Goal: Task Accomplishment & Management: Use online tool/utility

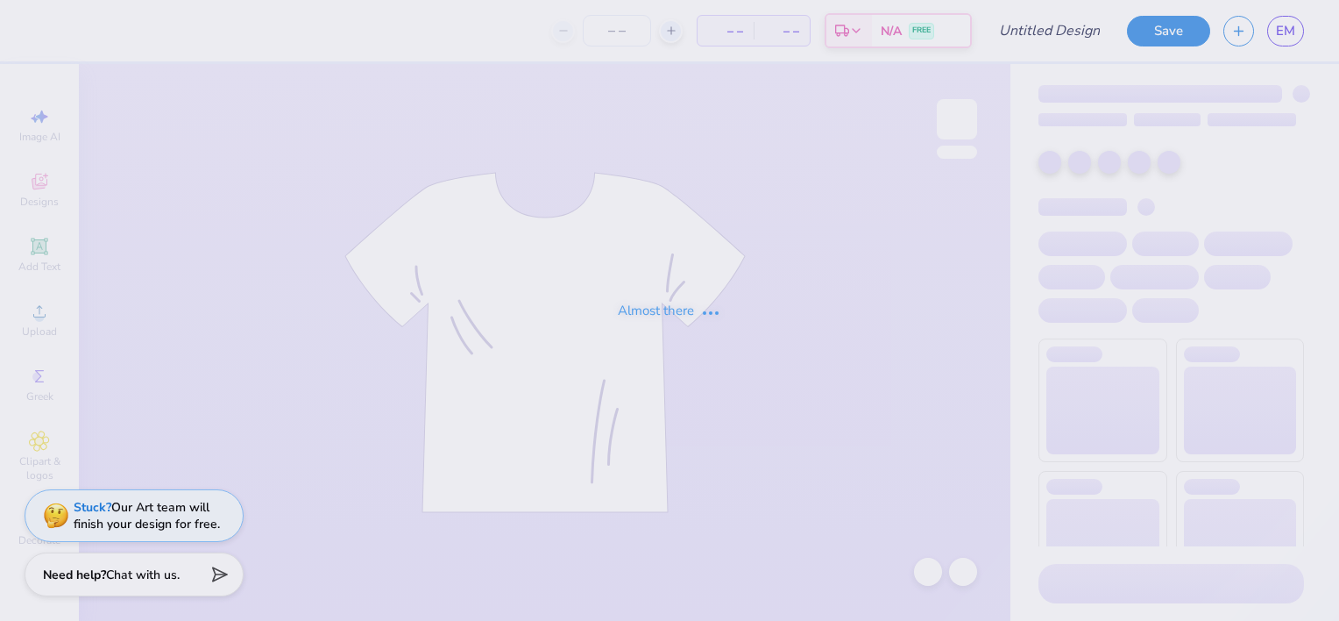
click at [1070, 44] on div "Almost there" at bounding box center [669, 310] width 1339 height 621
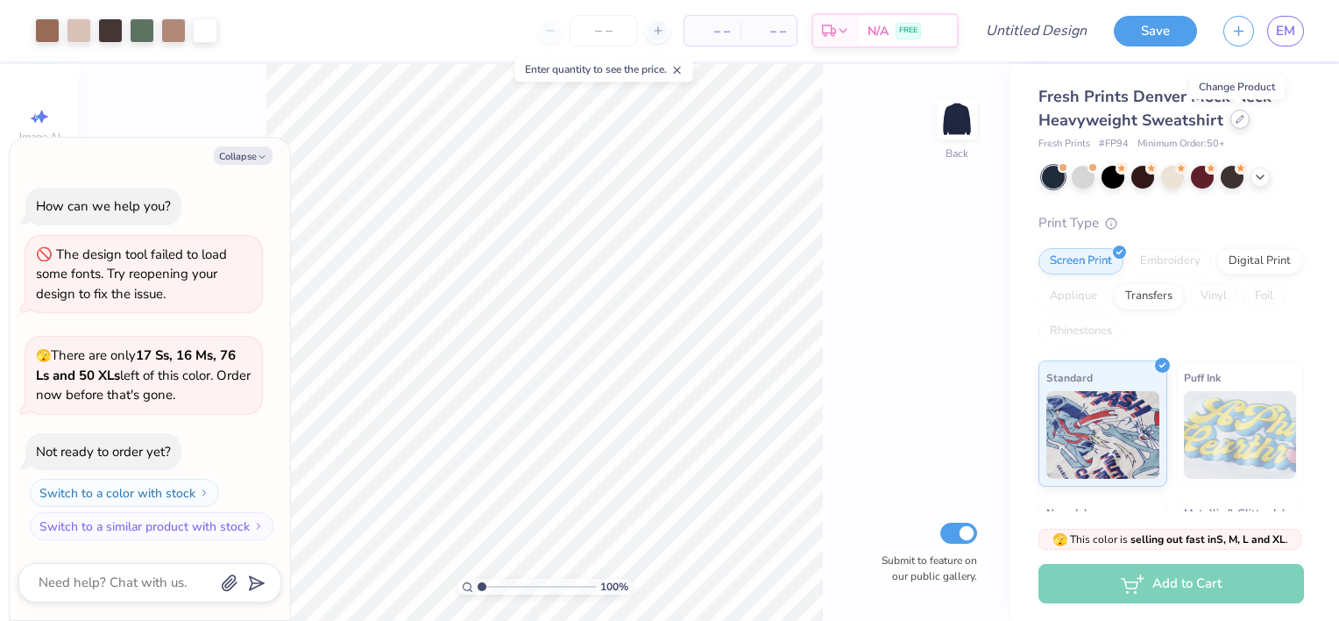
click at [1236, 120] on icon at bounding box center [1240, 119] width 9 height 9
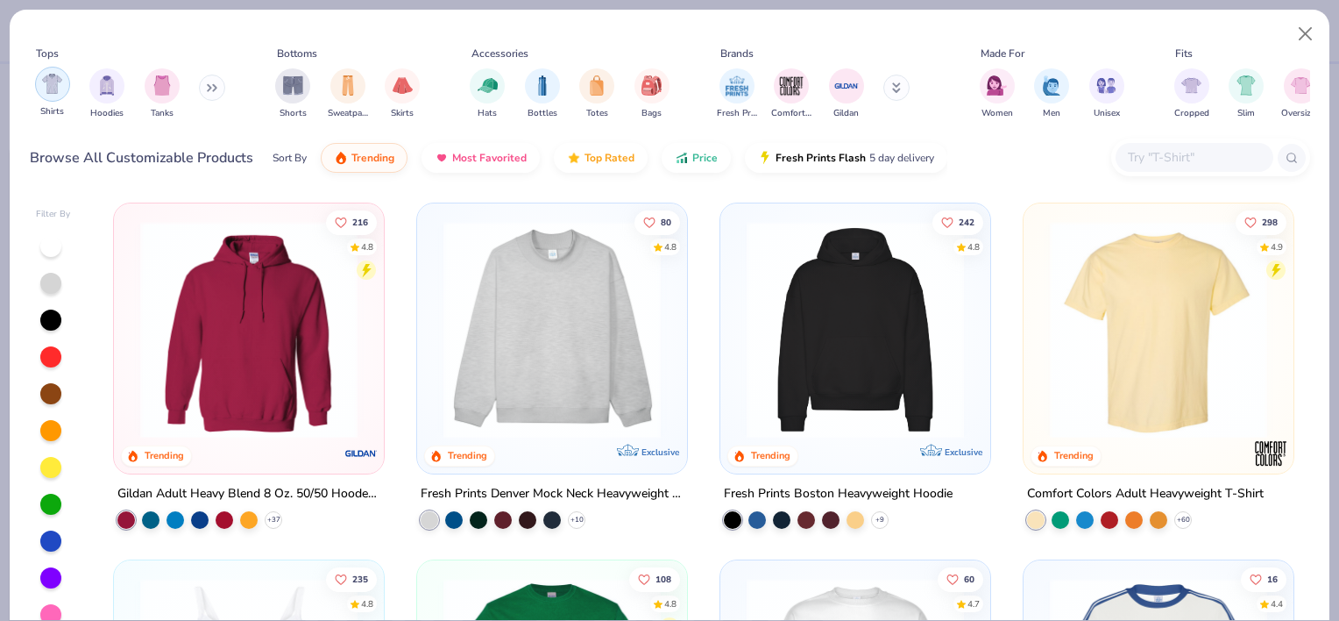
click at [56, 101] on div "Shirts" at bounding box center [52, 93] width 35 height 52
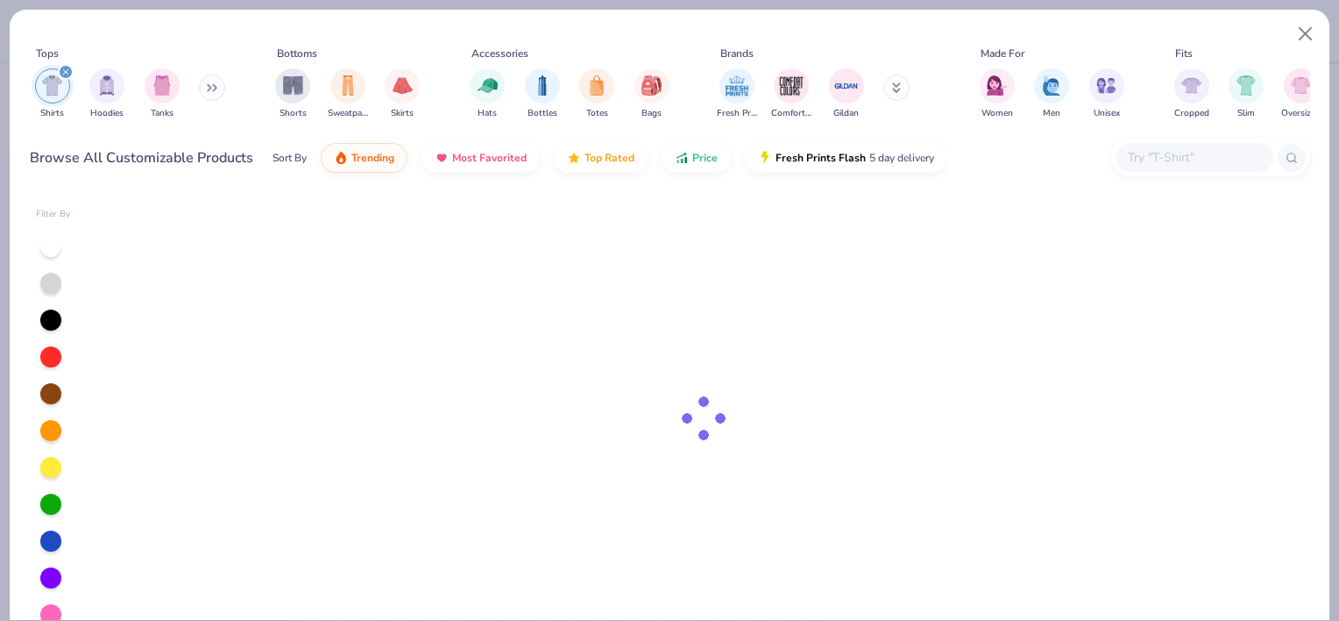
type textarea "x"
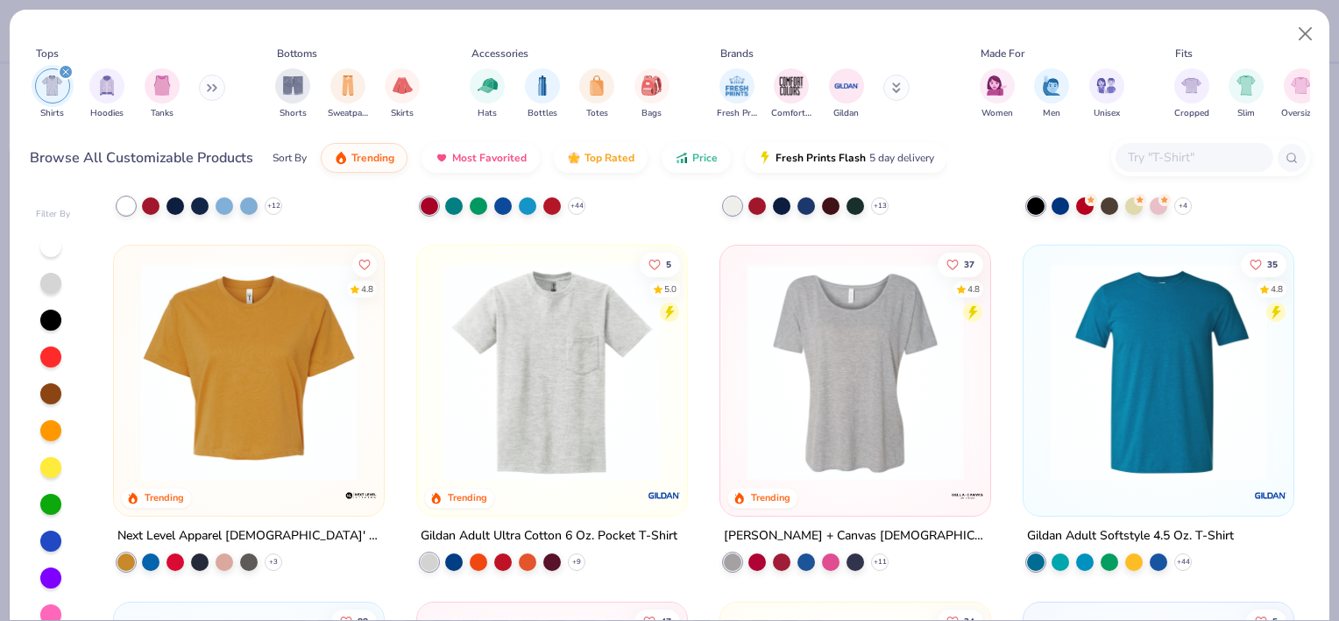
scroll to position [1029, 0]
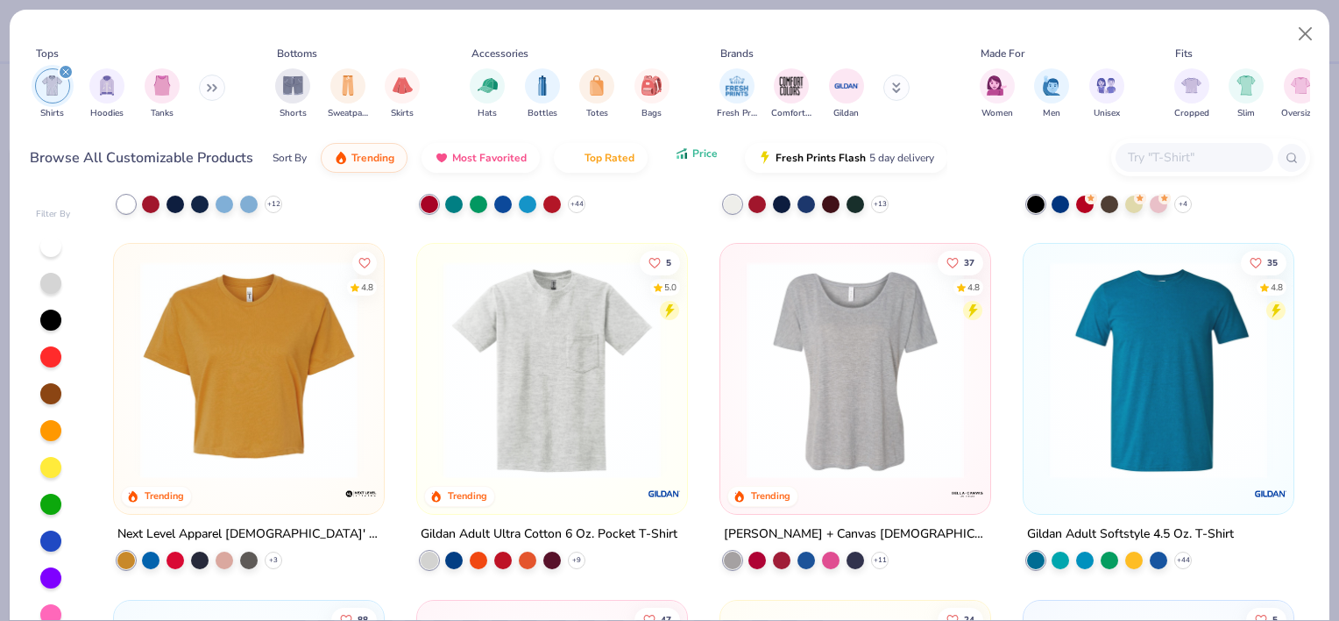
click at [685, 156] on icon "button" at bounding box center [686, 156] width 3 height 6
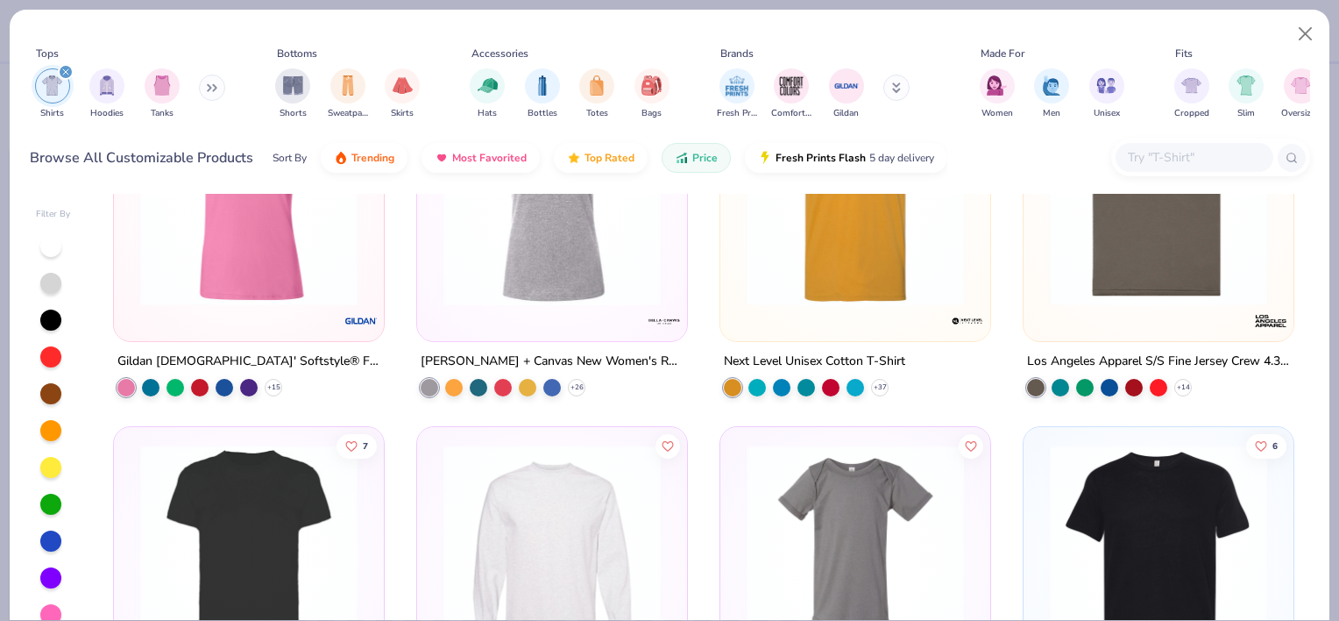
scroll to position [2693, 0]
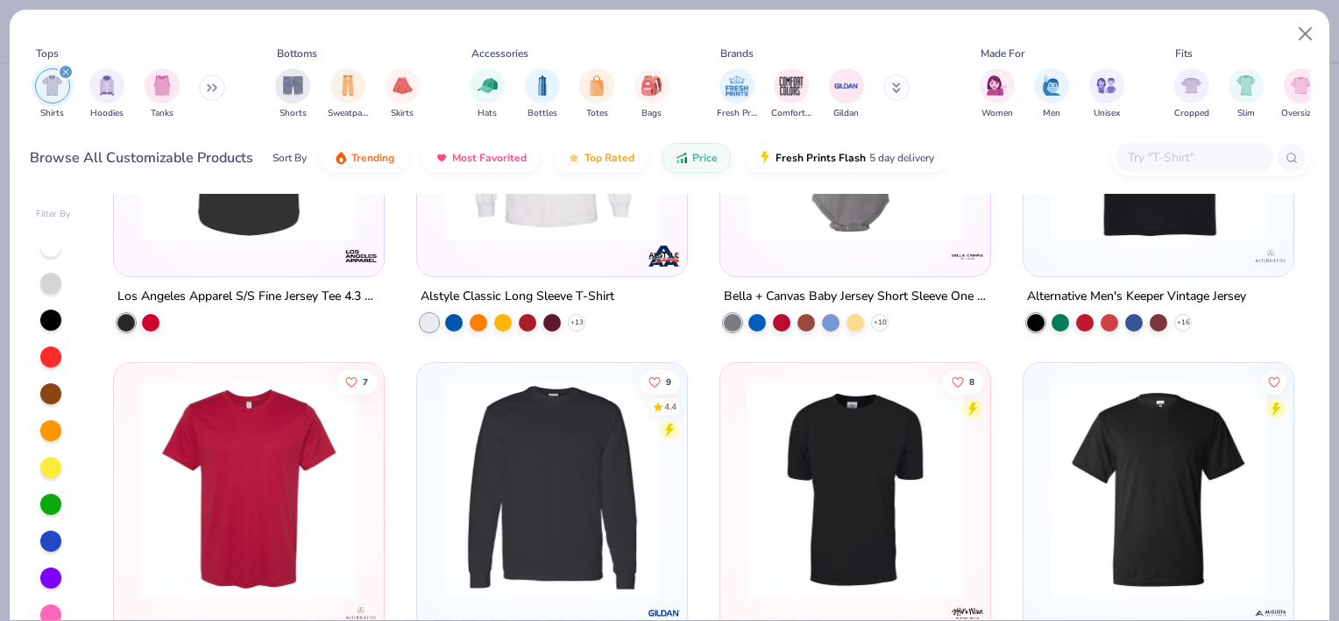
click at [1169, 153] on input "text" at bounding box center [1193, 157] width 135 height 20
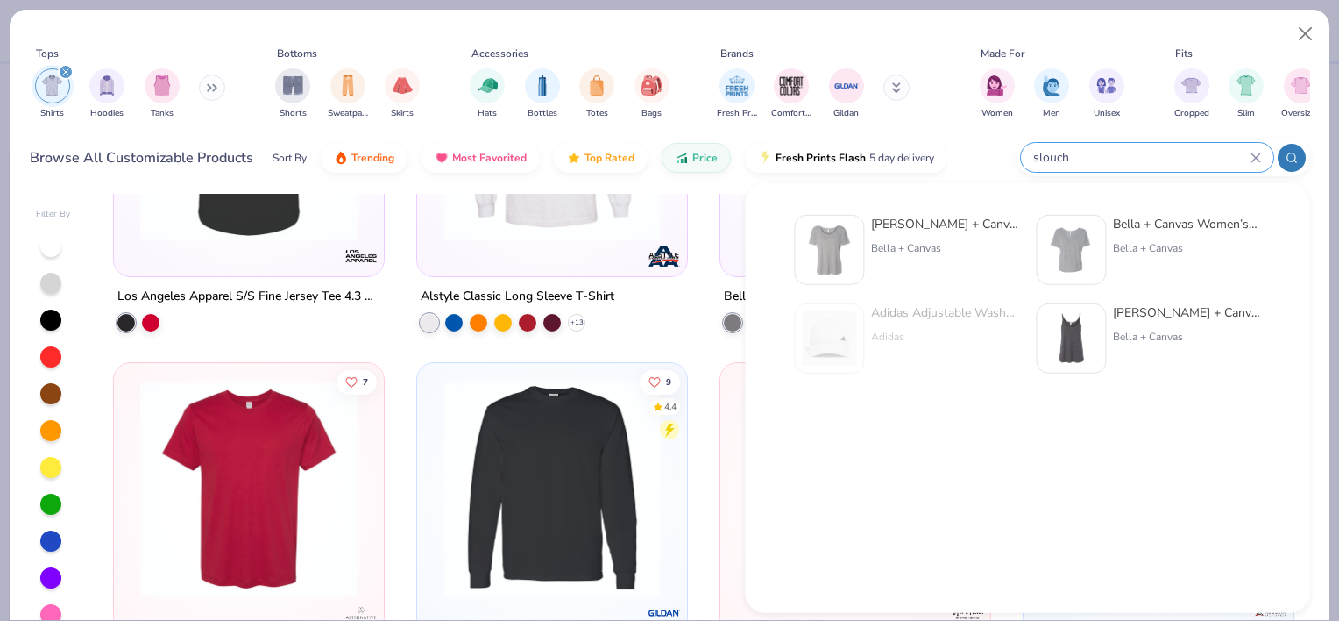
type input "slouch"
click at [1167, 256] on div "Bella + Canvas" at bounding box center [1186, 248] width 147 height 16
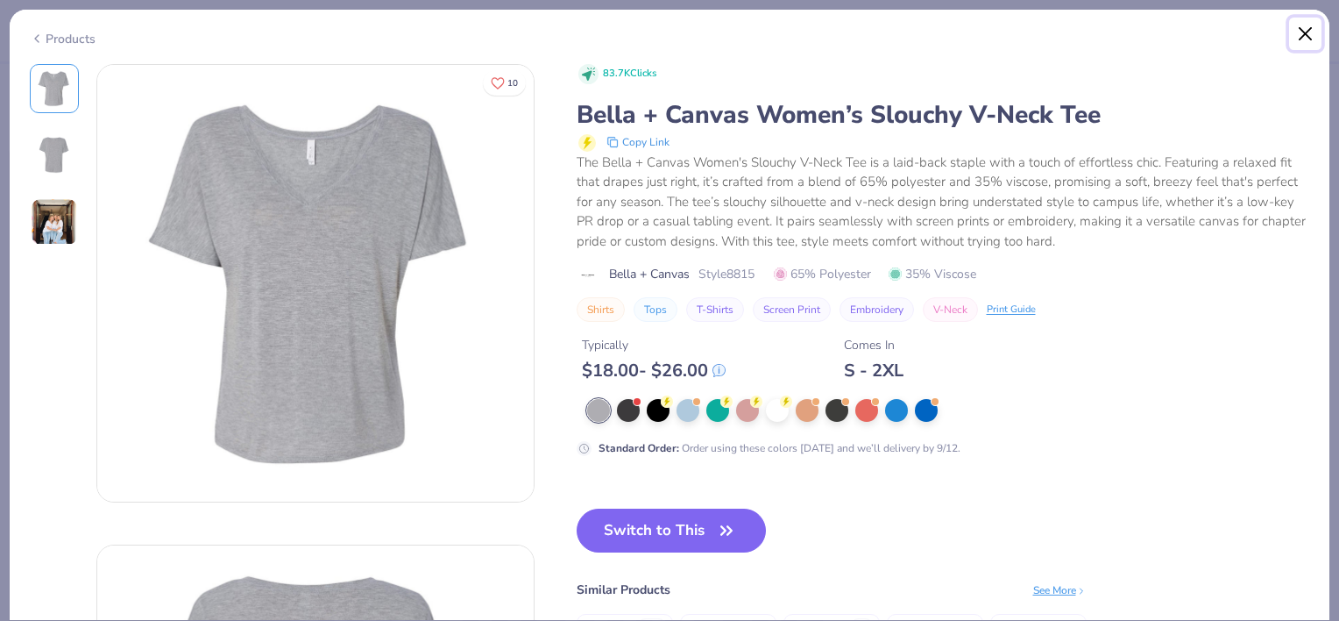
click at [1303, 36] on button "Close" at bounding box center [1305, 34] width 33 height 33
type textarea "x"
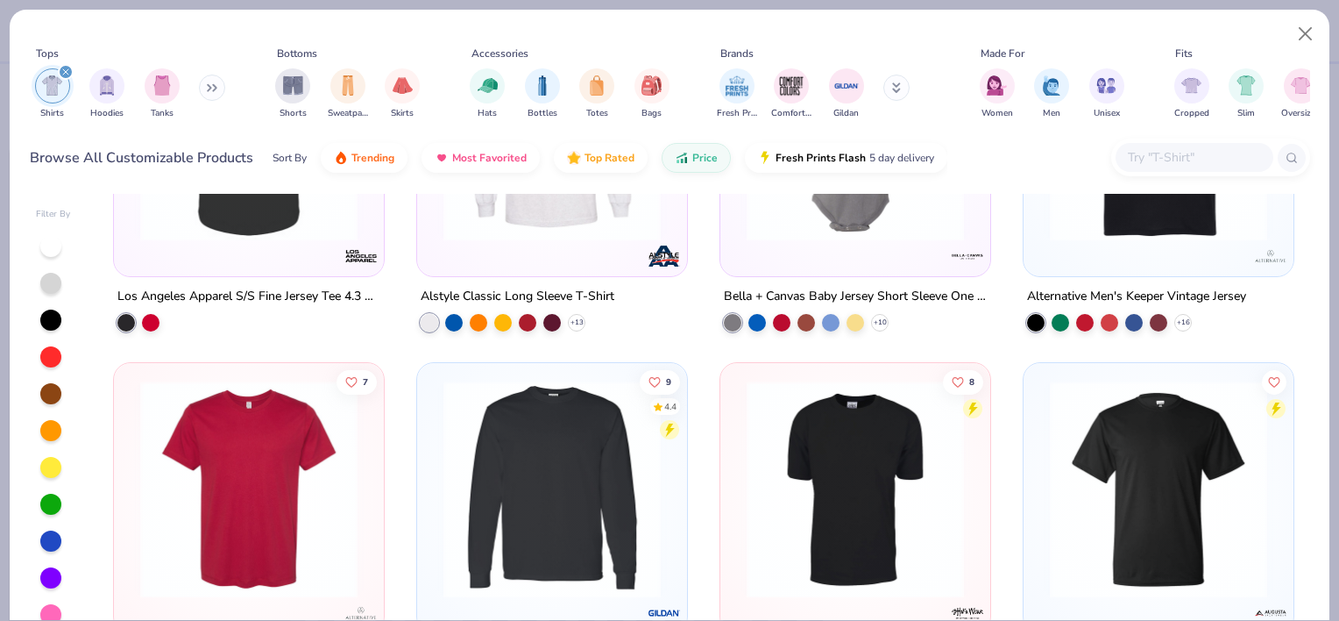
click at [1167, 157] on input "text" at bounding box center [1193, 157] width 135 height 20
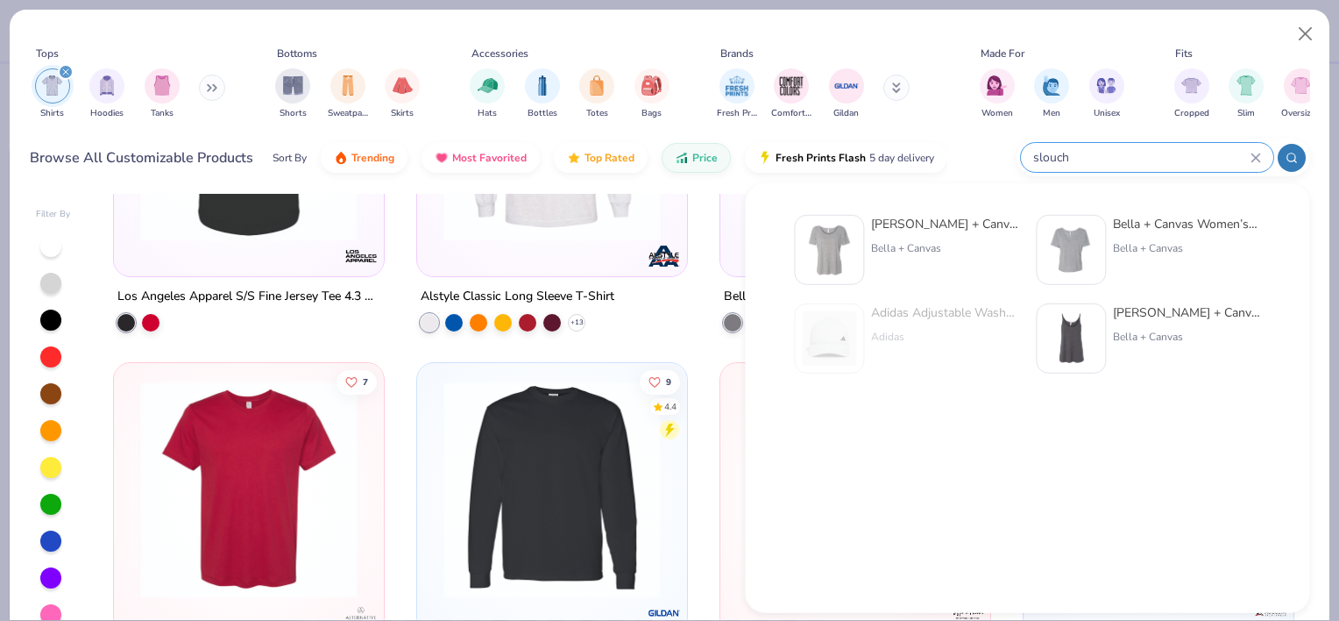
type input "slouch"
click at [968, 259] on div "Bella + Canvas Ladies' Slouch y T-Shirt Bella + Canvas" at bounding box center [944, 250] width 147 height 70
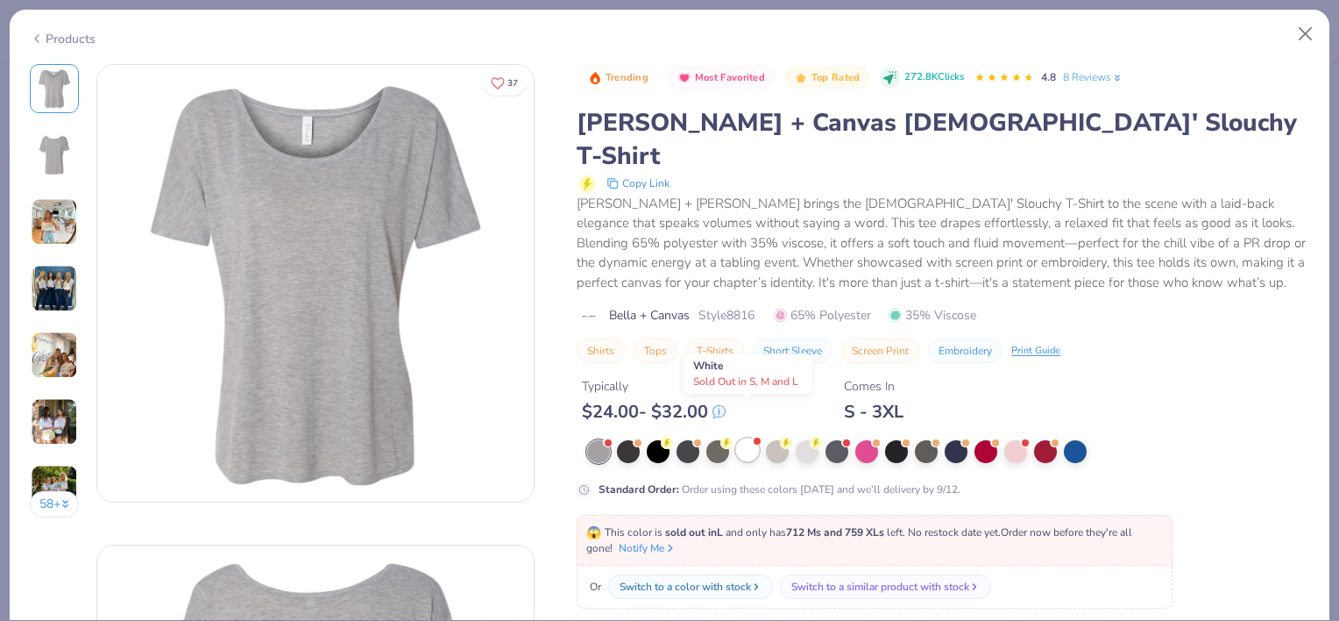
click at [742, 438] on div at bounding box center [747, 449] width 23 height 23
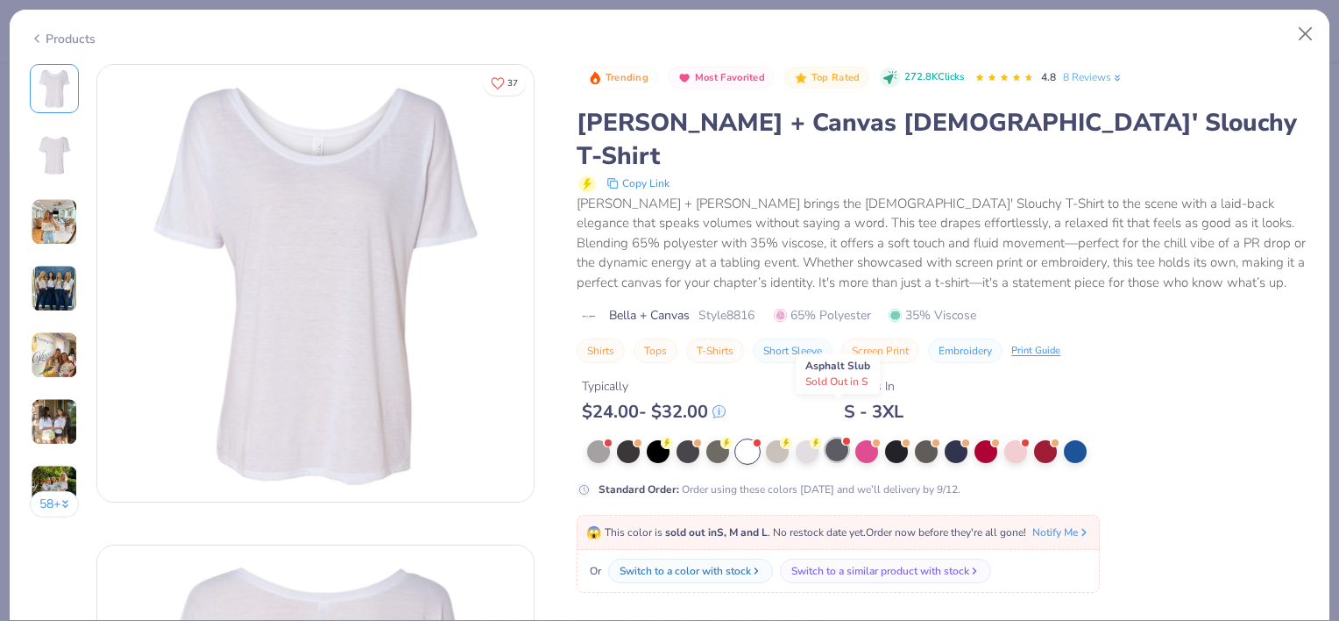
click at [835, 438] on div at bounding box center [837, 449] width 23 height 23
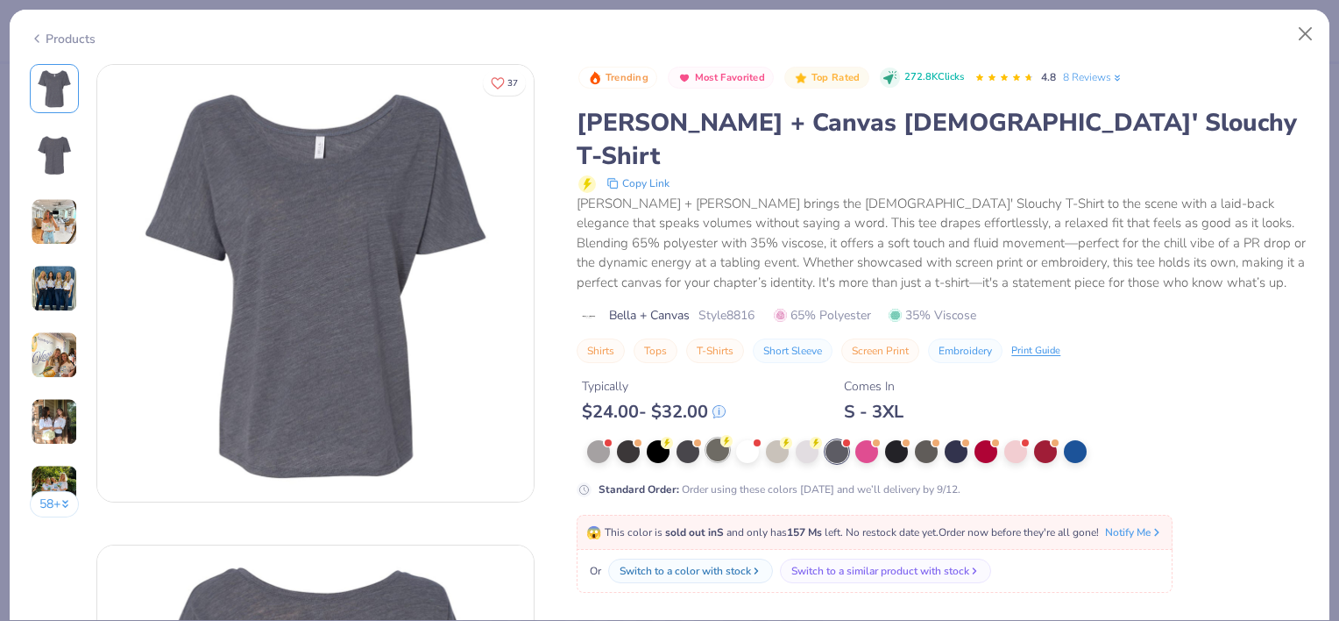
click at [723, 438] on div at bounding box center [717, 449] width 23 height 23
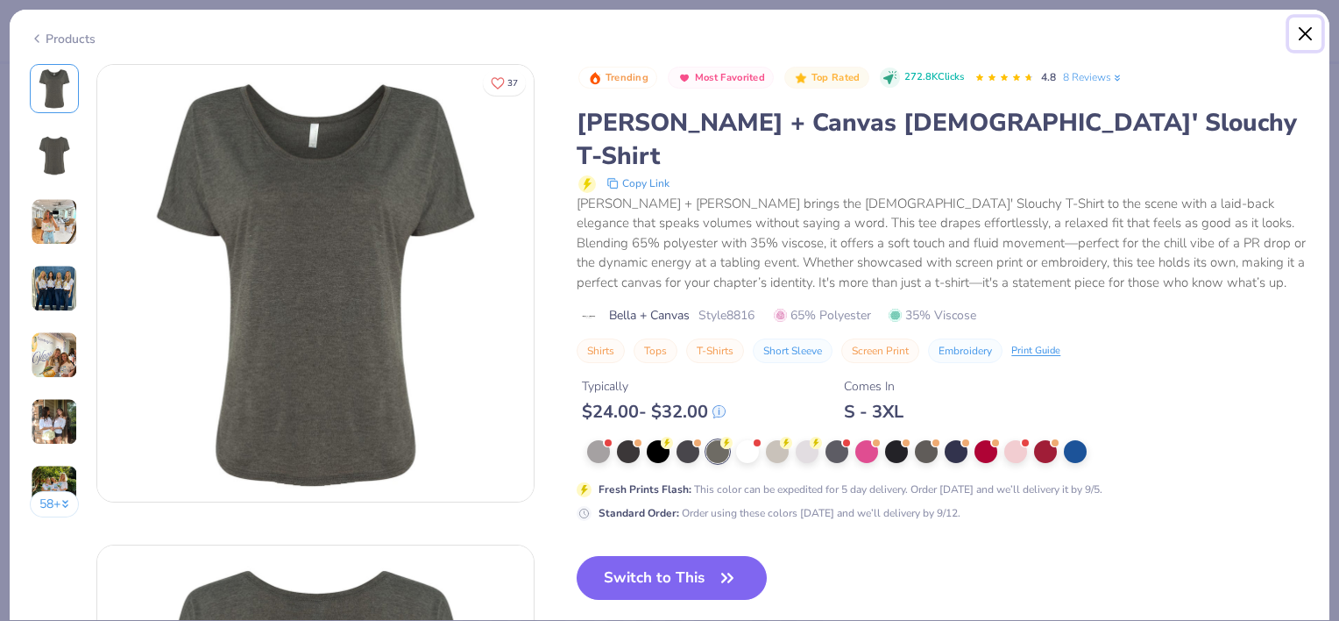
click at [1302, 43] on button "Close" at bounding box center [1305, 34] width 33 height 33
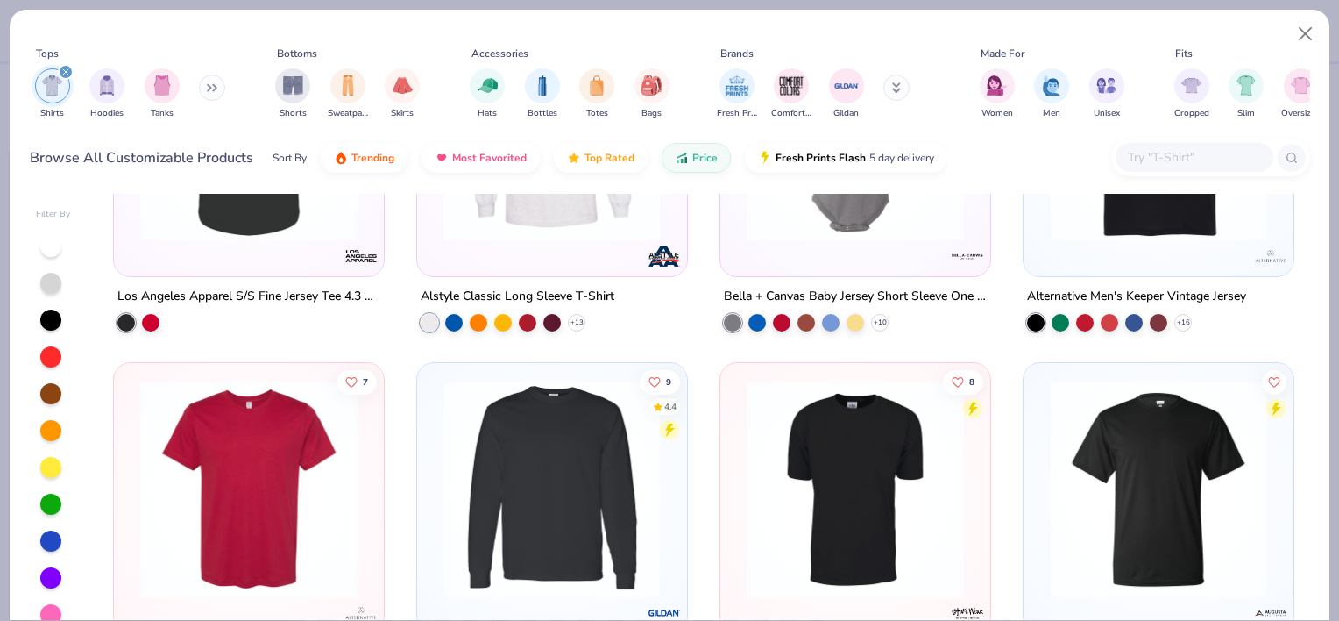
click at [1149, 163] on input "text" at bounding box center [1193, 157] width 135 height 20
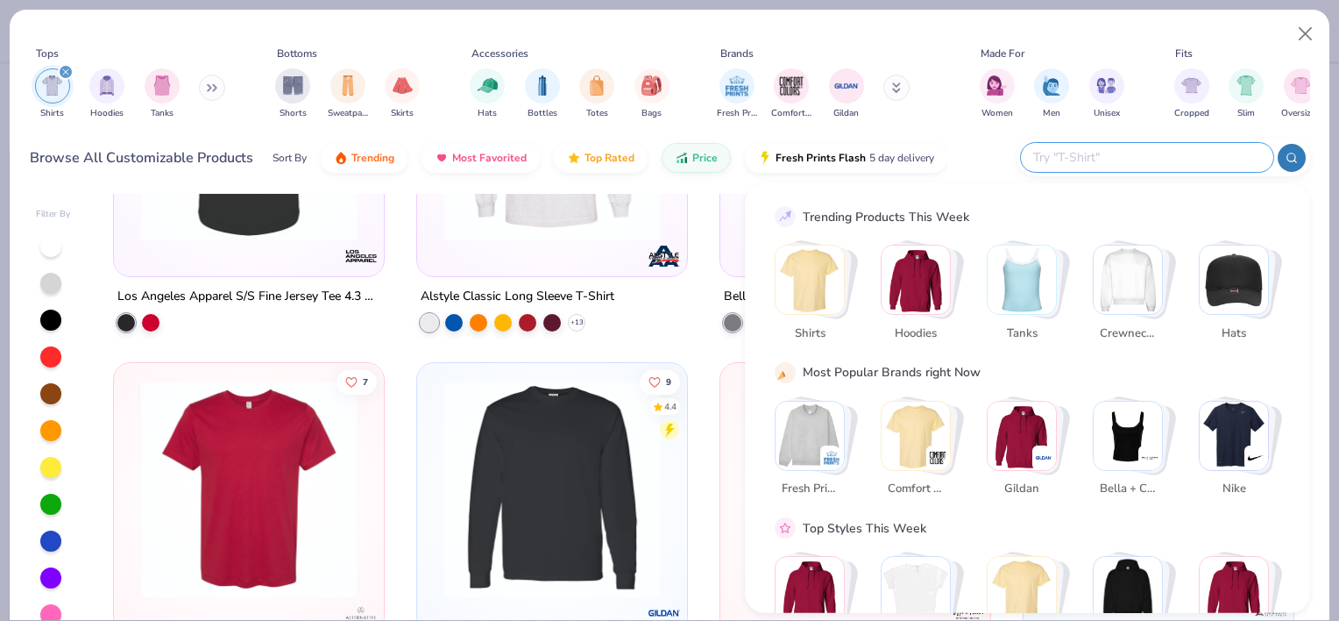
click at [810, 299] on img "Stack Card Button Shirts" at bounding box center [810, 279] width 68 height 68
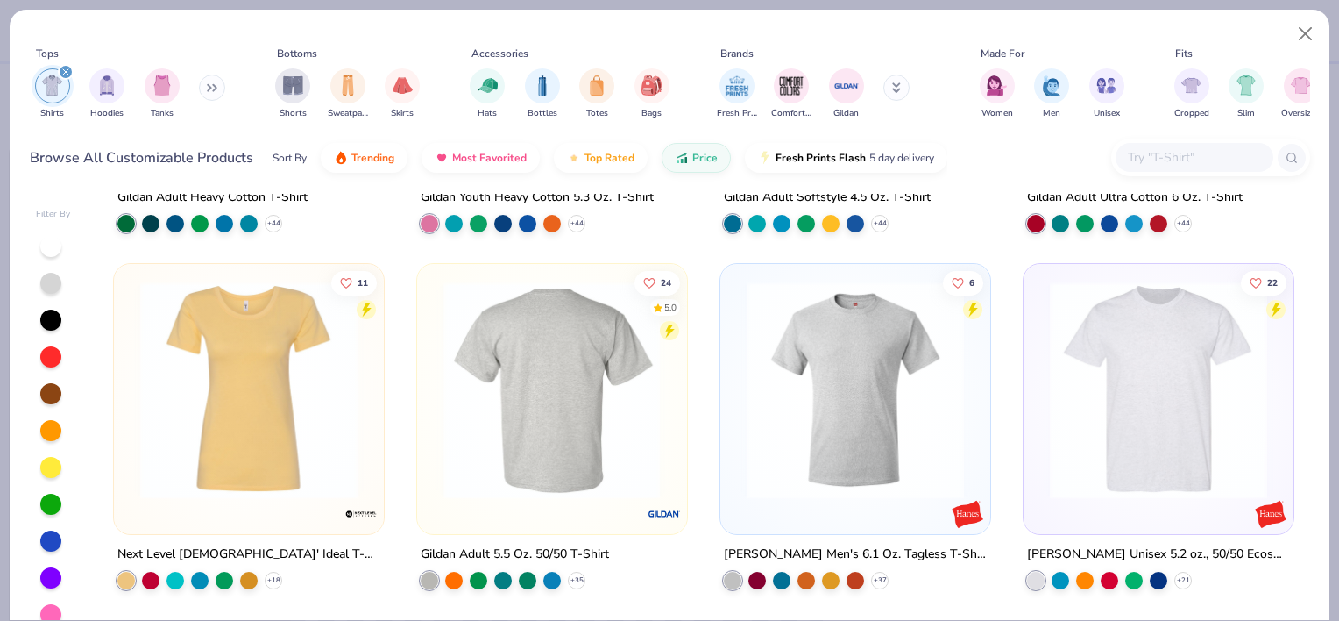
scroll to position [787, 0]
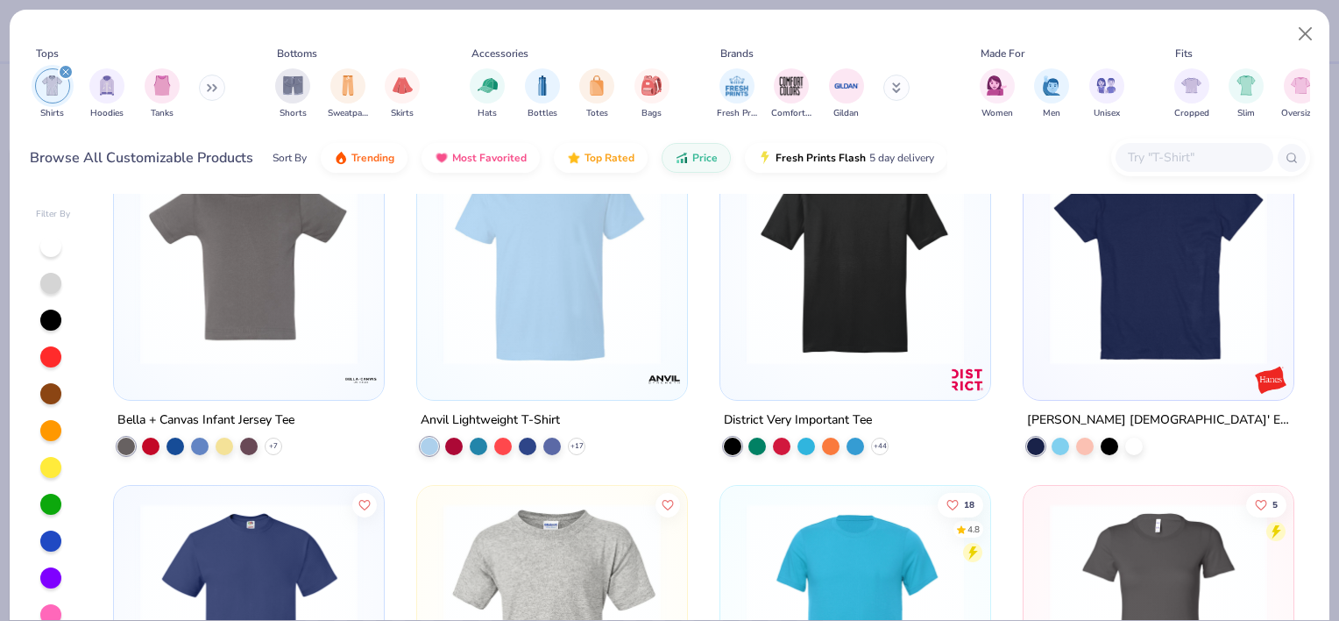
click at [143, 95] on div "Shirts Hoodies Tanks" at bounding box center [131, 93] width 202 height 65
click at [164, 92] on img "filter for Tanks" at bounding box center [162, 84] width 19 height 20
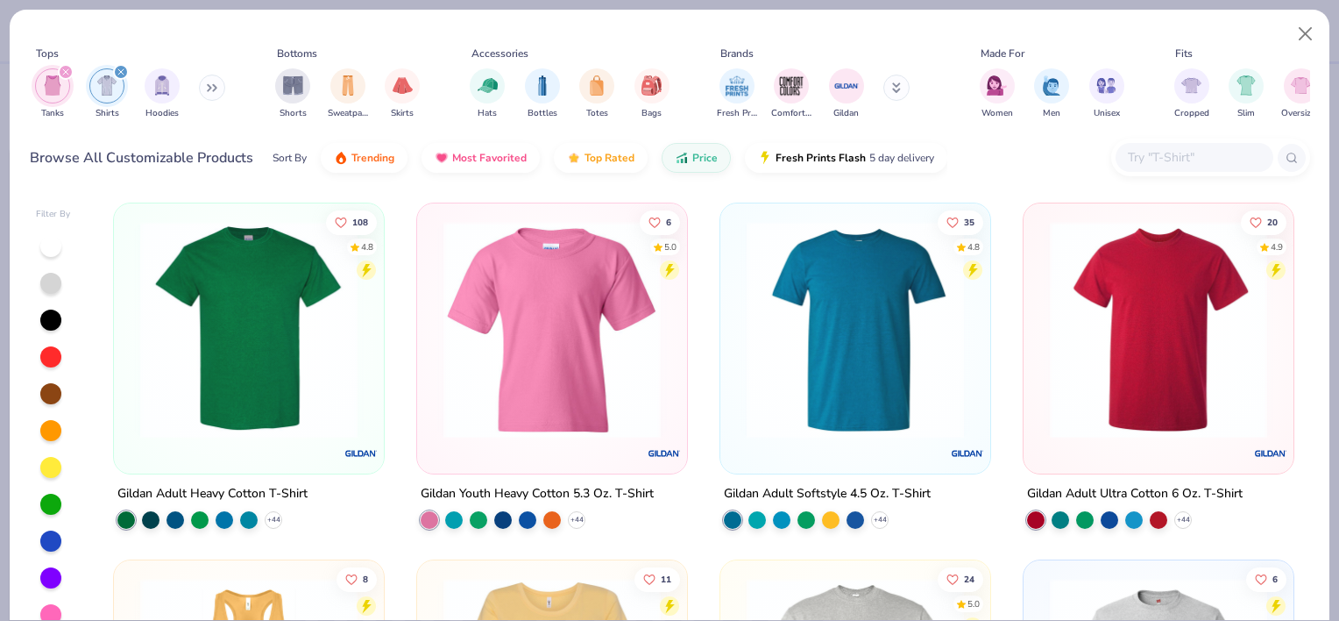
click at [123, 69] on icon "filter for Shirts" at bounding box center [120, 71] width 5 height 5
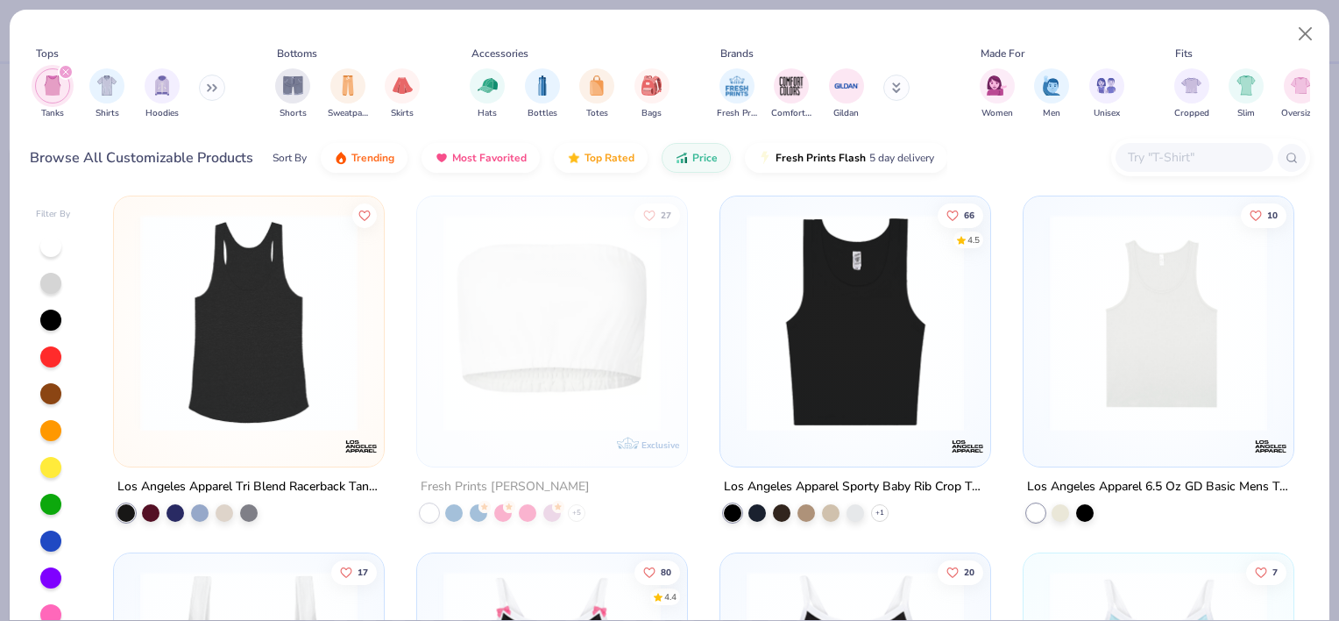
scroll to position [2857, 0]
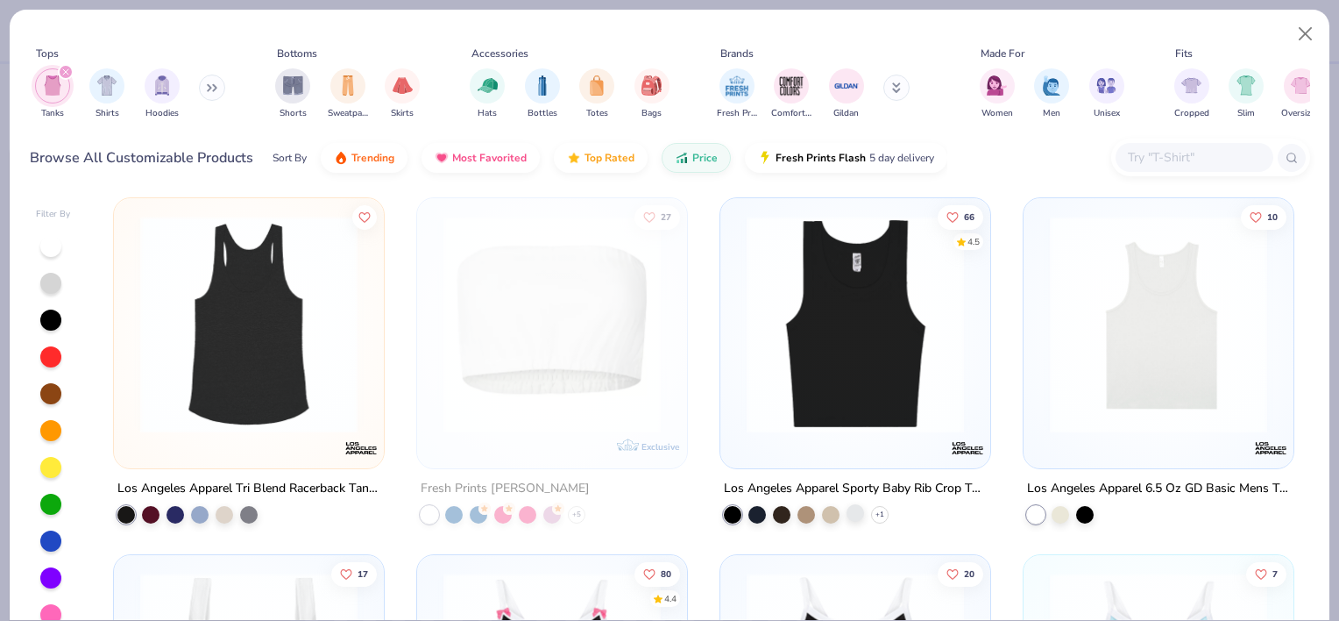
click at [853, 512] on div at bounding box center [856, 513] width 18 height 18
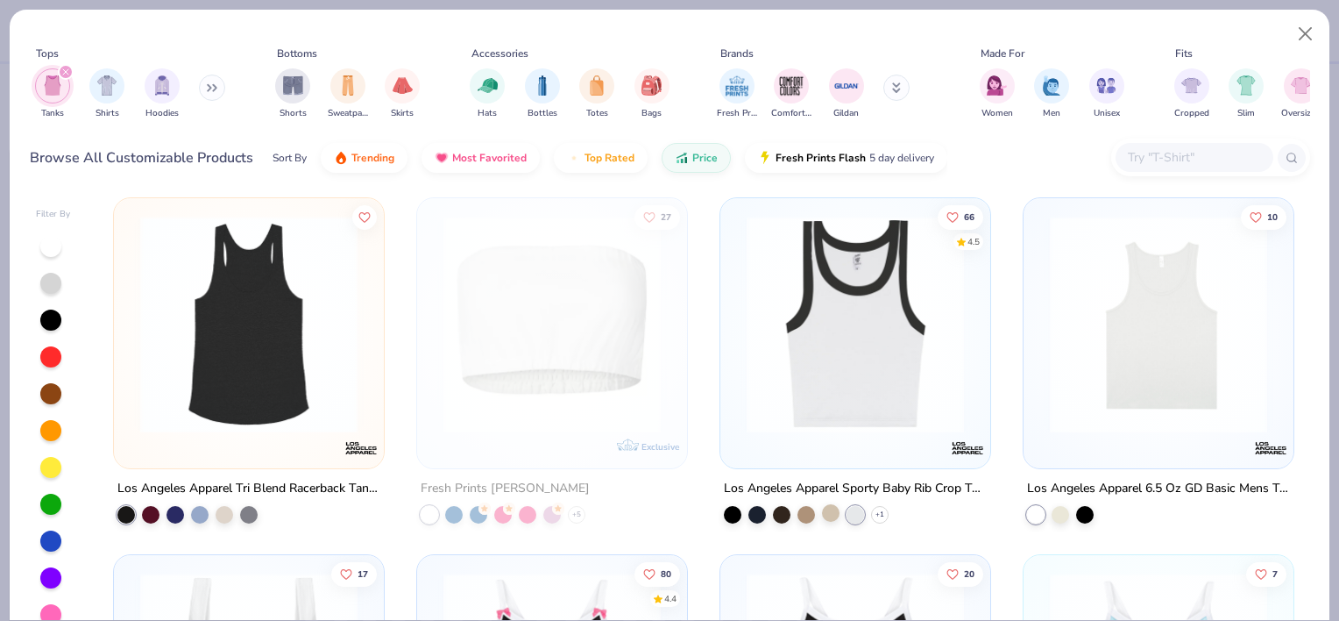
click at [822, 514] on div at bounding box center [831, 513] width 18 height 18
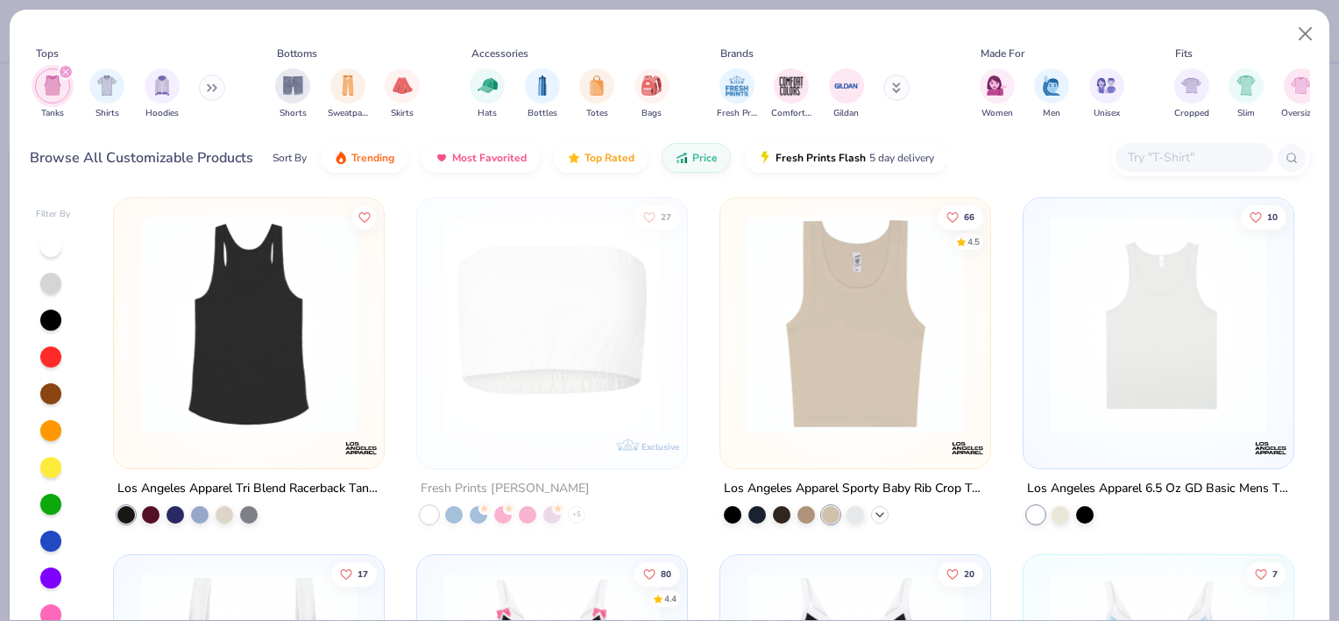
click at [873, 516] on icon at bounding box center [880, 514] width 14 height 14
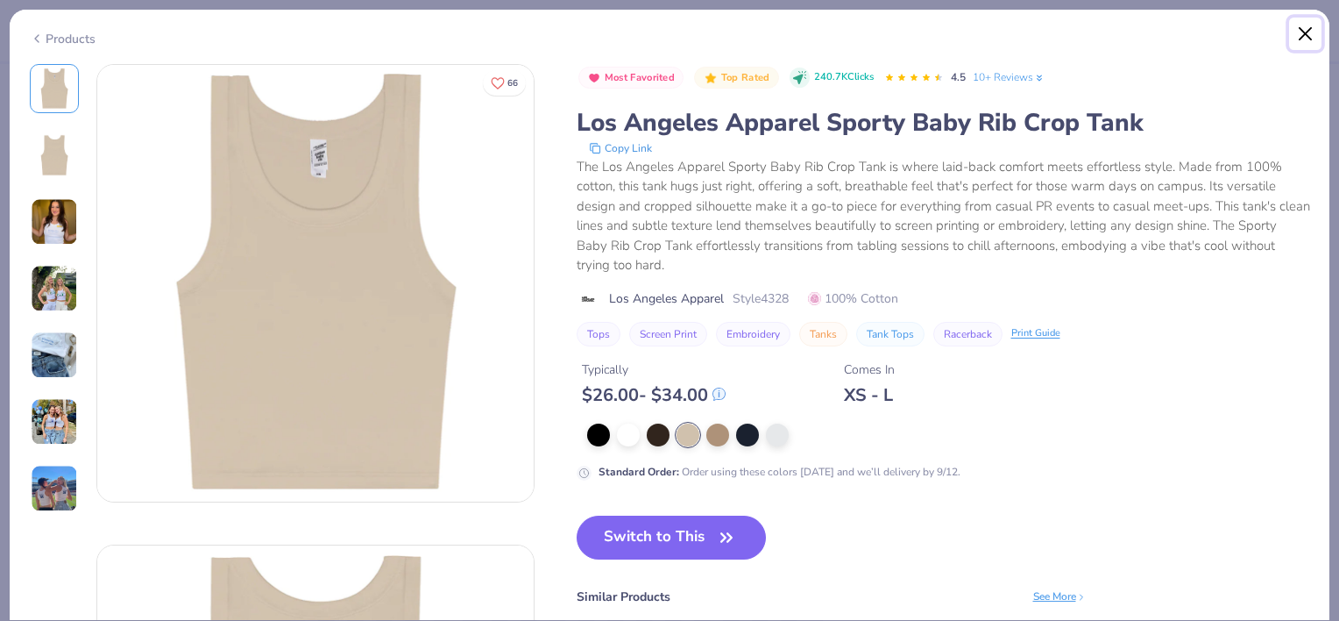
click at [1309, 21] on button "Close" at bounding box center [1305, 34] width 33 height 33
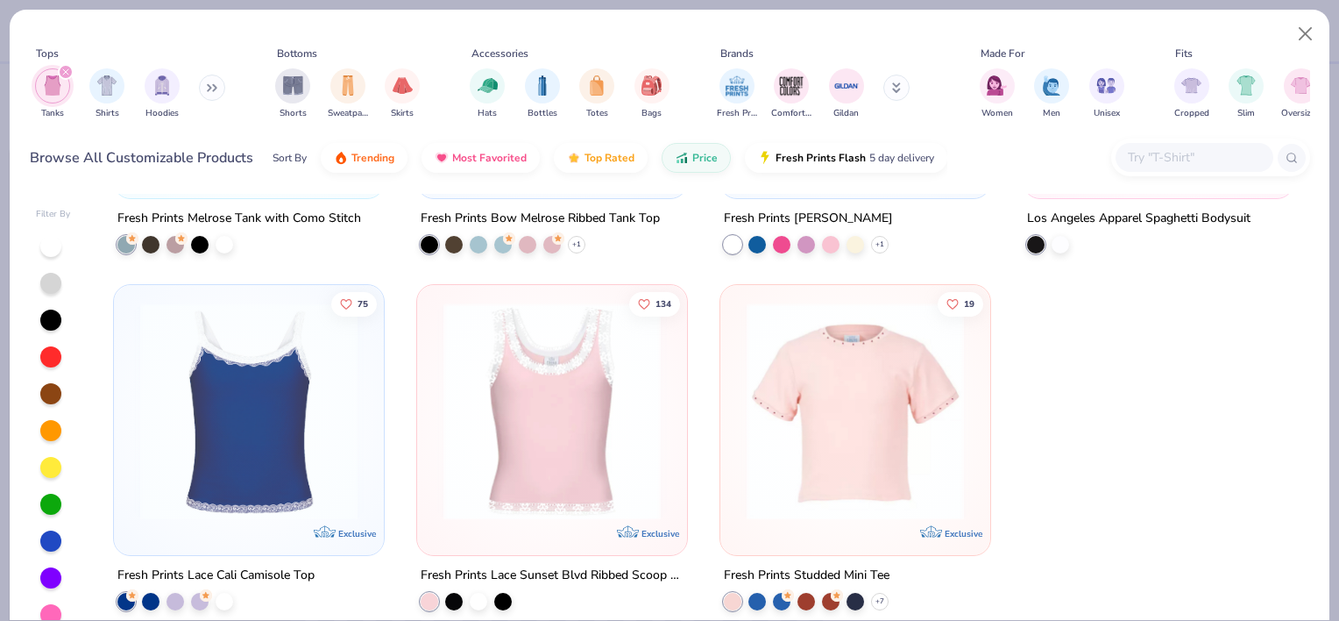
scroll to position [18, 0]
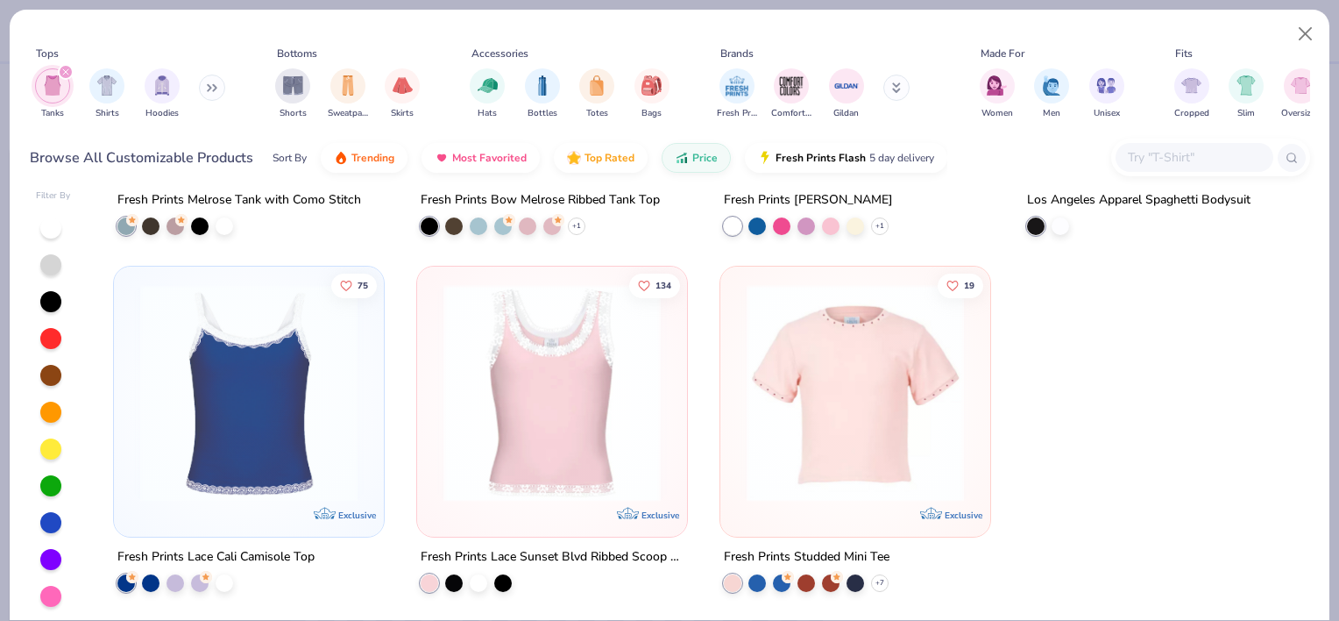
click at [67, 67] on div "filter for Tanks" at bounding box center [66, 72] width 16 height 16
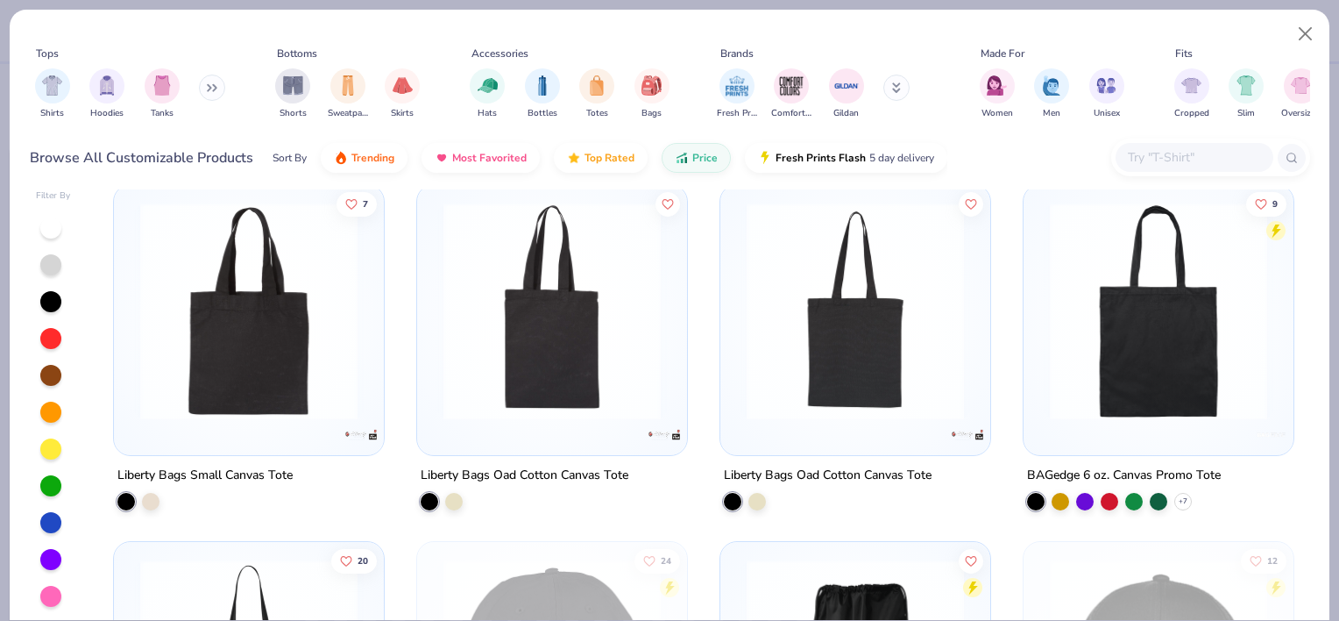
click at [209, 84] on button at bounding box center [212, 88] width 26 height 26
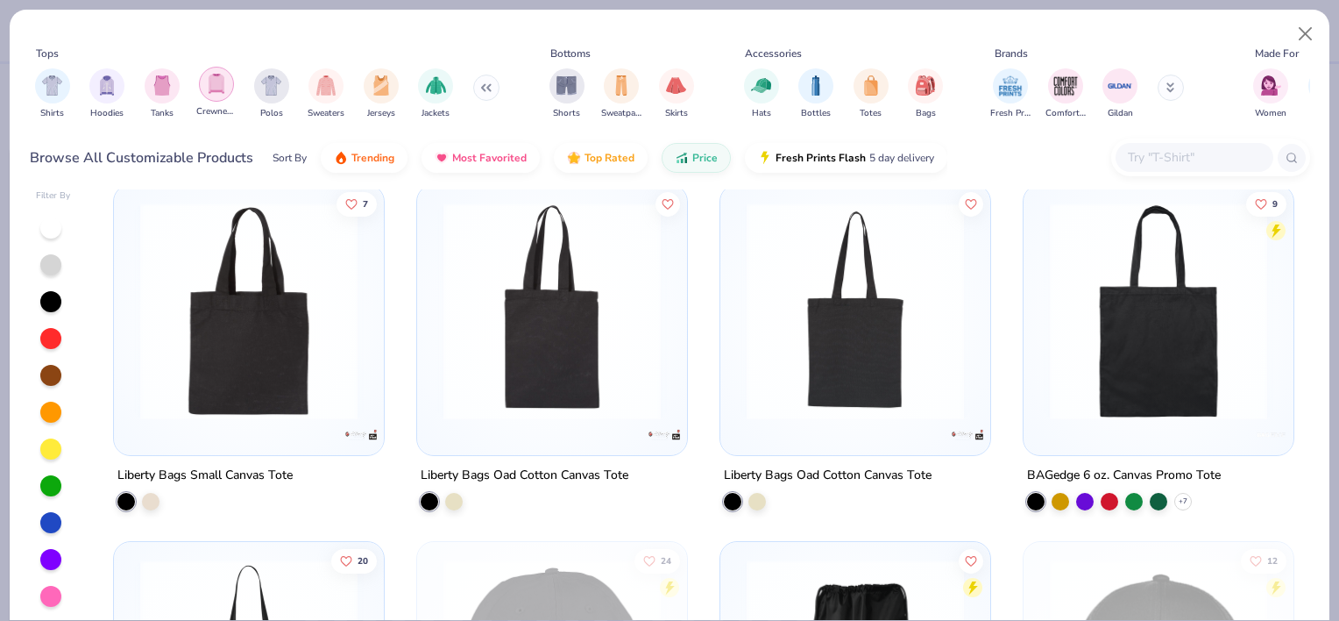
click at [227, 82] on div "filter for Crewnecks" at bounding box center [216, 84] width 35 height 35
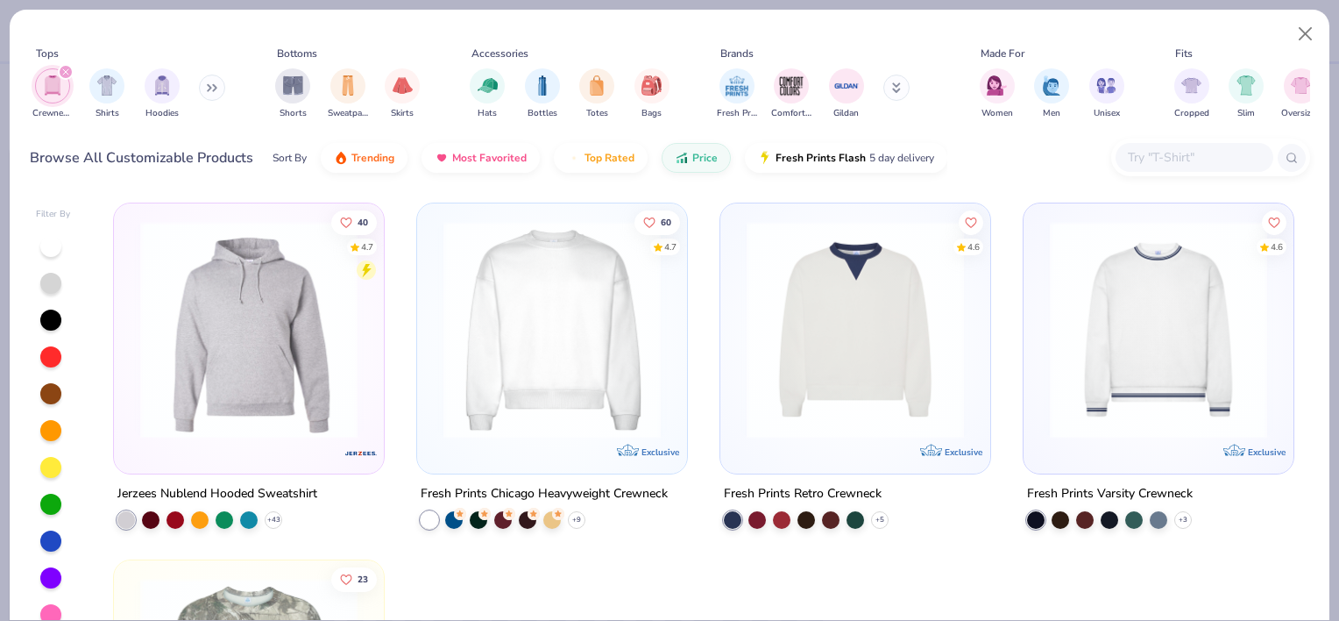
click at [529, 308] on img at bounding box center [552, 329] width 235 height 217
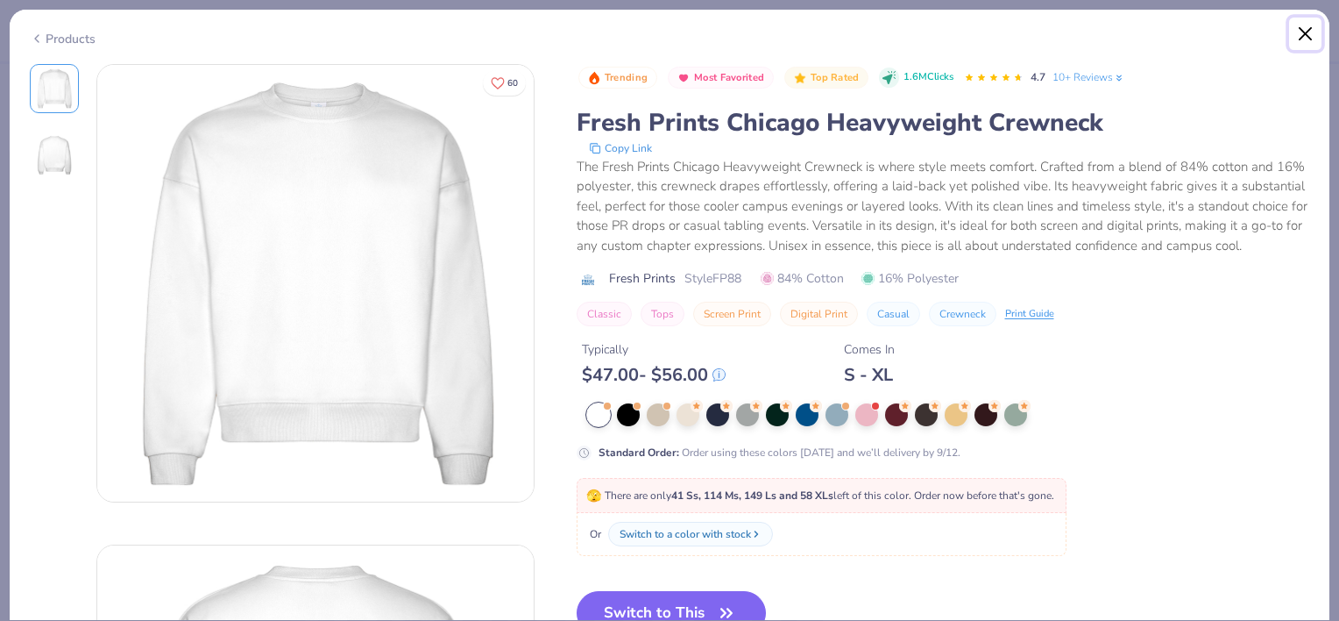
click at [1311, 27] on button "Close" at bounding box center [1305, 34] width 33 height 33
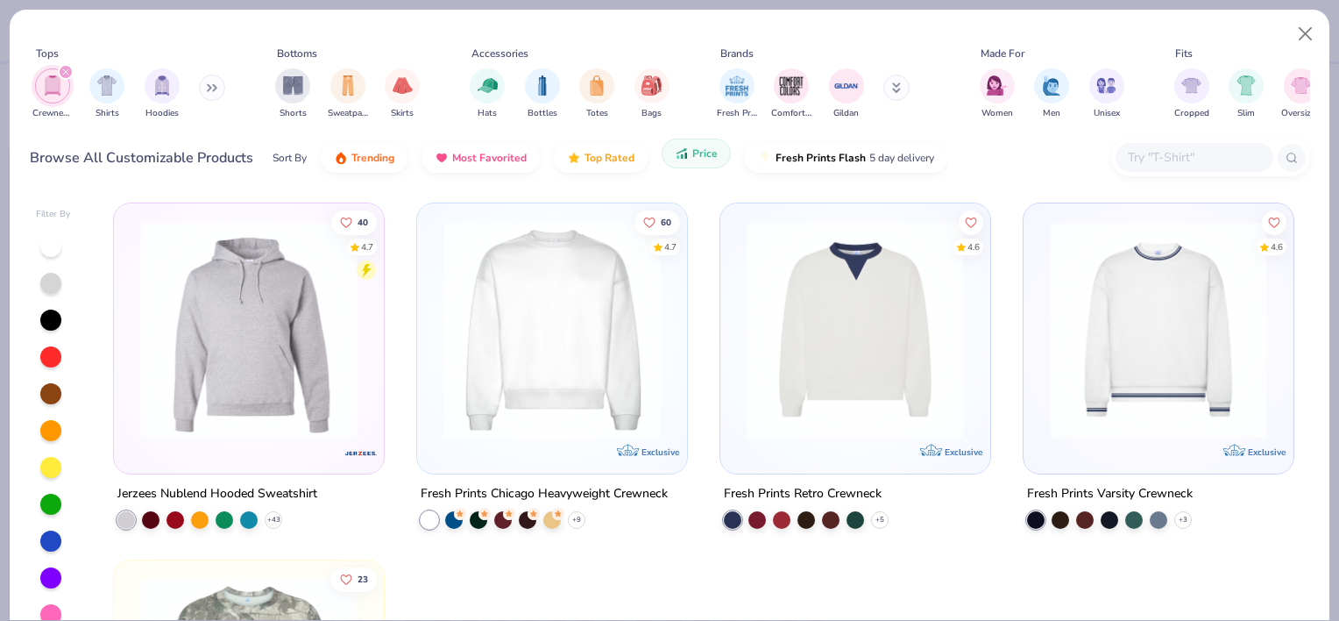
click at [679, 164] on button "Price" at bounding box center [696, 153] width 69 height 30
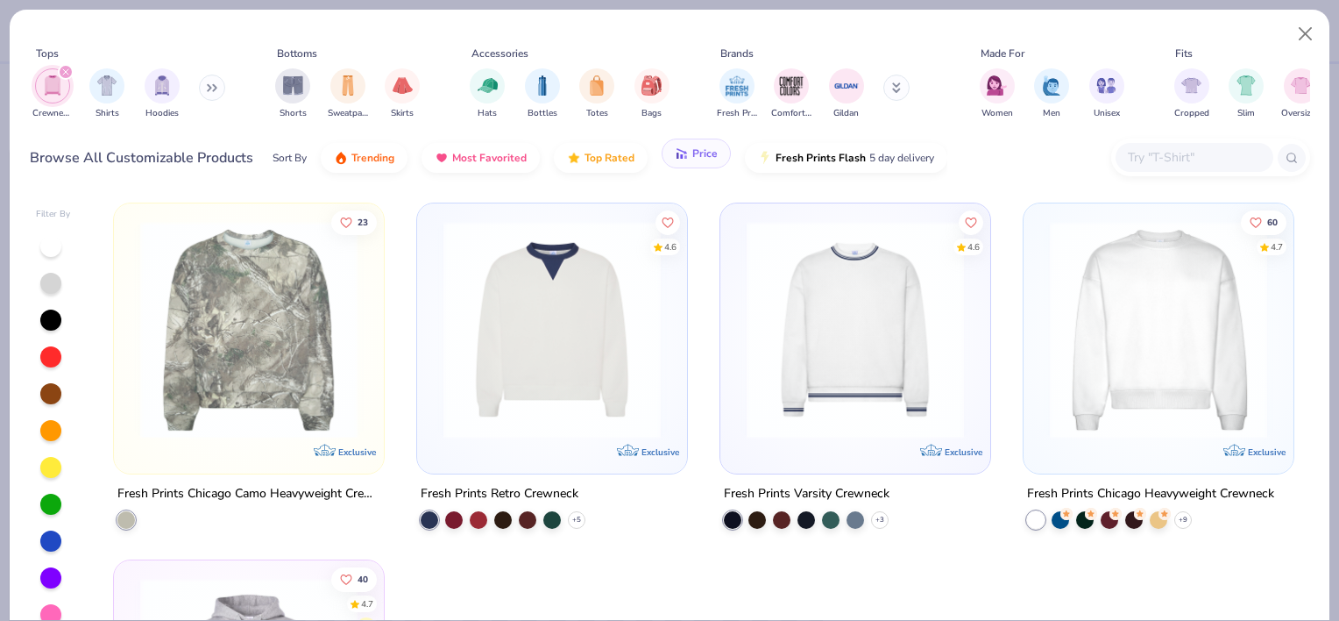
click at [679, 164] on button "Price" at bounding box center [696, 153] width 69 height 30
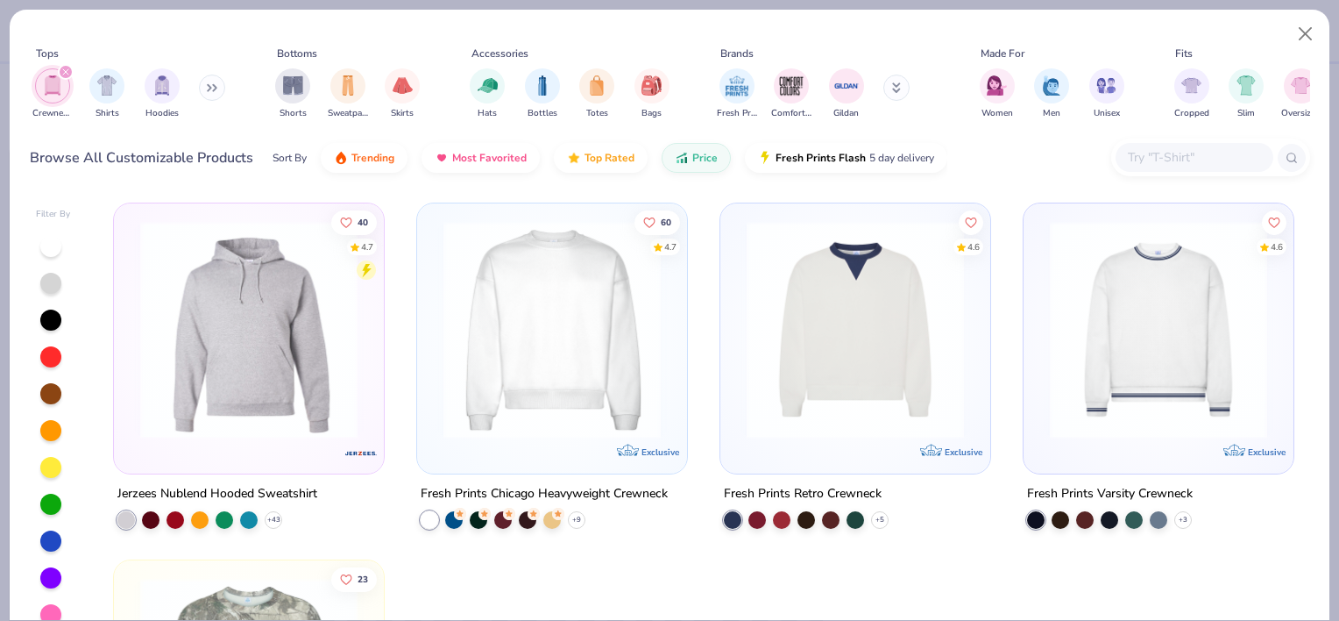
click at [66, 66] on div "filter for Crewnecks" at bounding box center [66, 72] width 16 height 16
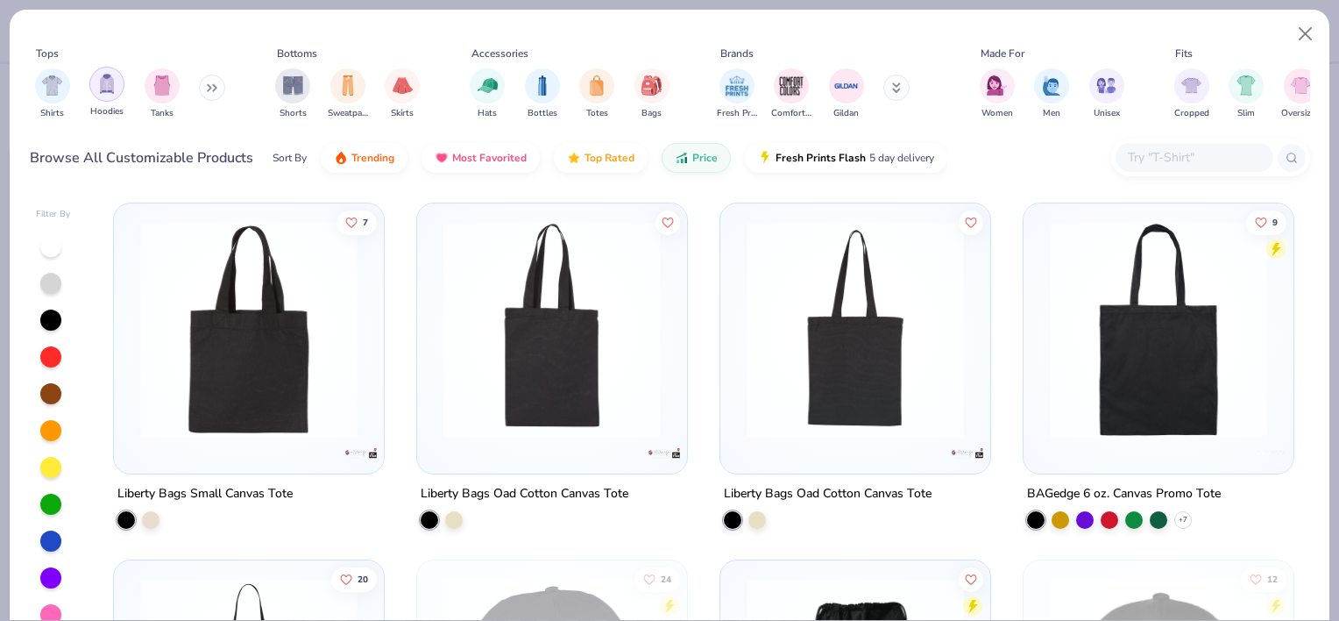
click at [112, 92] on img "filter for Hoodies" at bounding box center [106, 84] width 19 height 20
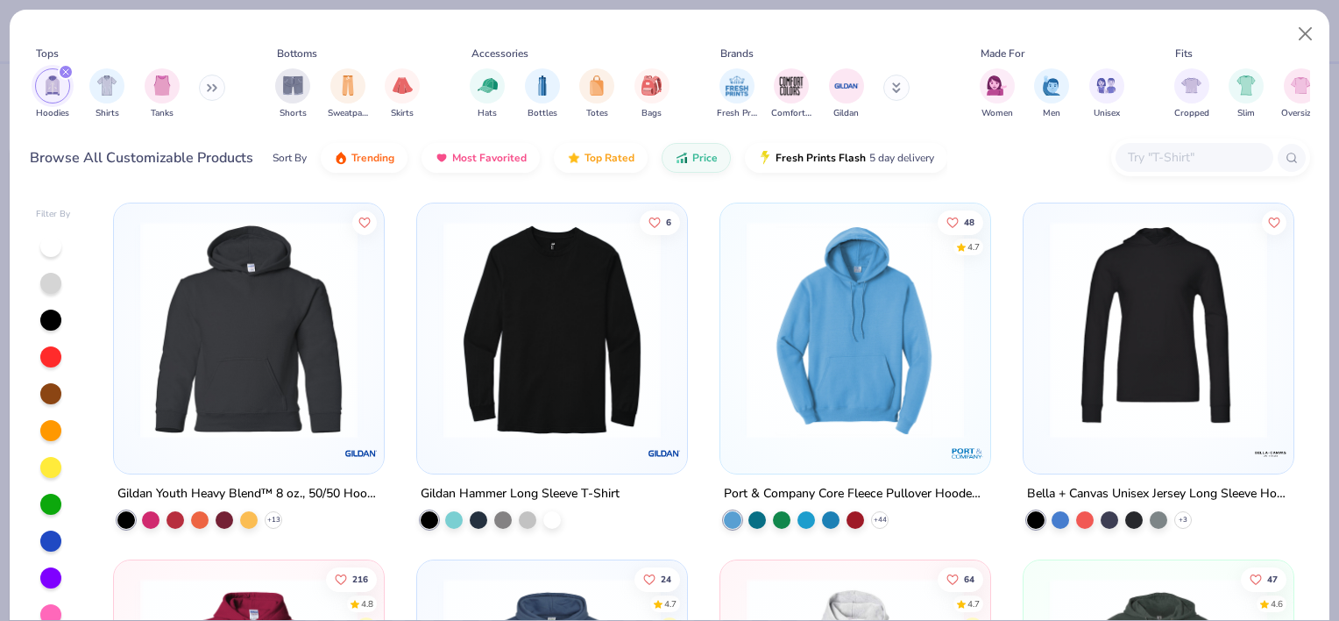
click at [838, 389] on img at bounding box center [855, 329] width 235 height 217
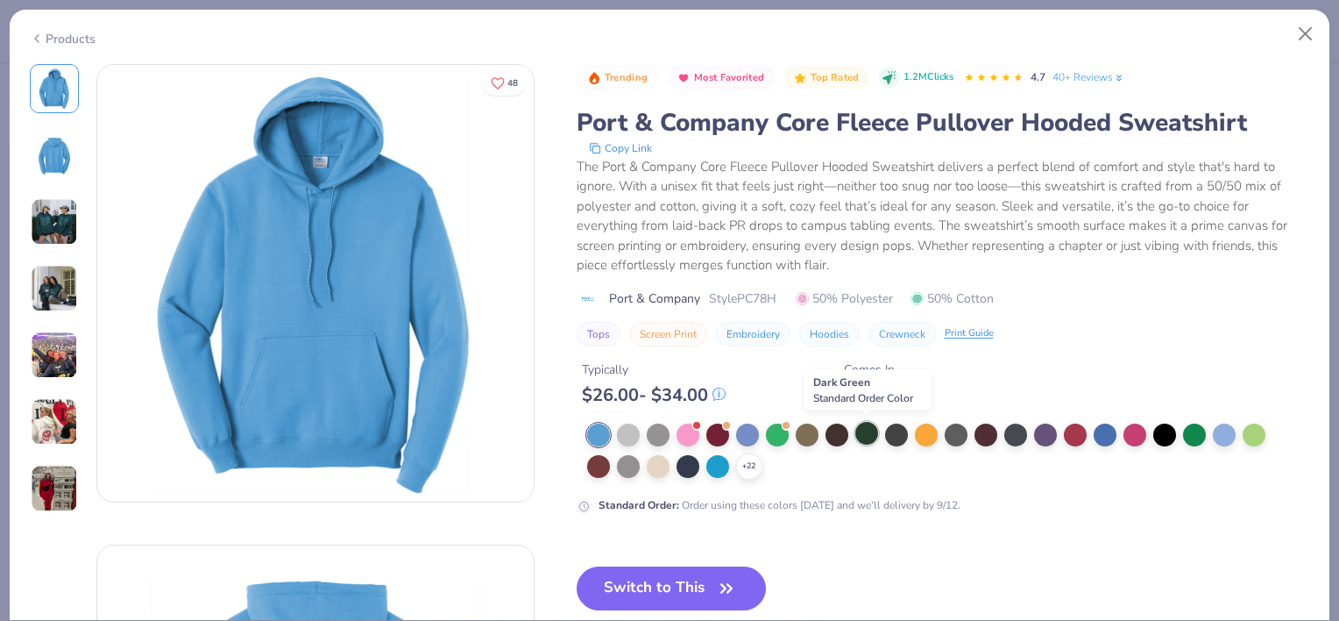
click at [876, 431] on div at bounding box center [866, 433] width 23 height 23
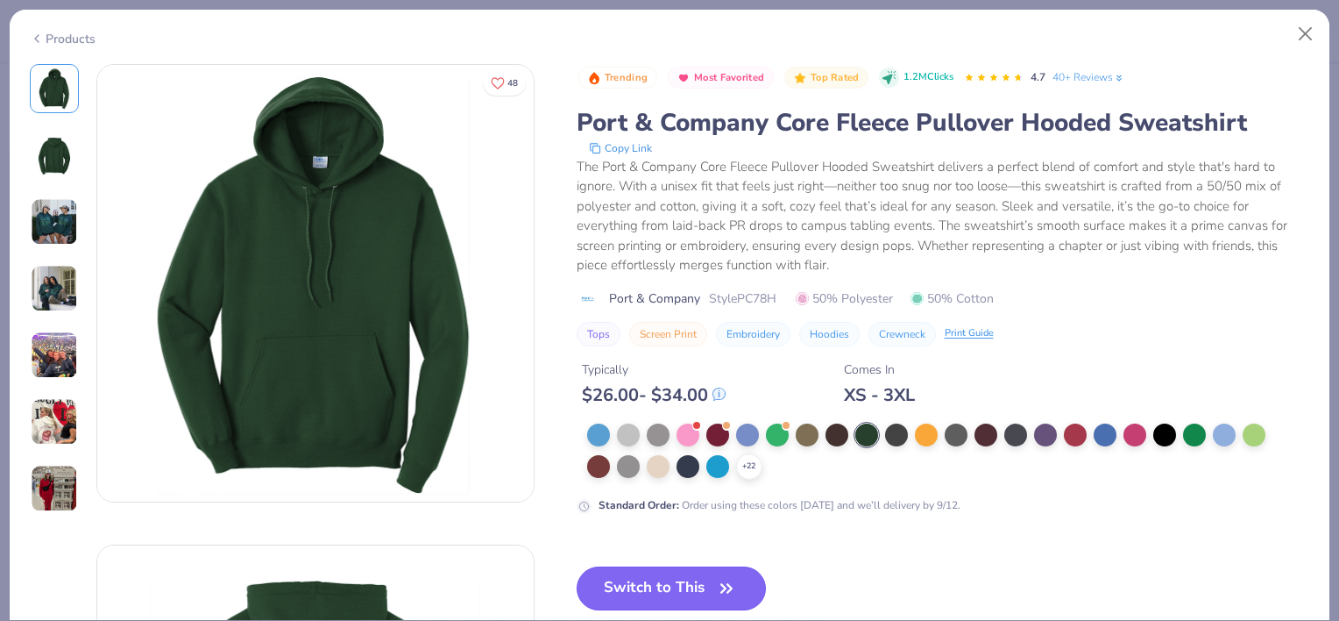
click at [699, 582] on button "Switch to This" at bounding box center [672, 588] width 190 height 44
type textarea "x"
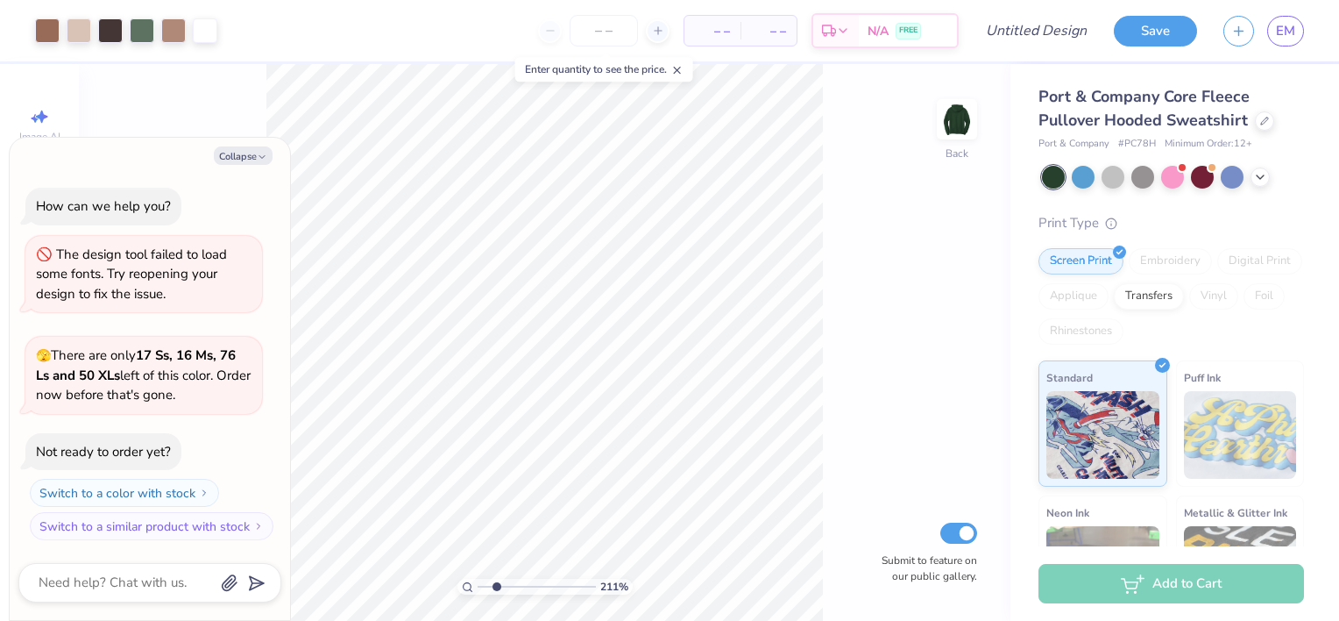
type input "2.23075781367146"
type textarea "x"
type input "2.23075781367146"
type textarea "x"
type input "2.23075781367146"
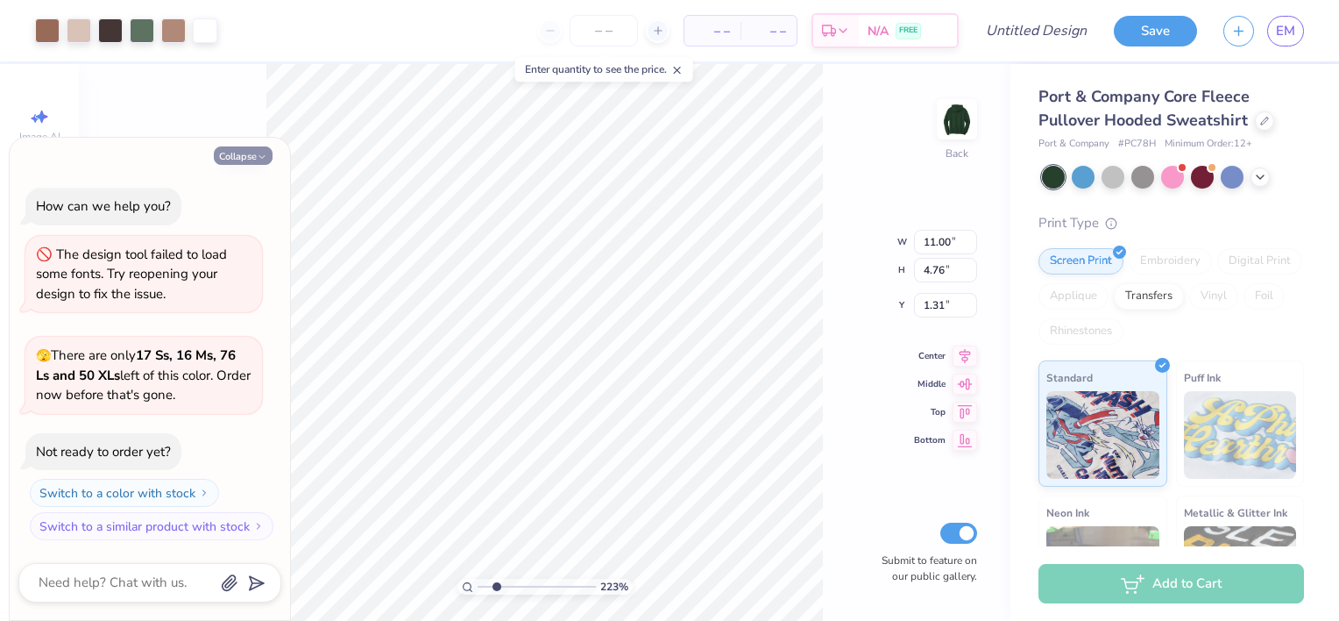
click at [251, 160] on button "Collapse" at bounding box center [243, 155] width 59 height 18
type textarea "x"
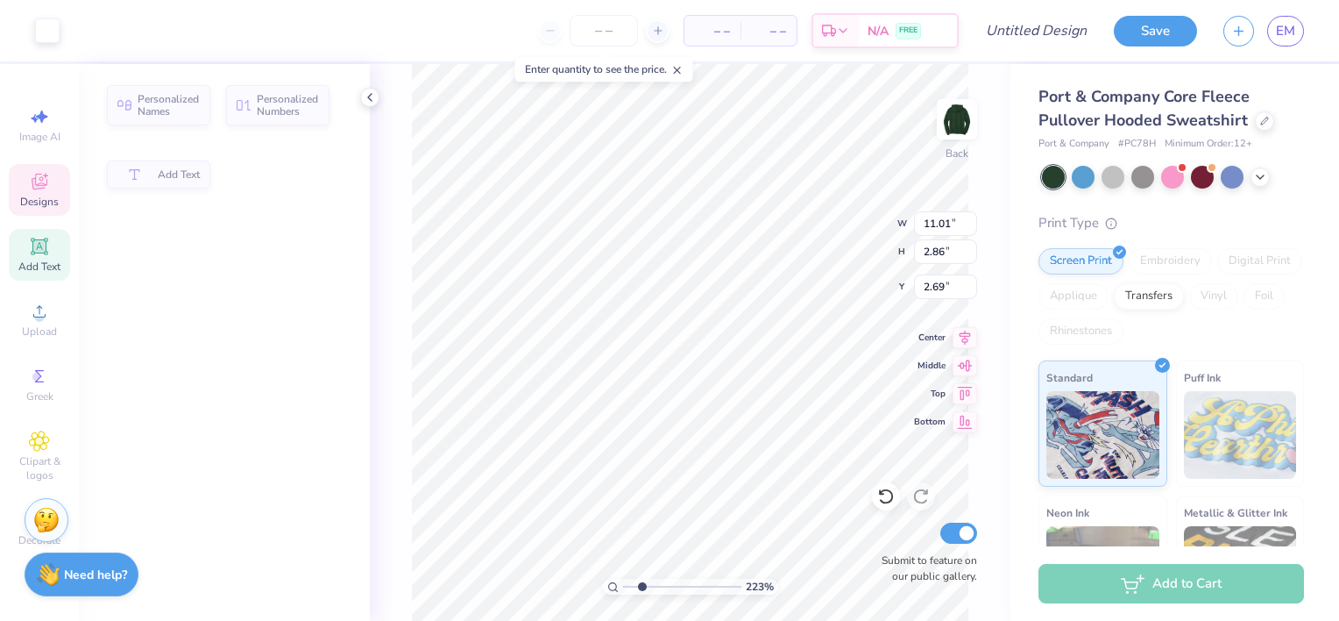
type input "2.23075781367146"
type input "11.01"
type input "2.86"
type input "2.69"
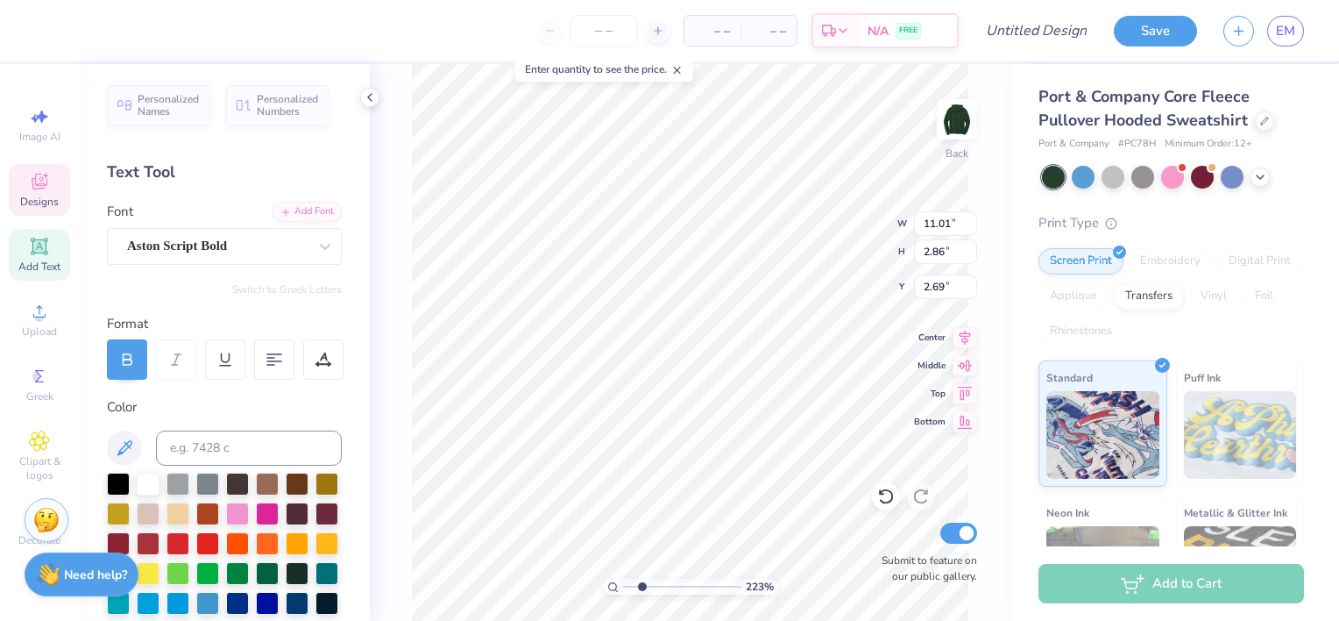
scroll to position [14, 2]
type input "2.23075781367146"
type textarea "A"
type input "2.23075781367146"
type textarea "Al"
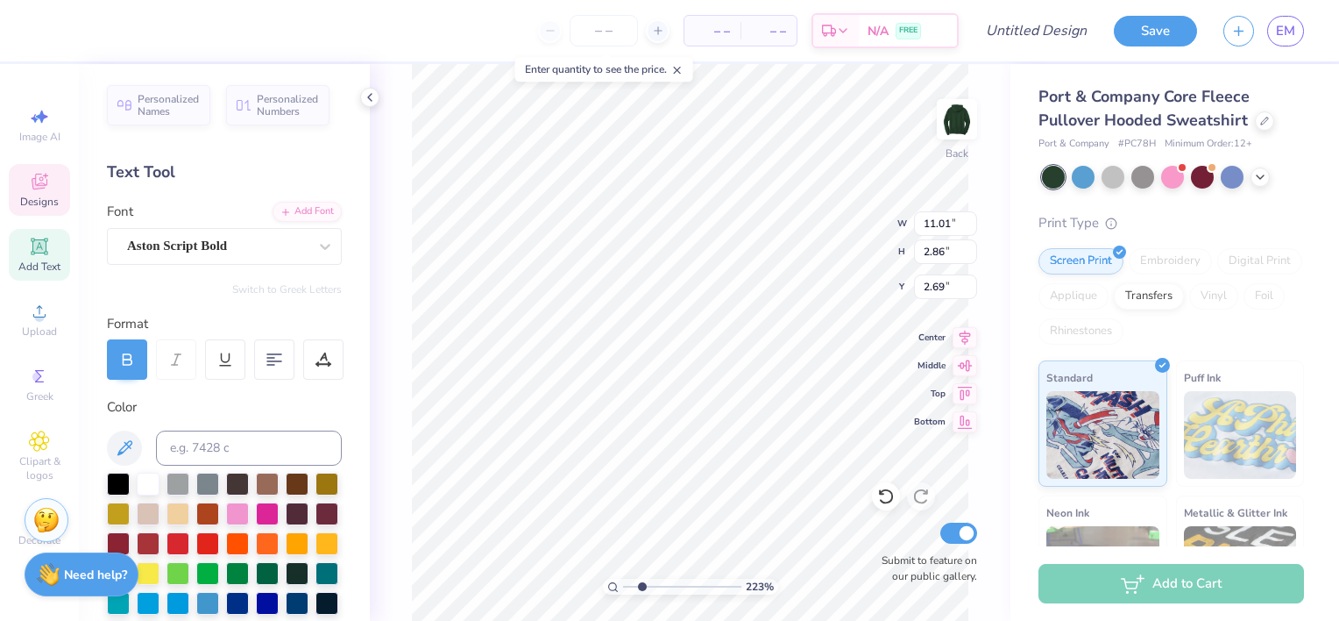
type input "2.23075781367146"
type textarea "Alp"
type input "2.23075781367146"
type textarea "Alph"
type input "2.23075781367146"
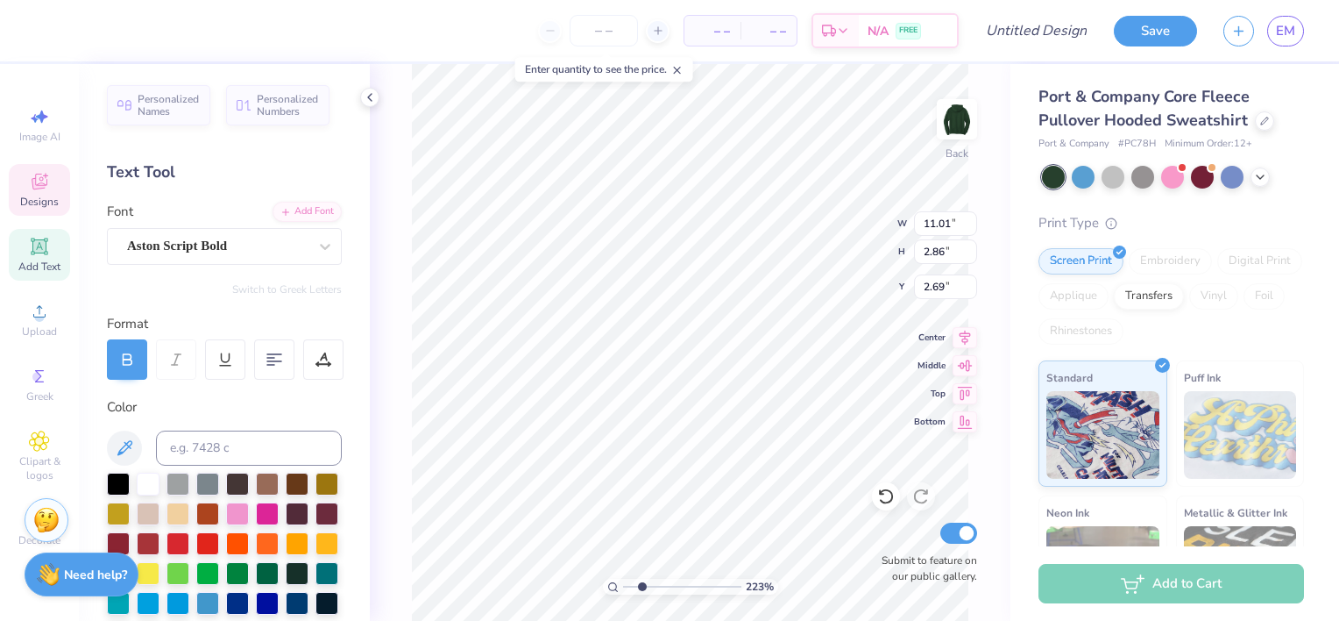
type textarea "Alpha"
type input "2.23075781367146"
type textarea "Alpha"
type input "2.23075781367146"
type textarea "Alpha D"
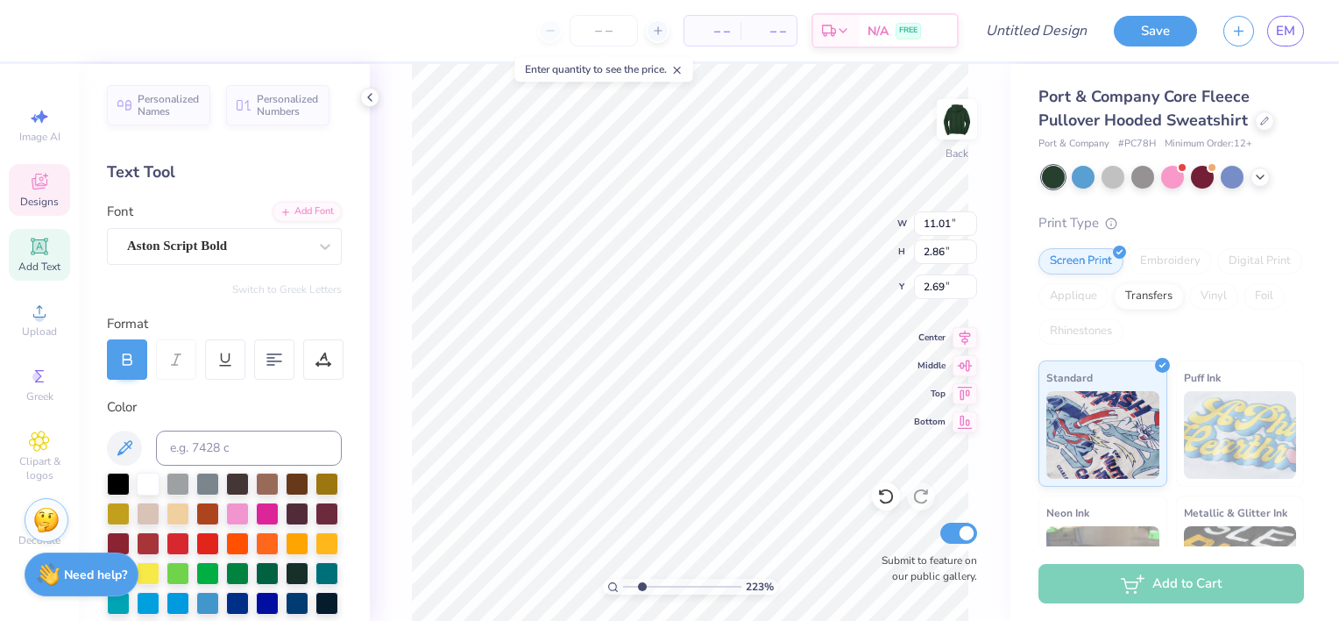
type input "2.23075781367146"
type textarea "Alpha De"
type input "2.23075781367146"
type textarea "Alpha Del"
type input "2.23075781367146"
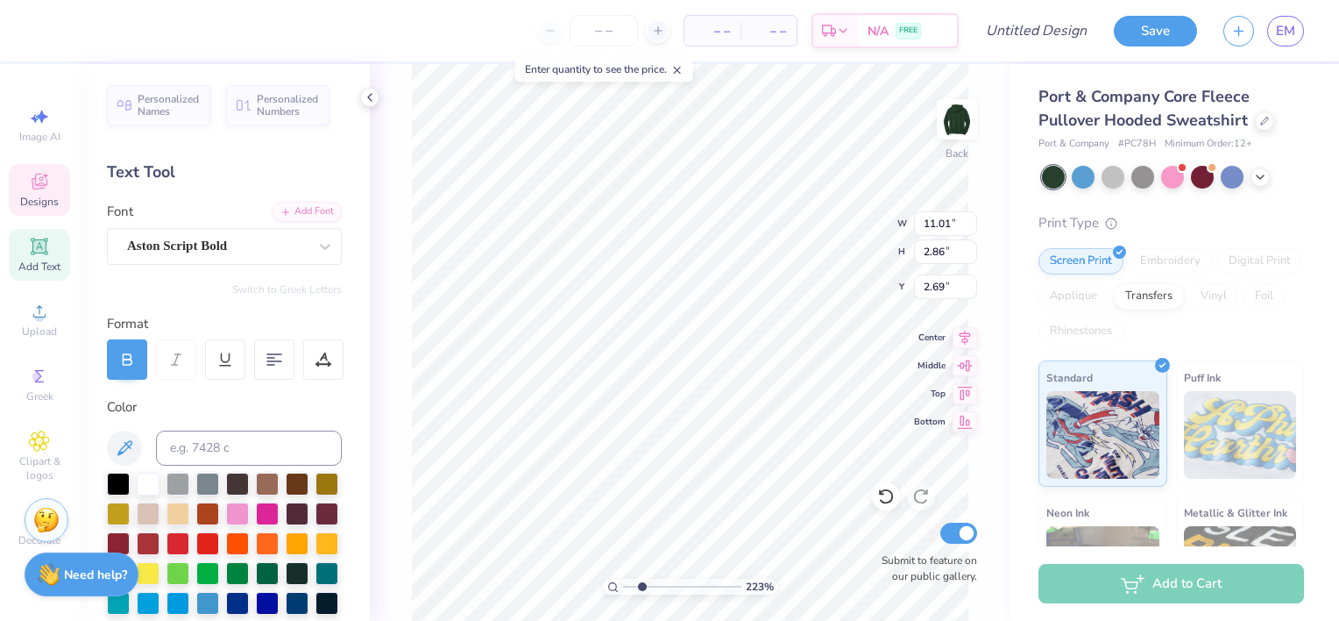
type textarea "Alpha Delt"
type input "2.23075781367146"
type textarea "Alpha Delta"
type input "2.23075781367146"
type textarea "Alpha Delta"
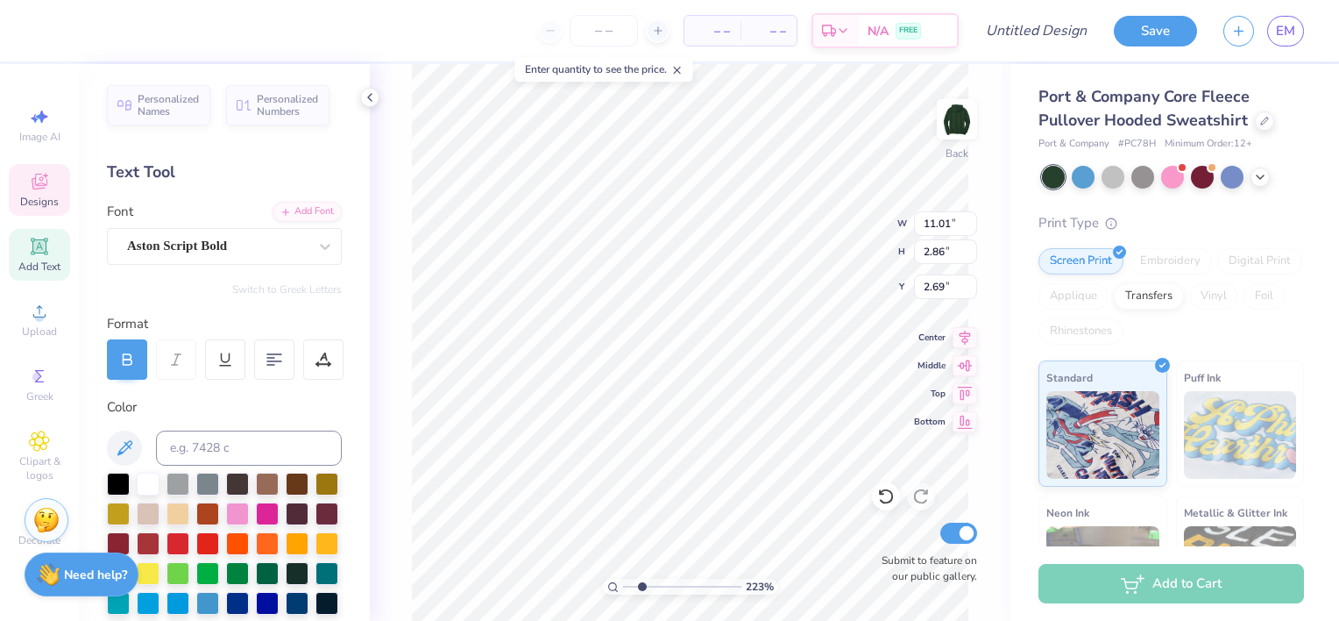
type input "2.23075781367146"
type textarea "Alpha Delta p"
type input "2.23075781367146"
type textarea "Alpha Delta pi"
type input "2.23075781367146"
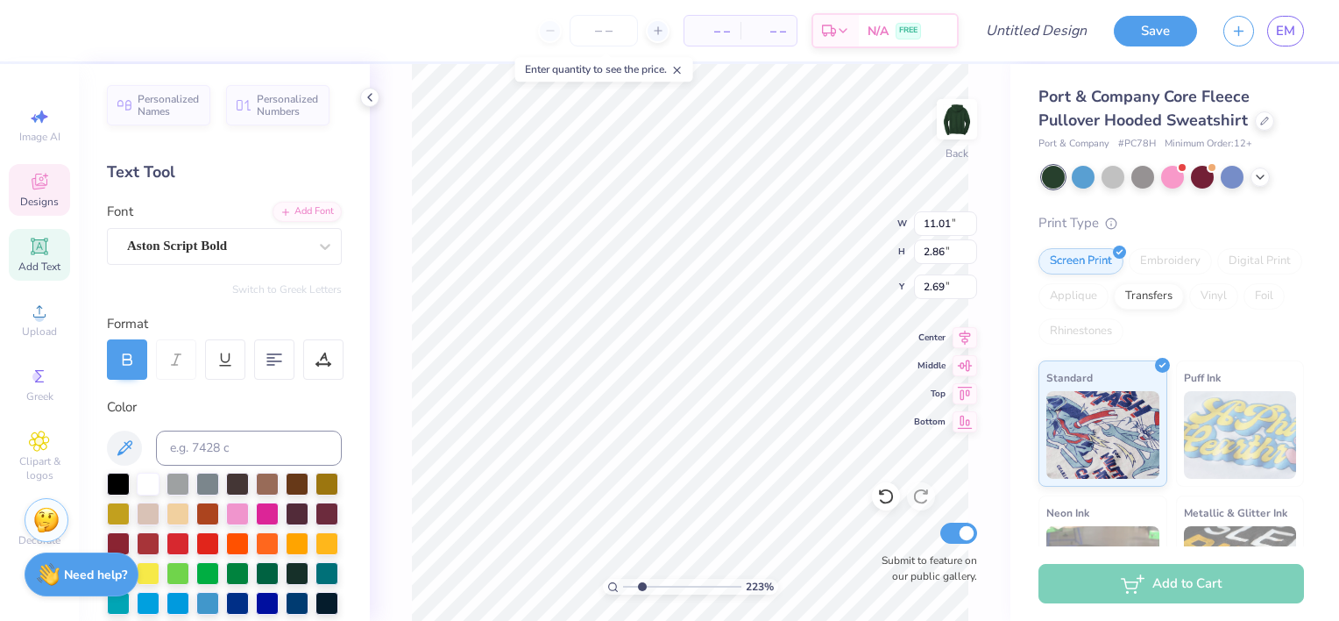
type textarea "Alpha Delta p"
type input "2.23075781367146"
type textarea "Alpha Delta"
type input "2.23075781367146"
type textarea "Alpha Delta Pi"
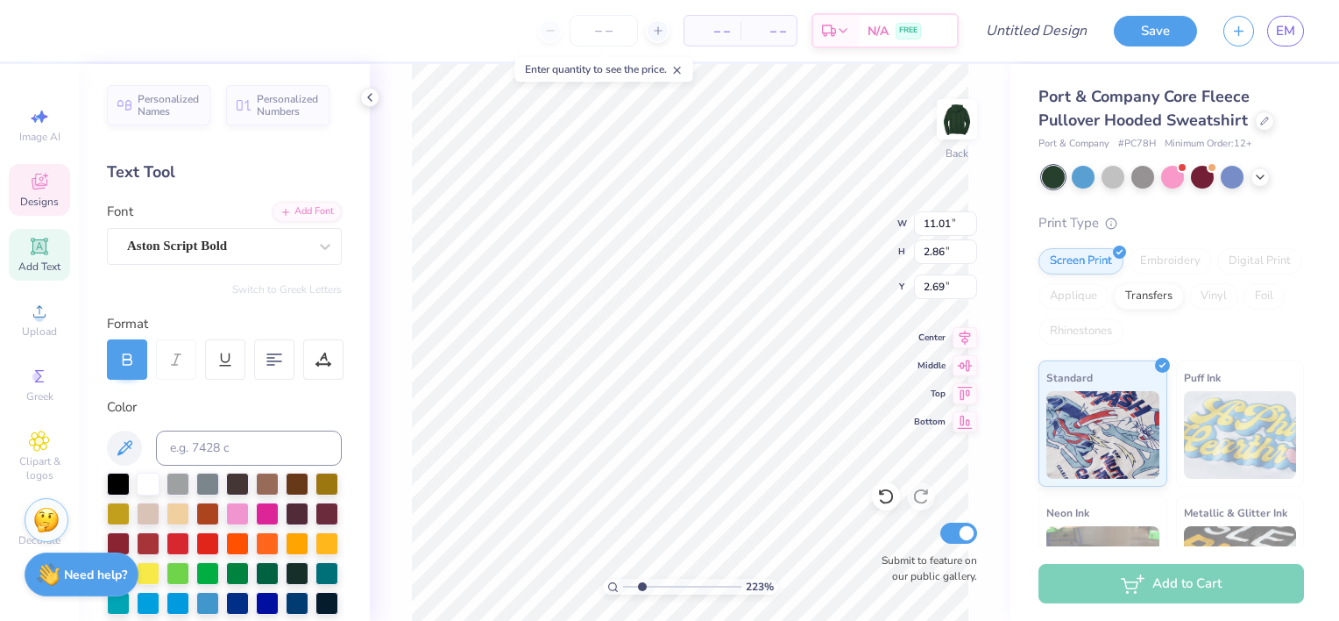
type input "2.23075781367146"
type textarea "Alpha Delta P"
type input "2.23075781367146"
type textarea "Alpha Delta"
type input "2.23075781367146"
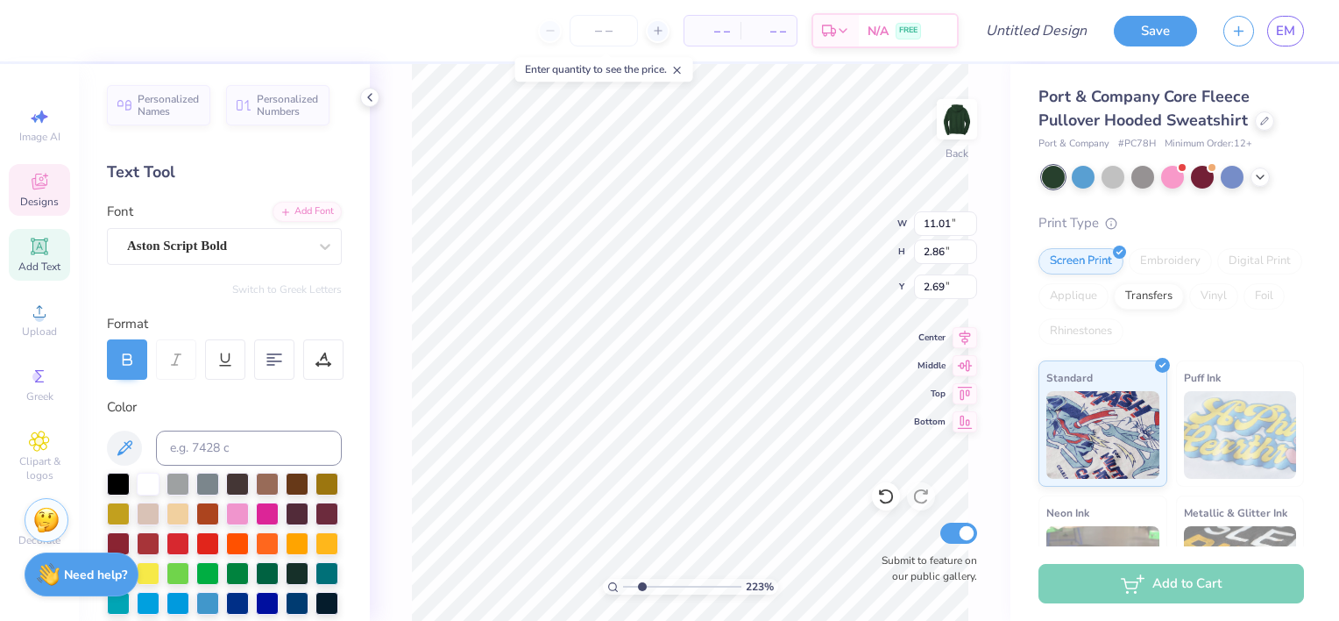
type textarea "Alpha Delta"
type input "2.23075781367146"
type textarea "Alpha Delt"
type input "2.23075781367146"
type textarea "Alpha Del"
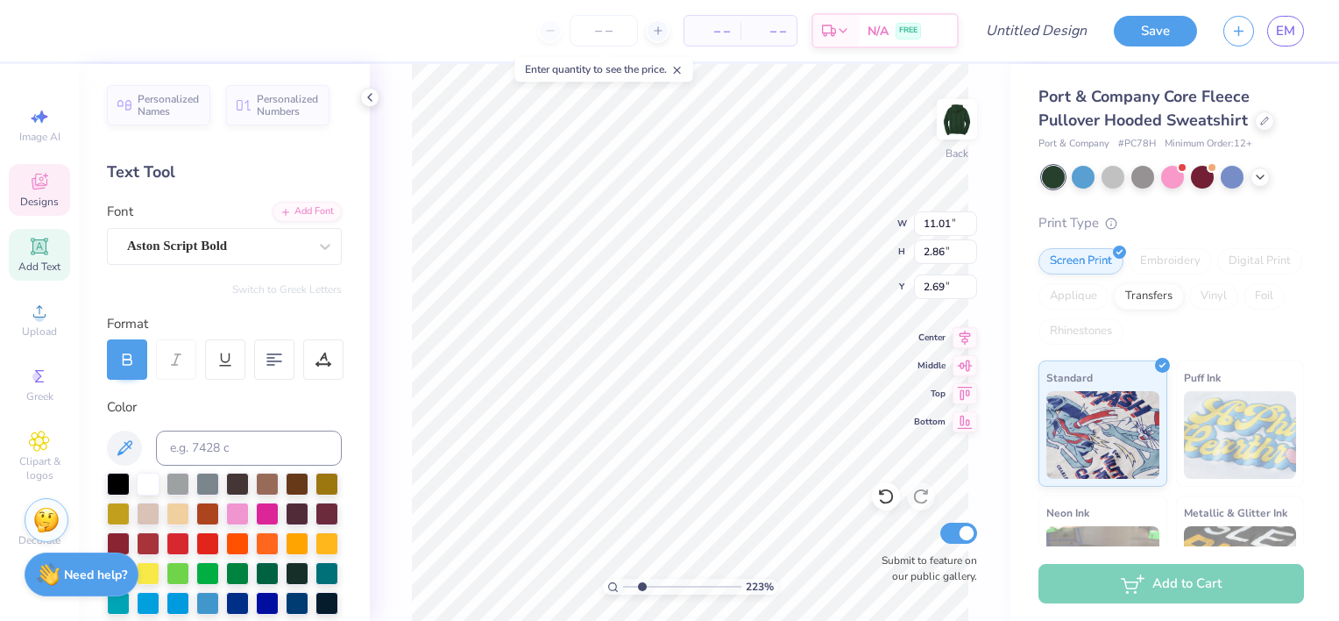
type input "2.23075781367146"
type textarea "Alpha De"
type input "2.23075781367146"
type textarea "Alpha D"
type input "2.23075781367146"
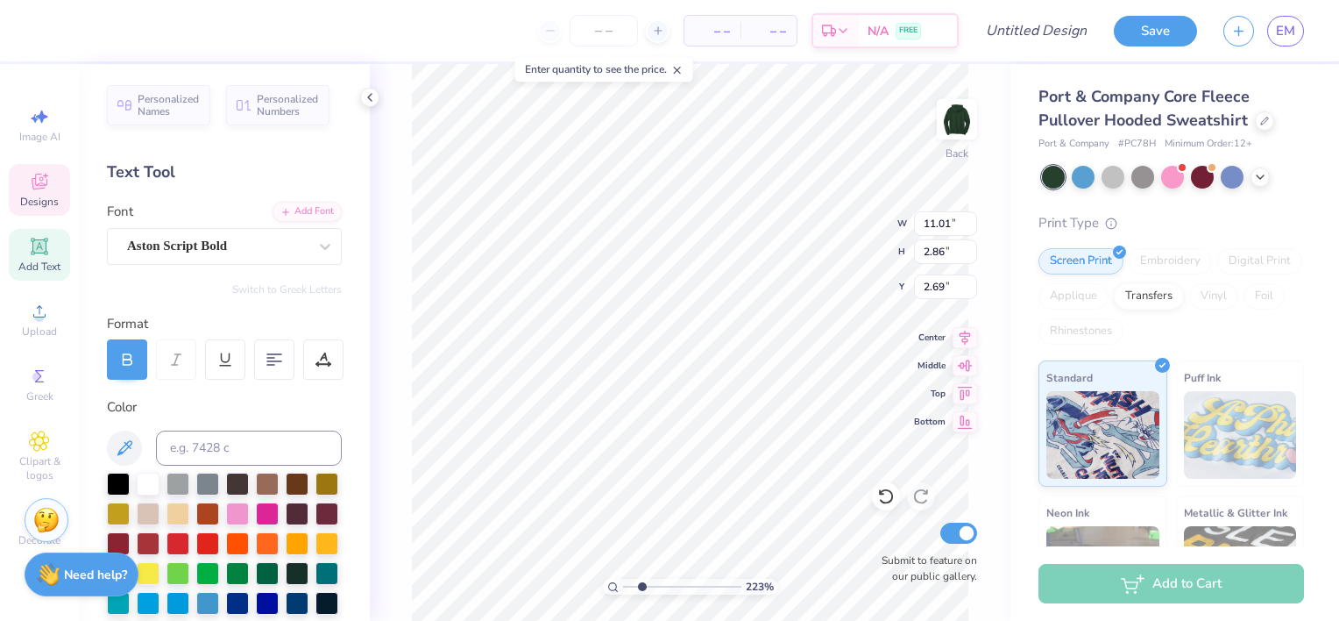
type textarea "Alpha"
type input "2.23075781367146"
type textarea "Alpha"
type input "2.23075781367146"
type textarea "Alph"
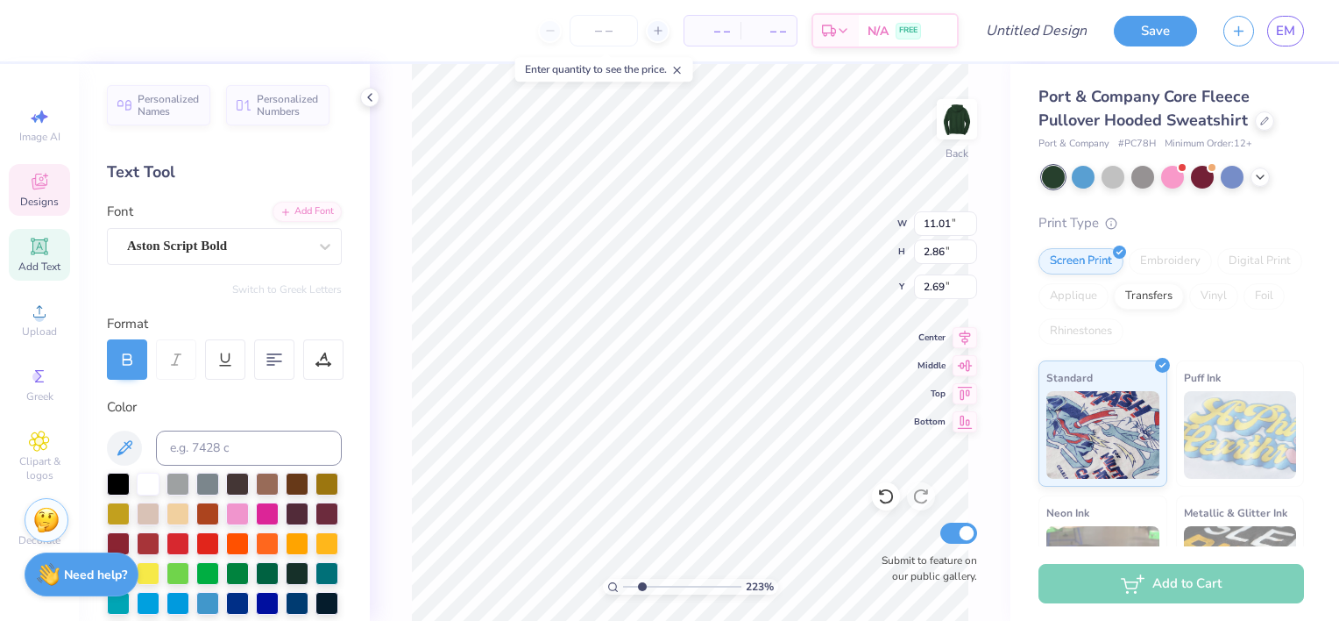
type input "2.23075781367146"
type textarea "Alp"
type input "2.23075781367146"
type textarea "Al"
type input "2.23075781367146"
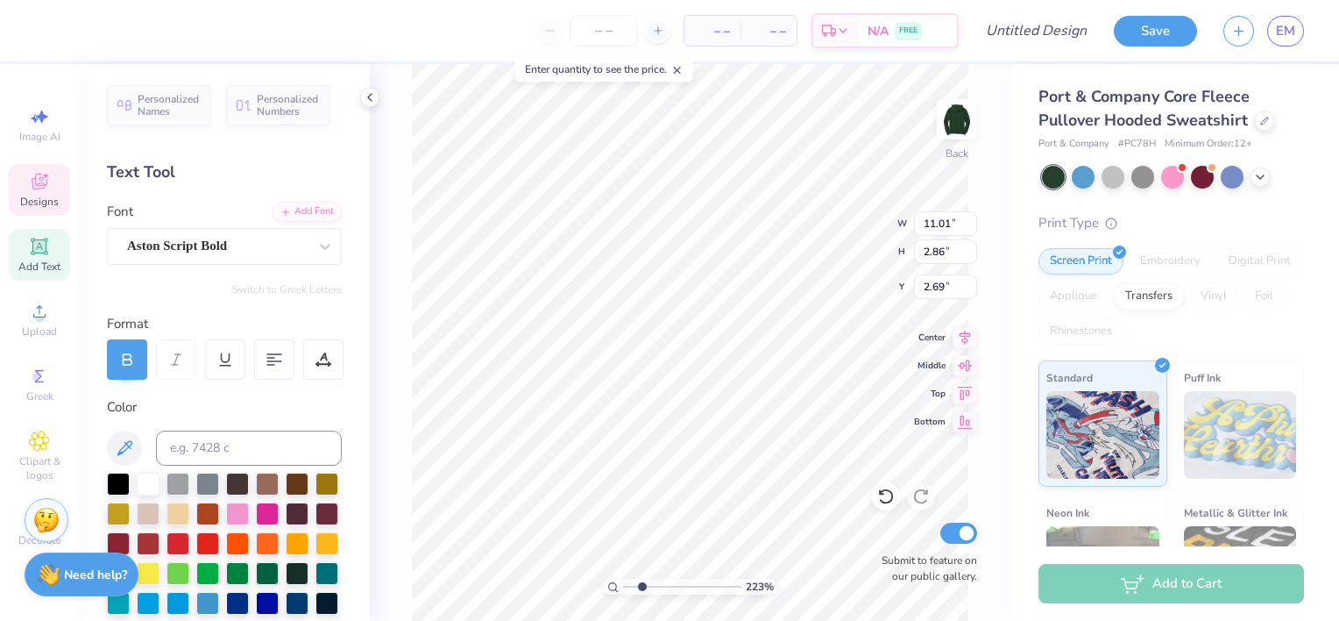
type textarea "A"
type input "2.23075781367146"
type textarea "a"
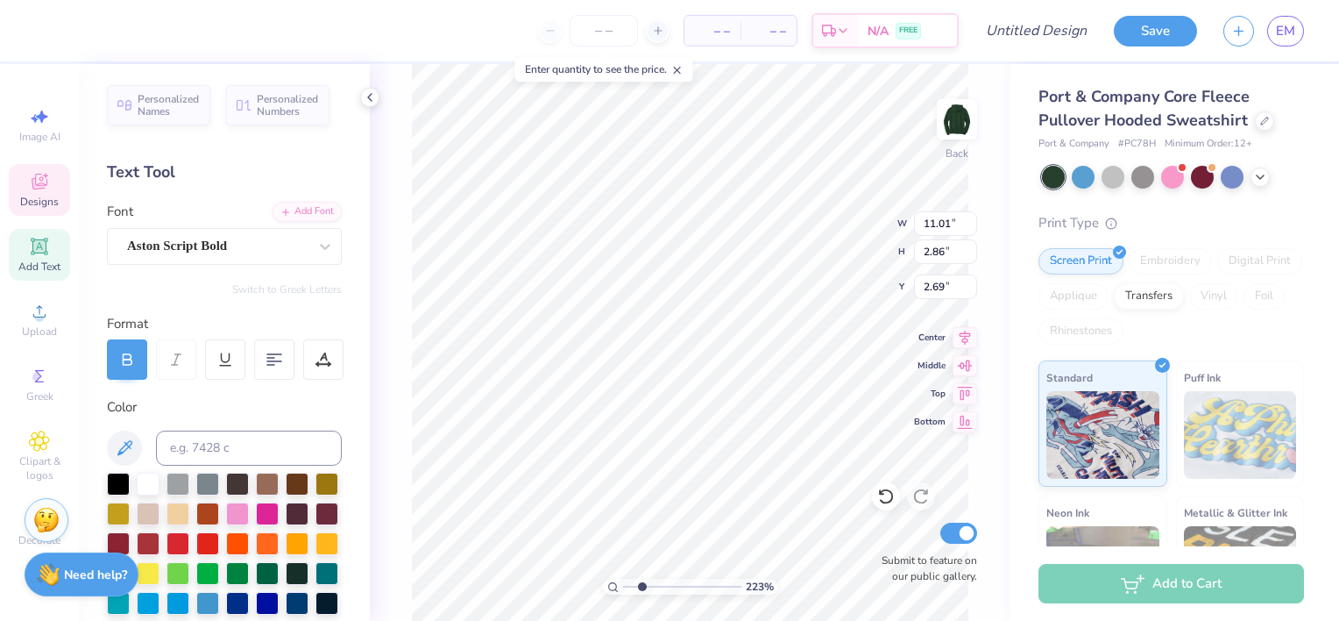
type input "2.23075781367146"
type textarea "ad"
type input "2.23075781367146"
type textarea "adp"
type input "2.23075781367146"
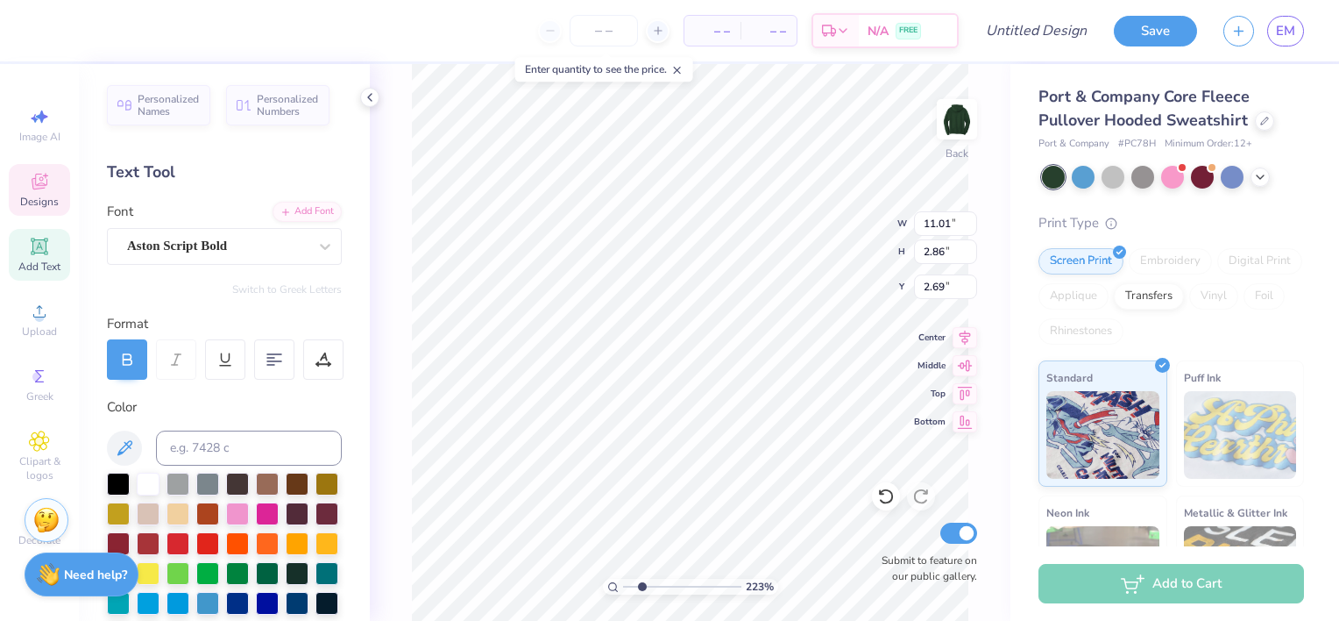
type textarea "adpi"
type input "2.23075781367146"
type textarea "adp"
type input "2.23075781367146"
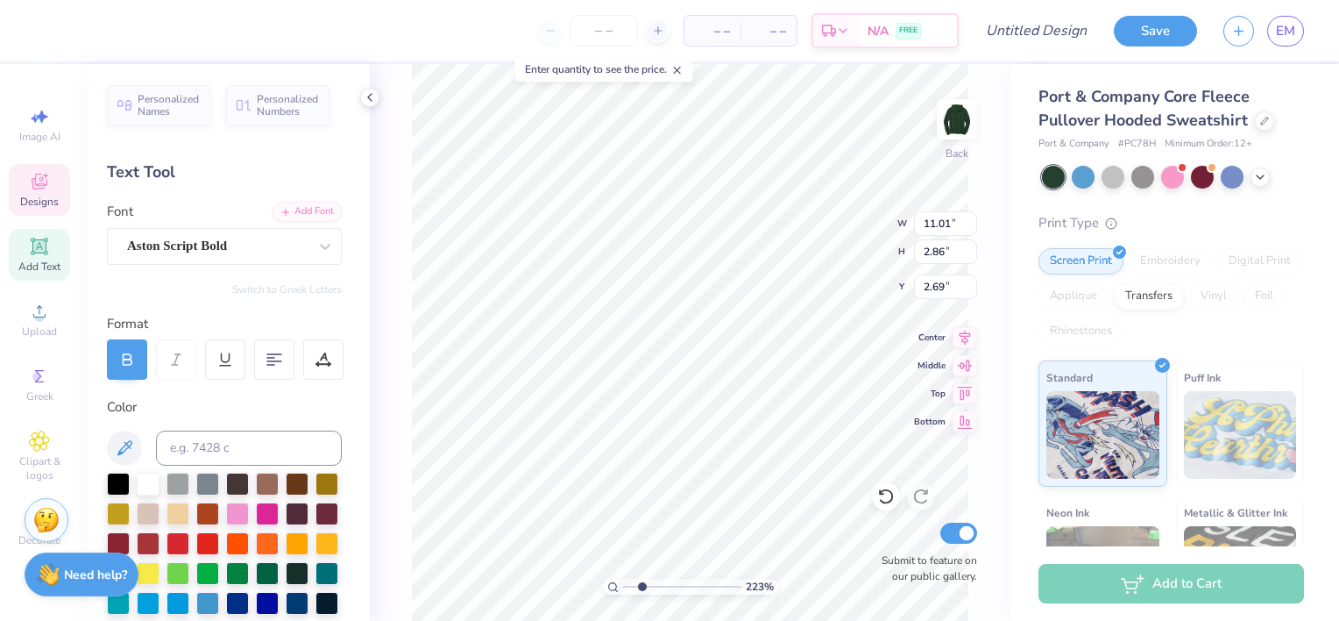
type textarea "ad"
type input "2.23075781367146"
type textarea "a"
type input "2.23075781367146"
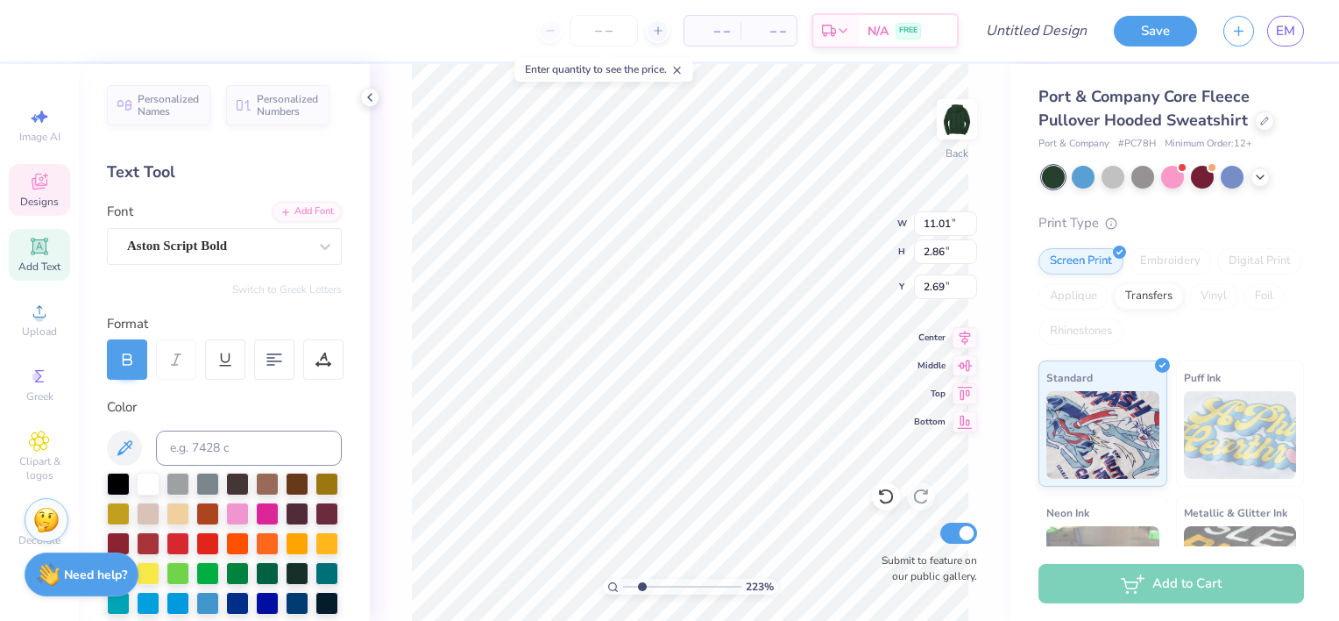
type input "2.23075781367146"
type textarea "A"
type input "2.23075781367146"
type textarea "AD"
type input "2.23075781367146"
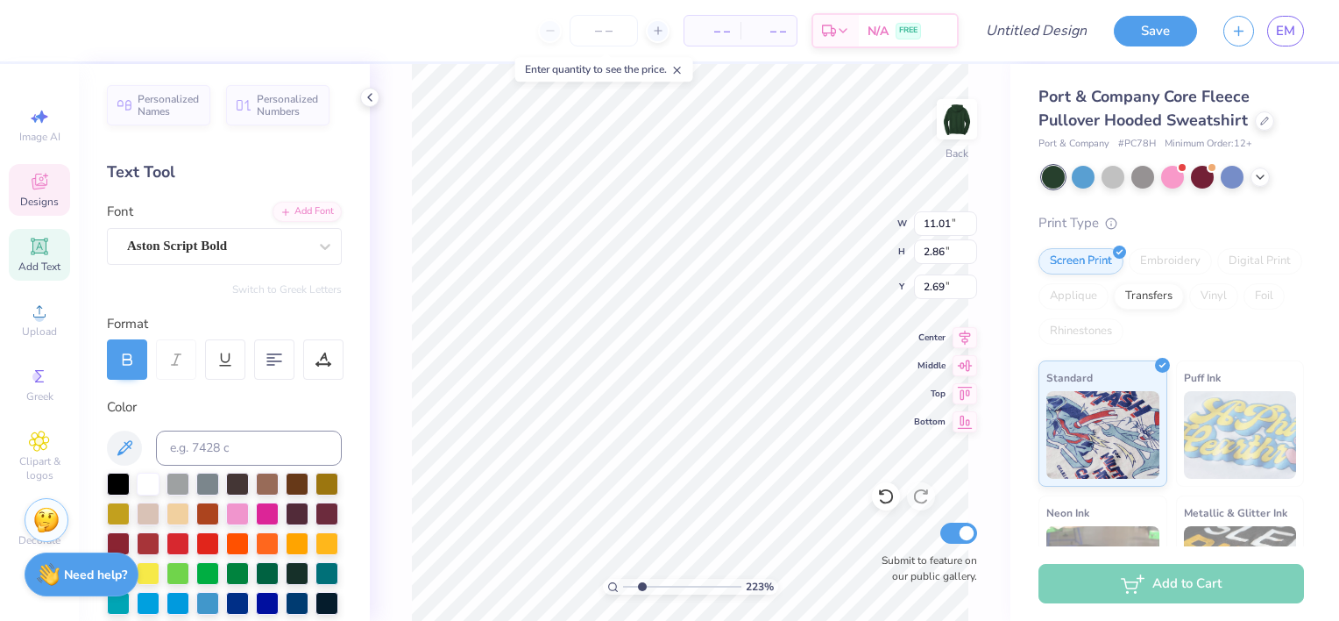
scroll to position [12, 2]
type textarea "ADPI"
type input "2.23075781367146"
type textarea "ADPI"
click at [316, 239] on icon at bounding box center [325, 247] width 18 height 18
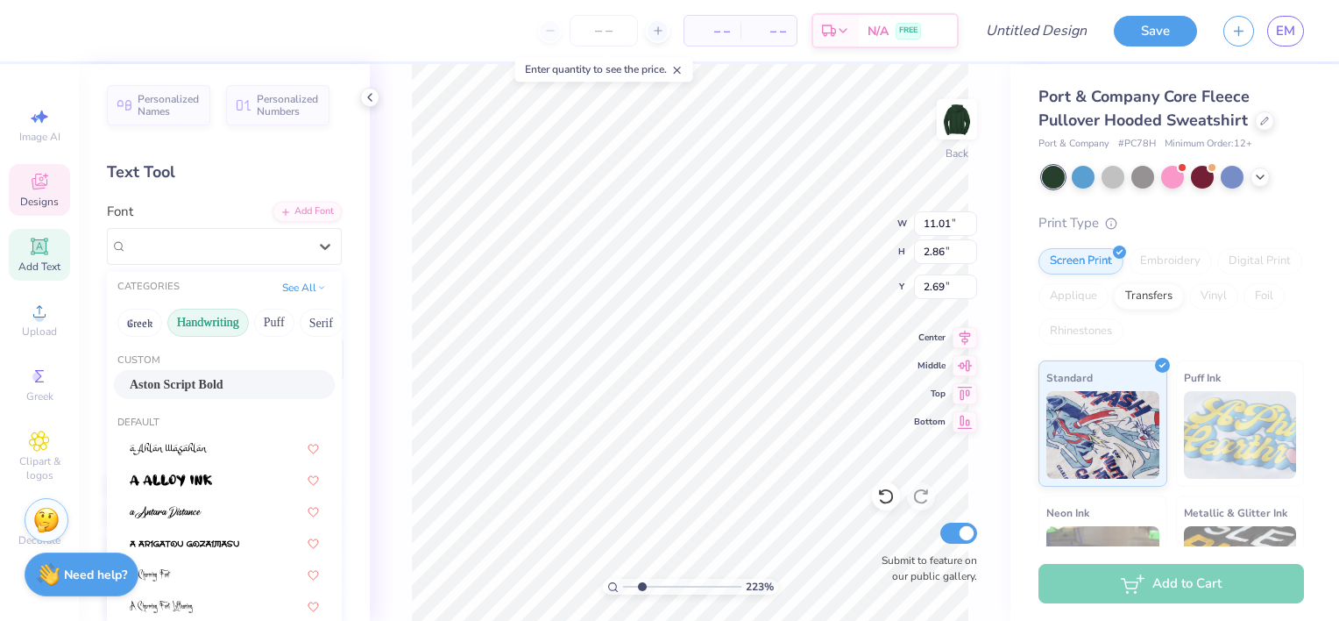
click at [224, 322] on button "Handwriting" at bounding box center [208, 323] width 82 height 28
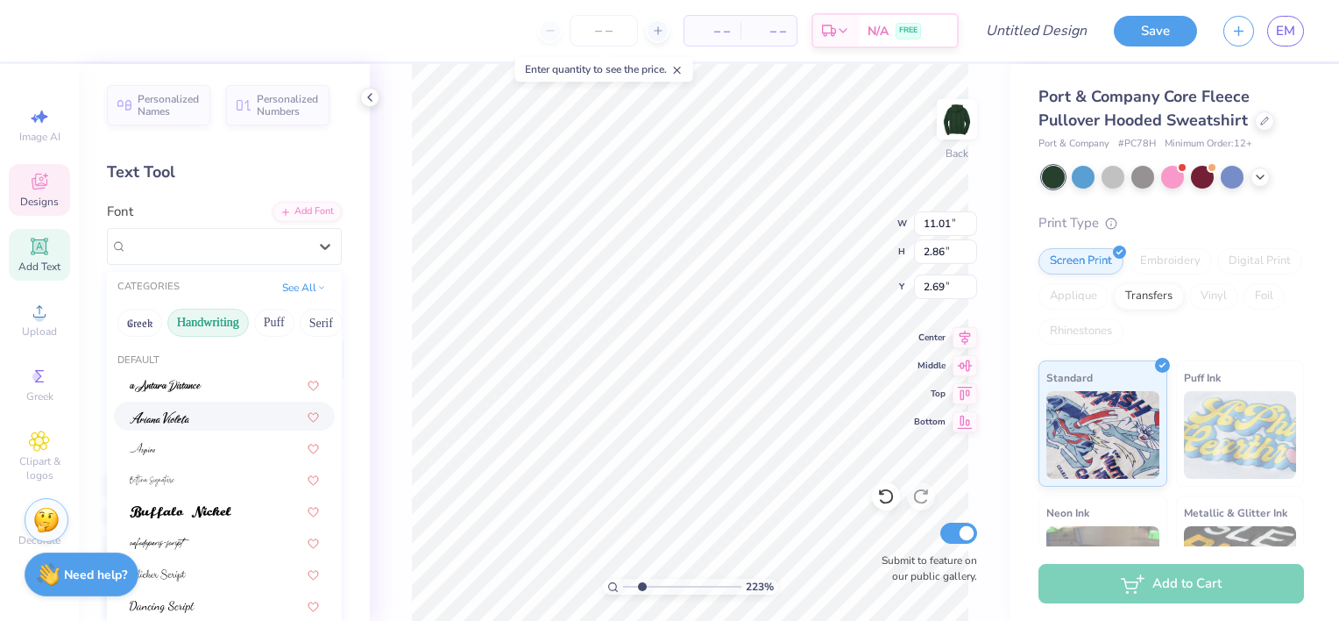
click at [202, 416] on div at bounding box center [224, 416] width 189 height 18
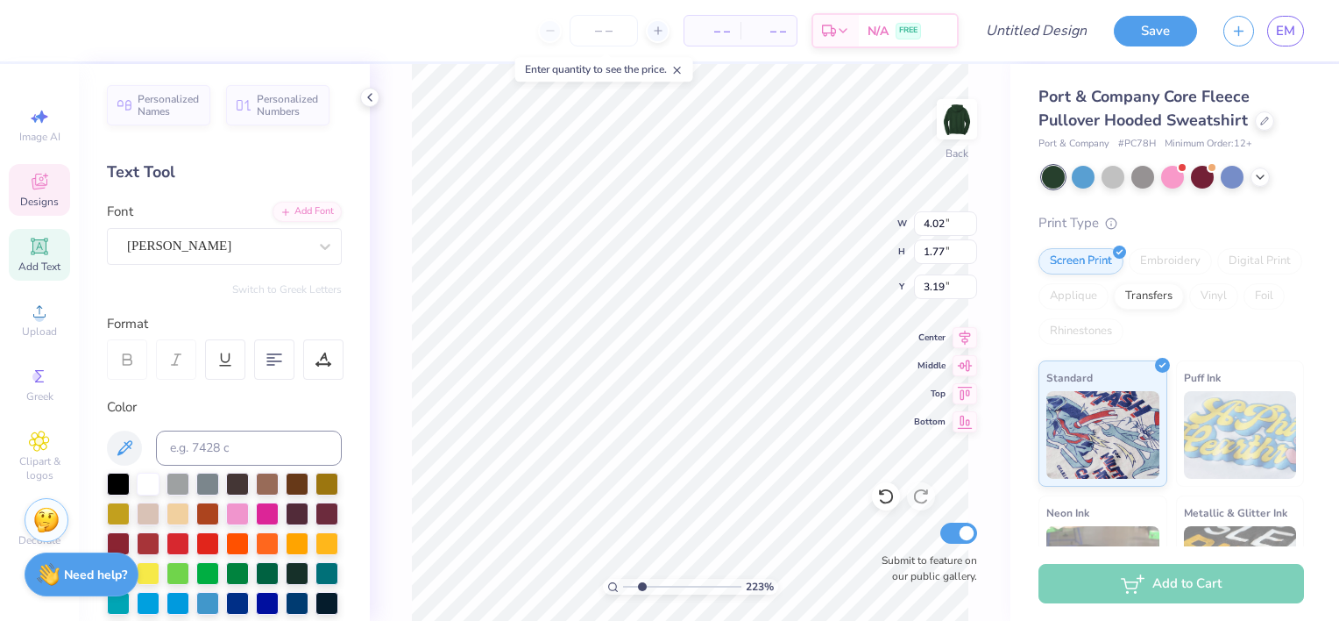
type input "2.23075781367146"
type input "6.31"
type input "2.79"
type input "2.12"
type input "2.23075781367146"
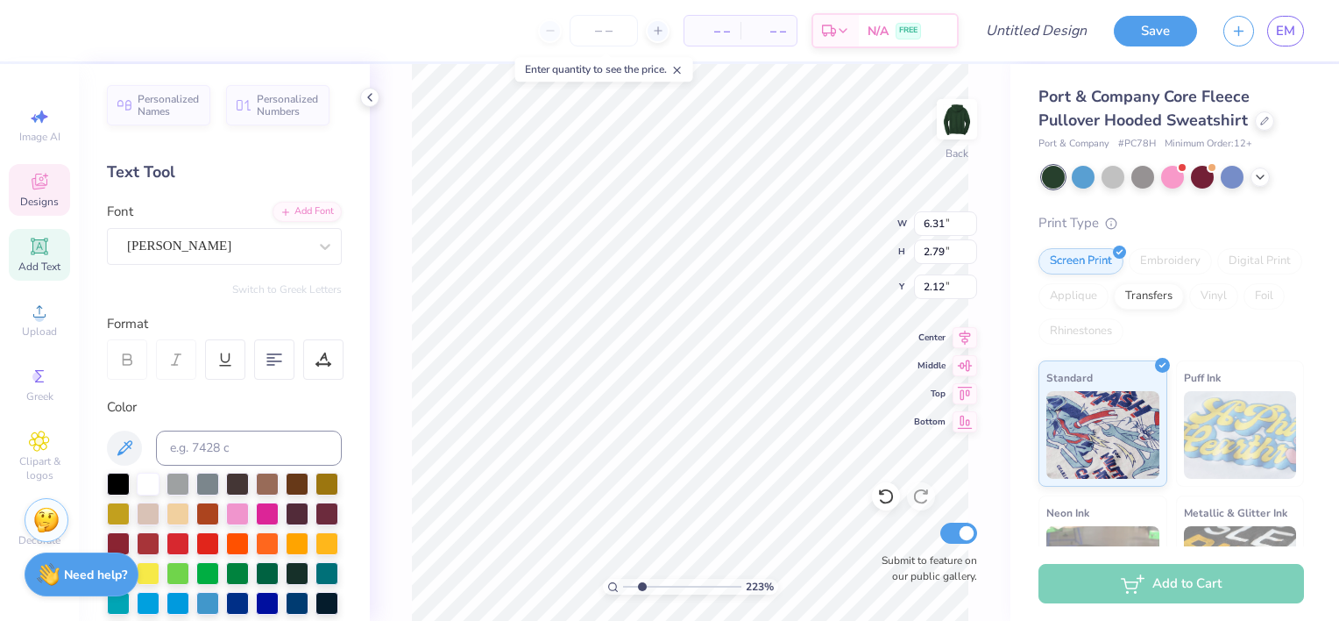
type input "2.29"
type input "2.54737349832788"
type textarea "e"
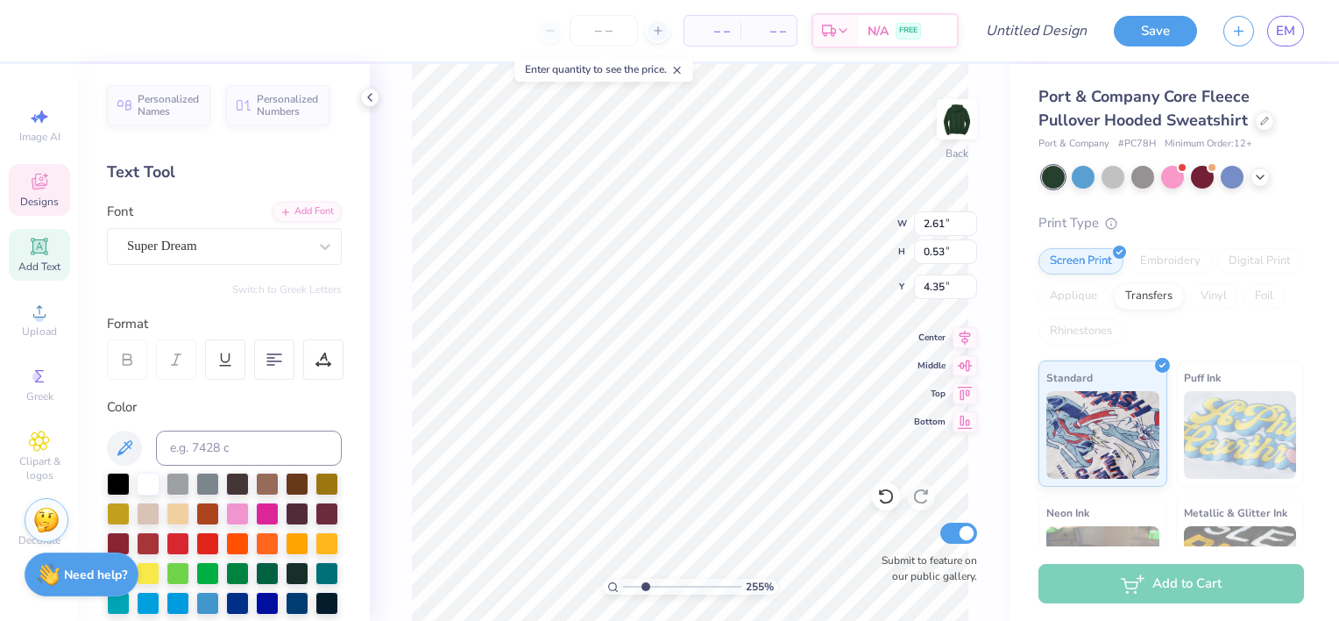
type input "2.54737349832788"
type textarea "es"
type input "2.54737349832788"
type textarea "est"
type input "2.54737349832788"
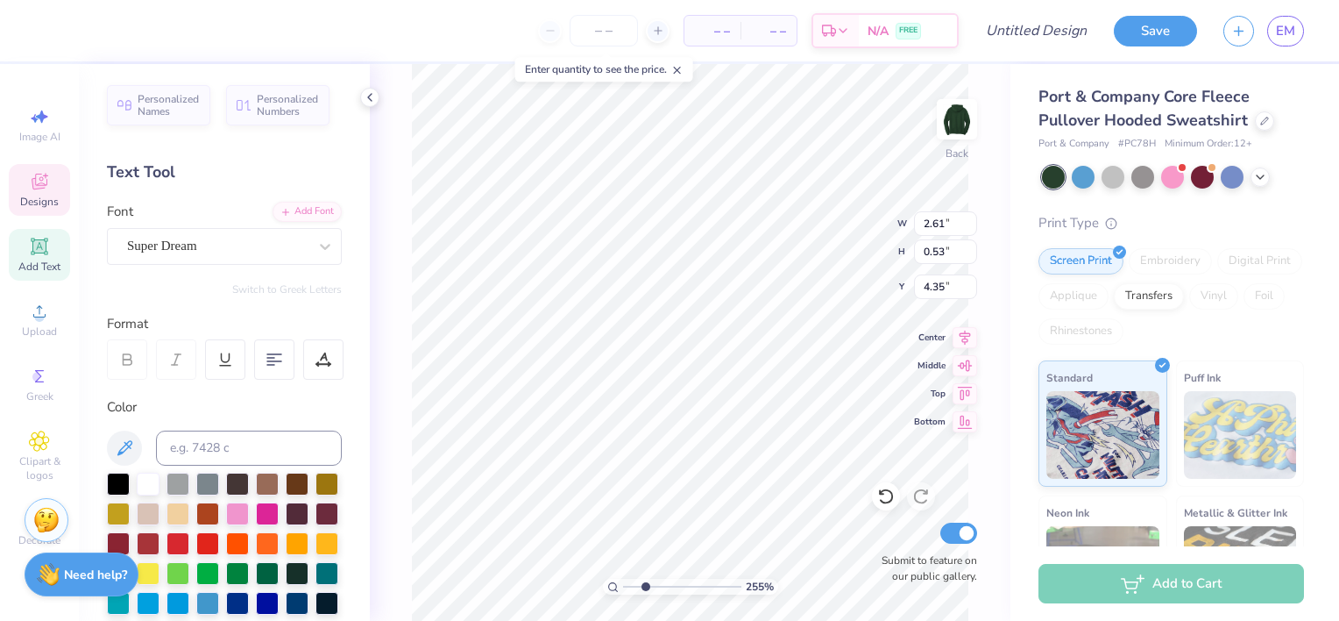
type textarea "est."
type input "2.54737349832788"
type textarea "est."
type input "2.54737349832788"
type textarea "est. 1"
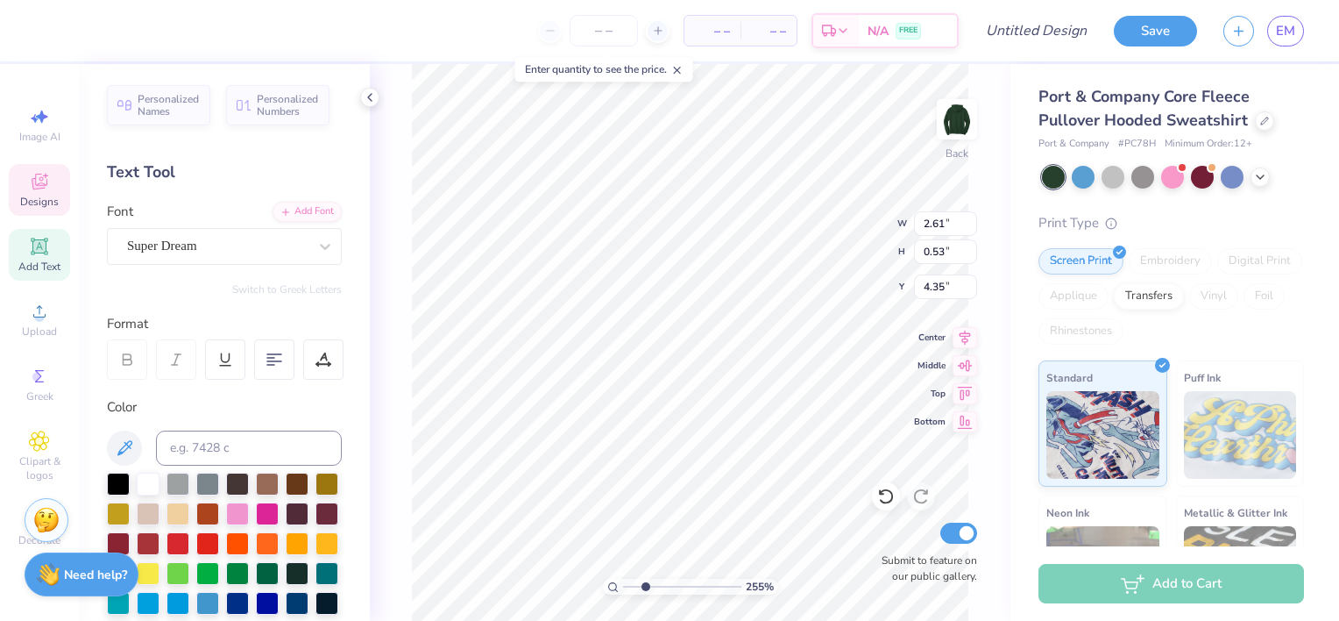
type input "2.54737349832788"
type textarea "est. 18"
type input "2.54737349832788"
type textarea "est. 185"
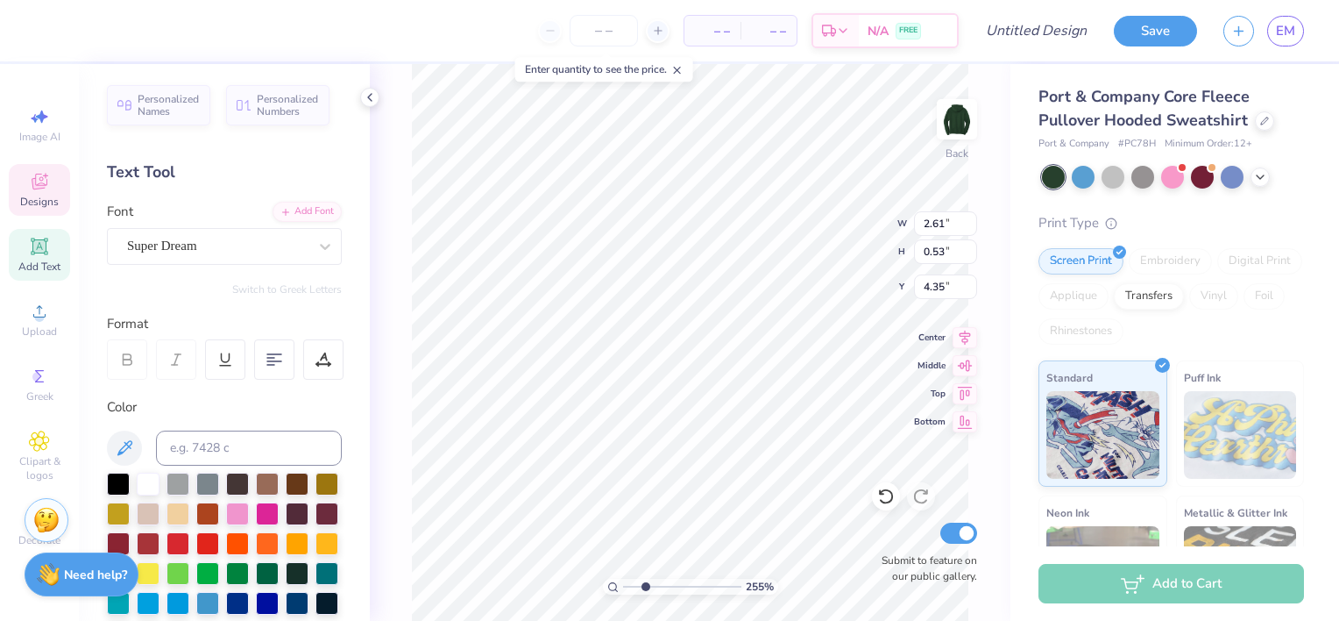
type input "2.54737349832788"
type textarea "est. 1851"
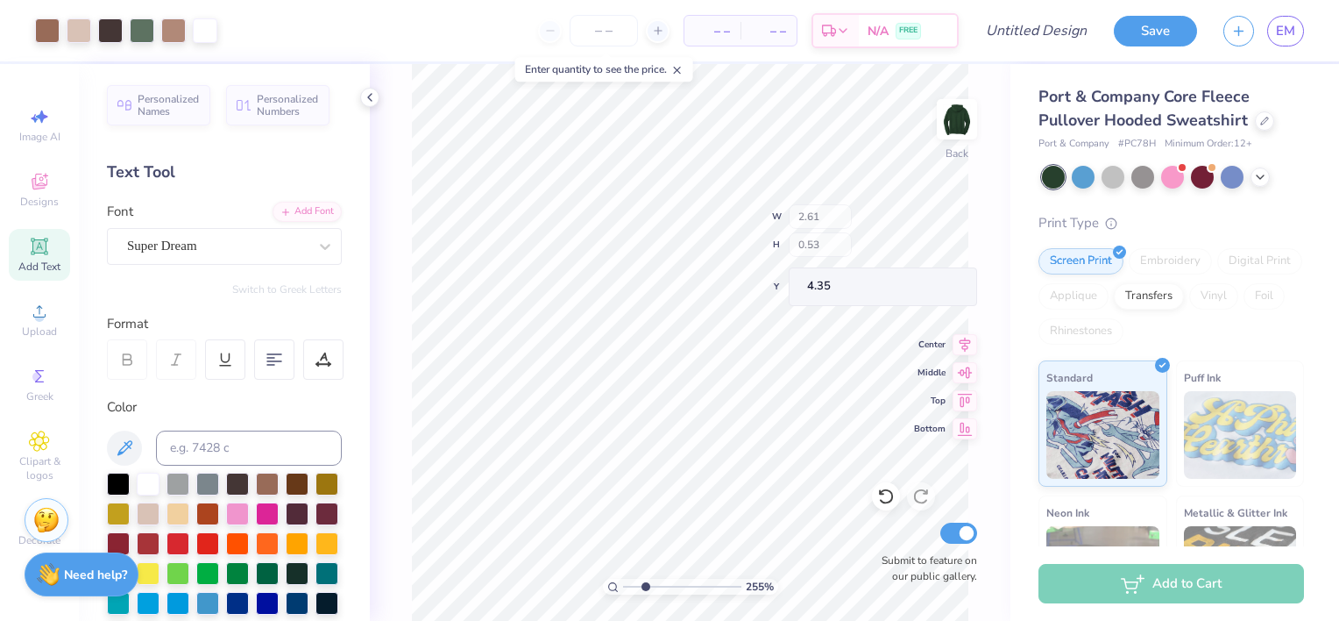
type input "2.54737349832788"
click at [600, 38] on input "number" at bounding box center [604, 31] width 68 height 32
type input "20"
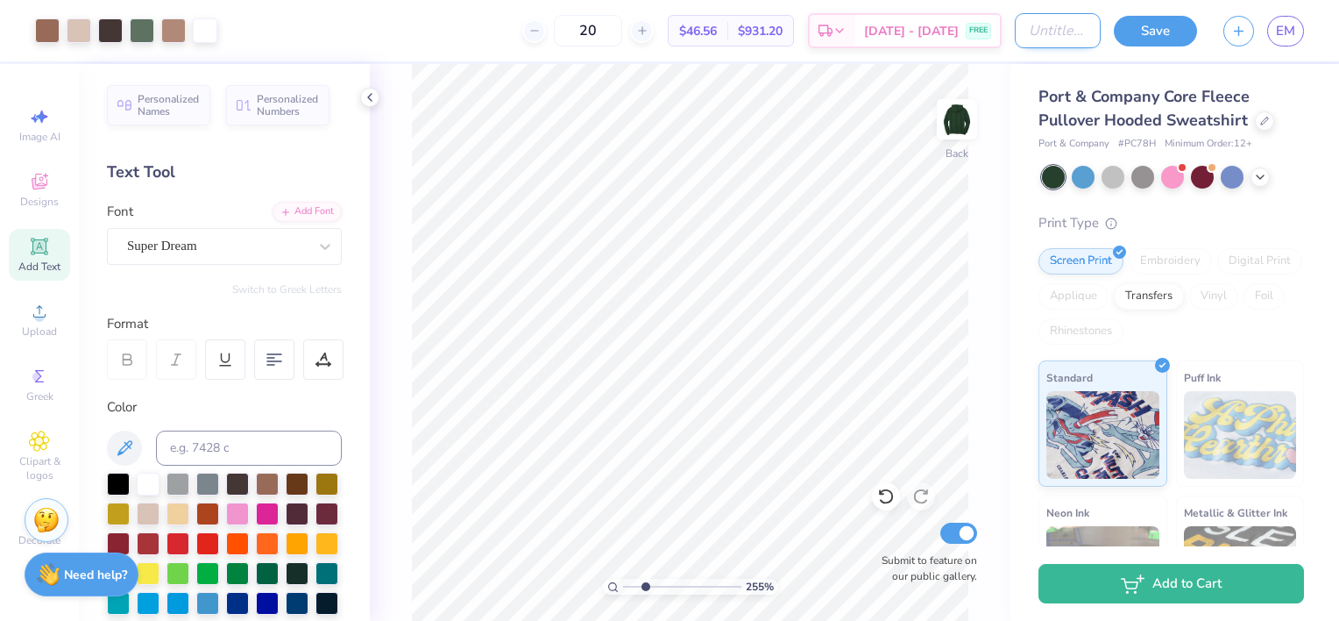
click at [1048, 43] on input "Design Title" at bounding box center [1058, 30] width 86 height 35
type input "c"
type input "2.54737349832788"
type input "ca"
type input "2.54737349832788"
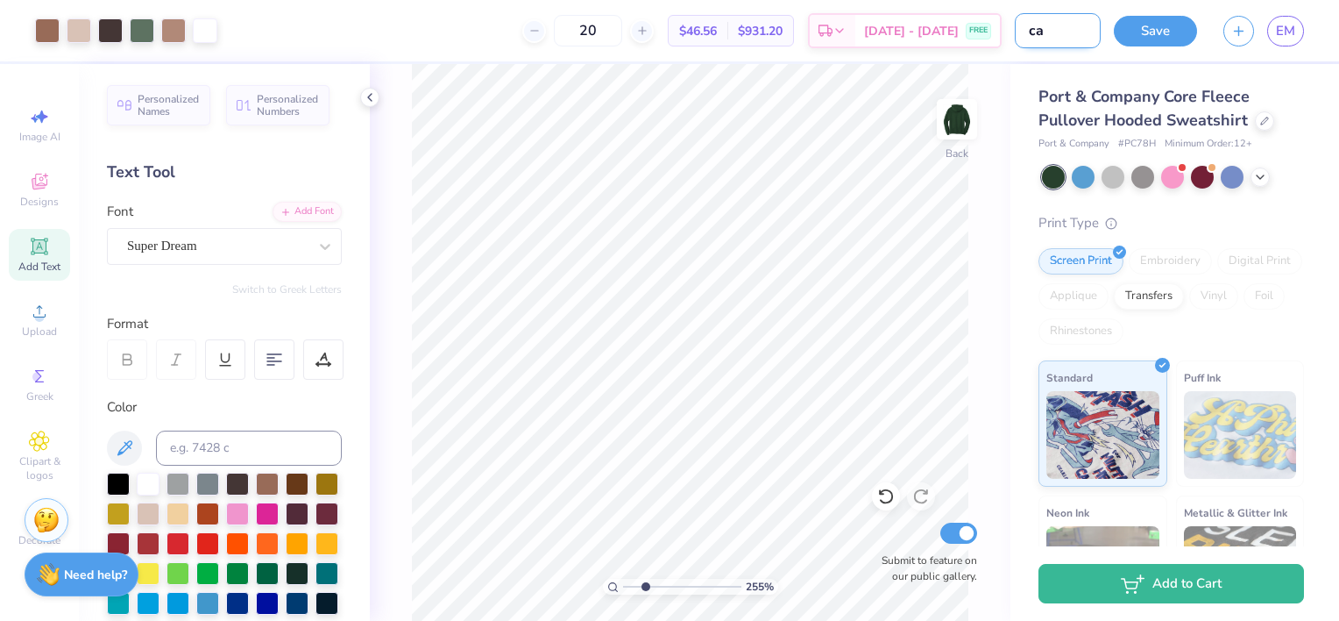
type input "cam"
type input "2.54737349832788"
type input "camo"
type input "2.54737349832788"
type input "camoh"
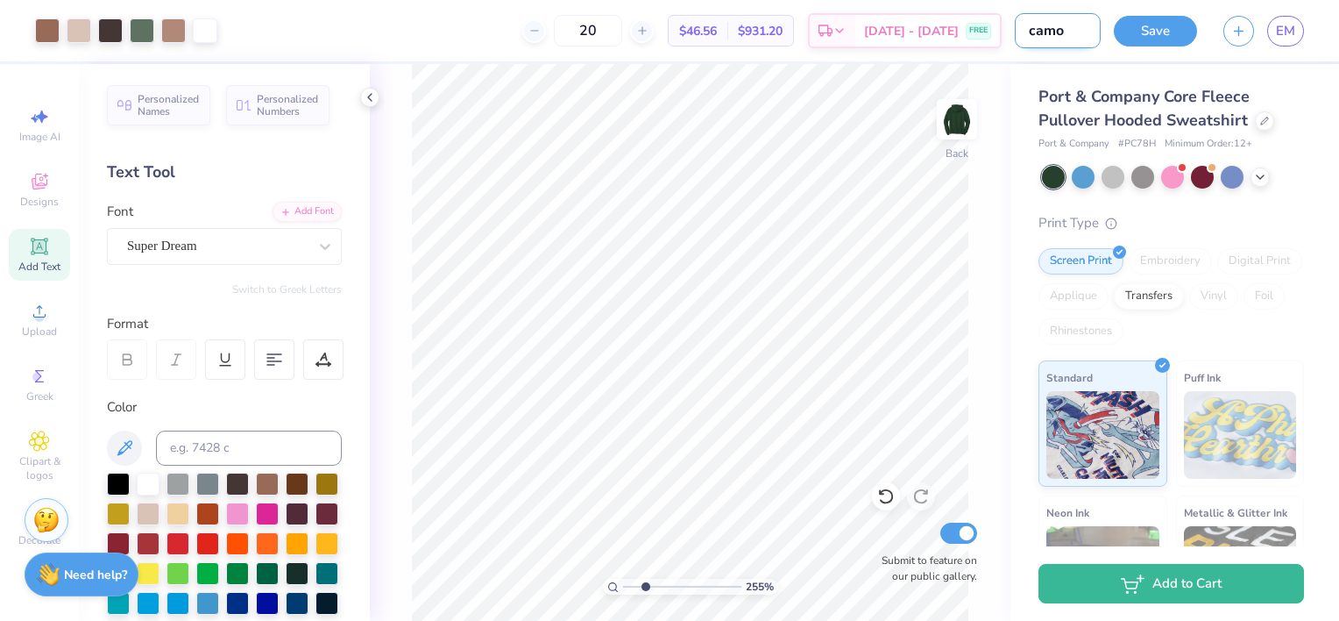
type input "2.54737349832788"
type input "camoho"
type input "2.54737349832788"
type input "camohoo"
type input "2.54737349832788"
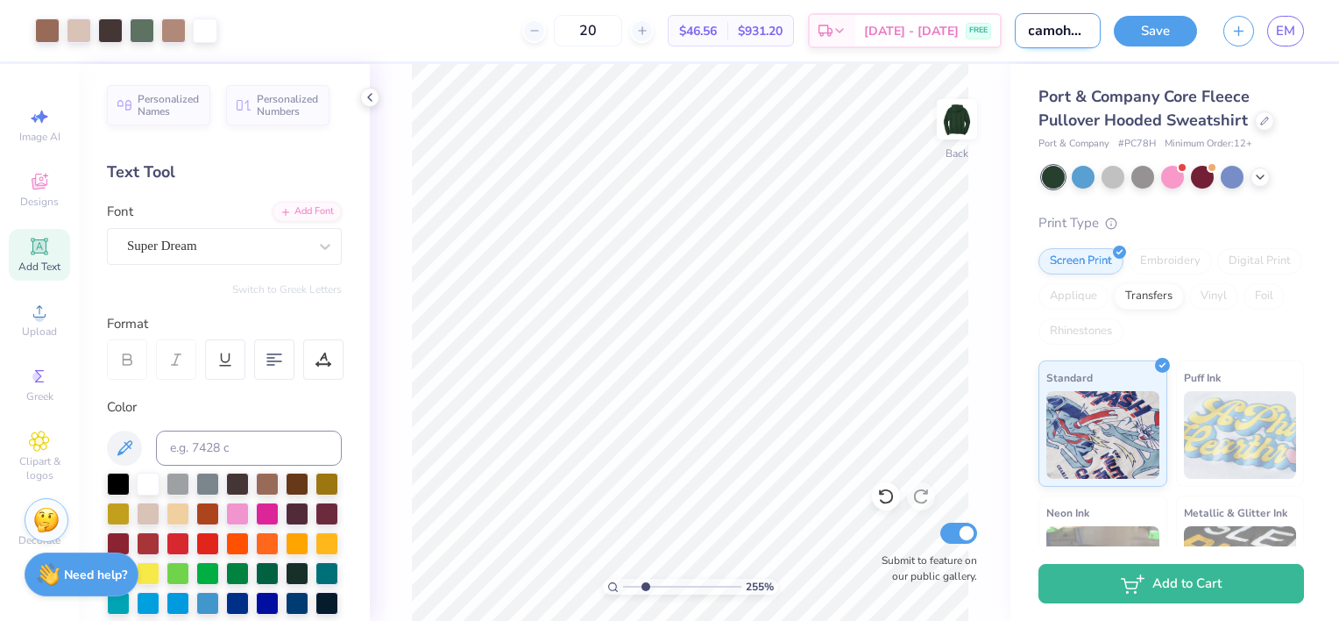
type input "camohood"
type input "2.54737349832788"
type input "camohoodi"
type input "2.54737349832788"
type input "camohoodie"
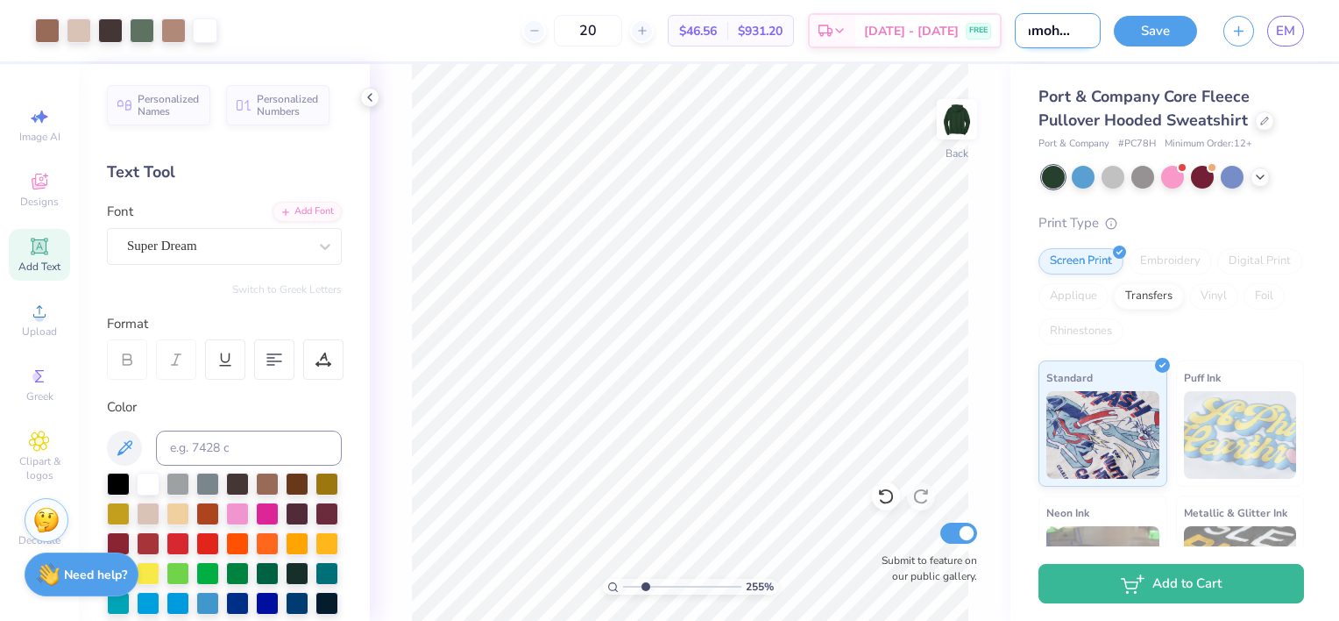
type input "2.54737349832788"
type input "camohoodie"
click at [1160, 34] on button "Save" at bounding box center [1155, 28] width 83 height 31
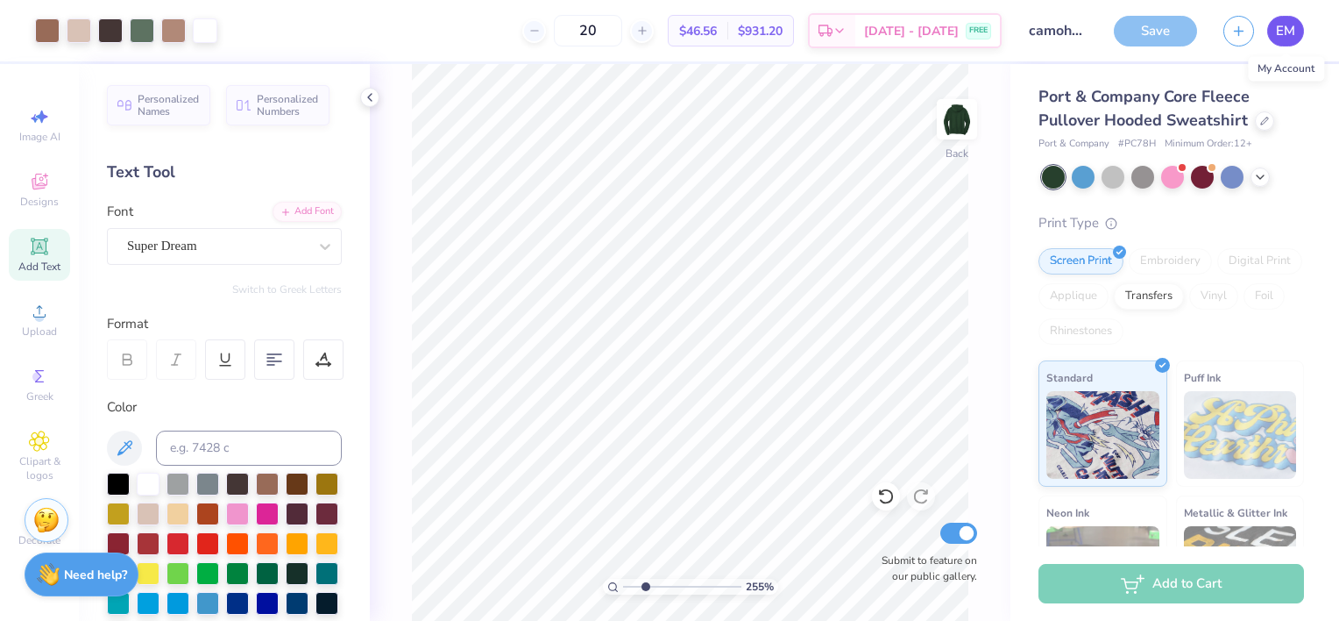
click at [1289, 34] on span "EM" at bounding box center [1285, 31] width 19 height 20
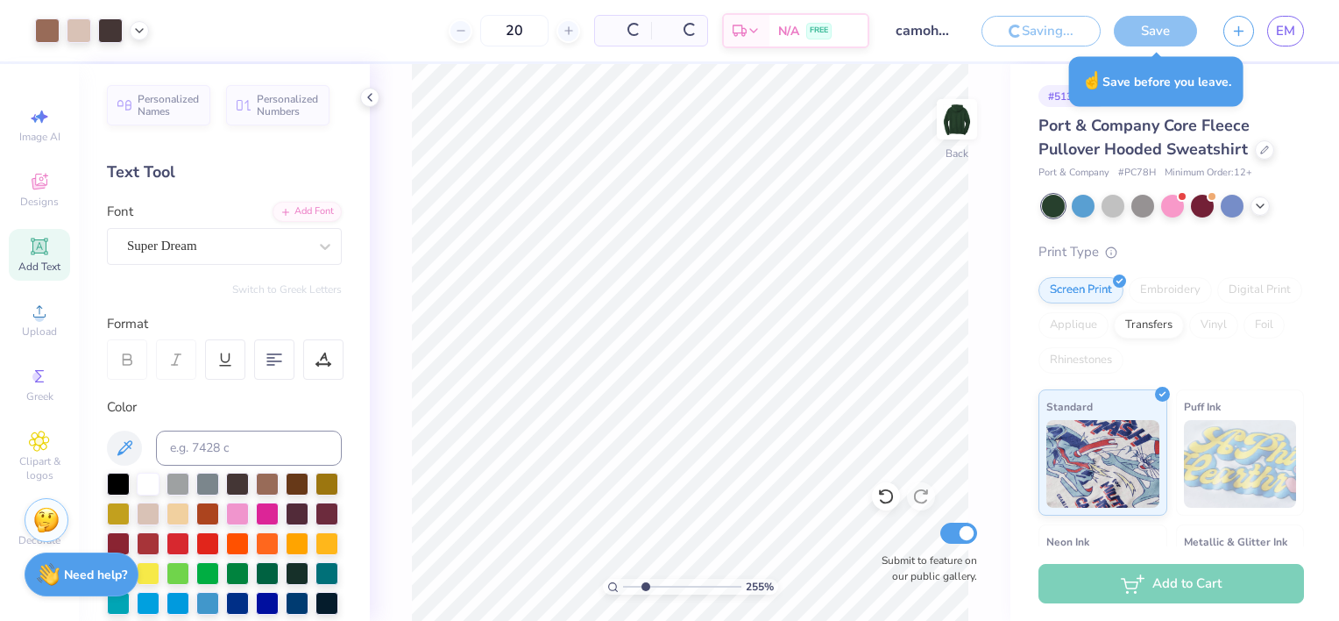
click at [1142, 17] on div "Save" at bounding box center [1155, 31] width 83 height 31
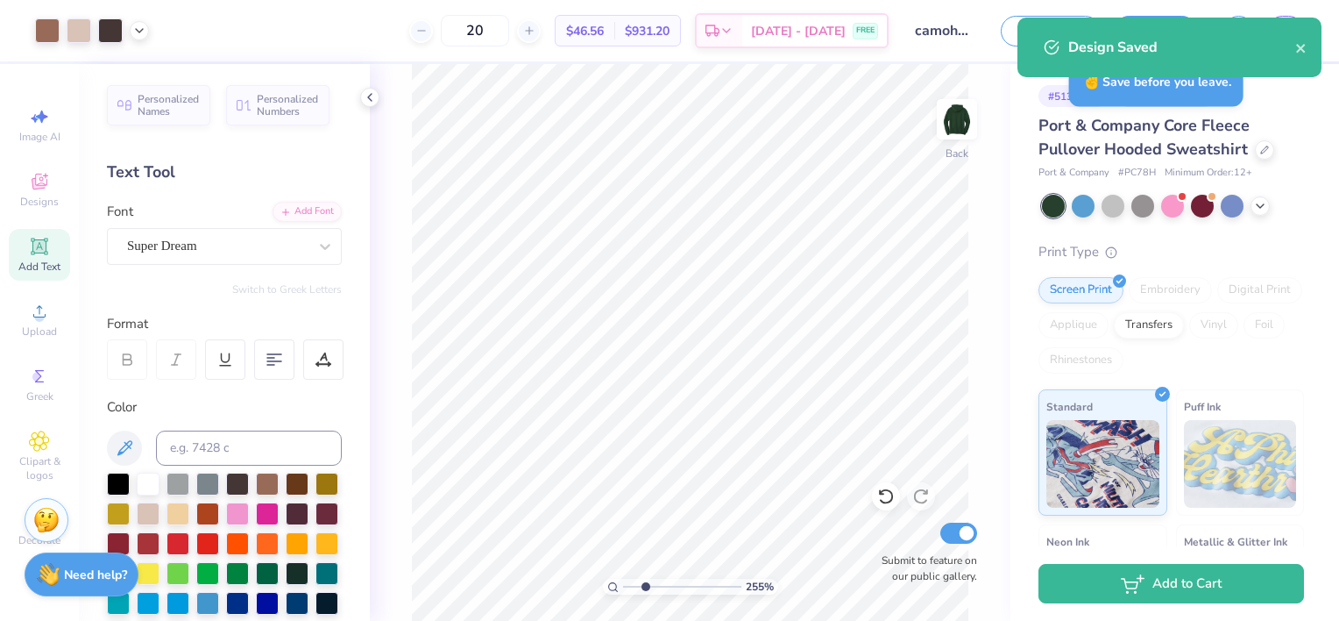
click at [1310, 41] on div "Design Saved" at bounding box center [1170, 48] width 304 height 60
click at [1302, 51] on icon "close" at bounding box center [1300, 48] width 9 height 9
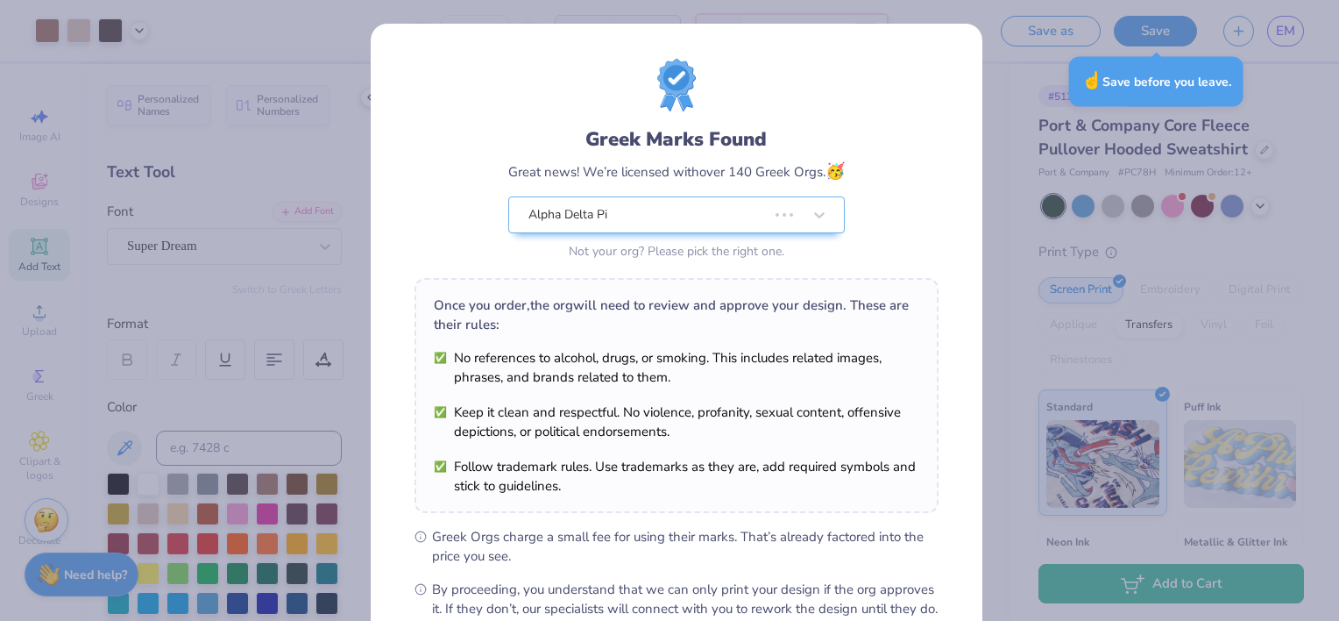
click at [1288, 35] on div "Design Saved" at bounding box center [1169, 54] width 311 height 80
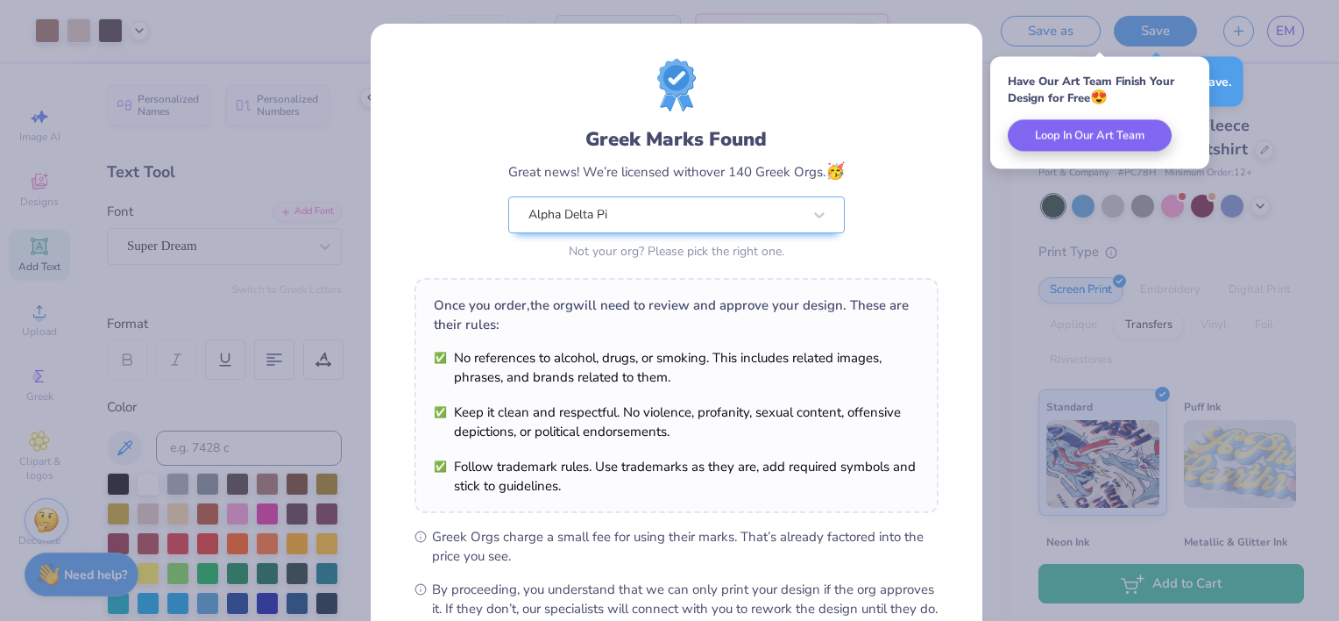
scroll to position [198, 0]
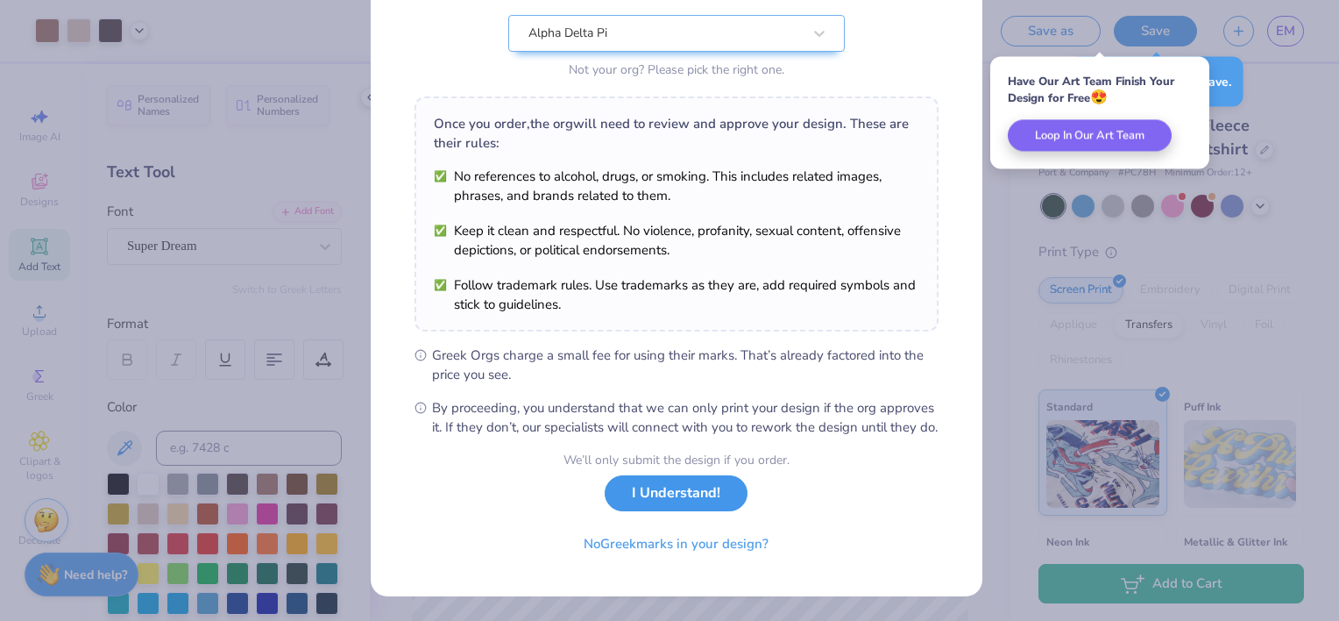
click at [663, 500] on button "I Understand!" at bounding box center [676, 493] width 143 height 36
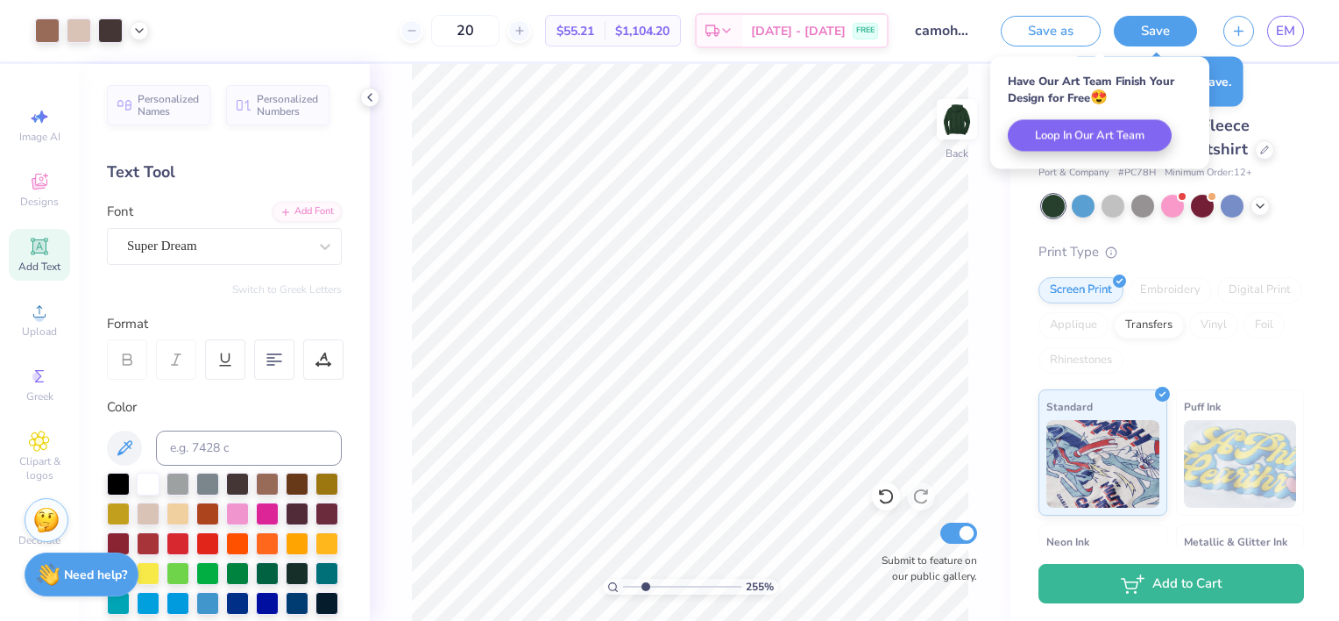
scroll to position [0, 0]
type input "2.54737349832788"
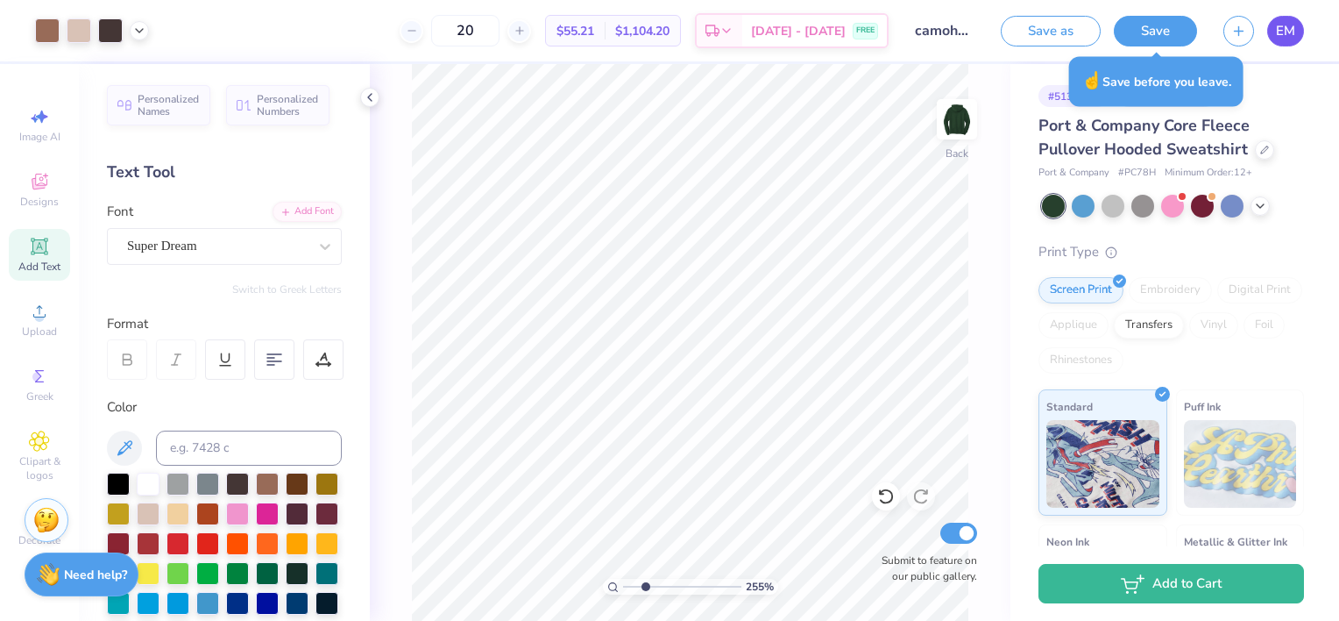
click at [1277, 34] on span "EM" at bounding box center [1285, 31] width 19 height 20
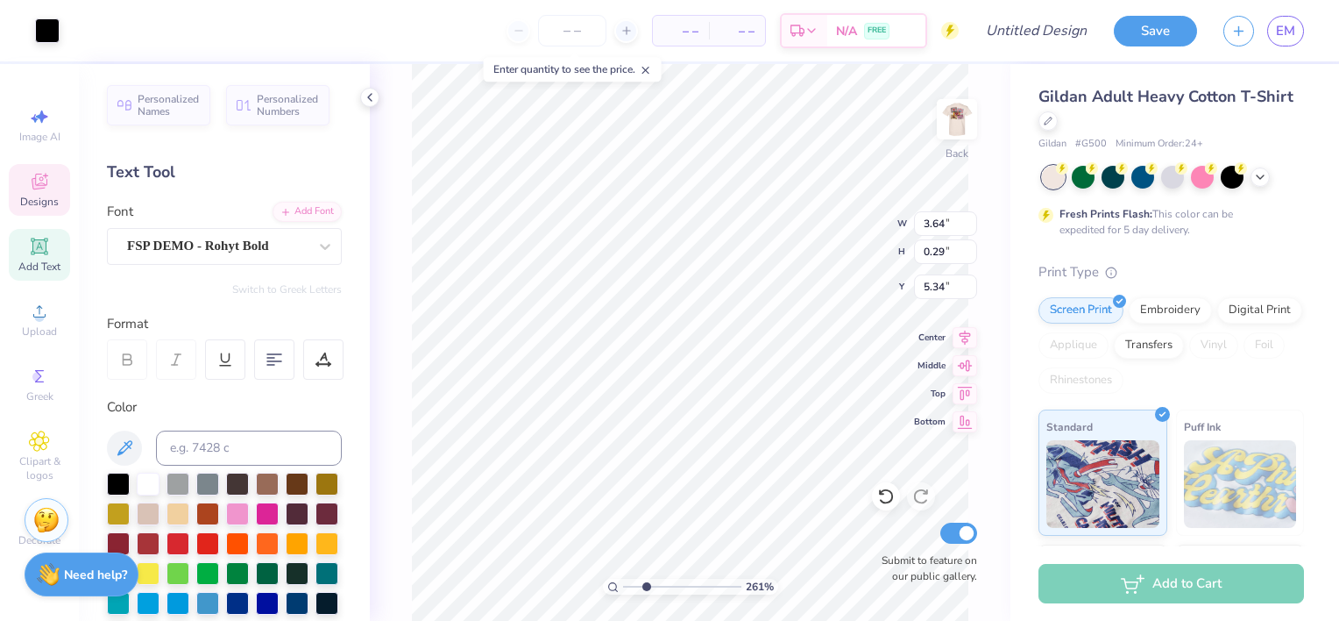
scroll to position [14, 2]
type input "2.60892150983647"
type textarea "a"
type input "2.60892150983647"
type textarea "al"
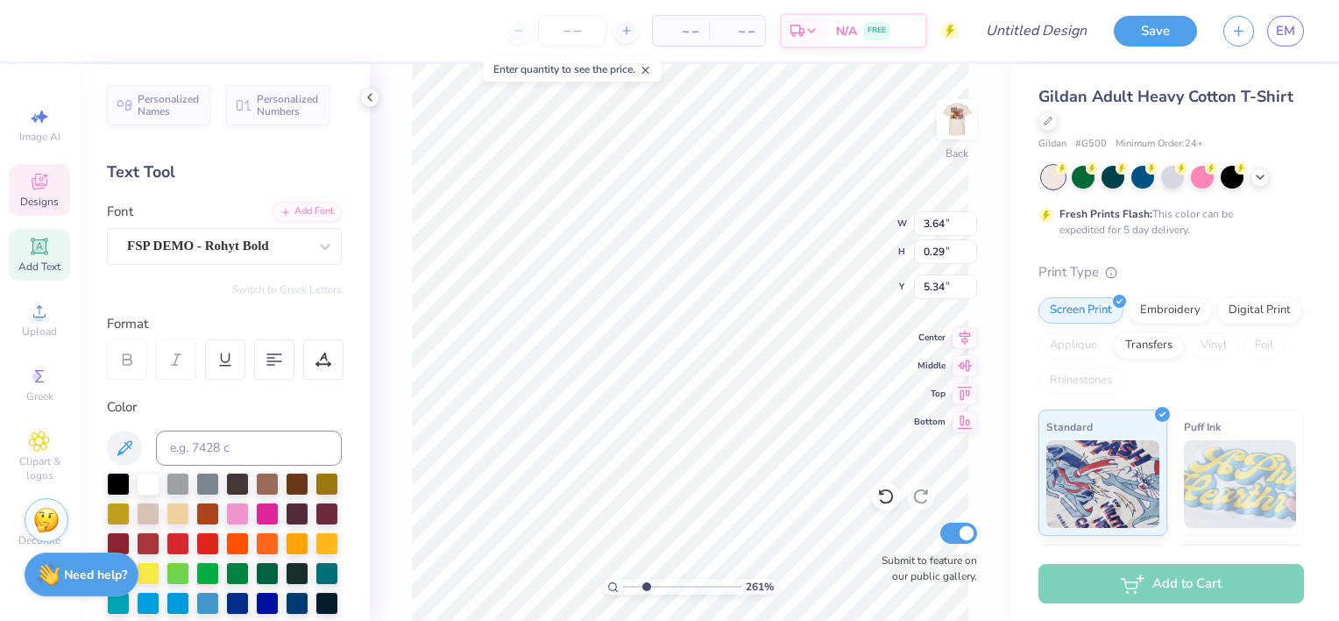
type input "2.60892150983647"
type textarea "alp"
type input "2.60892150983647"
type textarea "alph"
type input "2.60892150983647"
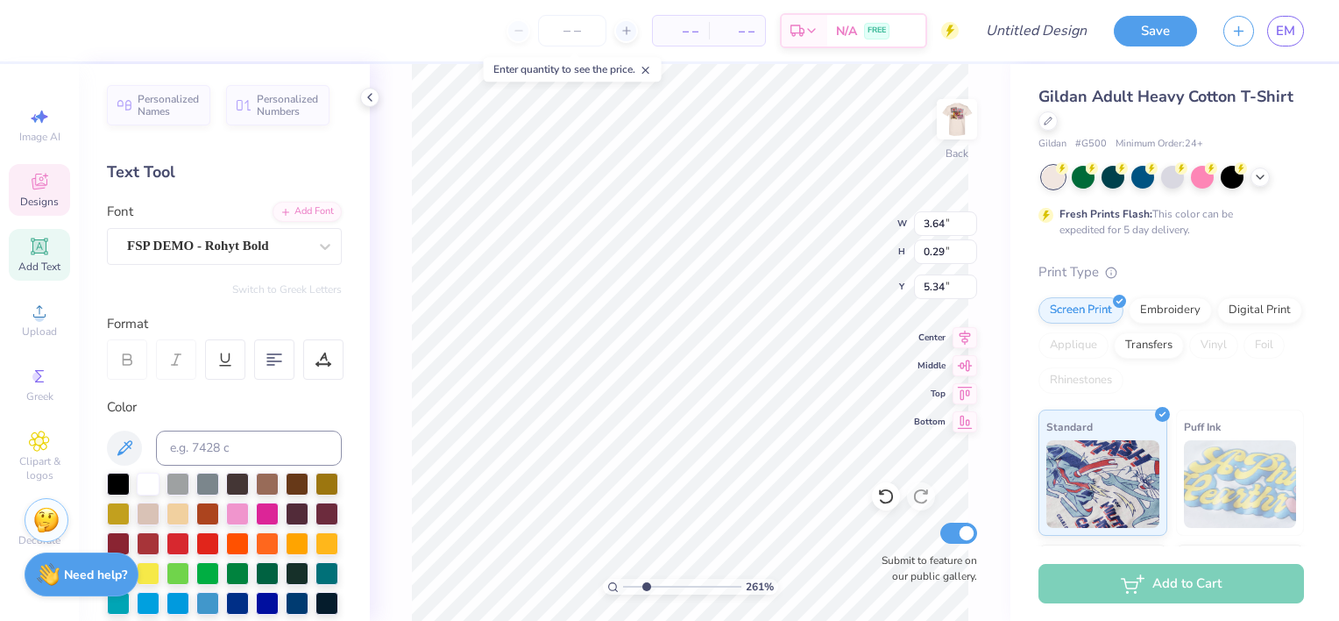
type textarea "alpha"
type input "2.60892150983647"
type textarea "alph"
type input "2.60892150983647"
type textarea "alp"
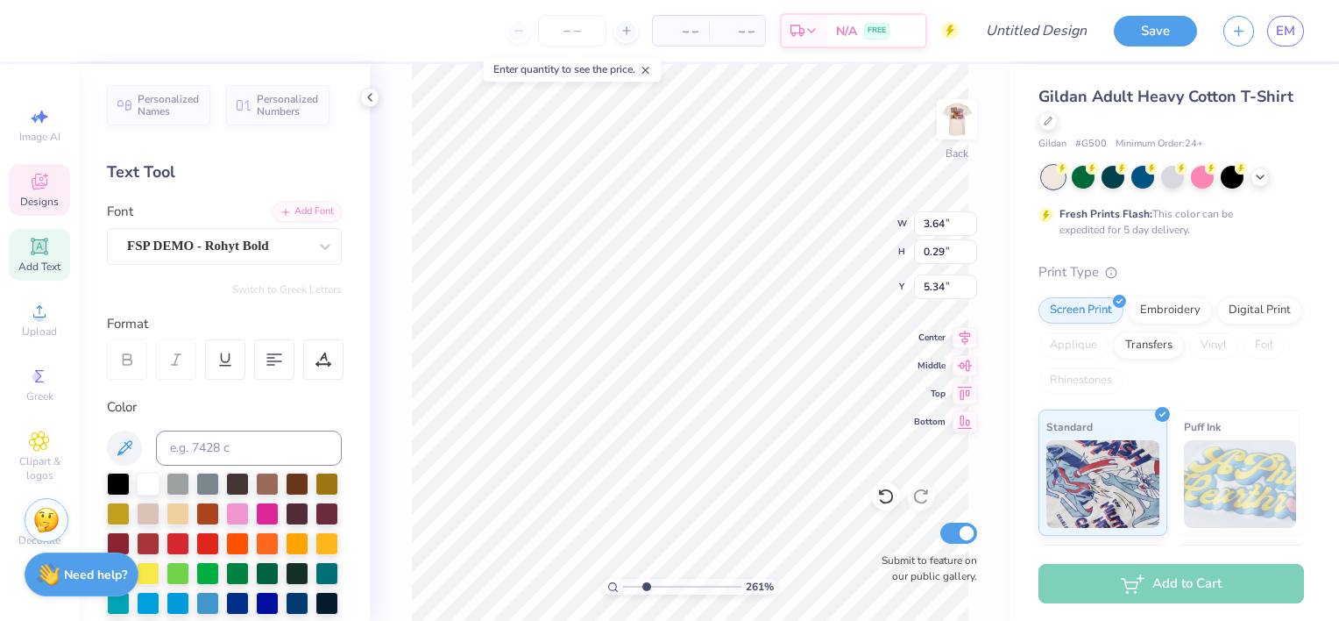
type input "2.60892150983647"
type textarea "a"
type input "2.60892150983647"
type textarea "A"
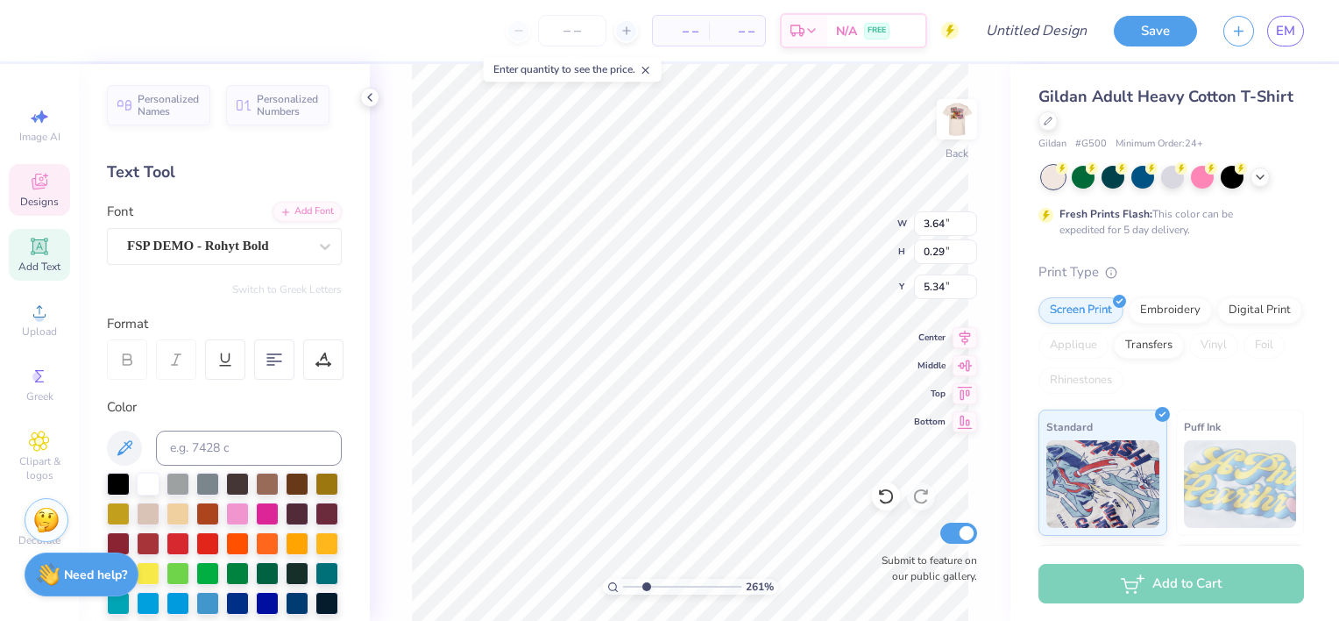
type input "2.60892150983647"
type textarea "Al"
type input "2.60892150983647"
type textarea "Alp"
type input "2.60892150983647"
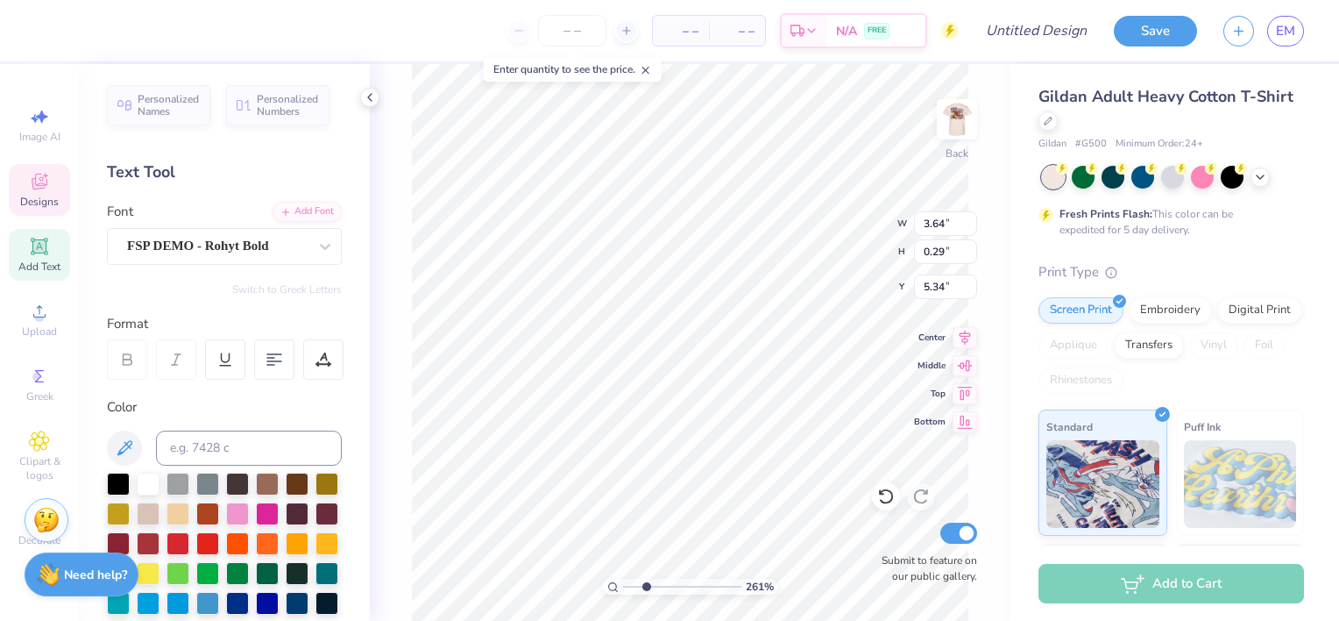
type textarea "Alph"
type input "2.60892150983647"
type textarea "Alpha"
type input "2.60892150983647"
type textarea "Alpha"
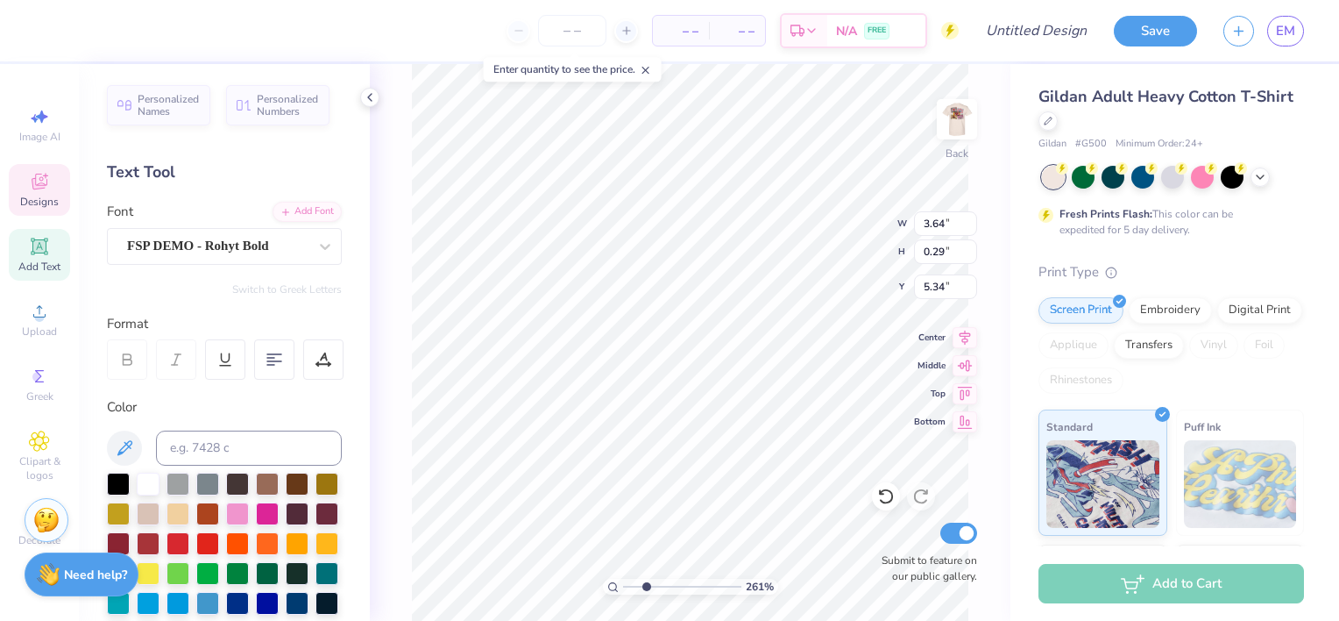
type input "2.60892150983647"
type textarea "Alpha D"
type input "2.60892150983647"
type textarea "Alpha De"
type input "2.60892150983647"
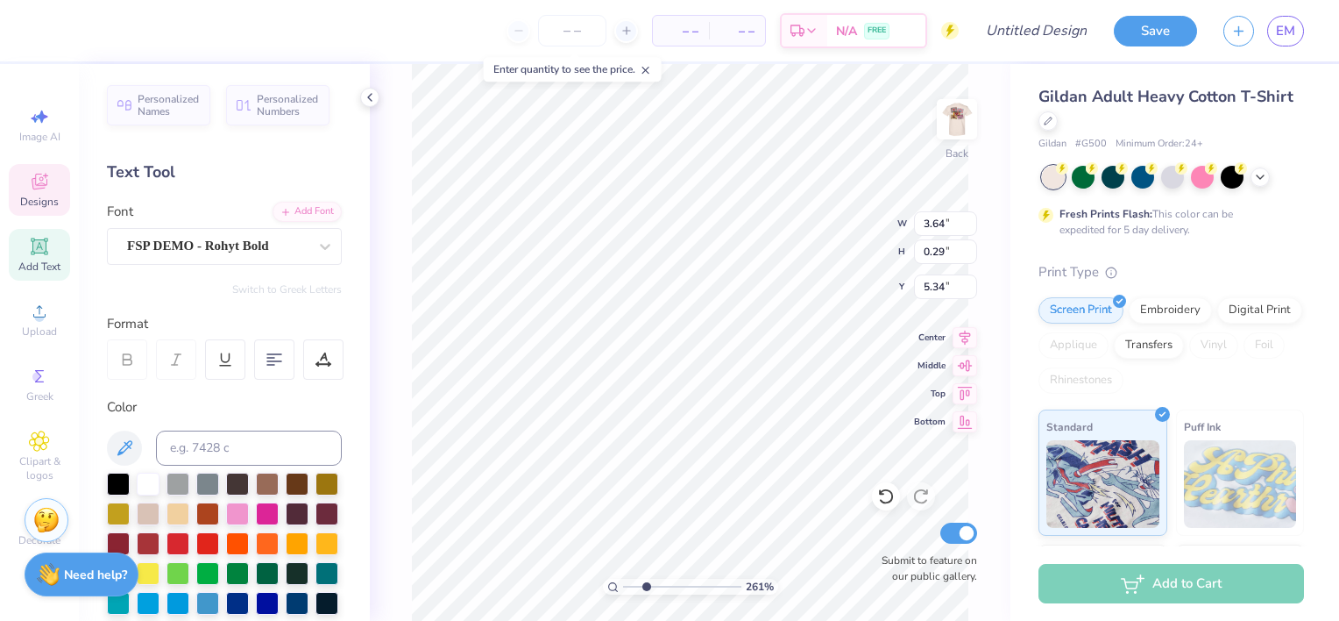
type textarea "Alpha Del"
type input "2.60892150983647"
type textarea "Alpha Delt"
type input "2.60892150983647"
type textarea "Alpha Delta"
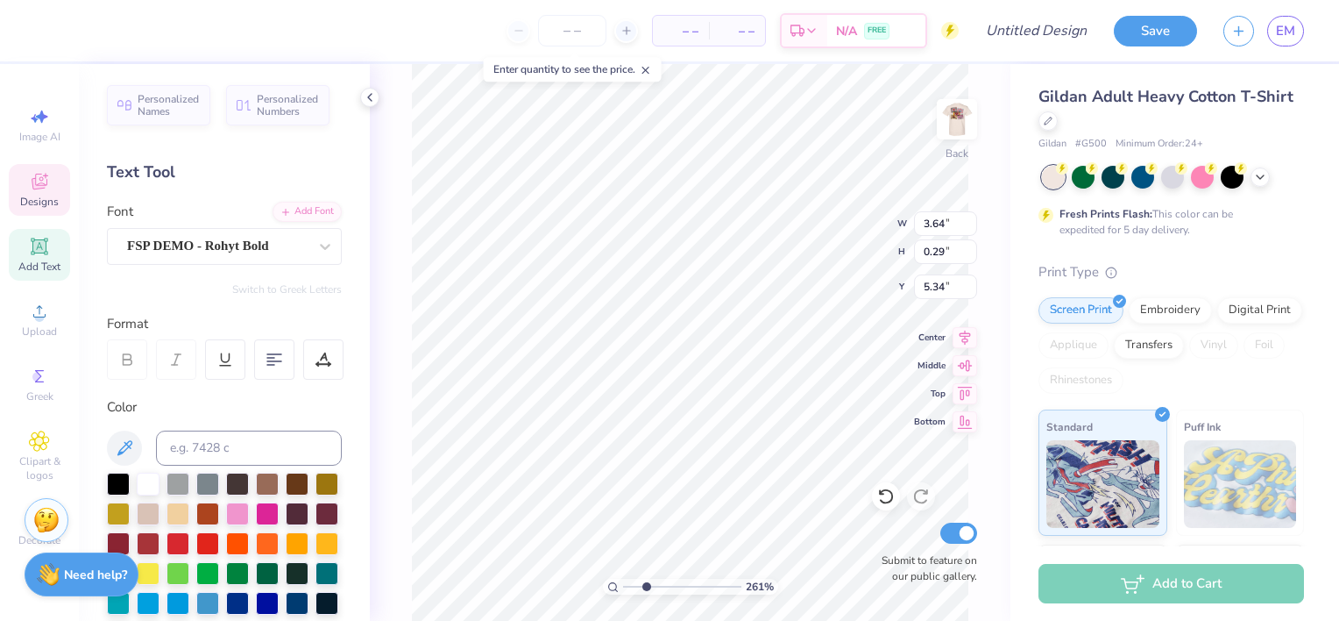
type input "2.60892150983647"
type textarea "Alpha Delta"
type input "2.60892150983647"
type textarea "Alpha Delta P"
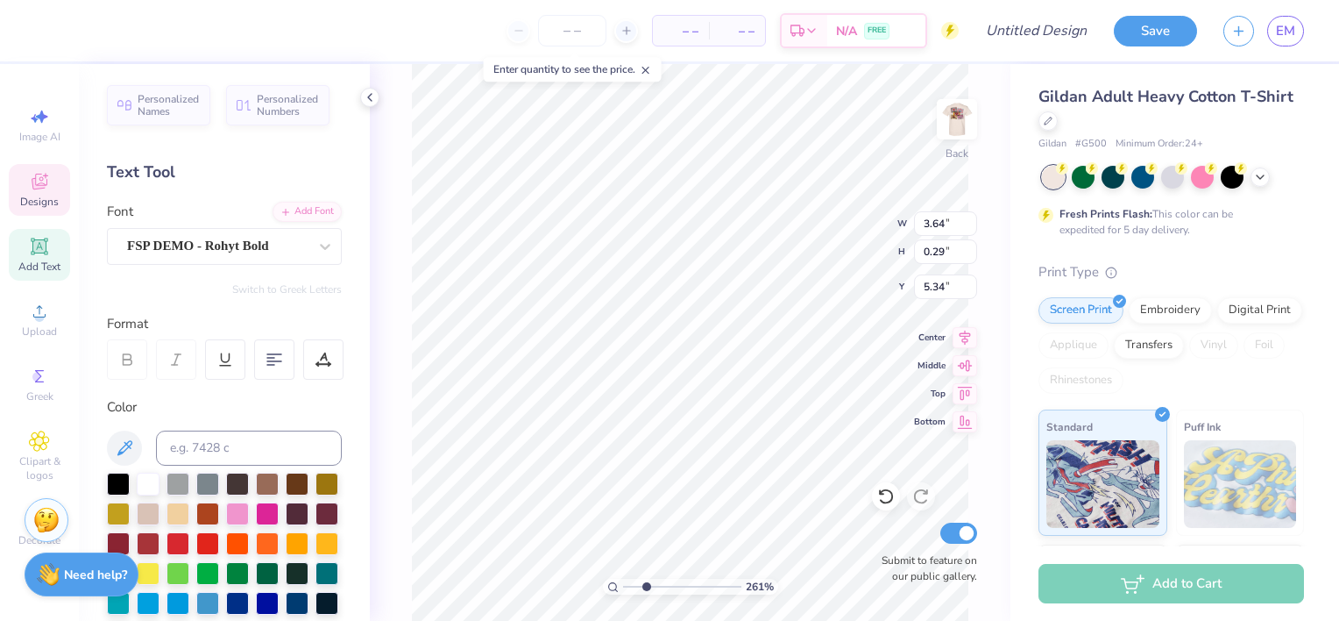
type input "2.60892150983647"
type textarea "Alpha Delta Pi"
type input "2.60892150983647"
type textarea "18"
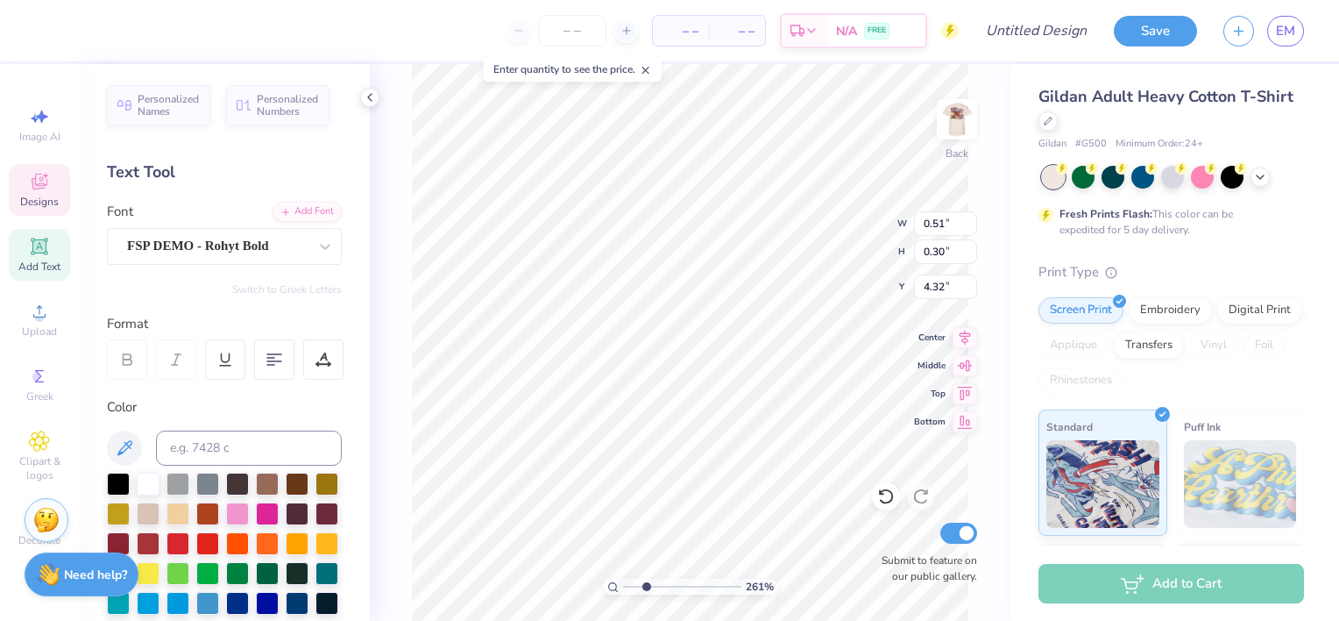
type input "2.60892150983647"
type input "0.48"
type input "2.60892150983647"
type textarea "5"
type input "2.60892150983647"
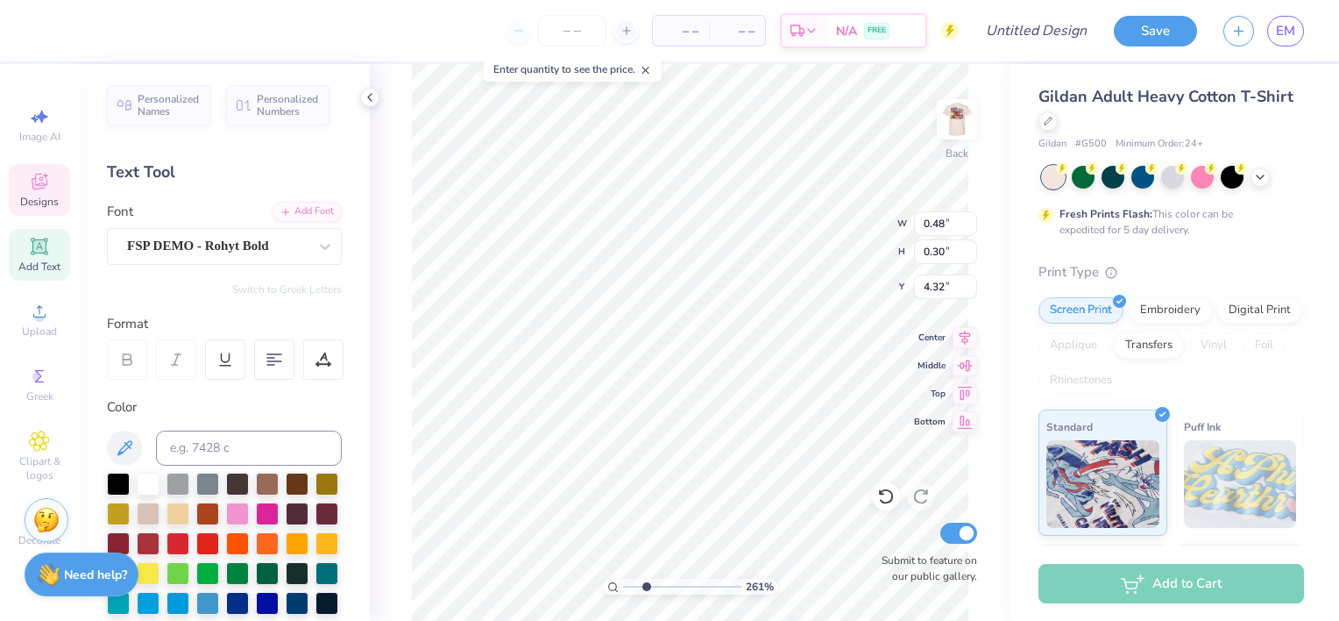
type textarea "51"
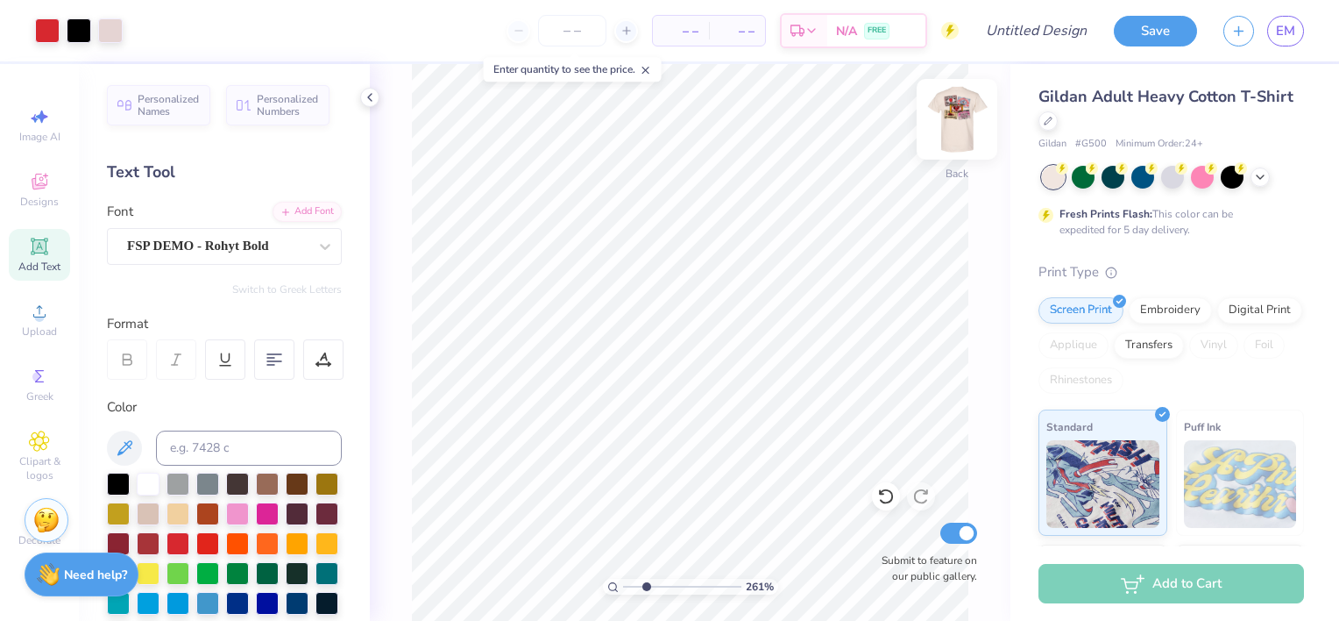
click at [957, 124] on img at bounding box center [957, 119] width 70 height 70
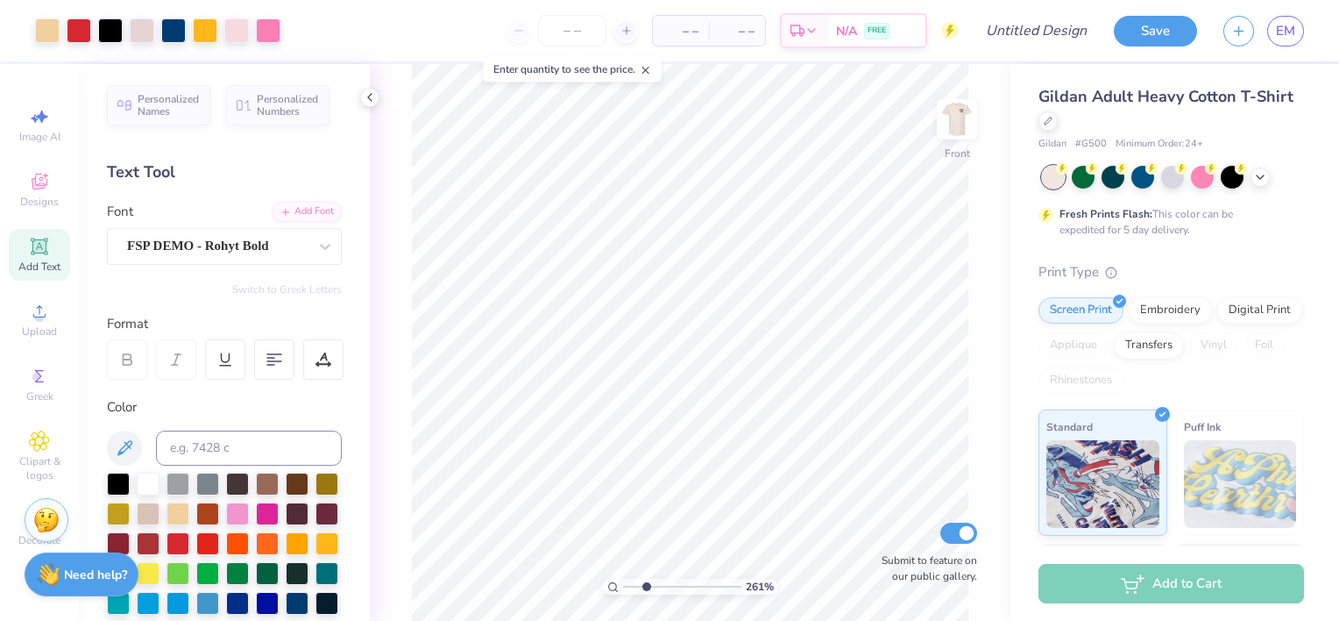
click at [957, 124] on img at bounding box center [957, 119] width 35 height 35
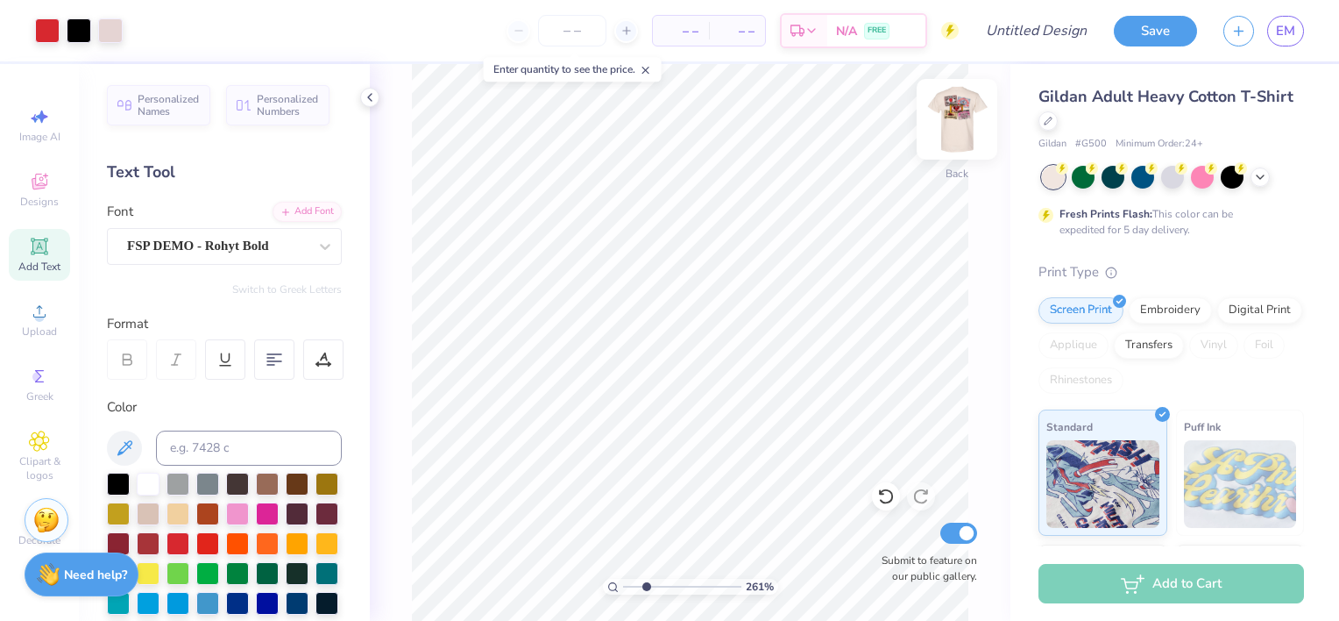
click at [965, 127] on img at bounding box center [957, 119] width 70 height 70
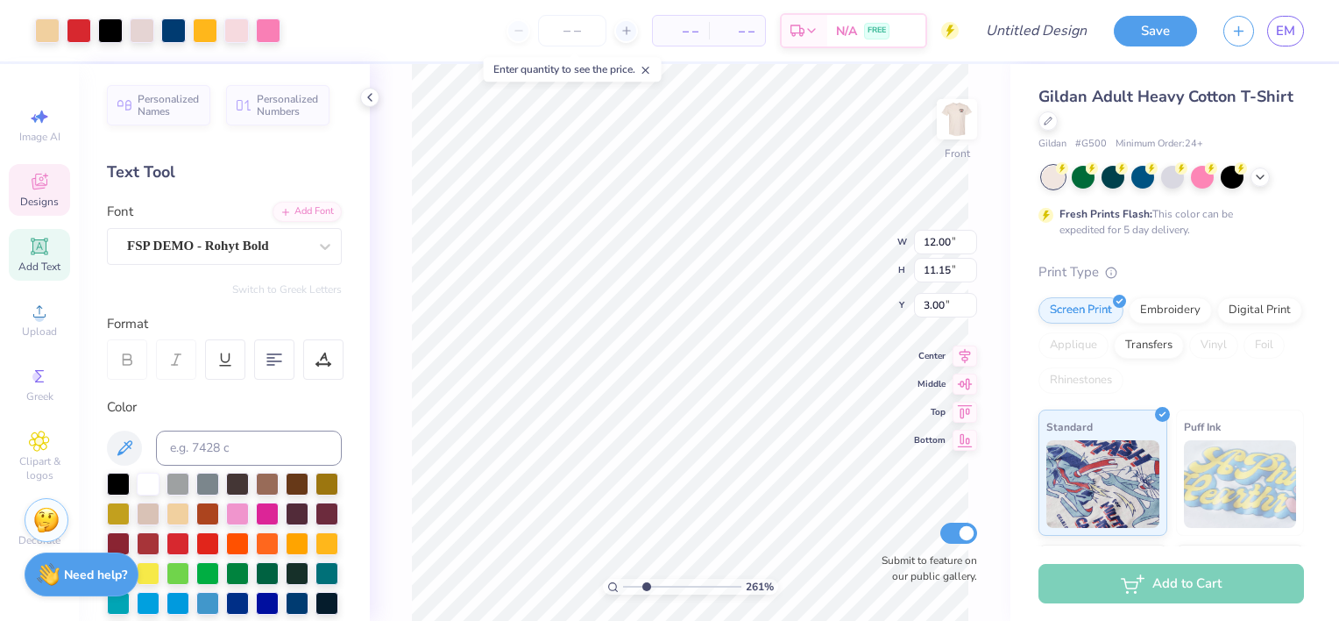
type input "2.63730570839421"
type input "4.69"
type input "2.00"
type input "4.55"
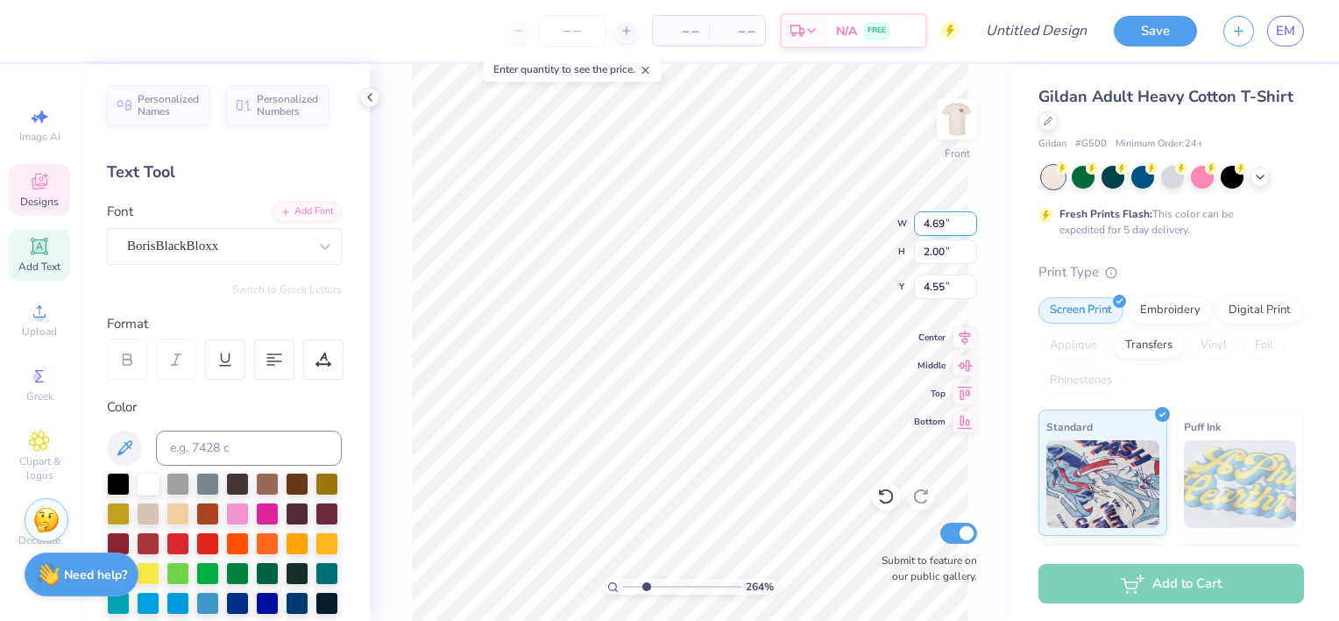
click at [925, 214] on div "264 % Front W 4.69 4.69 " H 2.00 2.00 " Y 4.55 4.55 " Center Middle Top Bottom …" at bounding box center [690, 342] width 641 height 557
type input "2.63730570839421"
type textarea "DATE 2026"
type input "2.63730570839421"
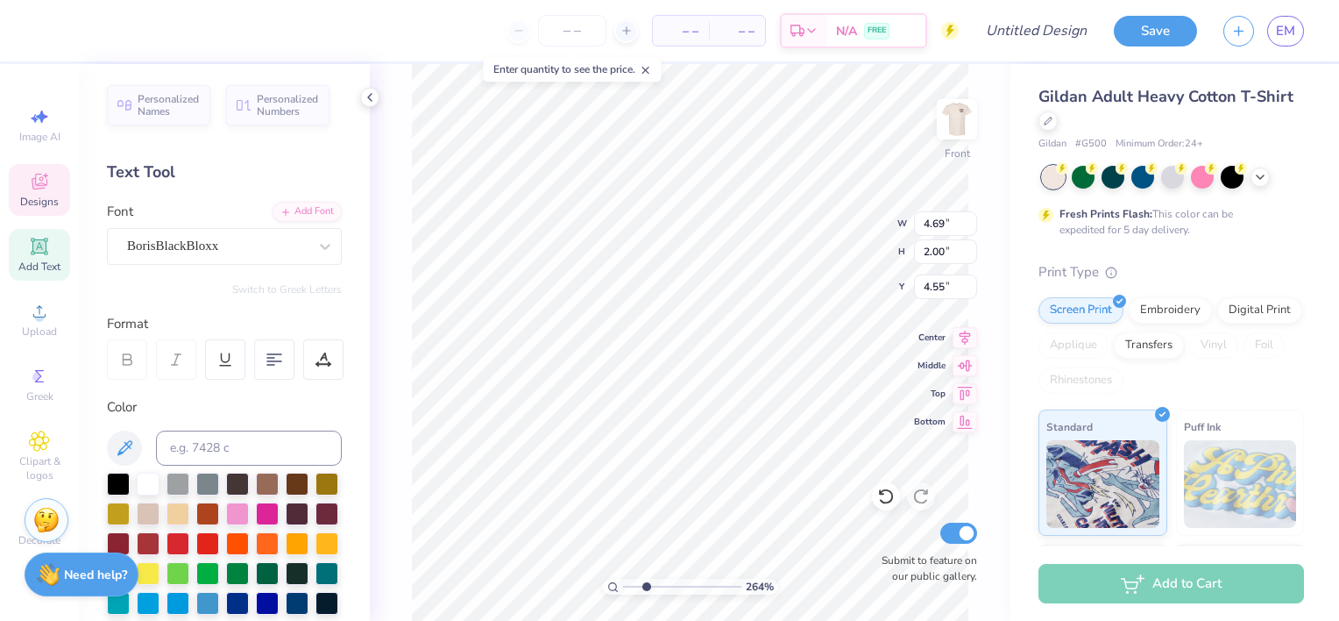
scroll to position [14, 4]
type textarea "DAT 2026"
type input "2.63730570839421"
type textarea "2026"
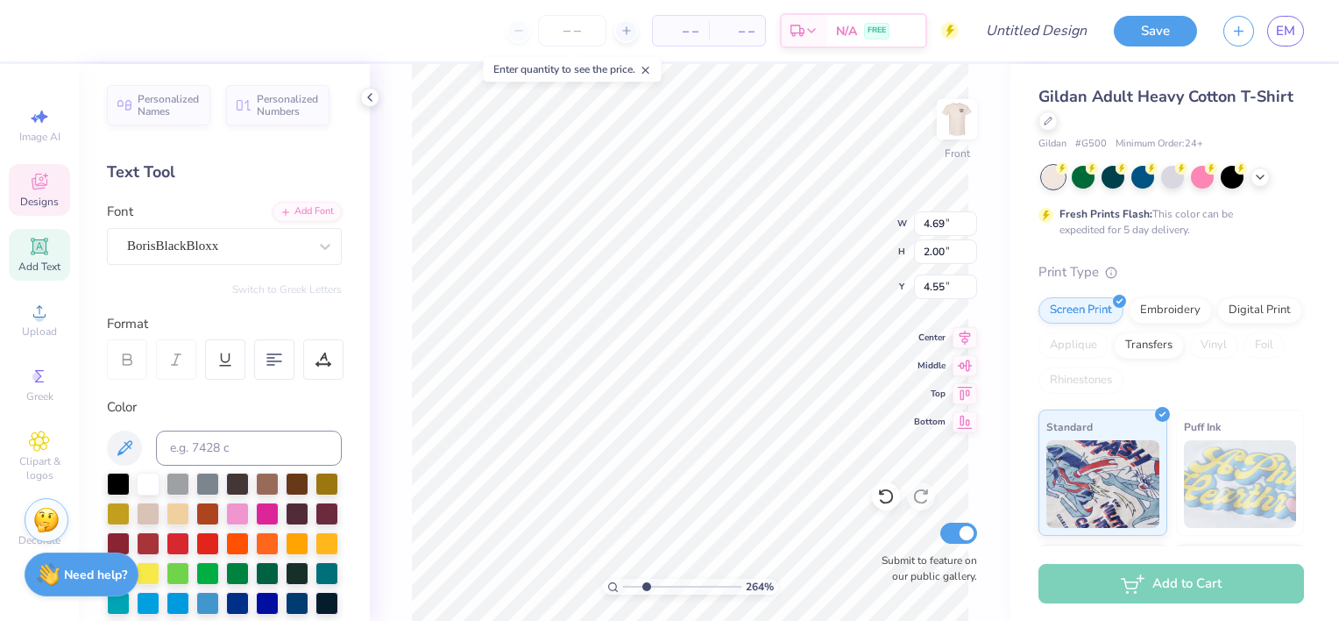
type input "2.63730570839421"
type textarea "Est 2026"
type input "2.63730570839421"
type textarea "Estab 2026"
type input "2.63730570839421"
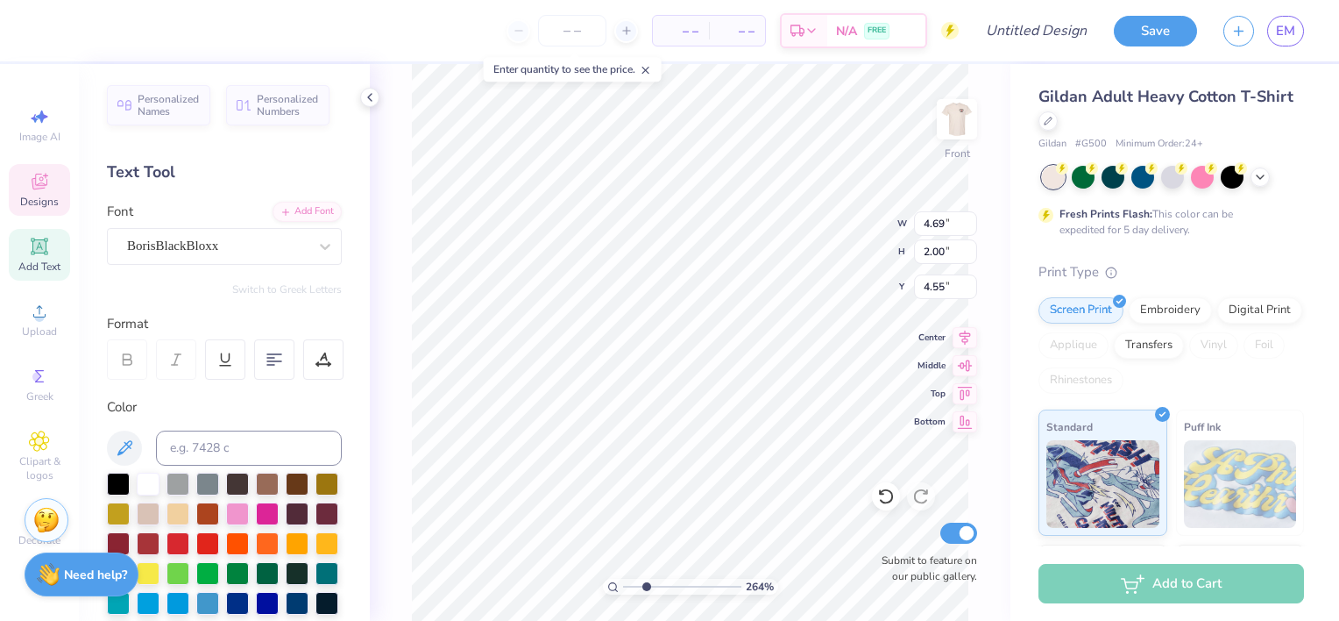
scroll to position [14, 4]
type textarea "Establi 2026"
type input "2.63730570839421"
type textarea "Establiseh 2026"
type input "2.63730570839421"
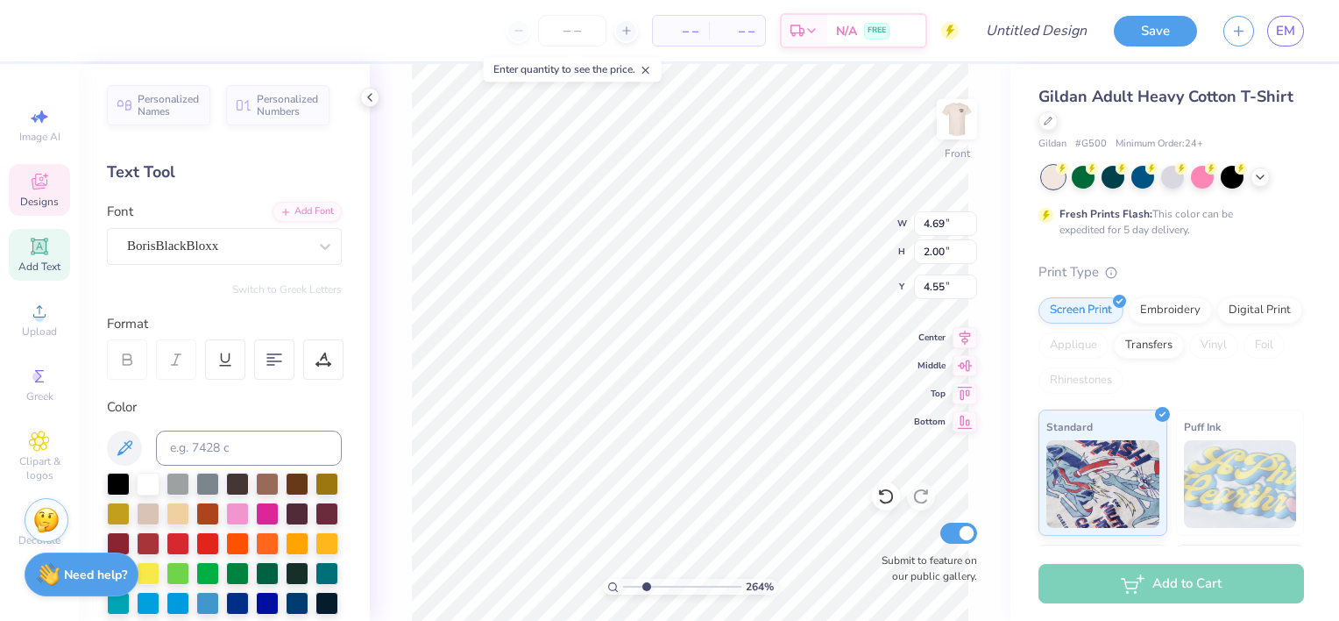
type textarea "Establis 2026"
type input "2.63730570839421"
type textarea "Establi 2026"
type input "2.63730570839421"
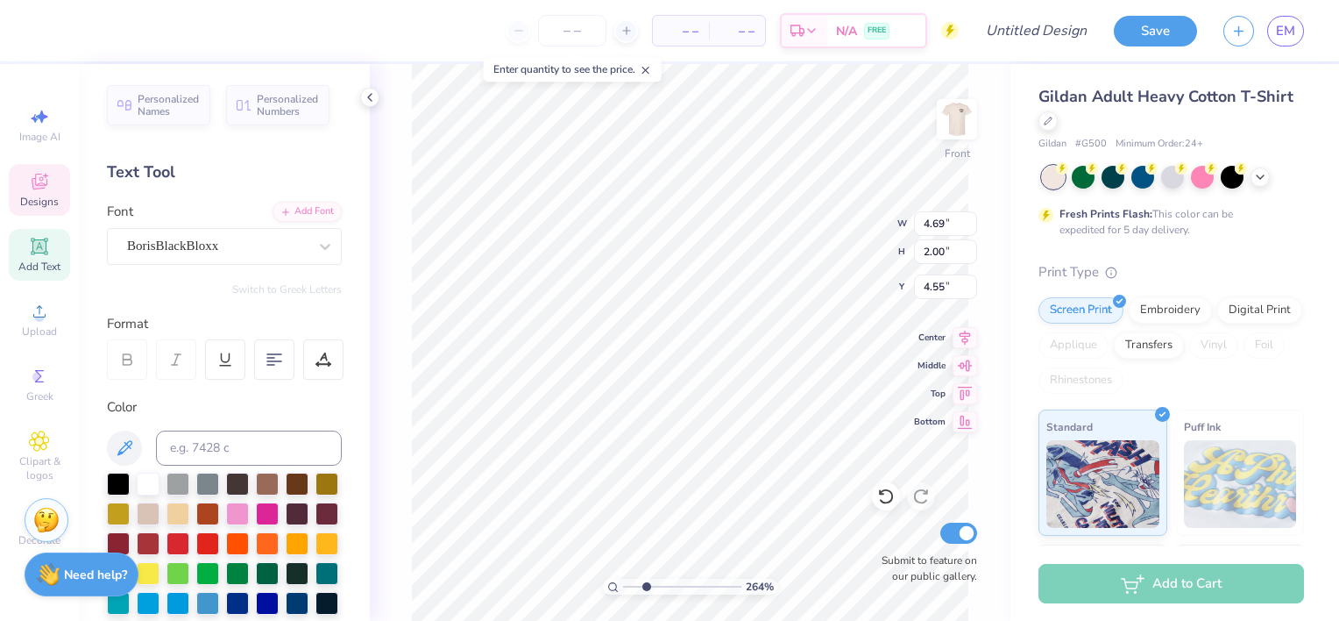
type textarea "Establ 2026"
type input "2.63730570839421"
type textarea "Esta 2026"
type input "2.63730570839421"
type textarea "Est 2026"
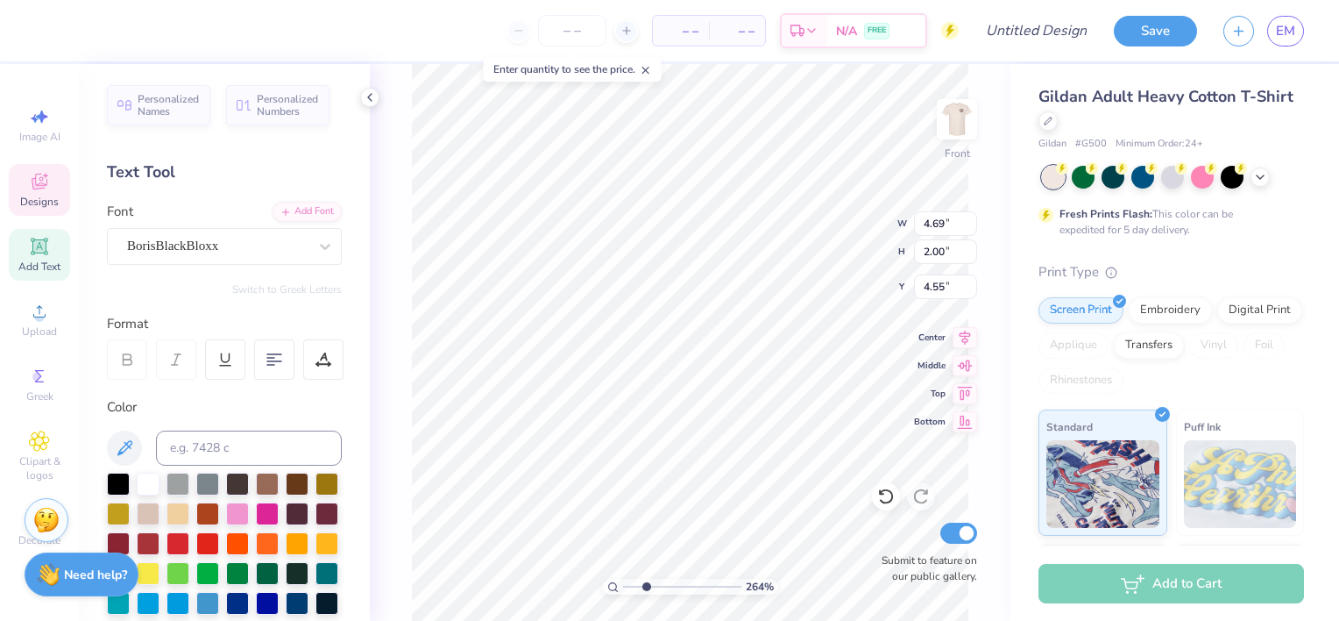
type input "2.63730570839421"
type textarea "E 2026"
type input "2.63730570839421"
type textarea "2026"
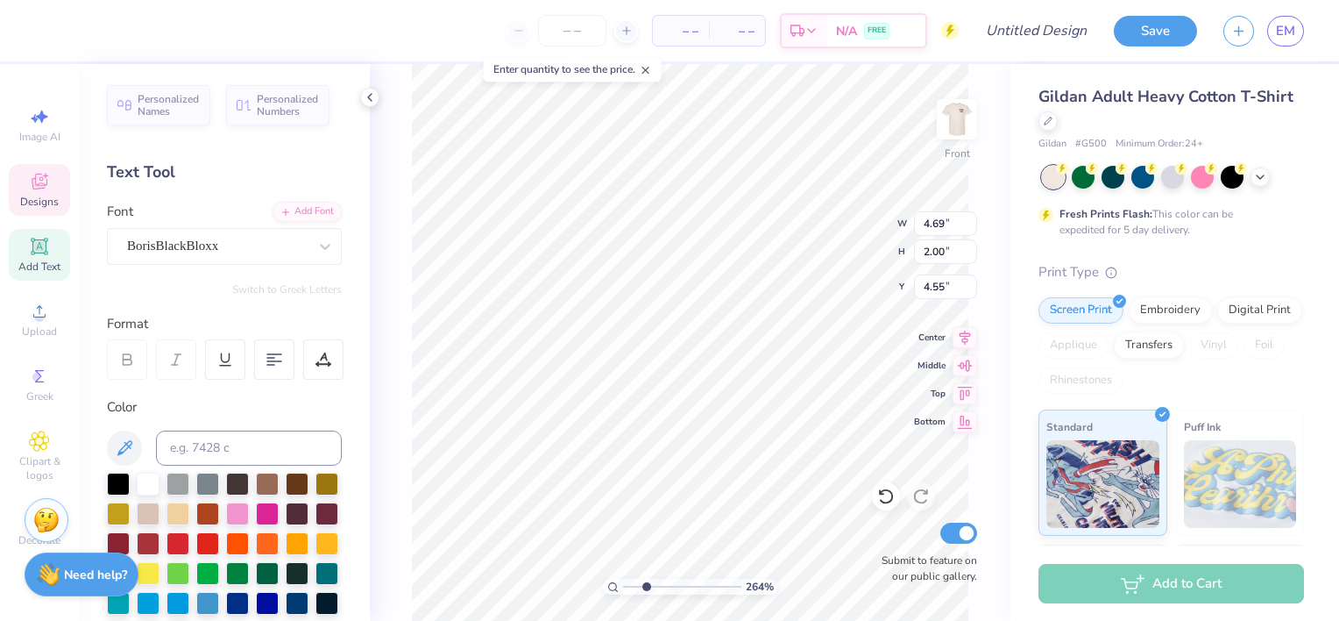
scroll to position [14, 3]
type input "2.63730570839421"
type textarea "E 2026"
type input "2.63730570839421"
type textarea "Estab 2026"
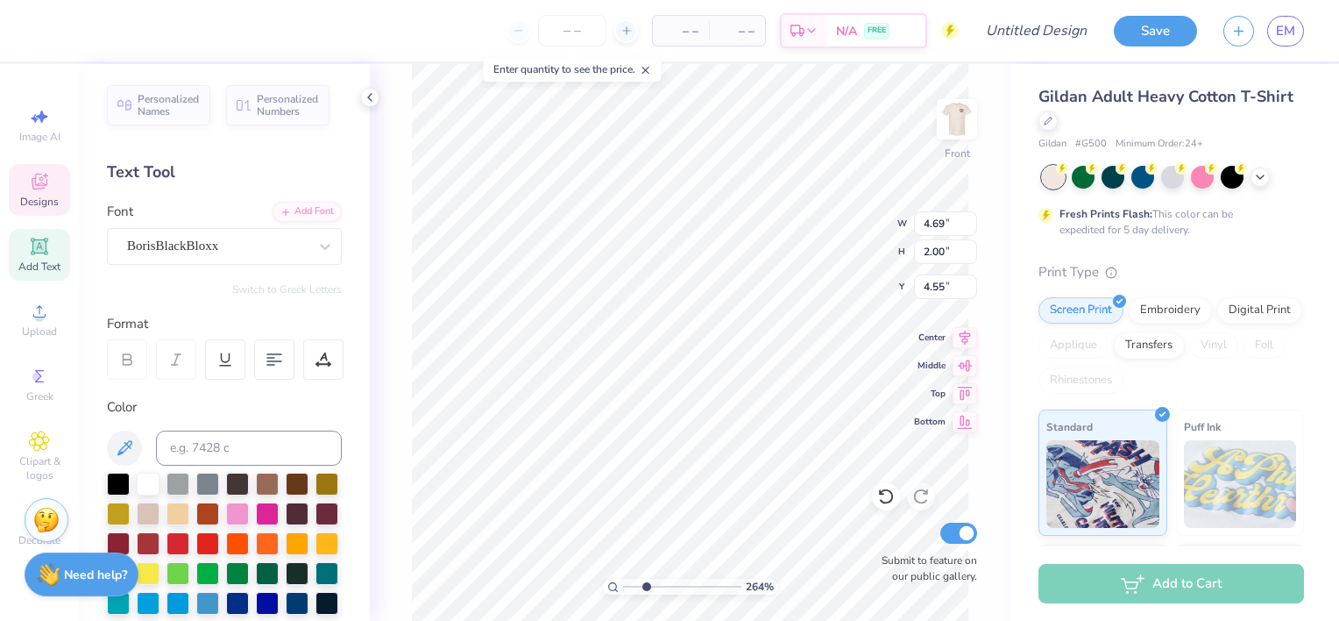
type input "2.63730570839421"
type textarea "Establis 2026"
type input "2.63730570839421"
type textarea "Established 2026"
type input "2.63730570839421"
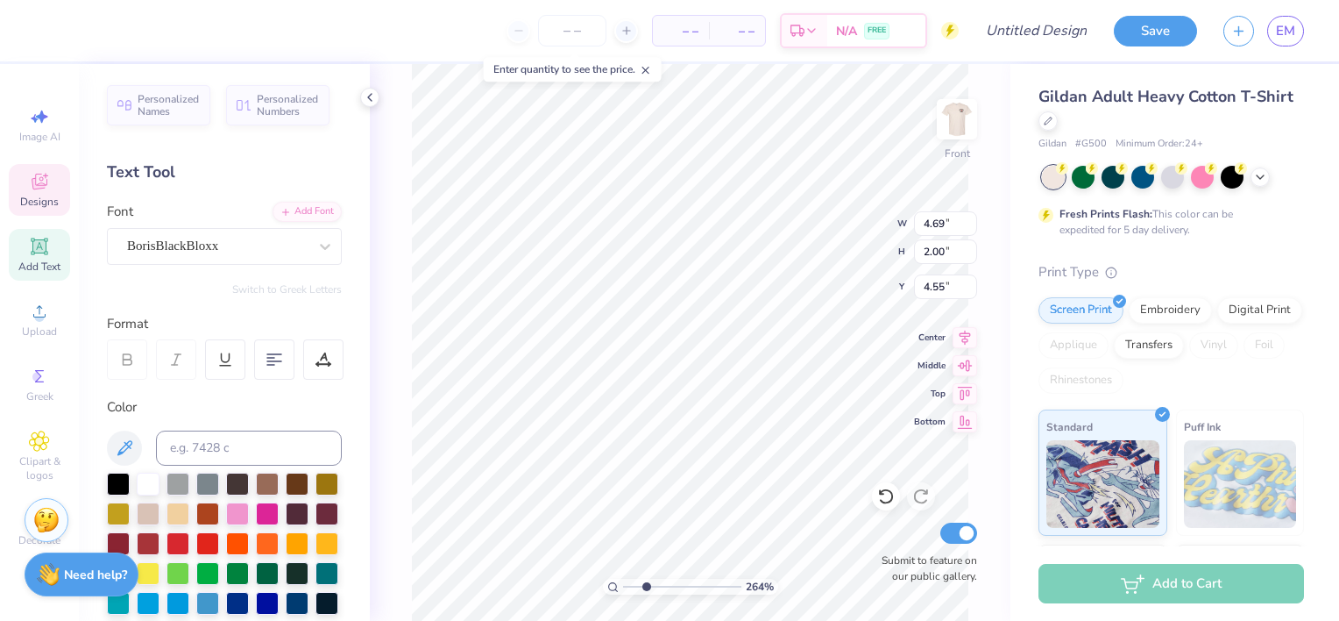
type textarea "Established 2026"
type input "2.63730570839421"
type textarea "2026"
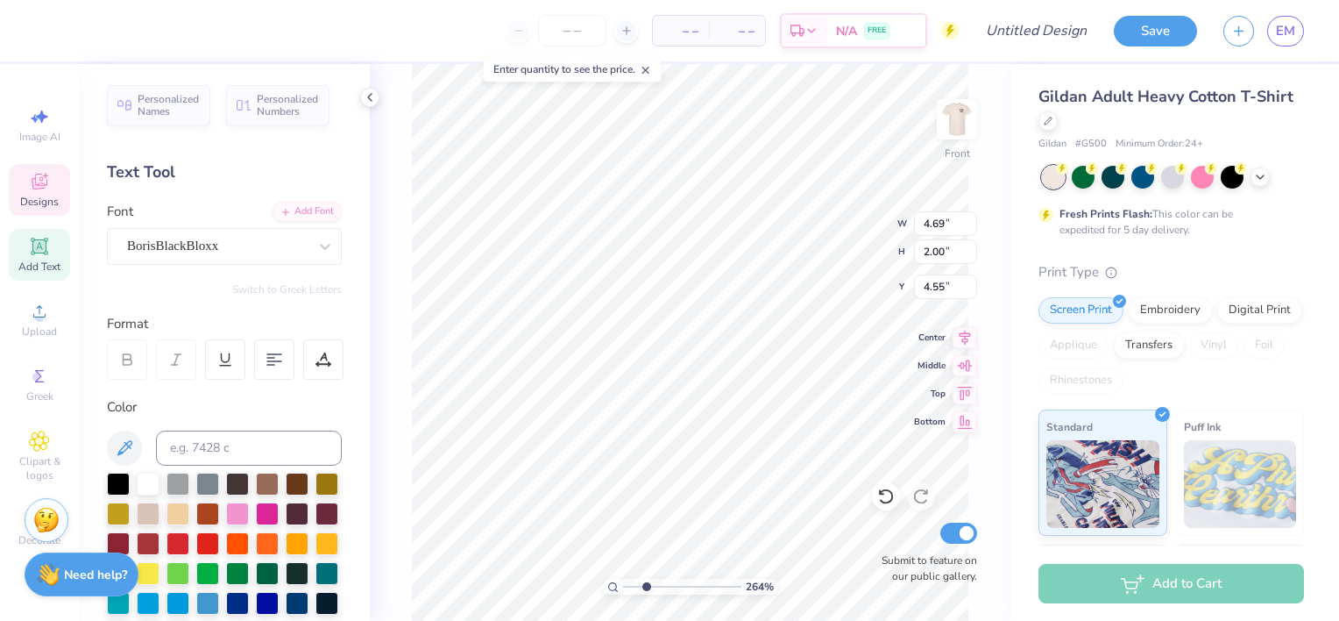
type input "2.63730570839421"
type textarea "E 2026"
type input "2.63730570839421"
type textarea "ESTAB 2026"
type input "2.63730570839421"
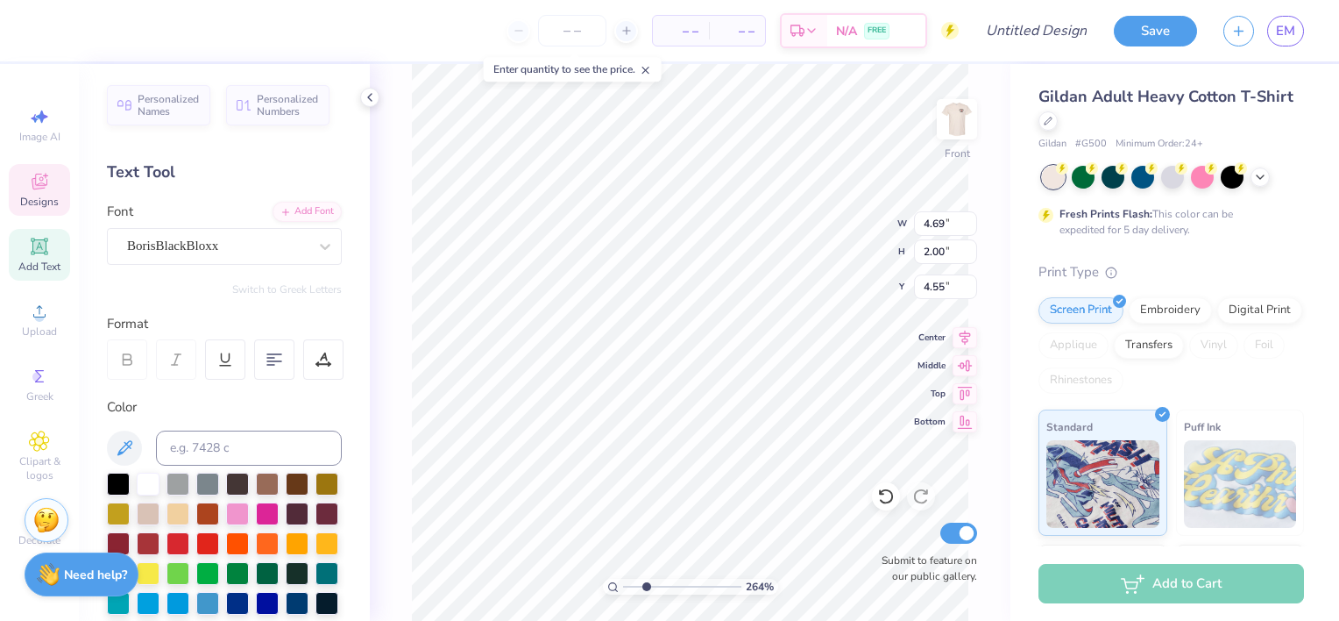
type textarea "ESTABLI 2026"
type input "2.63730570839421"
type textarea "ESTABLISHED 2026"
type input "2.63730570839421"
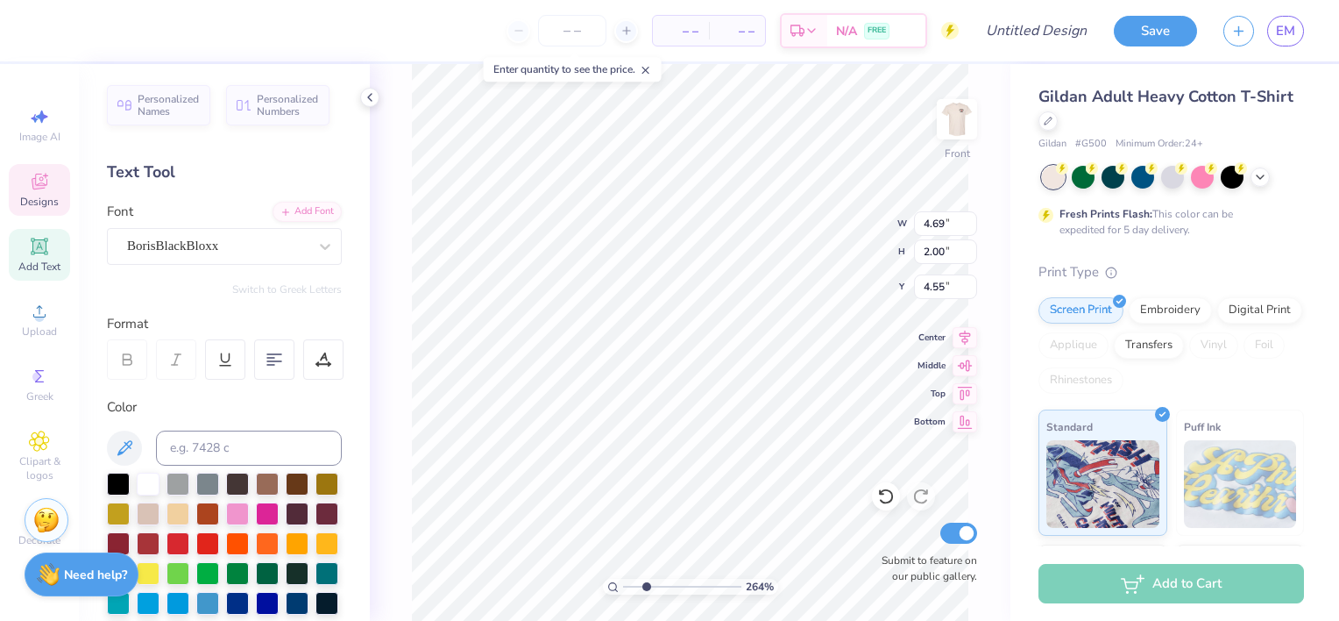
type textarea "ESTABLISHED 18 2026"
type input "2.63730570839421"
type textarea "ESTABLISHED 1851 2026"
type input "2.63730570839421"
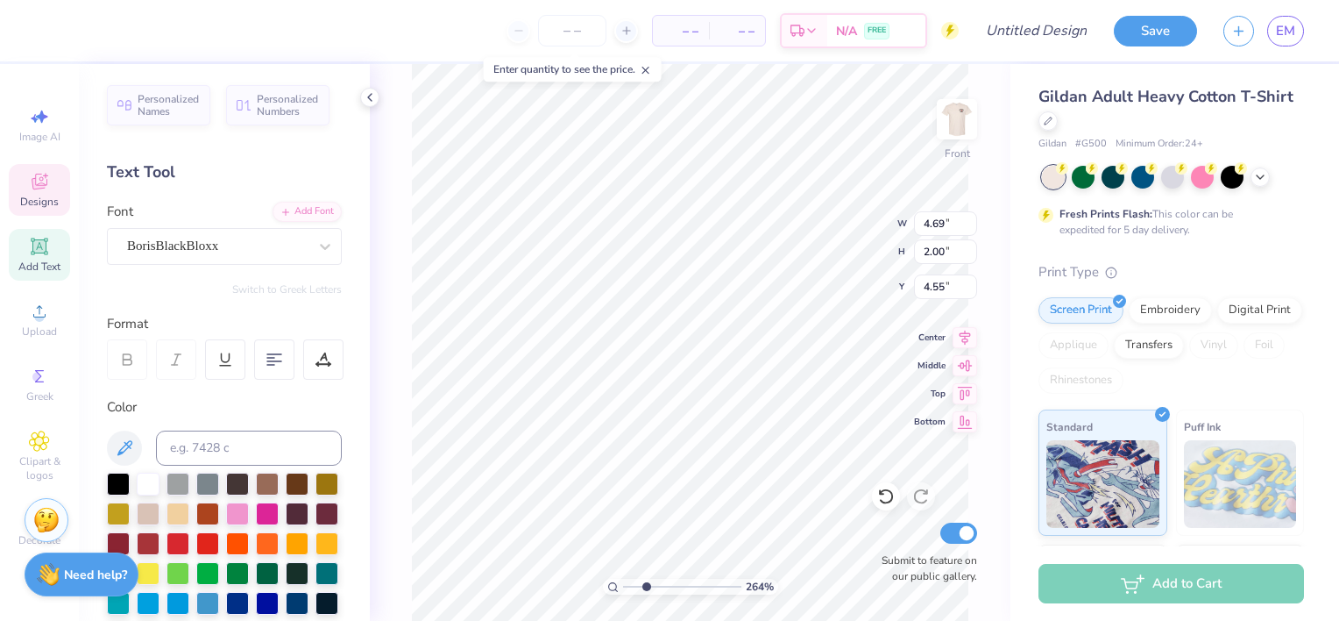
type textarea "ESTABLISHED 1851 20"
type input "2.63730570839421"
type textarea "ESTABLISHED 1851 2"
type input "2.63730570839421"
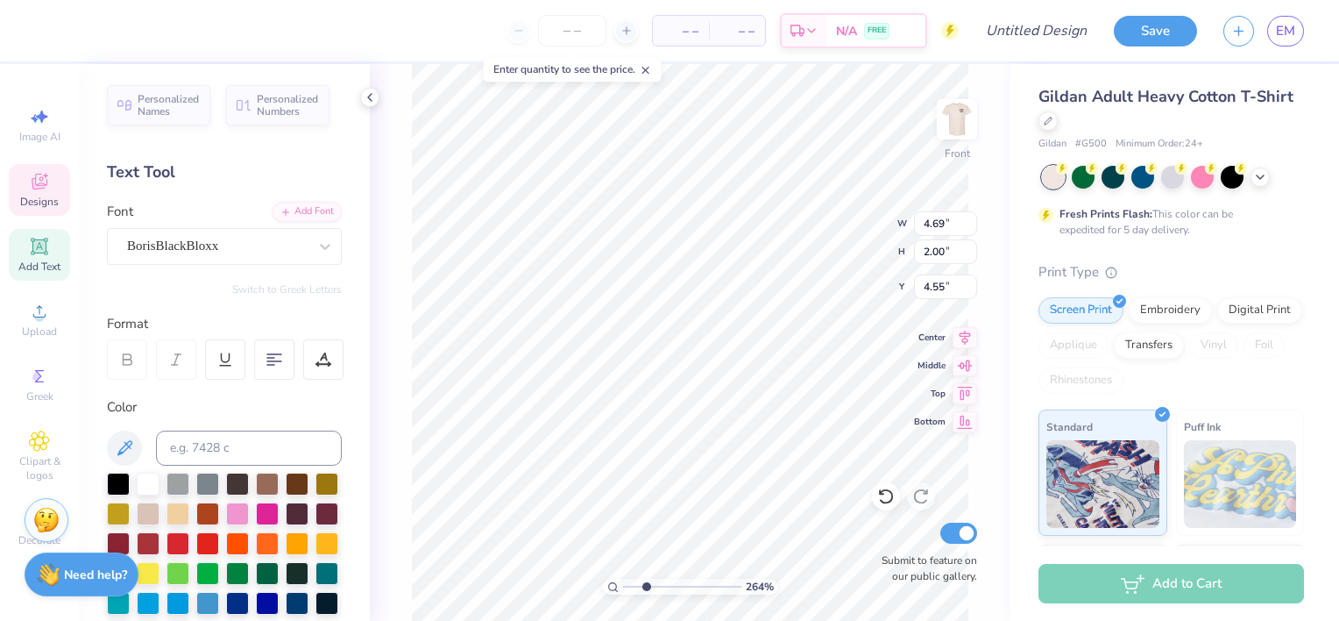
type textarea "ESTABLISHED 1851"
type input "2.63730570839421"
type input "2.97"
type input "0.45"
type input "12.84"
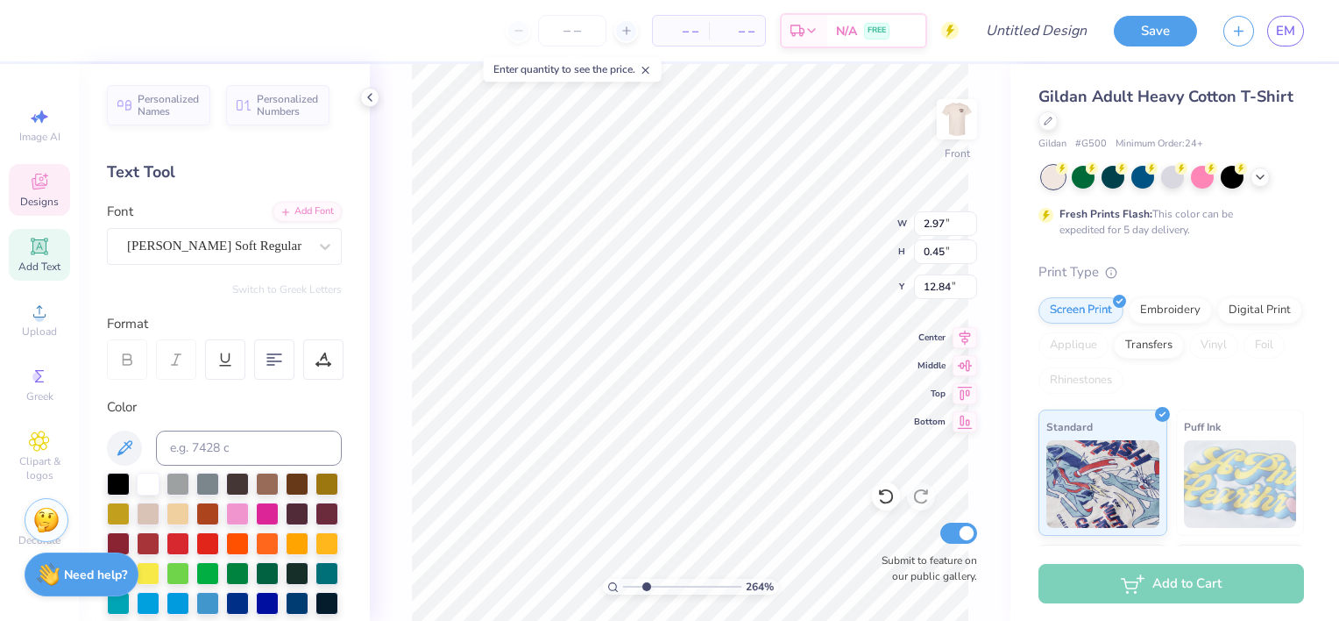
type input "2.63730570839421"
type input "0.31"
type input "0.22"
type input "5.09"
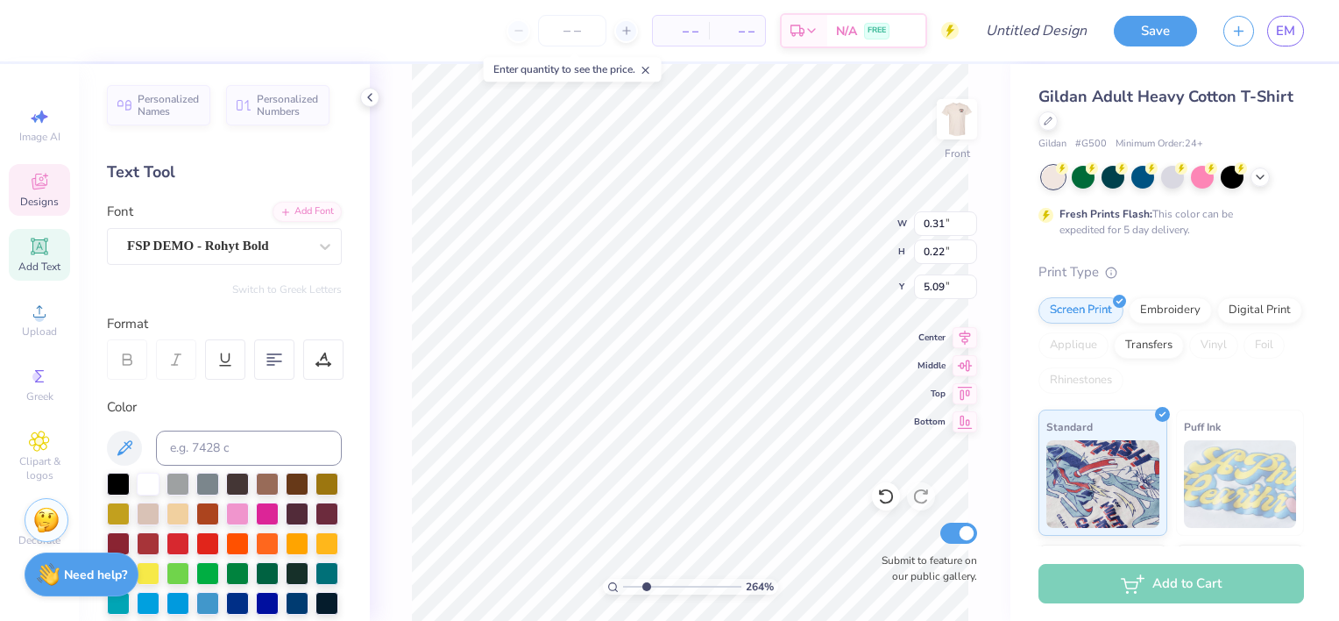
type textarea "51"
type input "2.41553693569647"
type input "0.33"
type input "5.66"
click at [1294, 23] on span "EM" at bounding box center [1285, 31] width 19 height 20
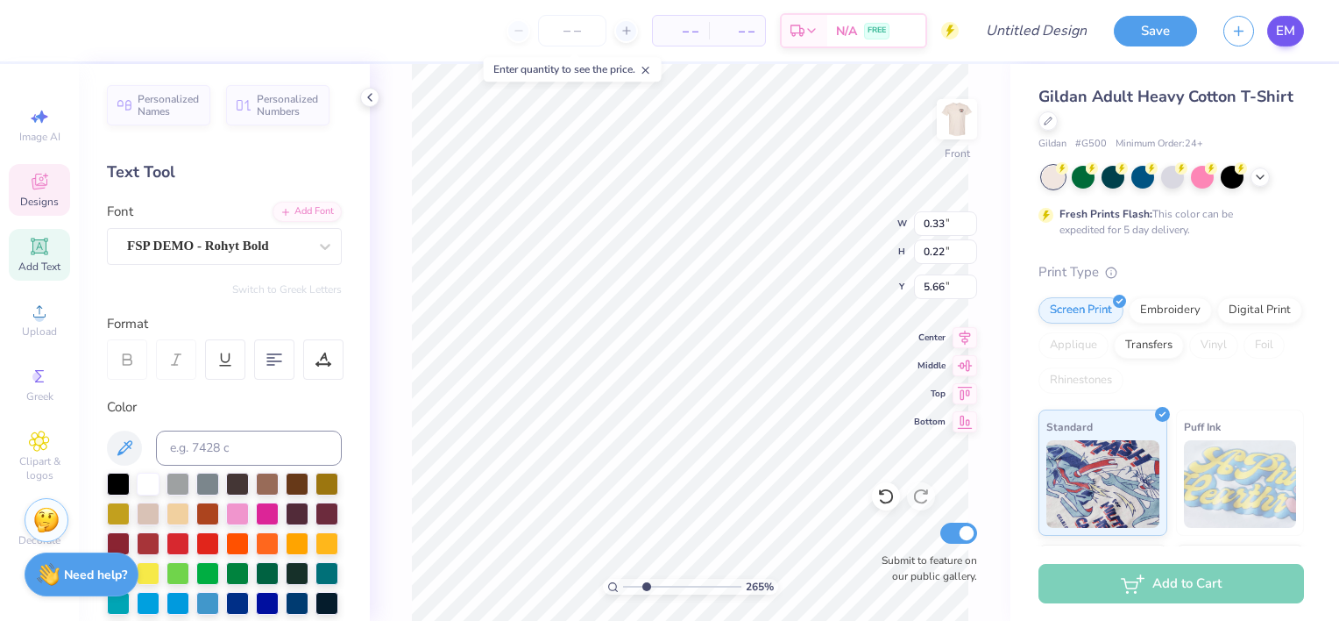
type input "2.65373090199048"
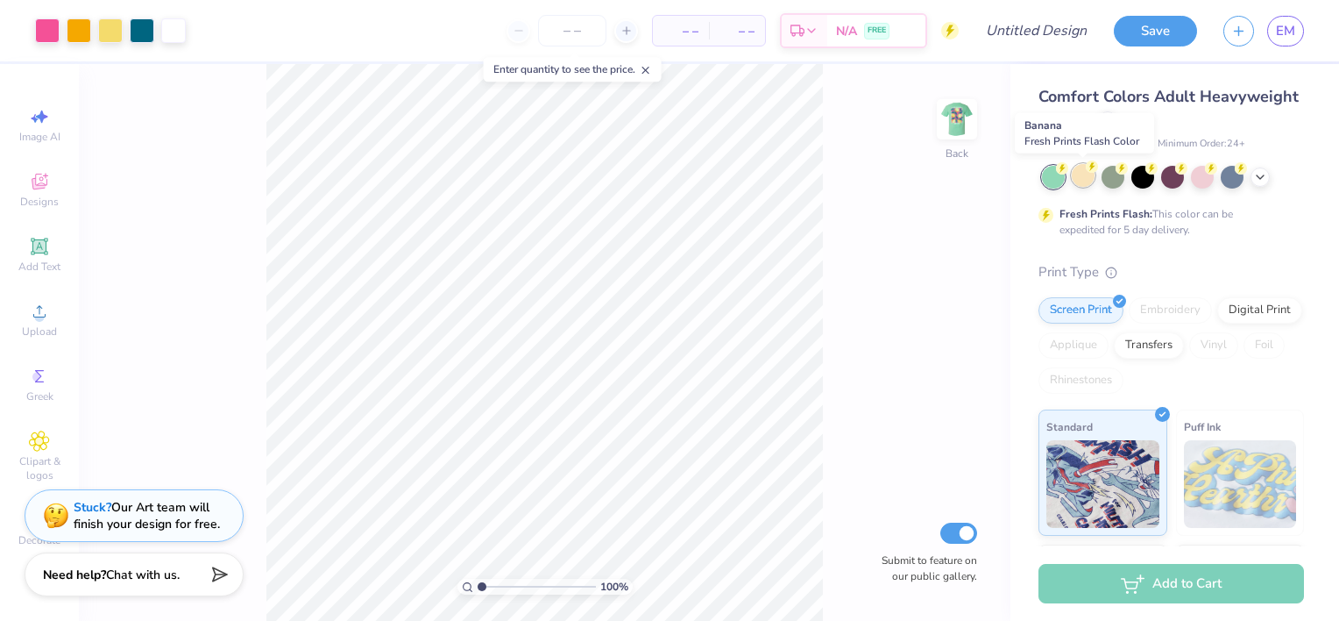
click at [1086, 183] on div at bounding box center [1083, 175] width 23 height 23
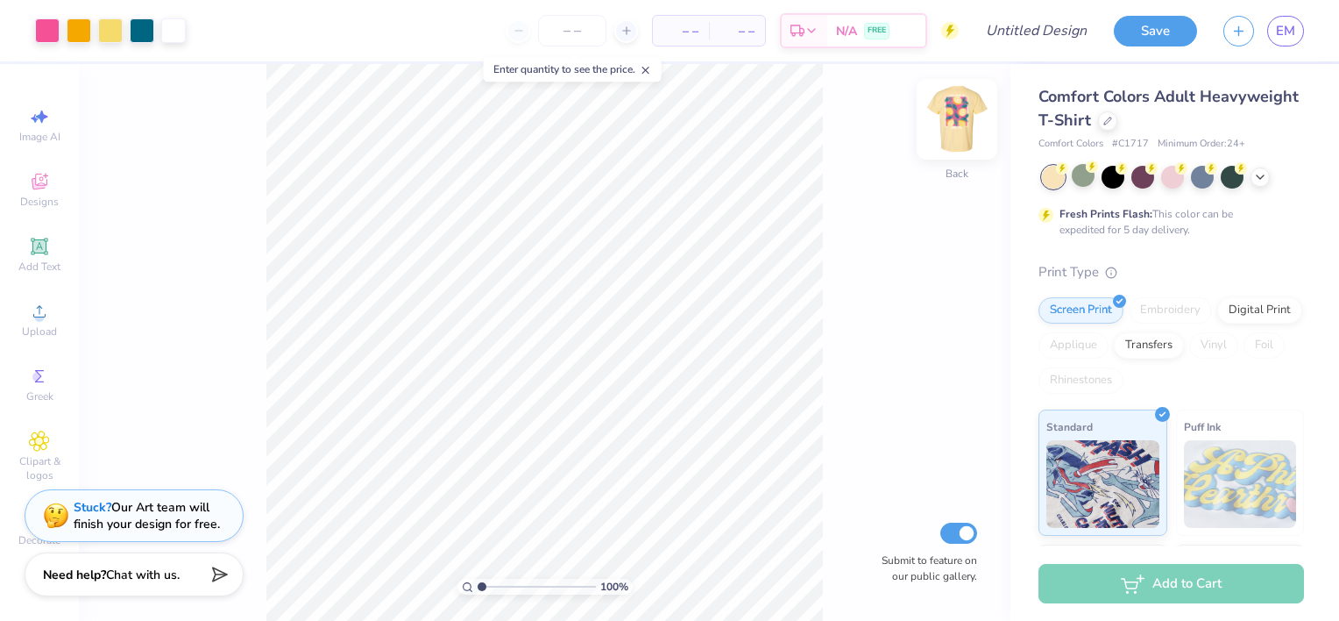
click at [969, 126] on img at bounding box center [957, 119] width 70 height 70
click at [1259, 172] on icon at bounding box center [1260, 175] width 14 height 14
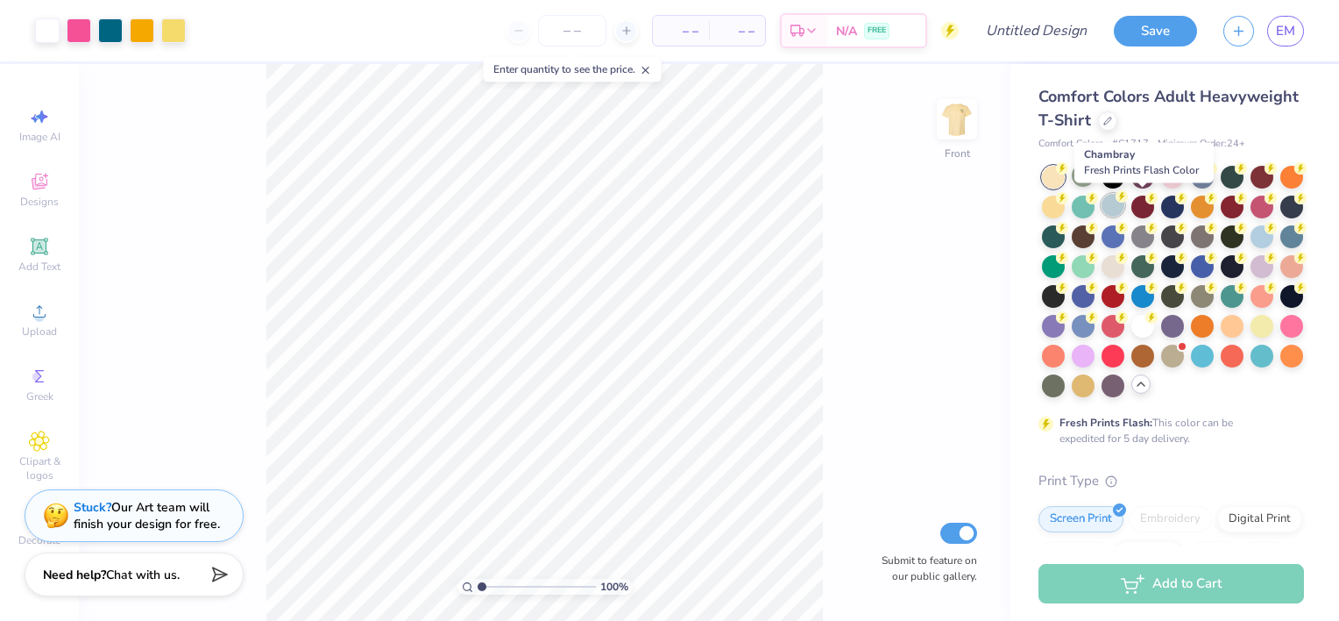
click at [1125, 205] on div at bounding box center [1113, 205] width 23 height 23
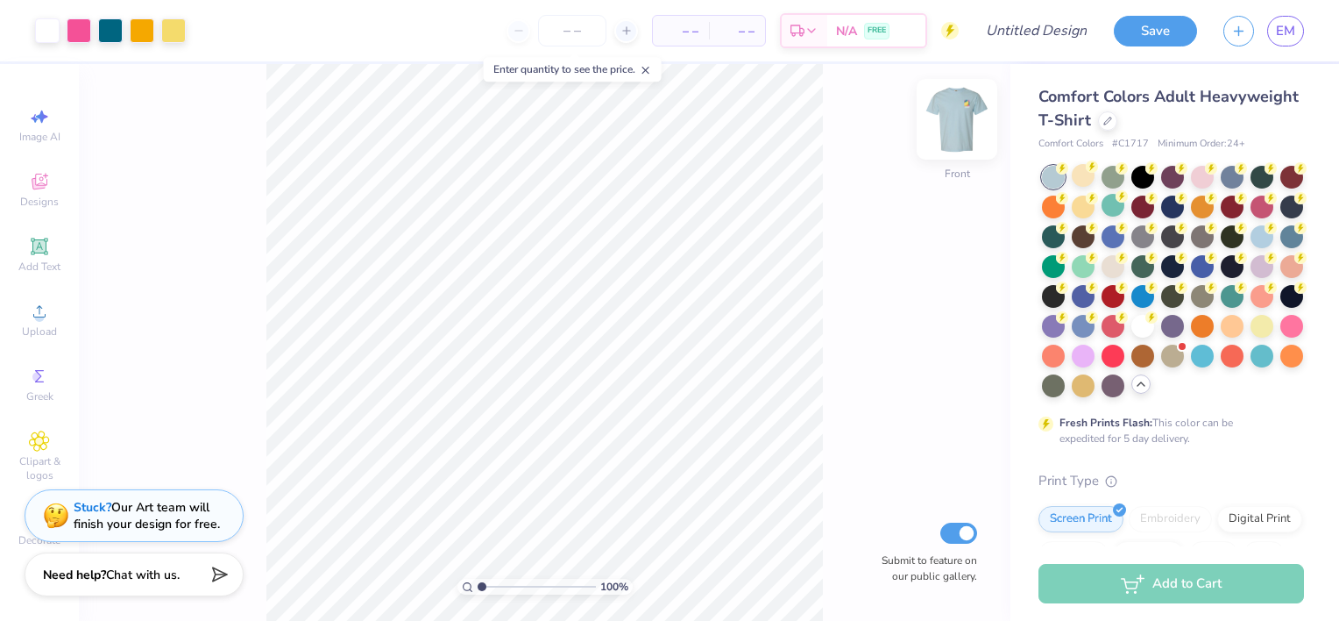
click at [950, 128] on img at bounding box center [957, 119] width 70 height 70
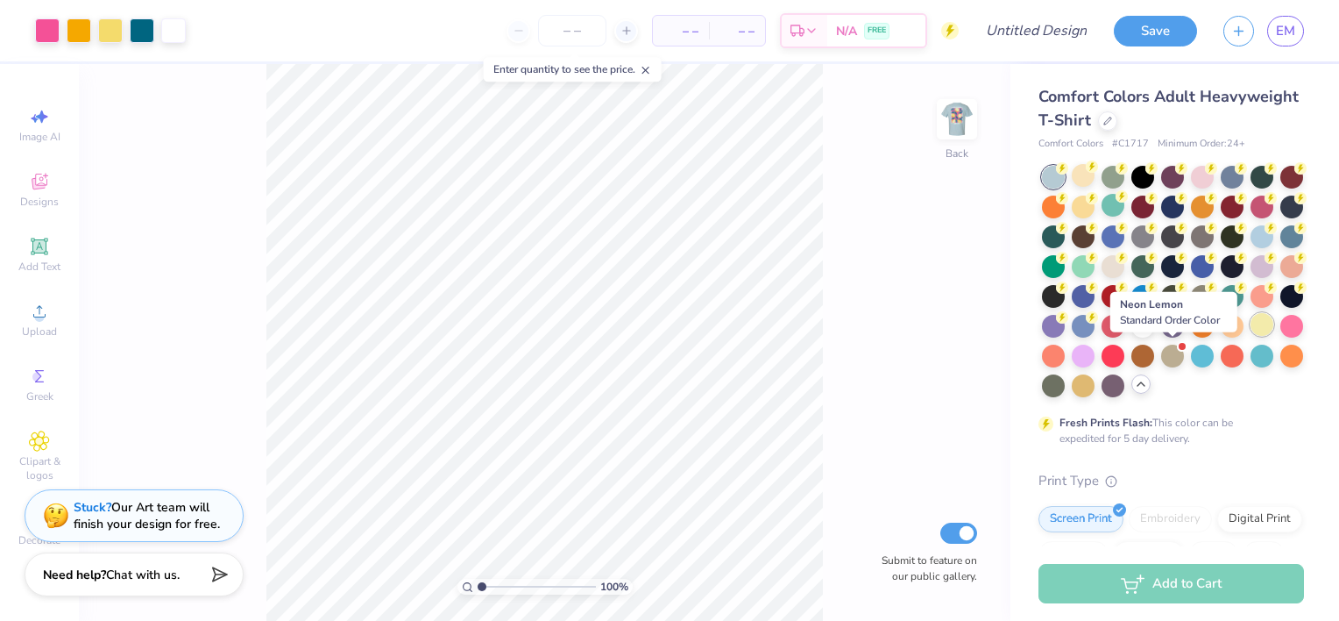
click at [1251, 336] on div at bounding box center [1262, 324] width 23 height 23
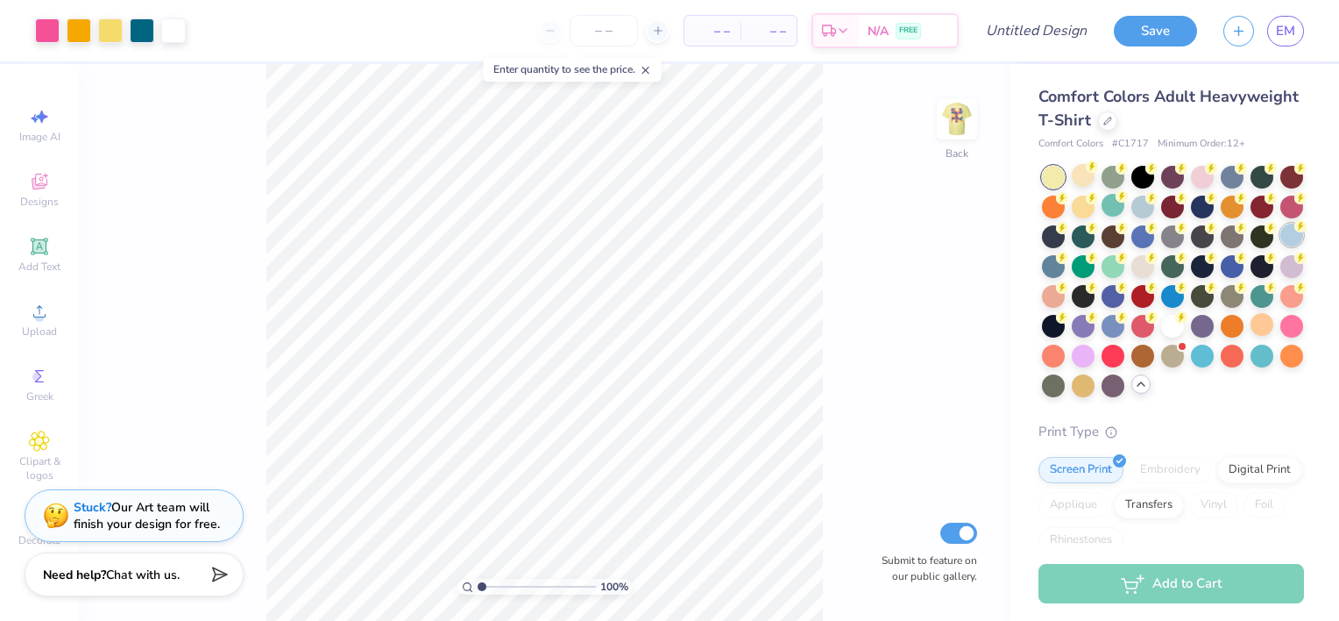
click at [1281, 246] on div at bounding box center [1292, 235] width 23 height 23
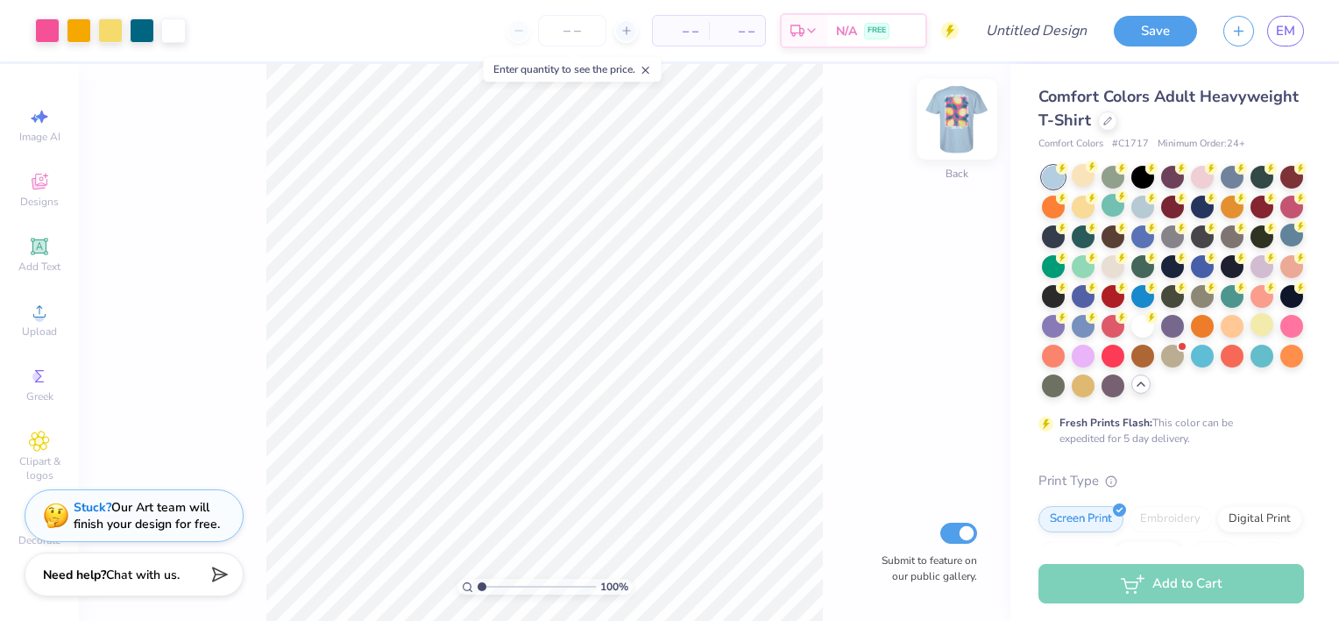
click at [940, 145] on img at bounding box center [957, 119] width 70 height 70
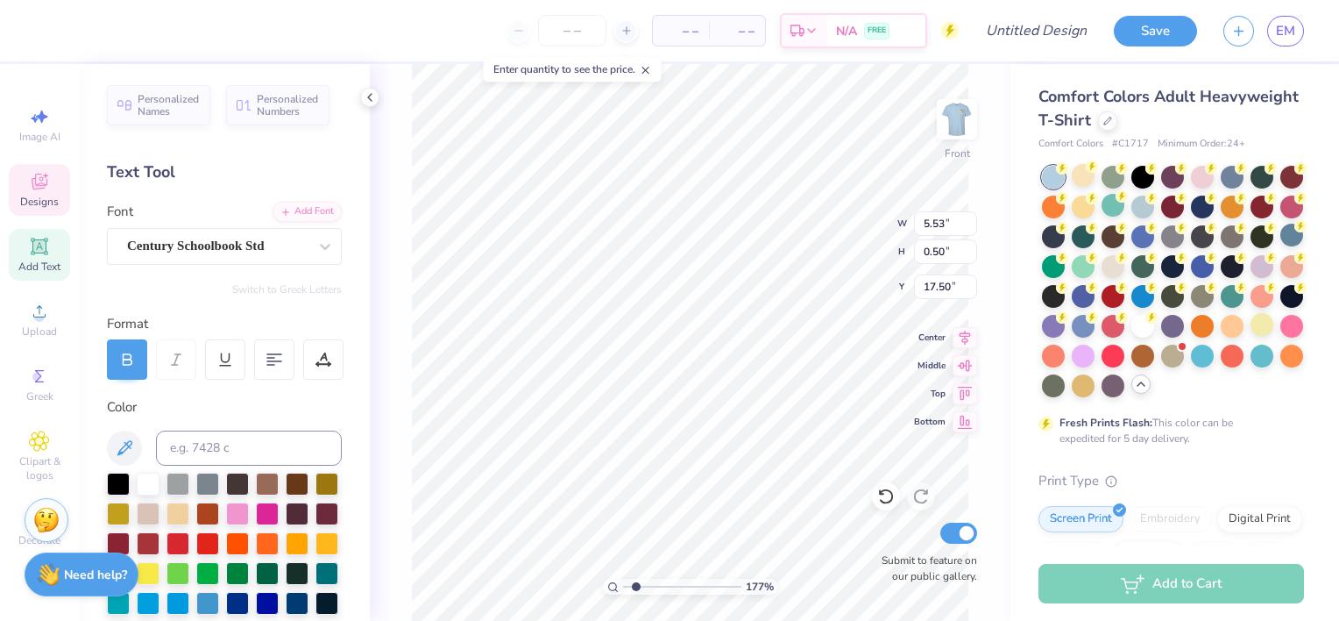
scroll to position [14, 4]
type input "1.76737038034116"
type textarea "F"
type input "1.76737038034116"
type textarea "FI"
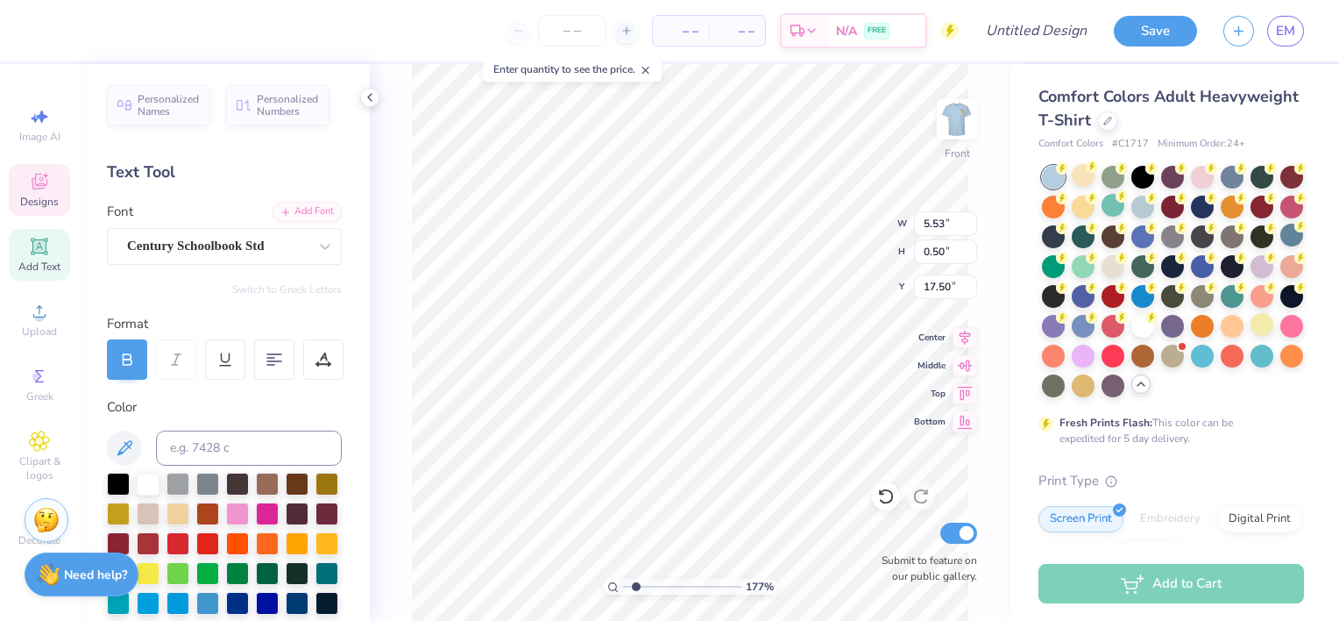
type input "1.76737038034116"
type textarea "FIR"
type input "1.76737038034116"
type textarea "FIRS"
type input "1.76737038034116"
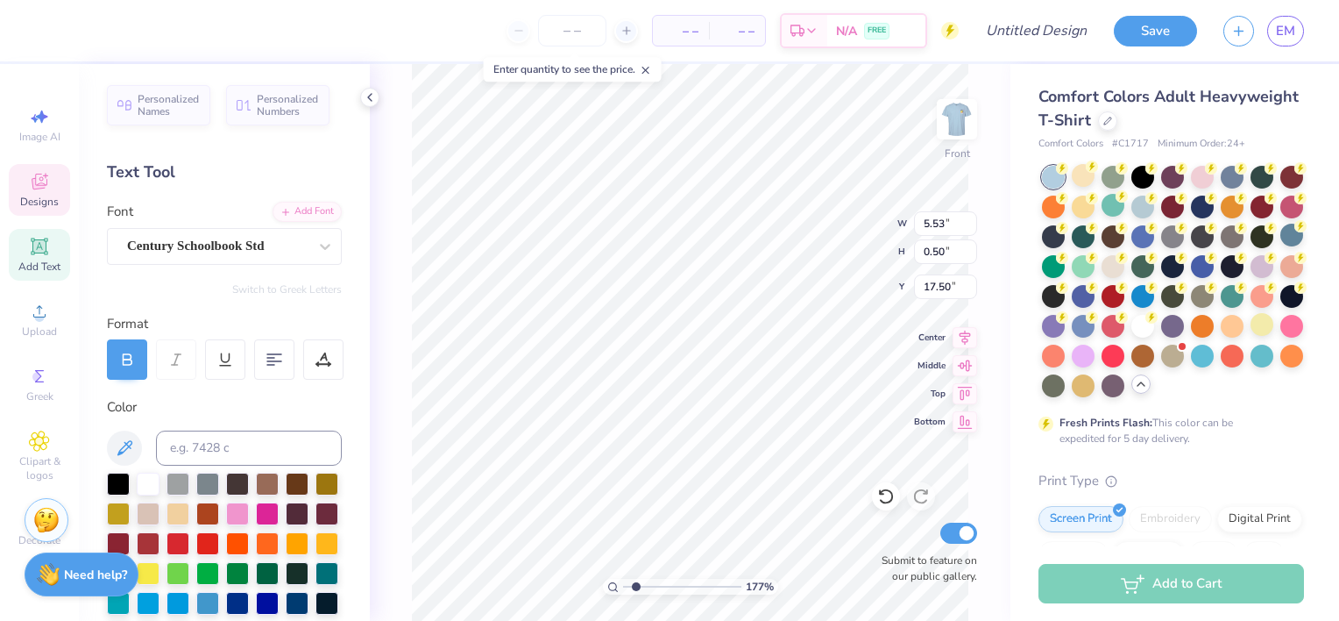
type textarea "FIRST"
type input "1.76737038034116"
type textarea "FIRST"
type input "1.76737038034116"
type textarea "FIRST A"
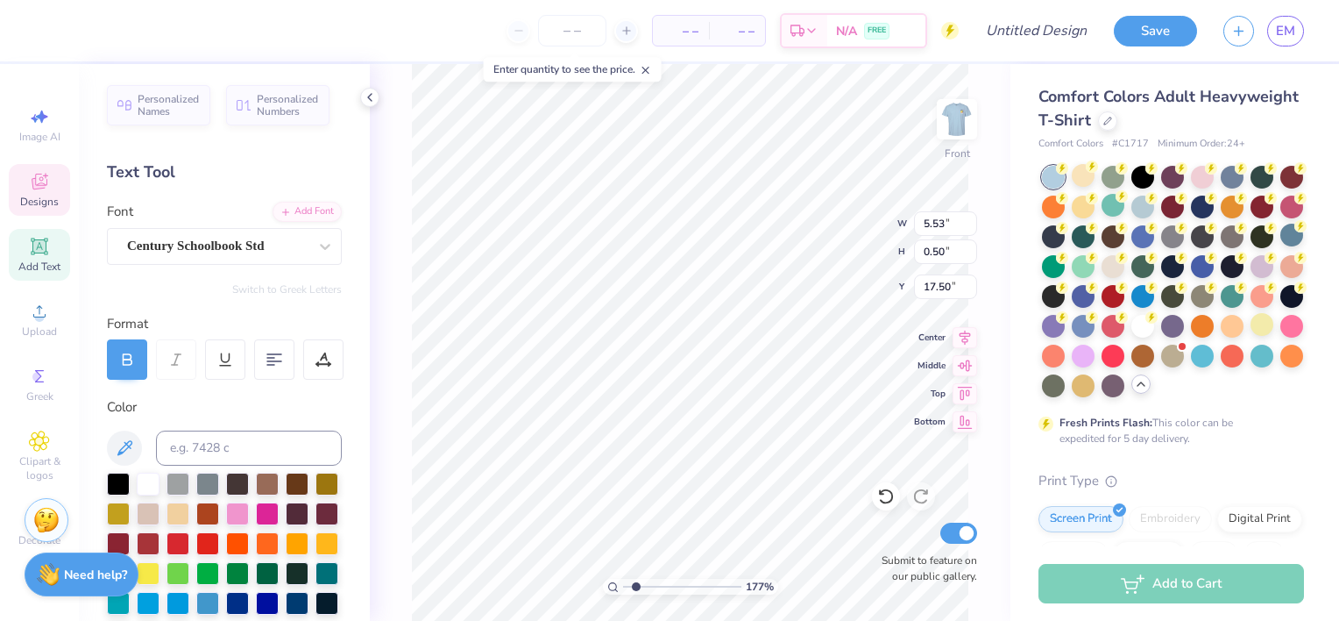
type input "1.76737038034116"
type textarea "FIRST AN"
type input "1.76737038034116"
type textarea "FIRST AND"
type input "1.76737038034116"
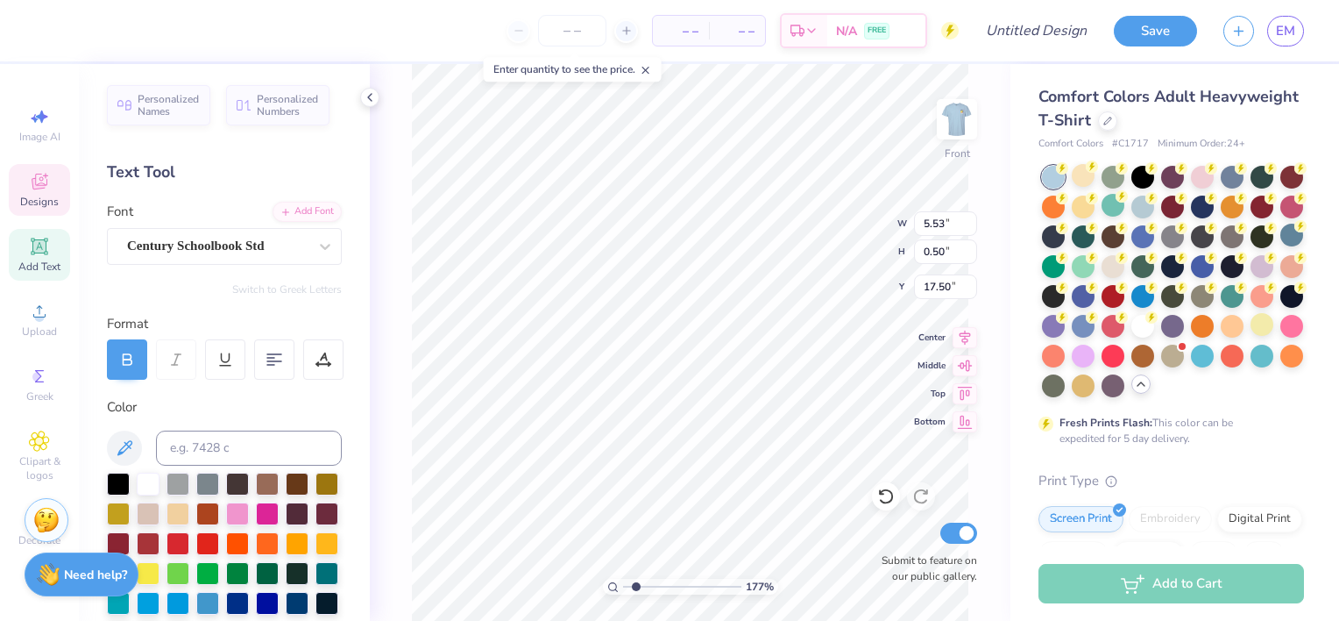
type textarea "FIRST AND"
type input "1.76737038034116"
type textarea "FIRST AND F"
type input "1.76737038034116"
type textarea "FIRST AND FI"
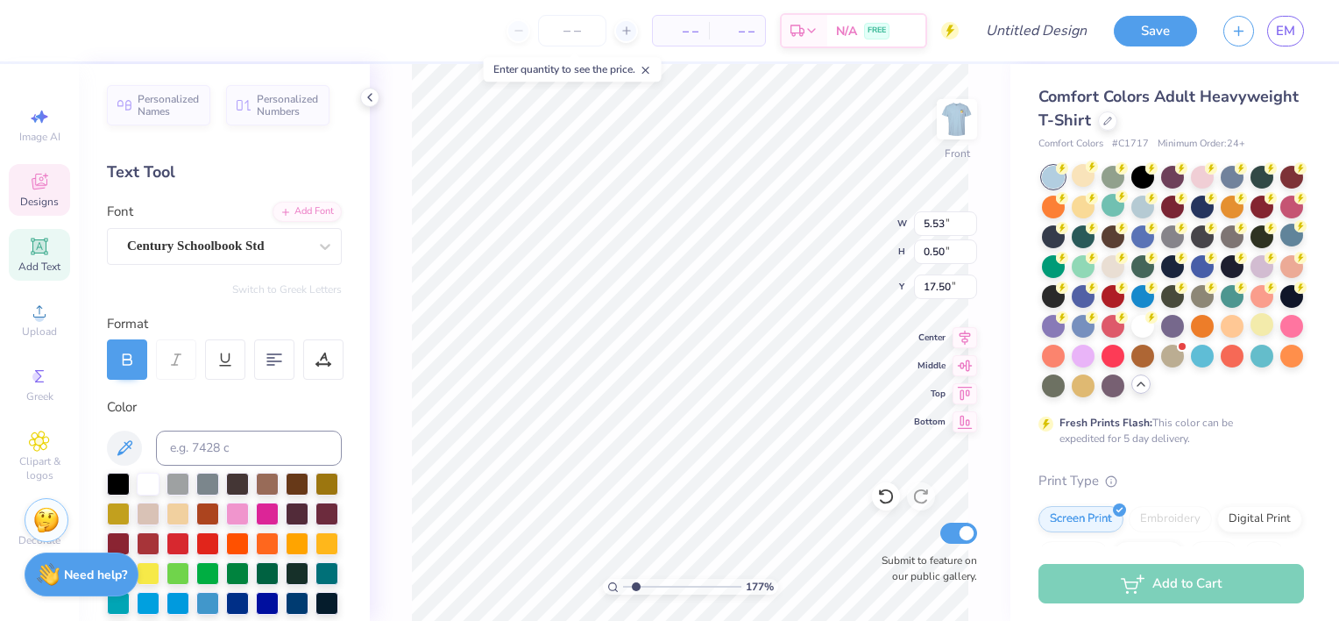
type input "1.76737038034116"
type textarea "FIRST AND FINE"
type input "1.76737038034116"
type textarea "FIRST AND FINES"
type input "1.76737038034116"
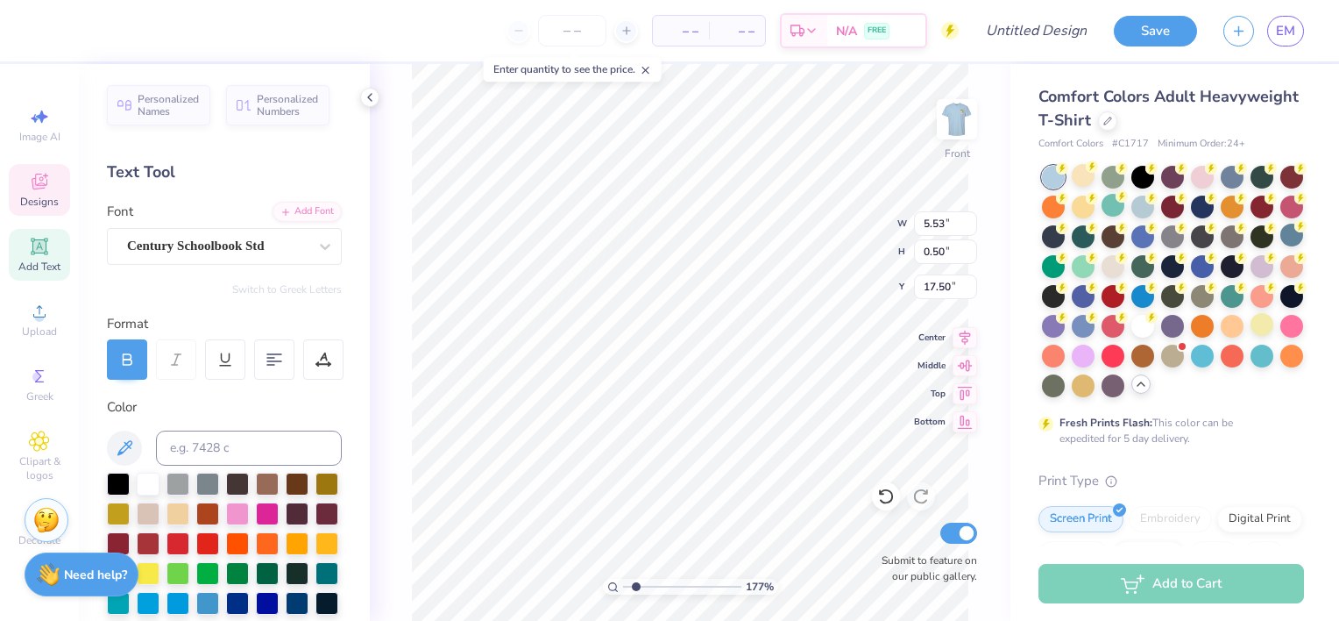
type textarea "FIRST AND FINEST"
click at [1019, 36] on input "Design Title" at bounding box center [1058, 30] width 86 height 35
click at [1017, 37] on input "Design Title" at bounding box center [1058, 30] width 86 height 35
type input "1.76737038034116"
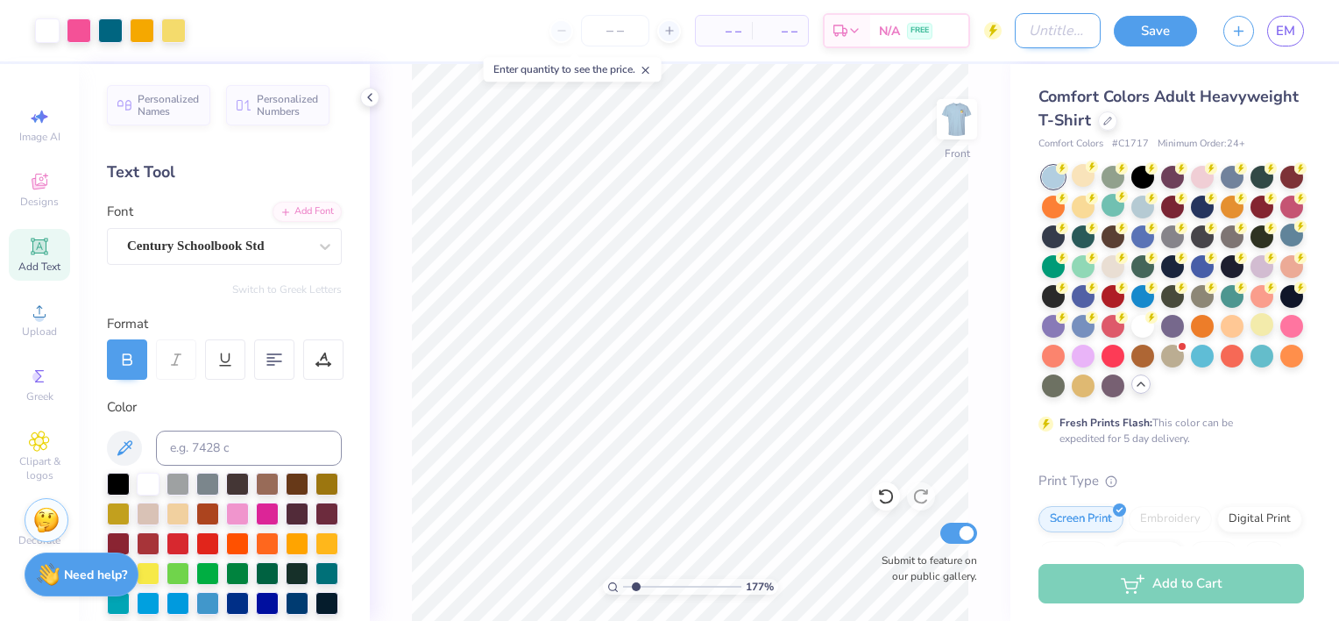
type input "L"
type input "1.76737038034116"
type input "LE"
type input "1.76737038034116"
type input "LEM"
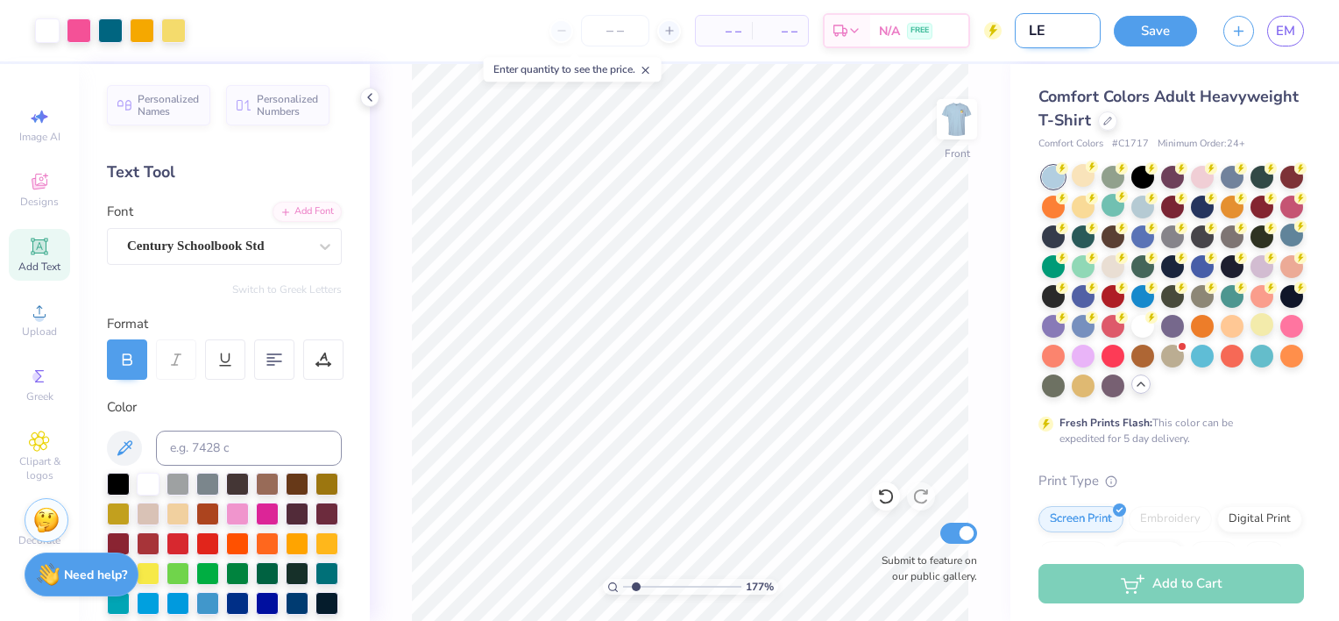
type input "1.76737038034116"
type input "LEMO"
type input "1.76737038034116"
type input "LEMON"
type input "1.76737038034116"
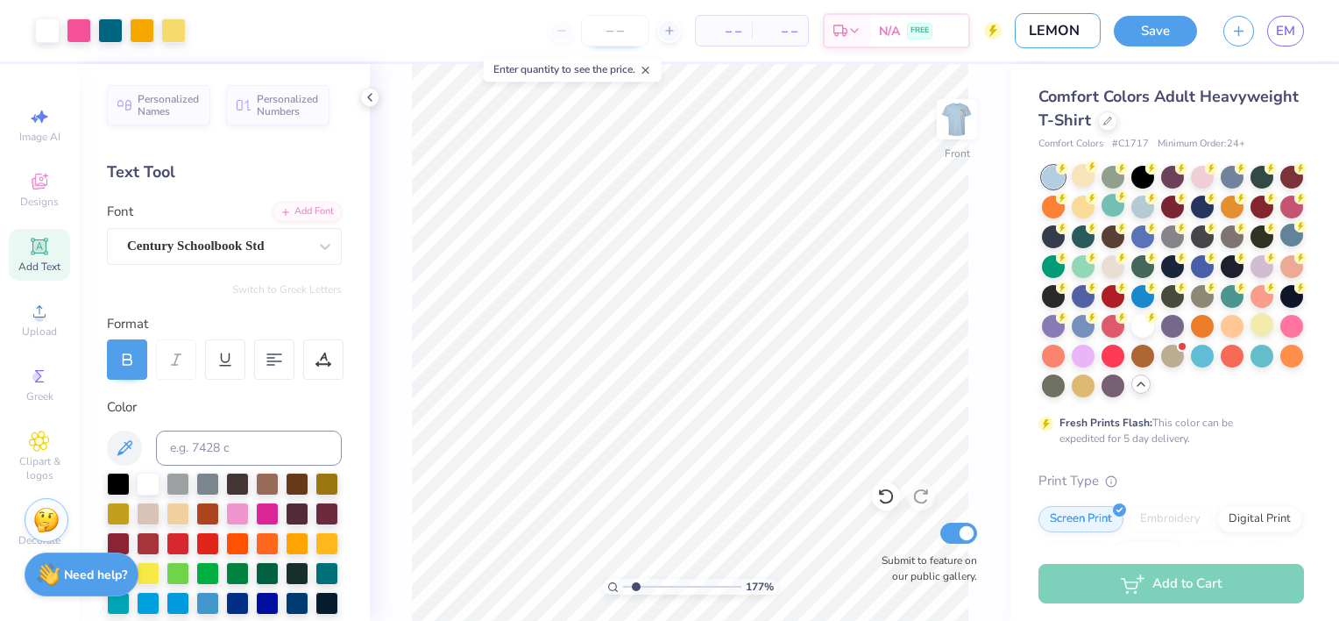
type input "LEMON"
click at [617, 35] on input "number" at bounding box center [615, 31] width 68 height 32
type input "20"
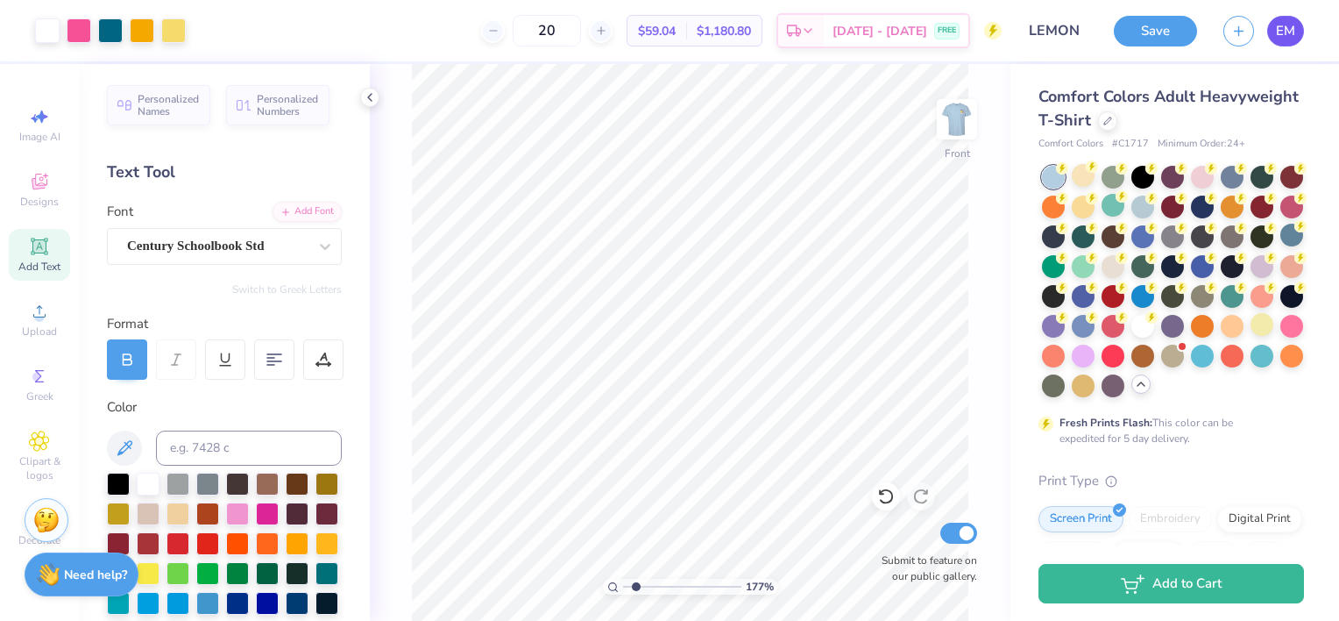
click at [1290, 39] on span "EM" at bounding box center [1285, 31] width 19 height 20
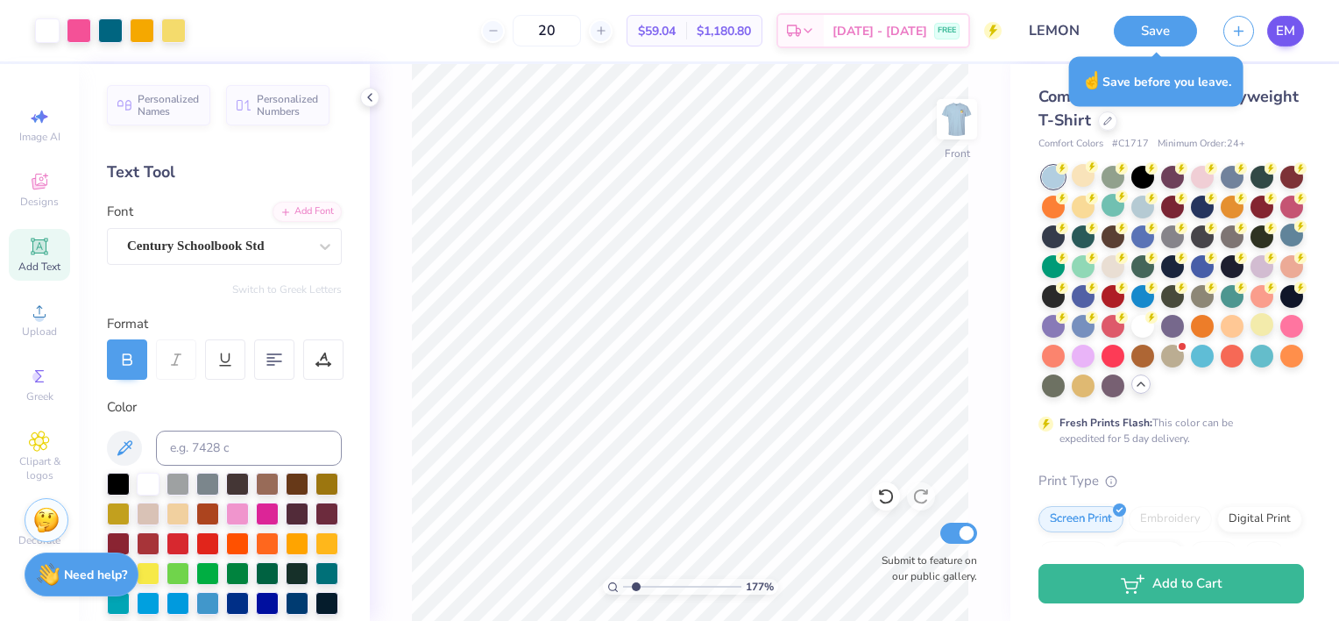
type input "1.76737038034116"
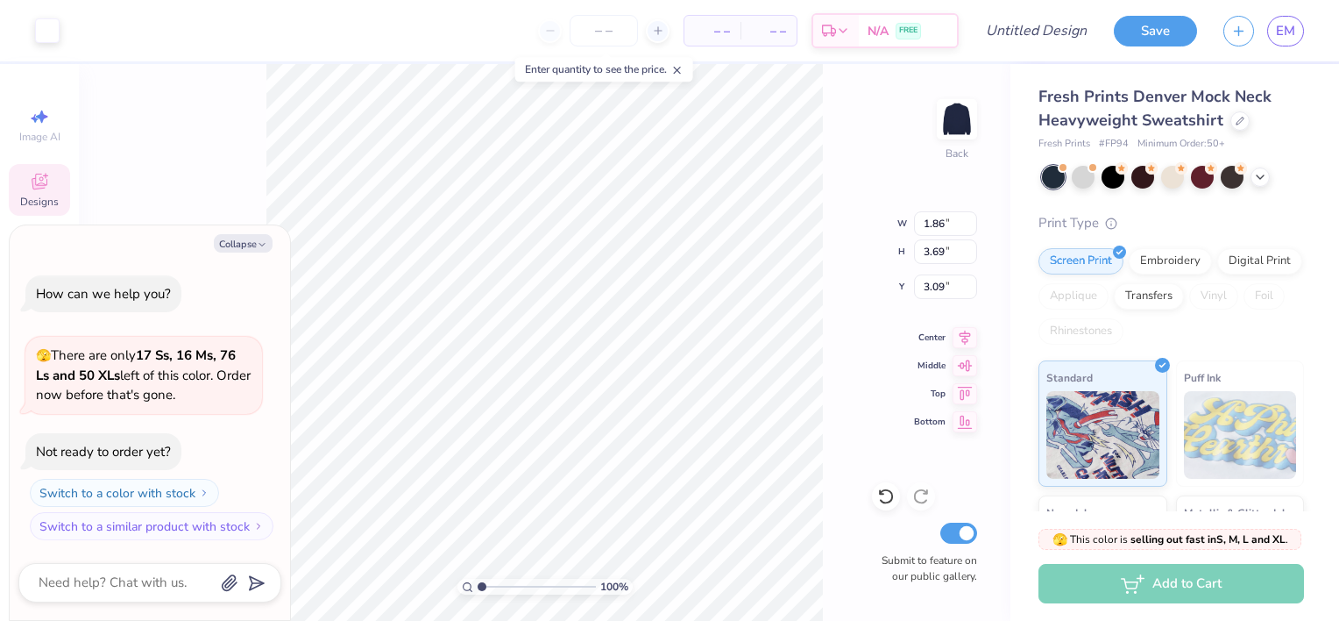
type textarea "x"
type input "1.11382033945664"
click at [238, 245] on button "Collapse" at bounding box center [243, 243] width 59 height 18
type textarea "x"
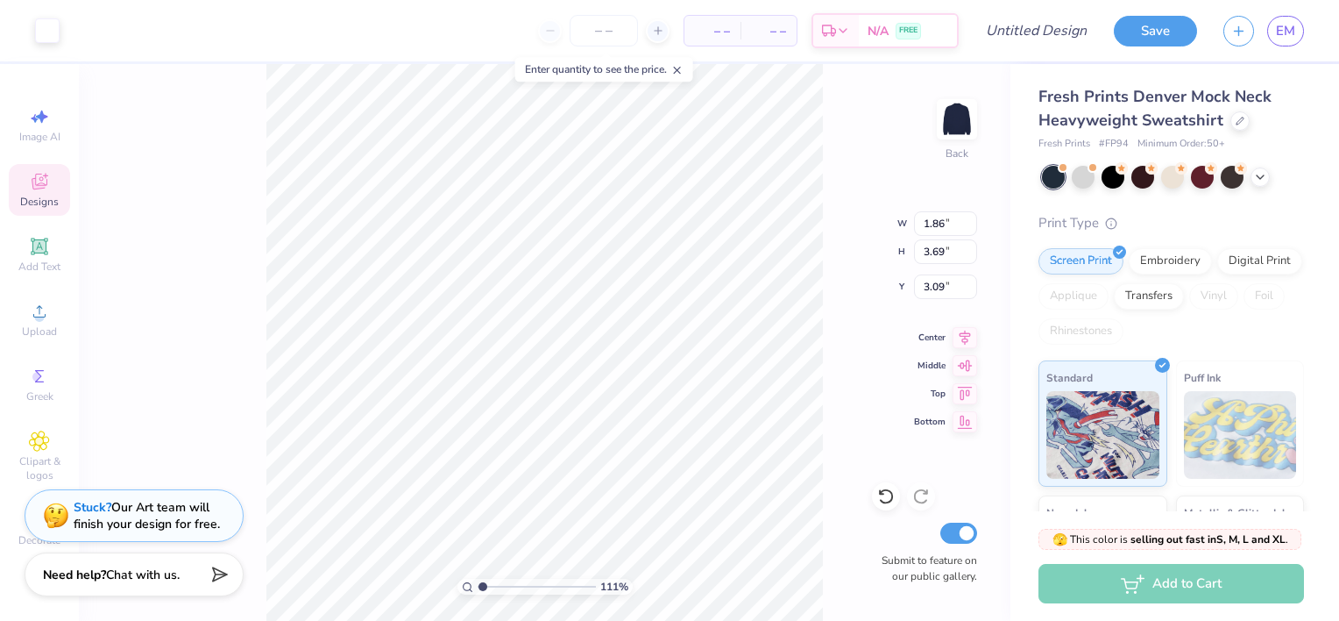
type input "1.11382033945664"
type input "2.03"
type input "3.86"
type input "3.00"
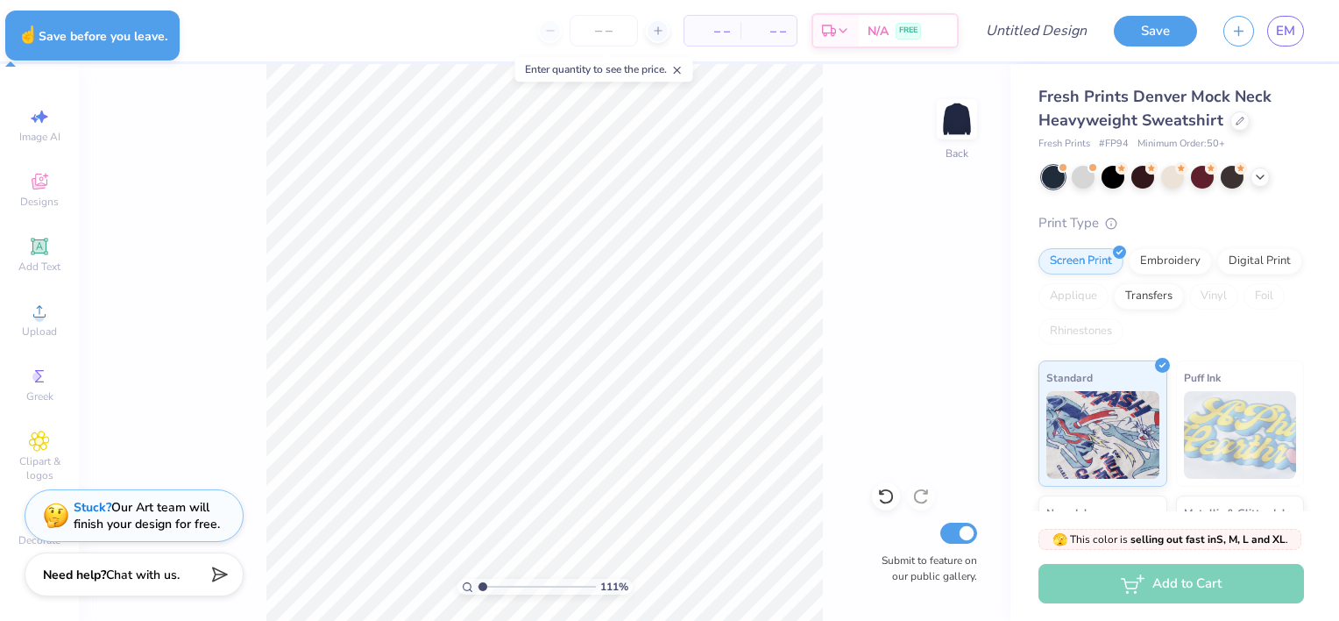
type input "1.11382033945664"
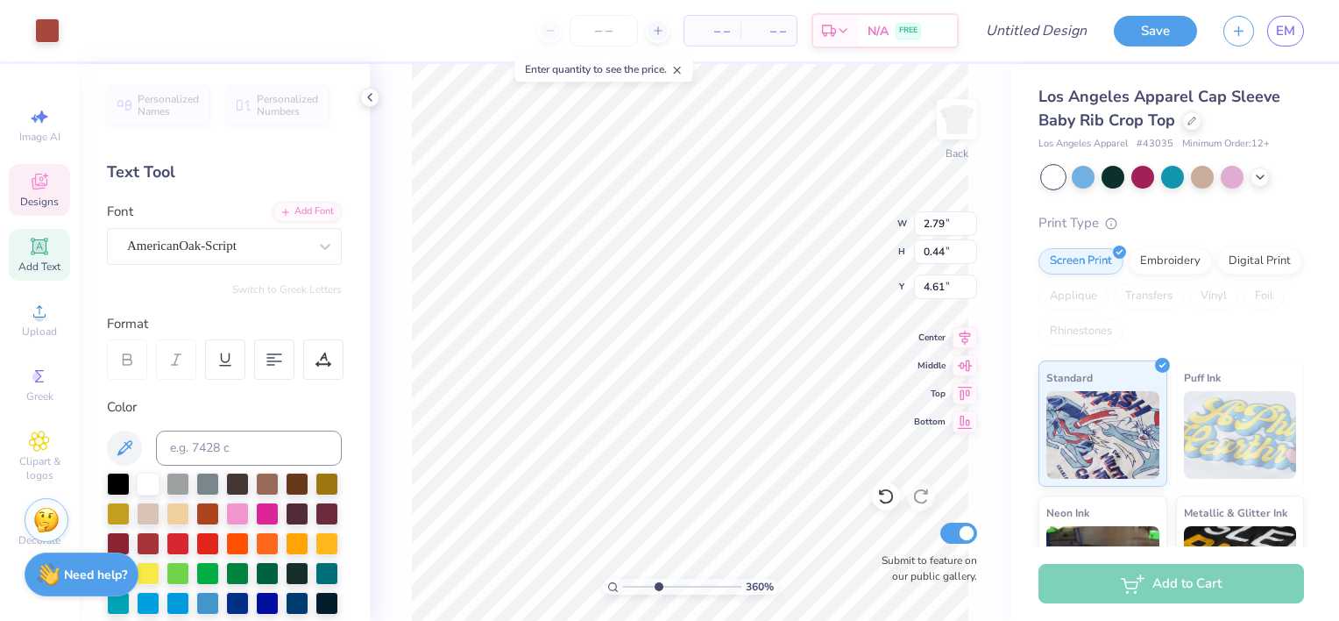
scroll to position [14, 2]
type input "3.60419456966311"
type textarea "A"
type input "3.60419456966311"
type textarea "Al"
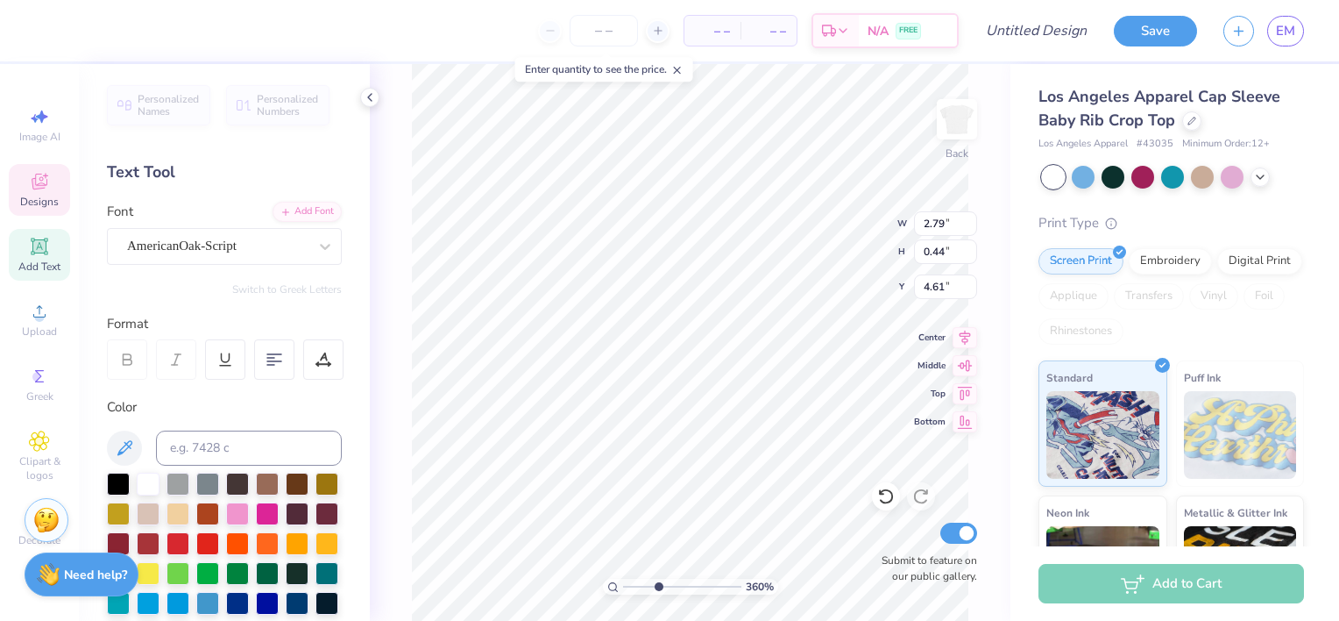
type input "3.60419456966311"
type textarea "Alp"
type input "3.60419456966311"
type textarea "Alph"
type input "3.60419456966311"
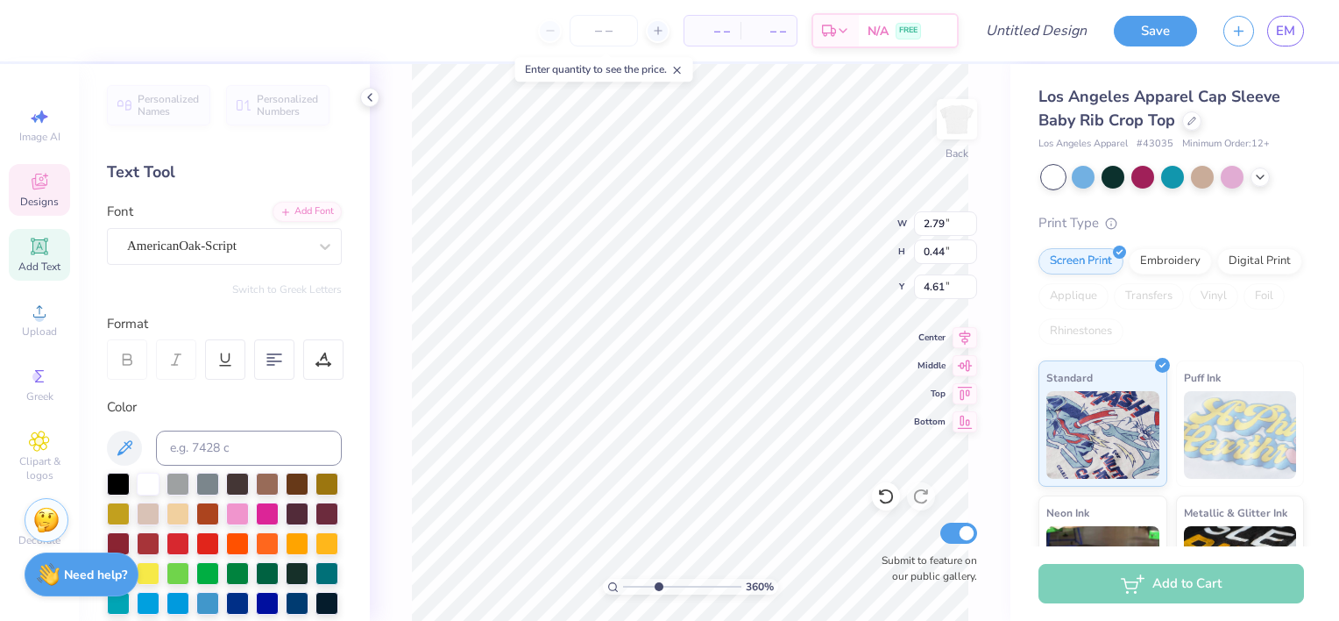
type textarea "Alpha"
type input "3.60419456966311"
type textarea "Alpha"
type input "3.60419456966311"
type textarea "Alpha D"
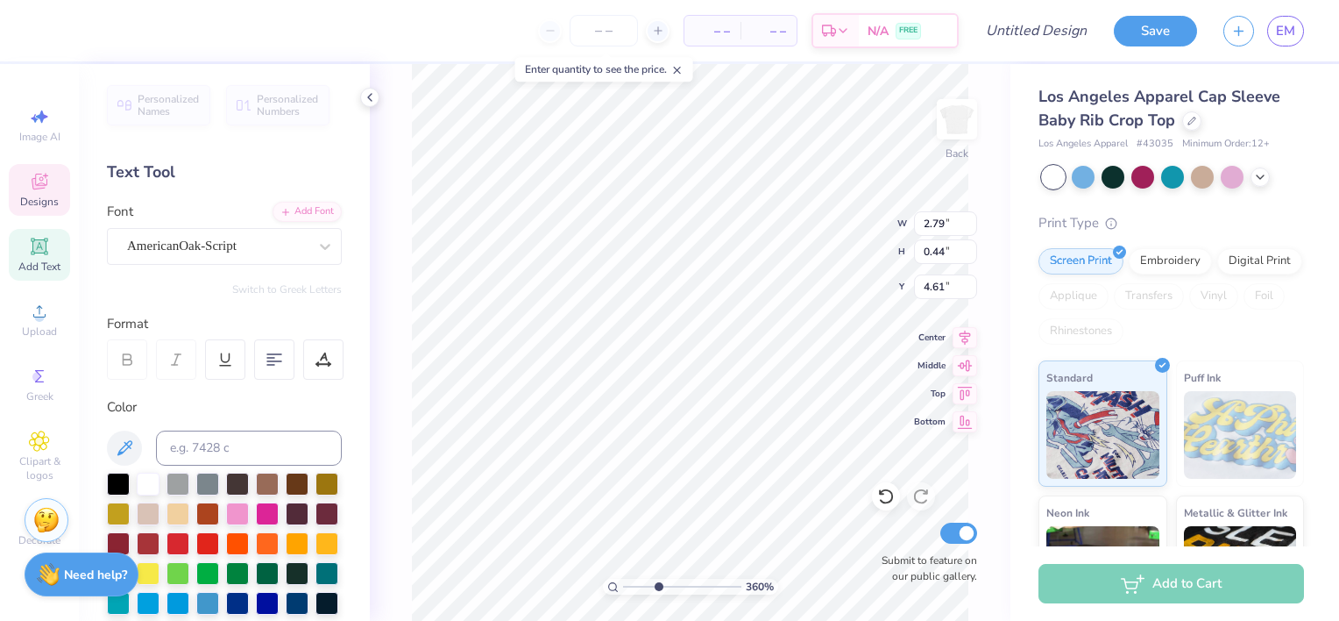
type input "3.60419456966311"
type textarea "Alpha De"
type input "3.60419456966311"
type textarea "Alpha Del"
type input "3.60419456966311"
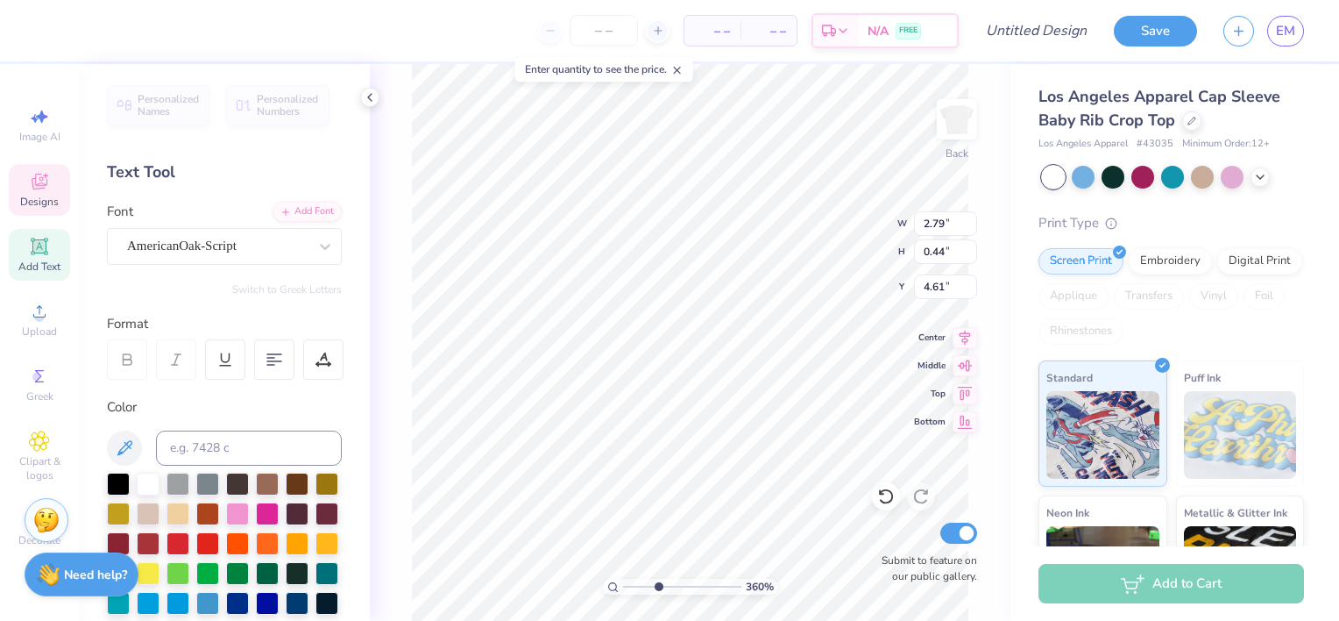
type textarea "Alpha Delt"
type input "3.60419456966311"
type textarea "Alpha Delta"
type input "3.60419456966311"
type textarea "Alpha Delta"
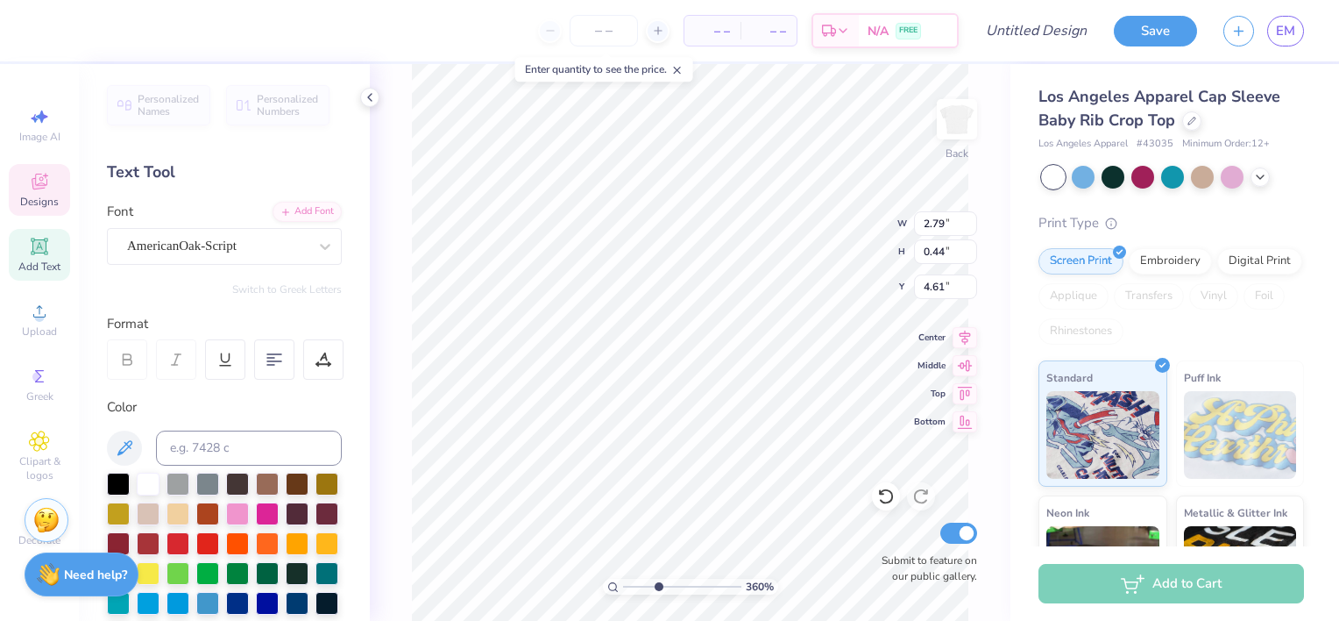
type input "3.60419456966311"
type textarea "Alpha Delta P"
type input "3.60419456966311"
type textarea "Alpha Delta Pi"
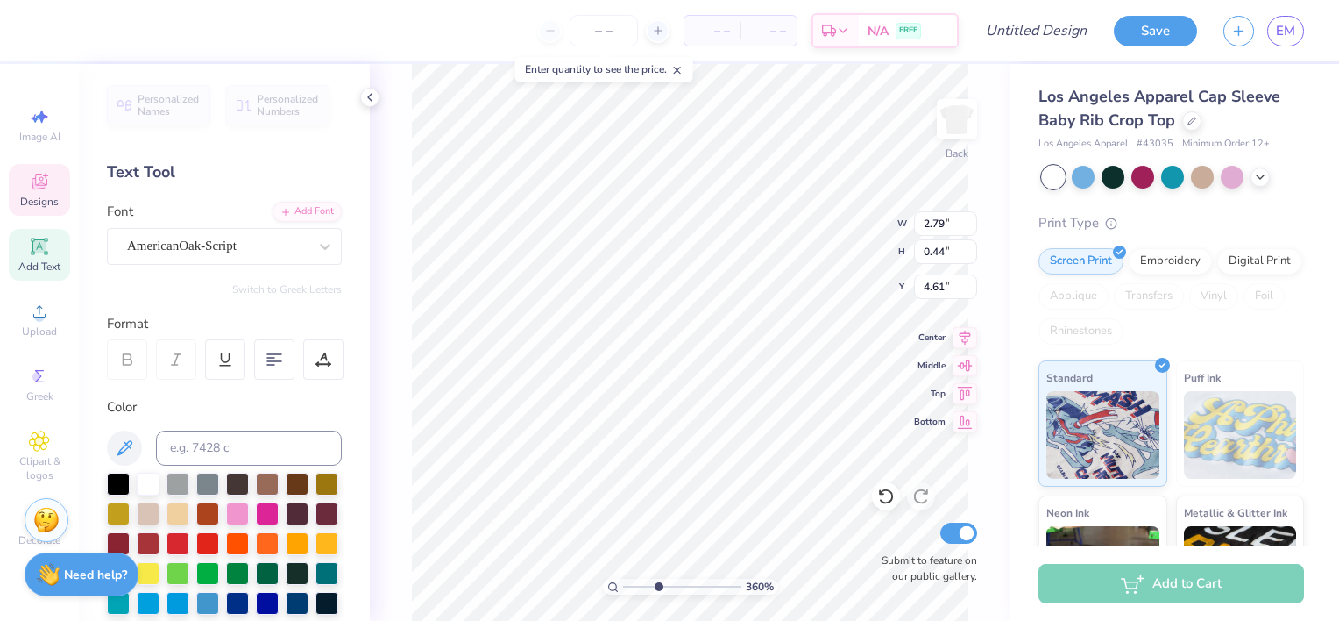
type input "3.60419456966311"
type input "2.03"
type input "0.10"
type input "5.08"
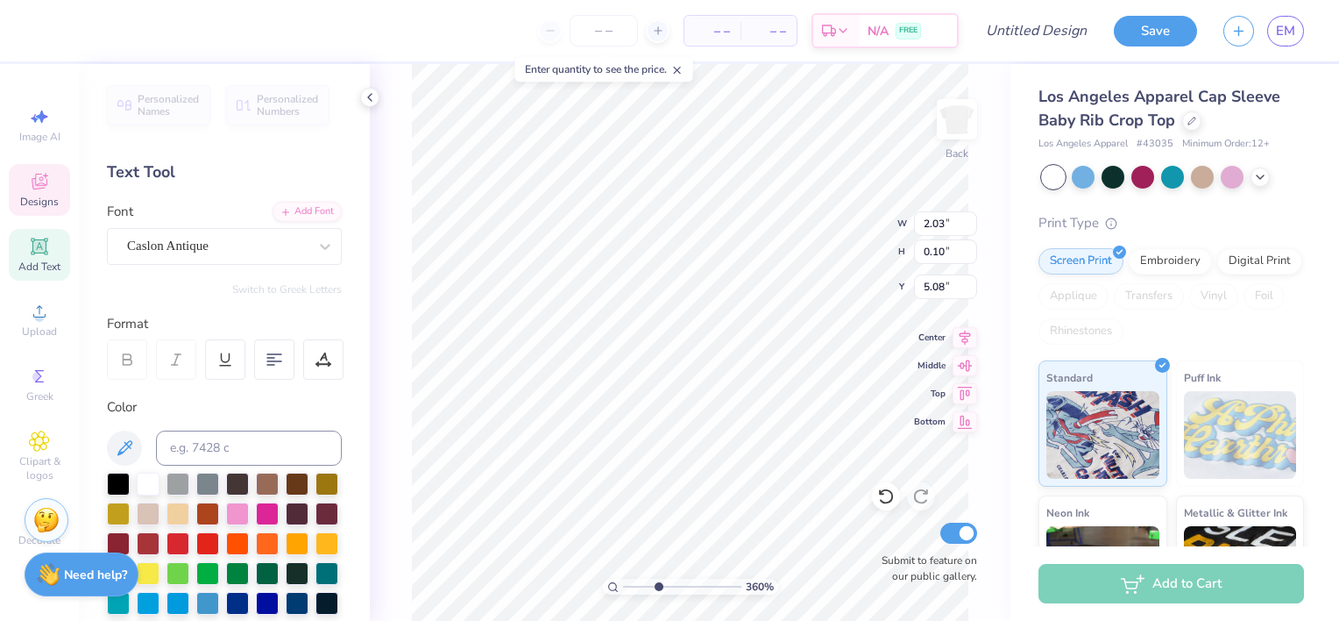
type input "3.60419456966311"
type textarea "l"
type input "3.60419456966311"
type textarea "la"
type input "3.60419456966311"
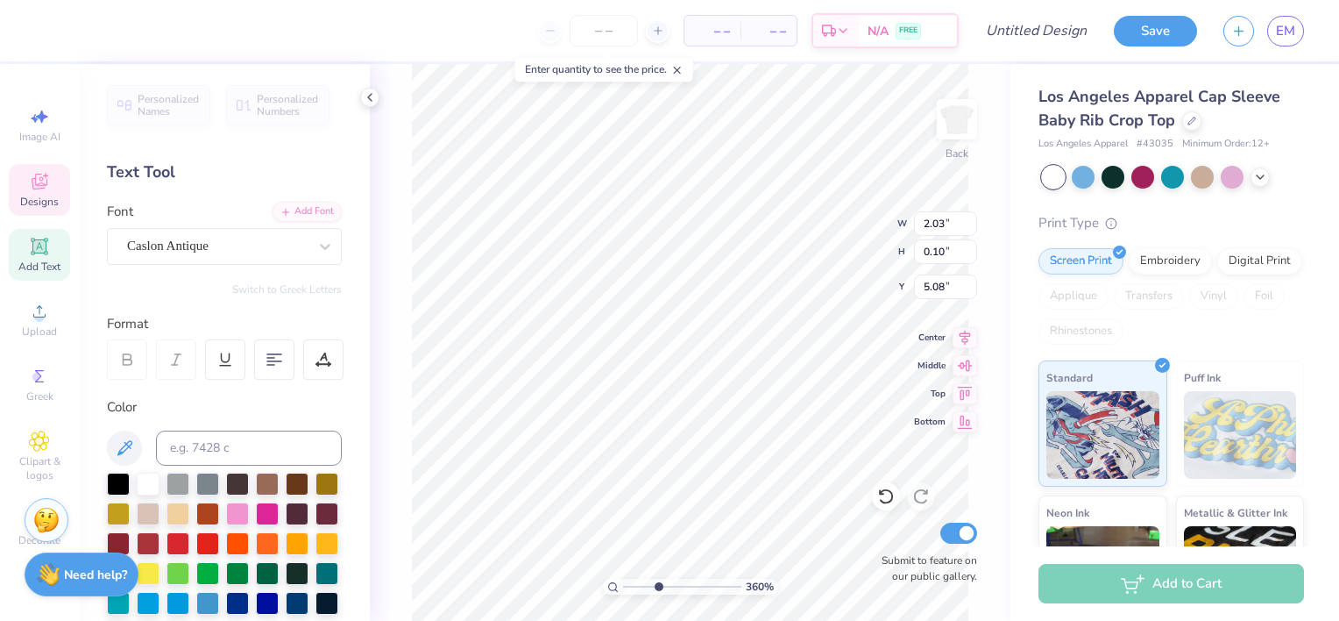
type textarea "lak"
type input "3.60419456966311"
type textarea "lake"
type input "3.60419456966311"
type textarea "lakel"
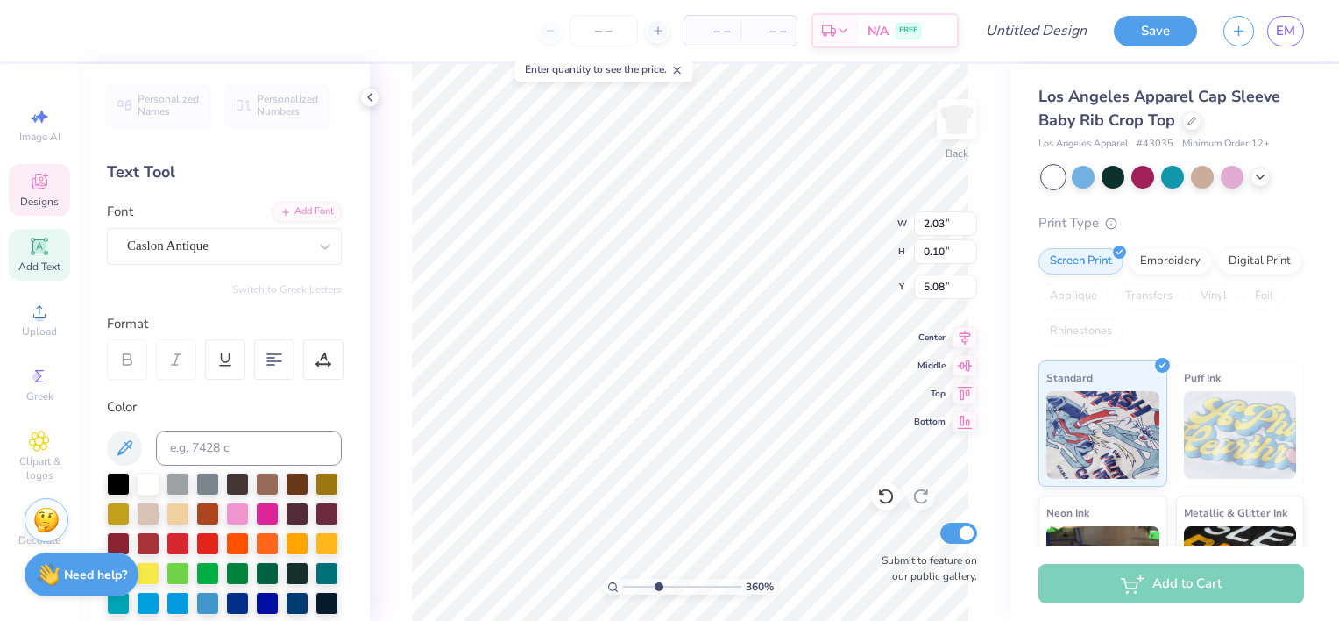
type input "3.60419456966311"
type textarea "lakela"
type input "3.60419456966311"
type textarea "lakelan"
type input "3.60419456966311"
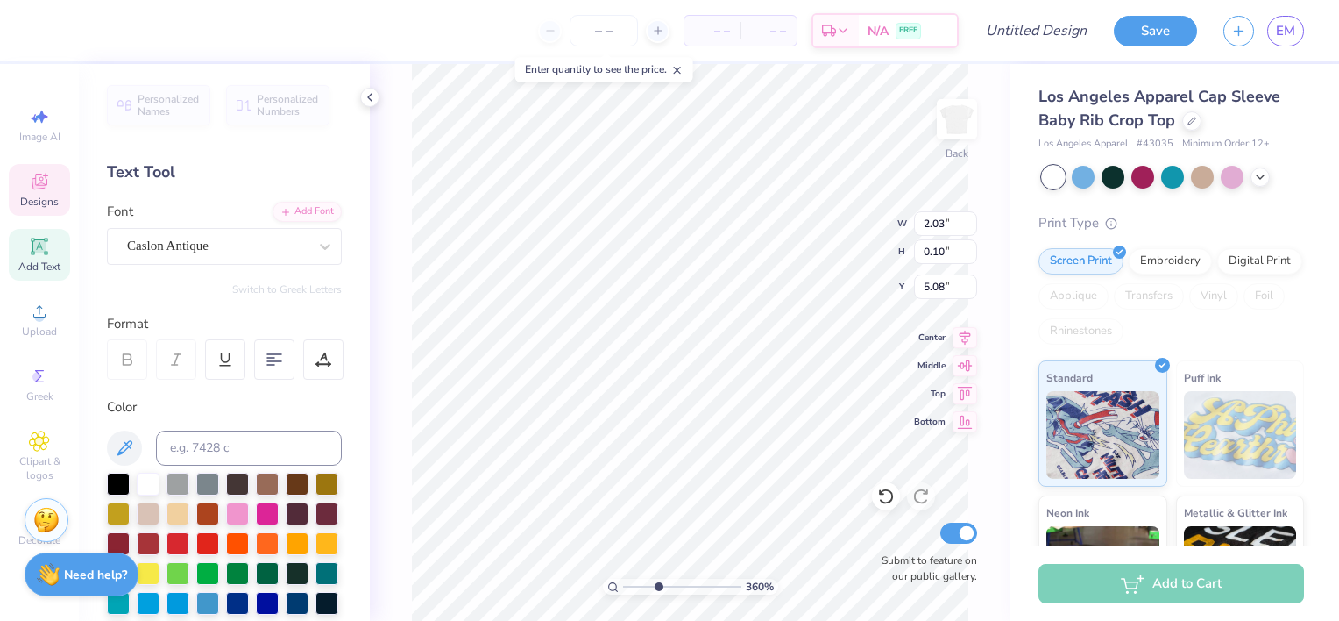
type textarea "lakeland"
type input "3.60419456966311"
type textarea "lakeland"
type input "3.60419456966311"
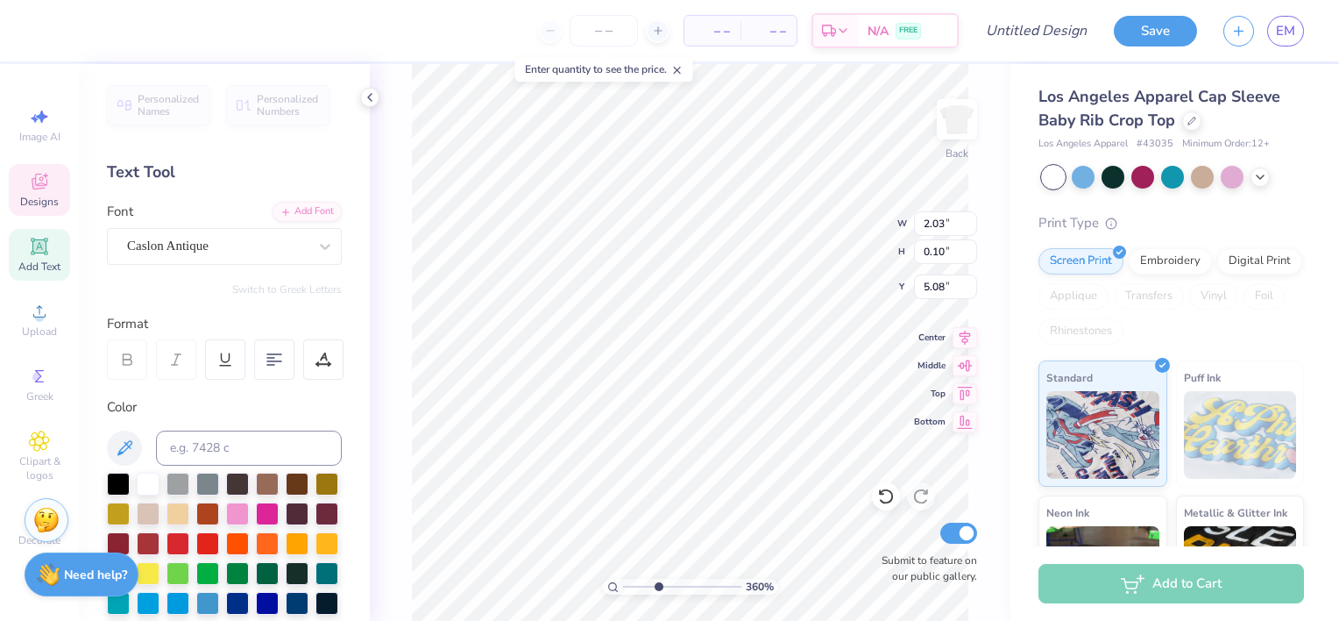
type textarea "lake"
type input "3.60419456966311"
type textarea "lak"
type input "3.60419456966311"
type textarea "la"
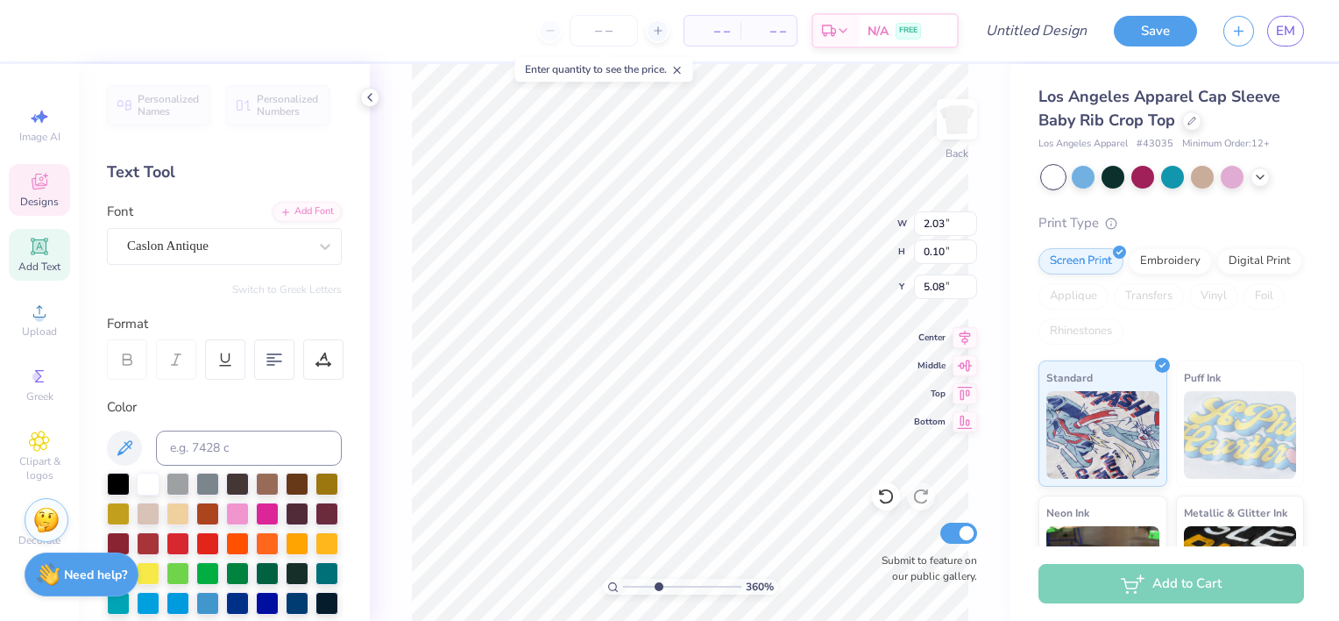
scroll to position [14, 2]
type input "3.60419456966311"
type textarea "l"
type input "3.60419456966311"
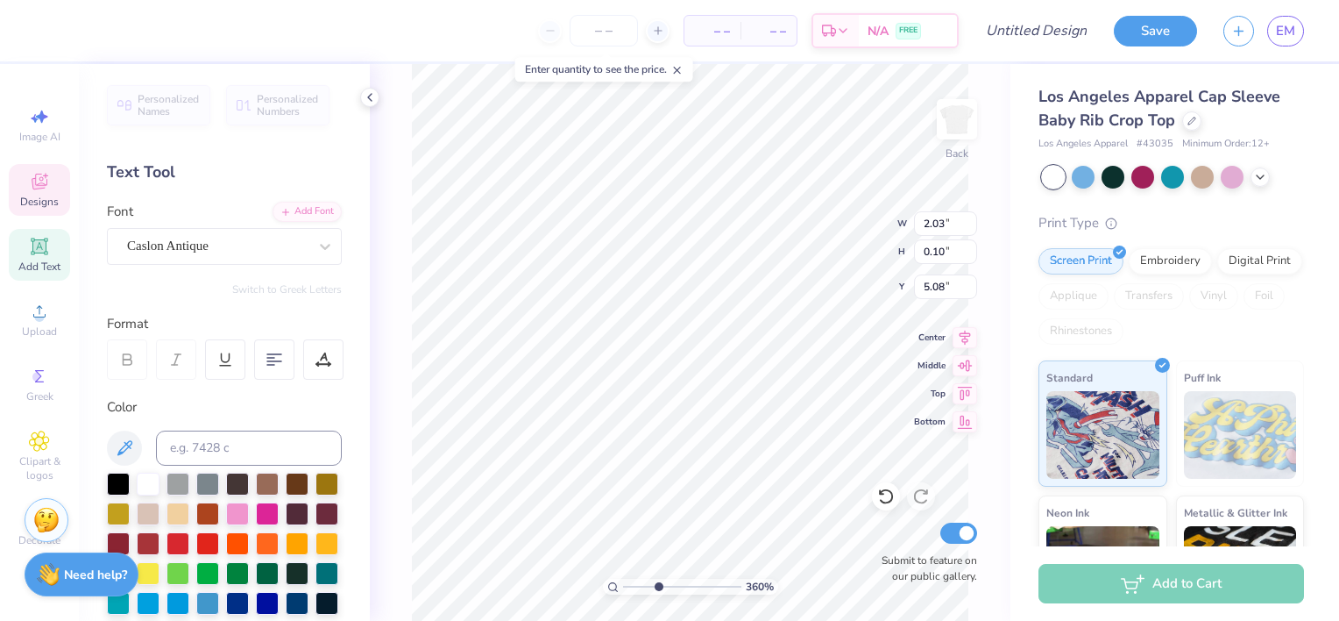
type textarea "G"
type input "3.60419456966311"
type textarea "GA"
type input "3.60419456966311"
type textarea "GAM"
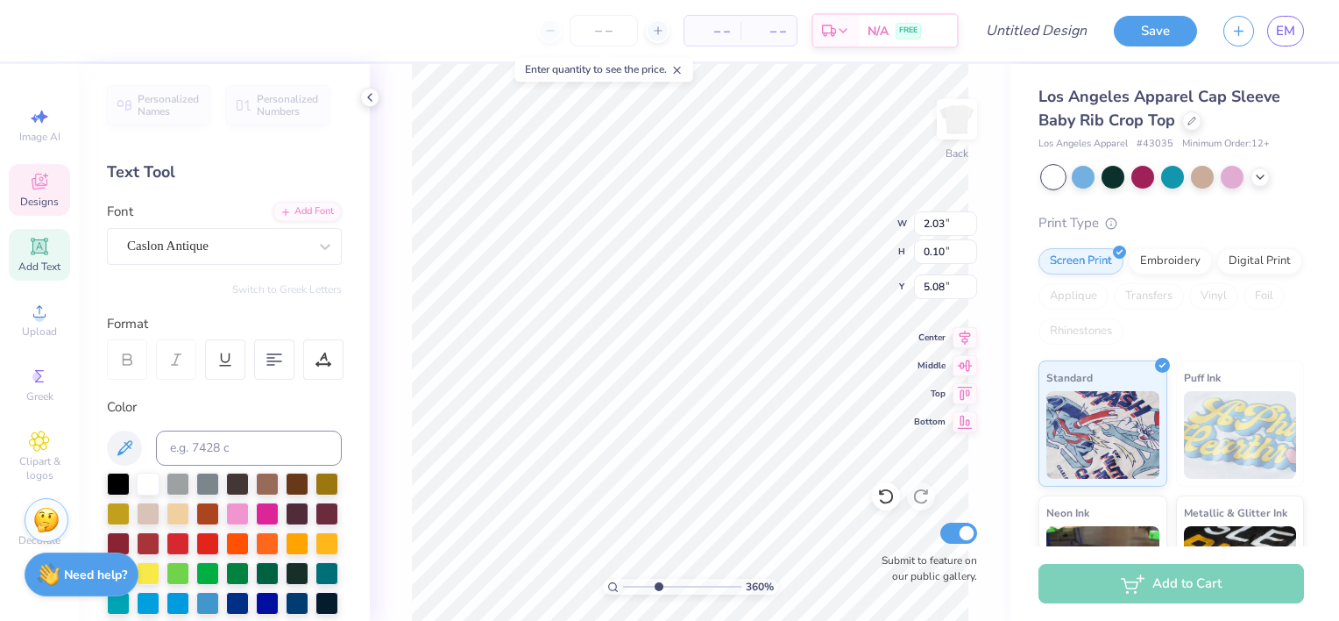
type input "3.60419456966311"
type textarea "[PERSON_NAME]"
type input "3.60419456966311"
type textarea "GAMMA"
type input "3.60419456966311"
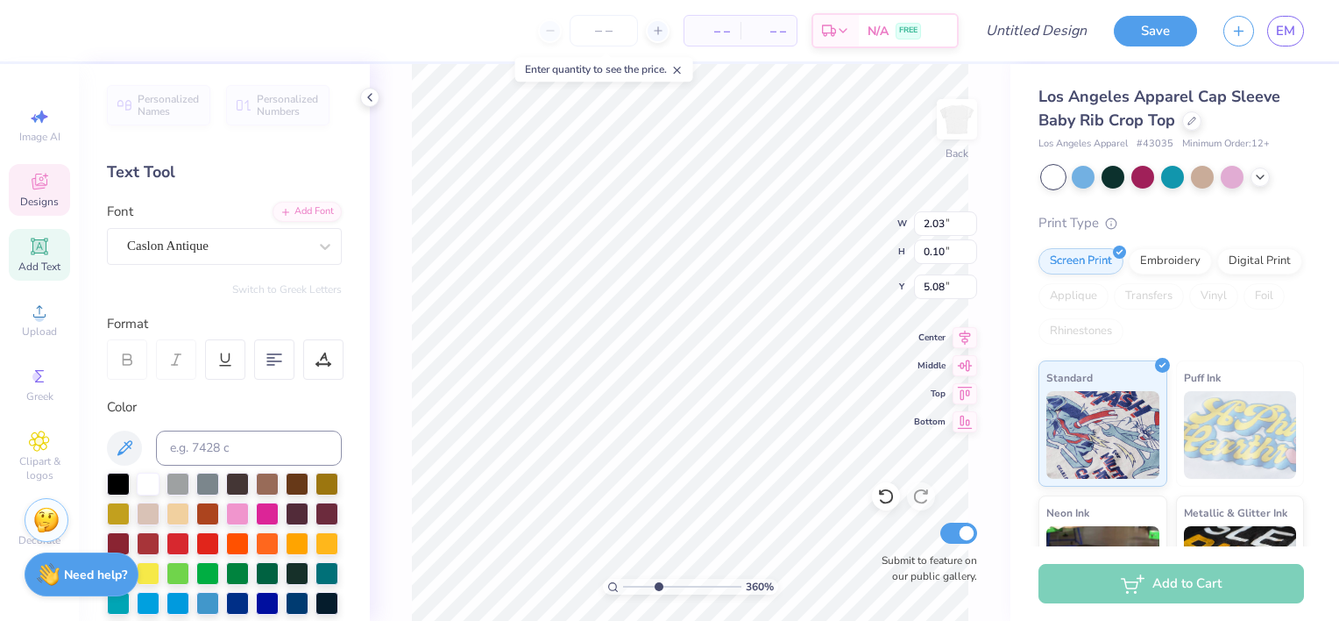
type textarea "GAMMA"
type input "3.60419456966311"
type textarea "GAMMA G"
type input "3.60419456966311"
type textarea "GAMMA GA"
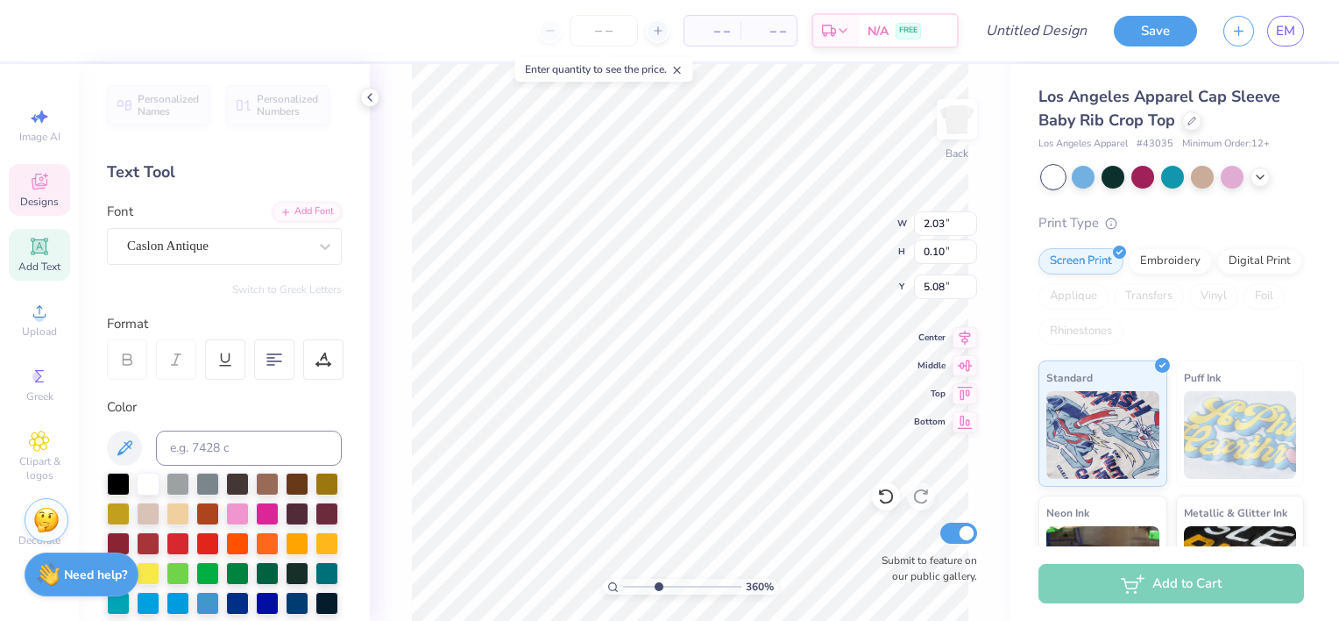
type input "3.60419456966311"
type textarea "GAMMA GAM"
type input "3.60419456966311"
type textarea "GAMMA GAMMA"
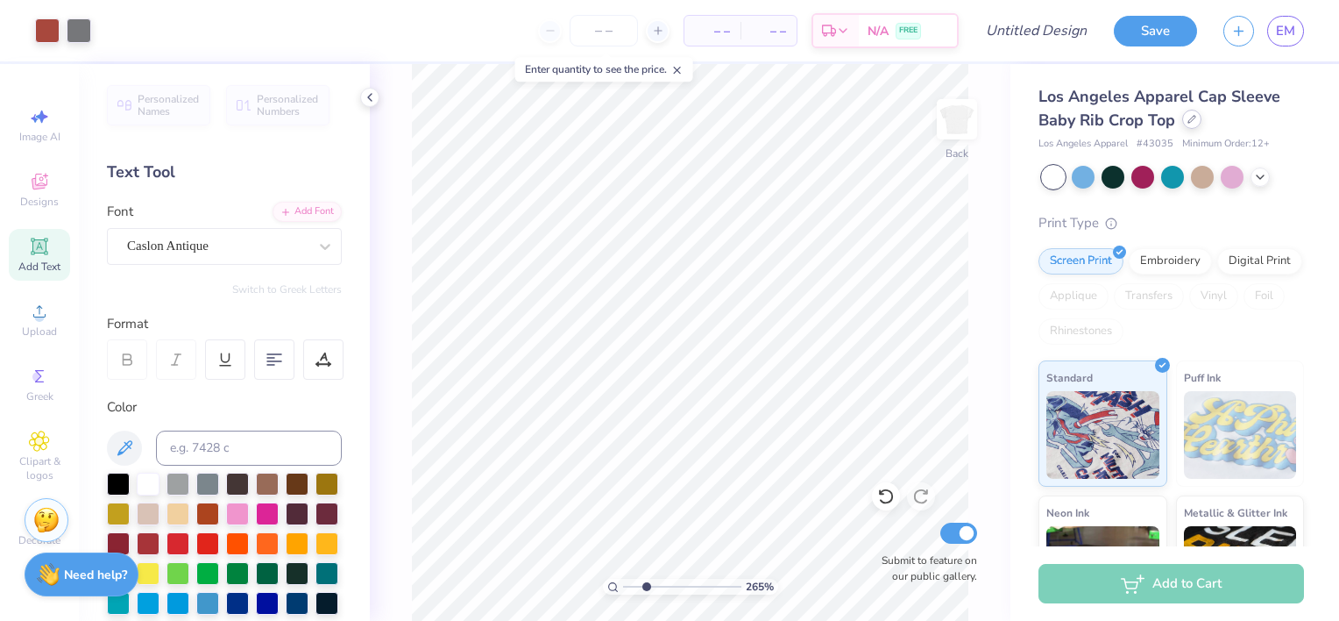
click at [1199, 122] on div at bounding box center [1191, 119] width 19 height 19
type input "2.64848357919333"
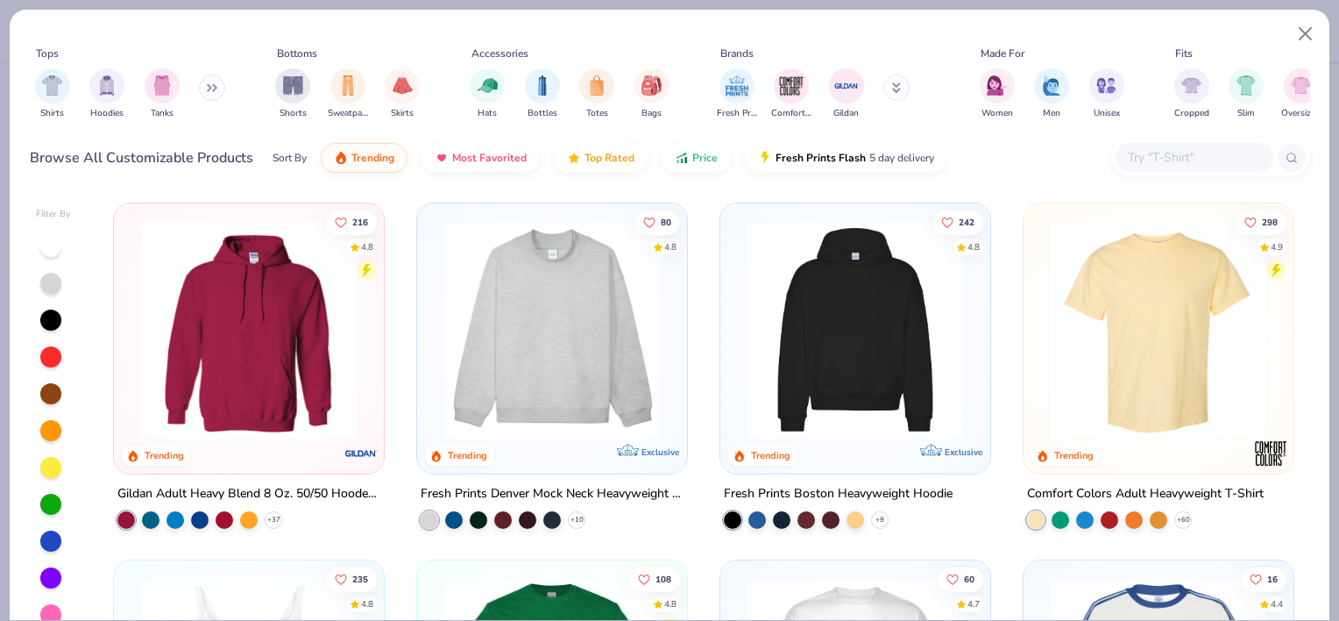
click at [1178, 150] on input "text" at bounding box center [1193, 157] width 135 height 20
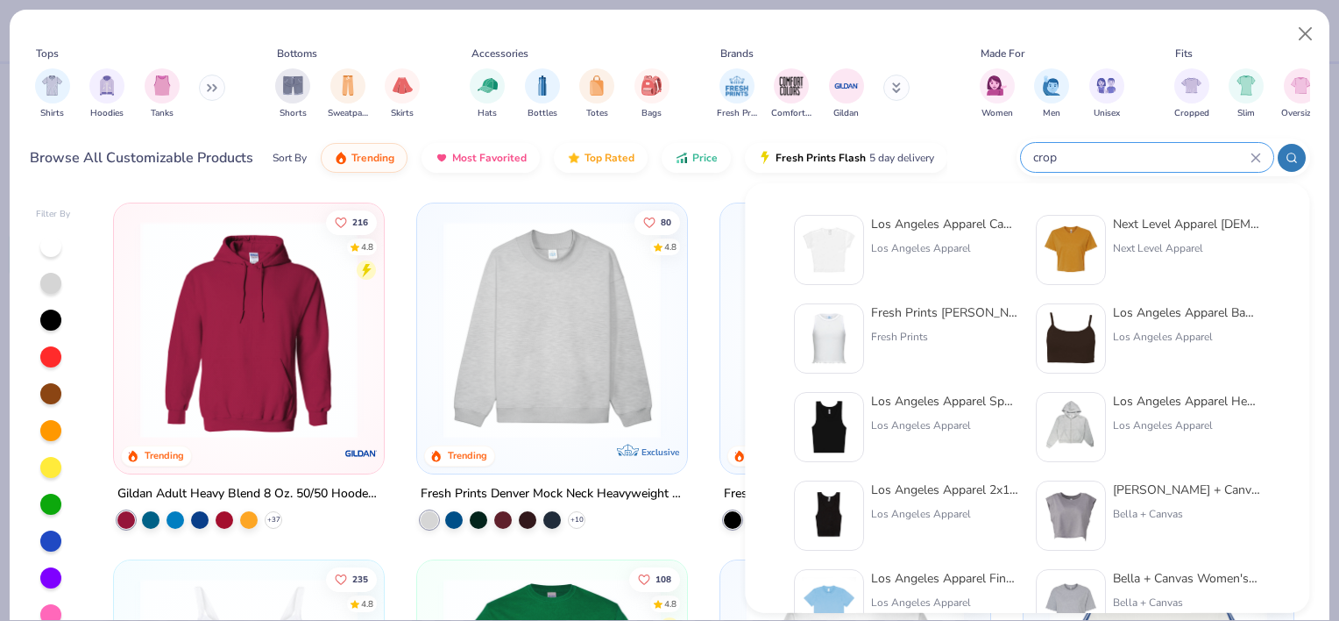
type input "crop"
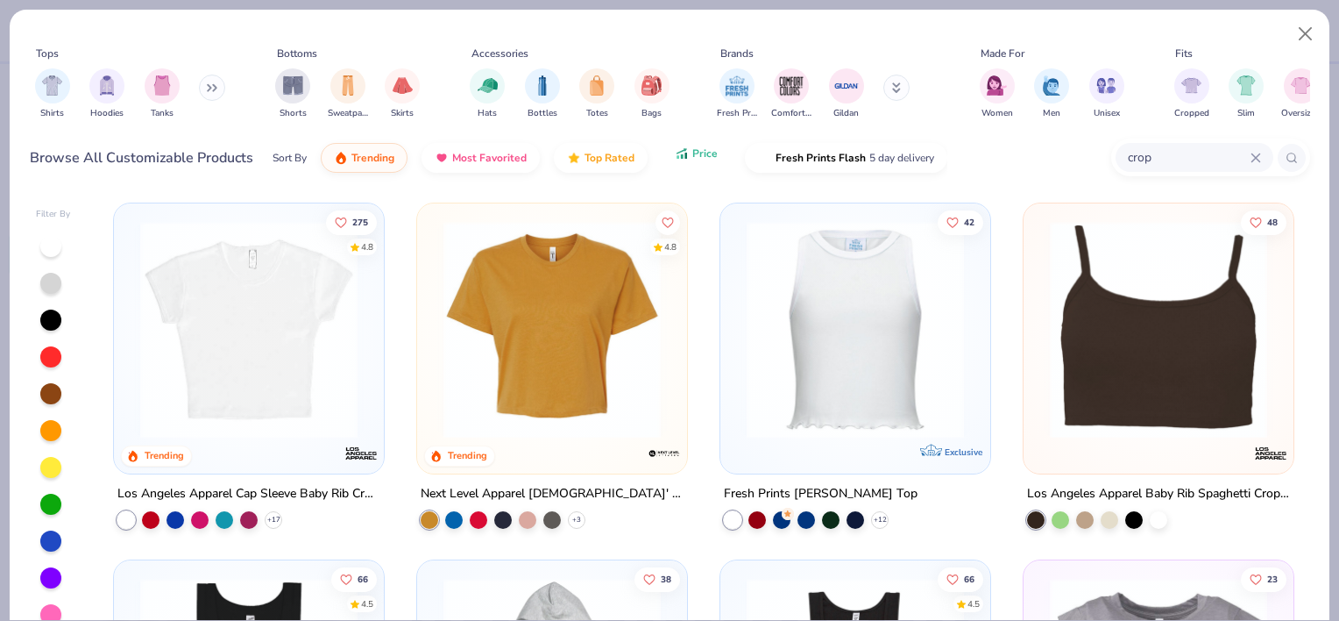
click at [692, 149] on span "Price" at bounding box center [704, 153] width 25 height 14
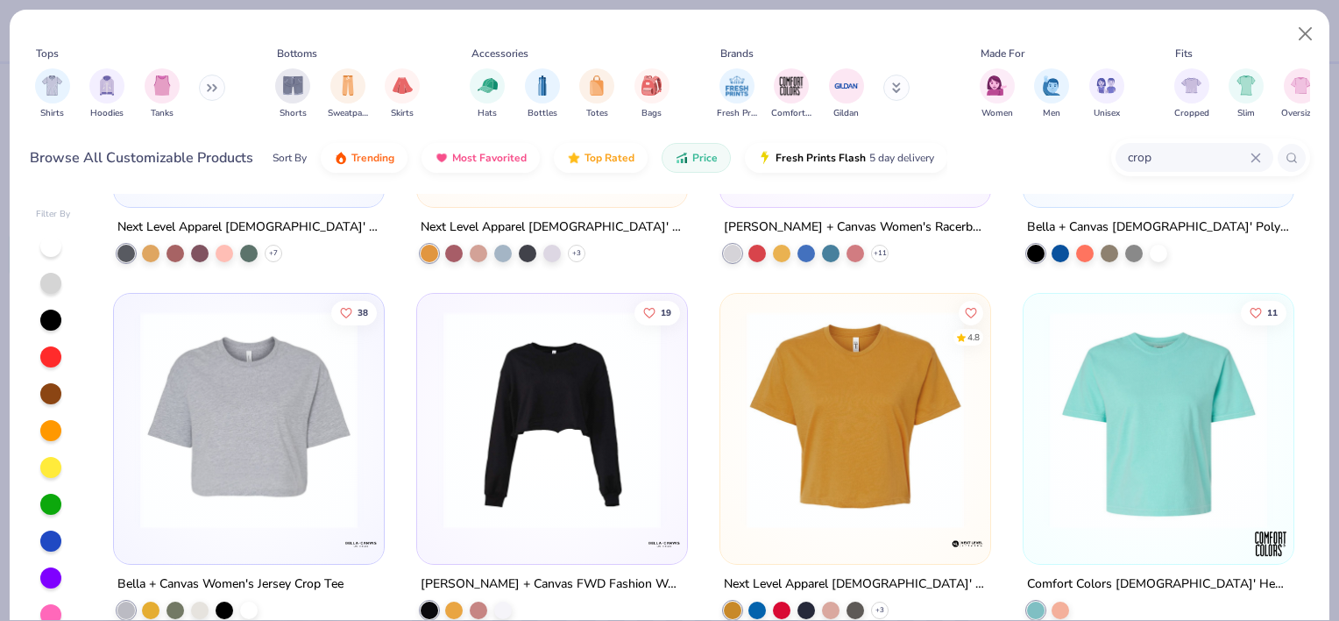
scroll to position [375, 0]
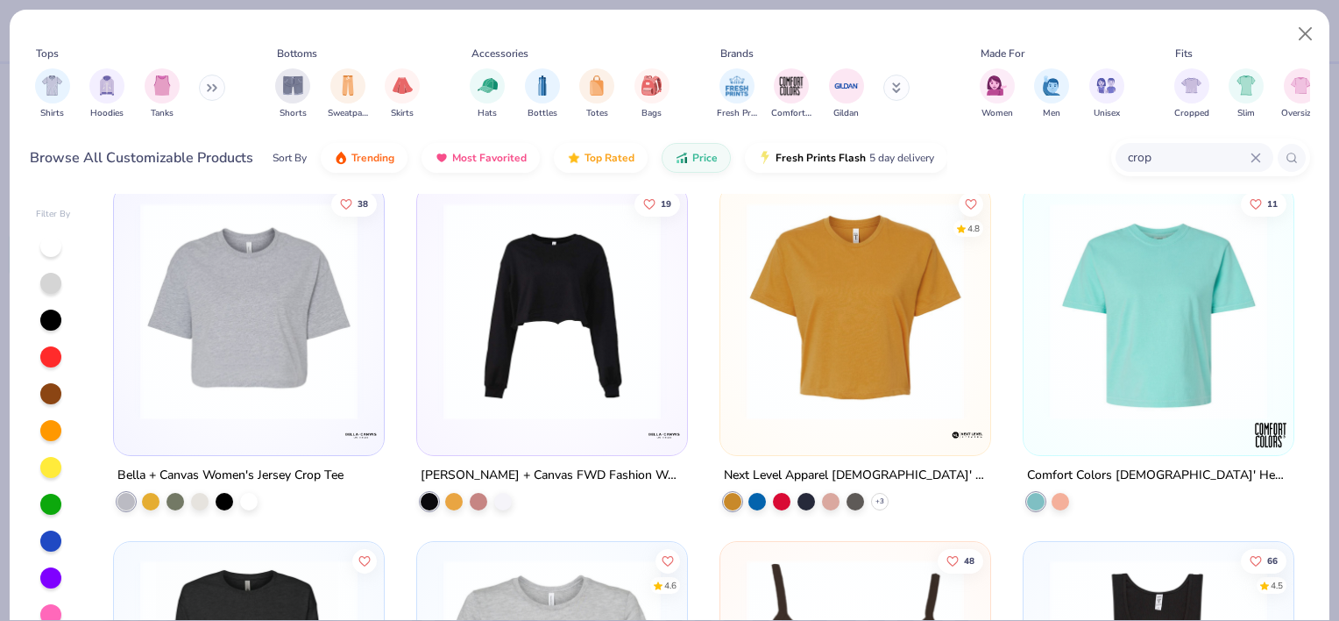
click at [256, 494] on div "Bella + Canvas Women's Jersey Crop Tee" at bounding box center [249, 487] width 272 height 46
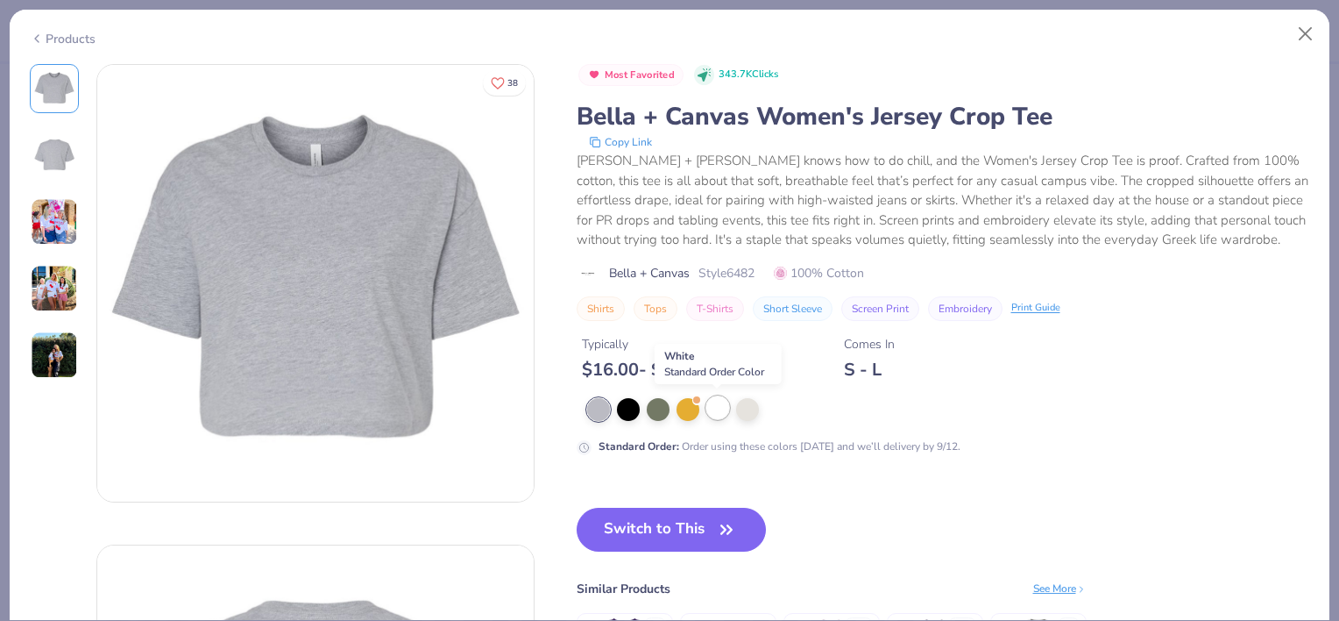
click at [711, 410] on div at bounding box center [717, 407] width 23 height 23
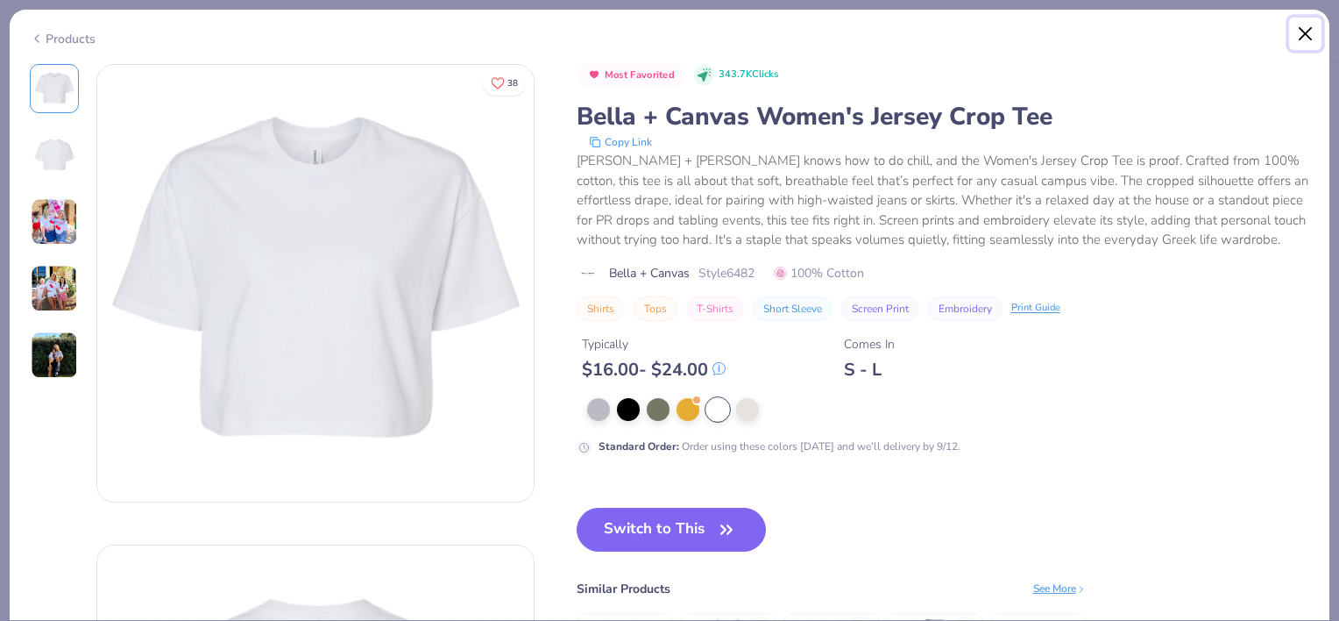
click at [1308, 41] on button "Close" at bounding box center [1305, 34] width 33 height 33
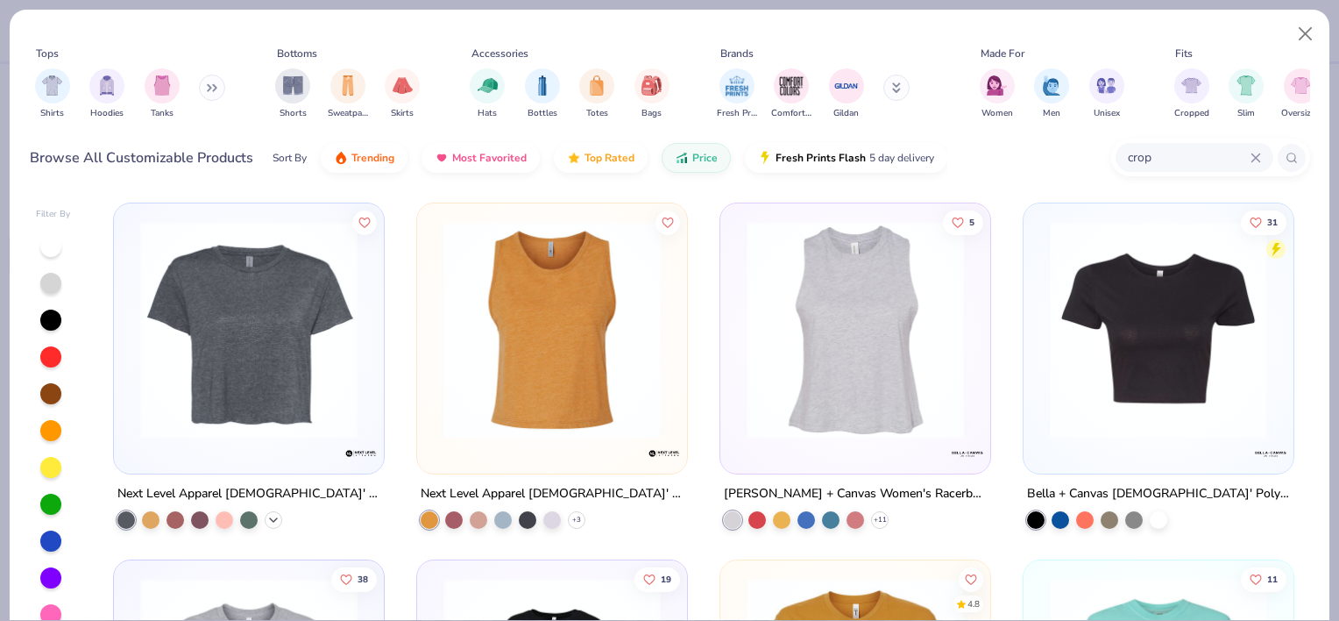
click at [266, 513] on icon at bounding box center [273, 520] width 14 height 14
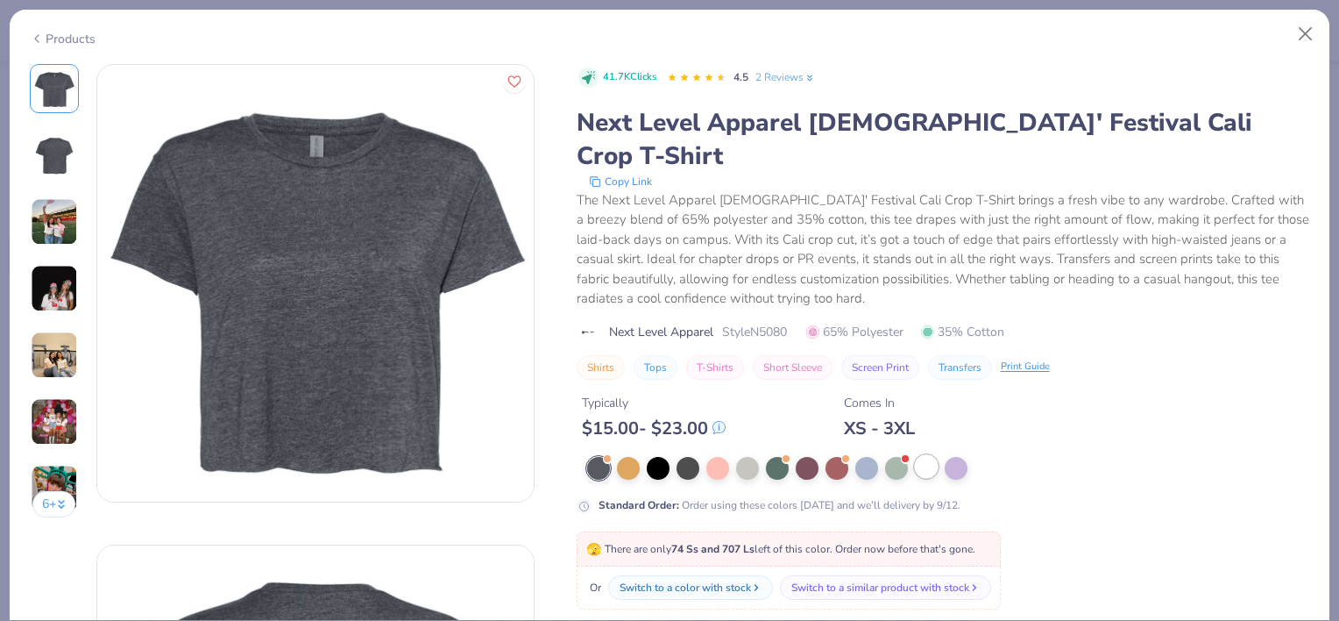
click at [927, 455] on div at bounding box center [926, 466] width 23 height 23
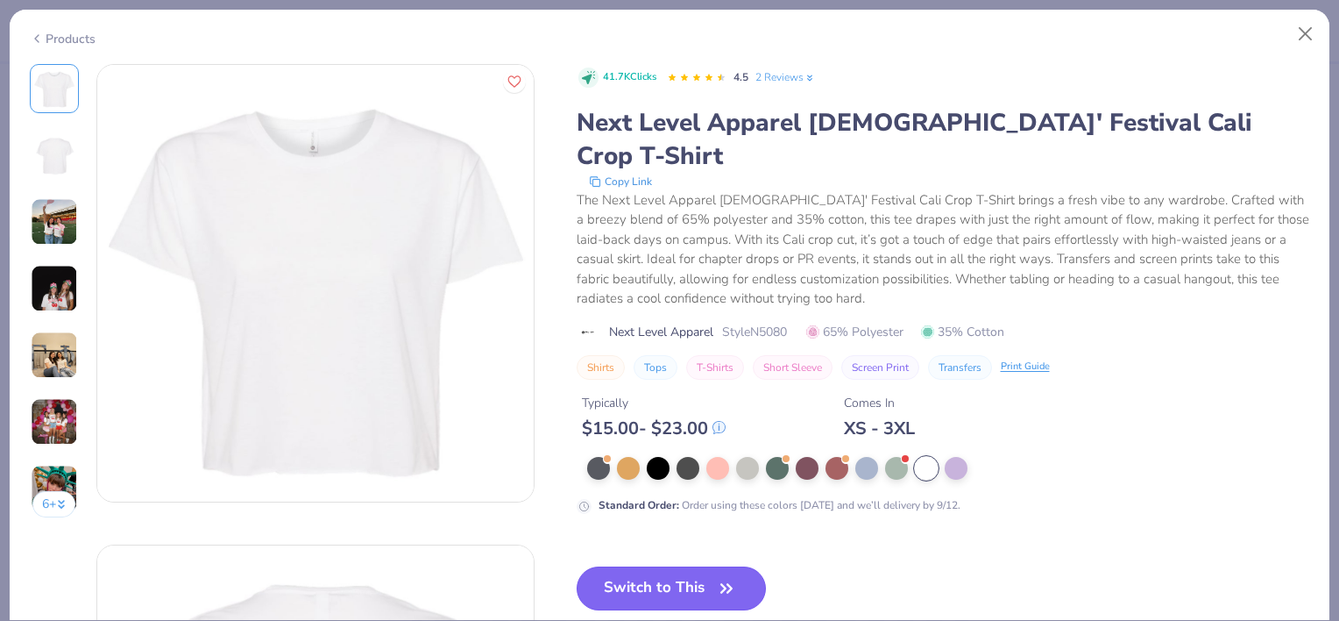
click at [717, 576] on icon "button" at bounding box center [726, 588] width 25 height 25
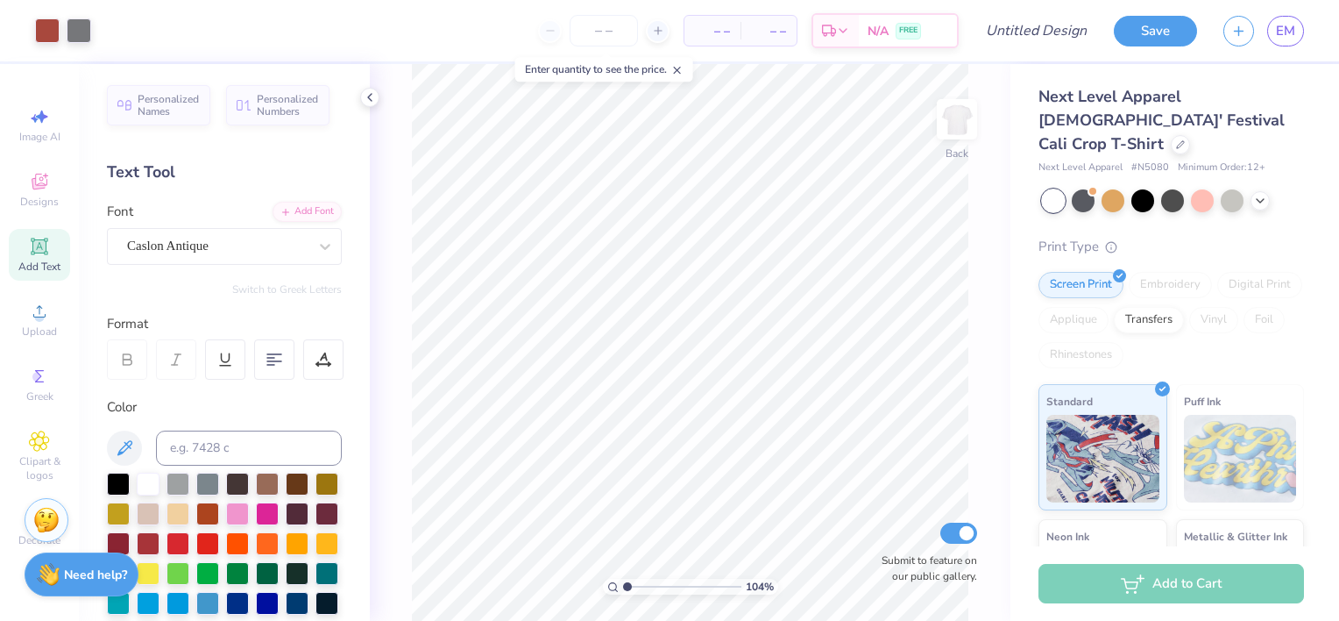
type input "1"
type input "6.61"
type input "4.27"
type input "3.20"
click at [609, 32] on input "number" at bounding box center [604, 31] width 68 height 32
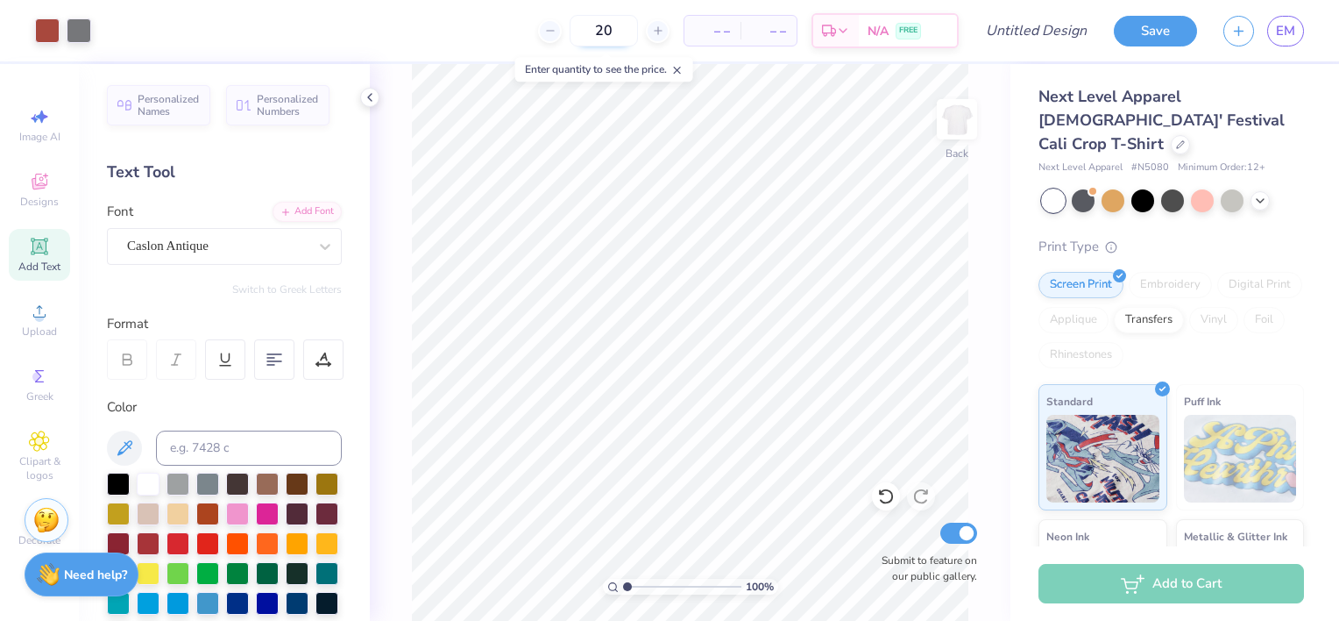
type input "20"
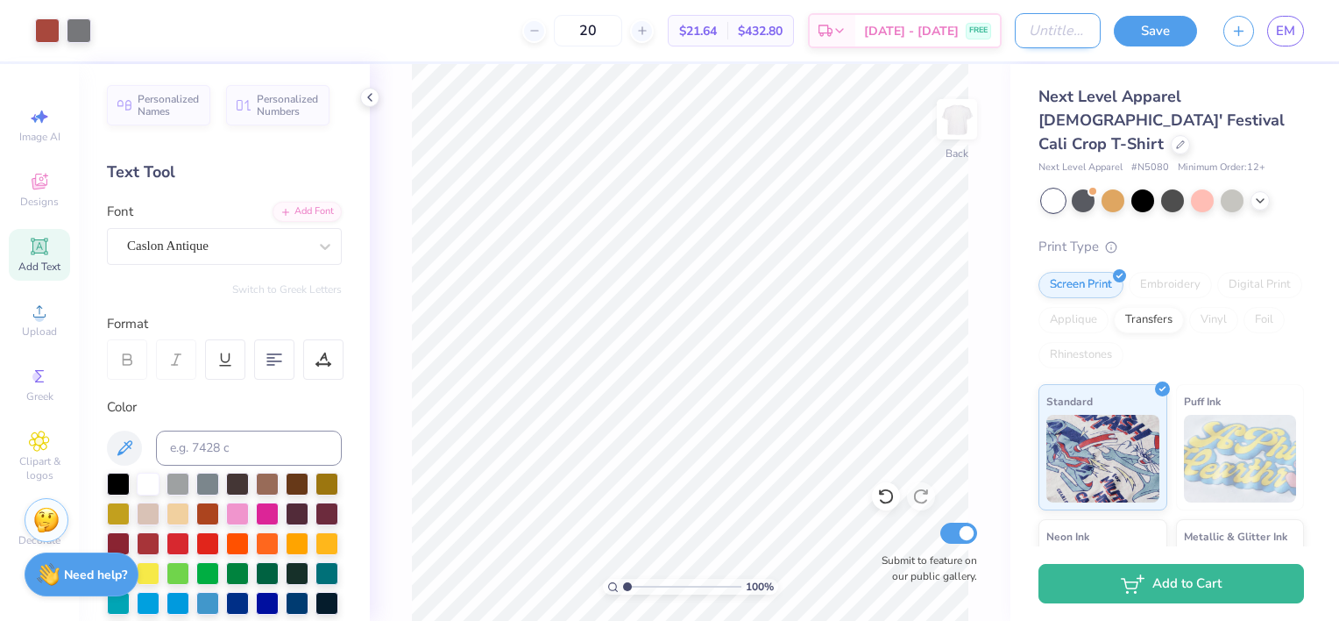
click at [1037, 21] on input "Design Title" at bounding box center [1058, 30] width 86 height 35
type input "swans"
click at [1185, 21] on button "Save" at bounding box center [1155, 28] width 83 height 31
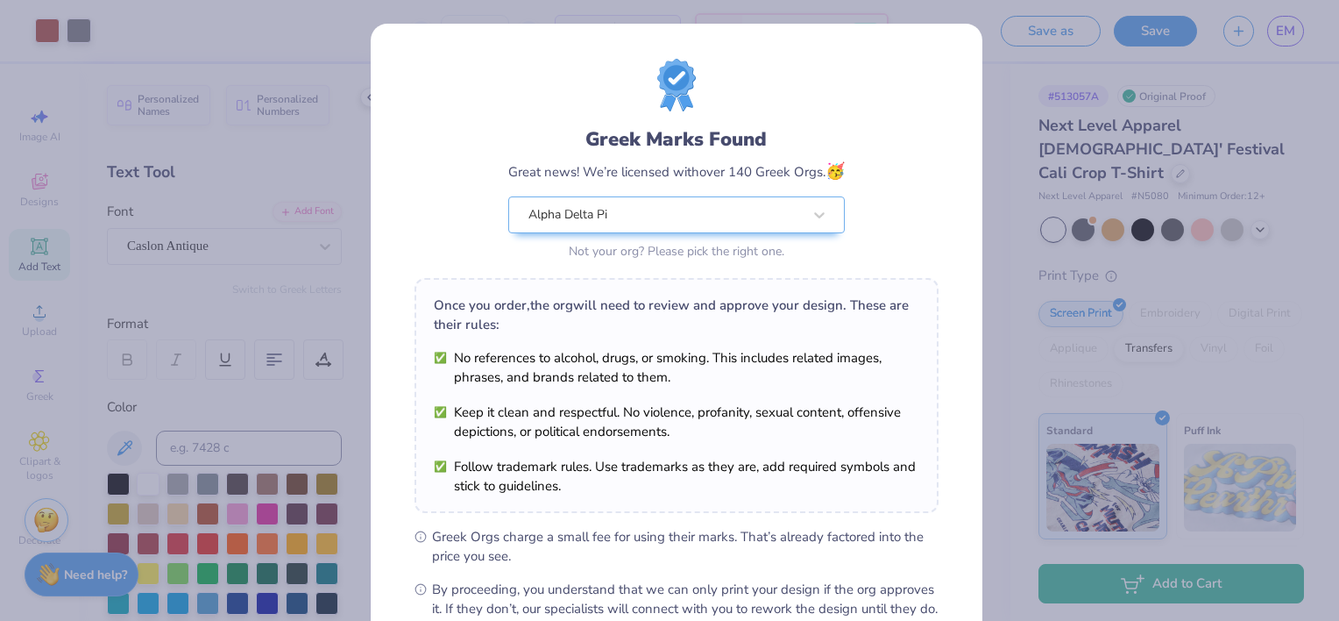
scroll to position [198, 0]
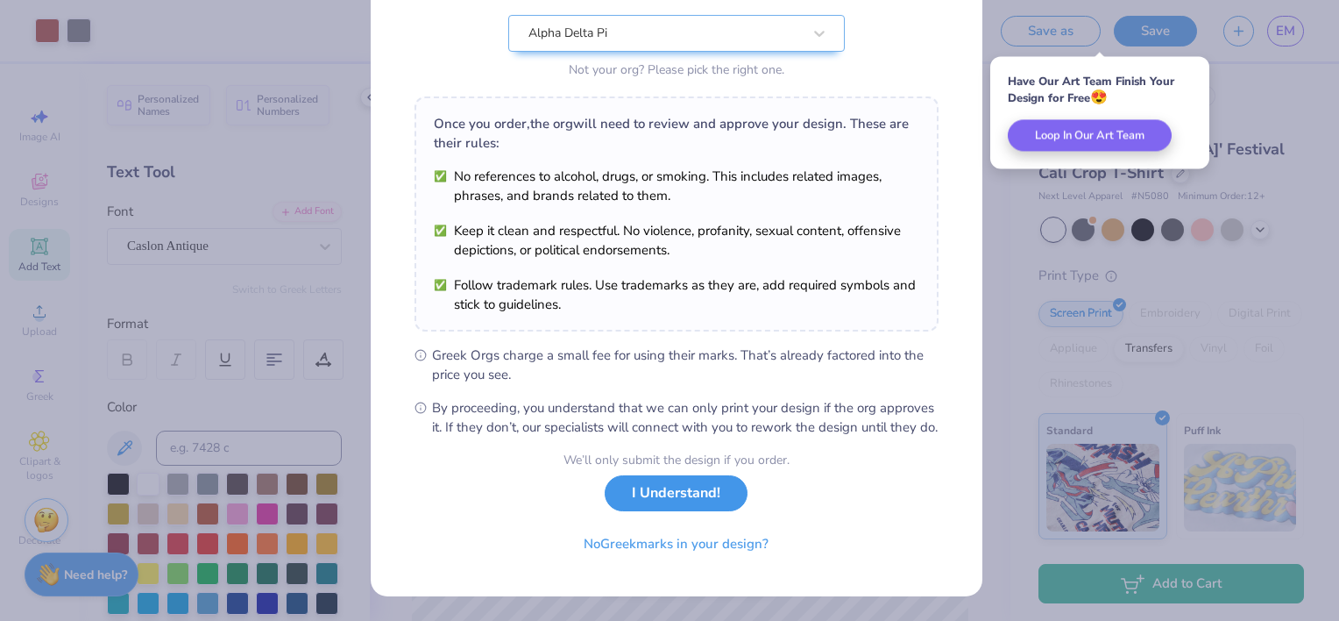
click at [673, 500] on button "I Understand!" at bounding box center [676, 493] width 143 height 36
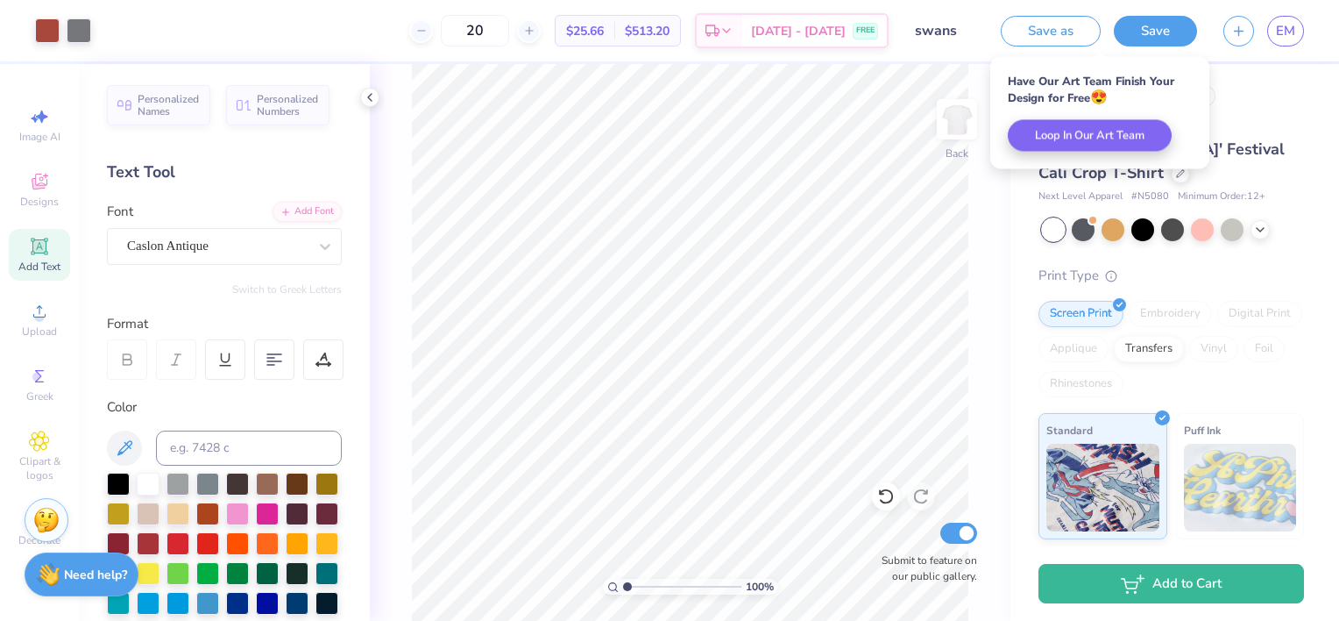
scroll to position [0, 0]
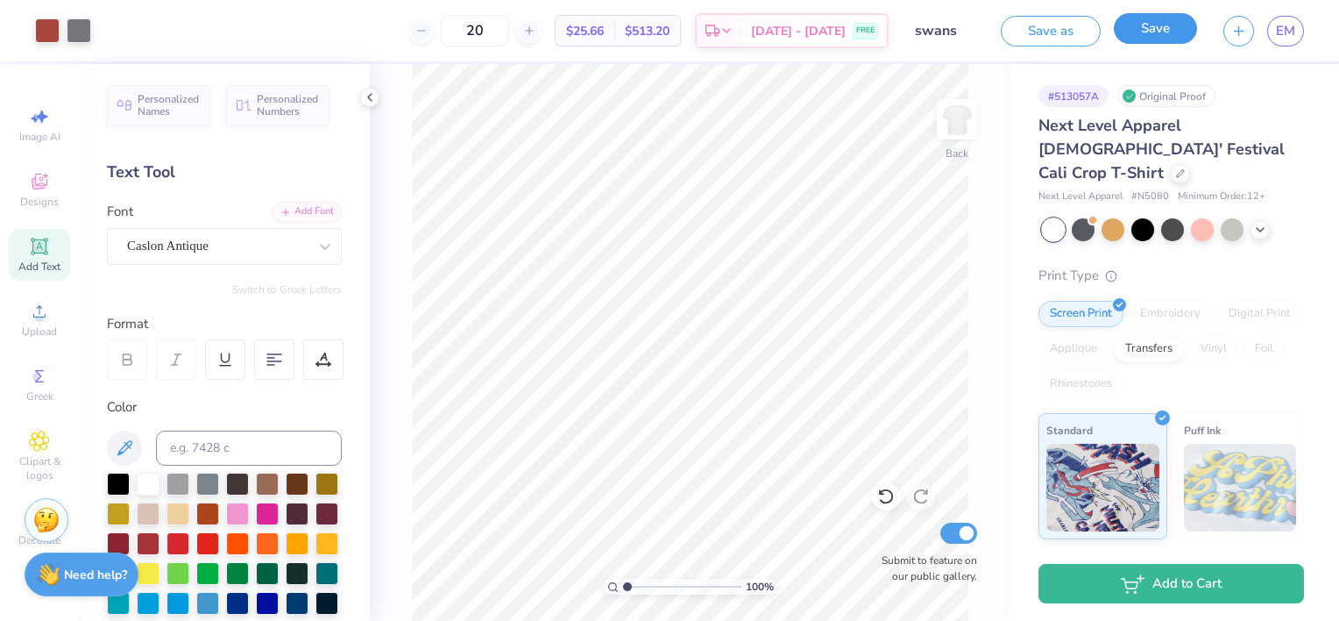
click at [1169, 26] on button "Save" at bounding box center [1155, 28] width 83 height 31
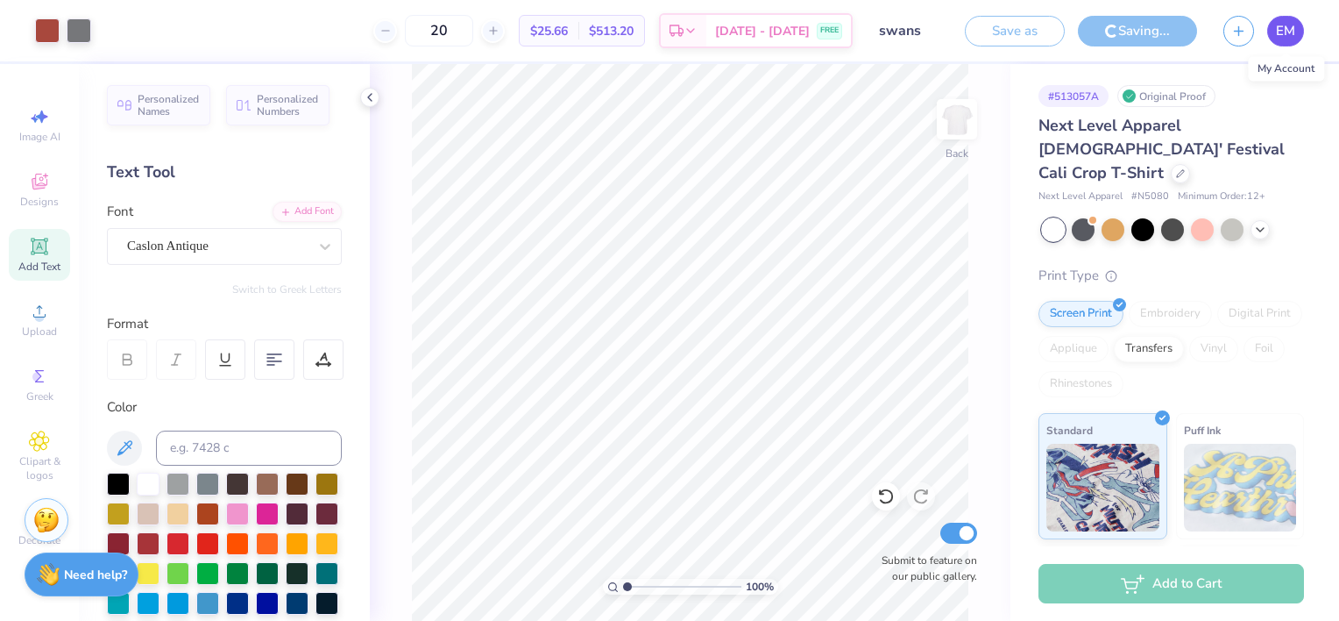
click at [1285, 29] on span "EM" at bounding box center [1285, 31] width 19 height 20
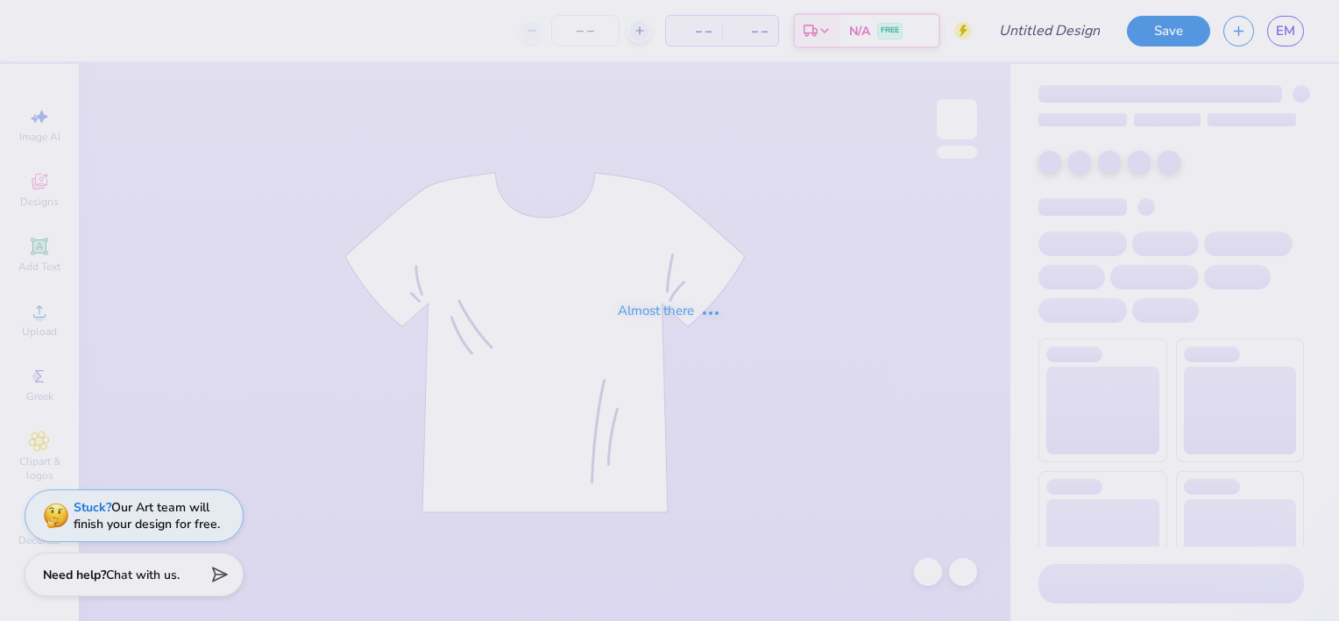
click at [645, 319] on div "Almost there" at bounding box center [669, 311] width 103 height 20
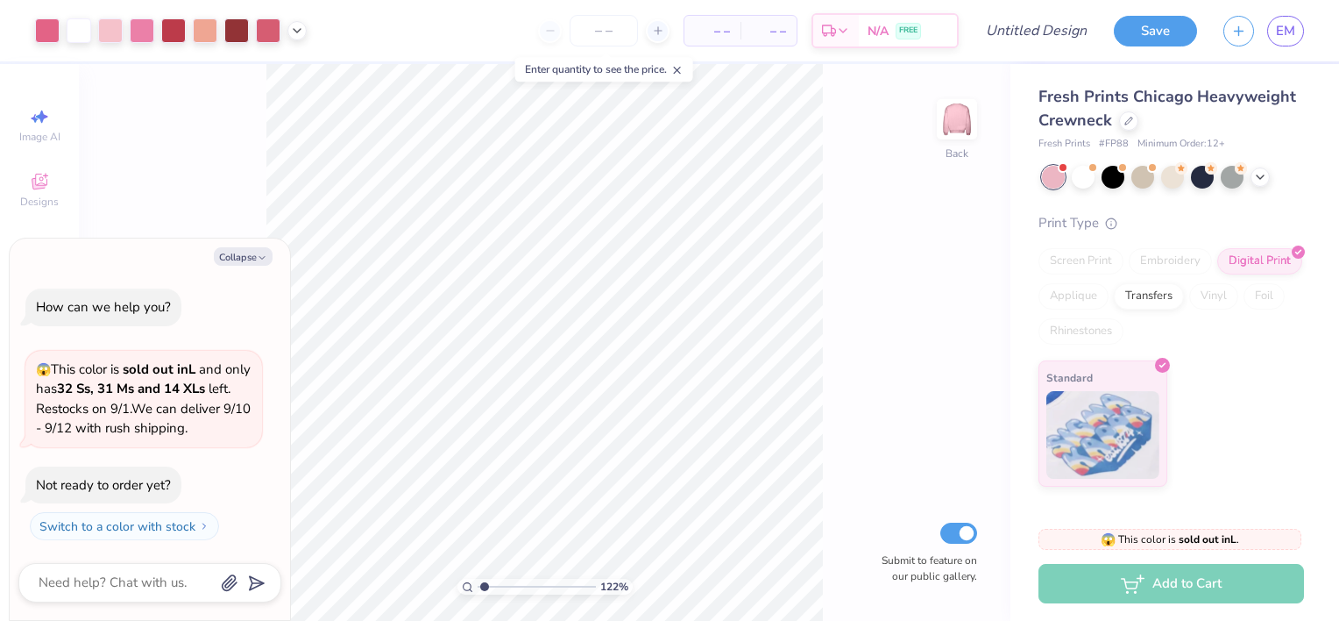
type input "1.22323125362075"
type textarea "x"
type input "1.22323125362075"
type textarea "x"
type input "1.22323125362075"
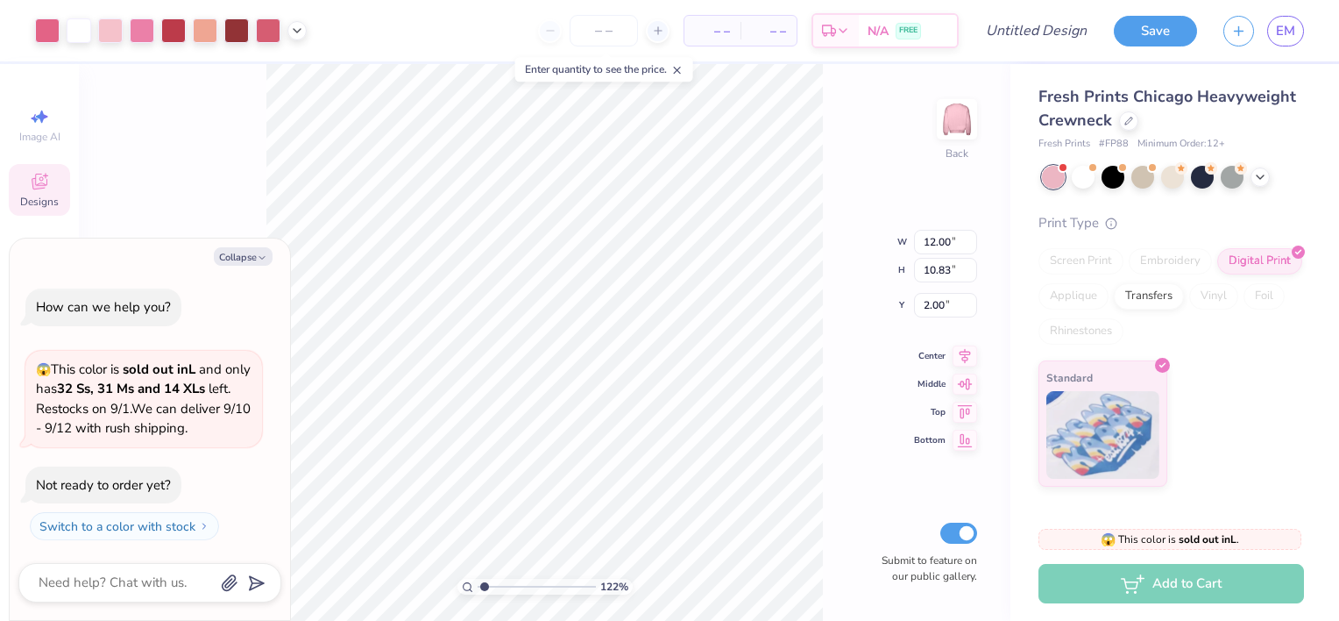
type textarea "x"
type input "1.35114619411047"
type textarea "x"
type input "1.52501681962966"
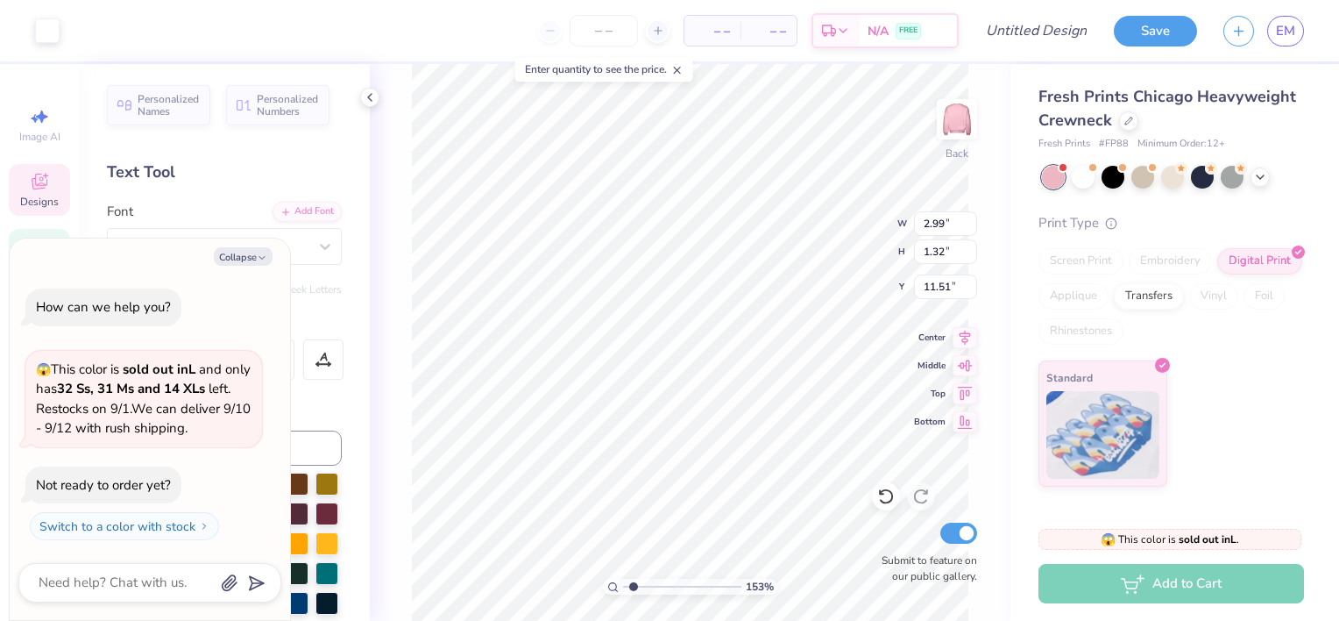
type textarea "x"
type textarea "since 1"
type input "1.52501681962966"
type textarea "x"
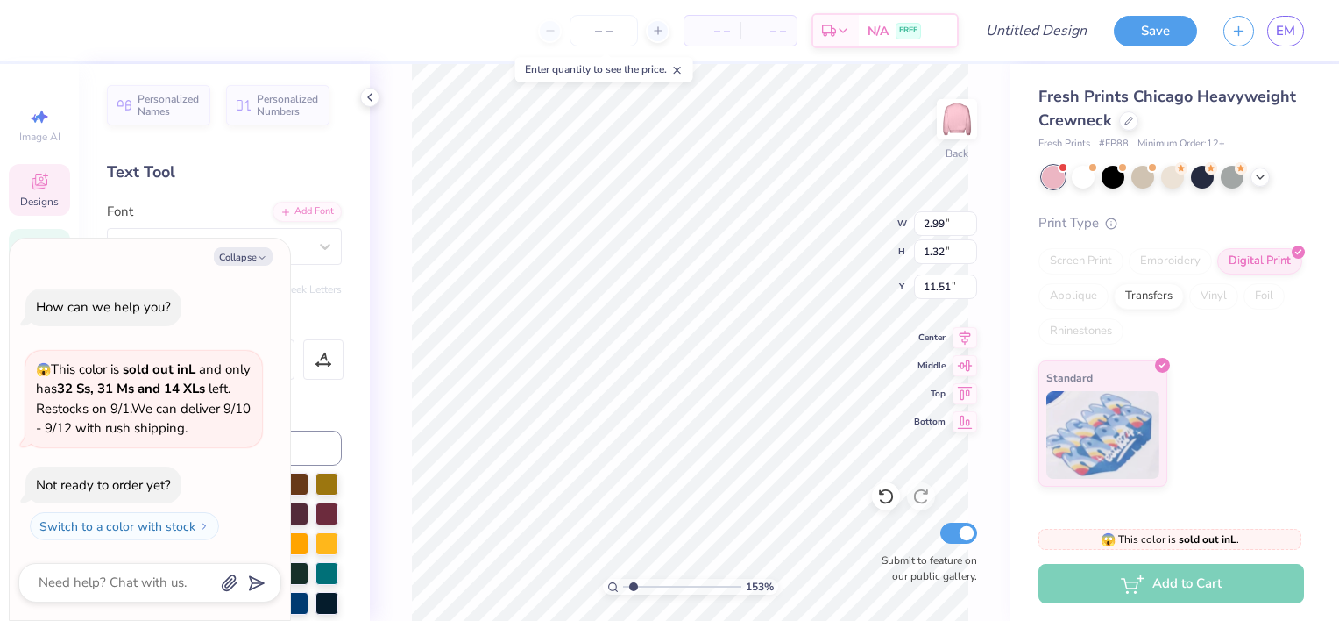
type textarea "since 18"
type input "1.52501681962966"
type textarea "x"
type textarea "since 185"
type input "1.52501681962966"
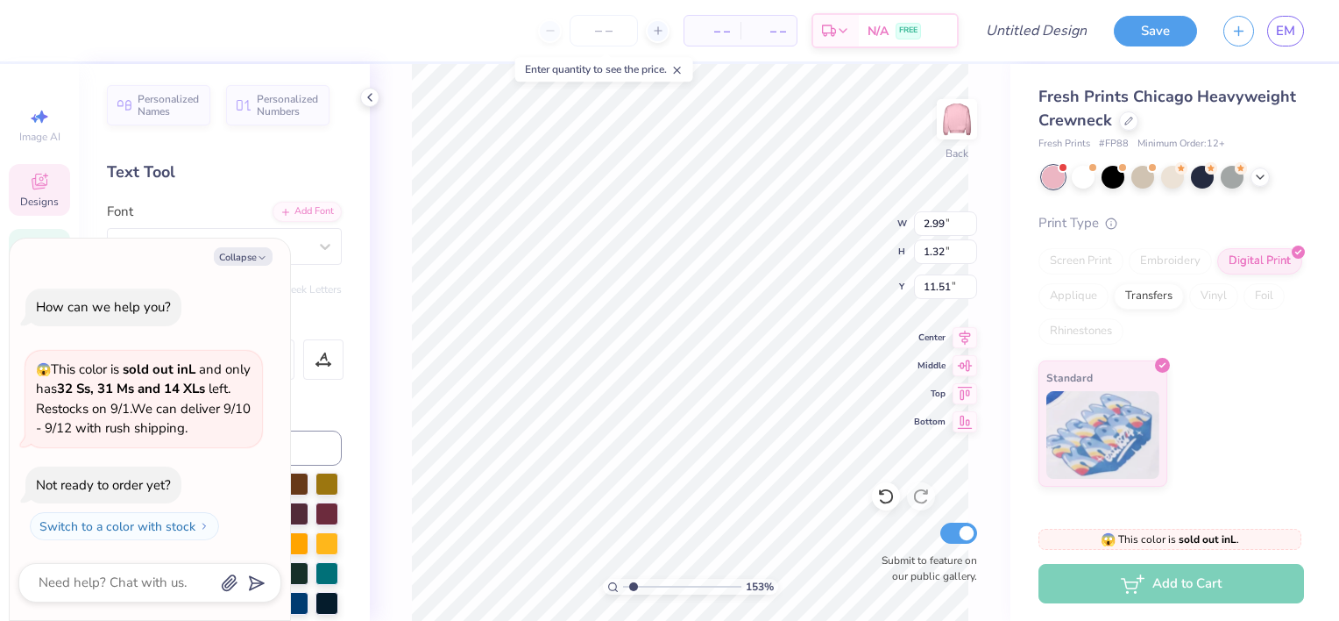
type textarea "x"
type textarea "since 1851"
type input "1.52501681962966"
type textarea "x"
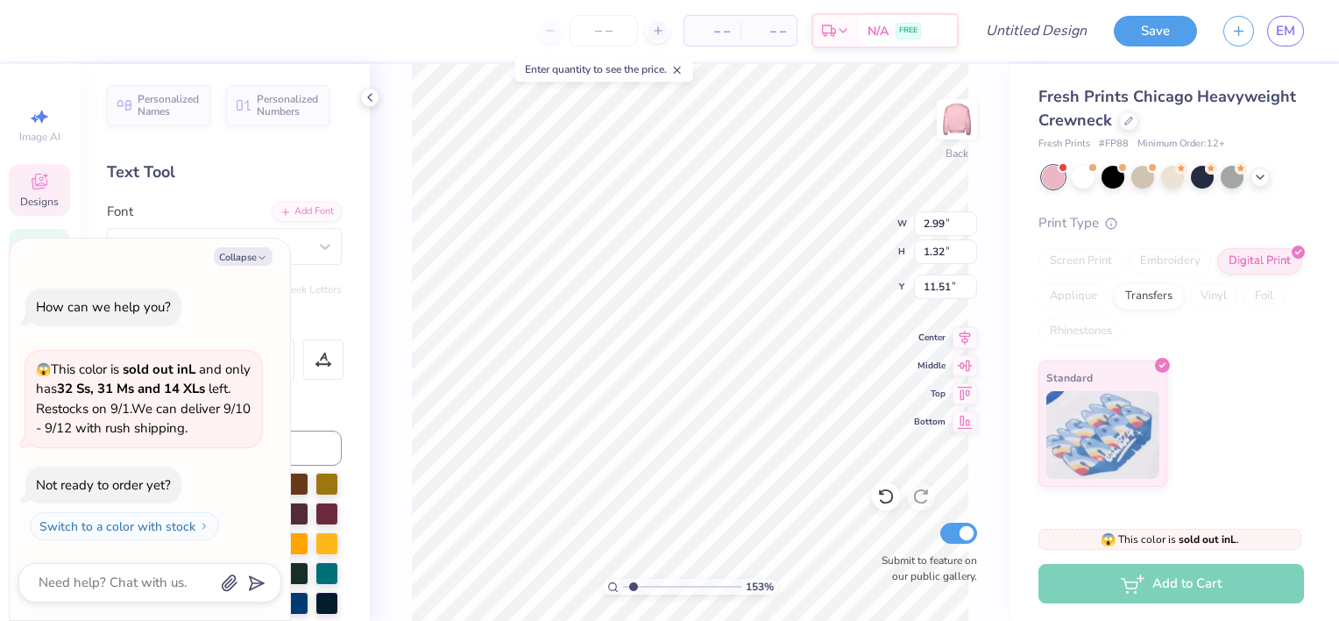
type input "1.52501681962966"
type textarea "x"
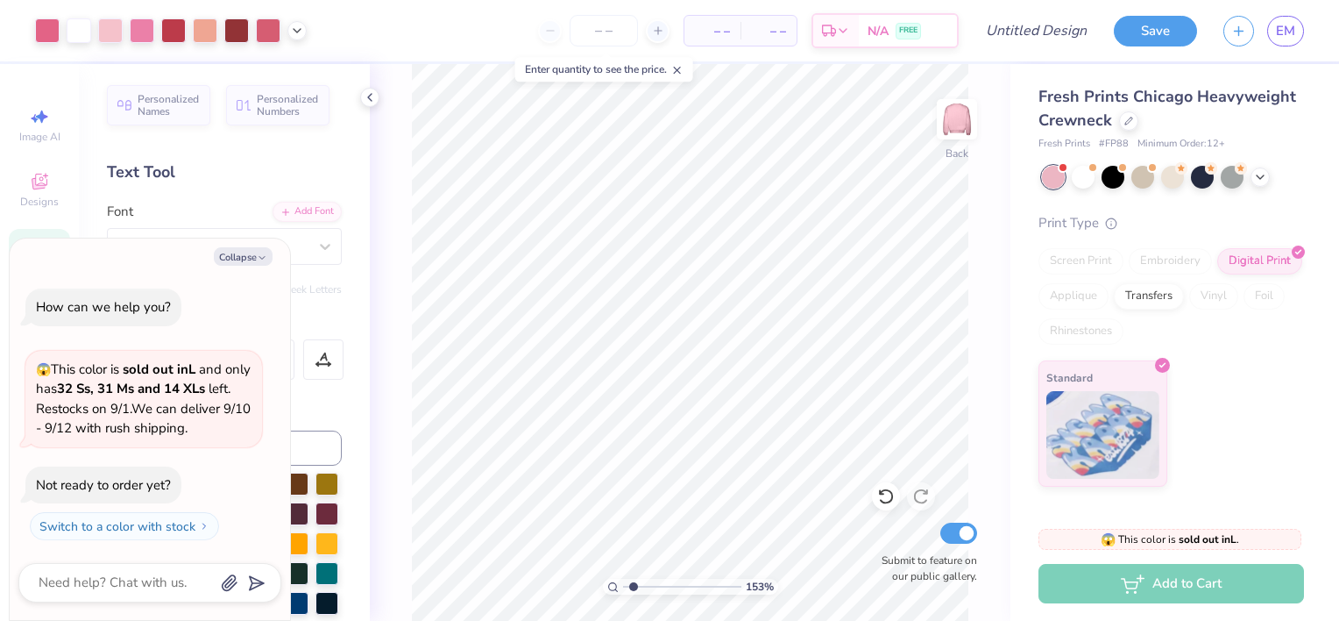
type input "1.52501681962966"
type textarea "x"
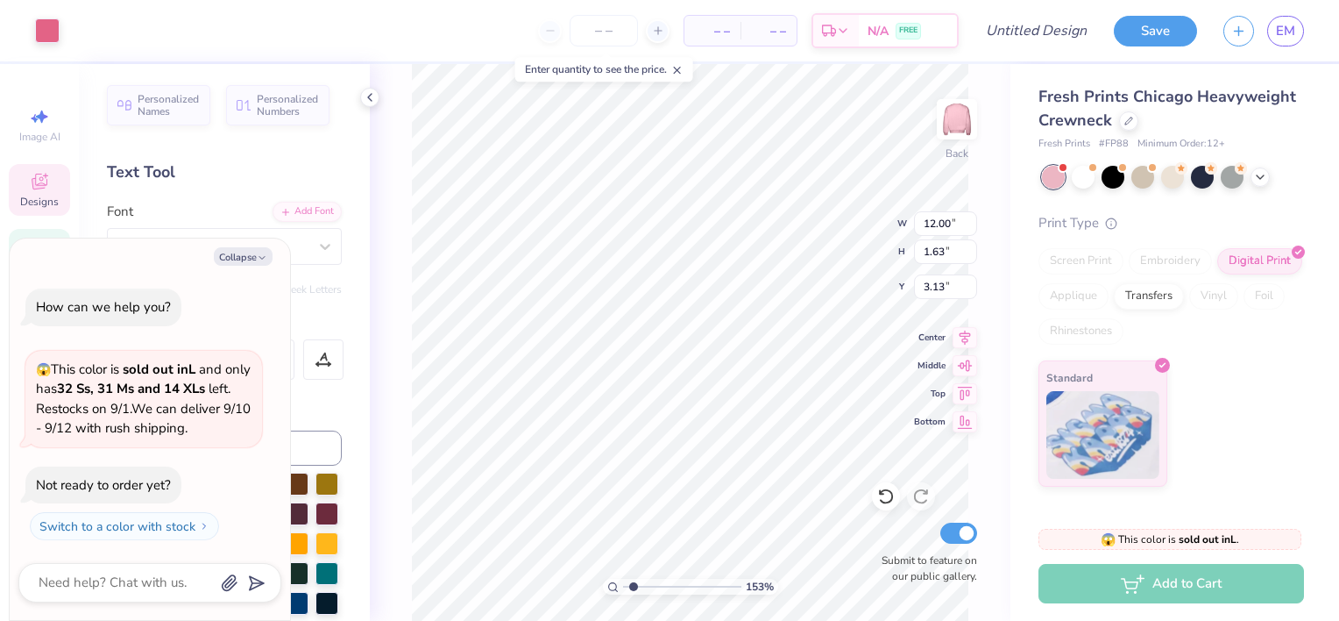
type input "1.52501681962966"
type textarea "x"
type input "1.52501681962966"
type textarea "x"
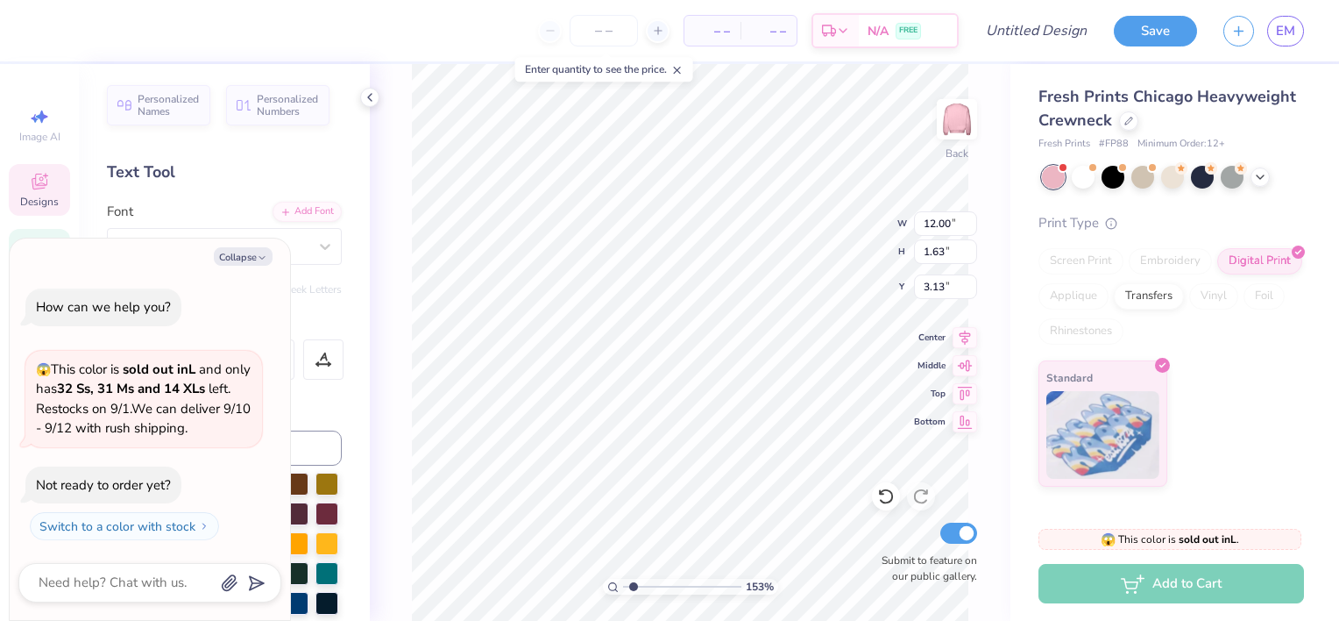
type textarea "a"
type input "1.52501681962966"
type textarea "x"
type input "1.52501681962966"
type textarea "x"
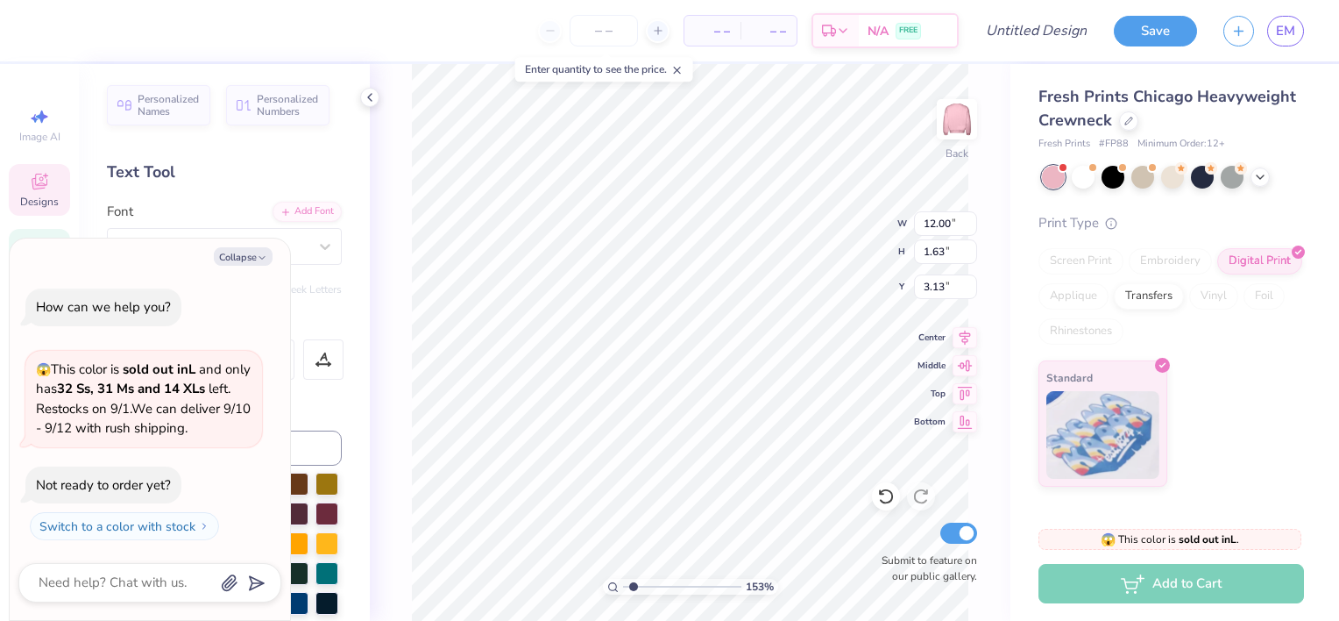
type textarea "al"
type input "1.52501681962966"
type textarea "x"
type textarea "al"
type input "1.52501681962966"
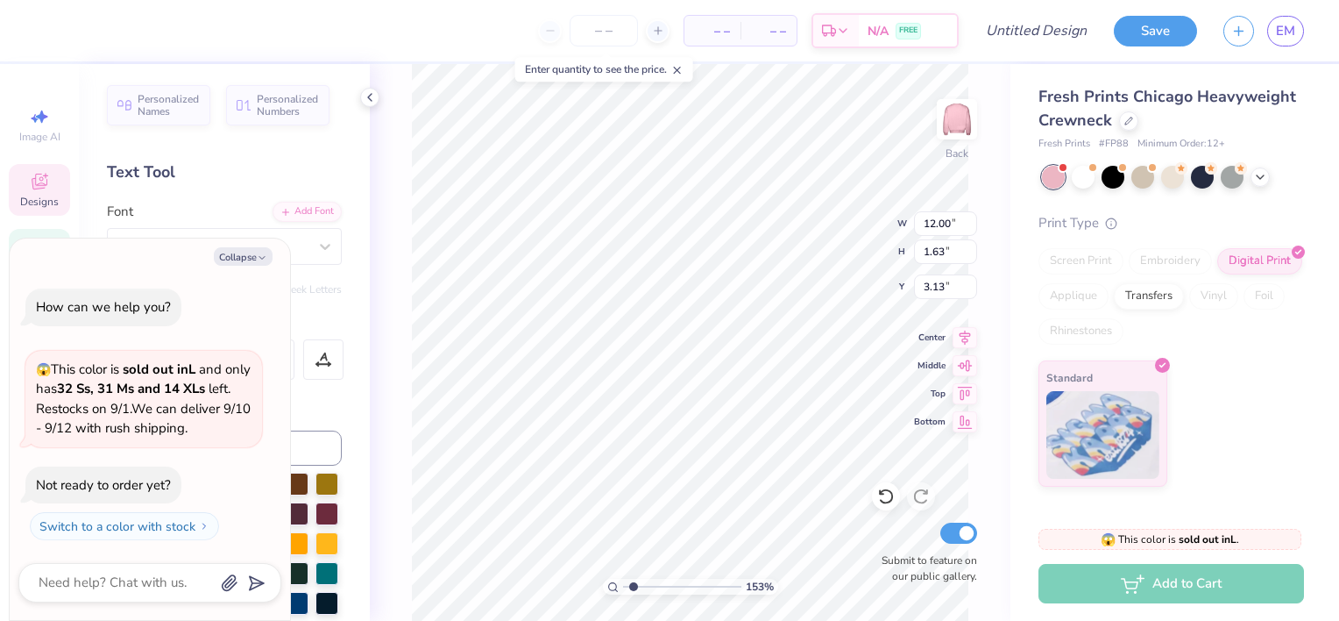
type textarea "x"
type textarea "a"
type input "1.52501681962966"
type textarea "x"
type input "1.52501681962966"
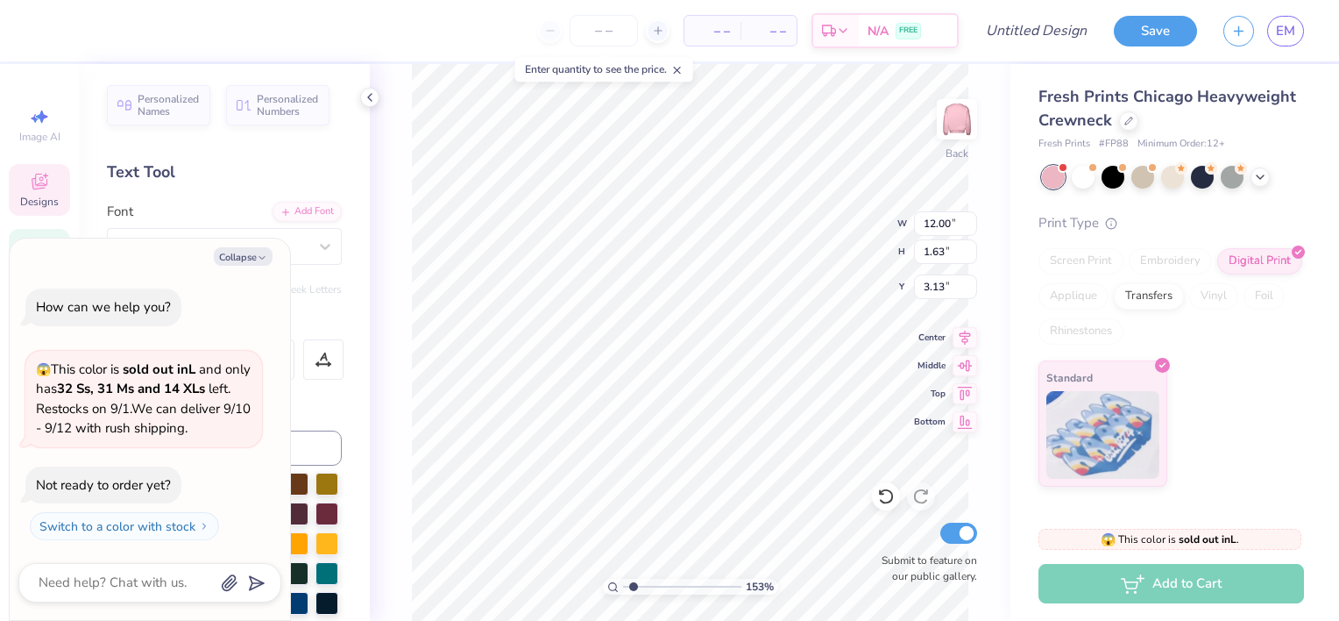
type textarea "x"
type input "1.52501681962966"
type textarea "x"
type input "1.52501681962966"
type textarea "x"
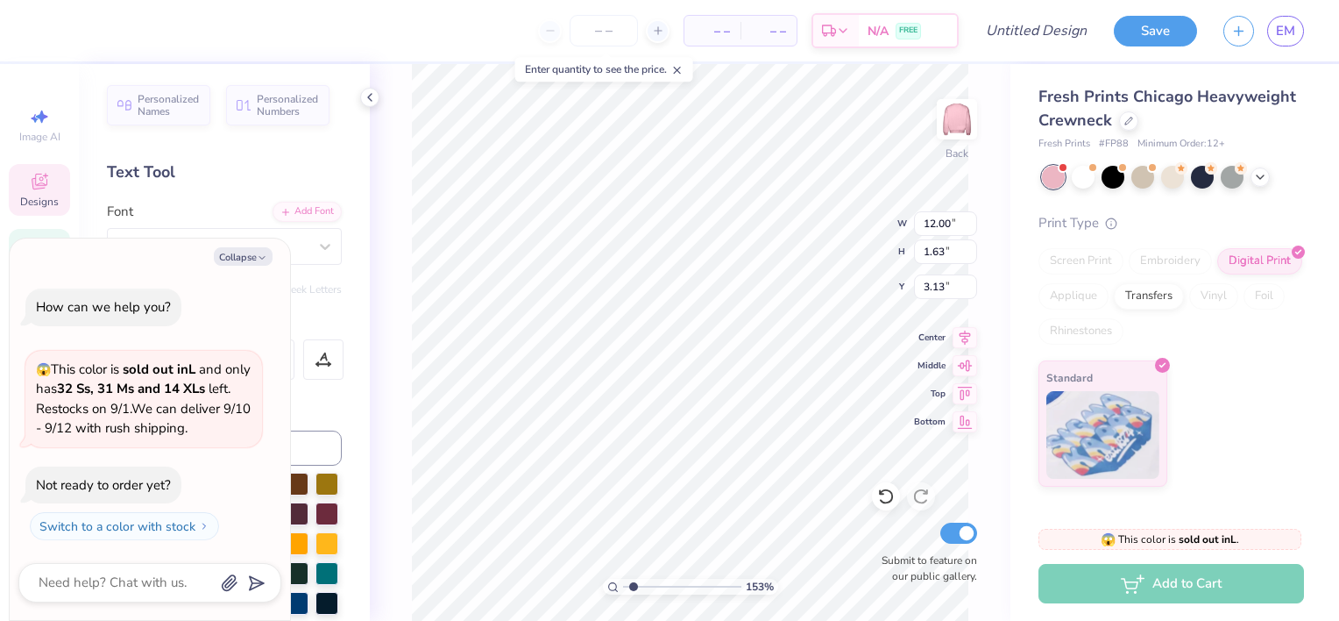
type textarea "Al"
type input "1.52501681962966"
type textarea "x"
type textarea "Alp"
type input "1.52501681962966"
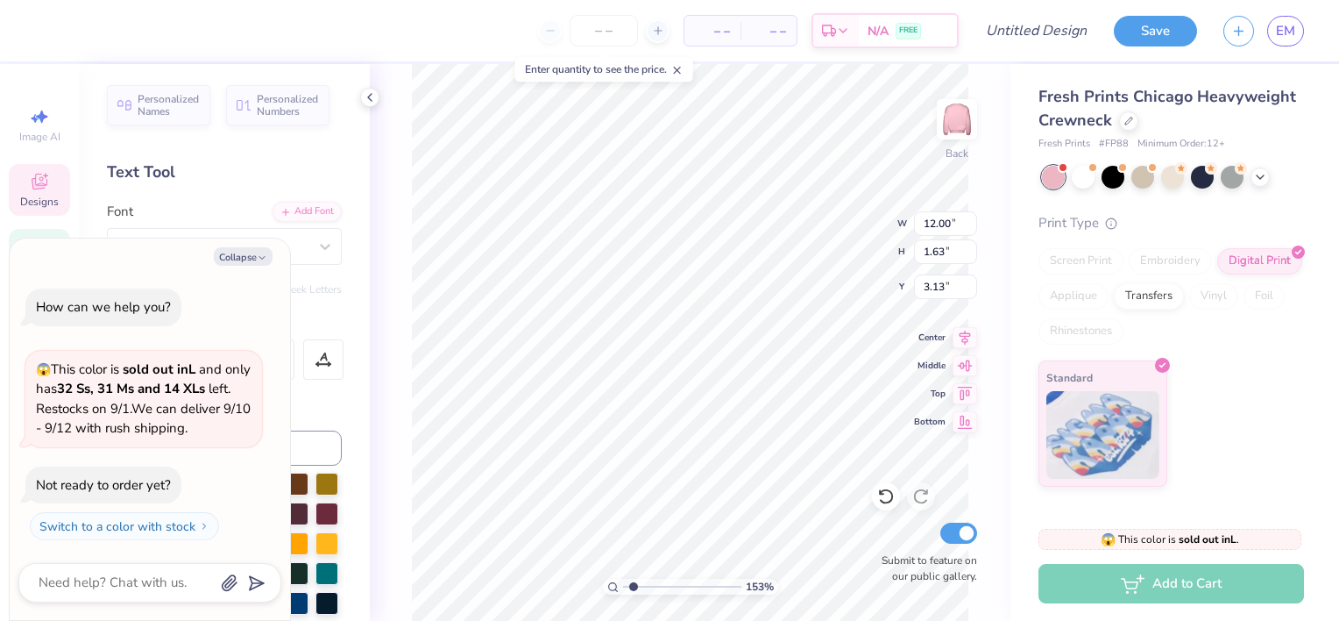
type textarea "x"
type textarea "Alph"
type input "1.52501681962966"
type textarea "x"
type textarea "Alpha"
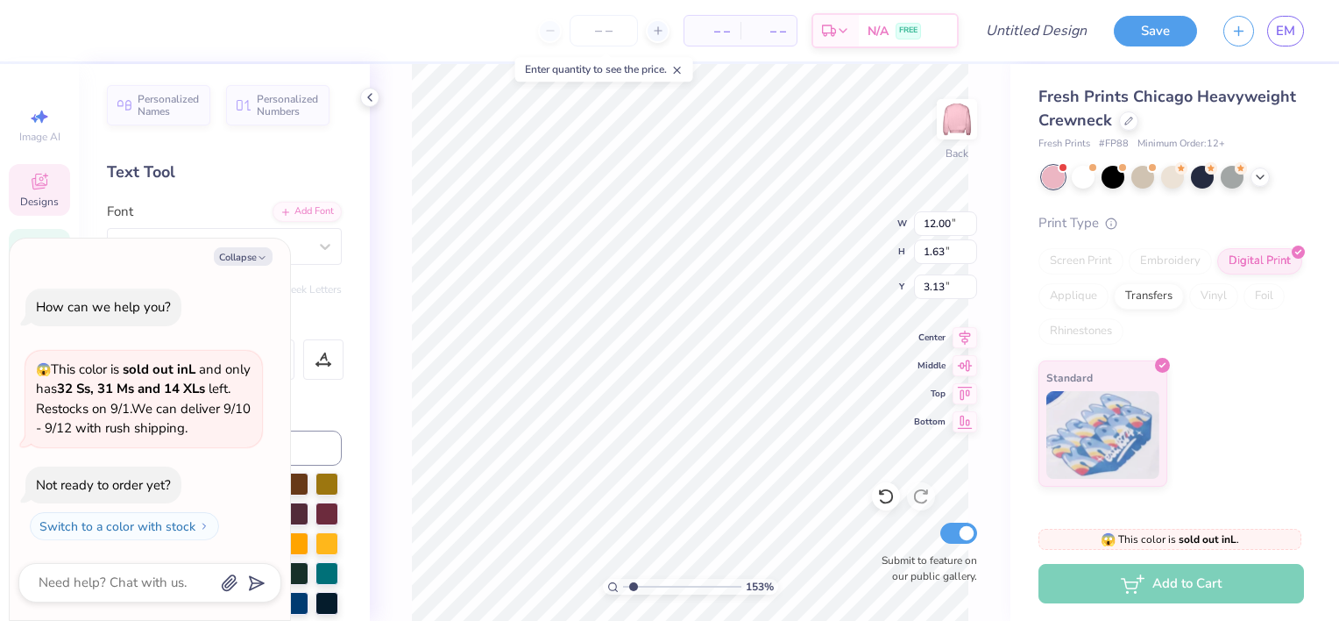
type input "1.52501681962966"
type textarea "x"
type input "1.52501681962966"
type textarea "x"
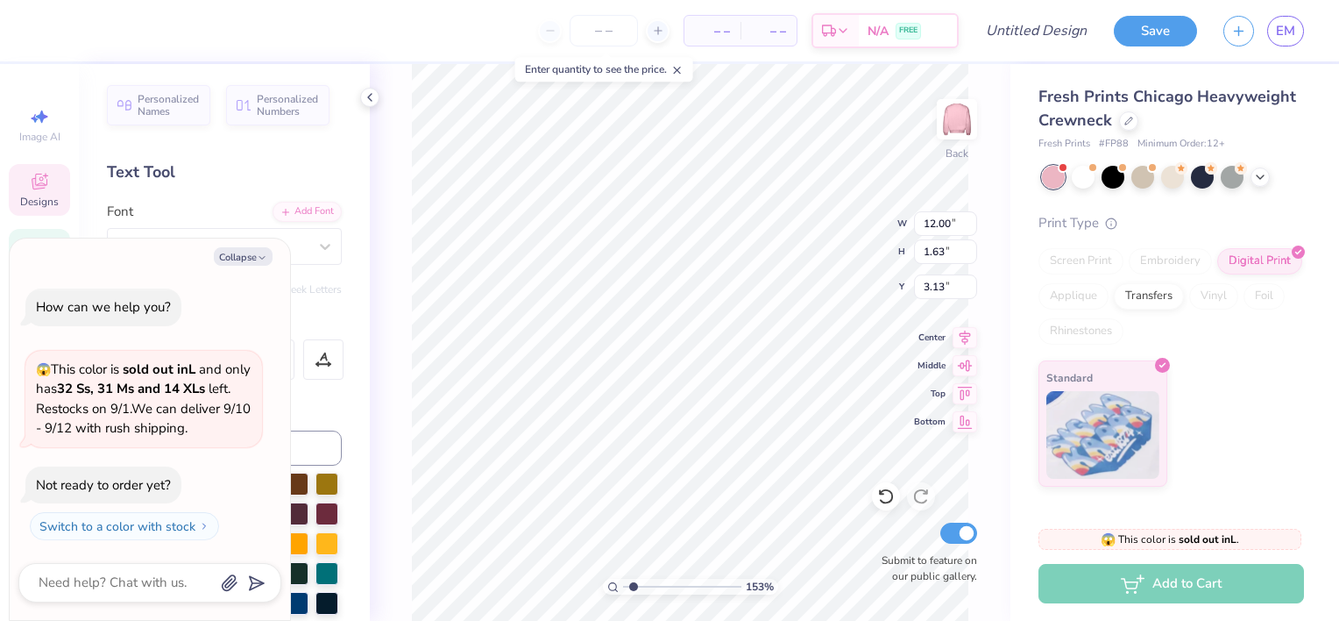
type textarea "Alph"
type input "1.52501681962966"
type textarea "x"
type textarea "Alp"
type input "1.52501681962966"
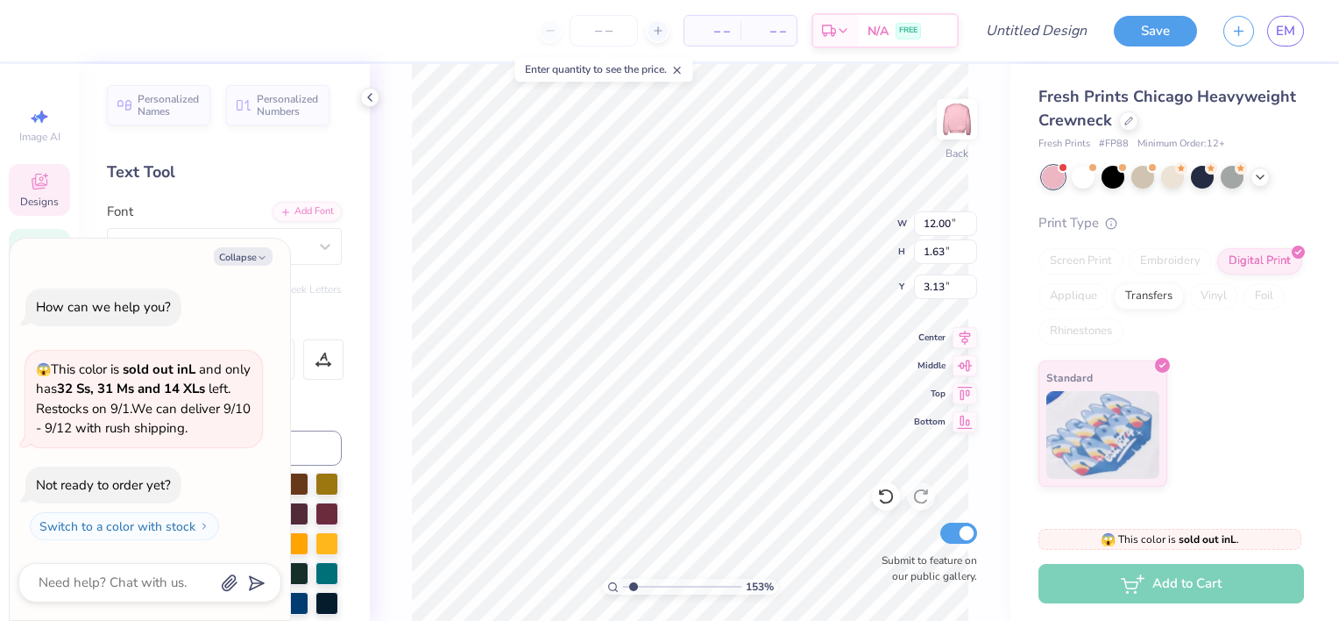
type textarea "x"
type textarea "Al"
type input "1.52501681962966"
type textarea "x"
type textarea "A"
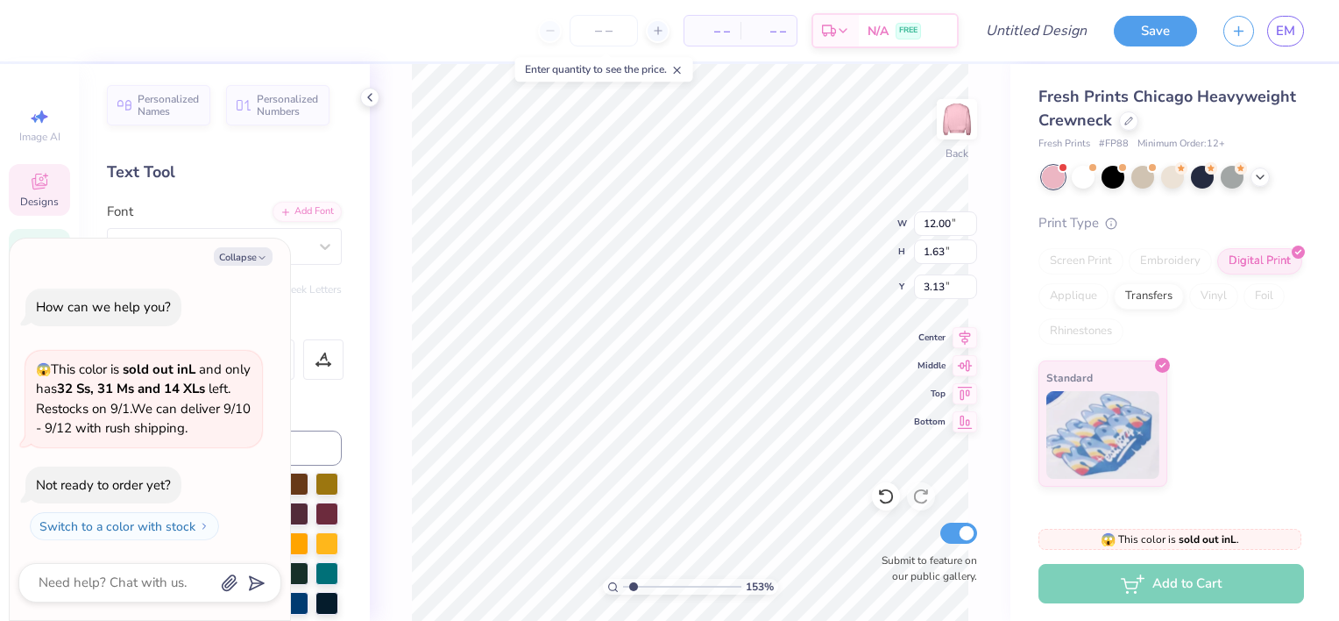
type input "1.52501681962966"
type textarea "x"
type textarea "Aal"
type input "1.52501681962966"
type textarea "x"
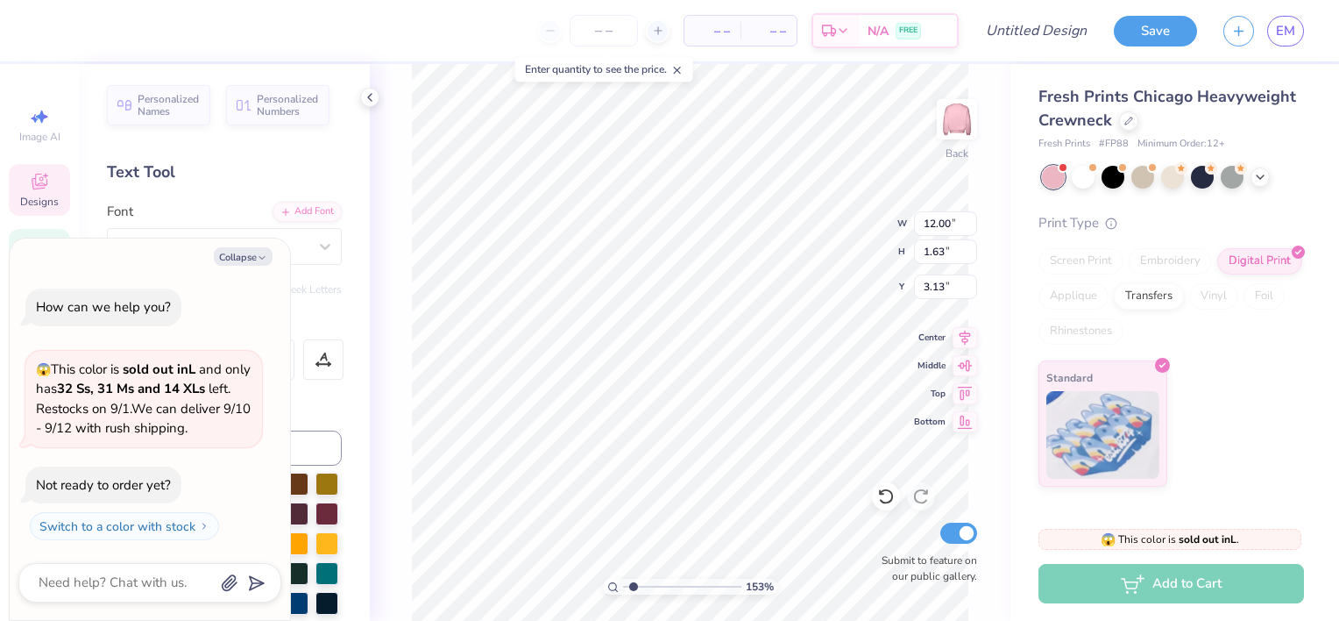
type textarea "Aalp"
type input "1.52501681962966"
type textarea "x"
type textarea "Aalph"
type input "1.52501681962966"
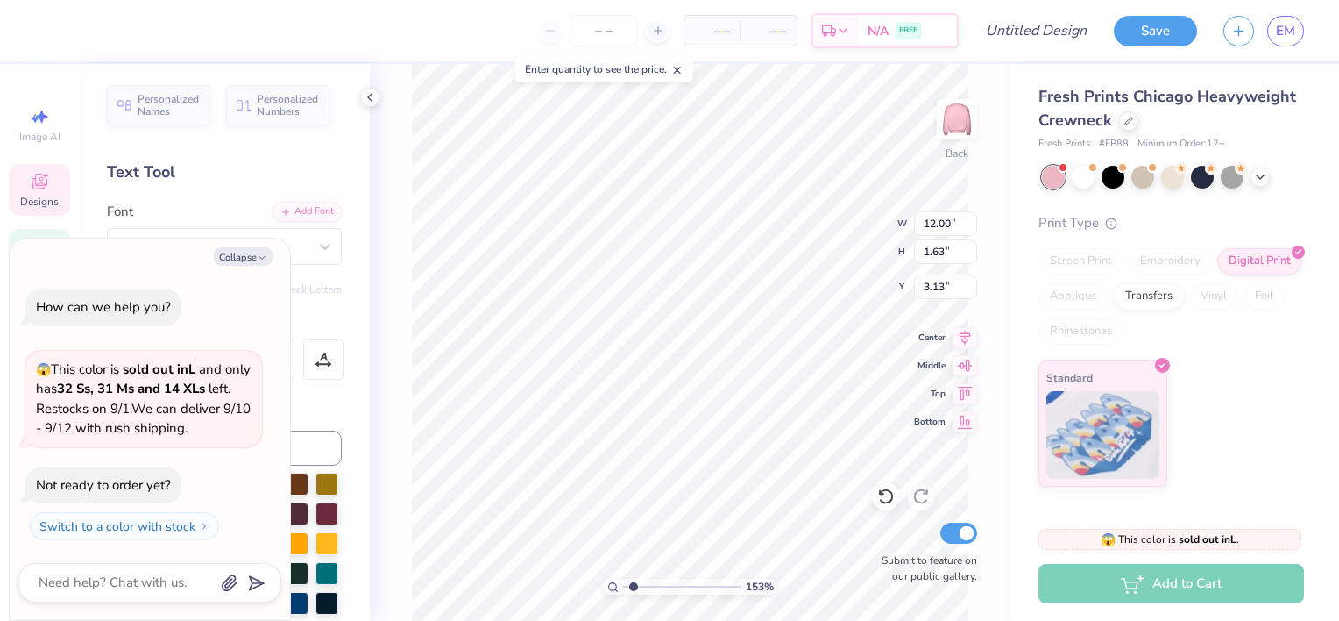
type textarea "x"
type input "1.52501681962966"
type textarea "x"
type textarea "Aalph"
type input "1.52501681962966"
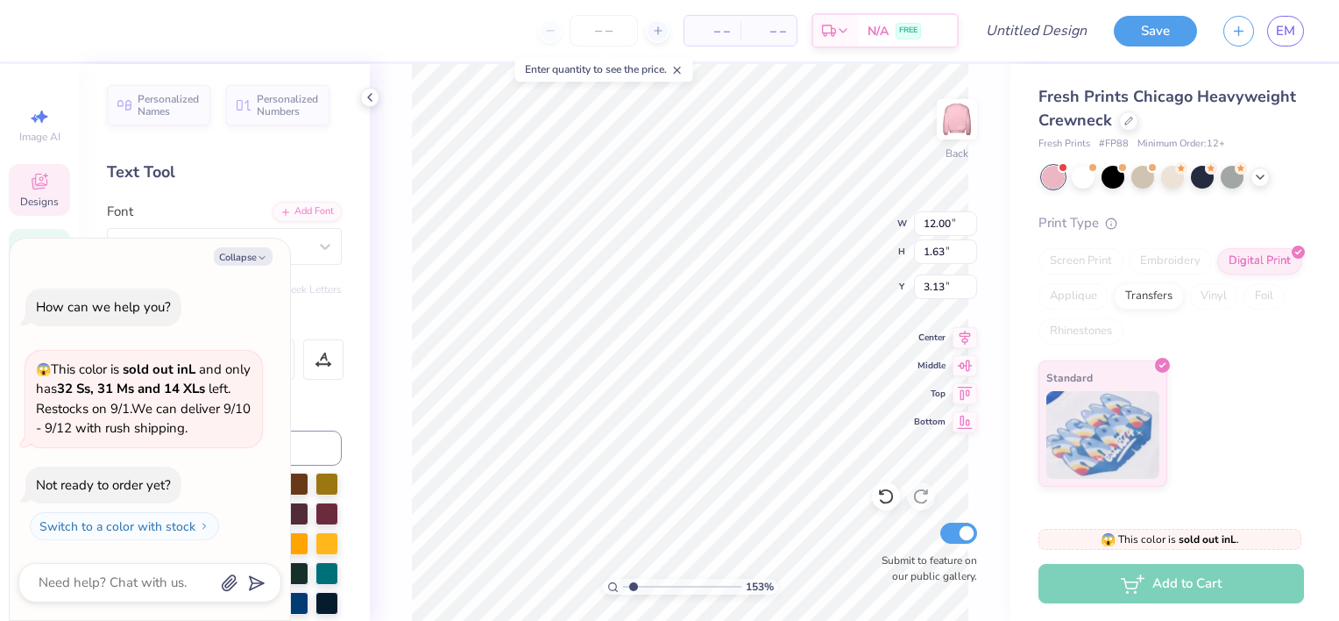
type textarea "x"
type textarea "Aalp"
type input "1.52501681962966"
type textarea "x"
type textarea "Aal"
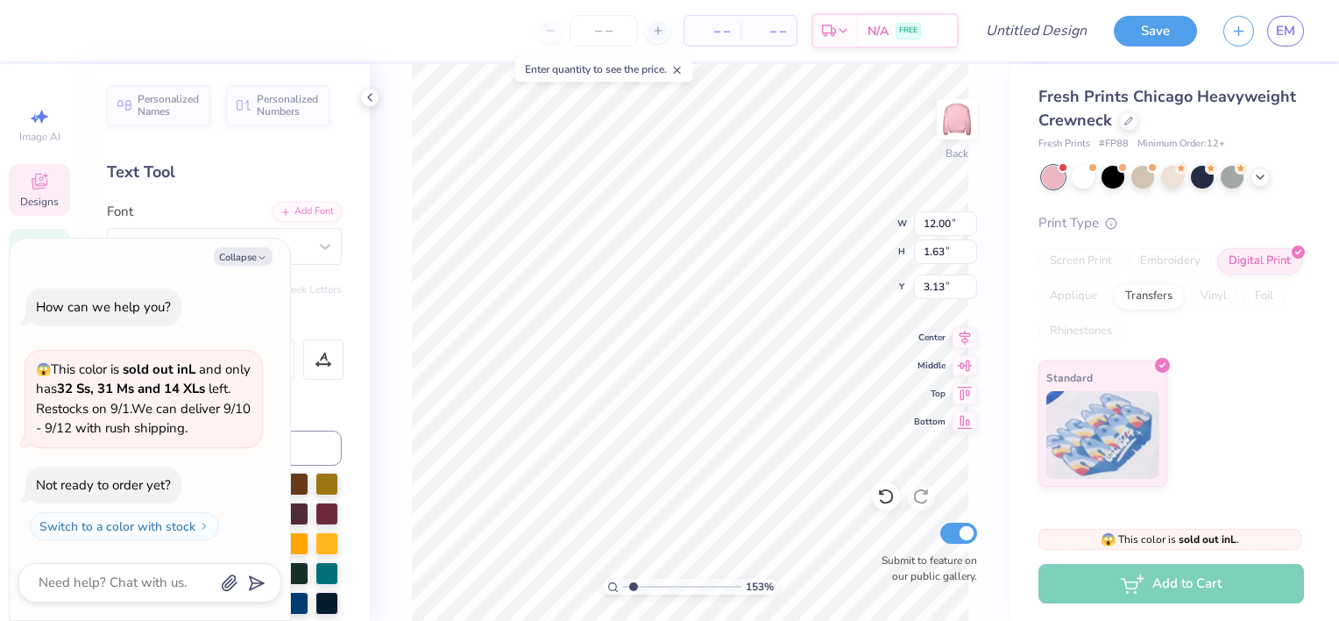
type input "1.52501681962966"
type textarea "x"
type textarea "Aa"
type input "1.52501681962966"
type textarea "x"
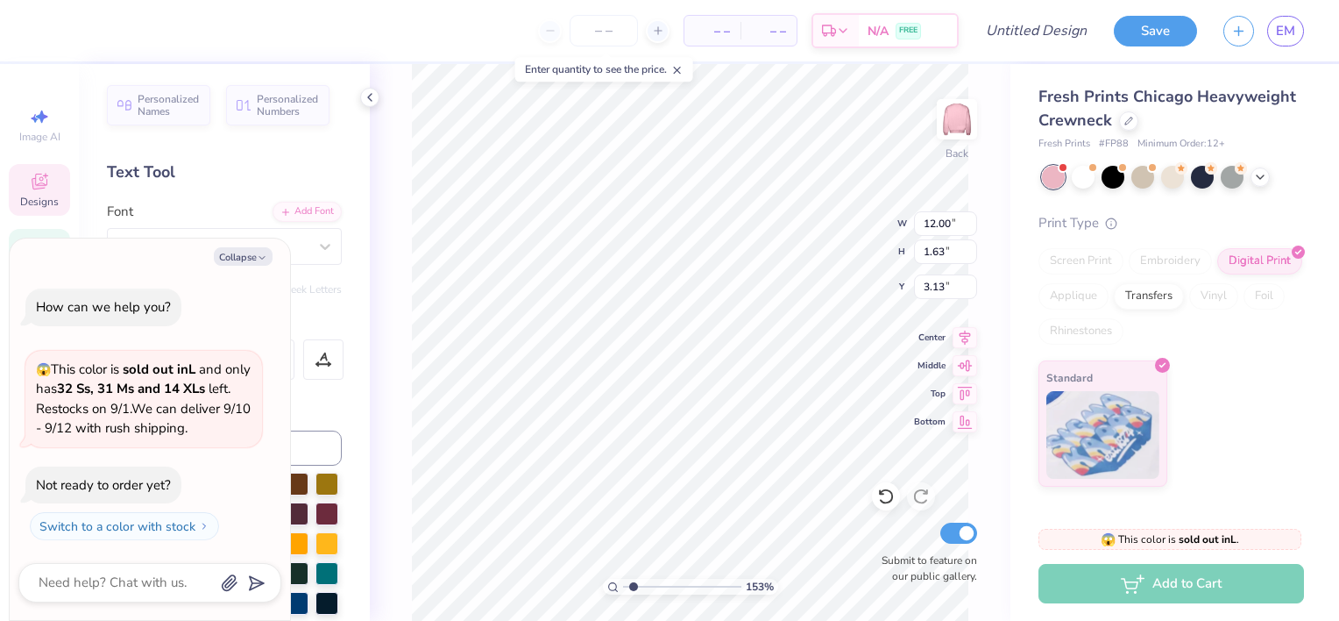
type textarea "A"
type input "1.52501681962966"
type textarea "x"
type input "1.52501681962966"
type textarea "x"
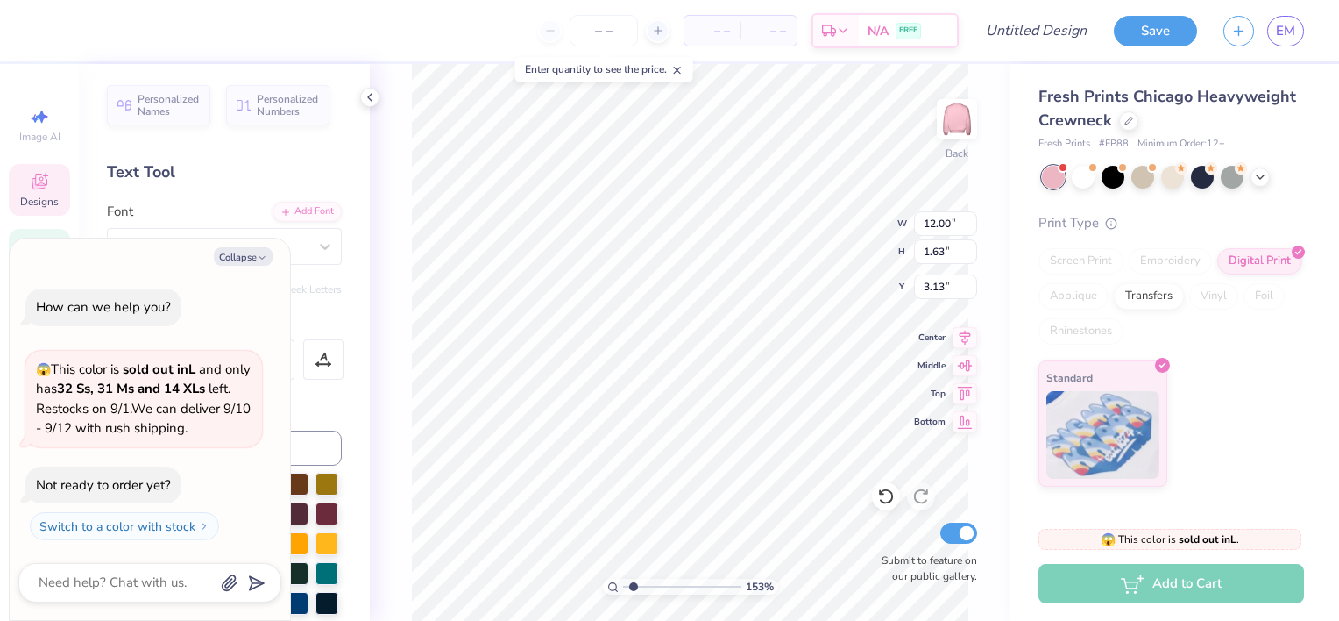
scroll to position [13, 1]
type input "1.52501681962966"
type textarea "x"
type input "1.52501681962966"
type textarea "x"
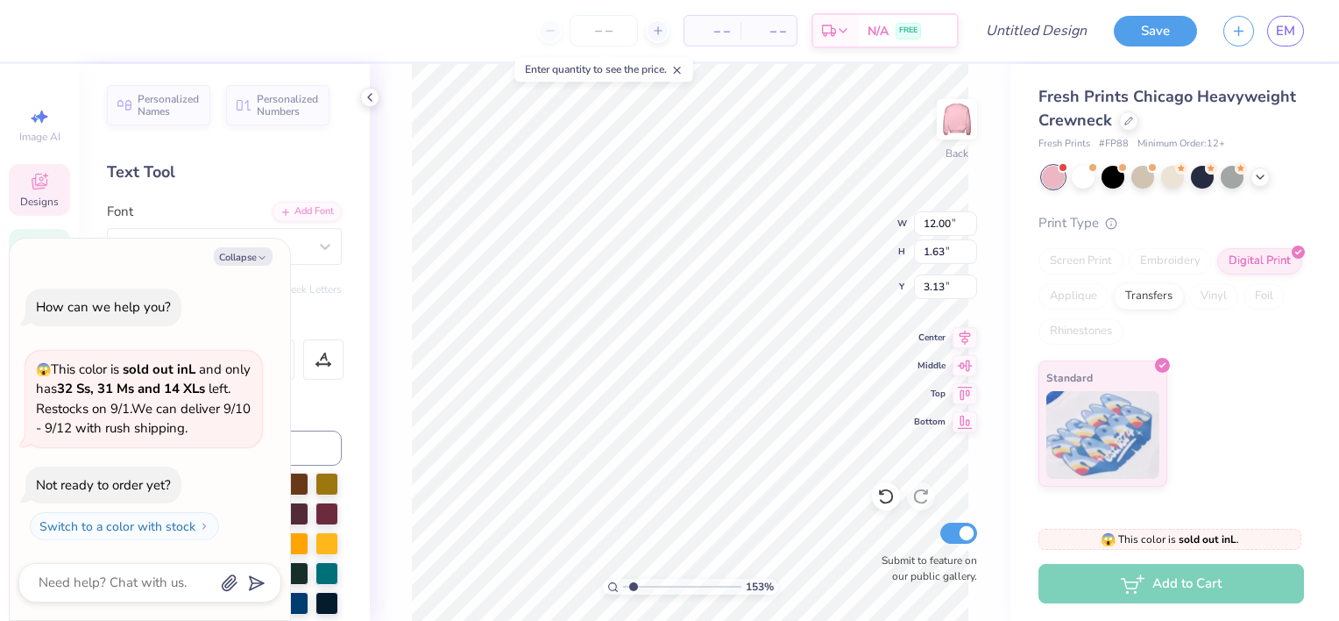
type textarea "al"
type input "1.52501681962966"
type textarea "x"
type textarea "alp"
type input "1.52501681962966"
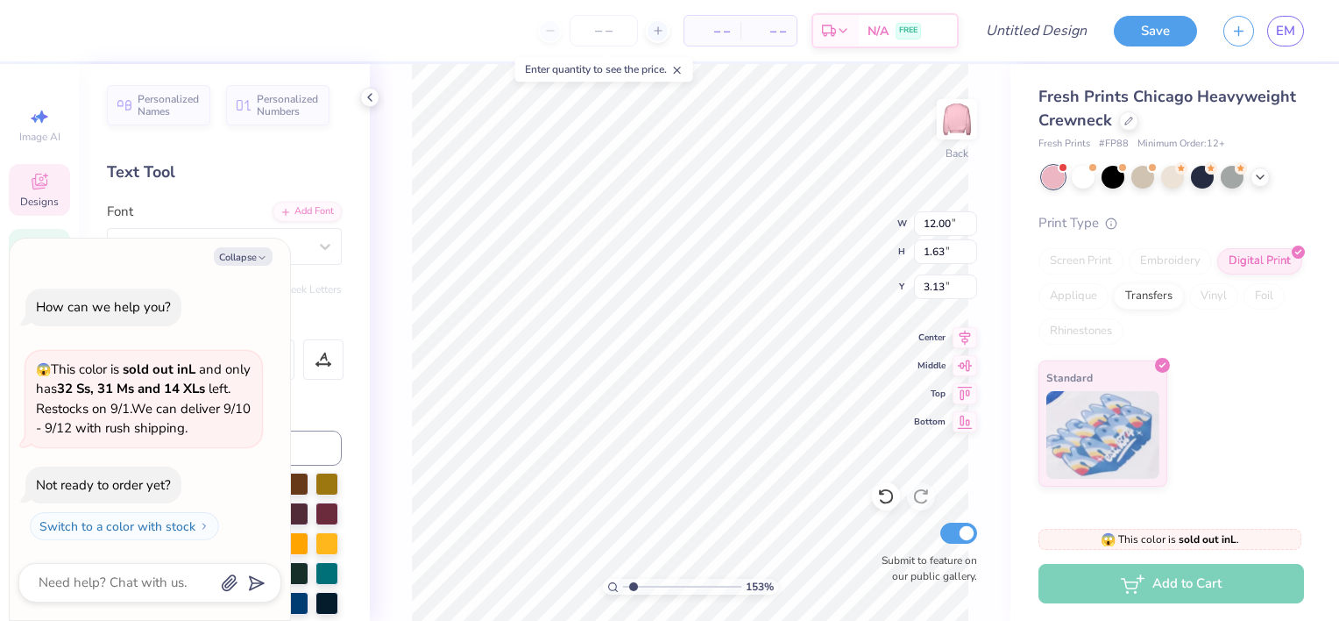
type textarea "x"
type textarea "alph"
type input "1.52501681962966"
type textarea "x"
type textarea "alpha"
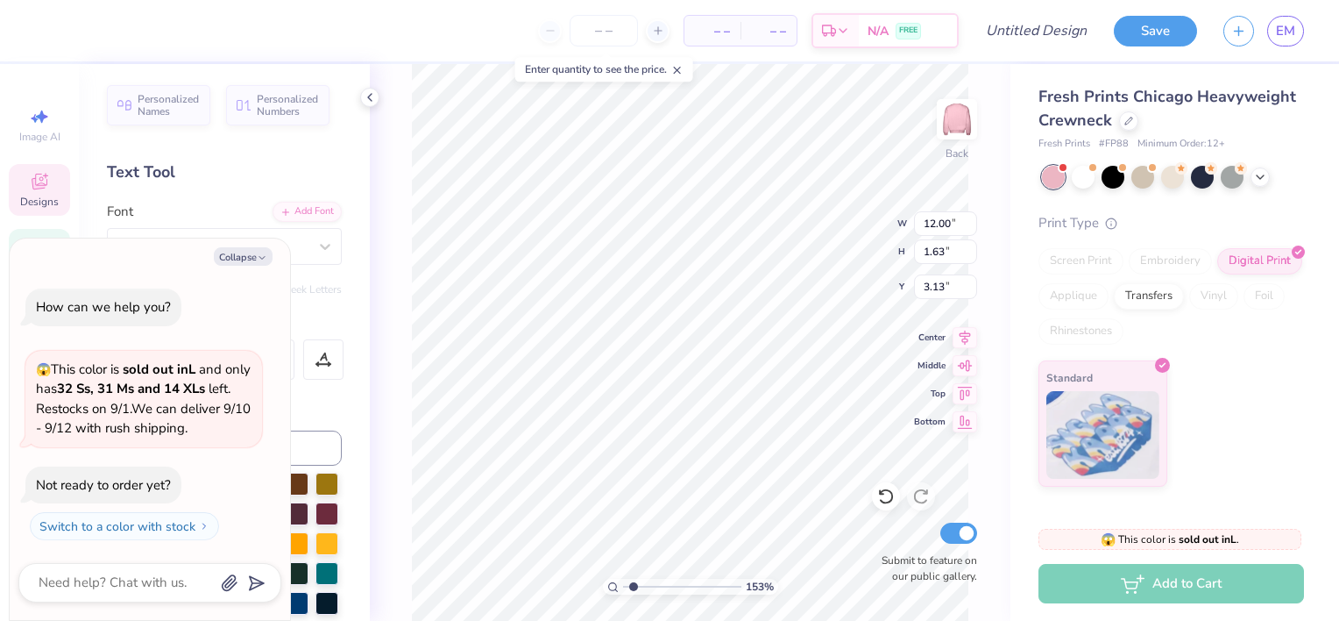
type input "1.52501681962966"
type textarea "x"
type textarea "alpha d"
type input "1.52501681962966"
type textarea "x"
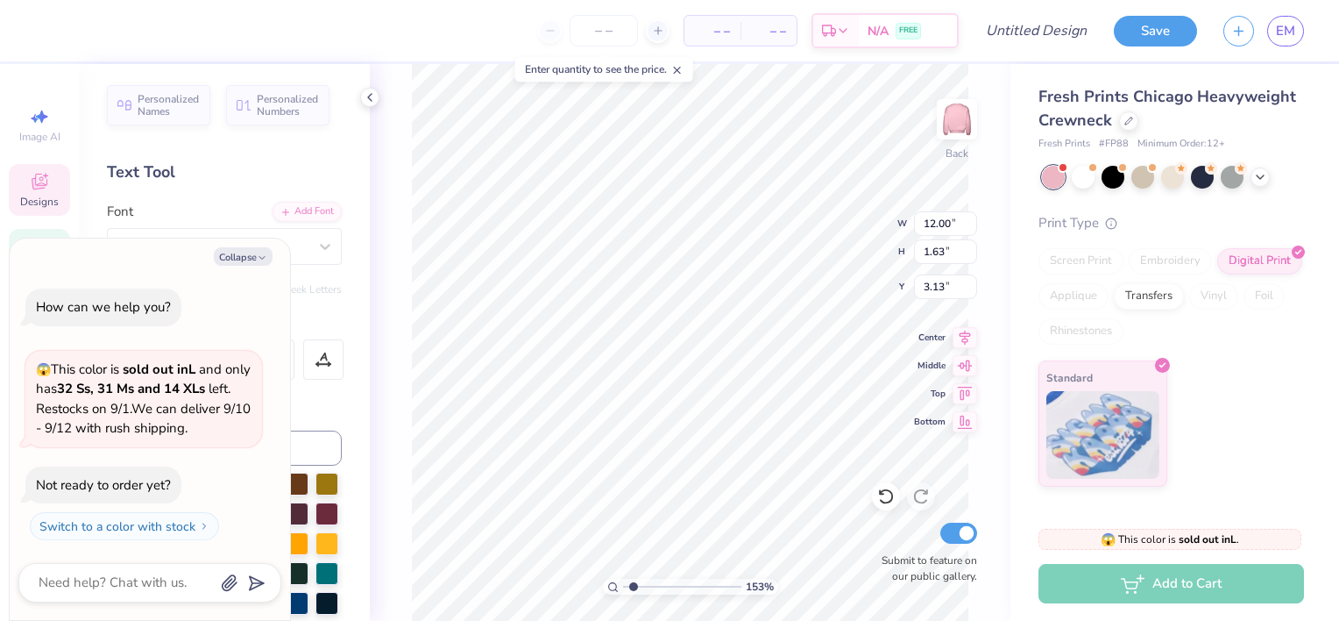
type textarea "alpha de"
type input "1.52501681962966"
type textarea "x"
type textarea "alpha del"
type input "1.52501681962966"
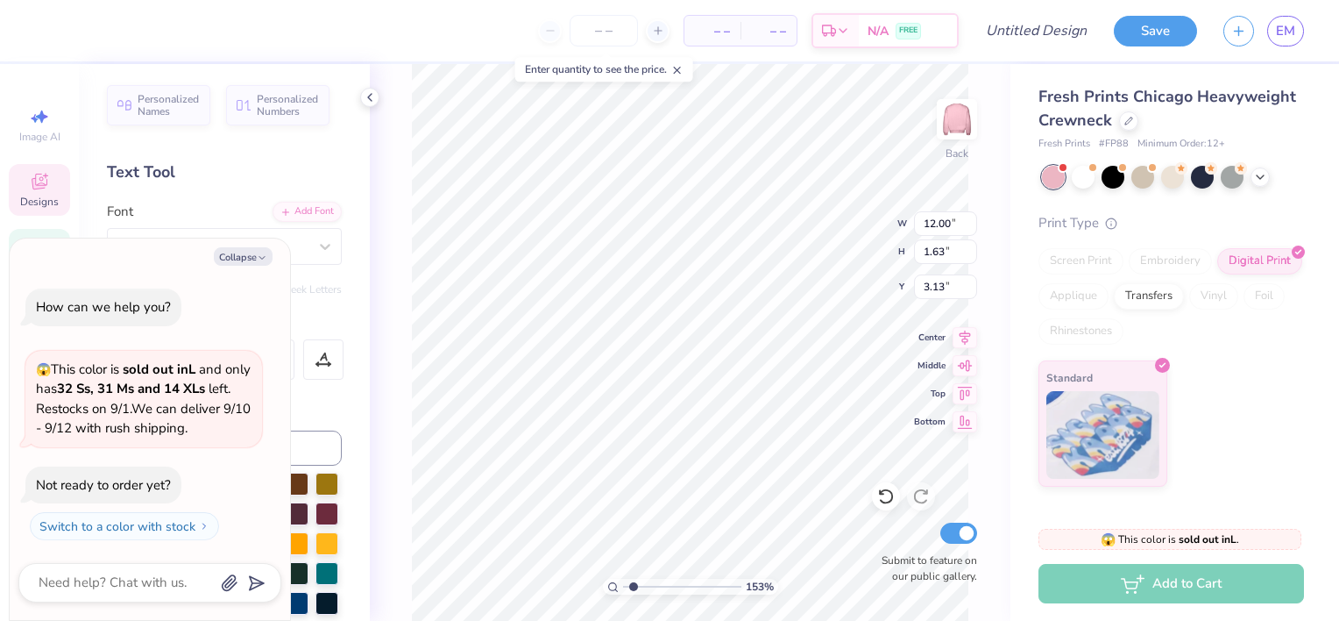
type textarea "x"
type input "1.52501681962966"
type textarea "x"
type textarea "alpha delt"
type input "1.52501681962966"
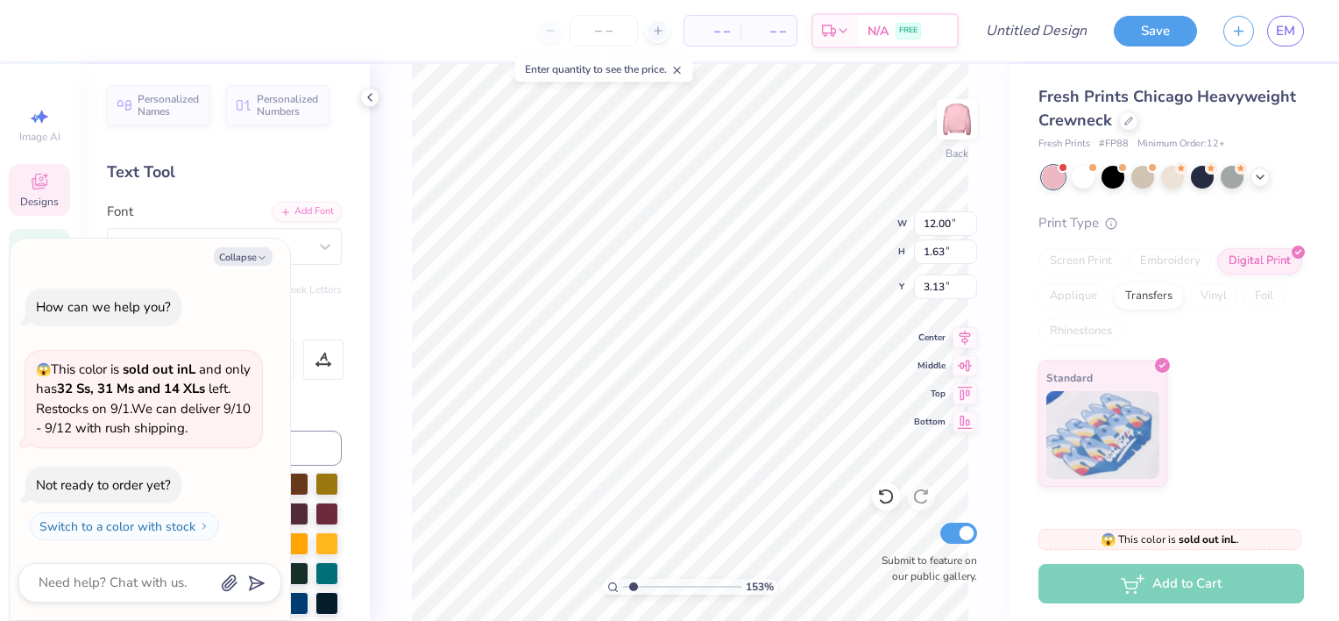
type textarea "x"
type textarea "alpha delta"
type input "1.52501681962966"
type textarea "x"
type textarea "alpha delta p"
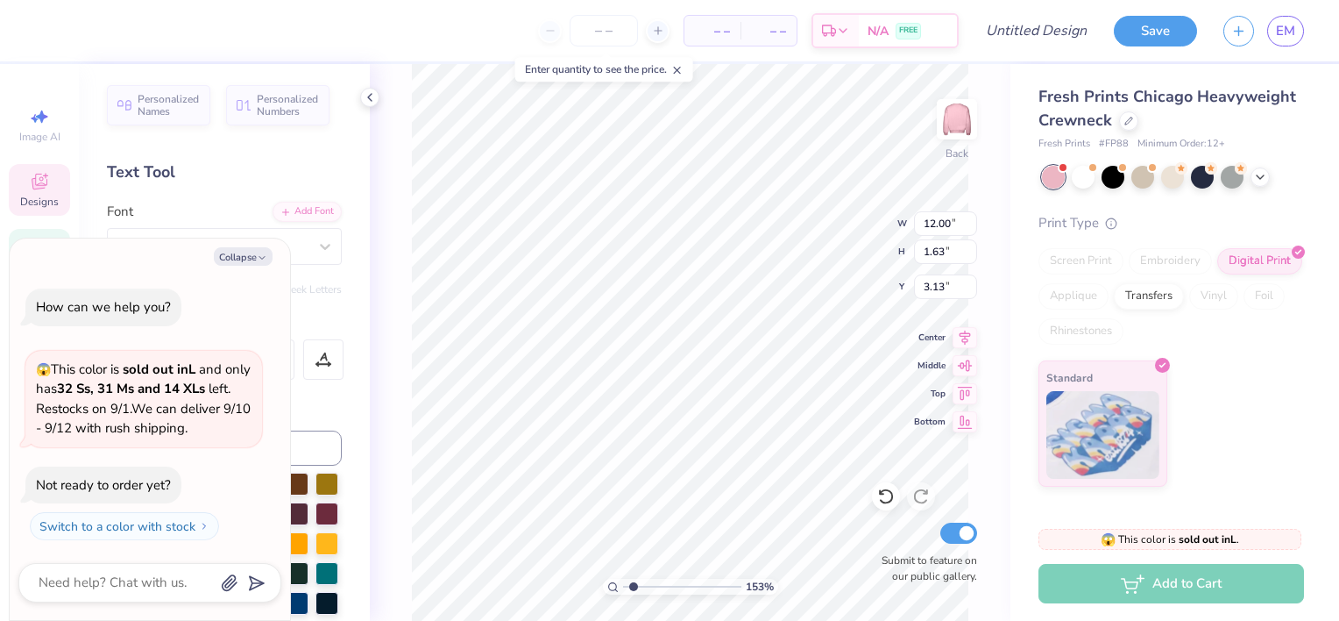
type input "1.52501681962966"
type textarea "x"
type textarea "alpha delta pi"
type input "1.52501681962966"
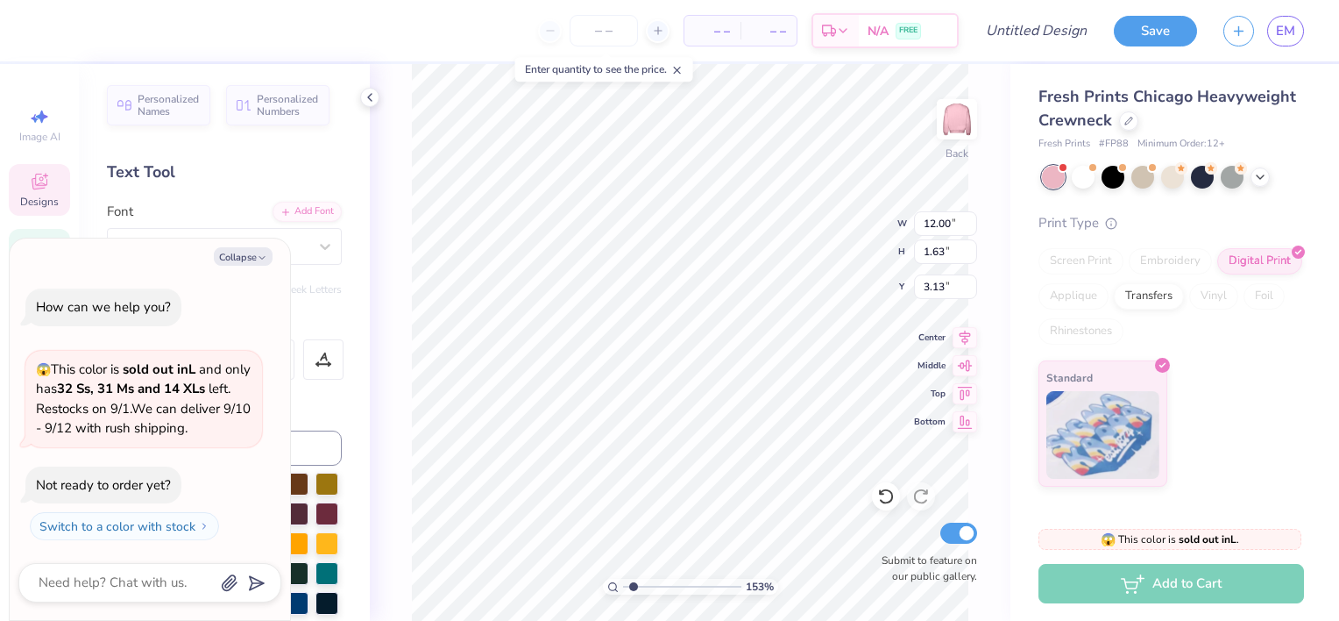
type textarea "x"
type input "1.52501681962966"
type textarea "x"
type input "11.60"
type input "2.14"
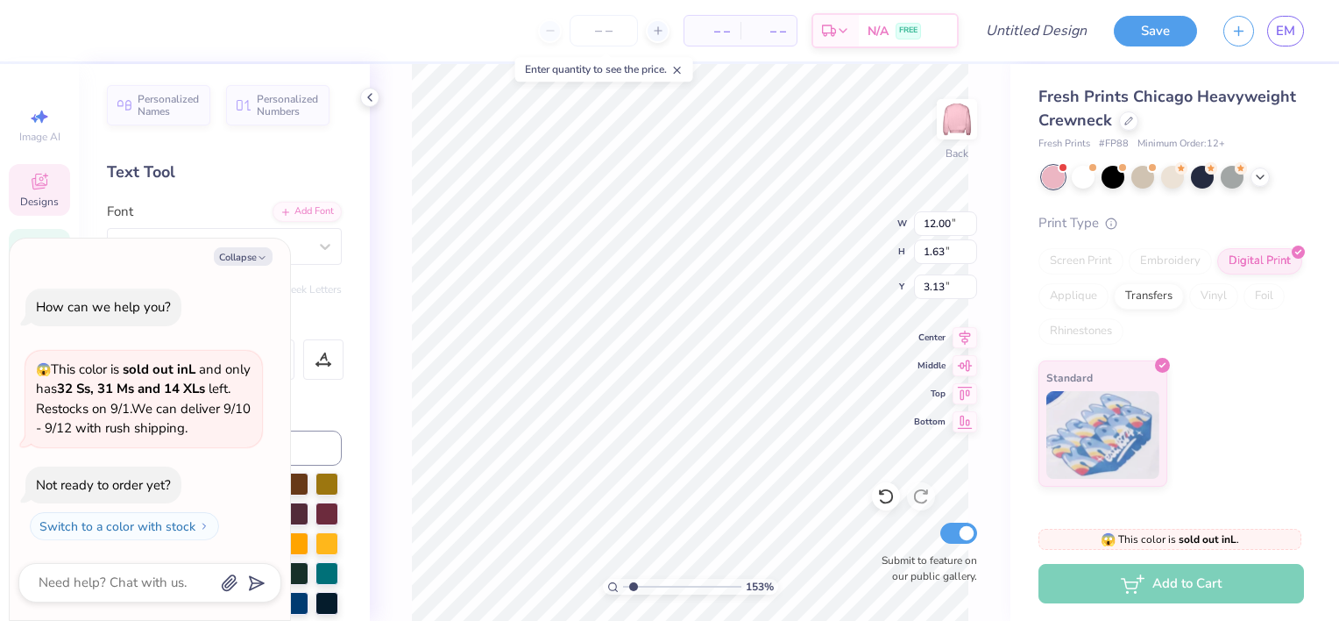
type input "2.88"
type input "1.52501681962966"
type textarea "x"
type textarea "A delta pi"
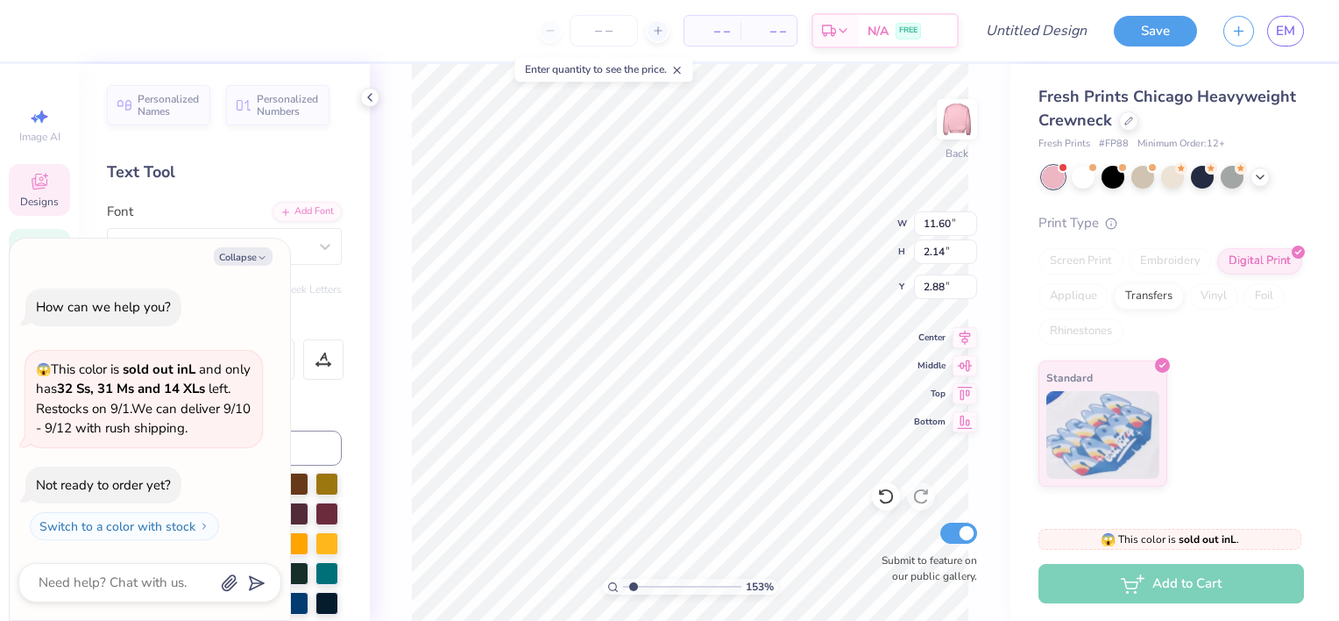
type input "1.52501681962966"
type textarea "x"
type input "1.52501681962966"
type textarea "x"
type textarea "ALP delta pi"
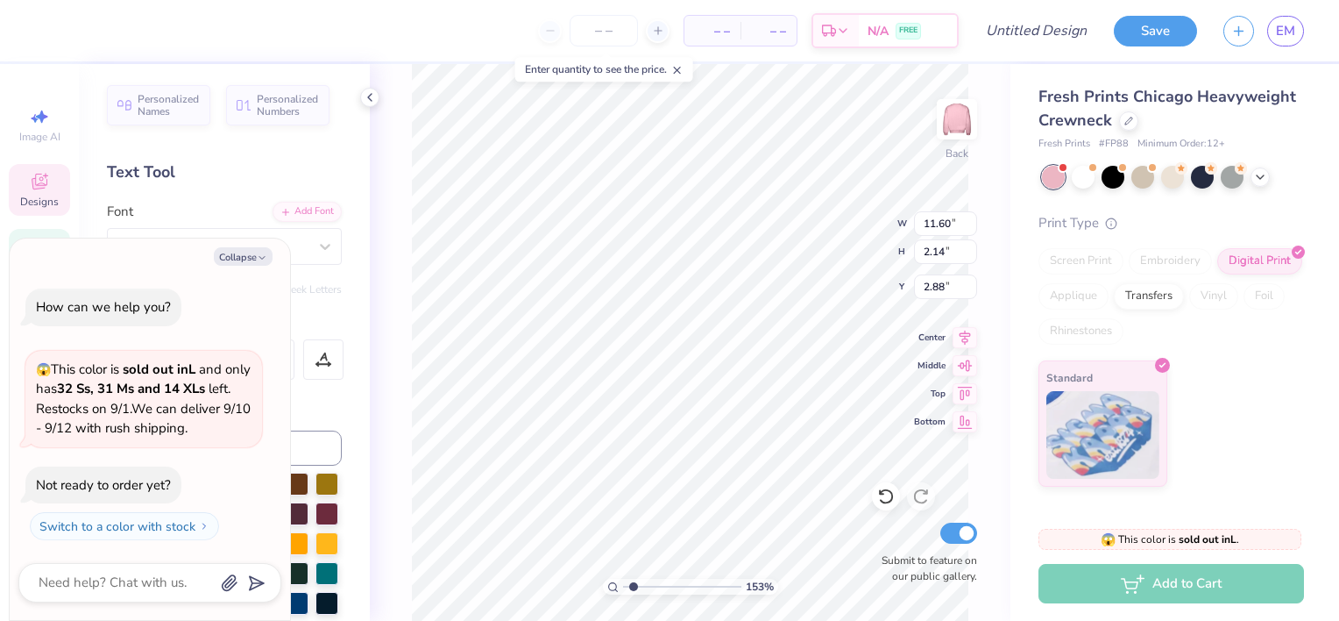
type input "1.52501681962966"
type textarea "x"
type textarea "ALPH delta pi"
type input "1.52501681962966"
type textarea "x"
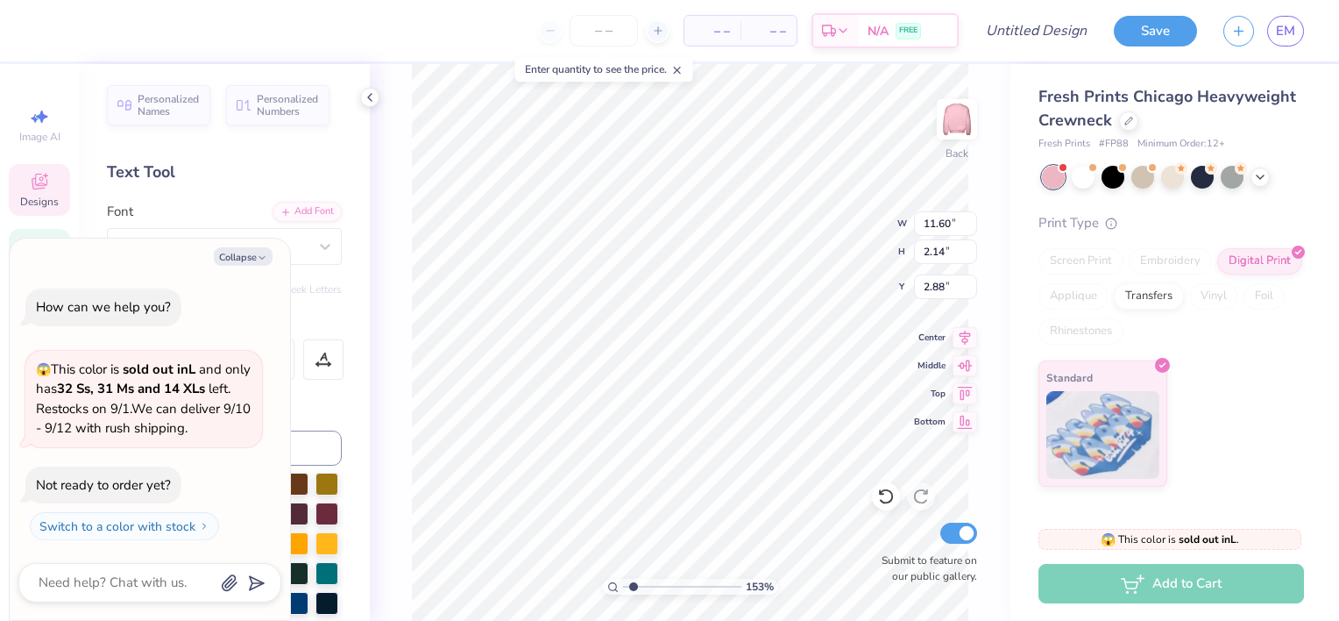
scroll to position [14, 4]
type input "1.52501681962966"
type textarea "x"
type textarea "ALPHA delta pi"
type input "1.52501681962966"
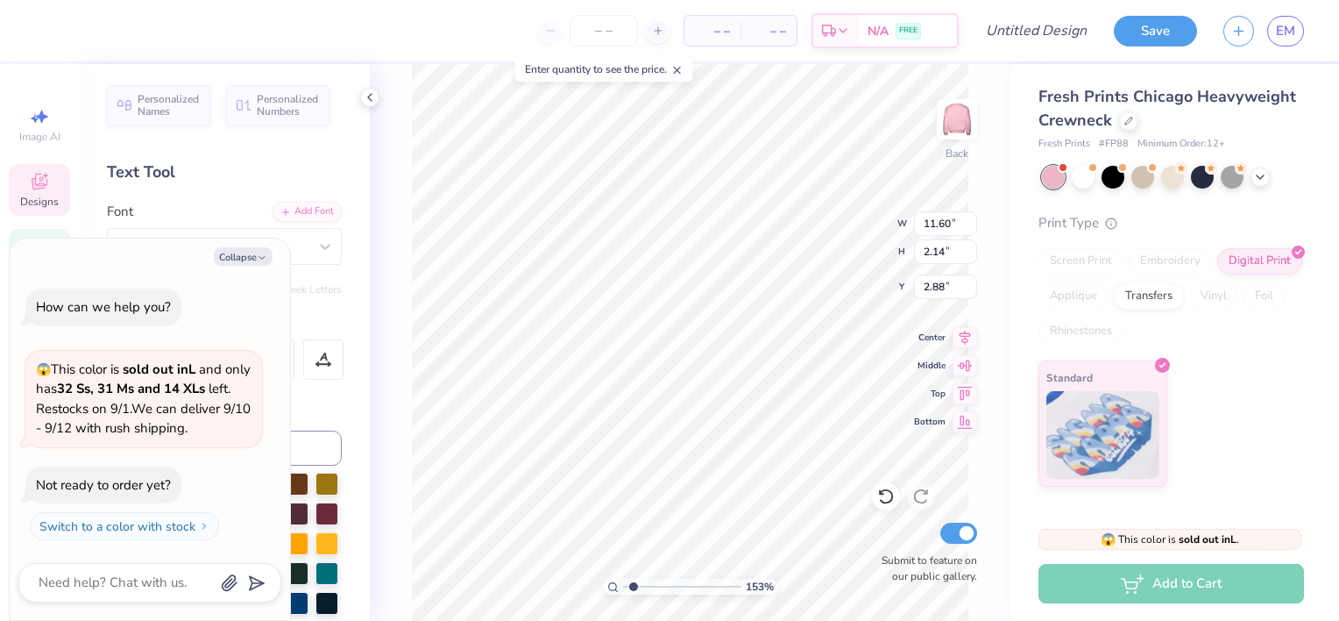
type textarea "x"
type textarea "ALPHA delta pi"
type input "1.52501681962966"
type textarea "x"
type textarea "ALPHA delta pi"
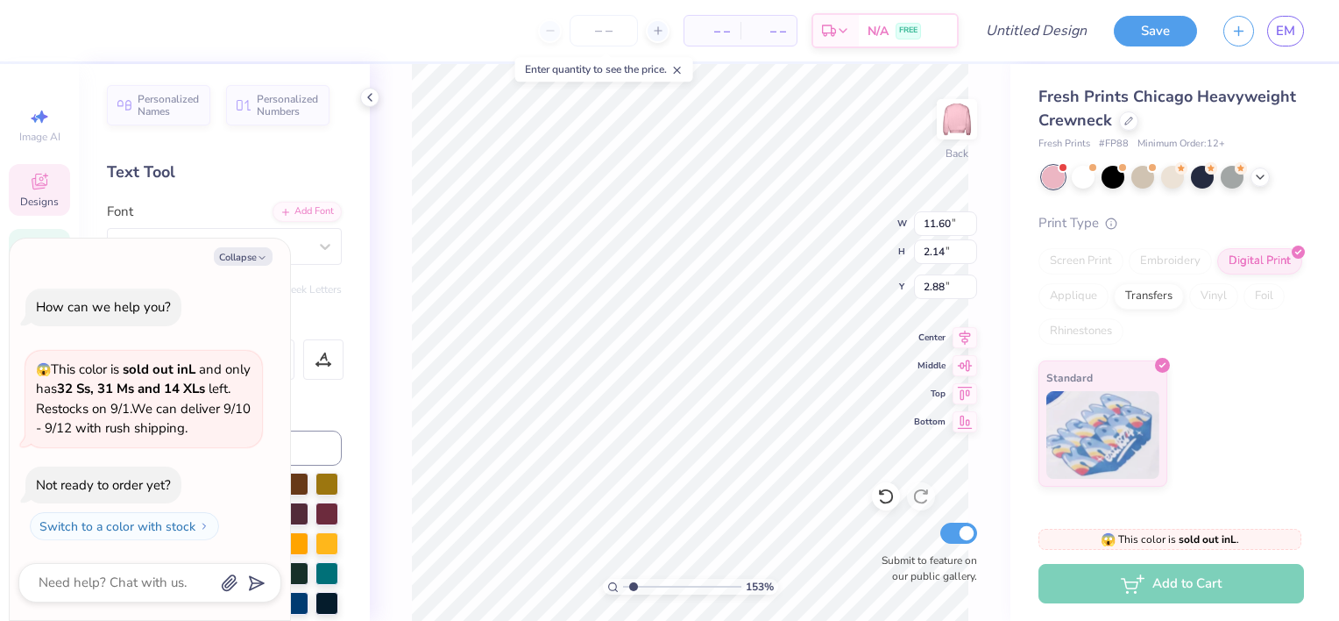
type input "1.52501681962966"
type textarea "x"
type textarea "ALP delta pi"
type input "1.52501681962966"
type textarea "x"
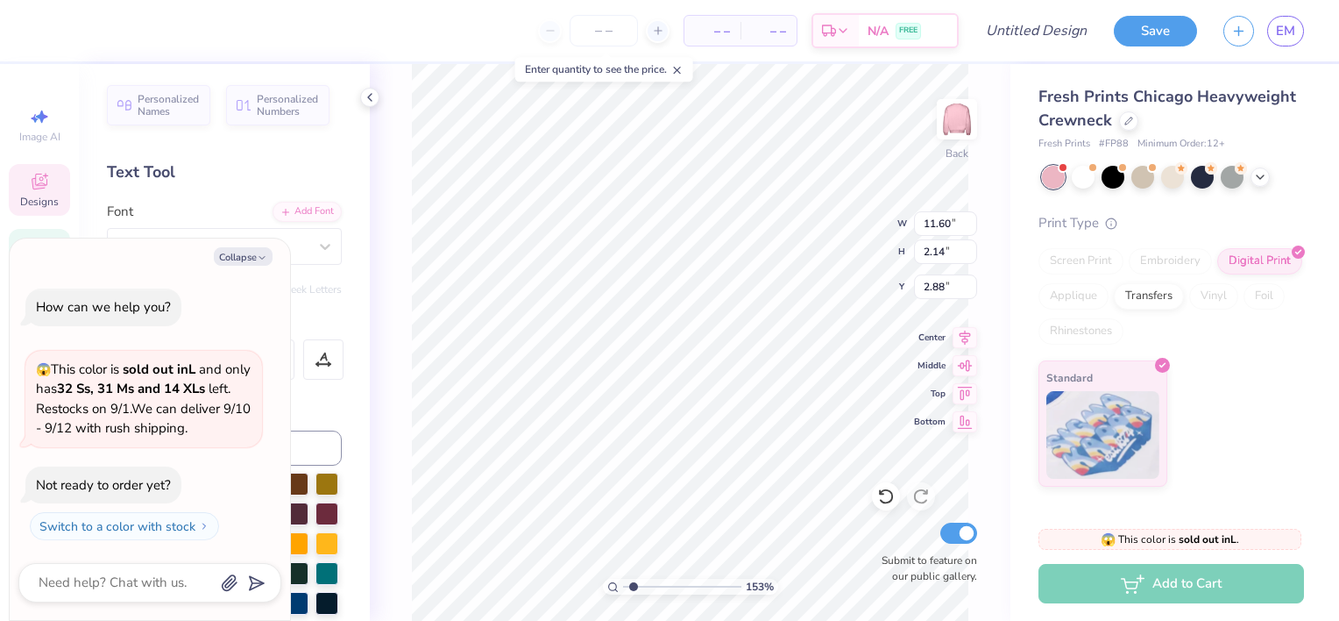
type textarea "AL delta pi"
type input "1.52501681962966"
type textarea "x"
type textarea "A delta pi"
type input "1.52501681962966"
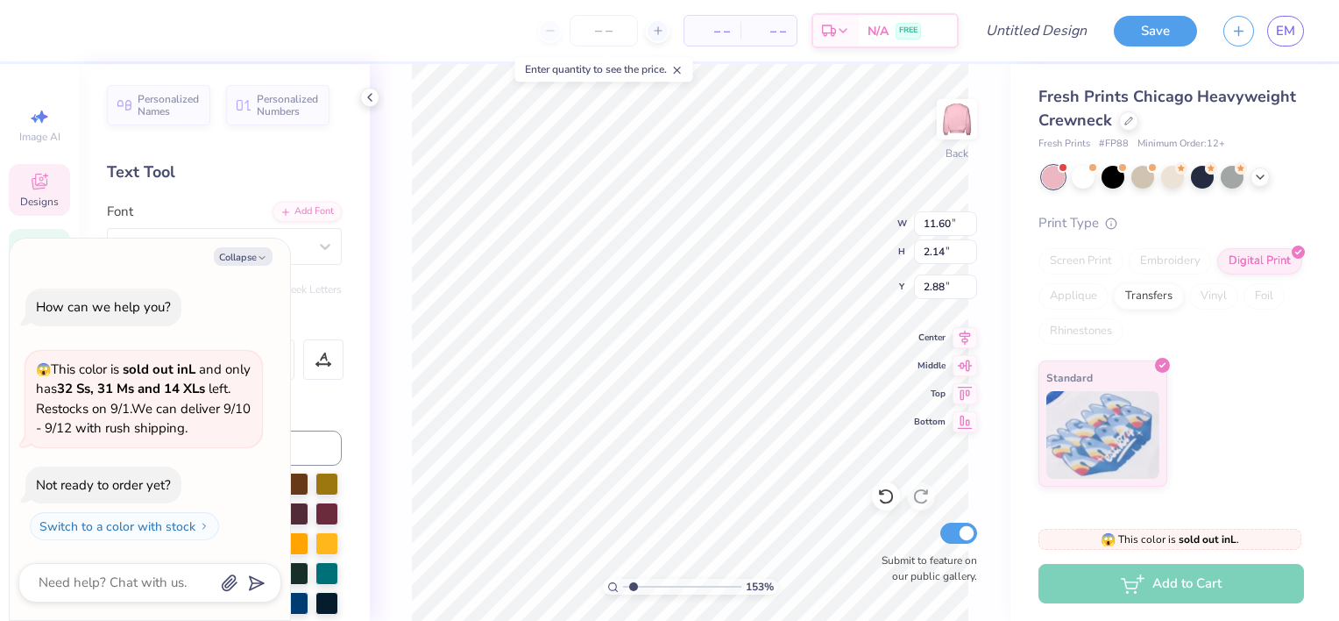
type textarea "x"
type input "1.52501681962966"
type textarea "x"
type textarea "delta pi"
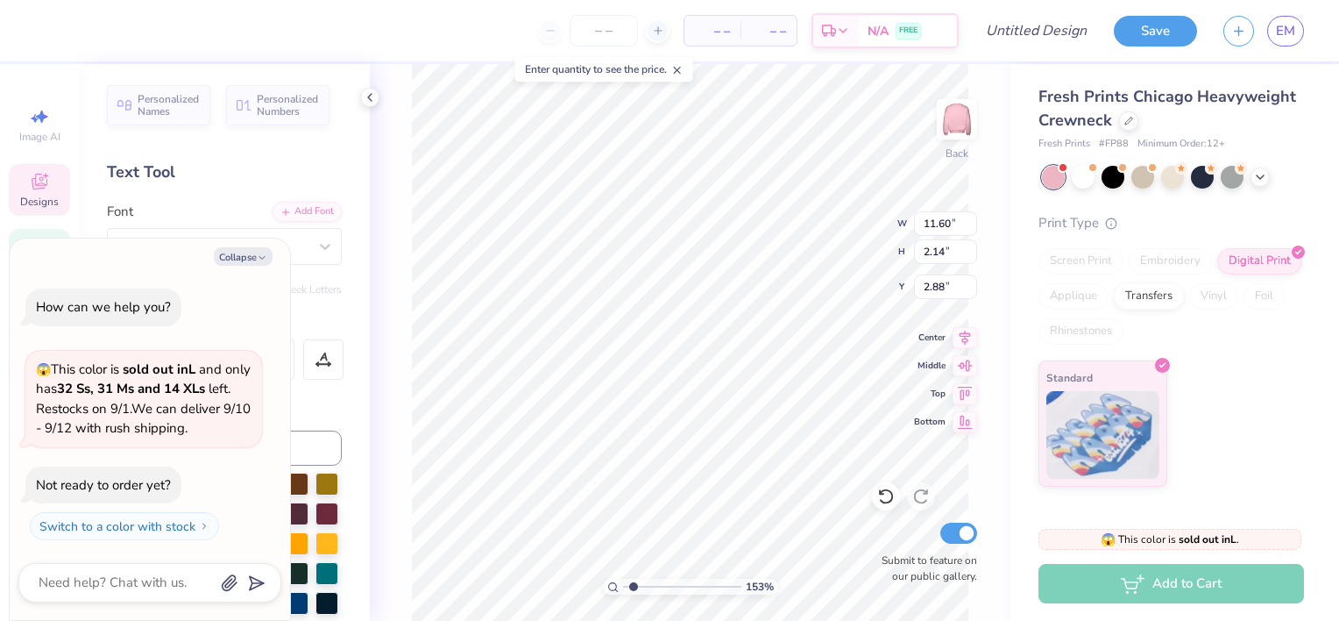
type input "1.52501681962966"
type textarea "x"
type textarea "a delta pi"
type input "1.52501681962966"
type textarea "x"
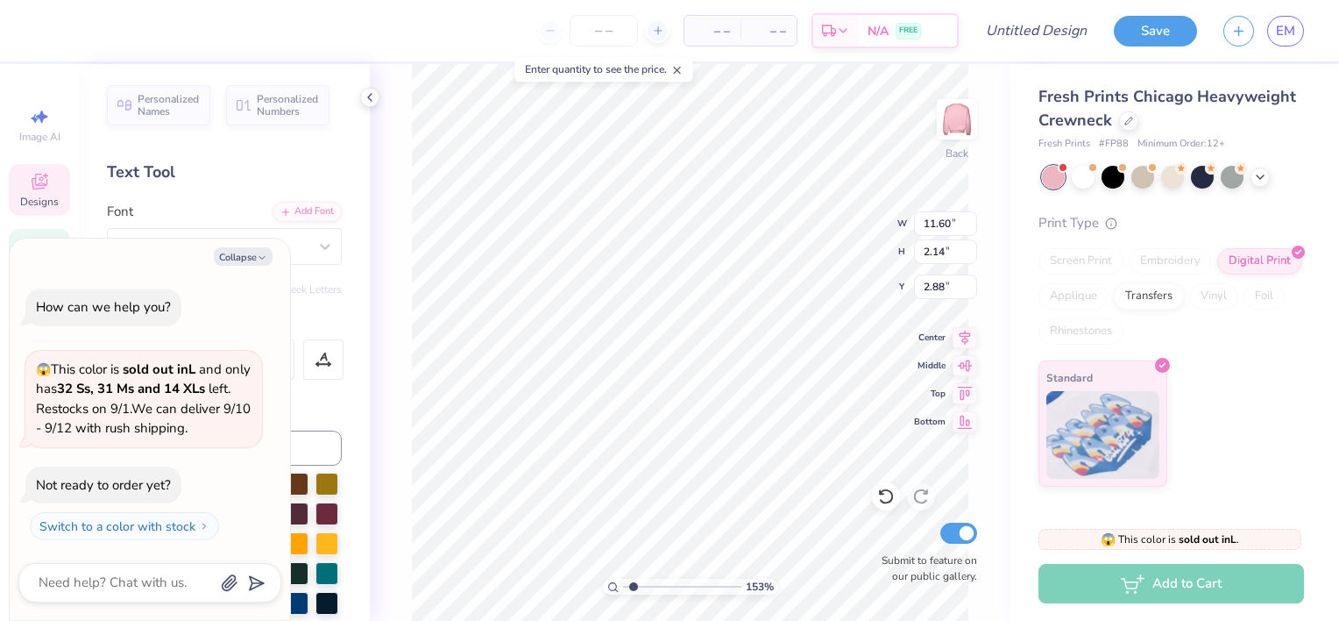
type textarea "al delta pi"
type input "1.52501681962966"
type textarea "x"
type textarea "alp delta pi"
type input "1.52501681962966"
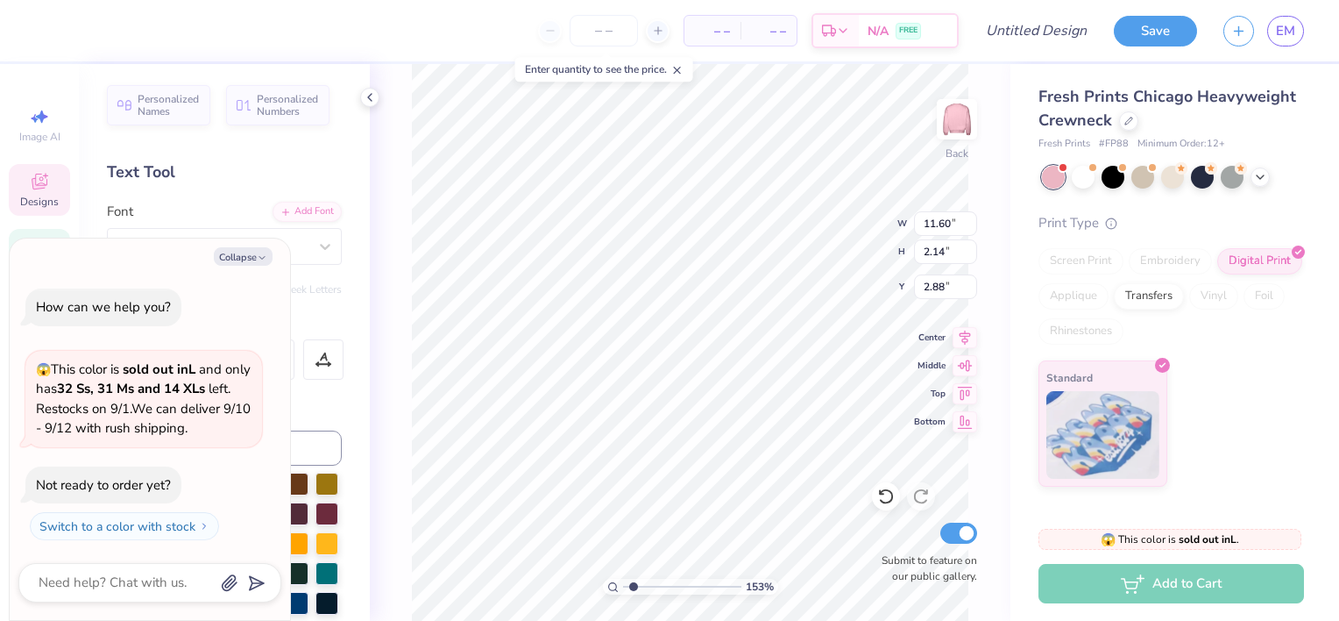
type textarea "x"
type textarea "alph delta pi"
type input "1.52501681962966"
type textarea "x"
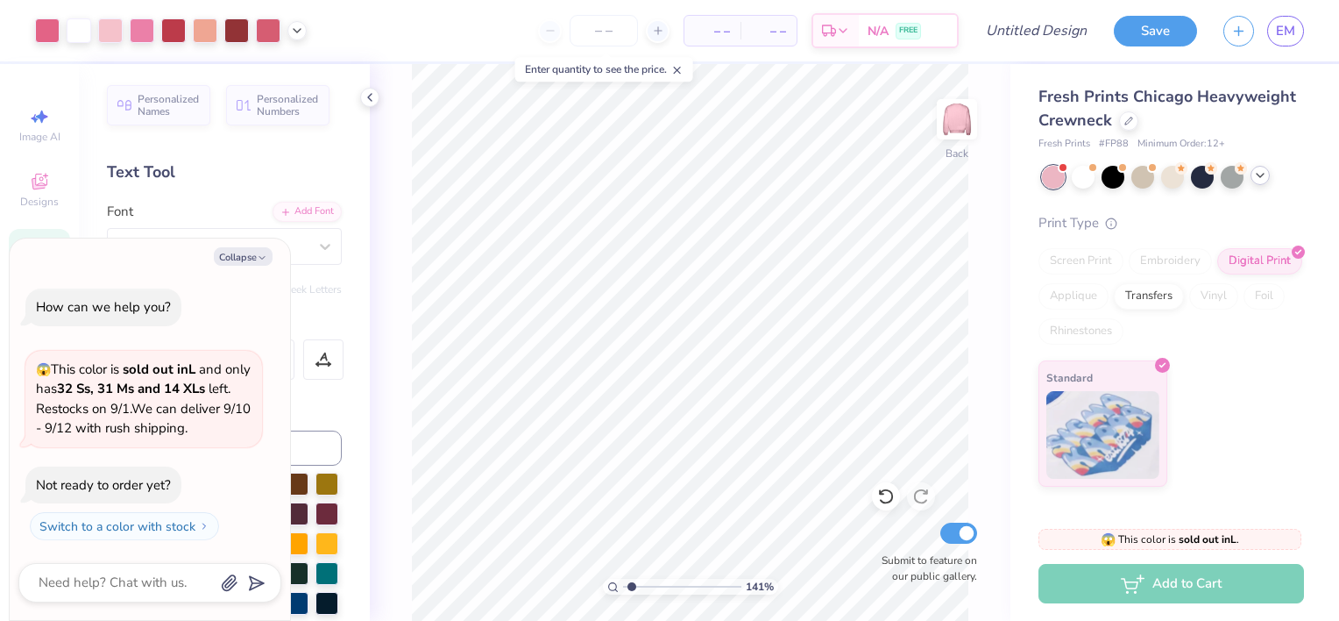
click at [1263, 179] on icon at bounding box center [1260, 175] width 14 height 14
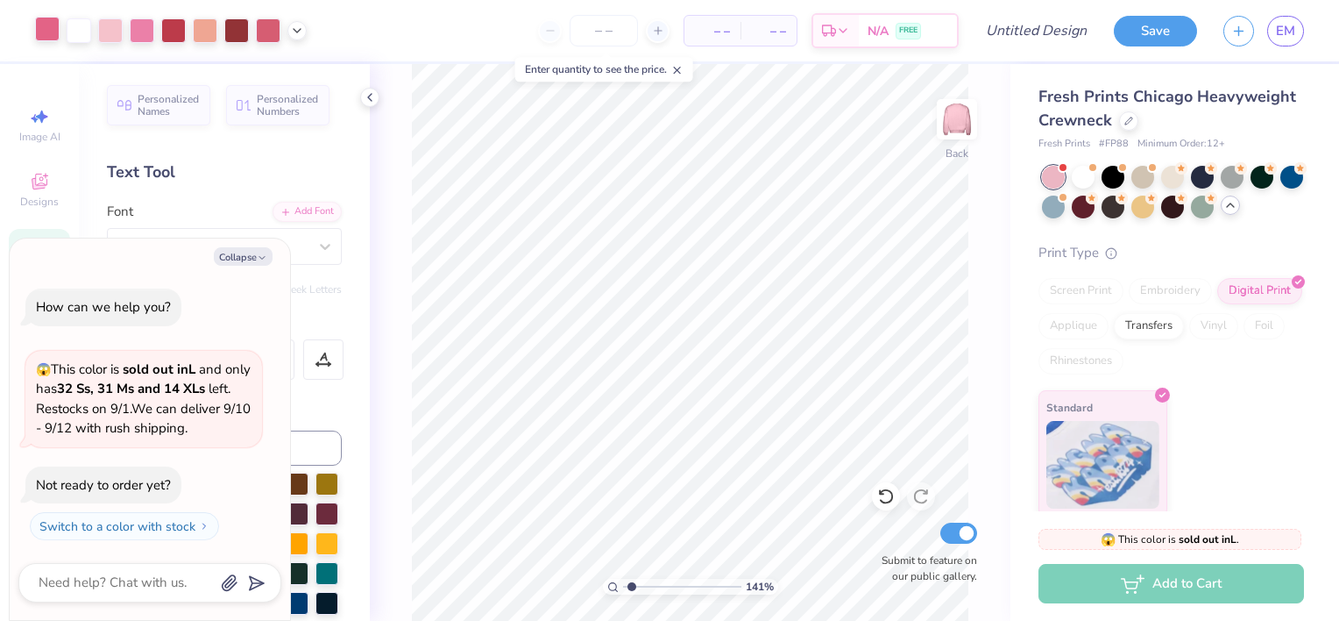
click at [46, 35] on div at bounding box center [47, 29] width 25 height 25
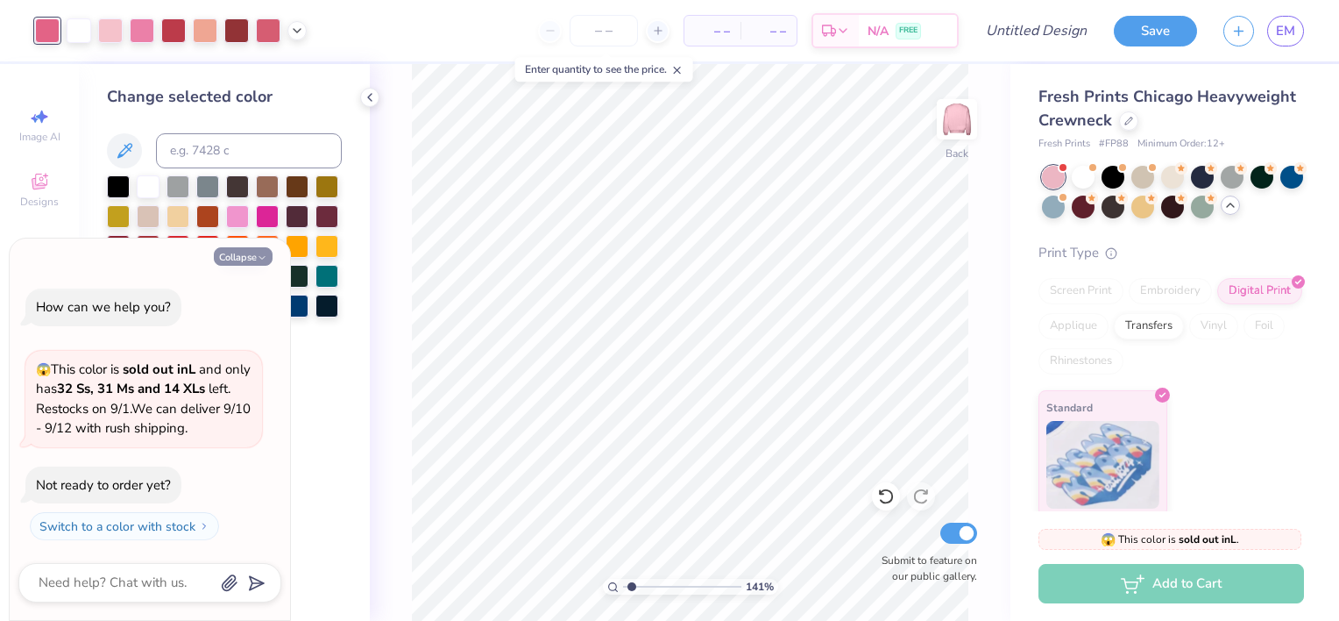
click at [229, 252] on button "Collapse" at bounding box center [243, 256] width 59 height 18
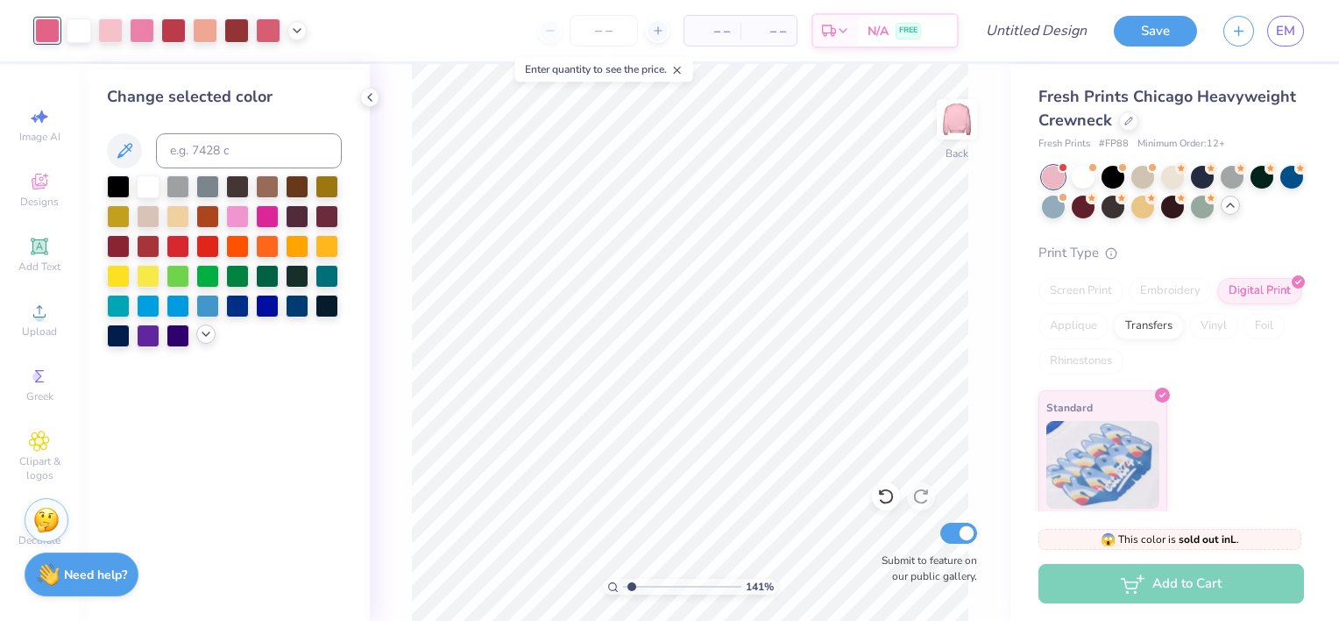
click at [209, 339] on icon at bounding box center [206, 334] width 14 height 14
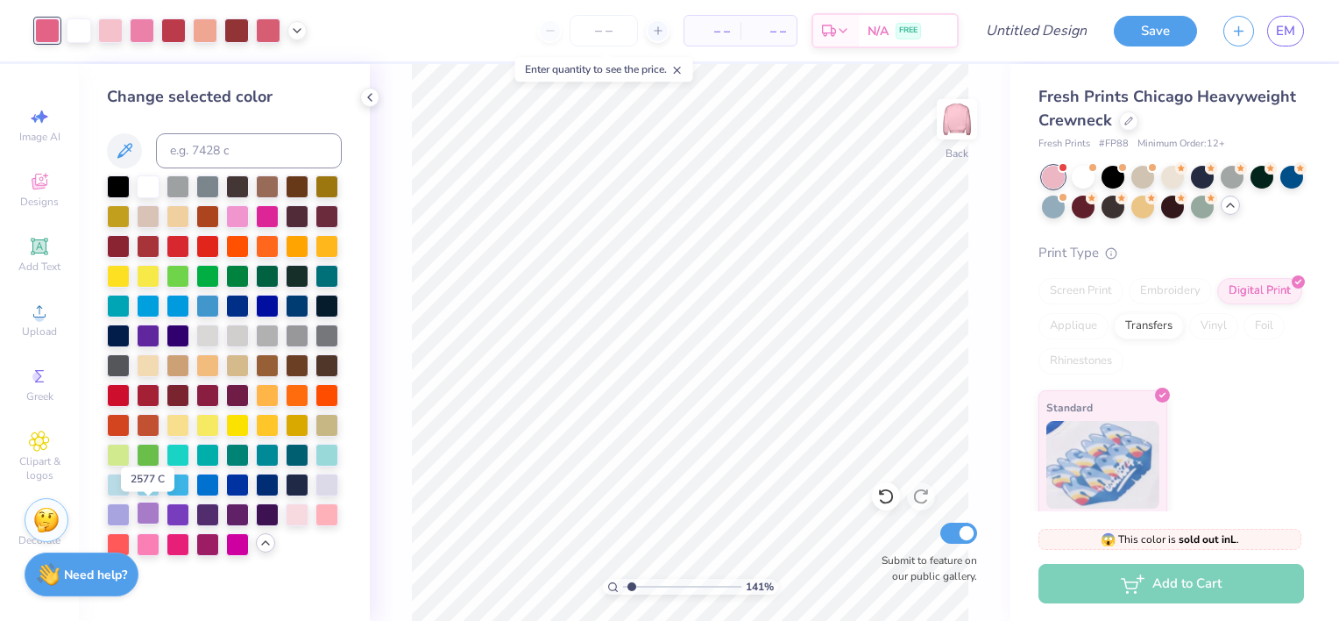
click at [153, 508] on div at bounding box center [148, 512] width 23 height 23
click at [180, 509] on div at bounding box center [178, 512] width 23 height 23
click at [156, 510] on div at bounding box center [148, 512] width 23 height 23
click at [111, 29] on div at bounding box center [110, 29] width 25 height 25
click at [116, 508] on div at bounding box center [118, 512] width 23 height 23
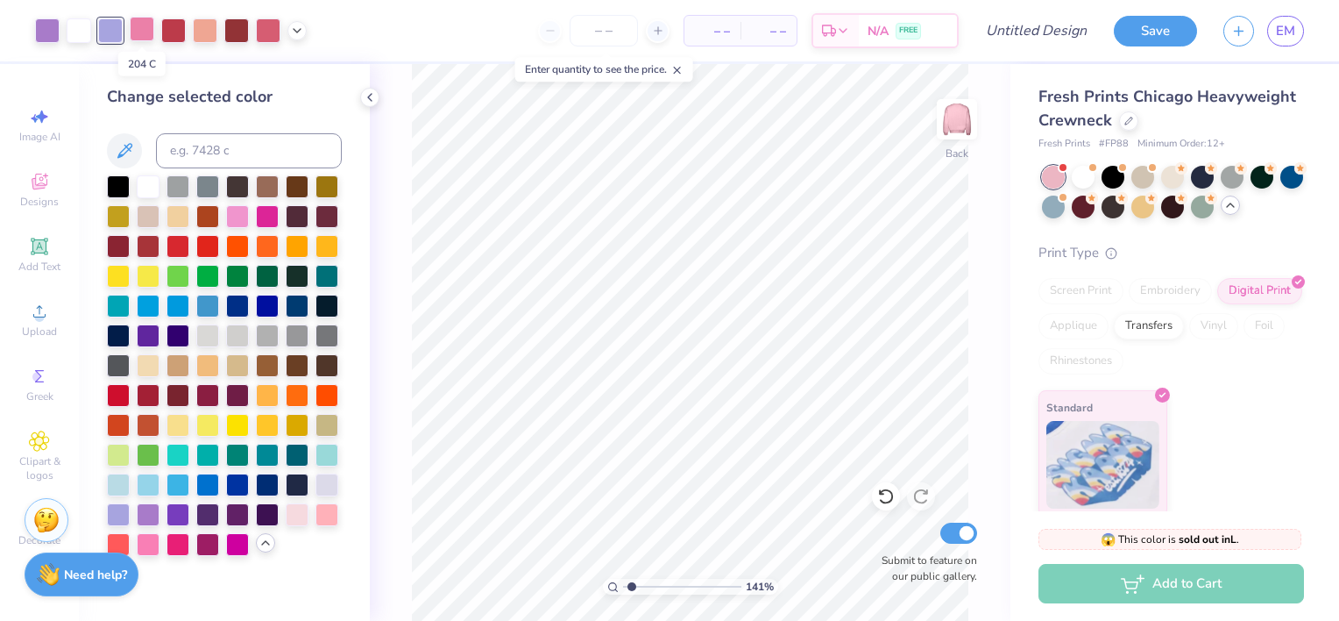
click at [135, 25] on div at bounding box center [142, 29] width 25 height 25
click at [326, 487] on div at bounding box center [327, 483] width 23 height 23
click at [145, 511] on div at bounding box center [148, 512] width 23 height 23
click at [140, 29] on div at bounding box center [142, 29] width 25 height 25
click at [206, 514] on div at bounding box center [207, 512] width 23 height 23
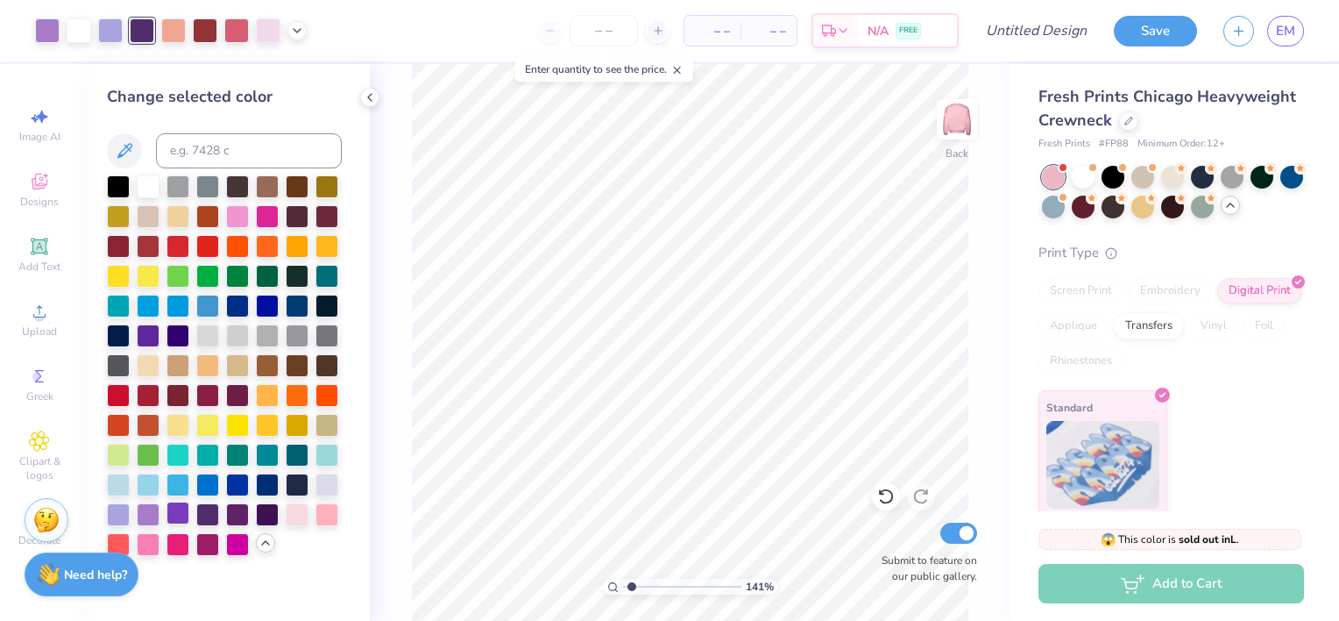
click at [174, 519] on div at bounding box center [178, 512] width 23 height 23
click at [169, 22] on div at bounding box center [173, 29] width 25 height 25
click at [123, 512] on div at bounding box center [118, 512] width 23 height 23
click at [207, 33] on div at bounding box center [205, 29] width 25 height 25
click at [175, 25] on div at bounding box center [173, 29] width 25 height 25
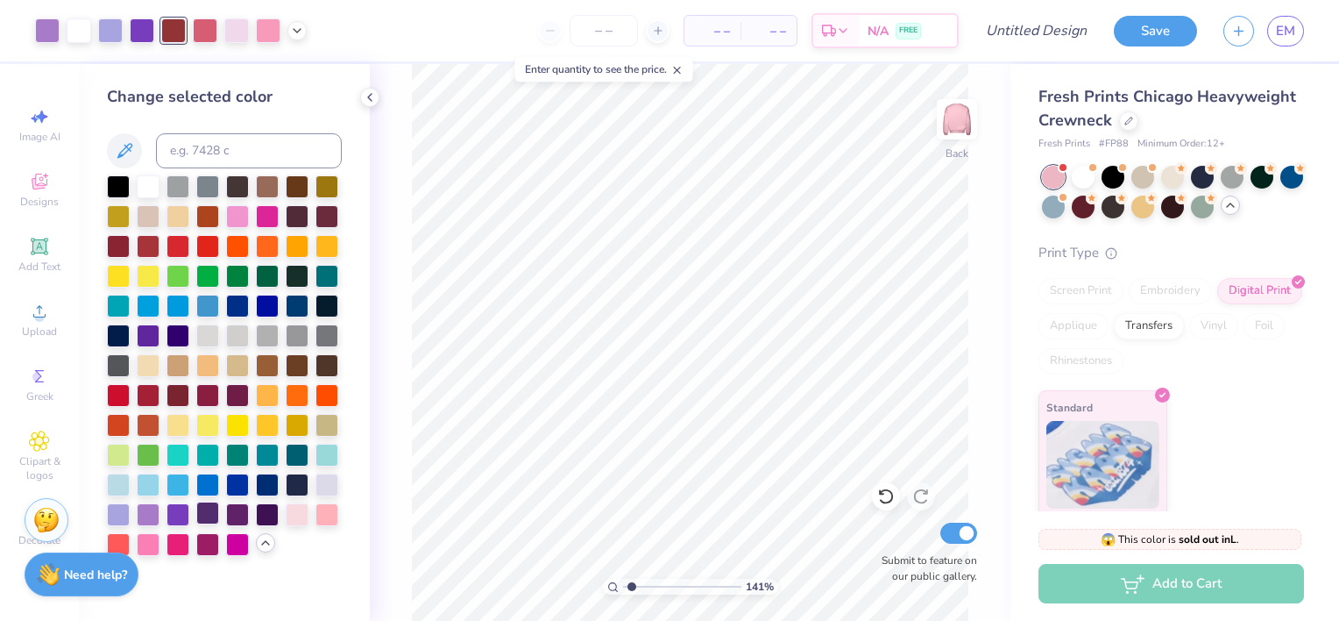
click at [216, 515] on div at bounding box center [207, 512] width 23 height 23
click at [212, 31] on div at bounding box center [205, 29] width 25 height 25
click at [146, 518] on div at bounding box center [148, 512] width 23 height 23
click at [202, 449] on div at bounding box center [207, 453] width 23 height 23
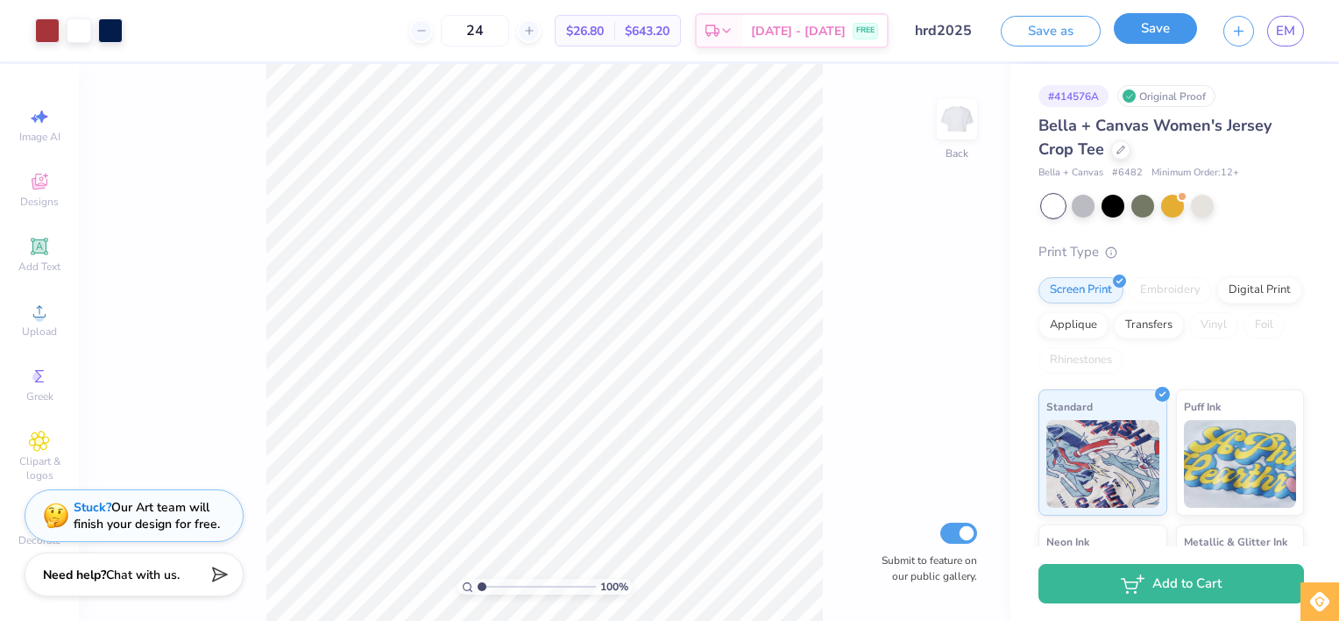
click at [1164, 35] on button "Save" at bounding box center [1155, 28] width 83 height 31
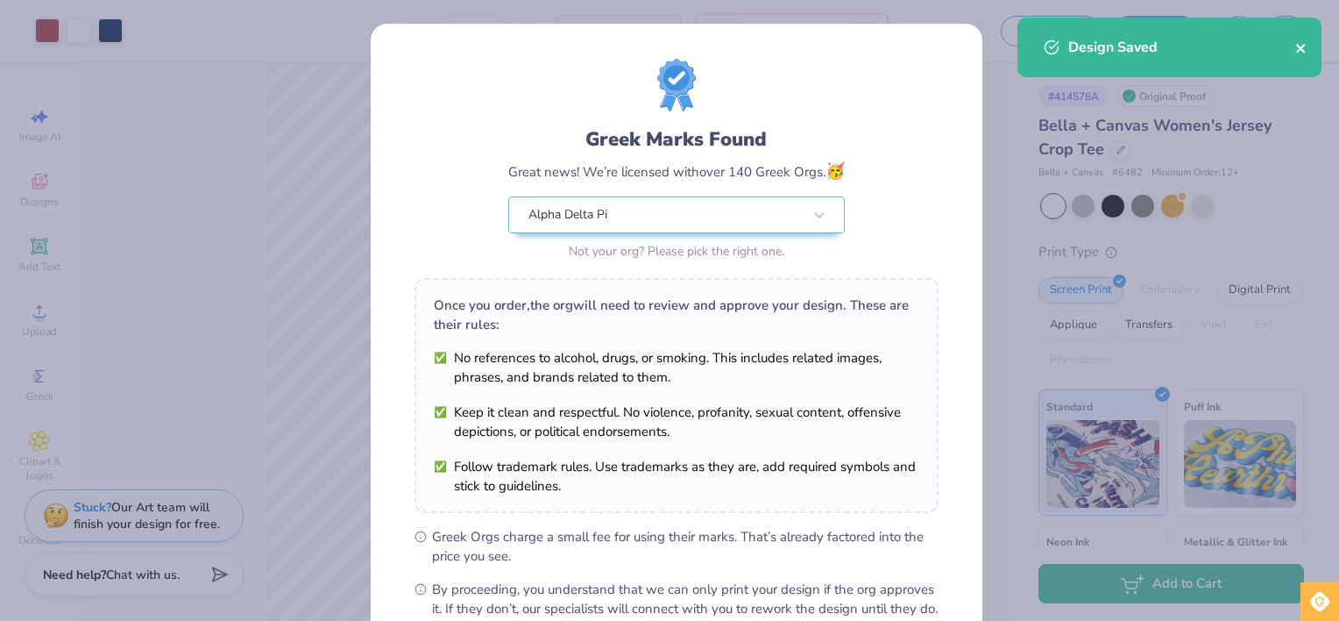
click at [1299, 54] on icon "close" at bounding box center [1301, 48] width 12 height 14
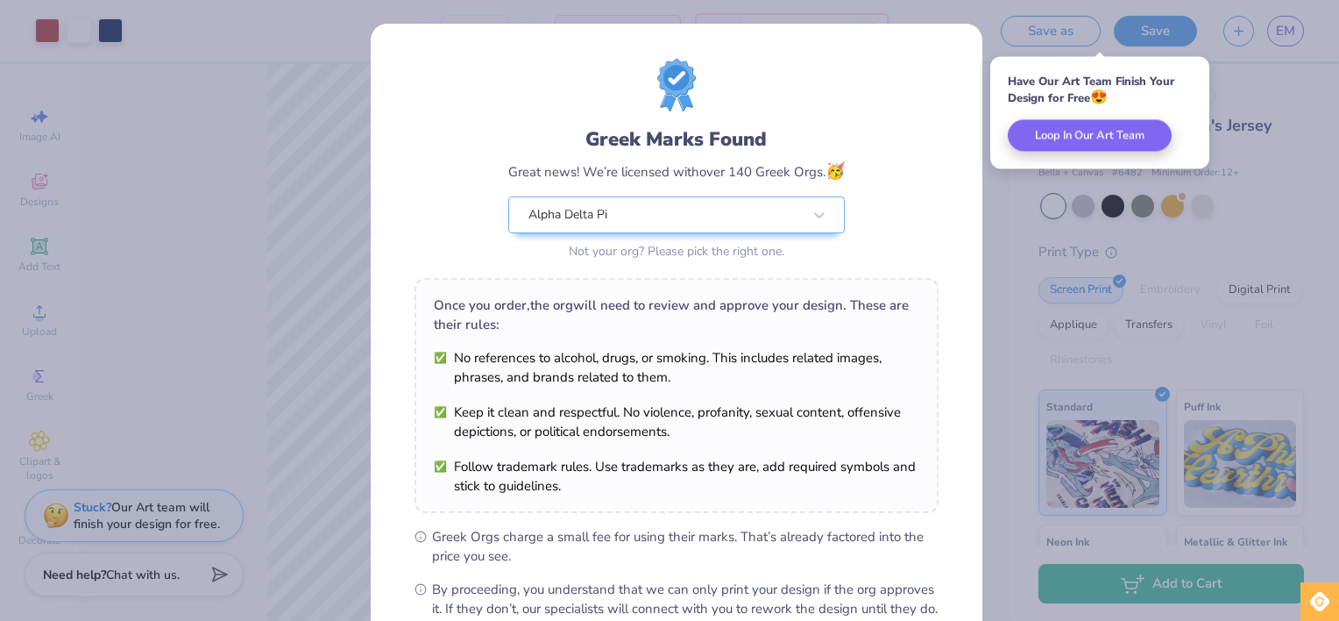
scroll to position [198, 0]
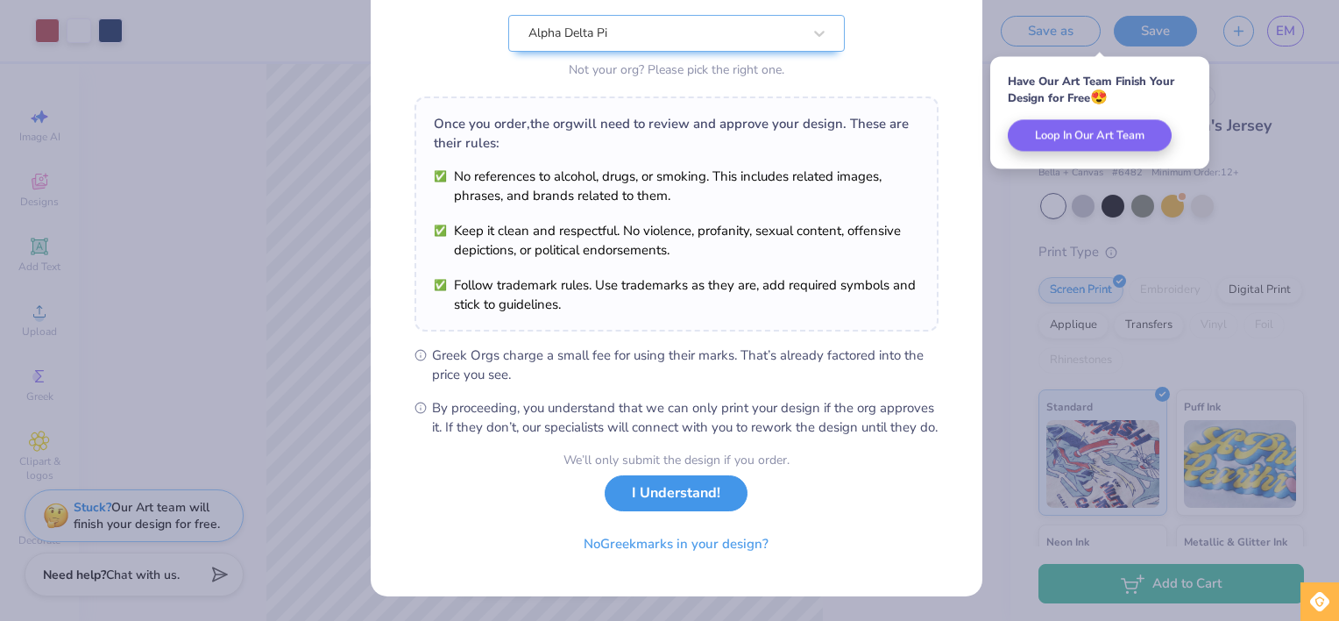
click at [691, 510] on button "I Understand!" at bounding box center [676, 493] width 143 height 36
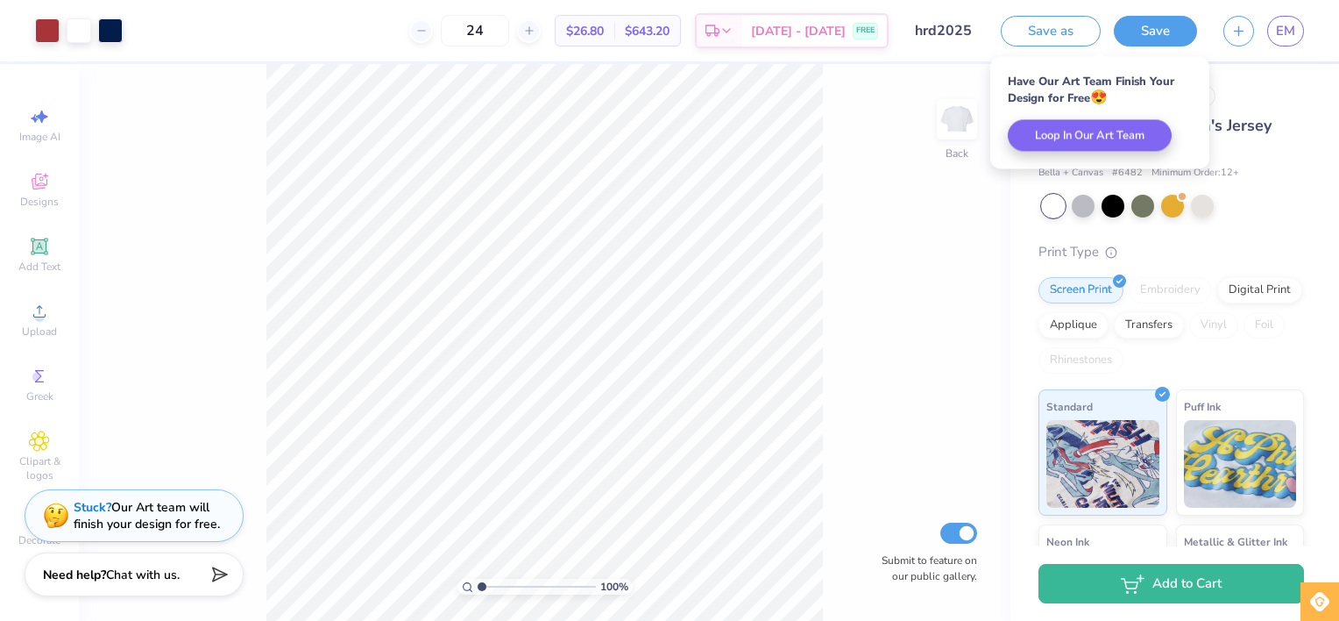
scroll to position [0, 0]
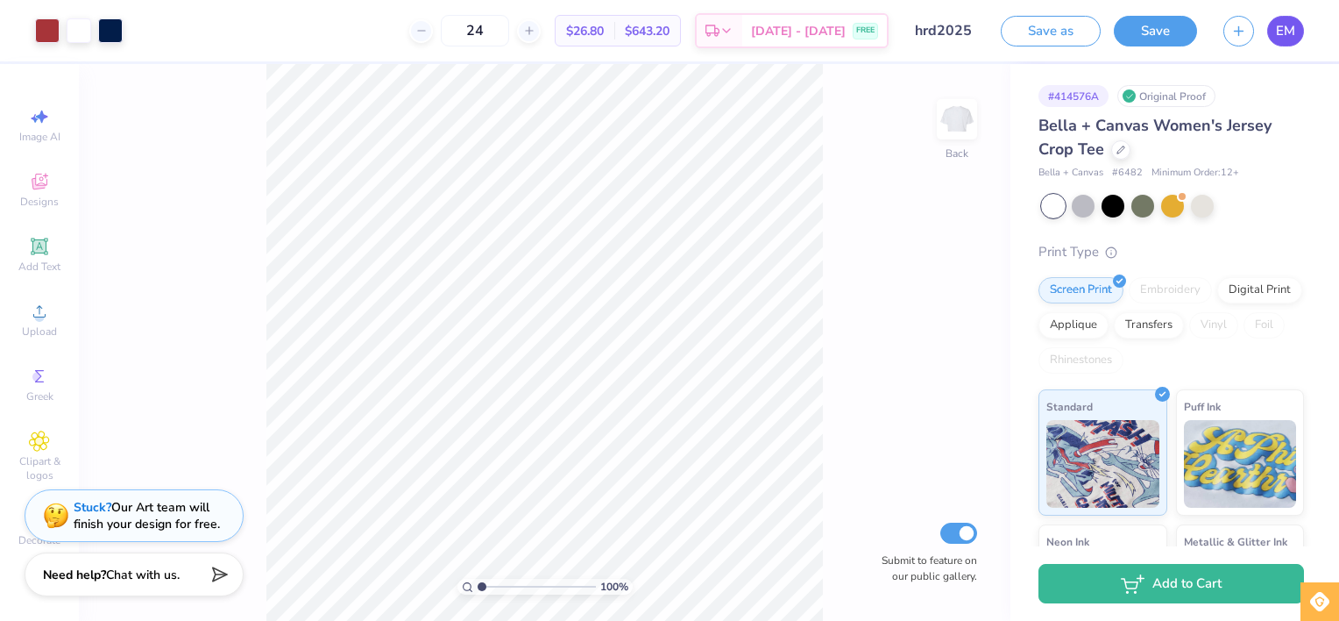
click at [1289, 32] on span "EM" at bounding box center [1285, 31] width 19 height 20
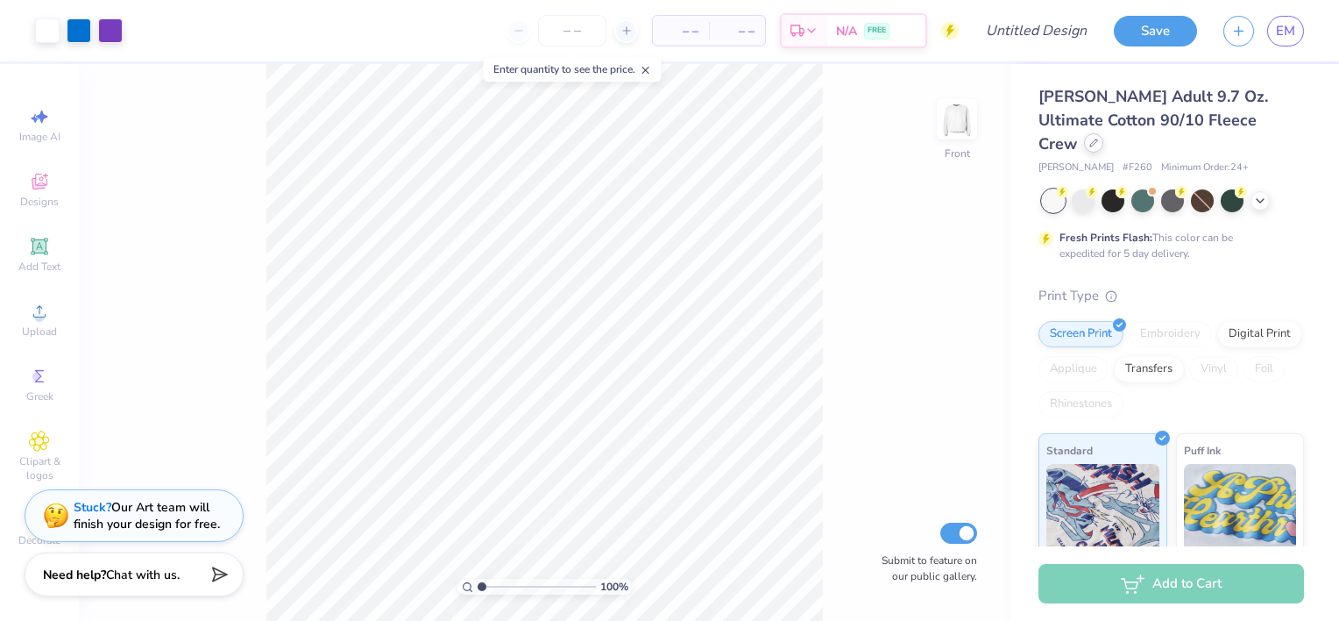
click at [1098, 138] on icon at bounding box center [1093, 142] width 9 height 9
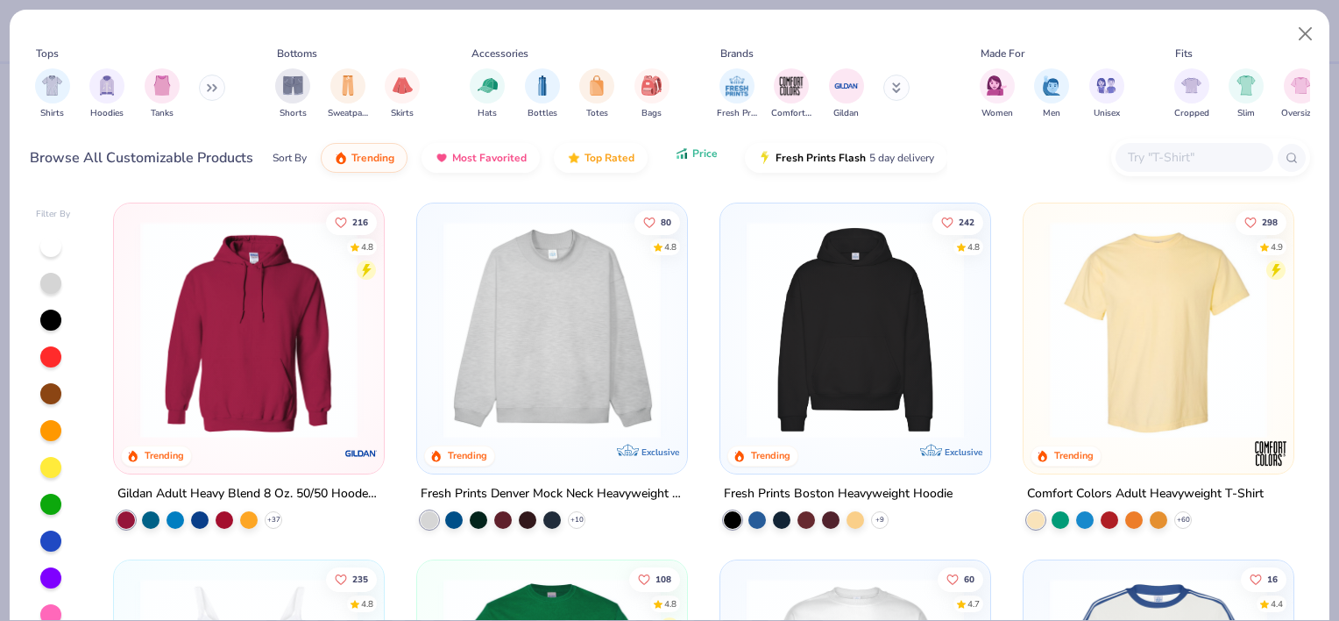
click at [684, 160] on icon "button" at bounding box center [682, 153] width 14 height 16
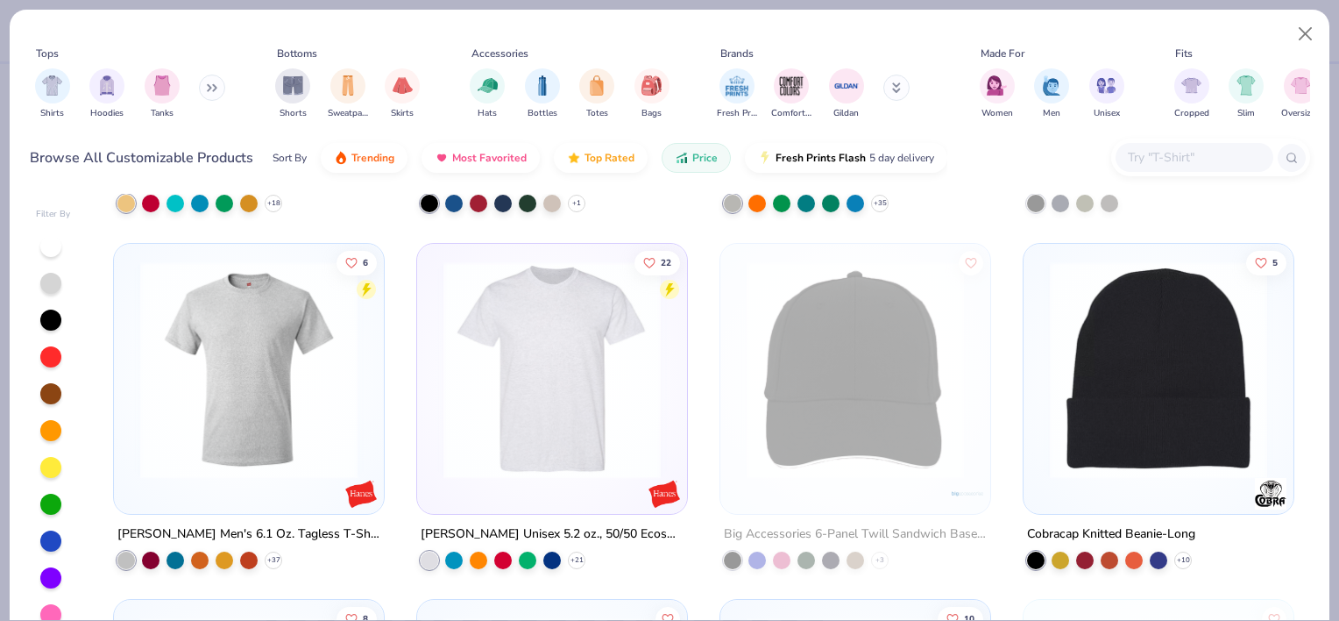
scroll to position [2100, 0]
click at [105, 89] on img "filter for Hoodies" at bounding box center [106, 84] width 19 height 20
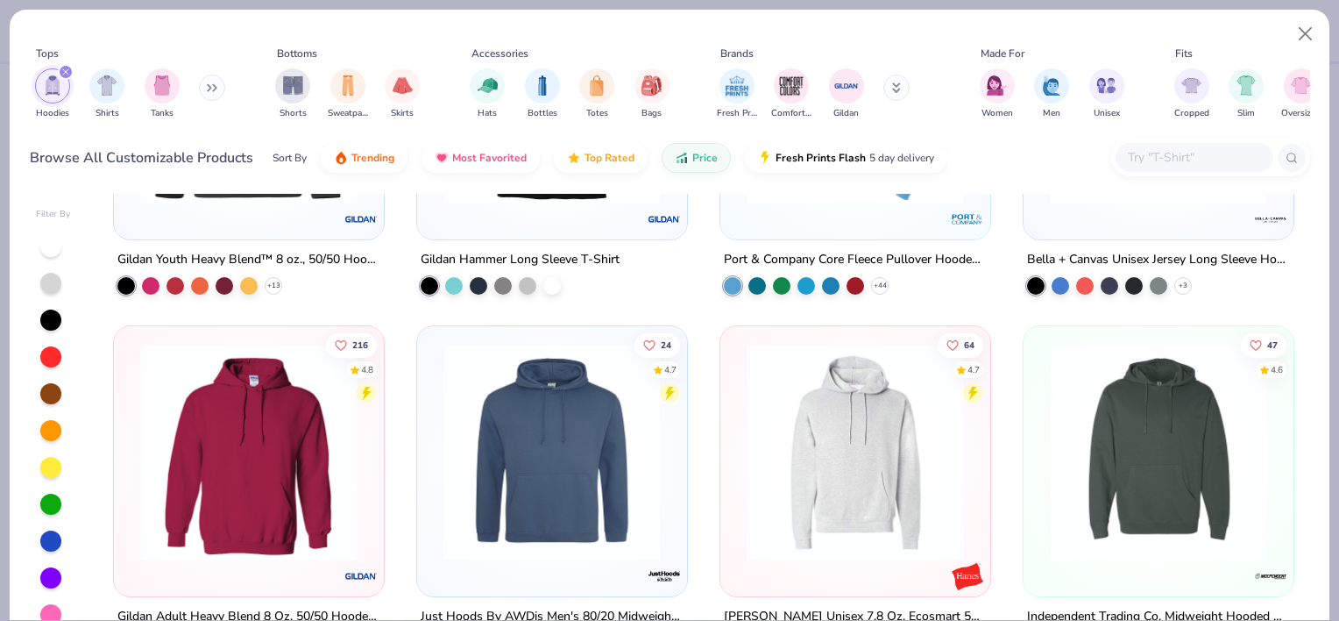
scroll to position [235, 0]
click at [204, 92] on button at bounding box center [212, 88] width 26 height 26
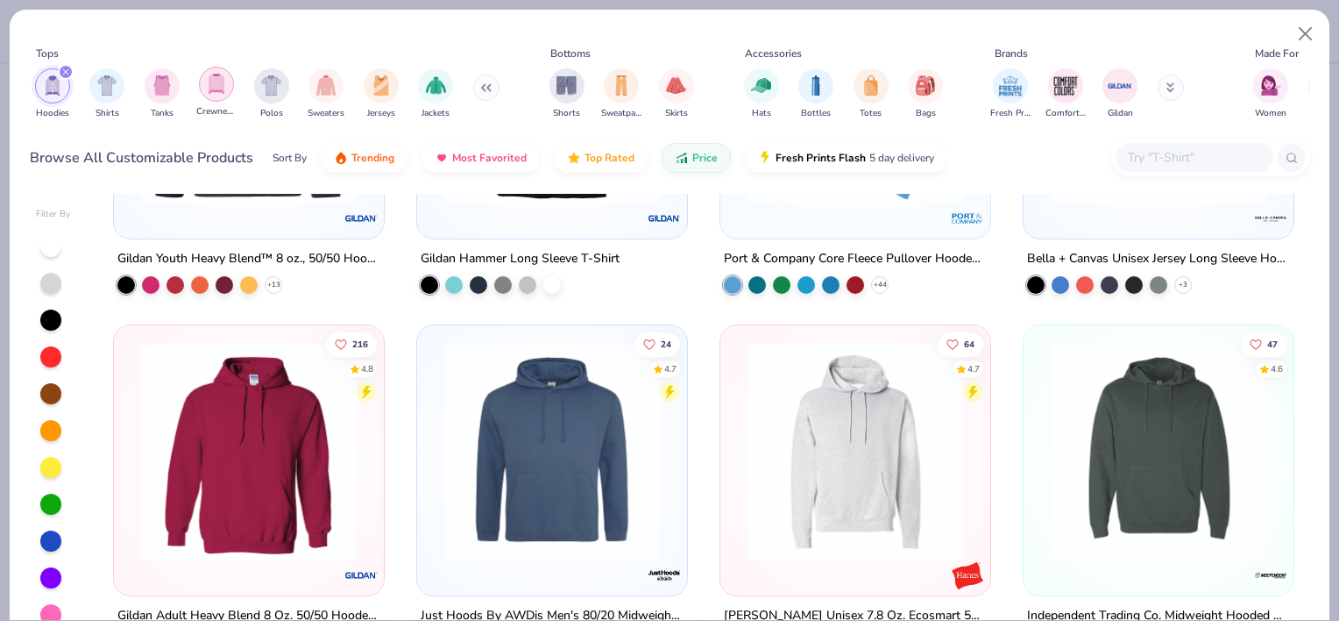
click at [224, 90] on img "filter for Crewnecks" at bounding box center [216, 84] width 19 height 20
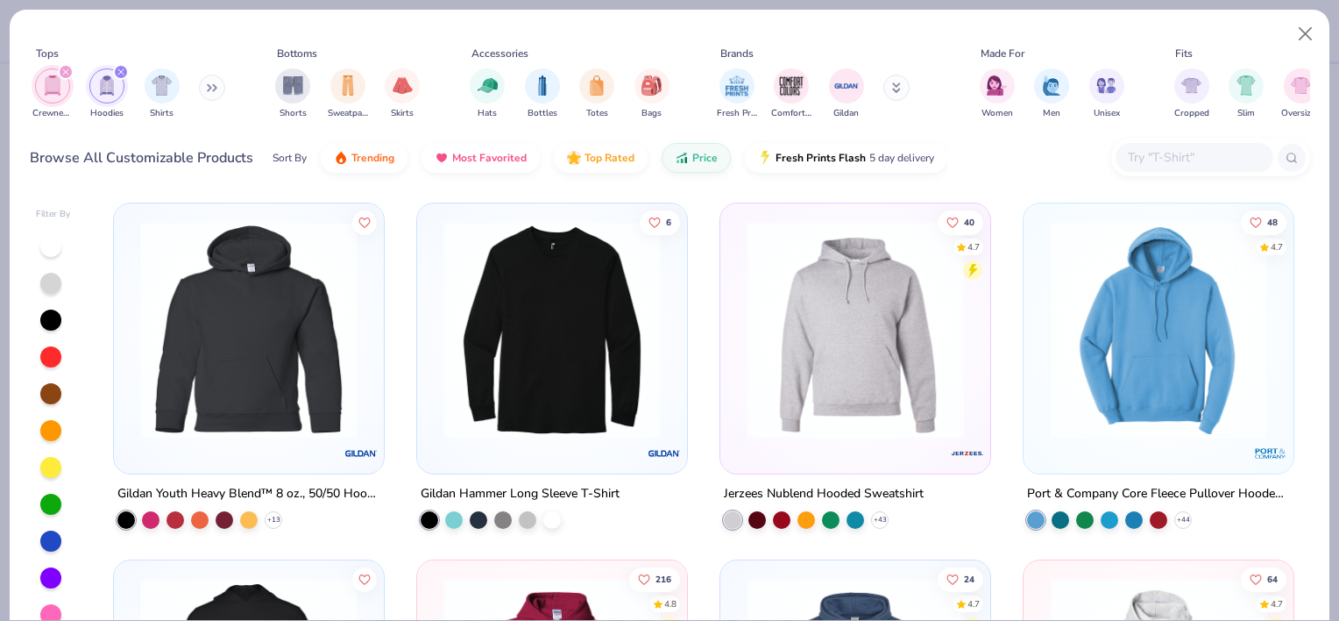
click at [63, 69] on icon "filter for Crewnecks" at bounding box center [65, 71] width 7 height 7
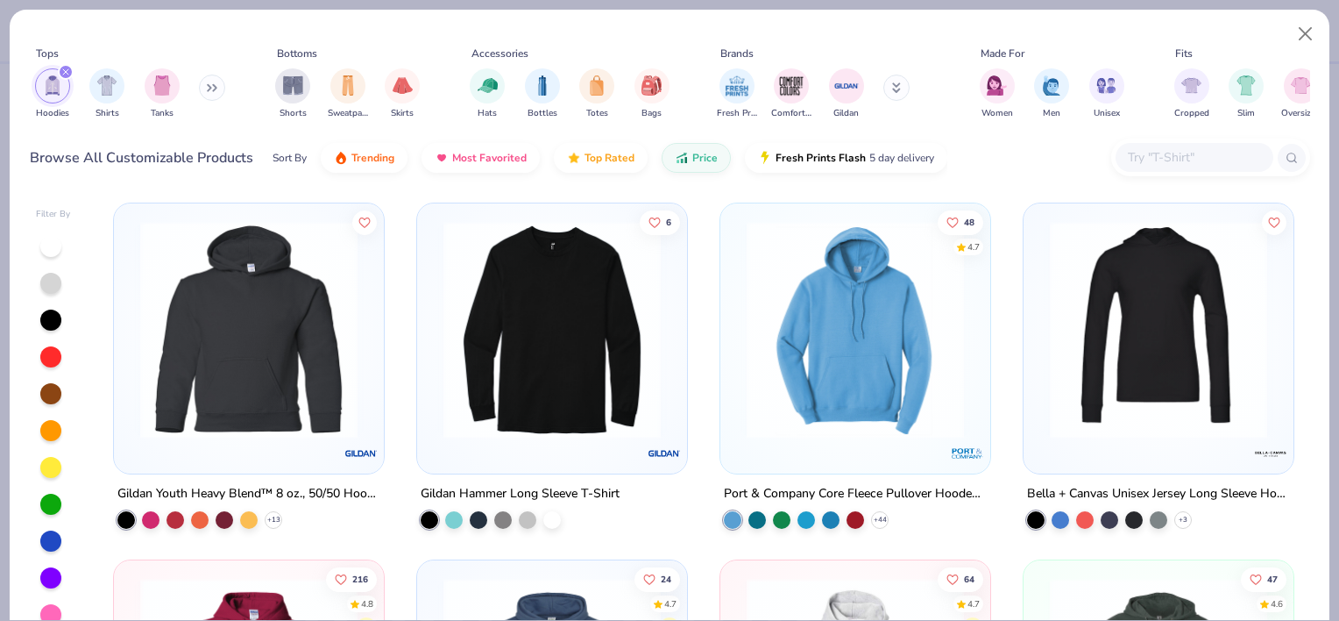
click at [63, 69] on icon "filter for Hoodies" at bounding box center [65, 71] width 7 height 7
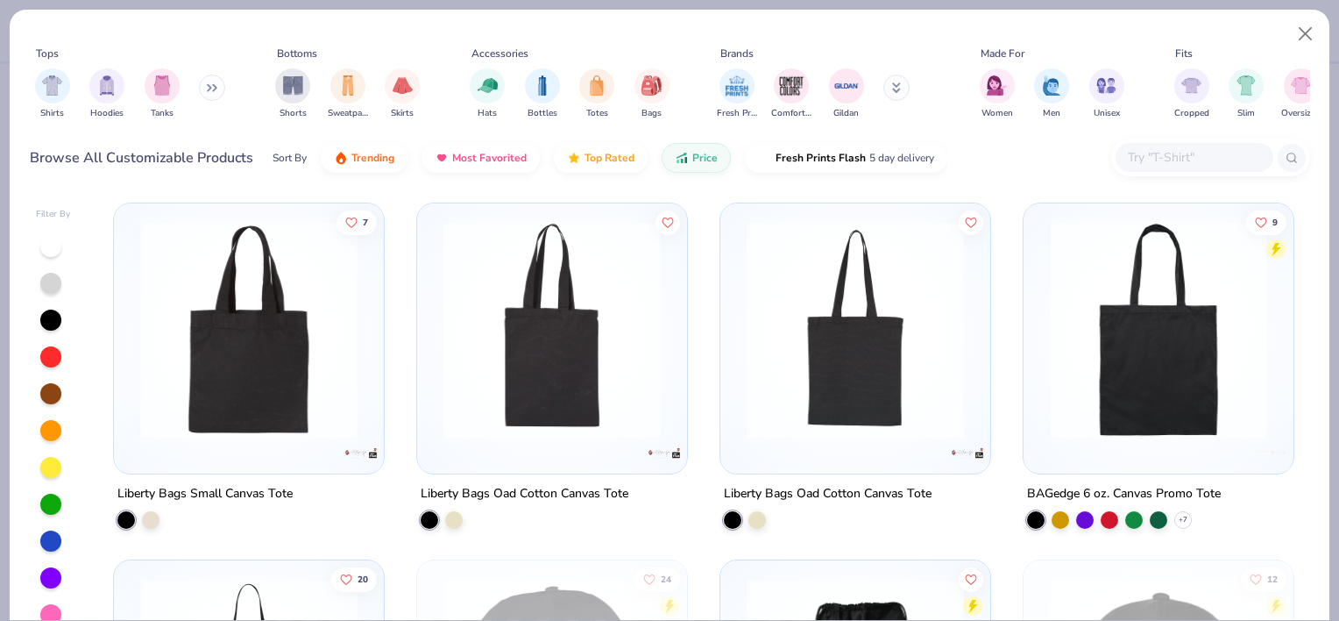
click at [193, 94] on div "Shirts Hoodies Tanks" at bounding box center [131, 93] width 202 height 65
click at [201, 94] on div "Shirts Hoodies Tanks" at bounding box center [131, 93] width 202 height 65
click at [217, 82] on button at bounding box center [212, 88] width 26 height 26
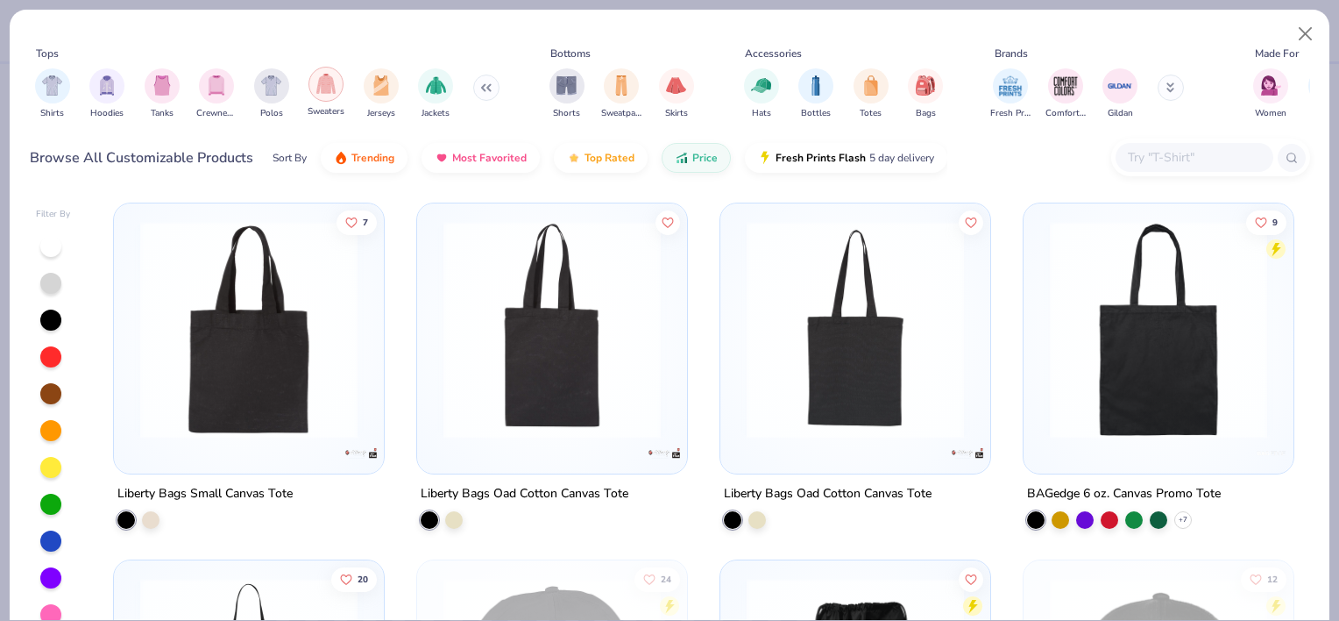
click at [326, 95] on div "filter for Sweaters" at bounding box center [326, 84] width 35 height 35
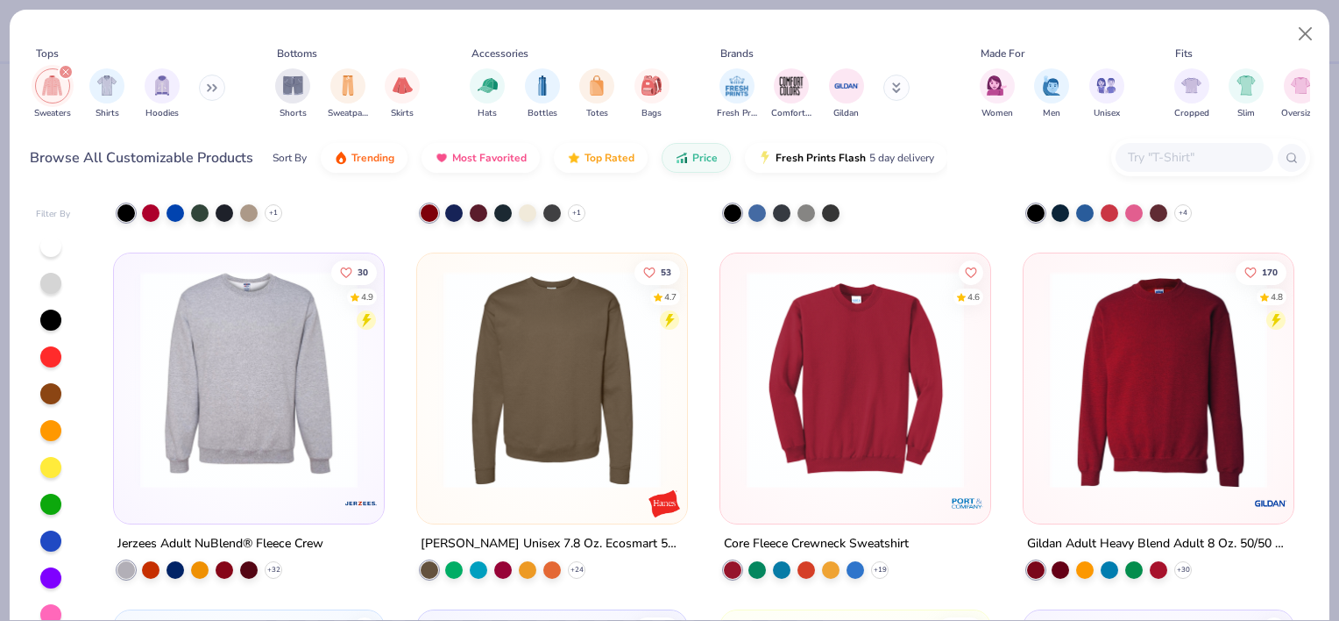
scroll to position [308, 0]
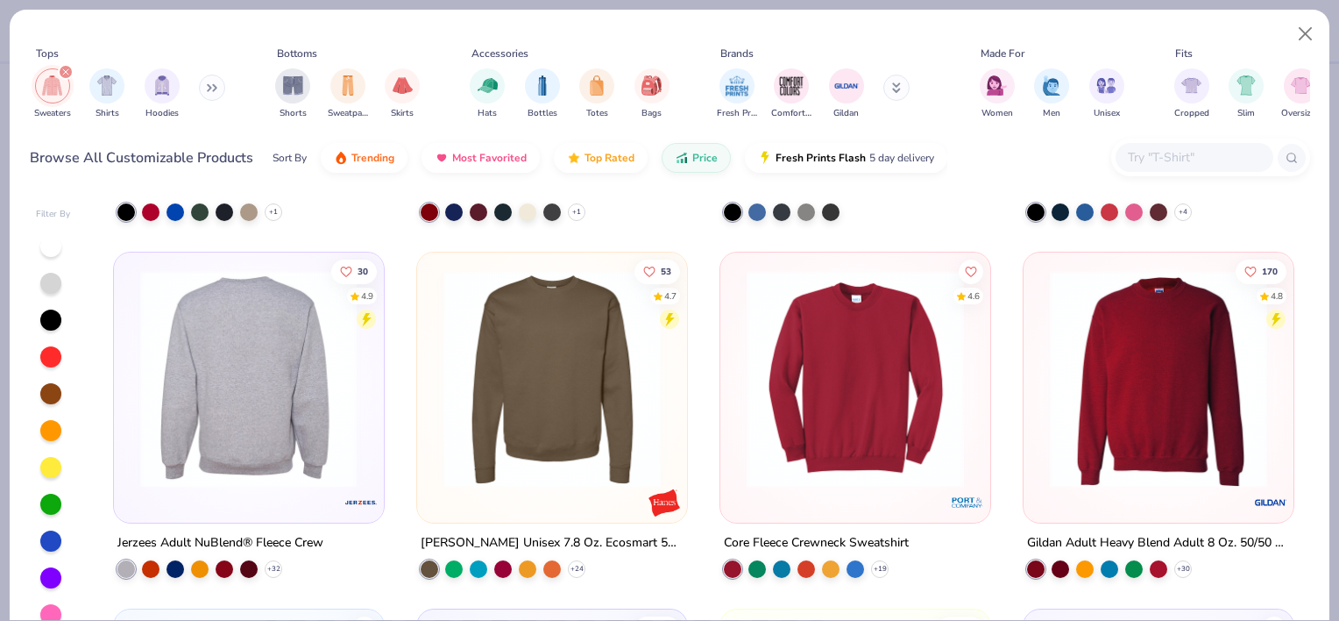
click at [330, 393] on img at bounding box center [248, 378] width 235 height 217
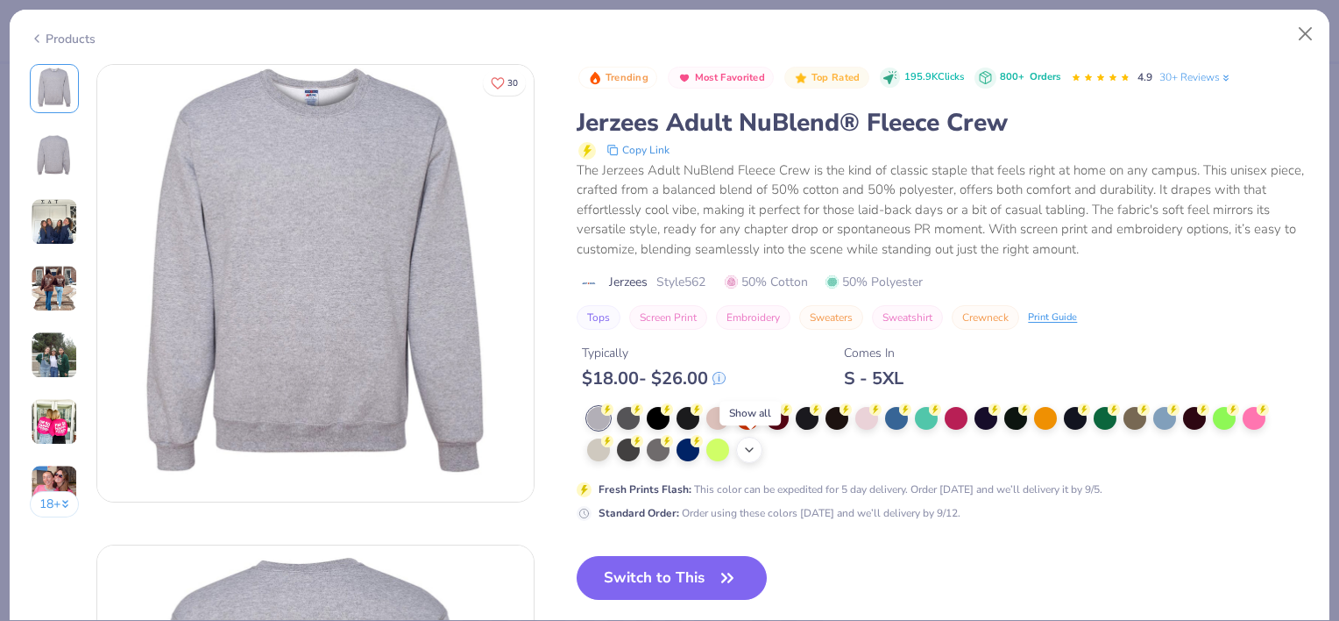
click at [761, 454] on div "+ 10" at bounding box center [749, 449] width 26 height 26
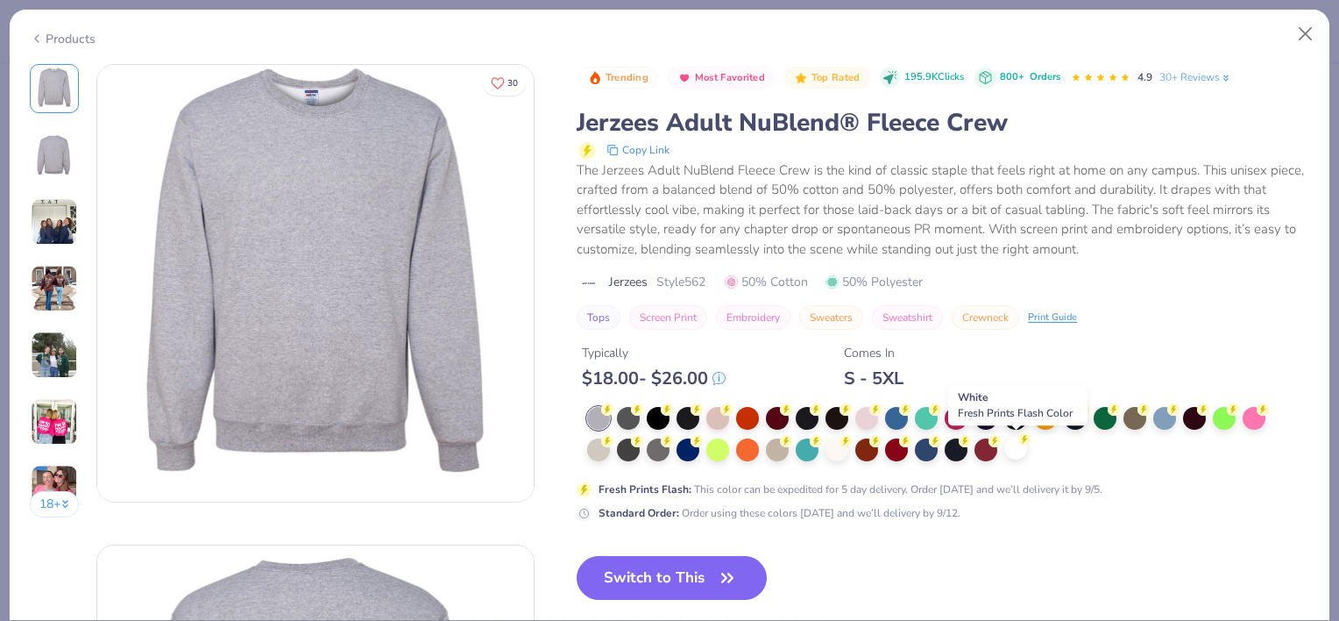
click at [1027, 455] on div at bounding box center [1015, 447] width 23 height 23
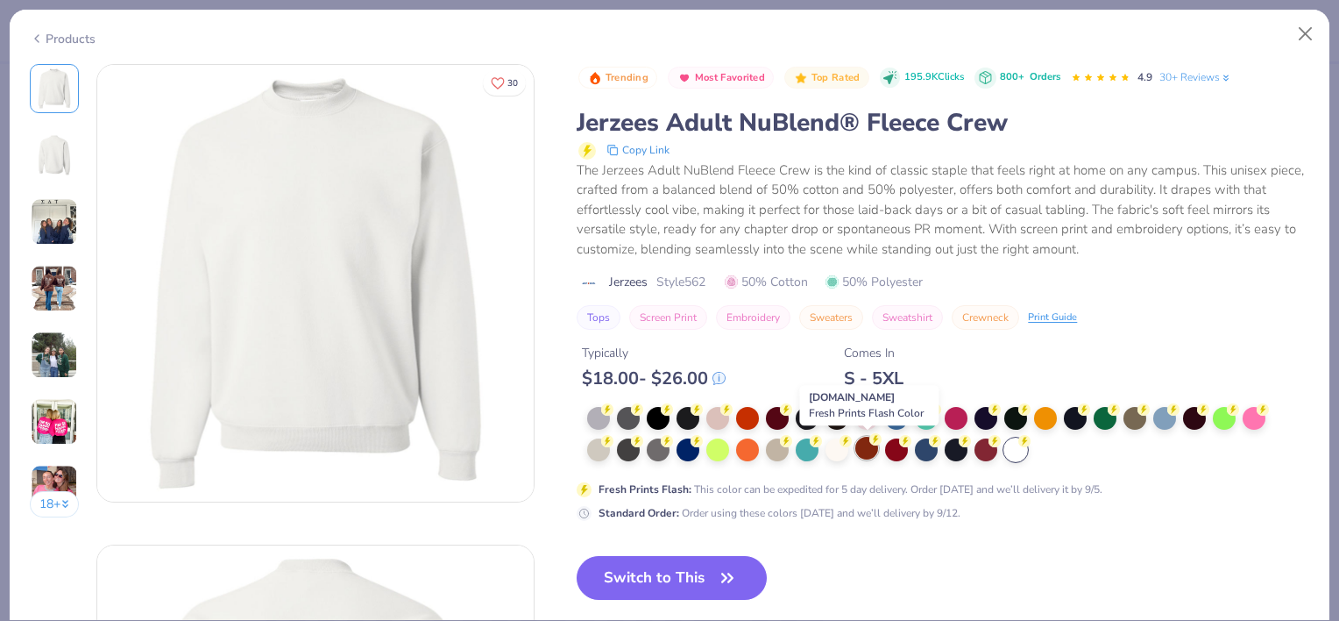
click at [855, 451] on div at bounding box center [866, 447] width 23 height 23
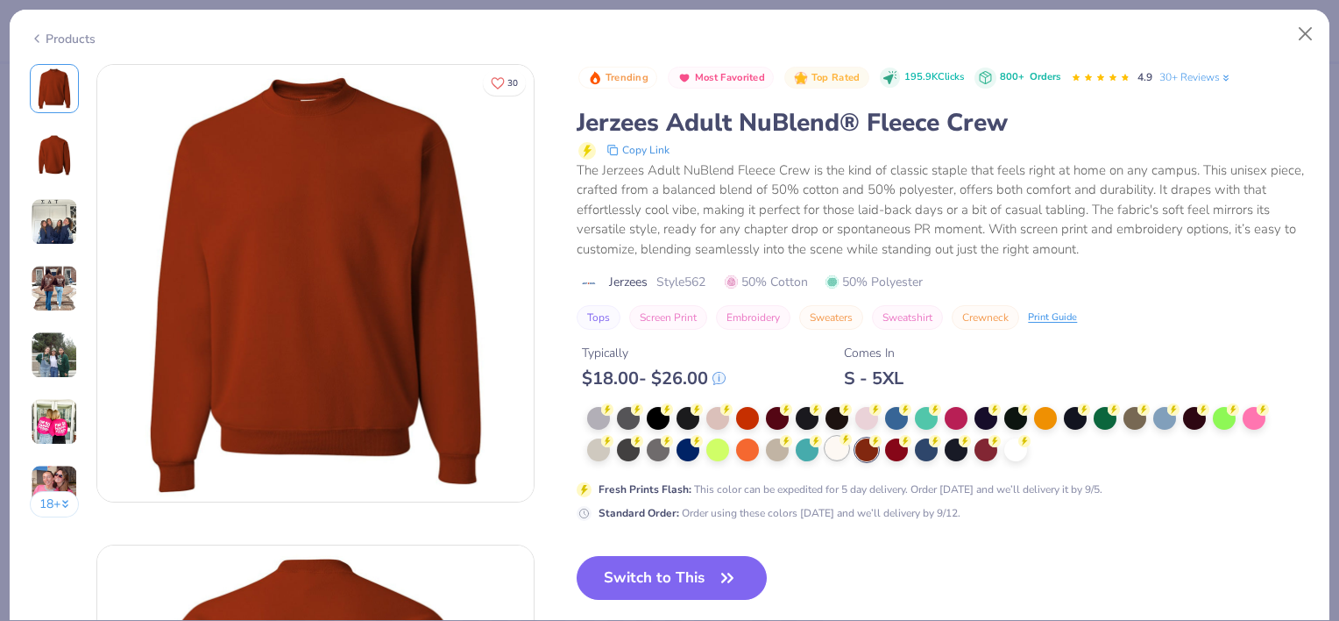
click at [834, 451] on div at bounding box center [837, 447] width 23 height 23
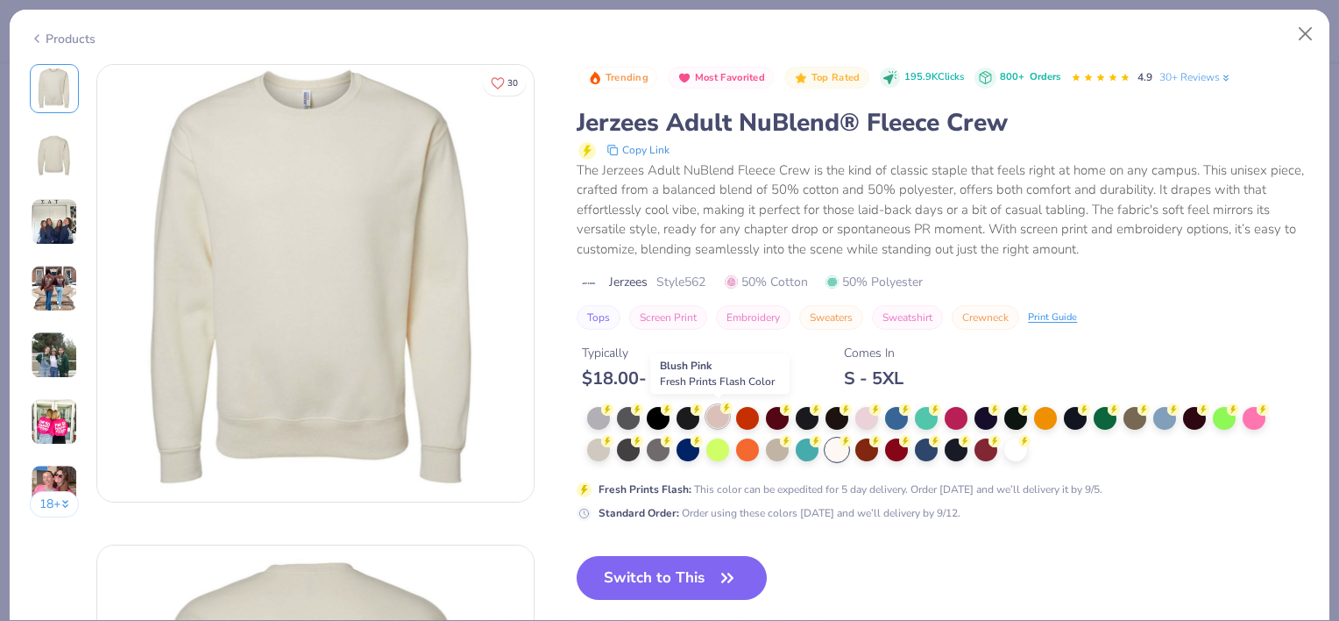
click at [717, 421] on div at bounding box center [717, 416] width 23 height 23
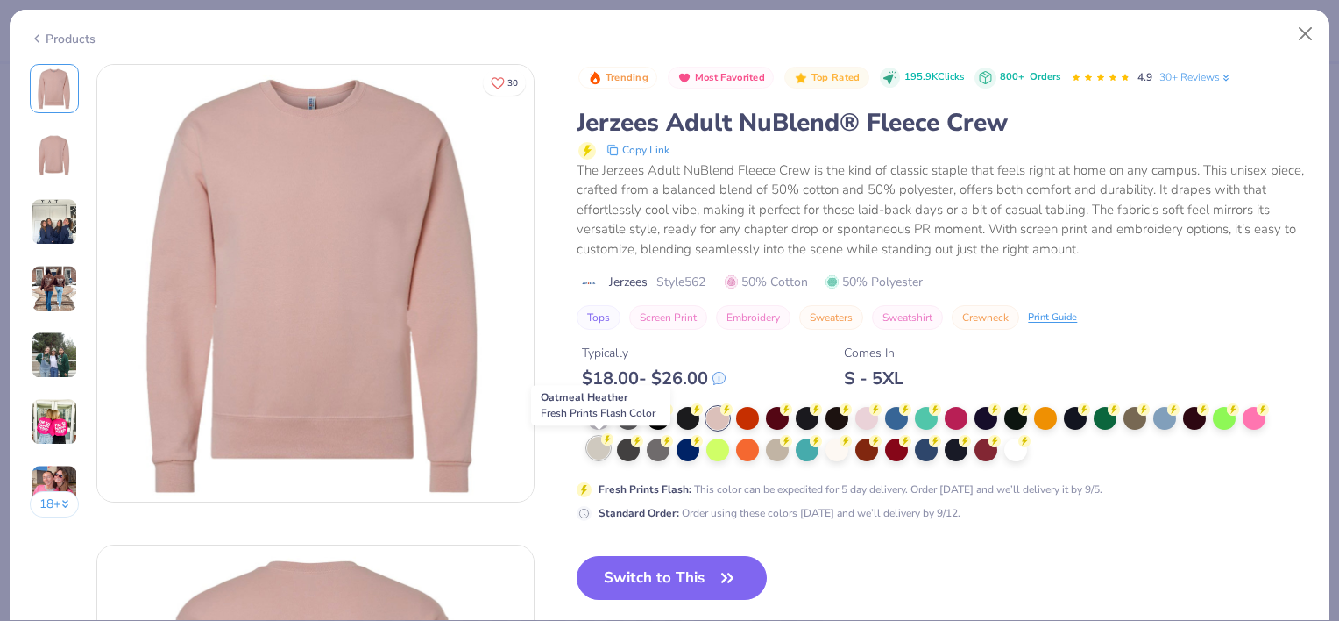
click at [599, 454] on div at bounding box center [598, 447] width 23 height 23
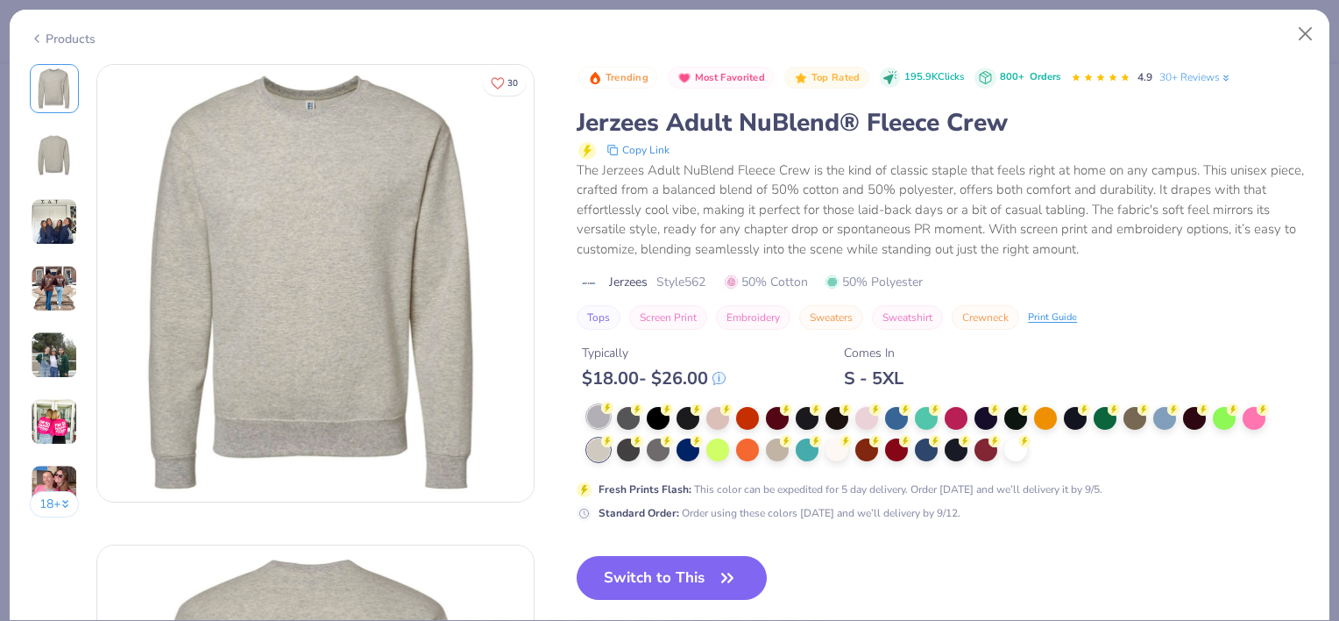
click at [605, 420] on div at bounding box center [598, 416] width 23 height 23
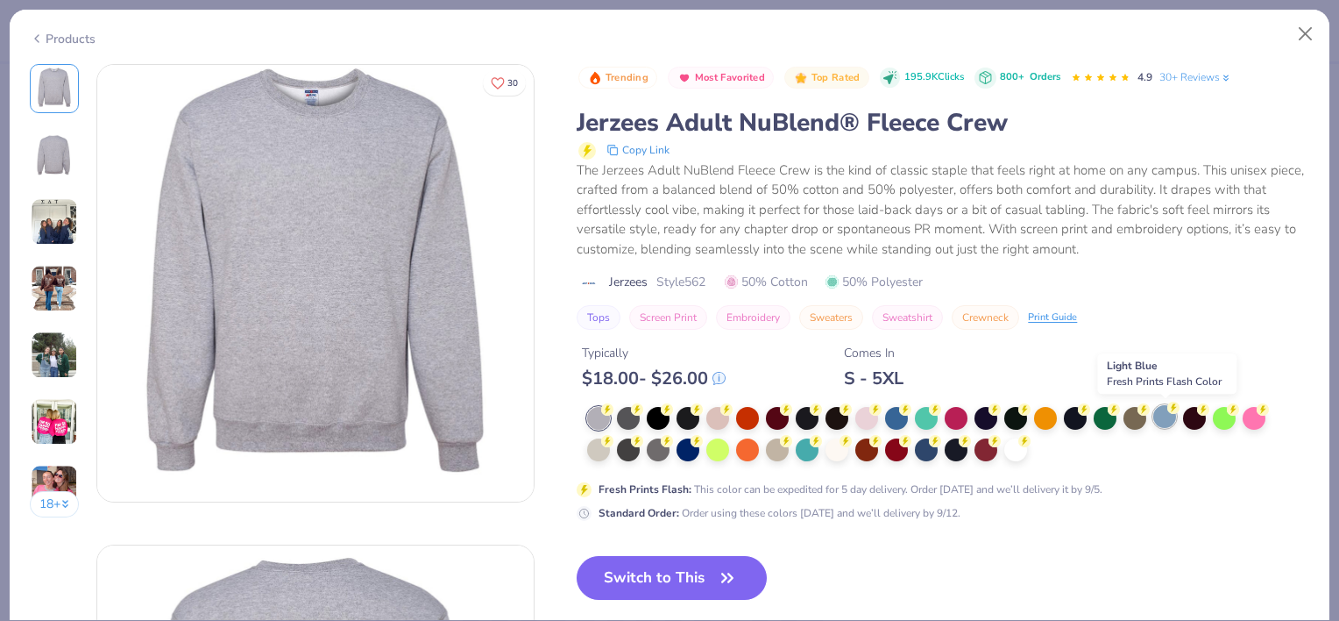
click at [1164, 417] on div at bounding box center [1164, 416] width 23 height 23
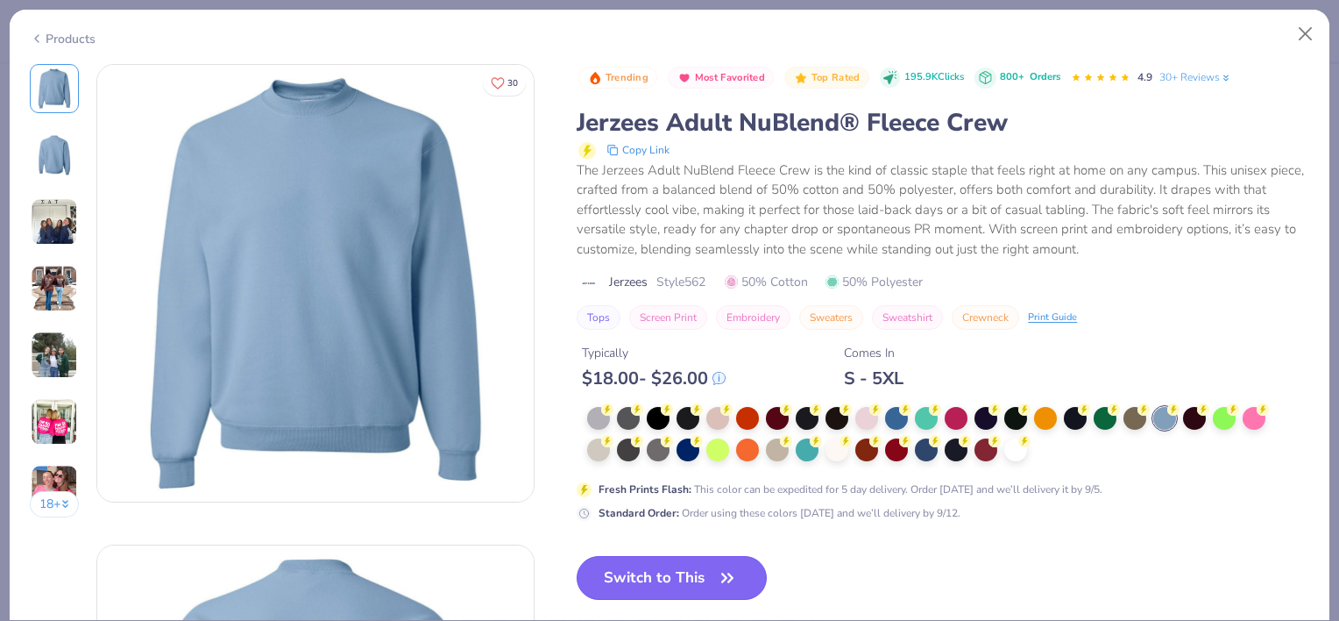
click at [721, 582] on icon "button" at bounding box center [727, 577] width 25 height 25
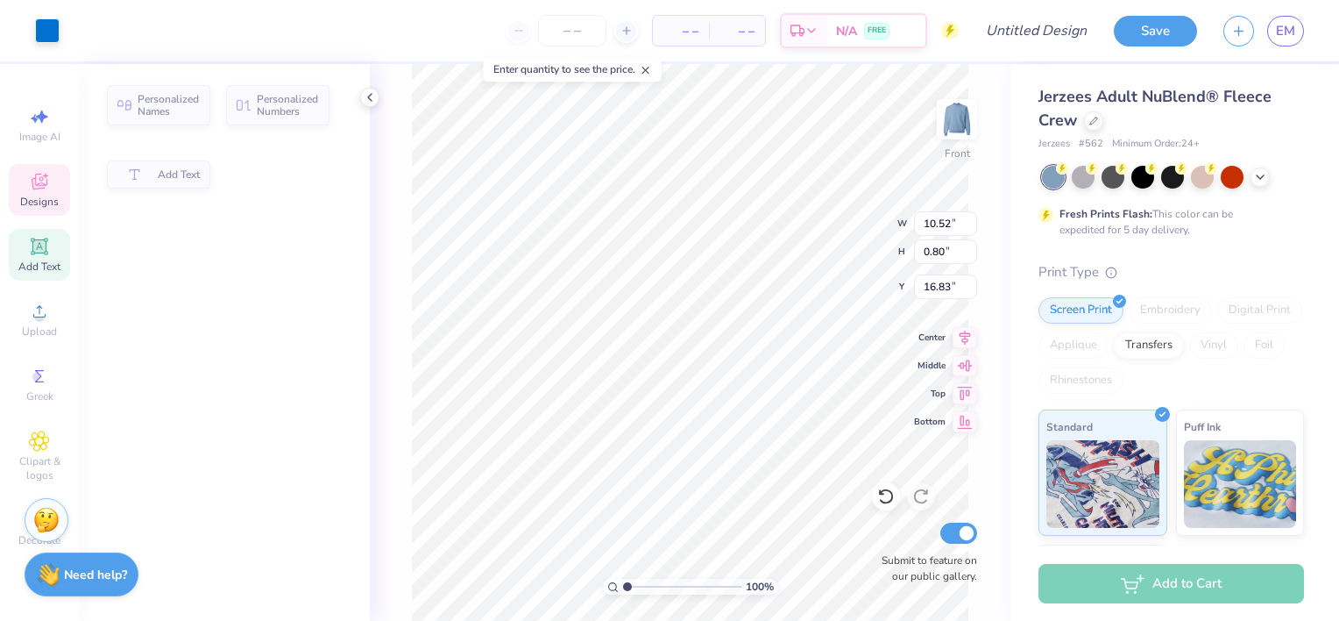
type input "10.52"
type input "0.80"
type input "16.83"
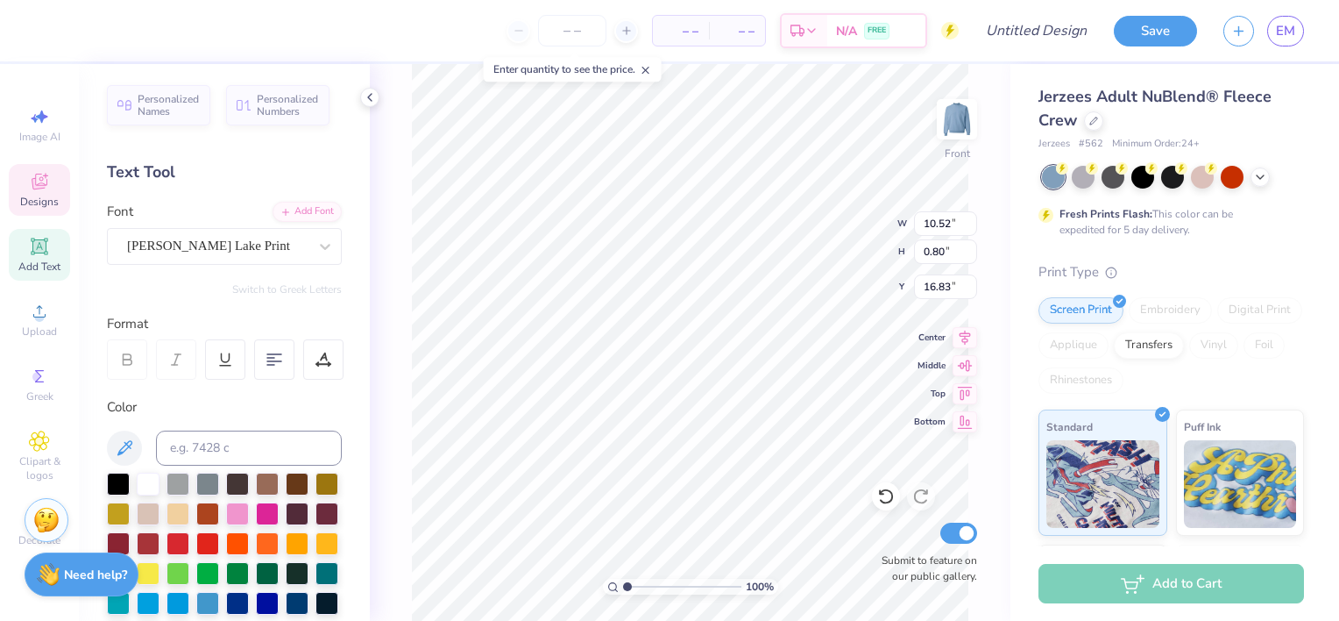
scroll to position [14, 10]
type textarea "florida southern college"
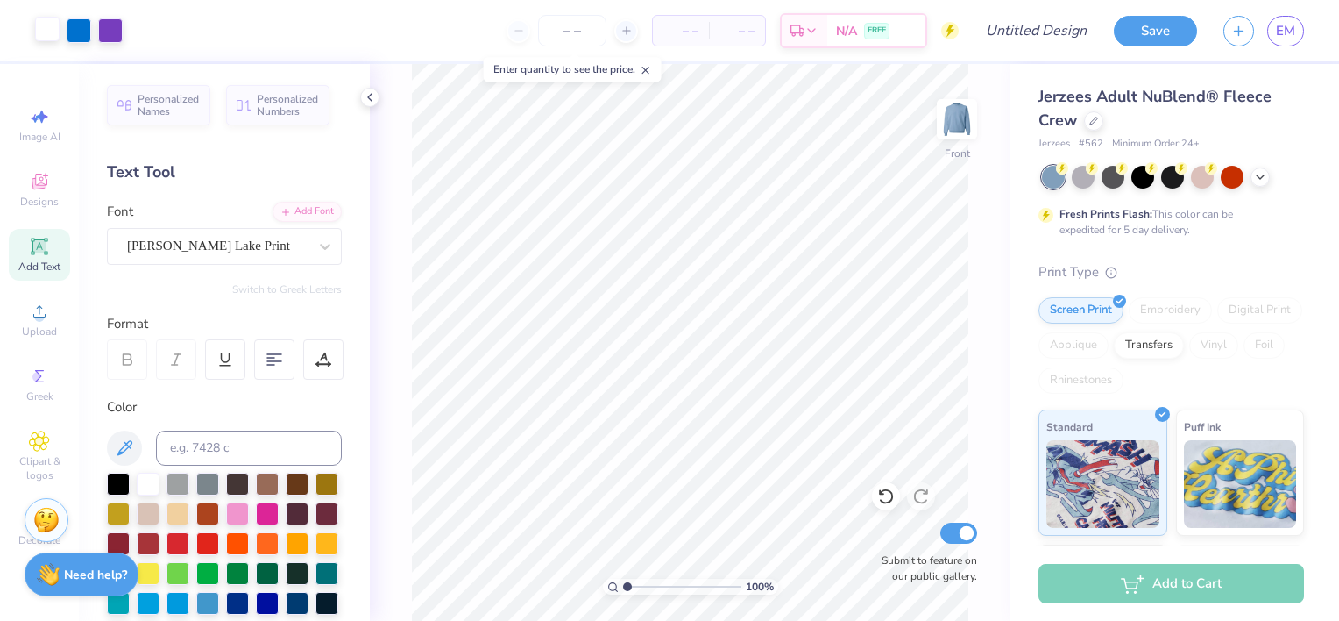
click at [50, 39] on div at bounding box center [47, 29] width 25 height 25
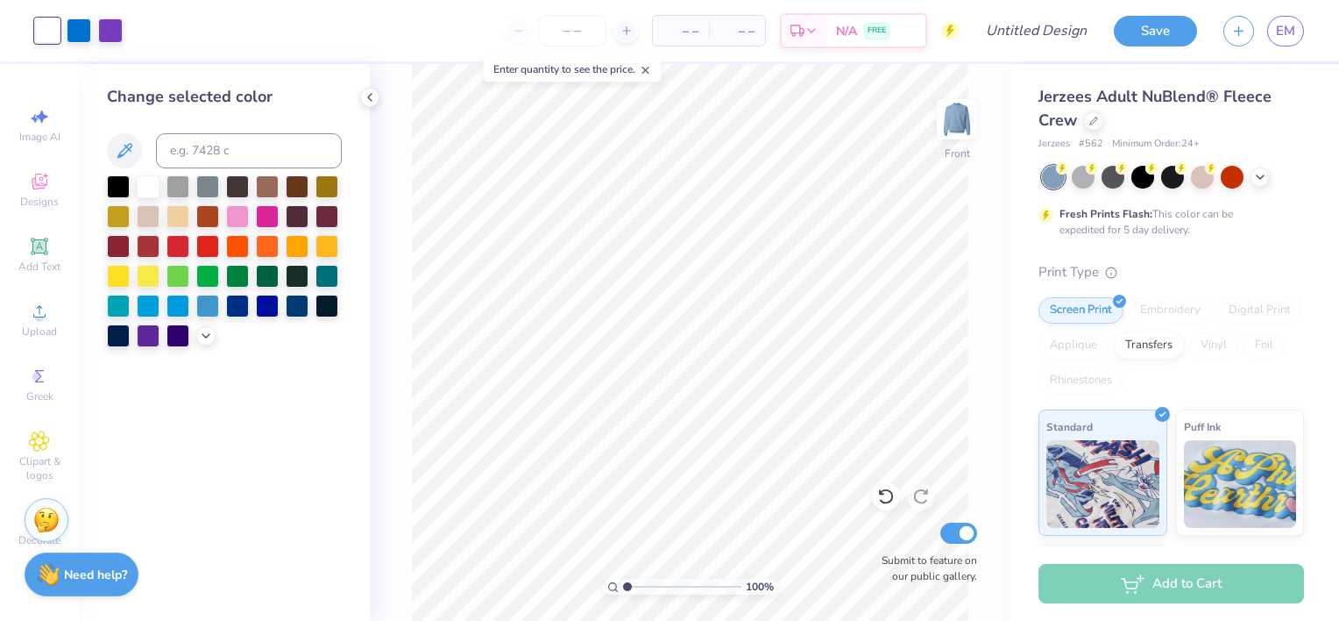
click at [195, 336] on div at bounding box center [224, 261] width 235 height 172
click at [200, 337] on icon at bounding box center [206, 334] width 14 height 14
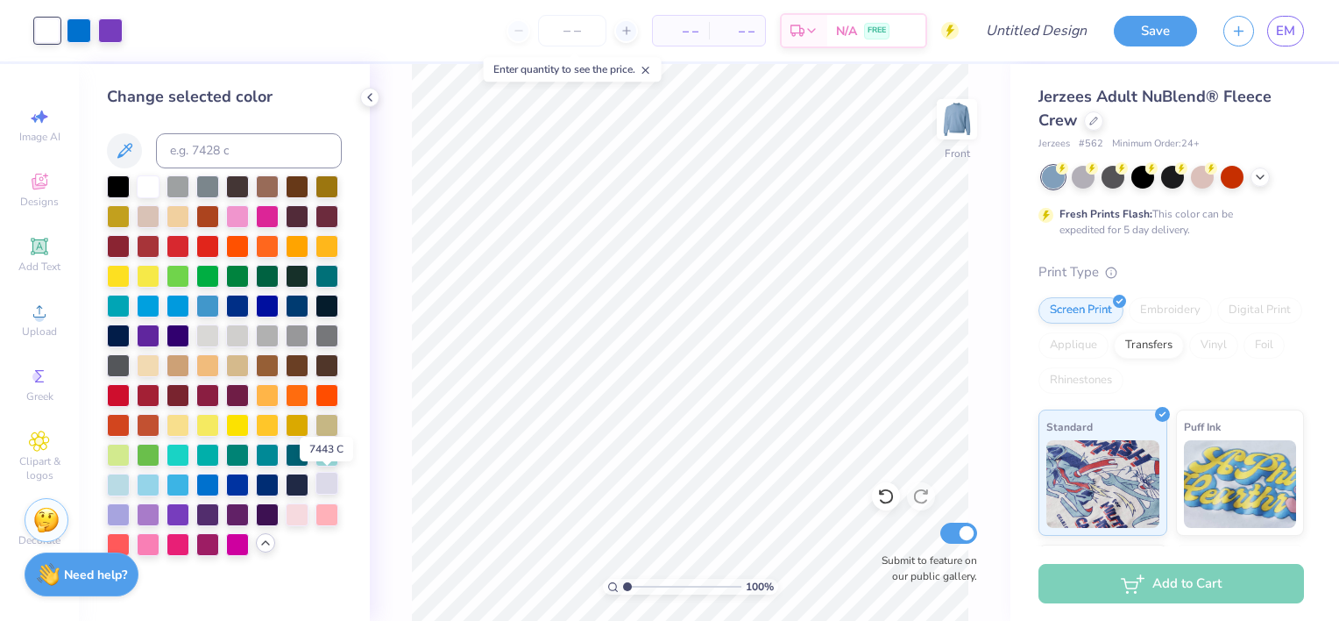
click at [338, 485] on div at bounding box center [327, 483] width 23 height 23
click at [116, 479] on div at bounding box center [118, 483] width 23 height 23
click at [204, 344] on div at bounding box center [207, 334] width 23 height 23
click at [146, 188] on div at bounding box center [148, 185] width 23 height 23
click at [1027, 36] on input "Design Title" at bounding box center [1058, 30] width 86 height 35
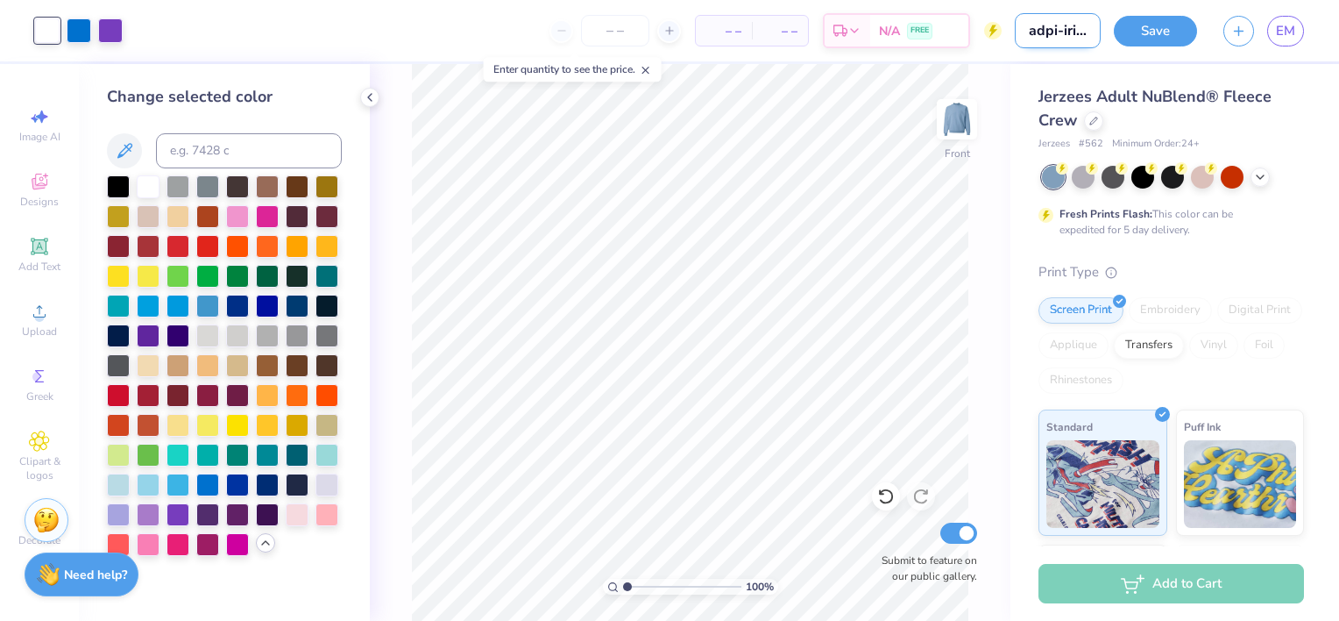
scroll to position [0, 4]
type input "adpi-irish"
click at [606, 35] on input "number" at bounding box center [615, 31] width 68 height 32
type input "20"
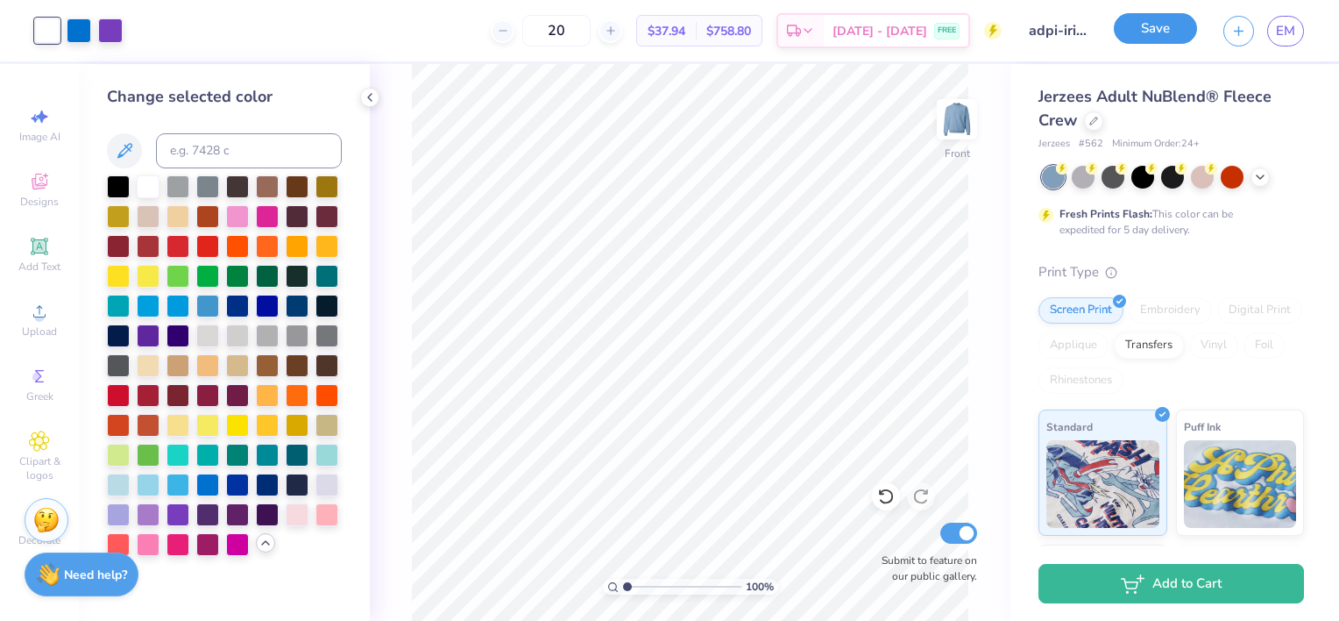
click at [1161, 37] on button "Save" at bounding box center [1155, 28] width 83 height 31
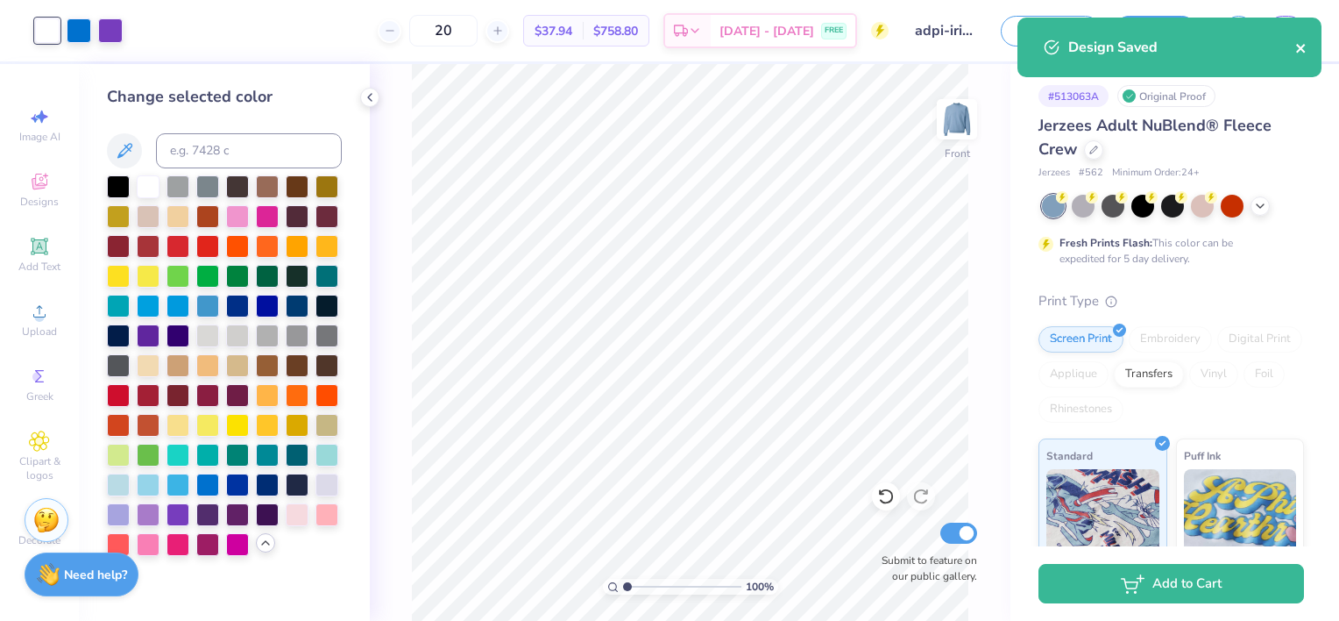
click at [1300, 56] on button "close" at bounding box center [1301, 47] width 12 height 21
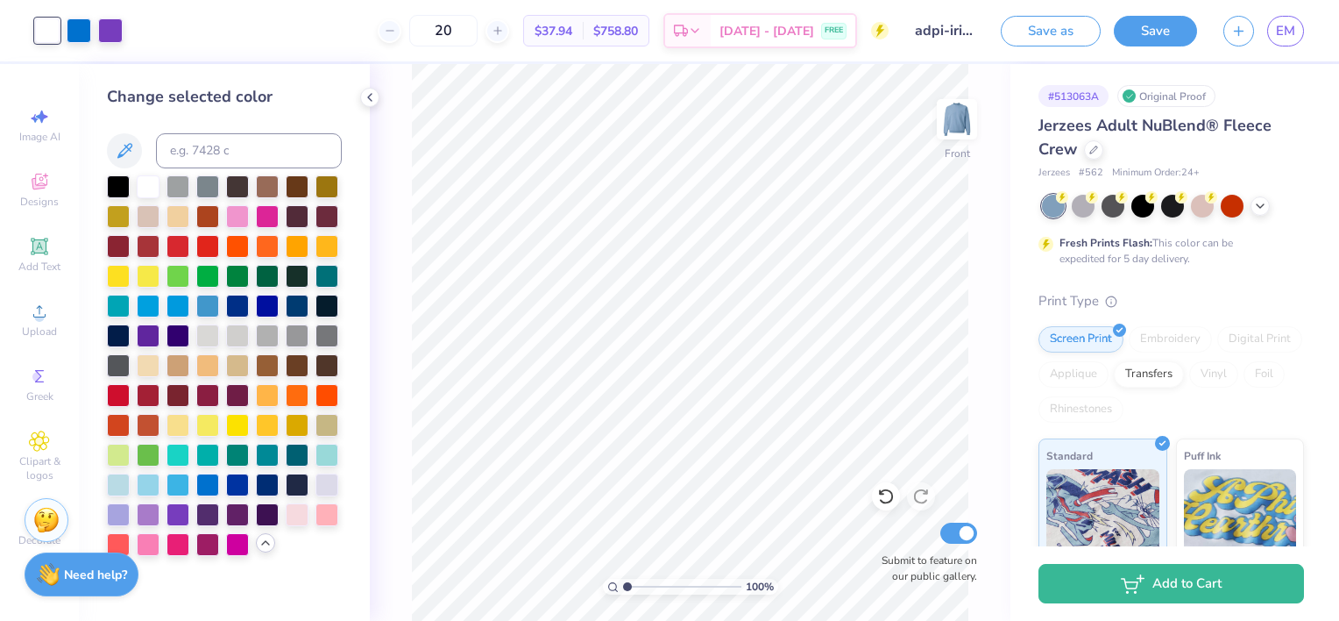
click at [1294, 21] on div "Design Saved" at bounding box center [1169, 17] width 311 height 7
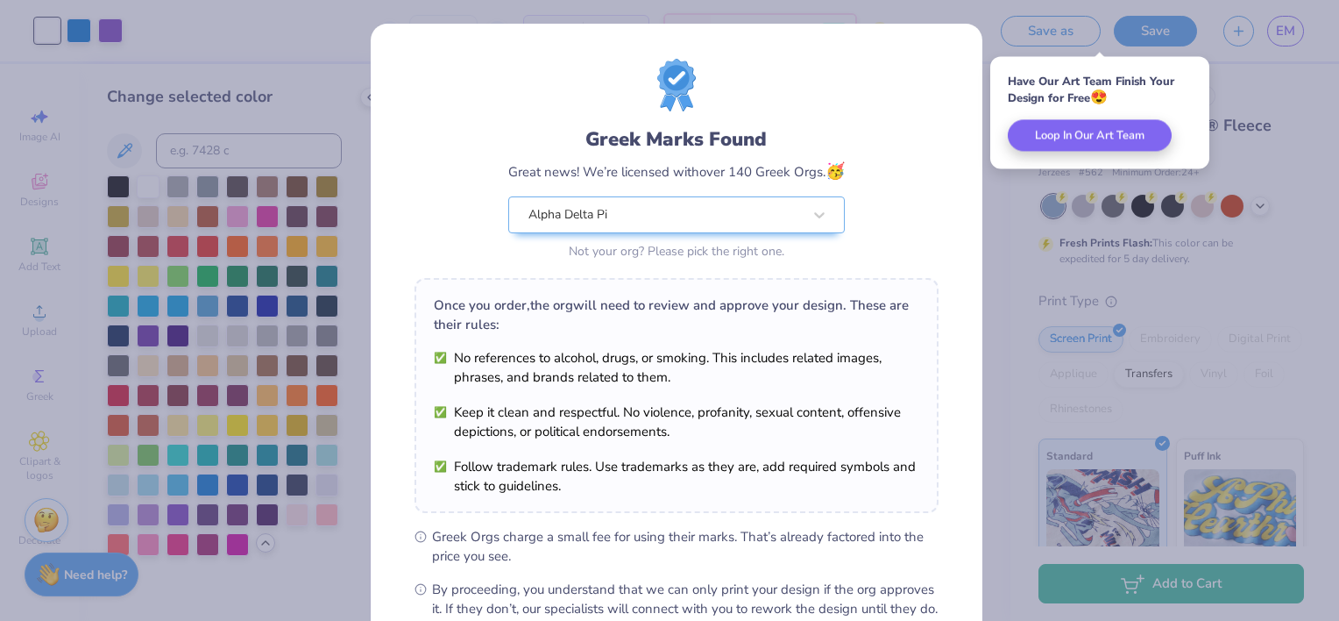
scroll to position [198, 0]
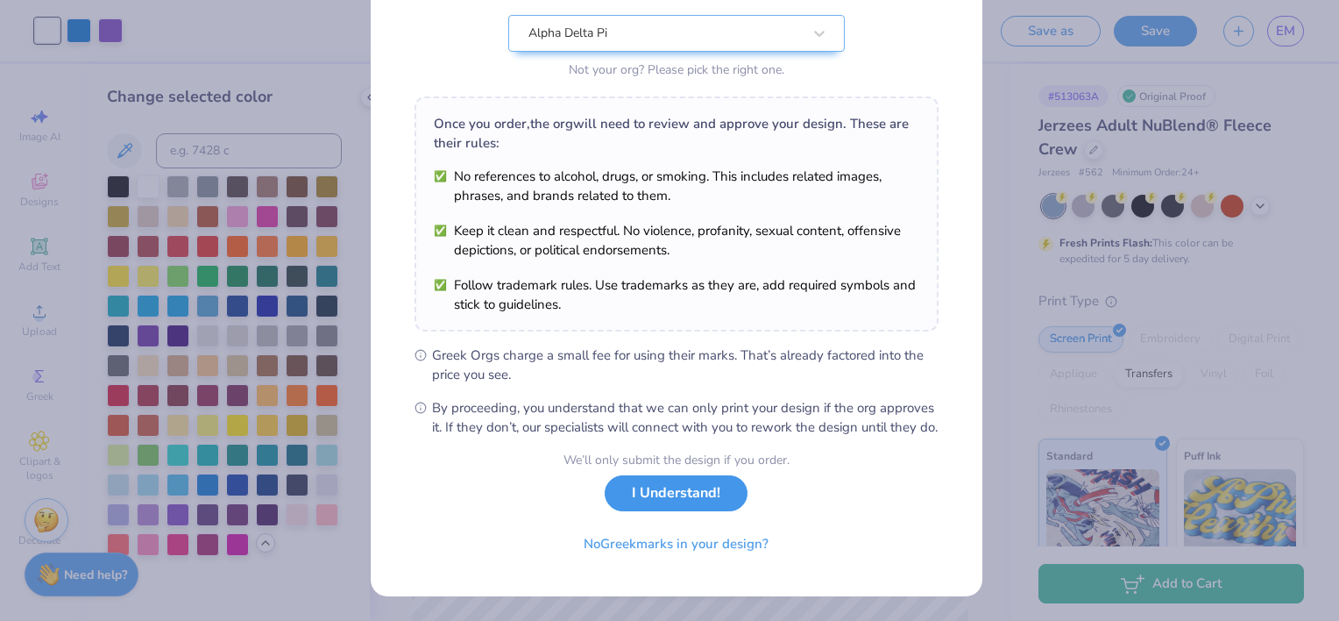
click at [703, 507] on button "I Understand!" at bounding box center [676, 493] width 143 height 36
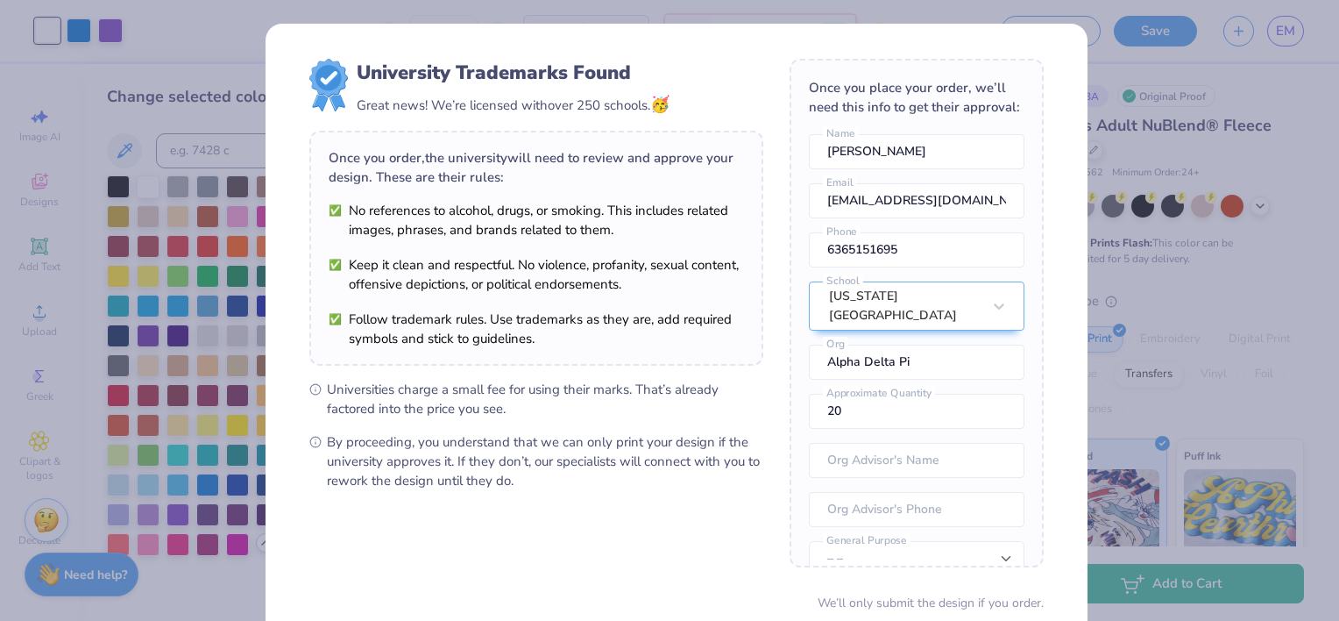
scroll to position [141, 0]
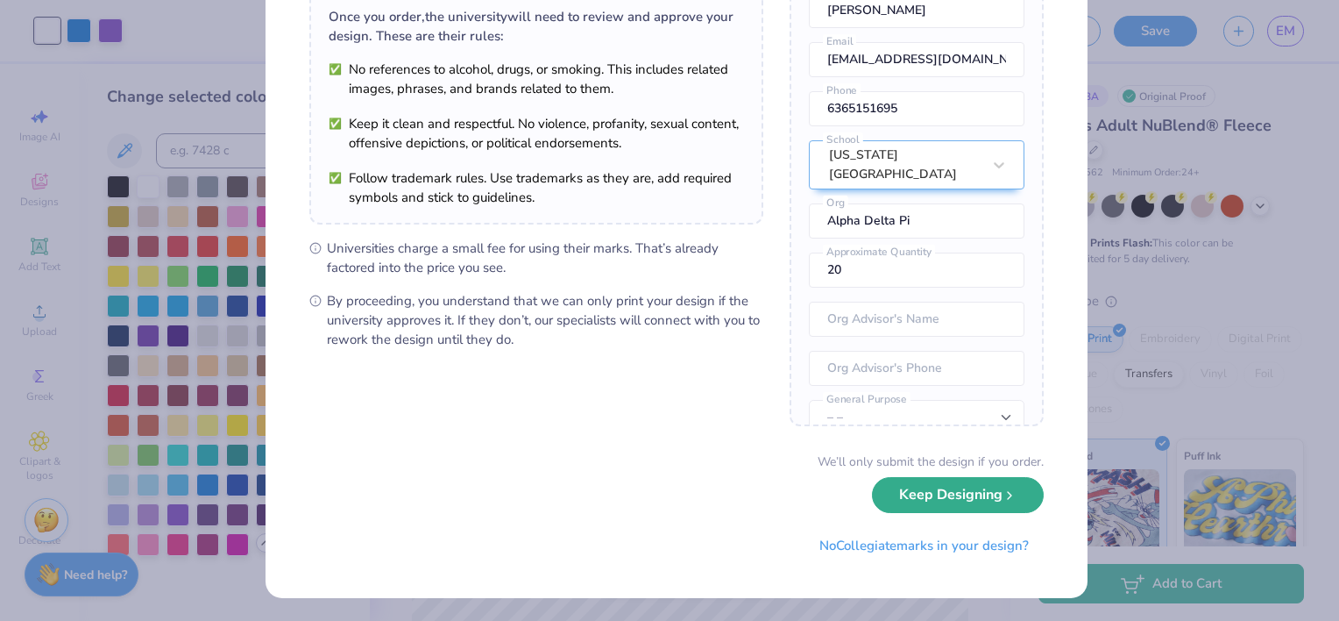
click at [909, 505] on button "Keep Designing" at bounding box center [958, 495] width 172 height 36
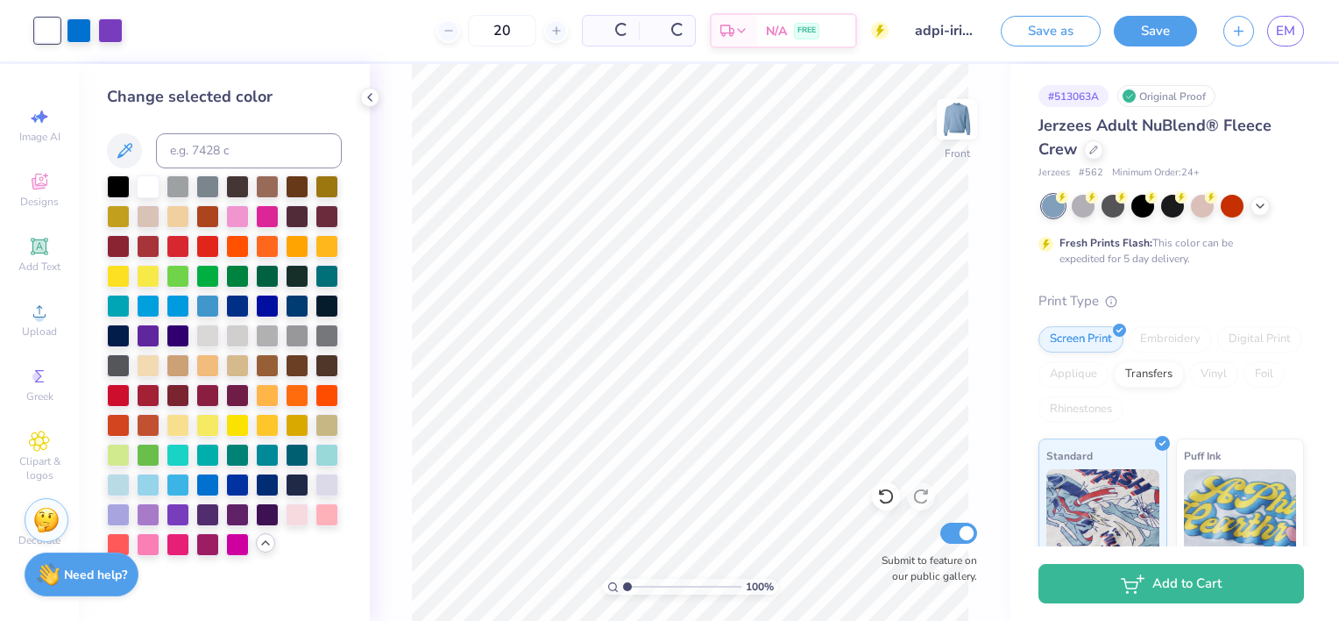
scroll to position [0, 0]
click at [1277, 30] on span "EM" at bounding box center [1285, 31] width 19 height 20
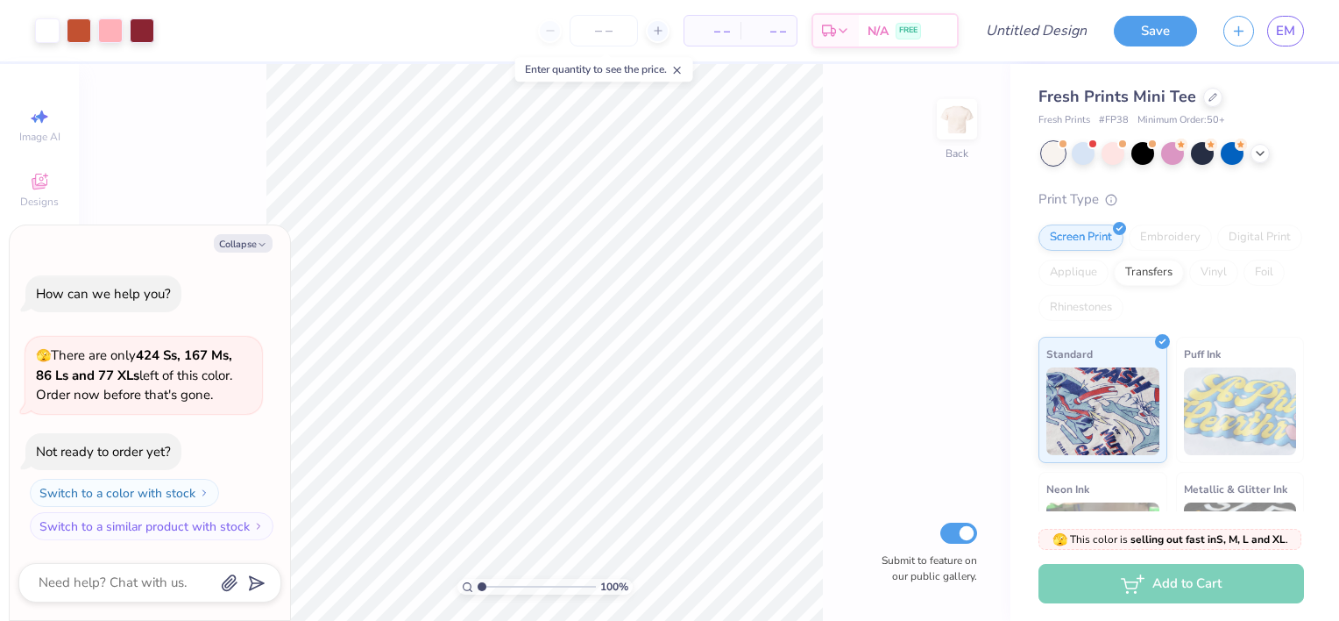
type textarea "x"
type input "1.62735519284681"
type textarea "x"
type input "1.62735519284681"
type textarea "x"
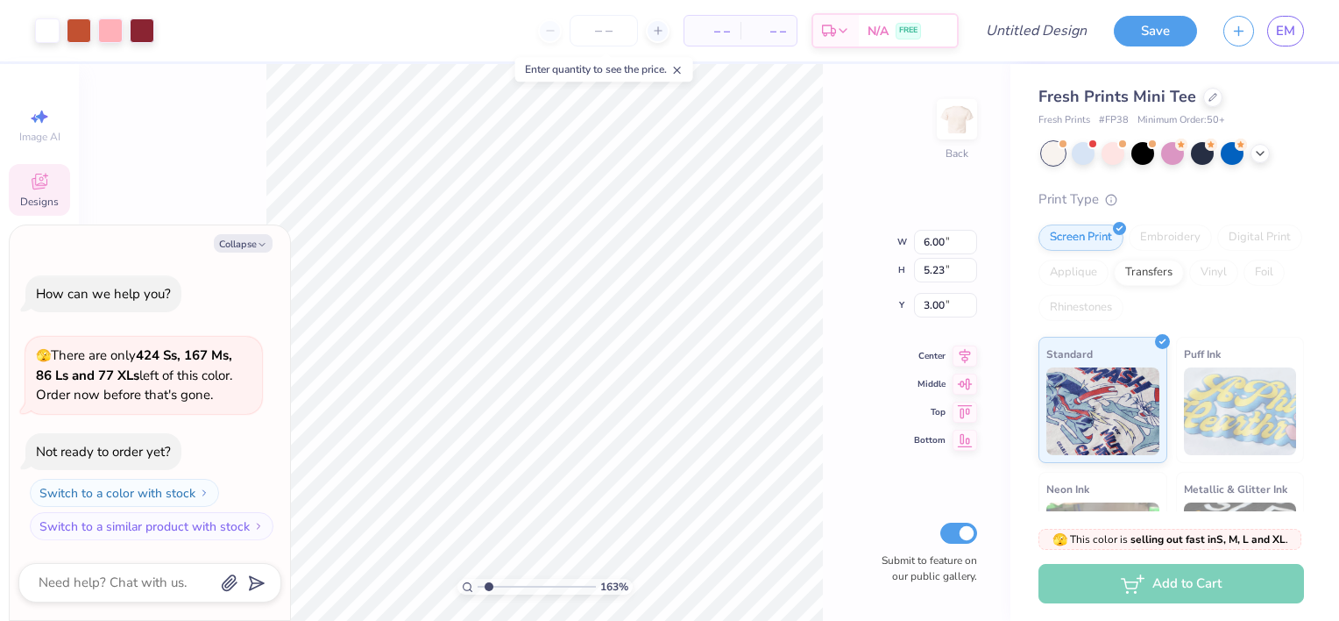
type input "1.62735519284681"
type textarea "x"
type input "1.62735519284681"
type textarea "x"
type input "1.62735519284681"
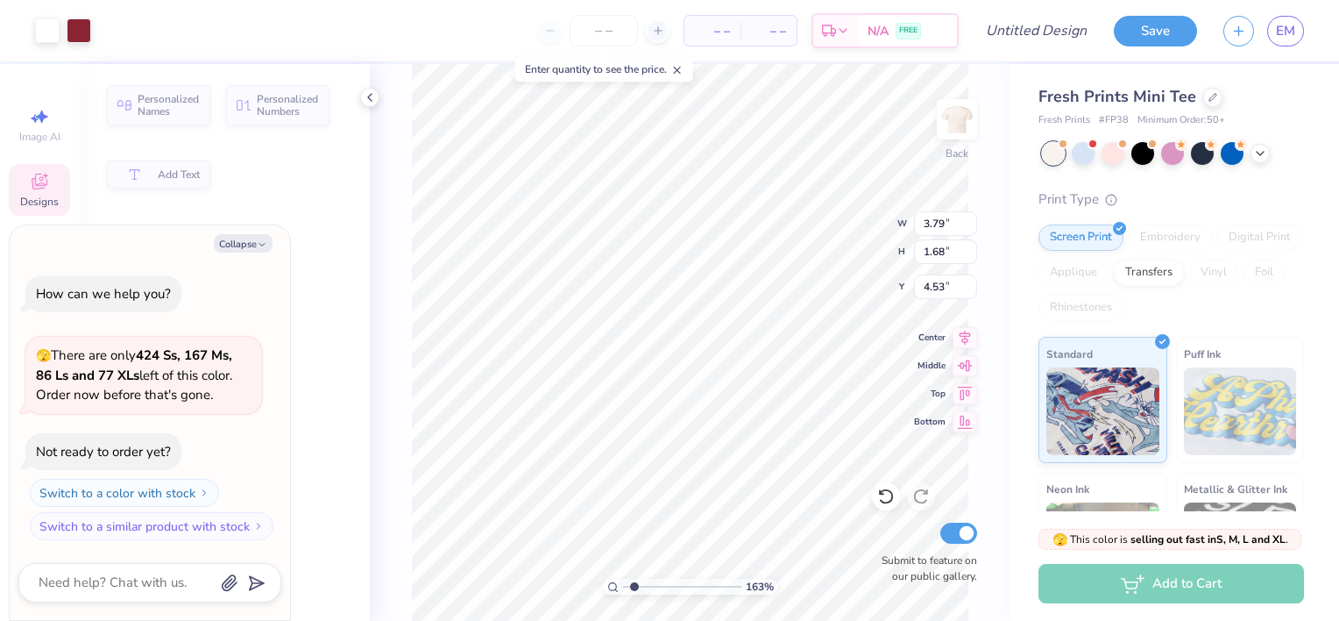
type textarea "x"
type input "1.62735519284681"
type textarea "x"
type textarea "A"
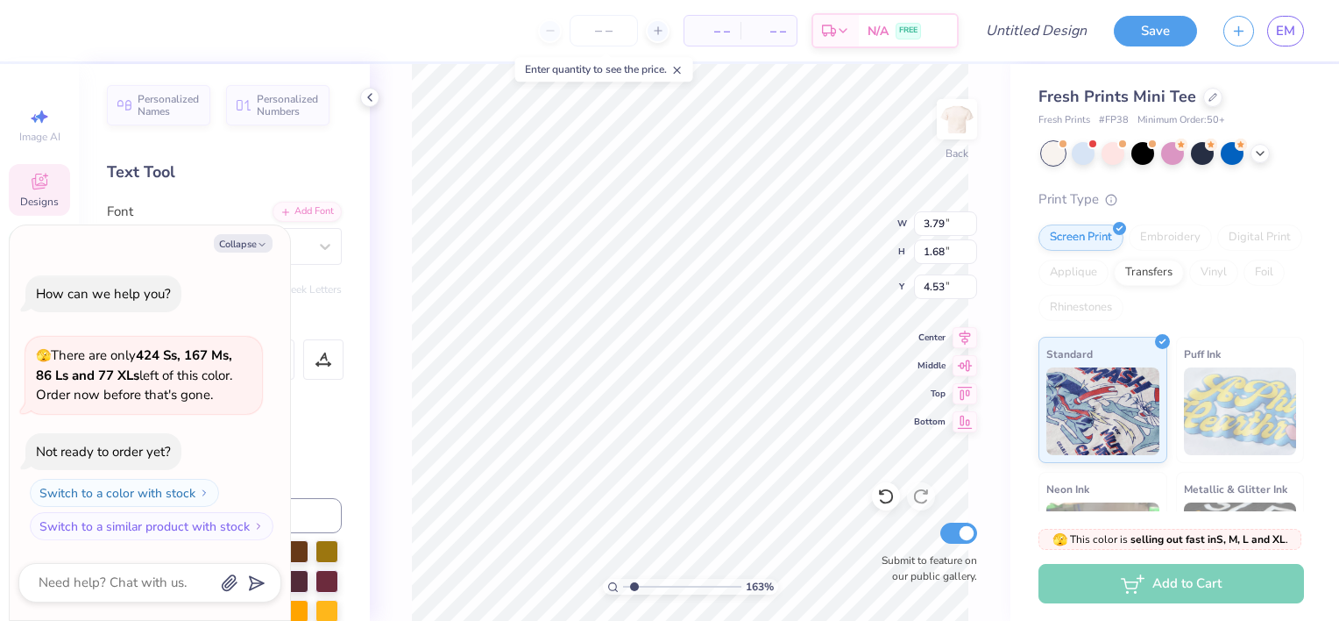
type input "1.62735519284681"
type textarea "x"
type textarea "Al"
type input "1.62735519284681"
type textarea "x"
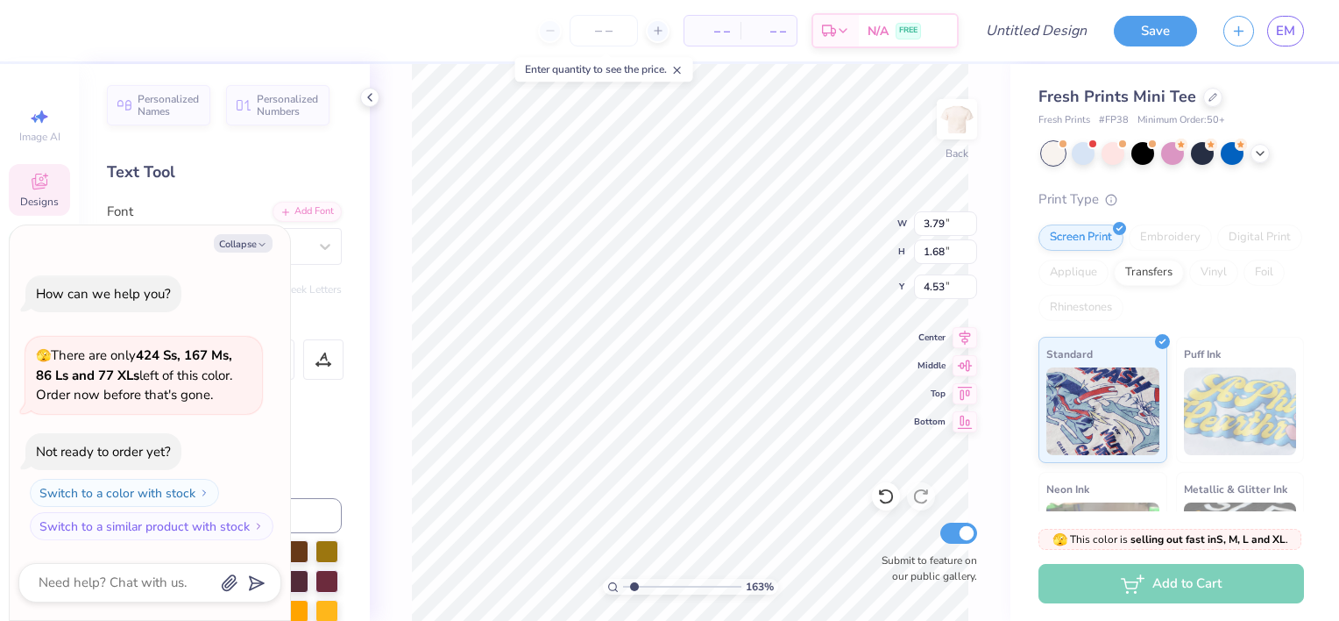
type textarea "Alp"
type input "1.62735519284681"
type textarea "x"
type textarea "Alph"
type input "1.62735519284681"
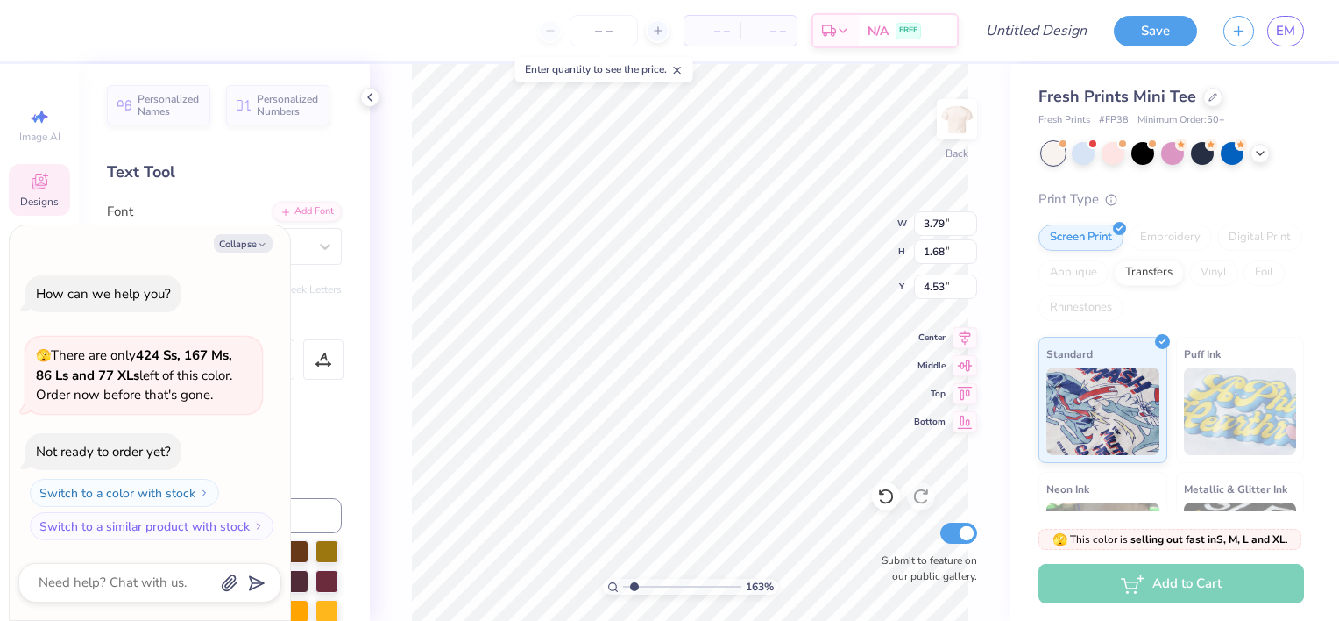
type textarea "x"
type textarea "Alpha"
type input "1.62735519284681"
type textarea "x"
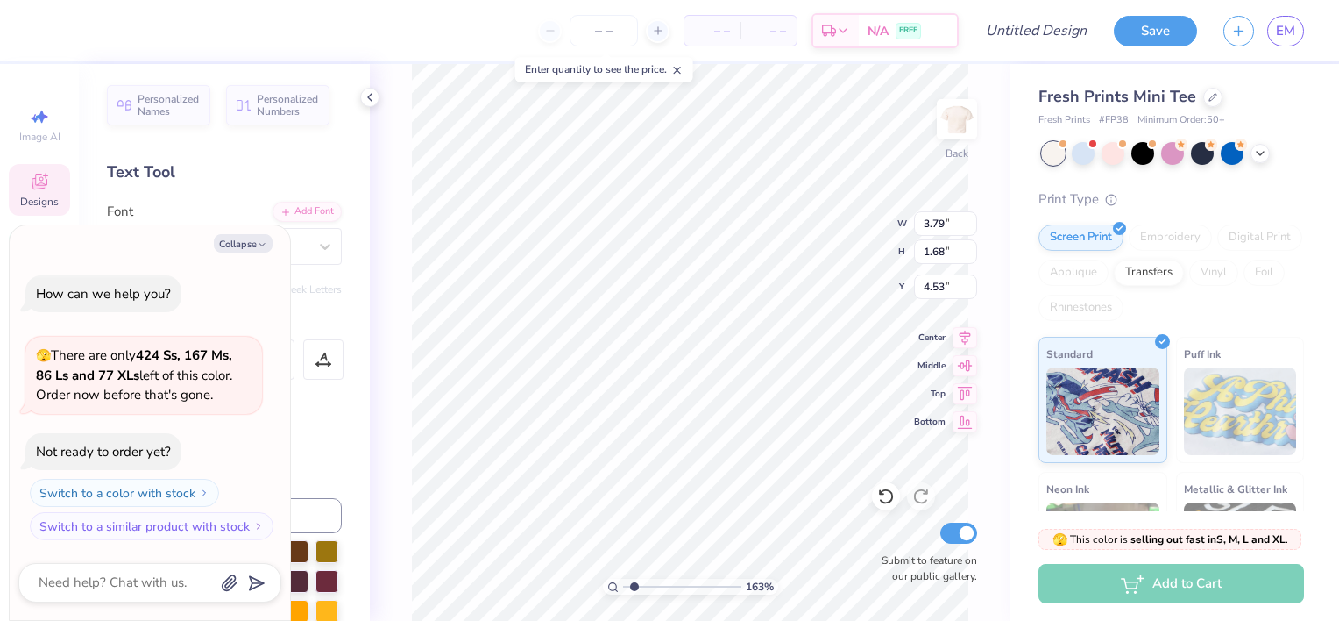
type input "1.62735519284681"
type textarea "x"
type input "6.00"
type input "2.42"
type input "5.14"
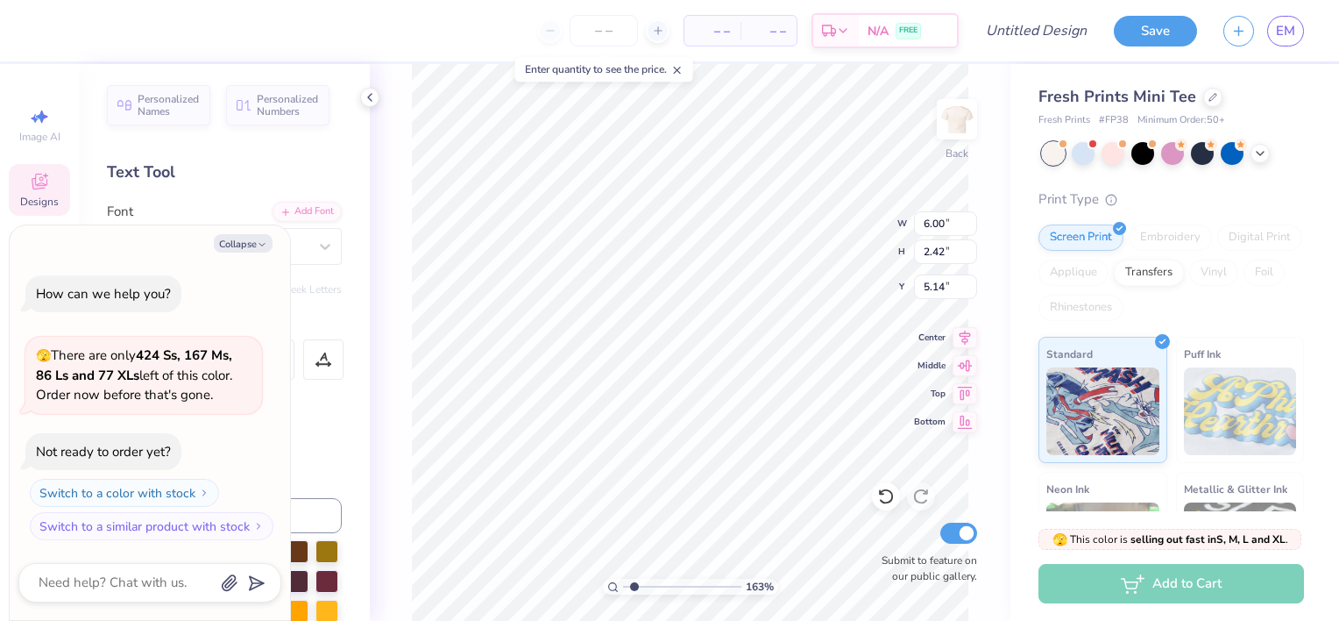
scroll to position [14, 2]
type input "1.62735519284681"
type textarea "x"
type input "1.62735519284681"
type textarea "x"
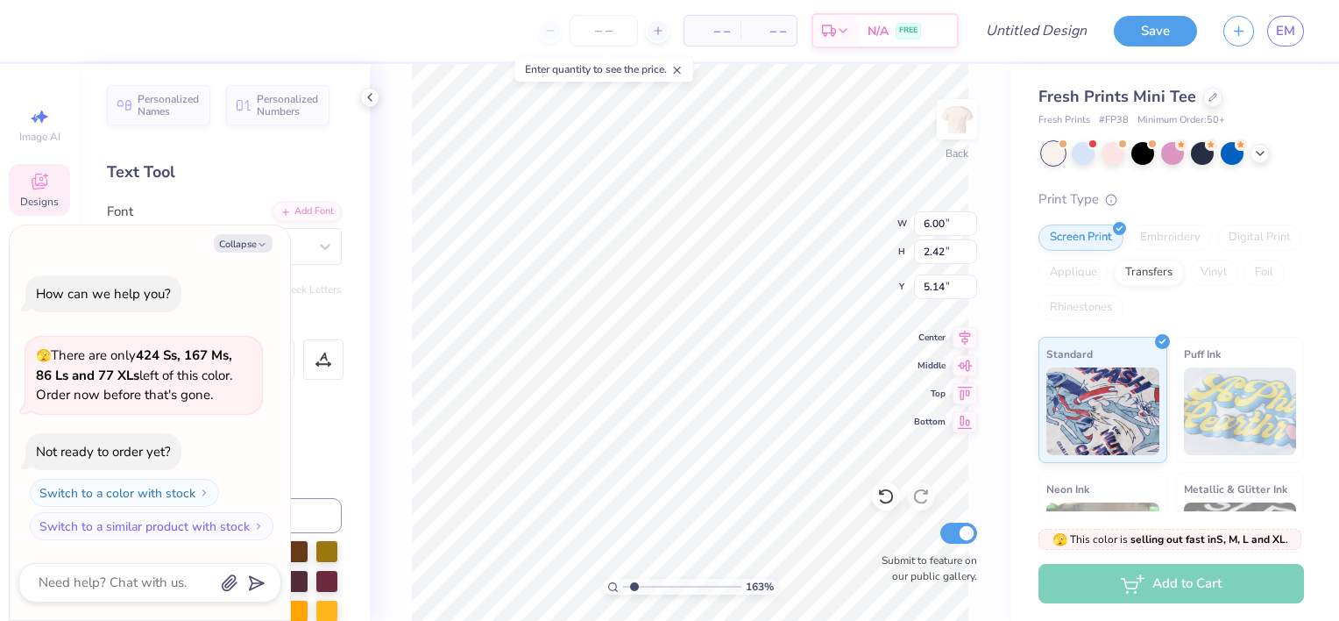
scroll to position [14, 4]
type input "1.62735519284681"
type textarea "x"
type input "1.62735519284681"
type textarea "x"
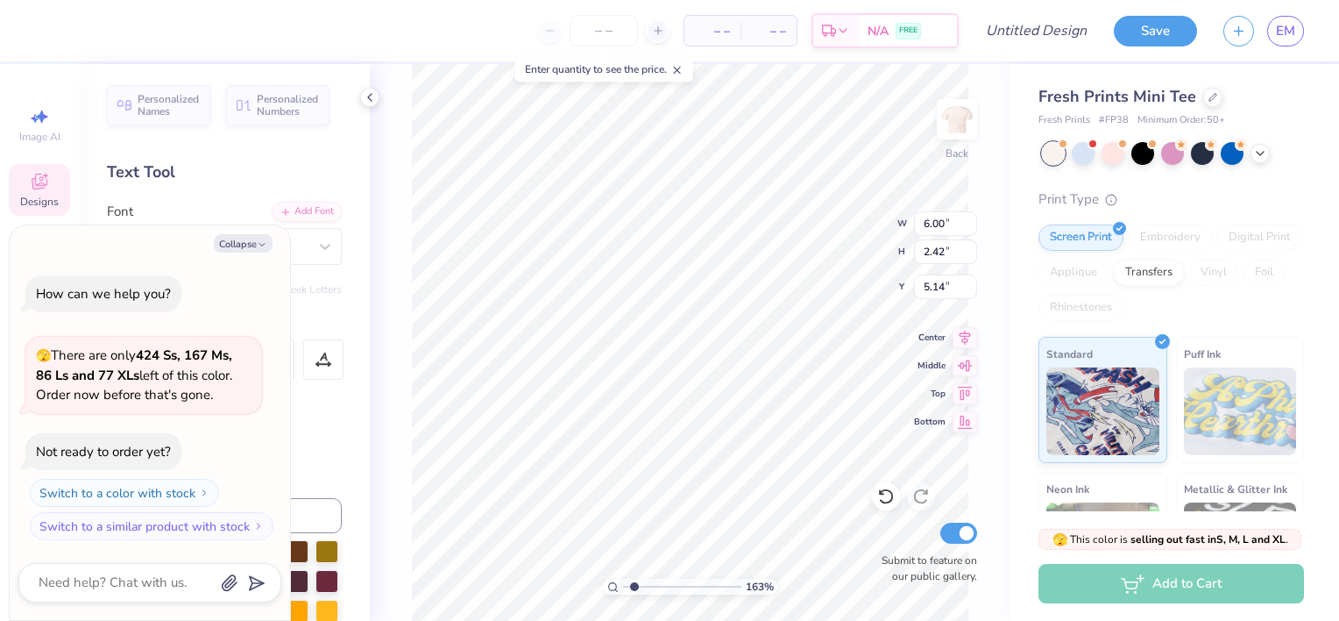
type input "1.62735519284681"
type textarea "x"
type input "1.62735519284681"
type textarea "x"
type textarea "Delta P"
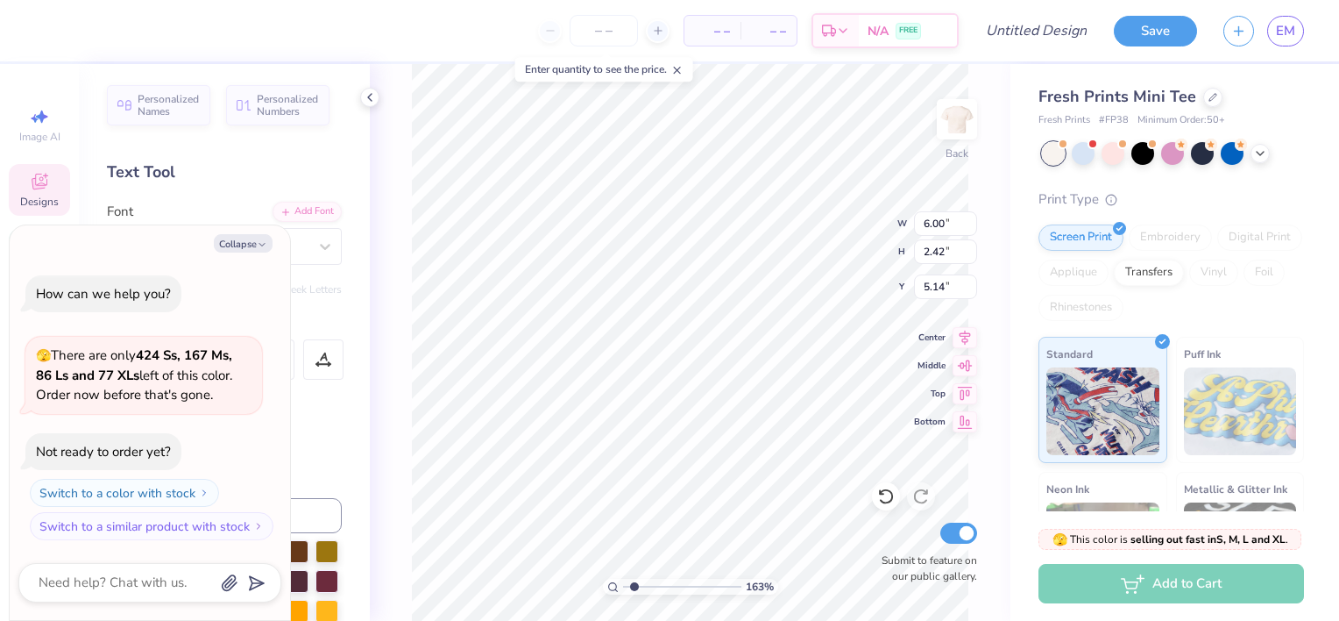
type input "1.62735519284681"
type textarea "x"
type textarea "Delta Pi"
type input "1.62735519284681"
type textarea "x"
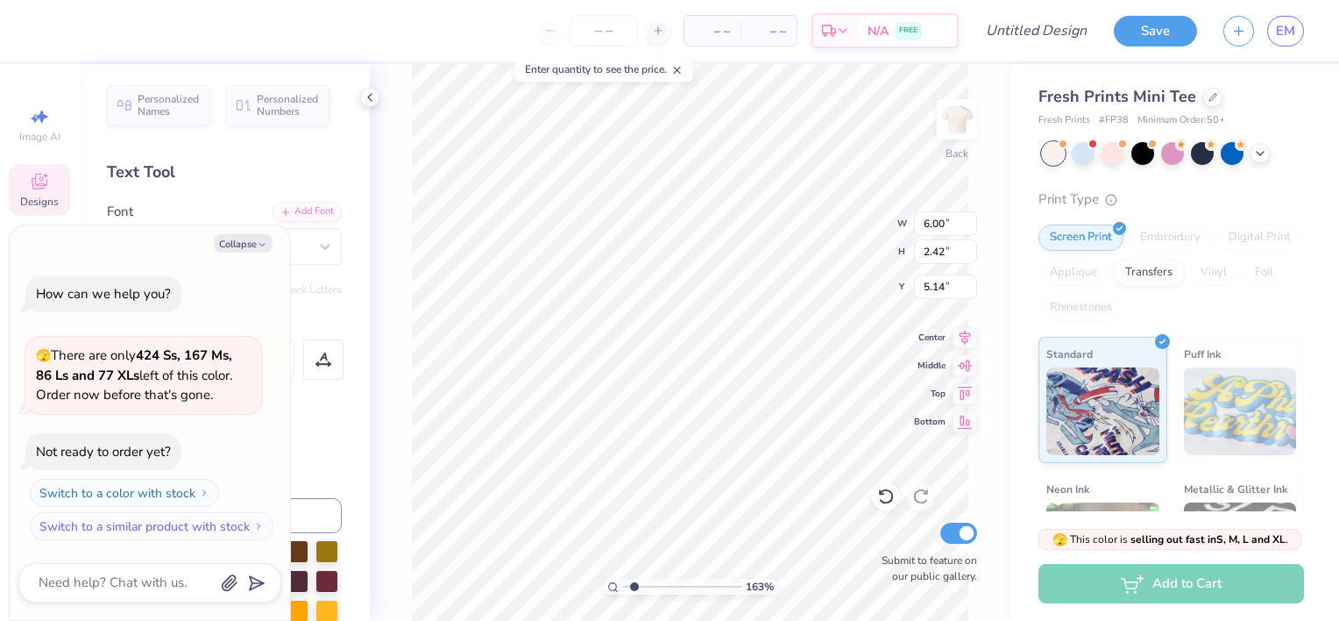
type input "1.62735519284681"
type textarea "x"
type textarea "Delta Pi"
type input "1.62735519284681"
type textarea "x"
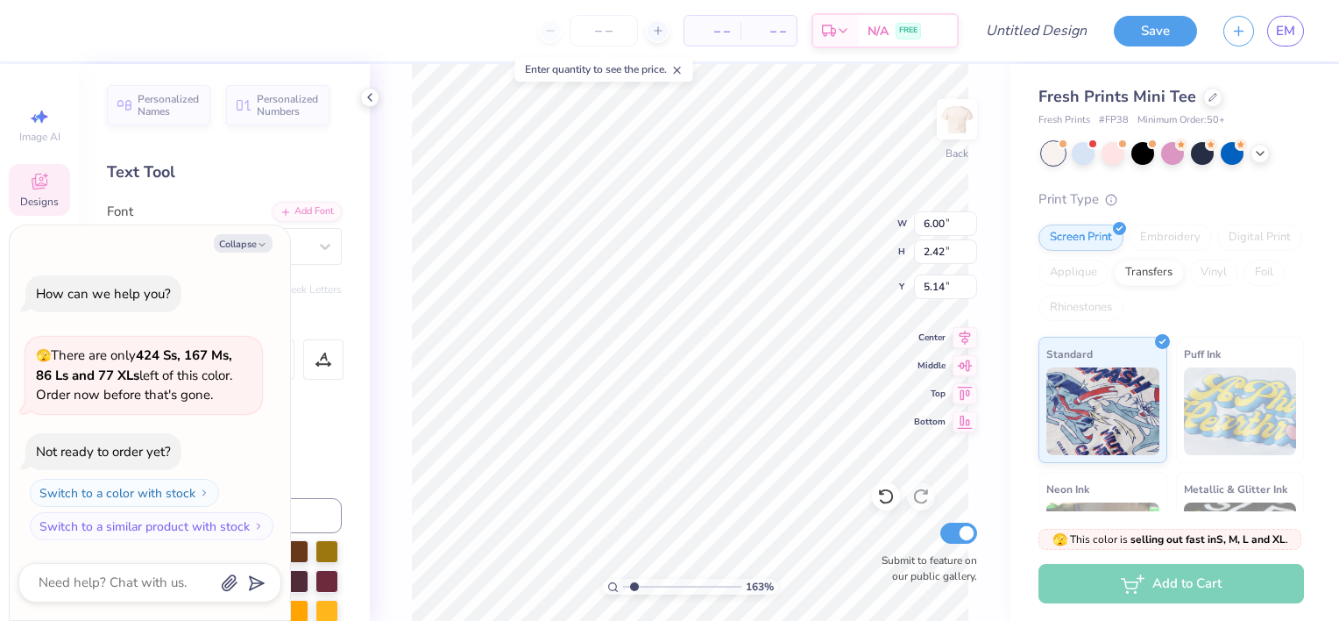
type input "3.11"
type input "0.20"
type input "7.74"
type input "1.62735519284681"
type textarea "x"
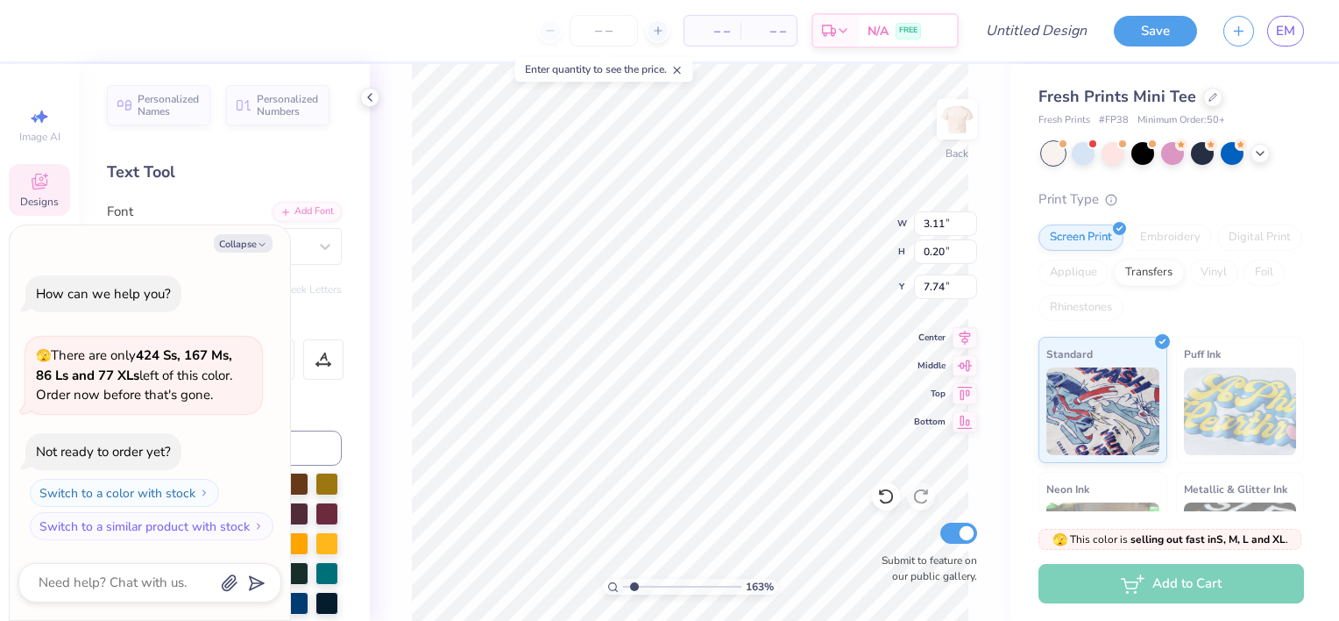
type input "1.62735519284681"
type textarea "x"
type input "1.62735519284681"
type textarea "x"
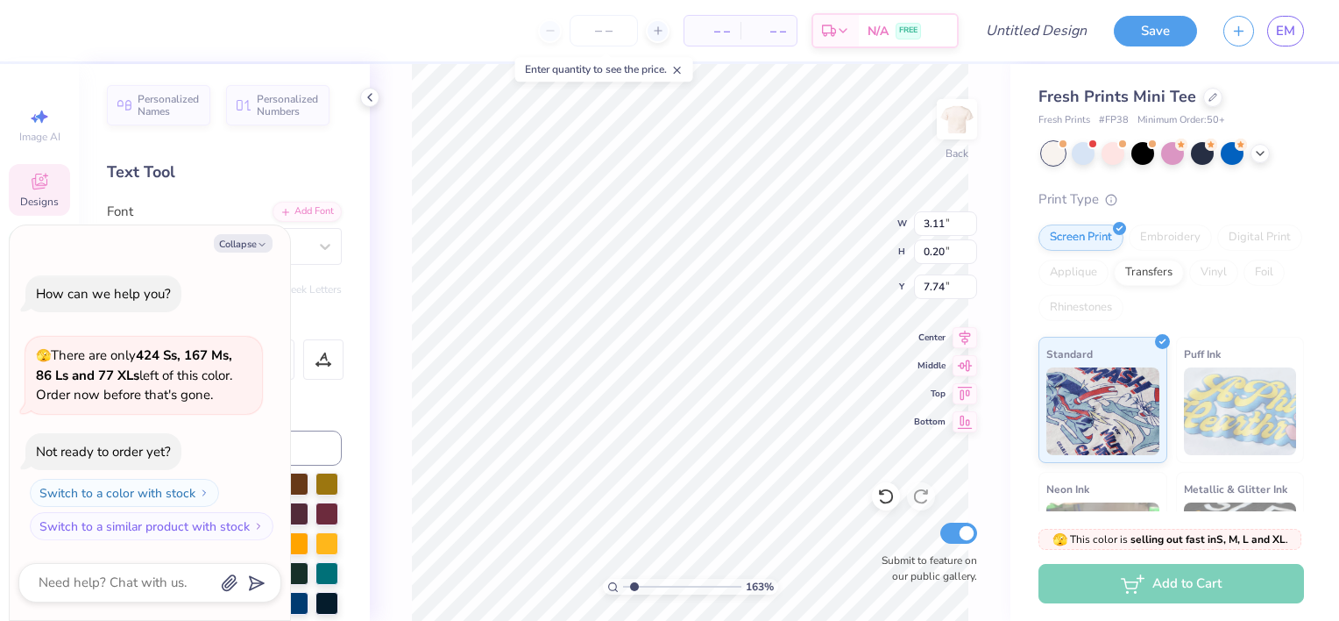
type input "1.62735519284681"
type textarea "x"
type input "1.62735519284681"
type textarea "x"
type input "1.62735519284681"
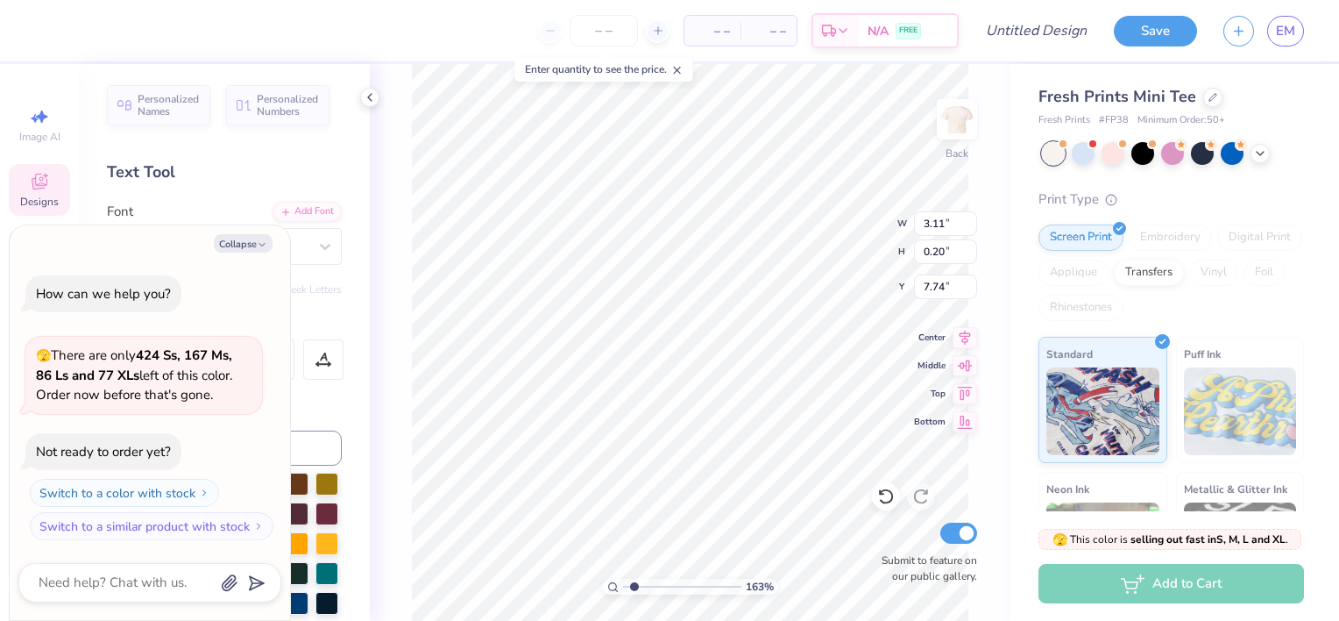
type textarea "x"
type input "1.62735519284681"
type textarea "x"
type input "1.62735519284681"
type textarea "x"
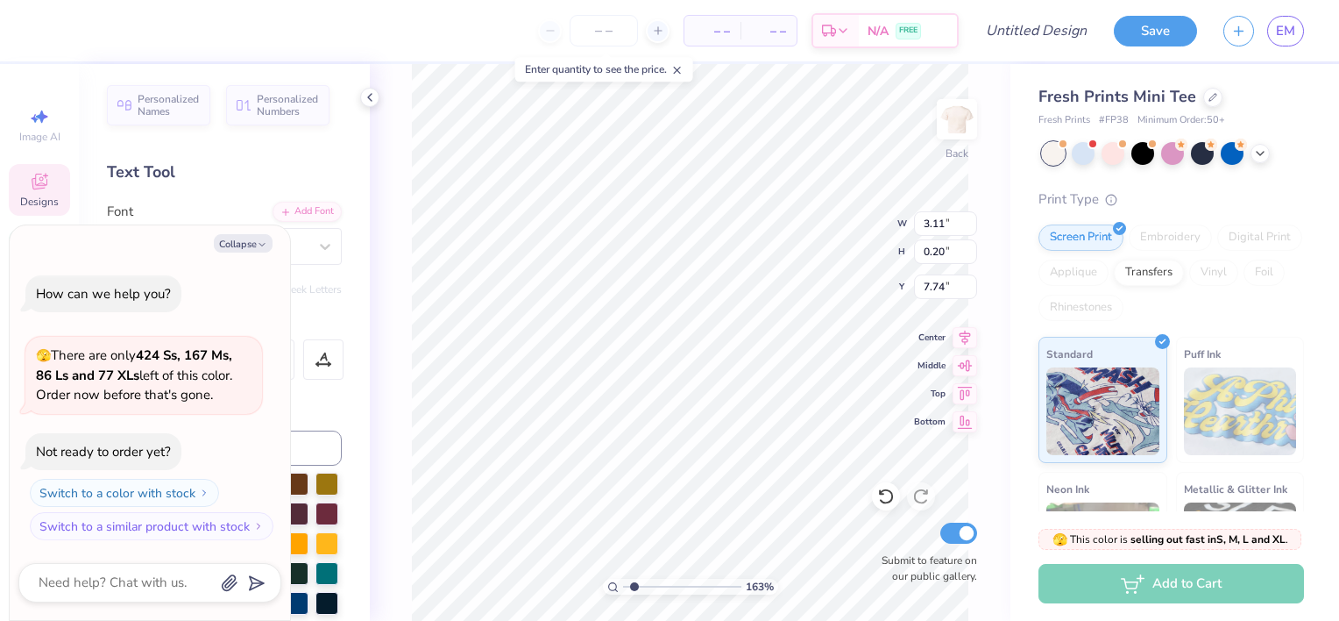
scroll to position [14, 2]
type textarea "fi"
type input "1.62735519284681"
type textarea "x"
type textarea "find"
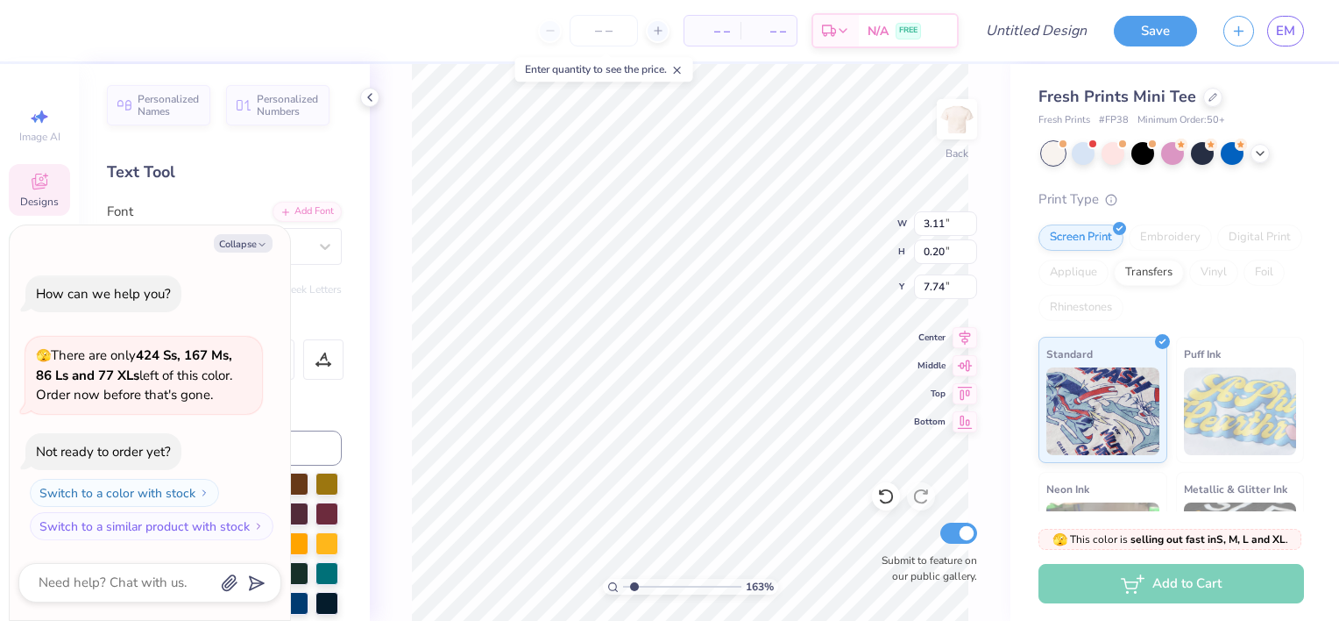
type input "1.62735519284681"
type textarea "x"
type textarea "find"
type input "1.62735519284681"
type textarea "x"
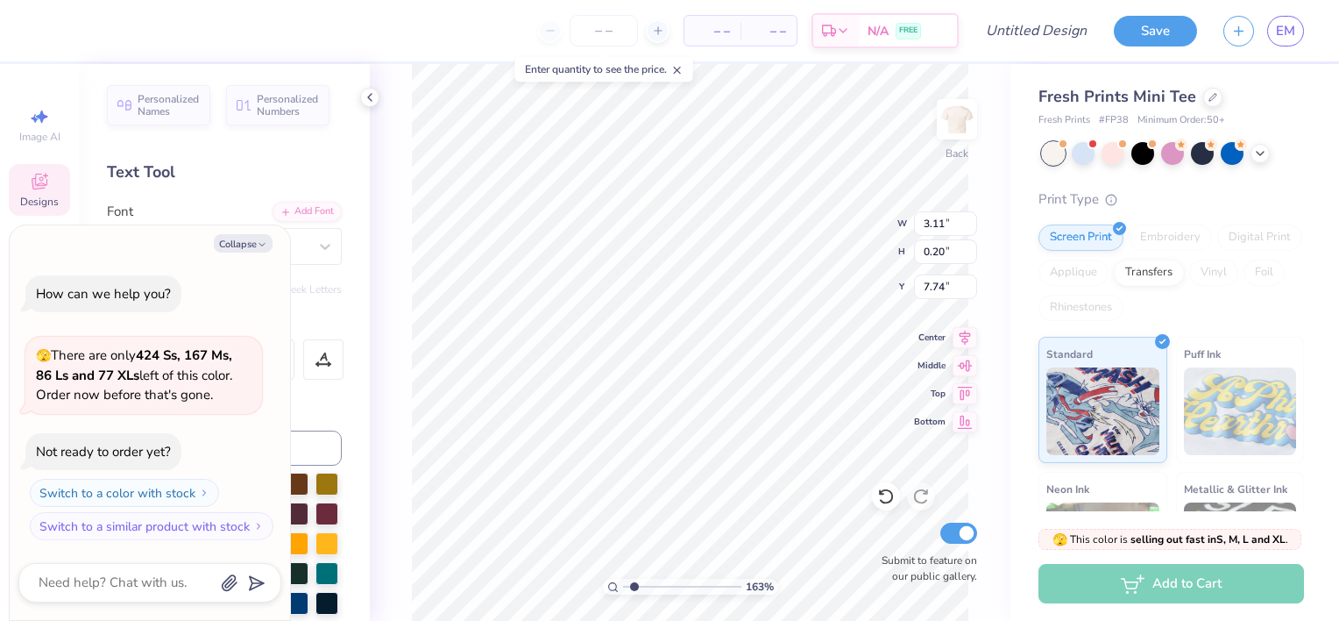
type textarea "find"
type input "1.62735519284681"
type textarea "x"
type textarea "fin"
type input "1.62735519284681"
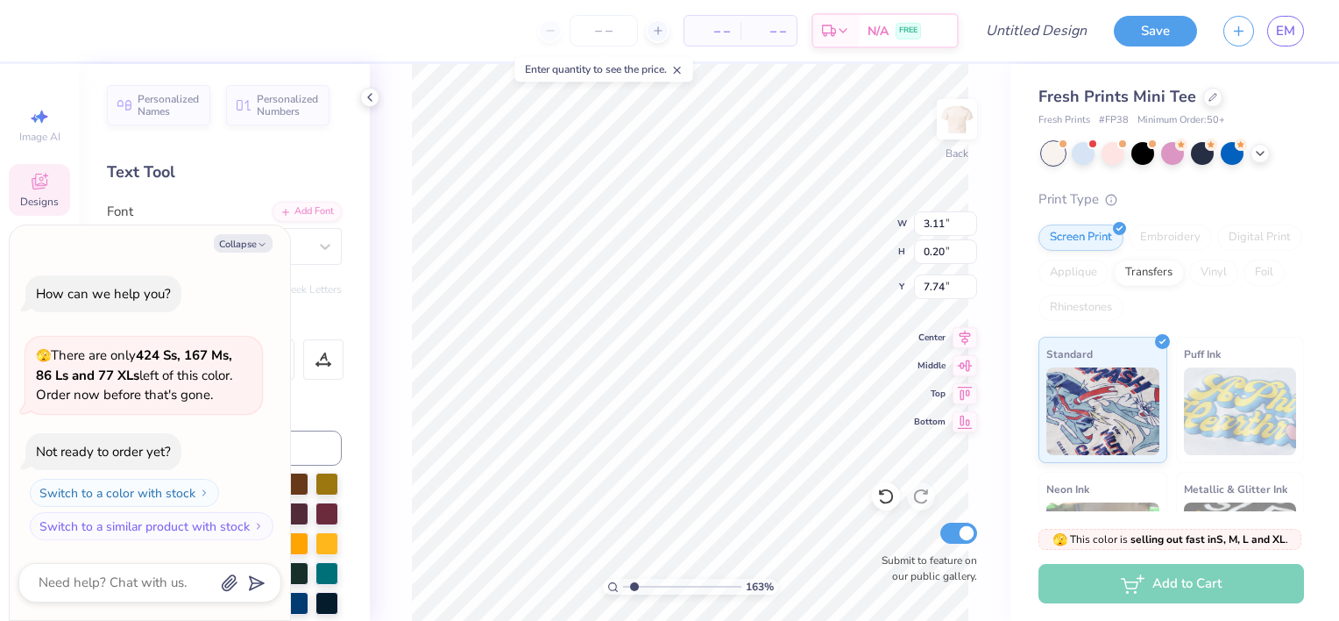
type textarea "x"
type textarea "fi"
type input "1.62735519284681"
type textarea "x"
type textarea "f"
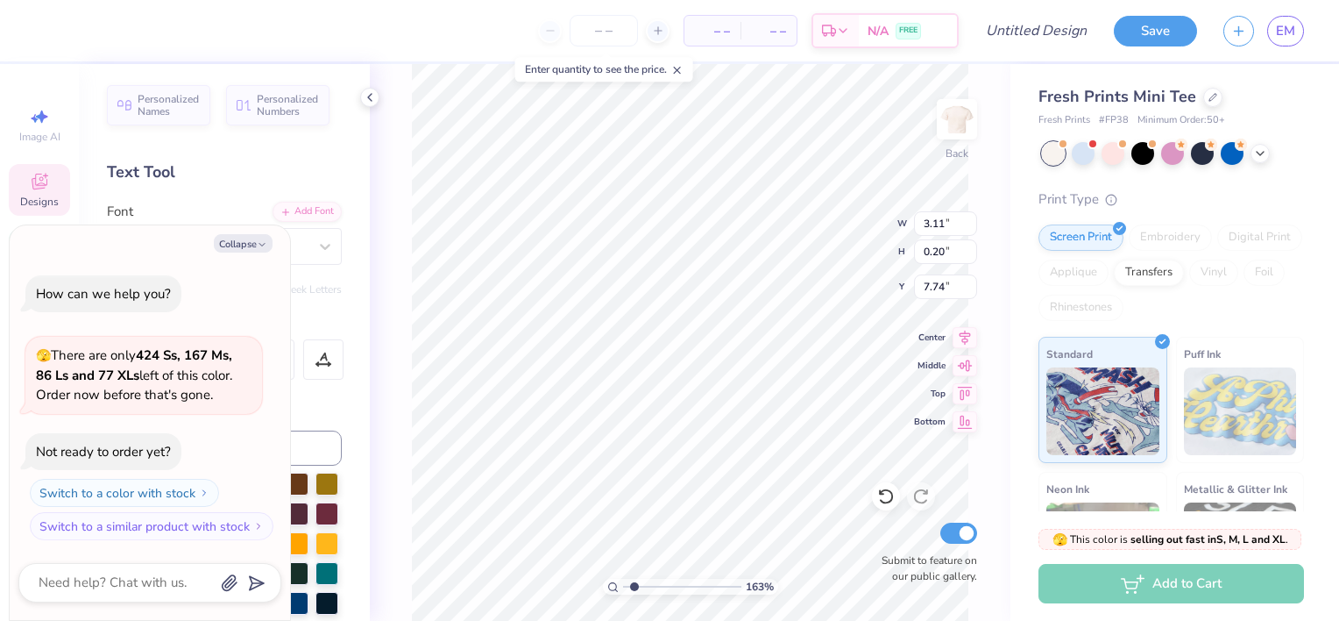
type input "1.62735519284681"
type textarea "x"
type input "1.62735519284681"
type textarea "x"
type input "1.62735519284681"
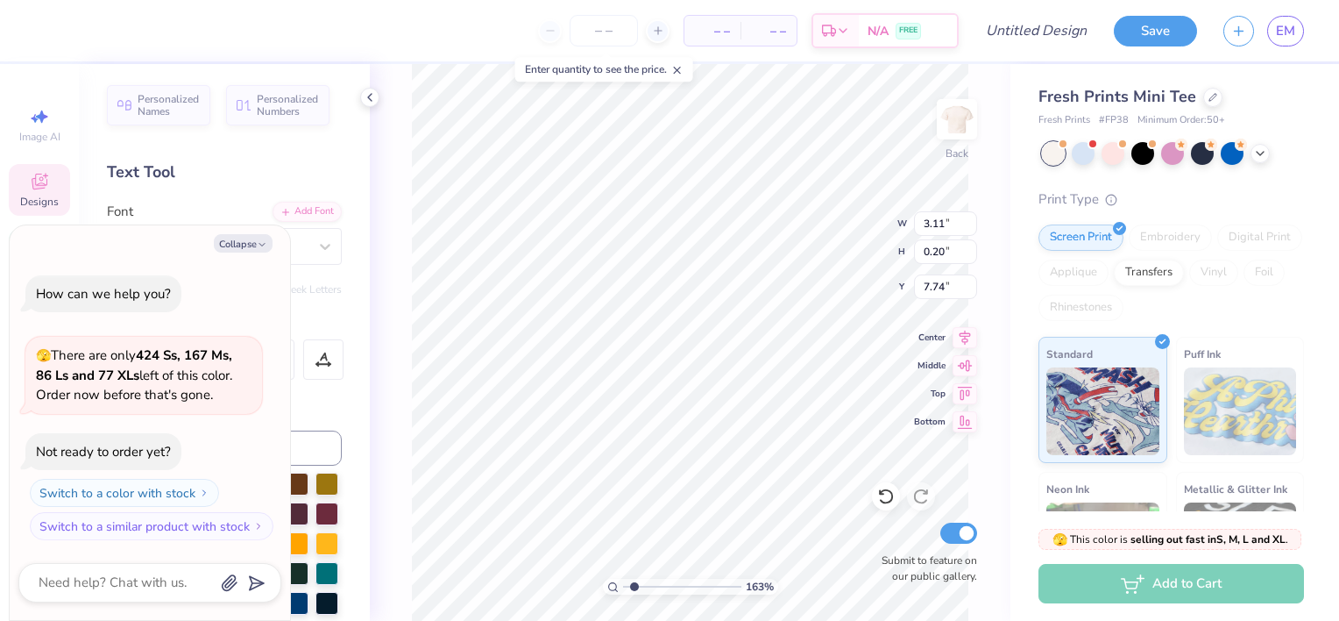
type textarea "x"
type textarea "F"
type input "1.62735519284681"
type textarea "x"
type textarea "FI"
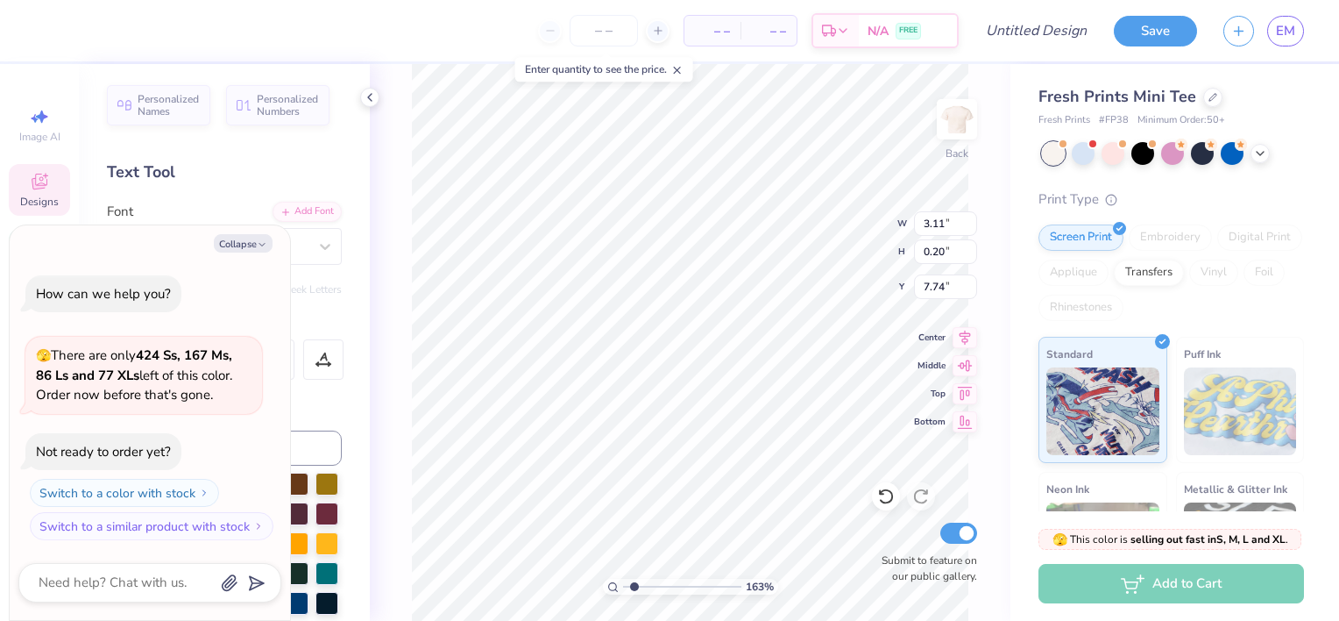
type input "1.62735519284681"
type textarea "x"
type textarea "FIND"
type input "1.62735519284681"
type textarea "x"
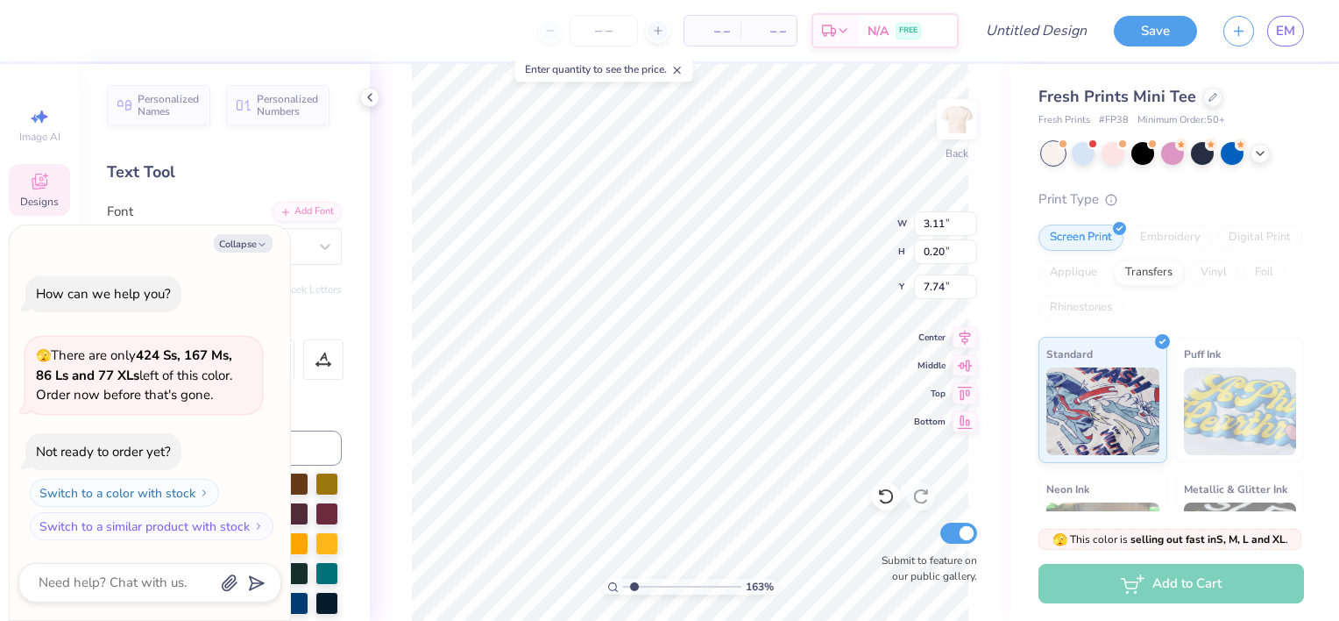
type textarea "FIND Y"
type input "1.62735519284681"
type textarea "x"
type input "1.62735519284681"
type textarea "x"
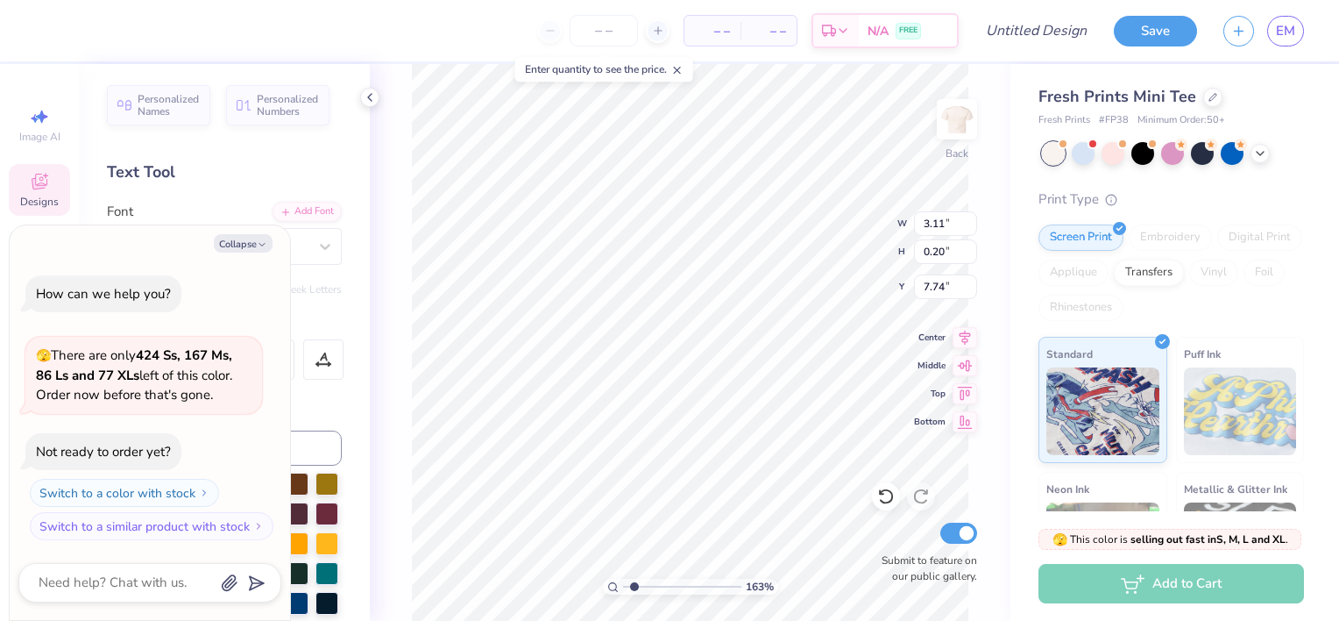
type textarea "FIND YOU"
type input "1.62735519284681"
type textarea "x"
type input "1.62735519284681"
type textarea "x"
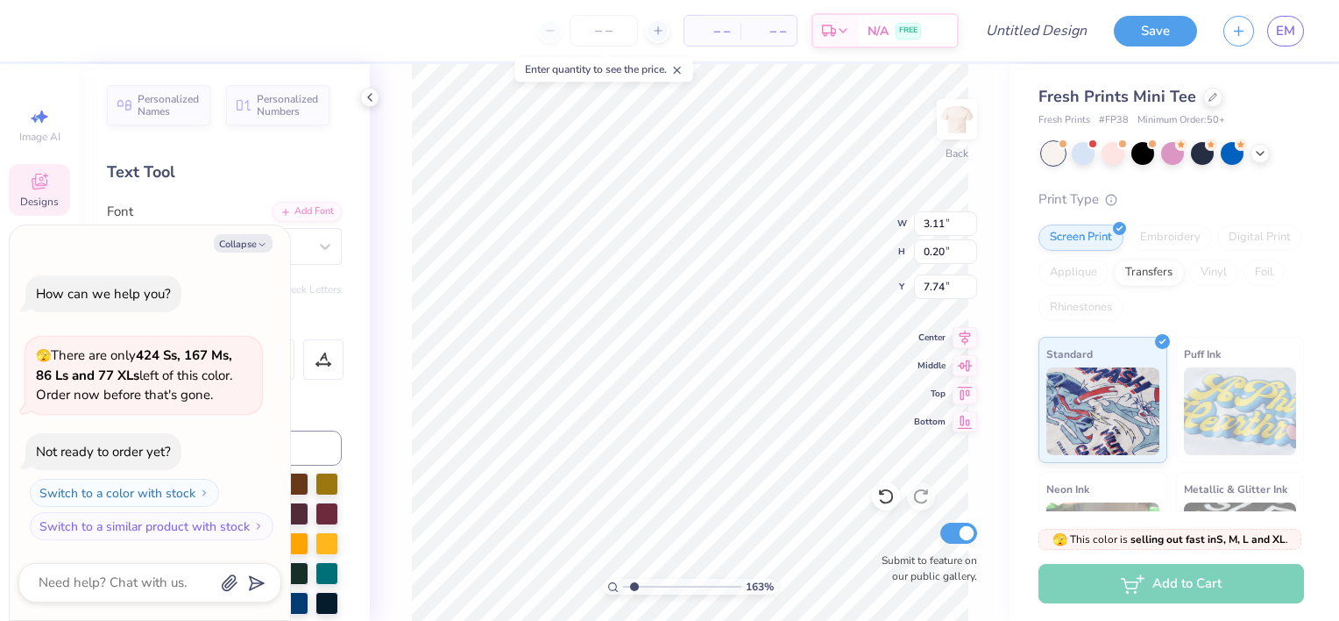
type textarea "FIND YOUR"
type input "1.62735519284681"
type textarea "x"
type textarea "FIND YOUR M"
type input "1.62735519284681"
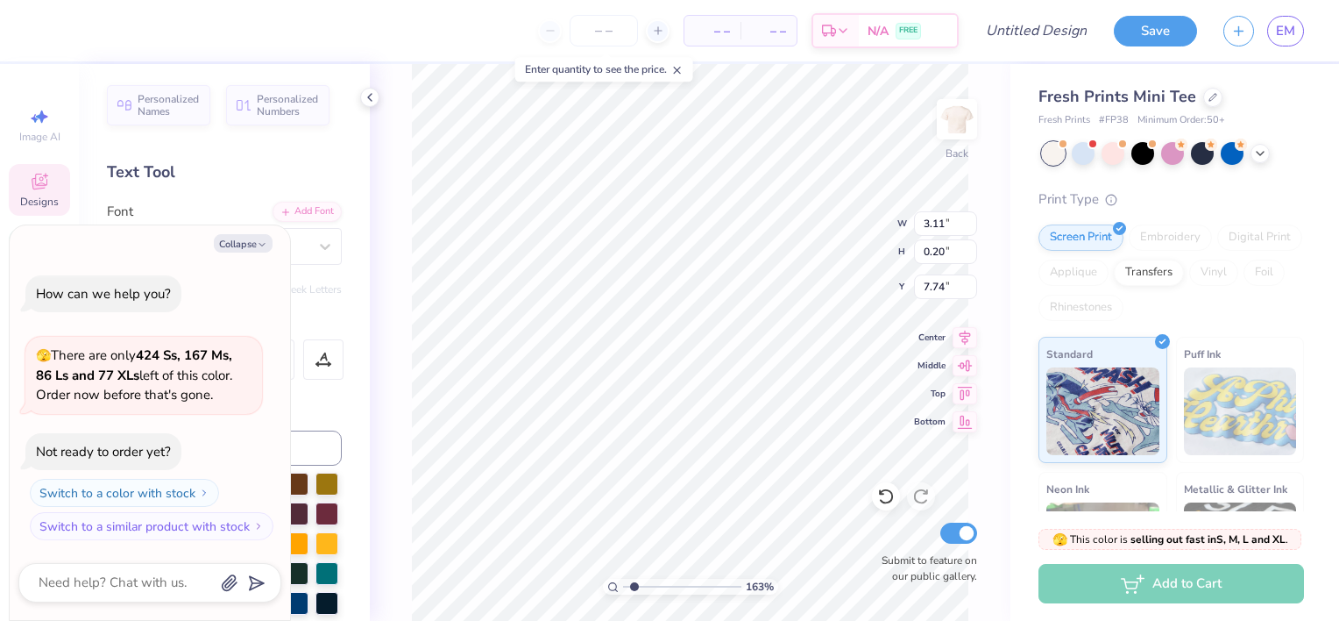
type textarea "x"
type textarea "FIND YOUR MA"
type input "1.62735519284681"
type textarea "x"
type input "1.62735519284681"
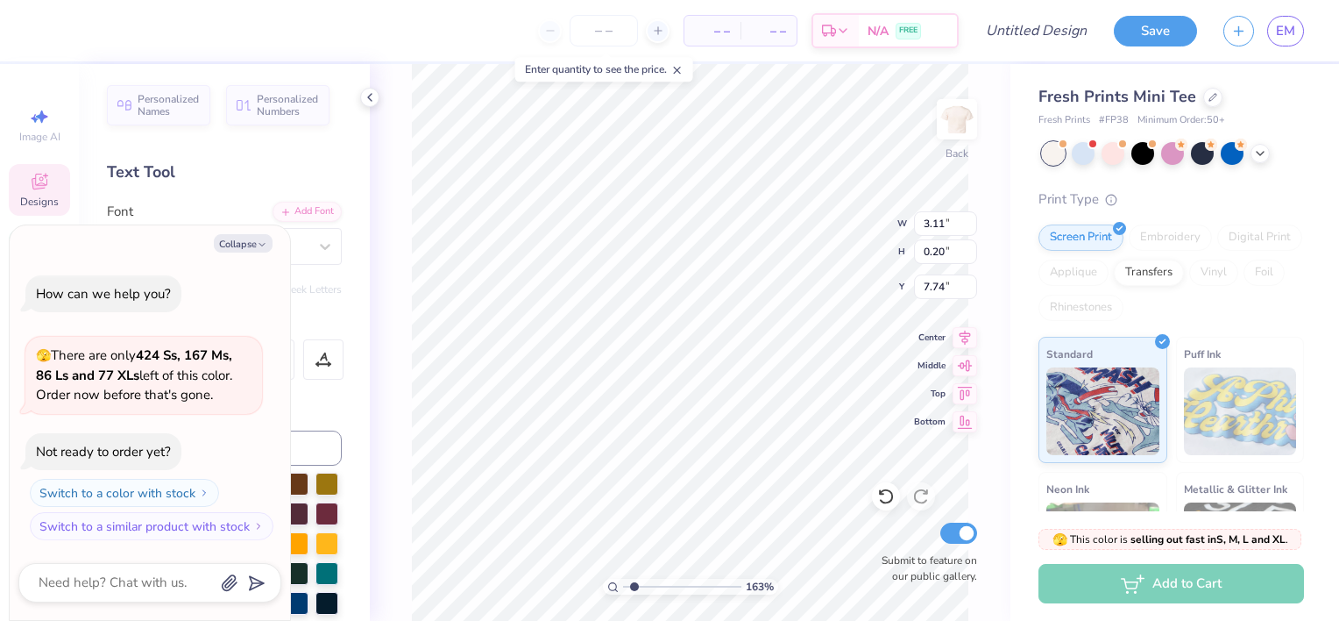
type textarea "x"
type textarea "FIND YOUR MACH"
type input "1.62735519284681"
type textarea "x"
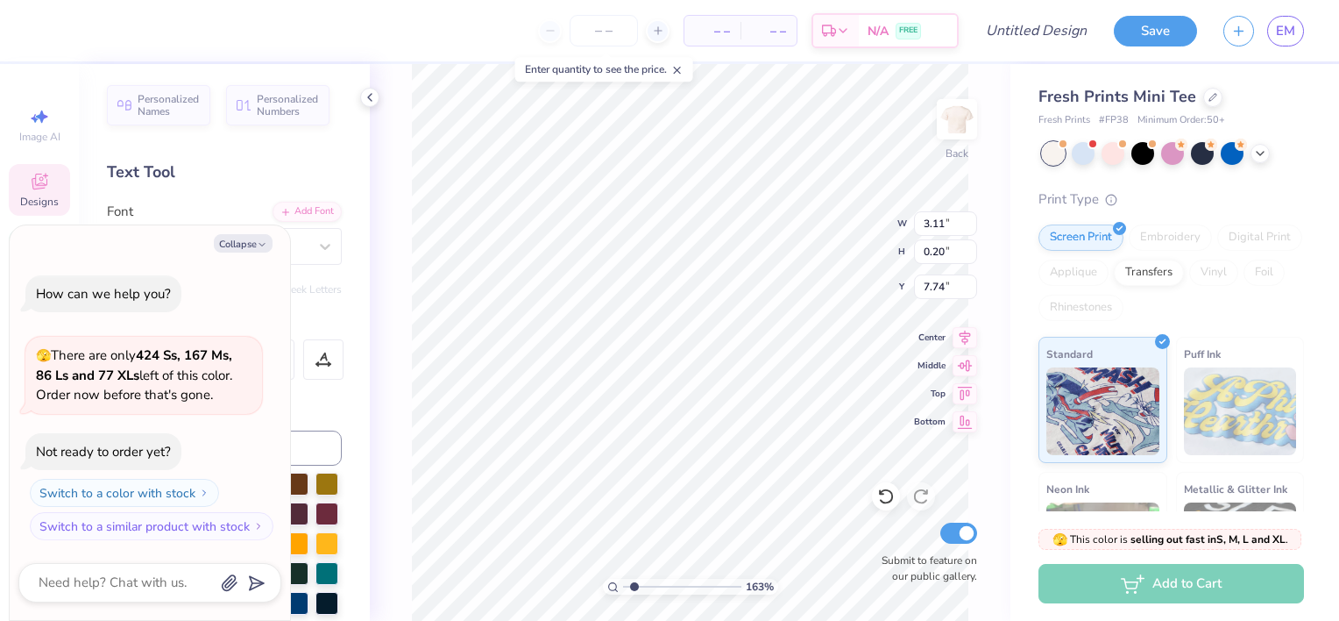
type textarea "FIND YOUR MAC"
type input "1.62735519284681"
type textarea "x"
type textarea "FIND YOUR MA"
type input "1.62735519284681"
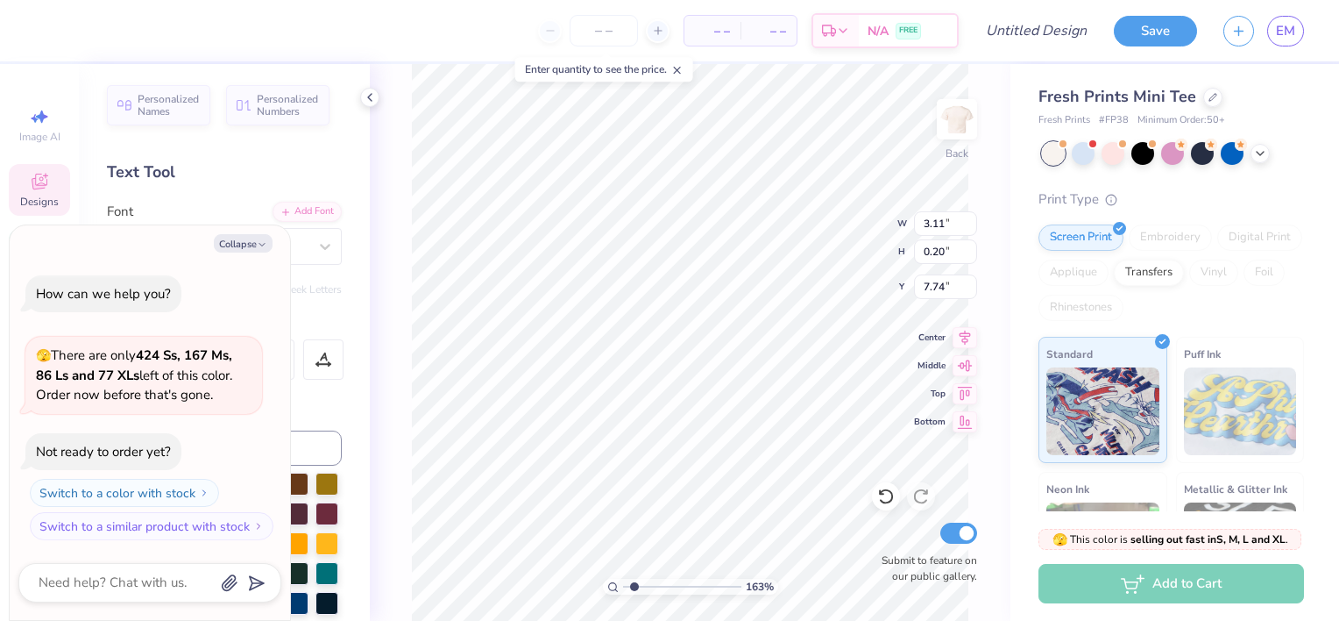
type textarea "x"
type textarea "FIND YOUR MAT"
type input "1.62735519284681"
type textarea "x"
type textarea "FIND YOUR MATC"
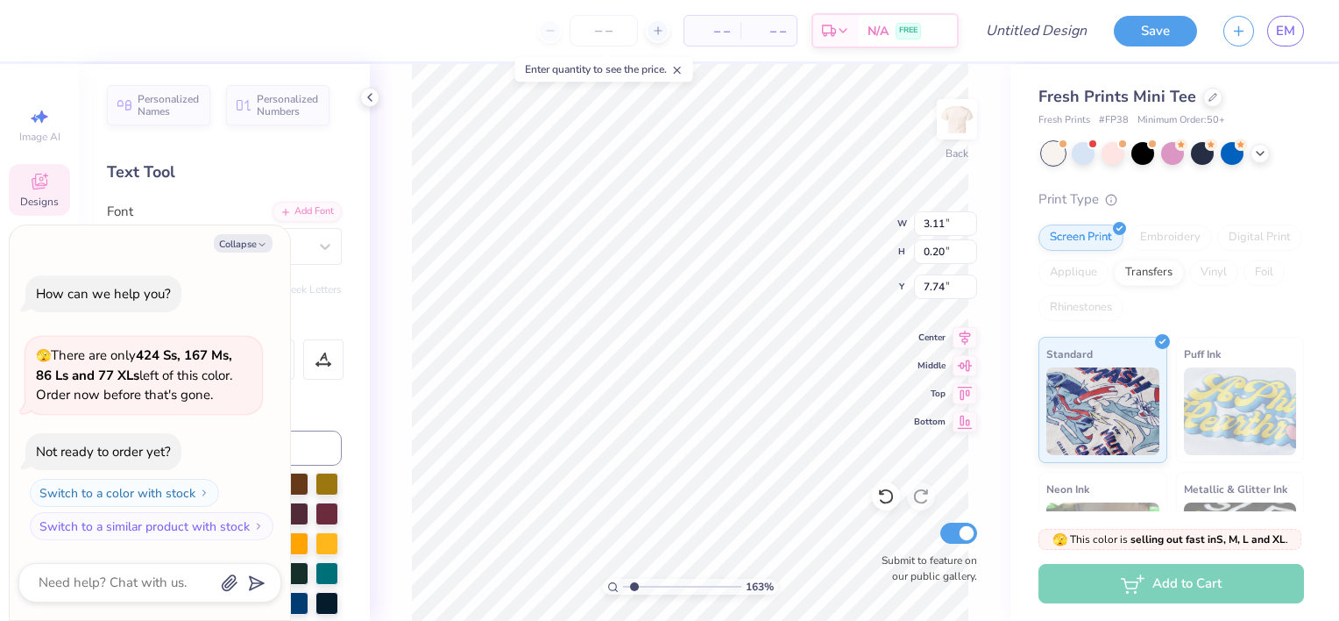
type input "1.62735519284681"
type textarea "x"
type textarea "FIND YOUR MATCH"
type input "1.62735519284681"
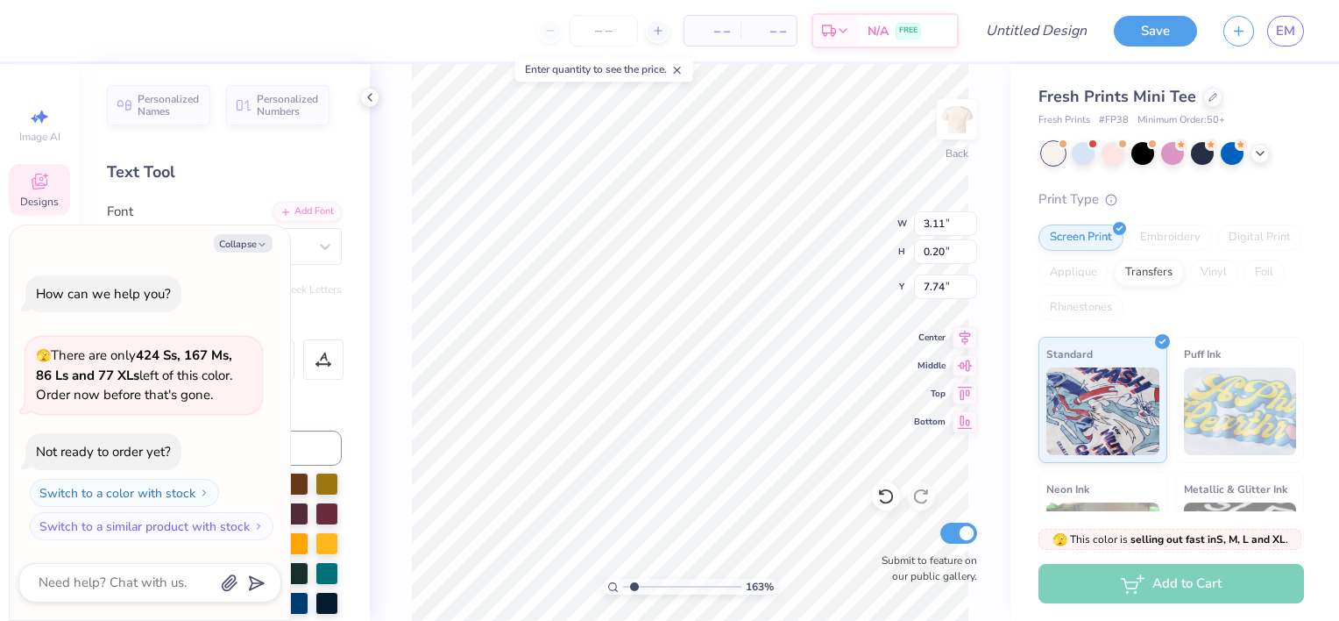
type textarea "x"
type input "1.62735519284681"
type textarea "x"
type input "0.61"
type input "0.23"
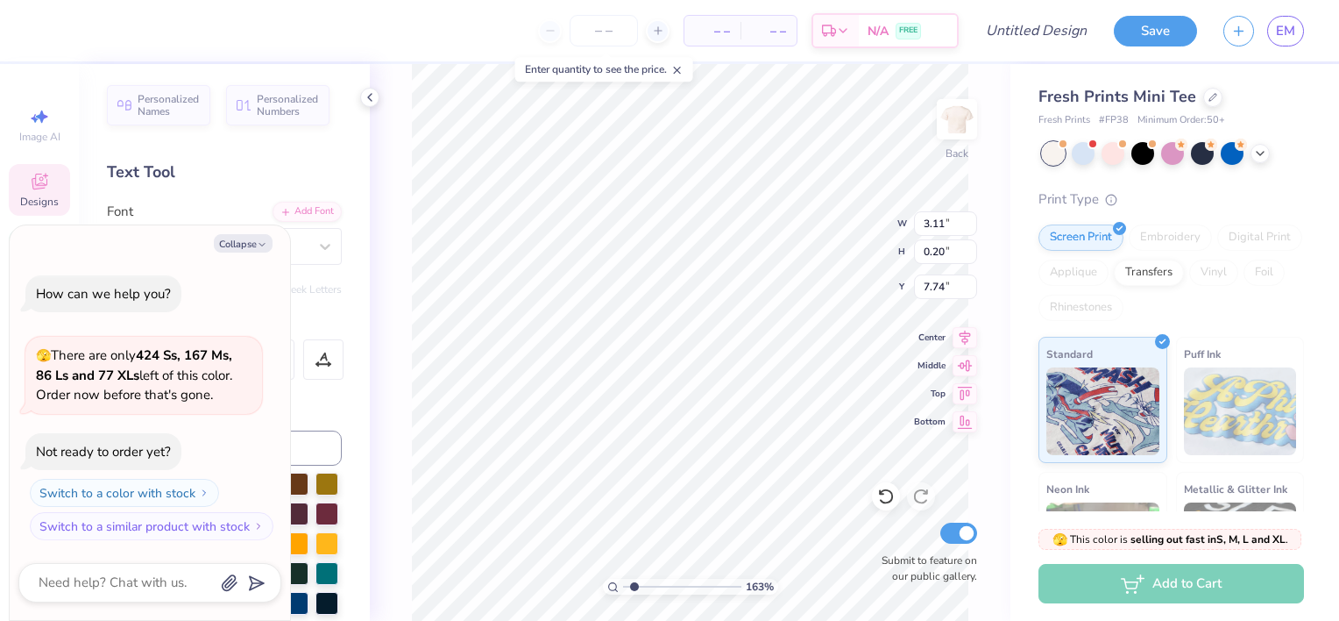
type input "8.00"
type input "1.62735519284681"
type textarea "x"
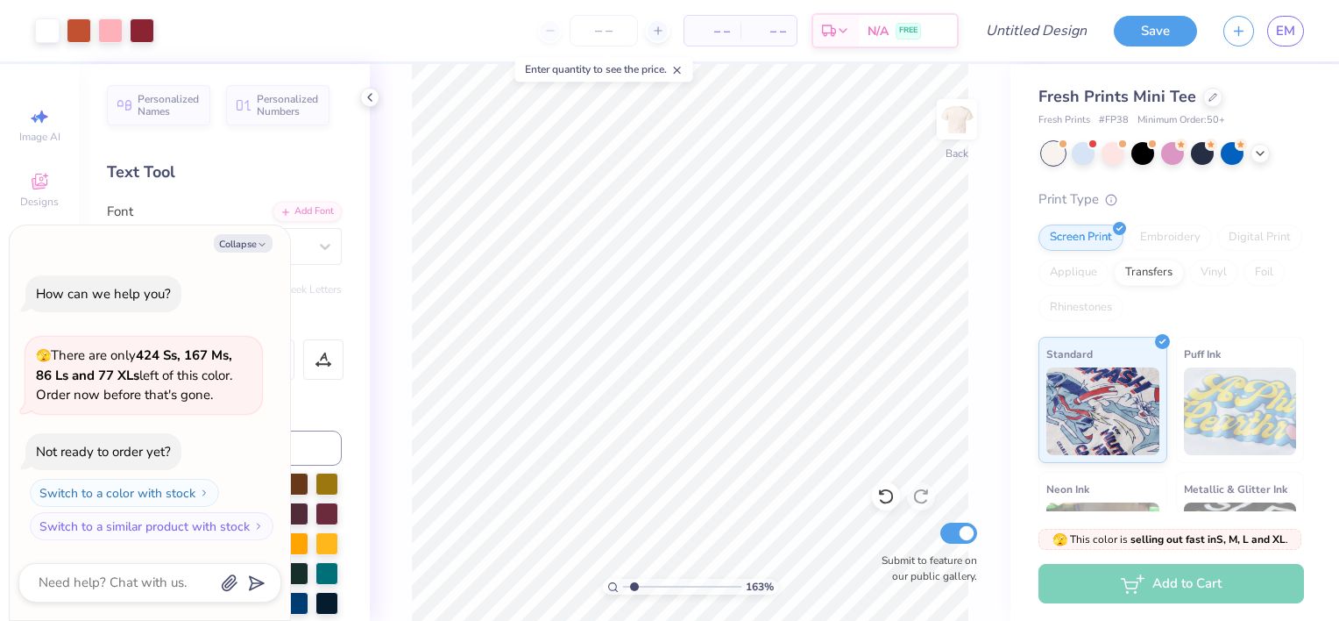
type input "1.62735519284681"
type textarea "x"
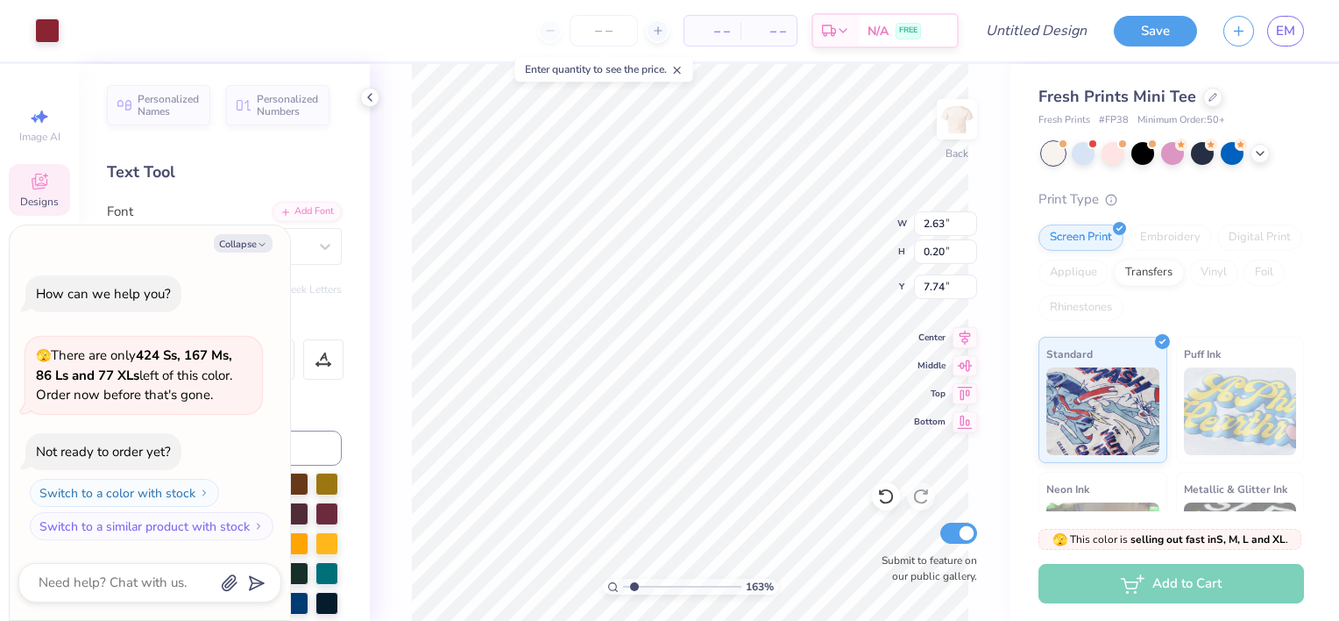
type input "1.62735519284681"
type textarea "x"
type input "1.62735519284681"
type textarea "x"
type input "1.62735519284681"
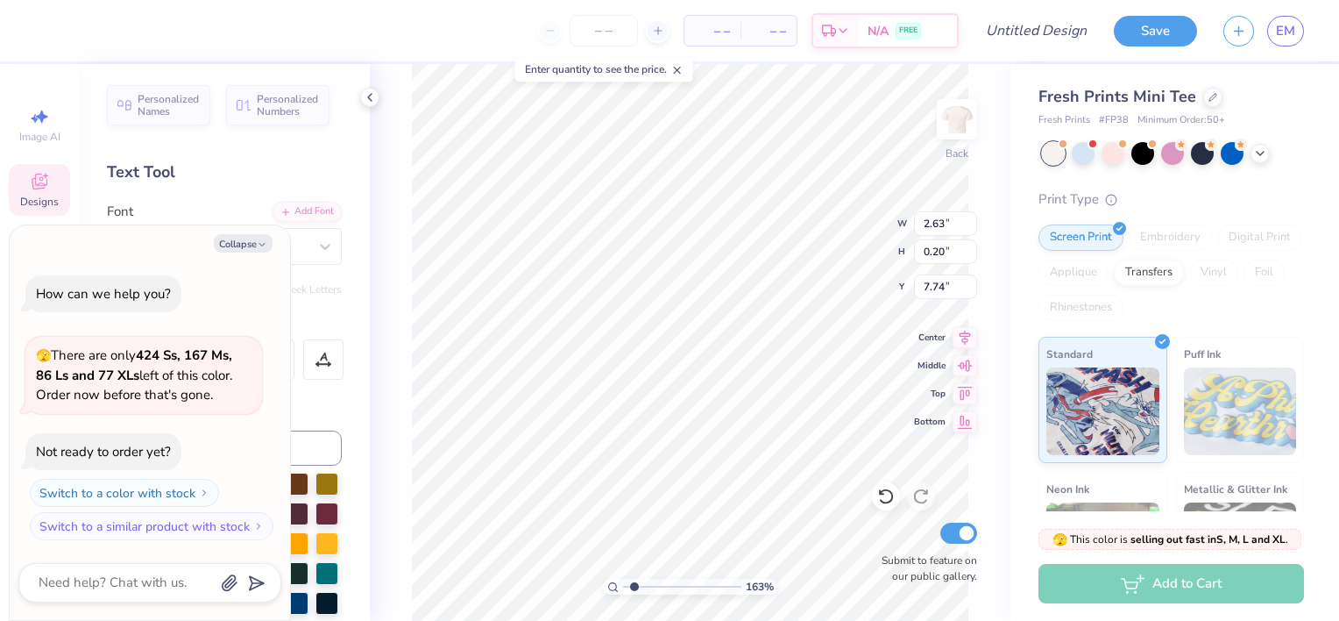
type textarea "x"
type textarea "FIND YOUR MATCH"
type input "1.62735519284681"
type textarea "x"
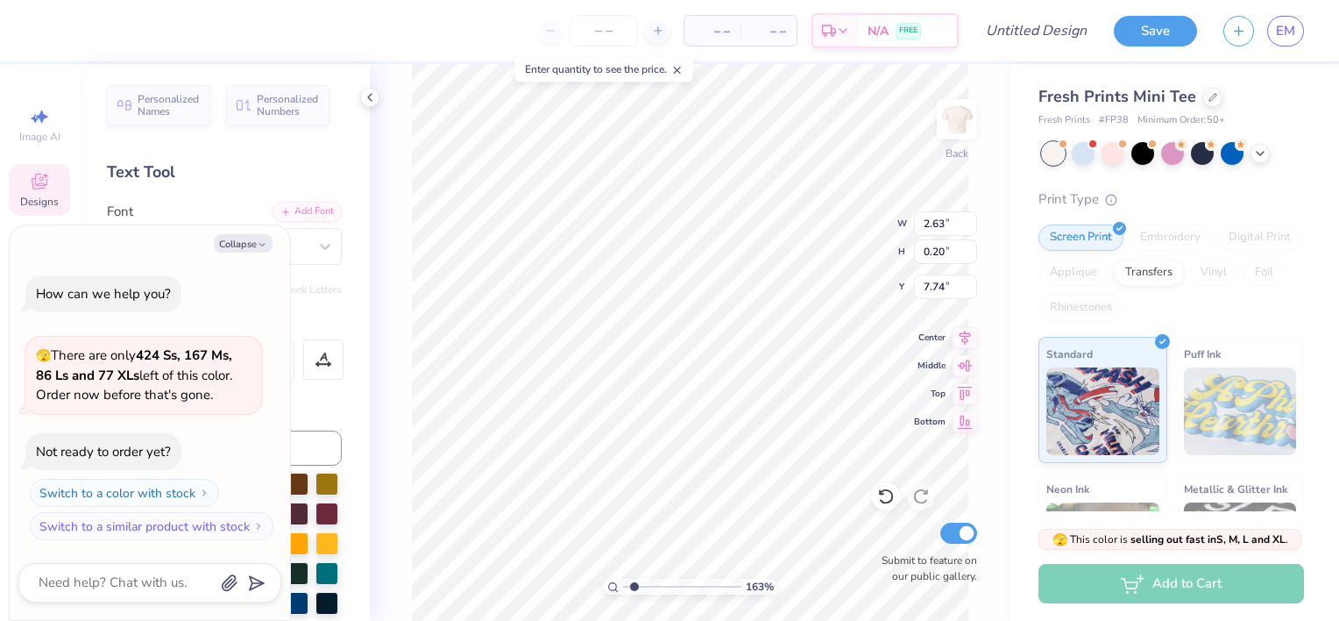
scroll to position [14, 7]
type input "1.62735519284681"
type textarea "x"
type textarea "FIND YOUR MATCH"
type input "1.62735519284681"
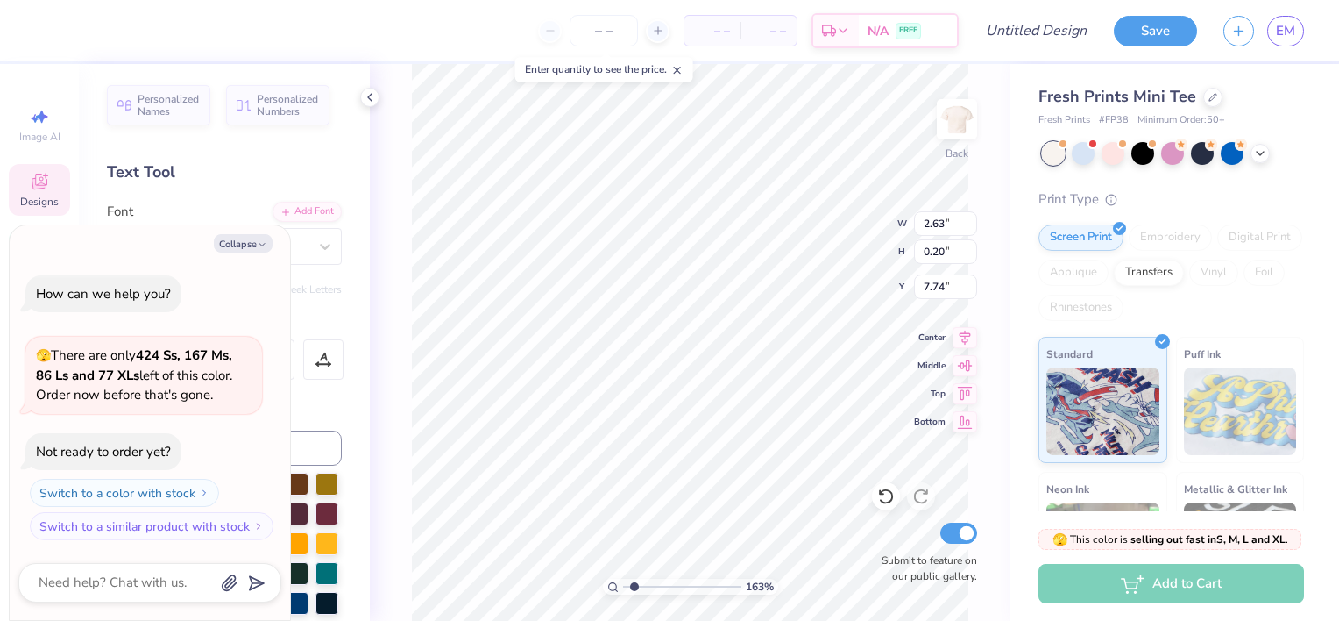
type textarea "x"
type input "0.61"
type input "0.23"
type input "8.00"
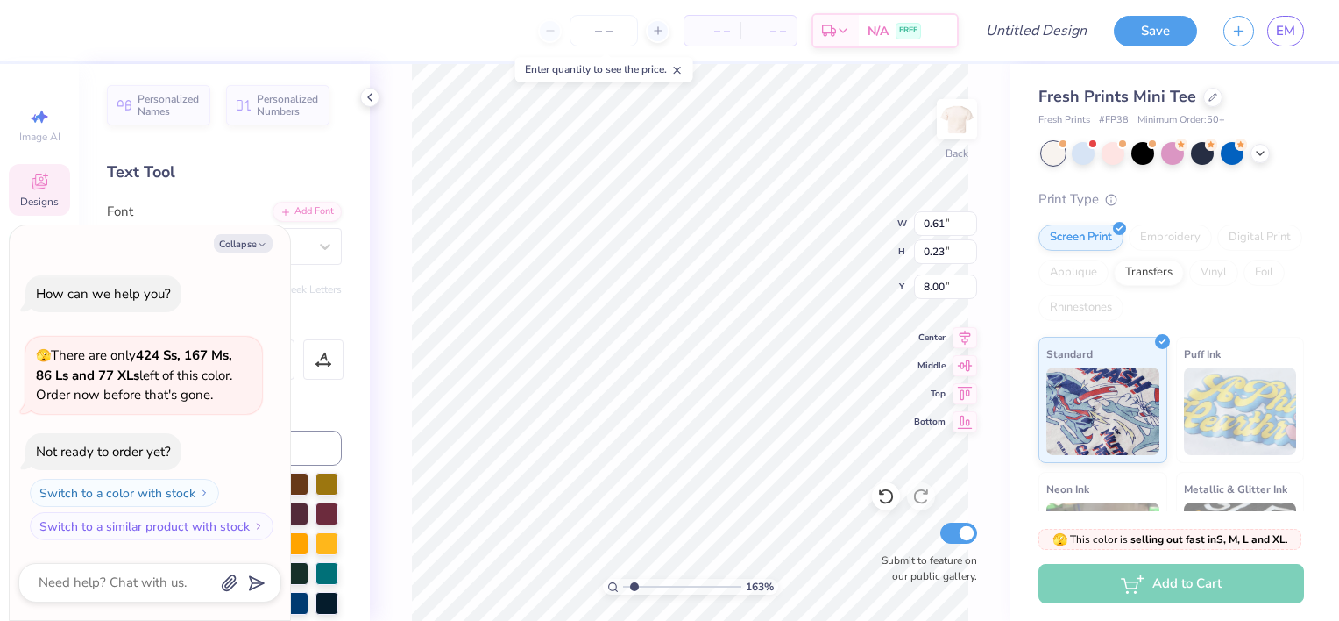
type input "1.62735519284681"
type textarea "x"
type textarea "18"
type input "1.62735519284681"
type textarea "x"
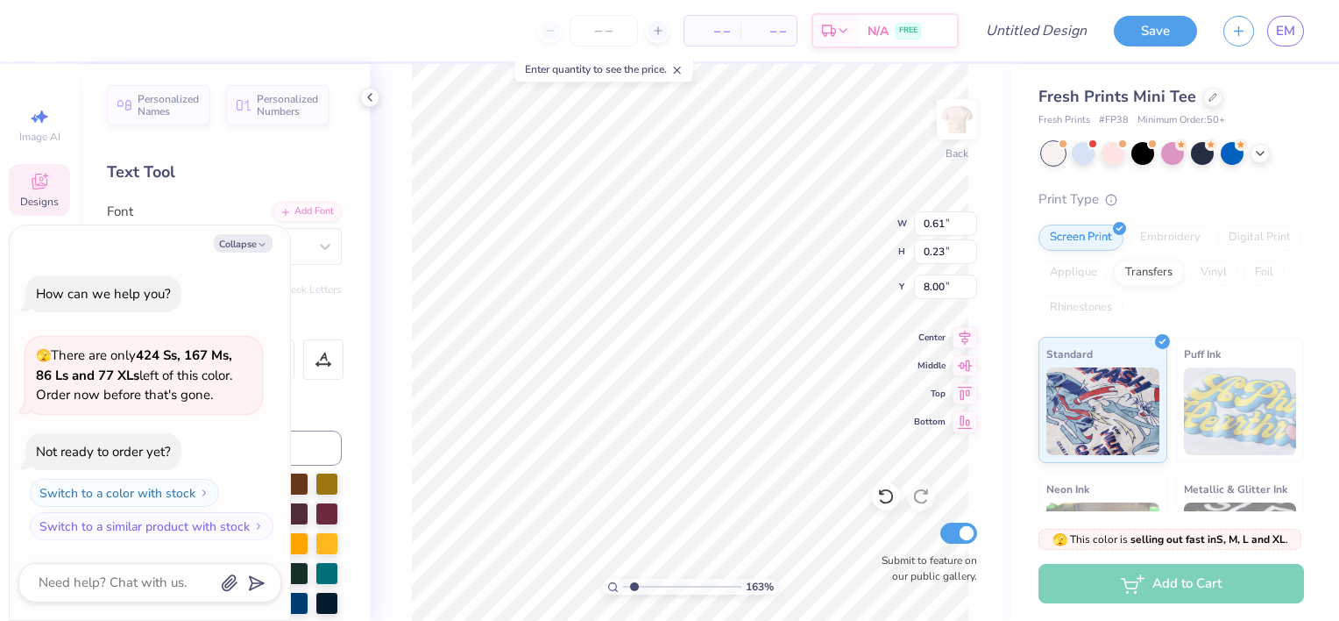
type input "1.62735519284681"
type textarea "x"
type textarea "1851"
type input "1.62735519284681"
type textarea "x"
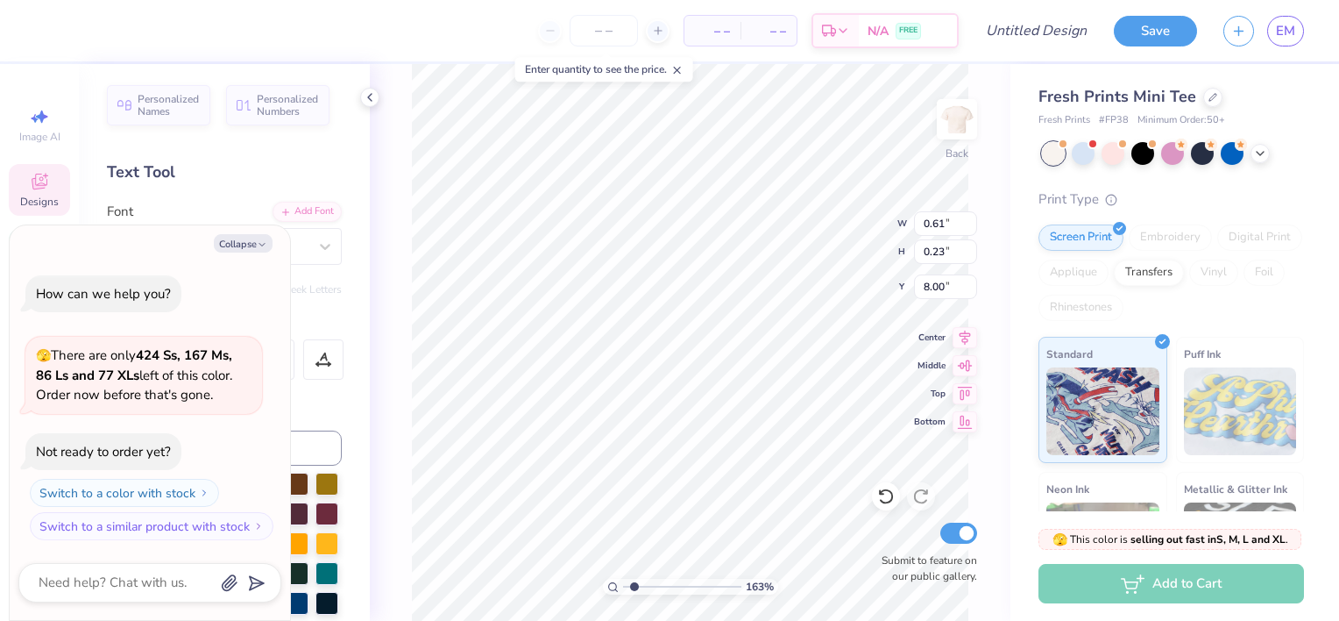
type input "1.62735519284681"
type textarea "x"
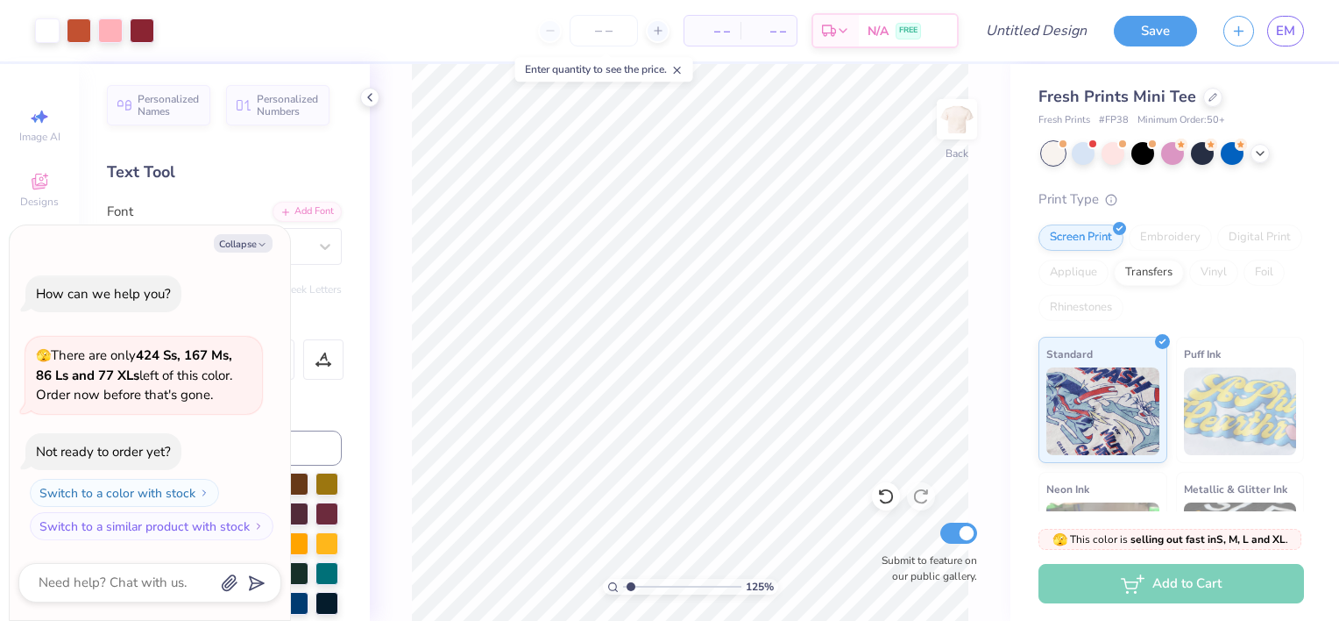
type input "1.2458819253637"
click at [593, 35] on input "number" at bounding box center [604, 31] width 68 height 32
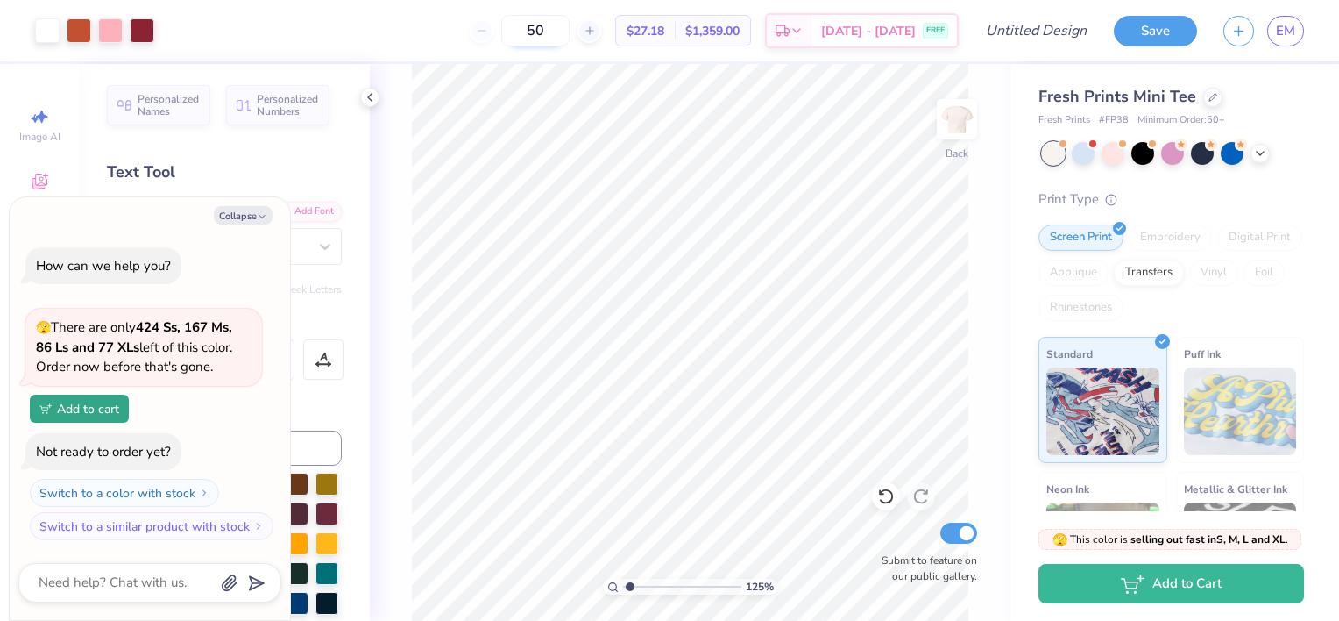
click at [570, 32] on input "50" at bounding box center [535, 31] width 68 height 32
type input "5"
type input "50"
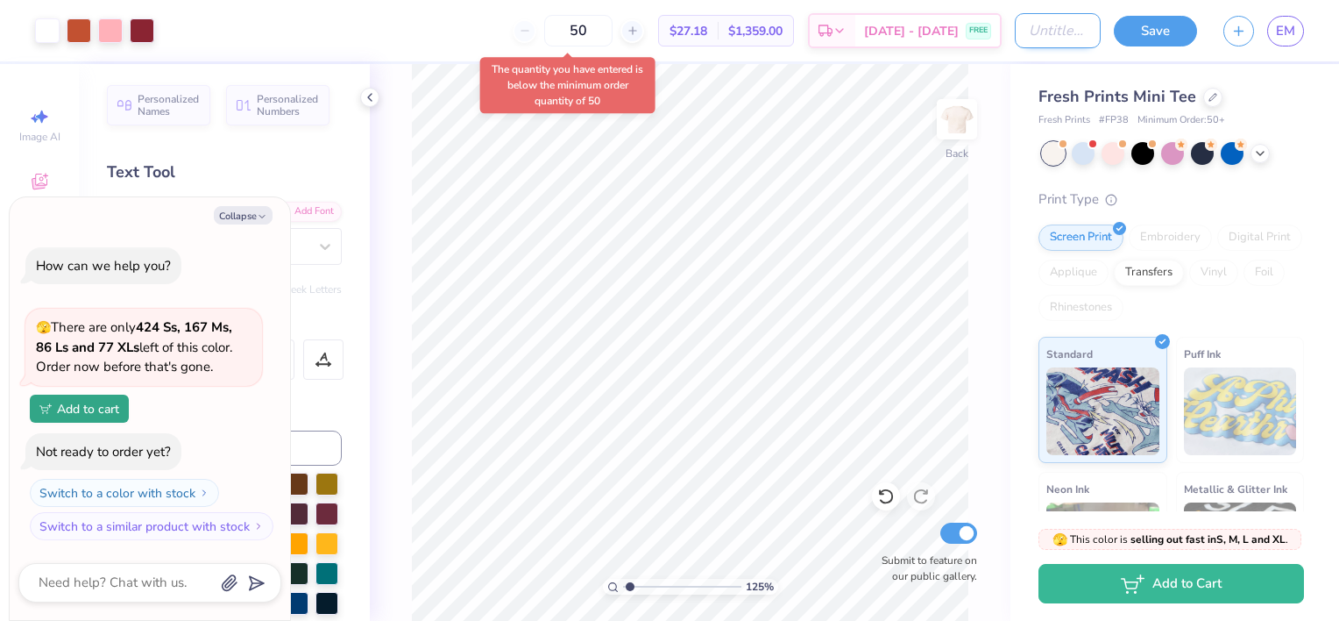
click at [1060, 23] on input "Design Title" at bounding box center [1058, 30] width 86 height 35
type input "f"
type input "1.2458819253637"
type textarea "x"
type input "fi"
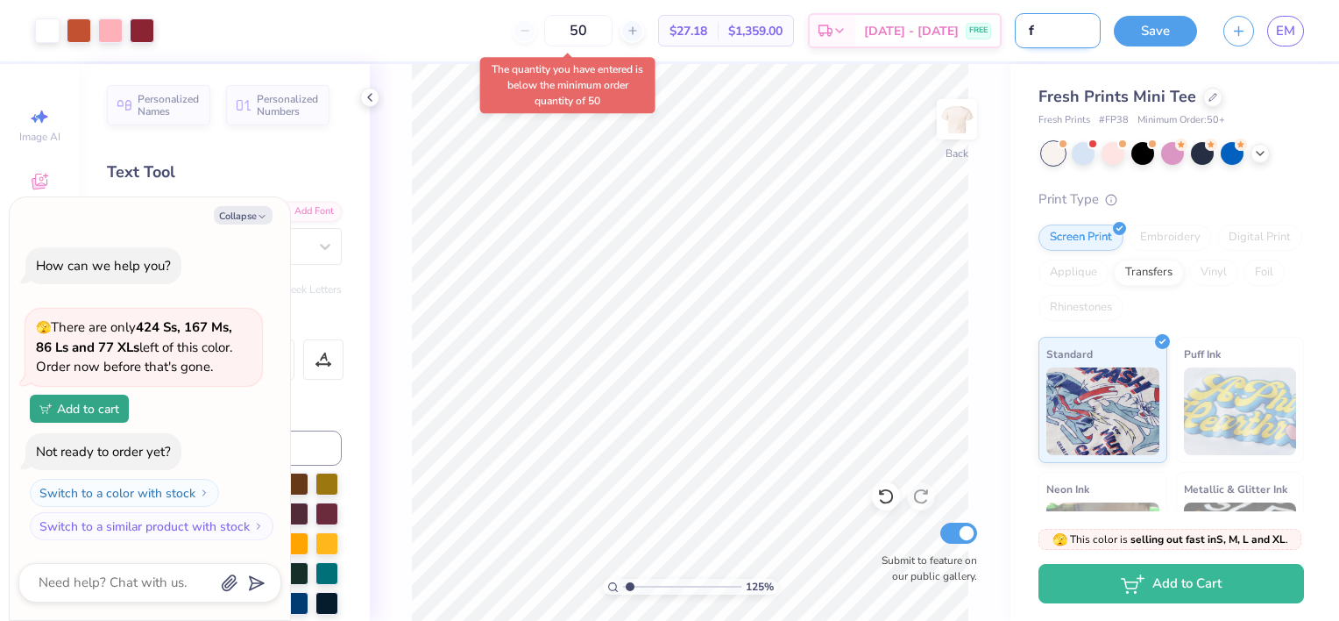
type input "1.2458819253637"
type textarea "x"
type input "fin"
type input "1.2458819253637"
type textarea "x"
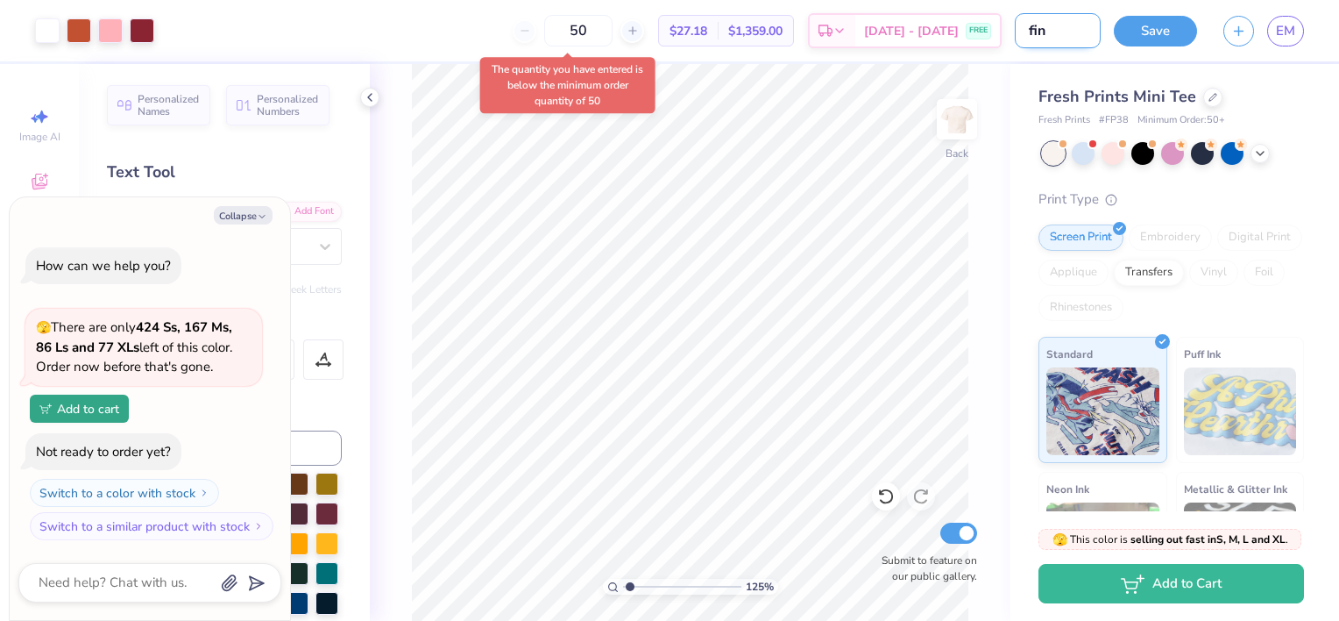
type input "find"
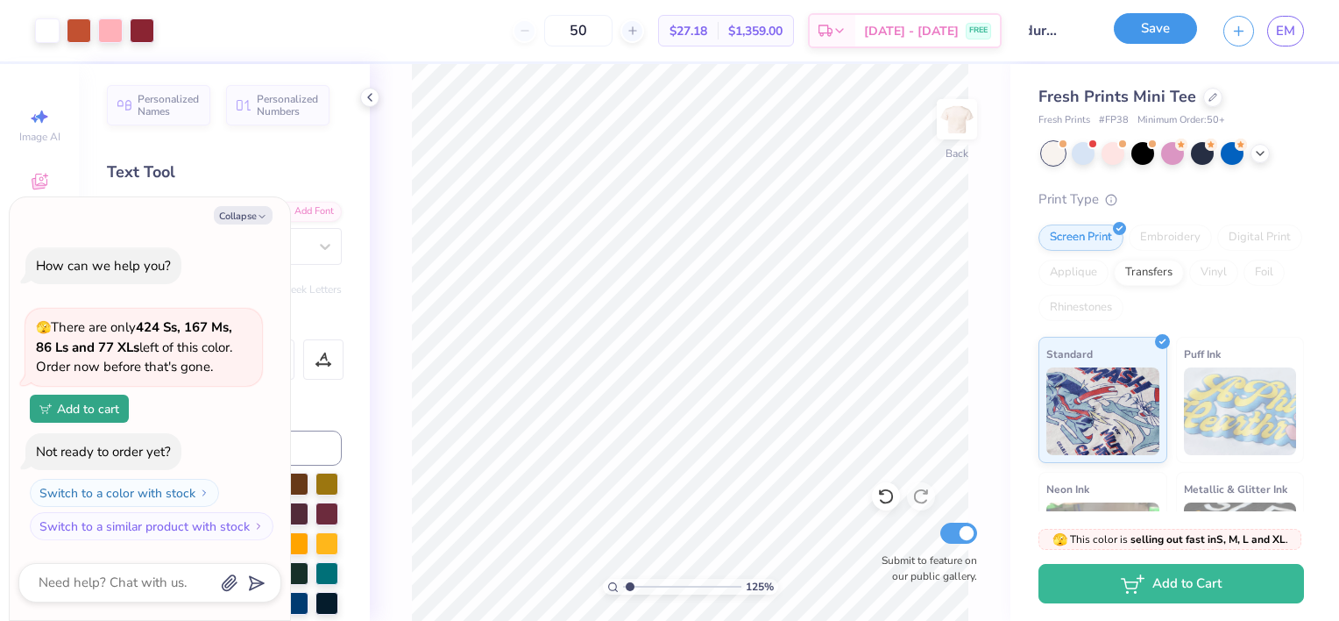
scroll to position [0, 0]
click at [1168, 32] on button "Save" at bounding box center [1155, 28] width 83 height 31
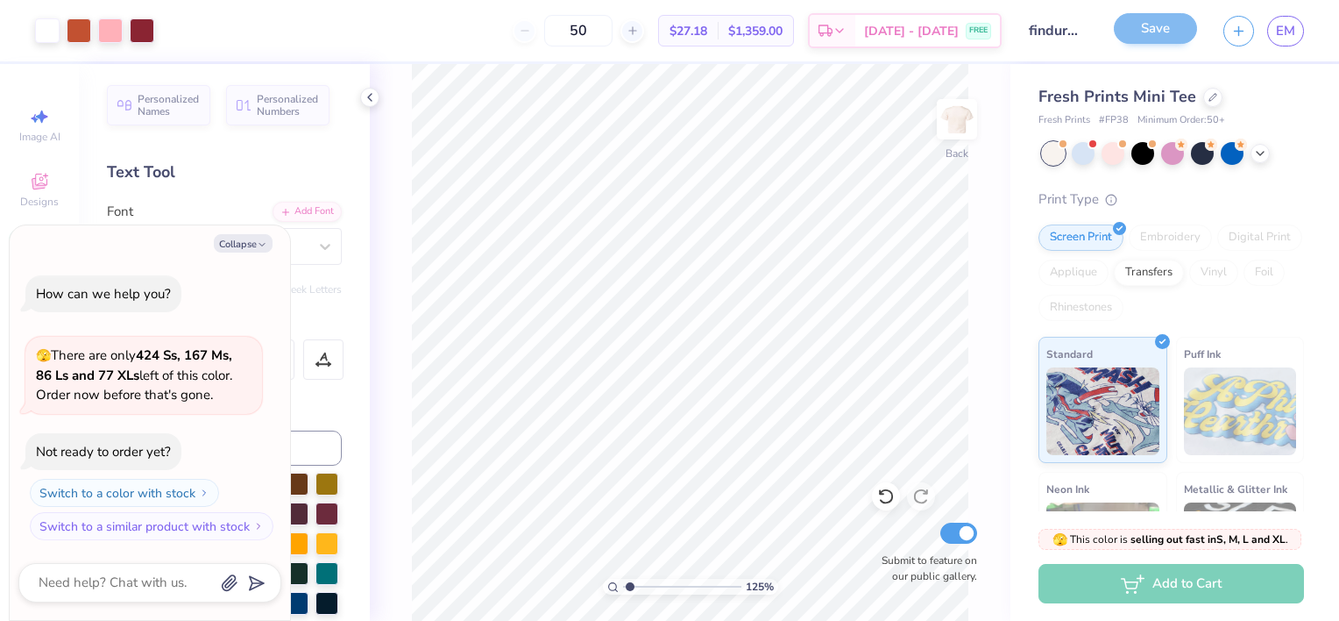
click at [1168, 32] on div "Save" at bounding box center [1155, 31] width 83 height 31
click at [1289, 32] on span "EM" at bounding box center [1285, 31] width 19 height 20
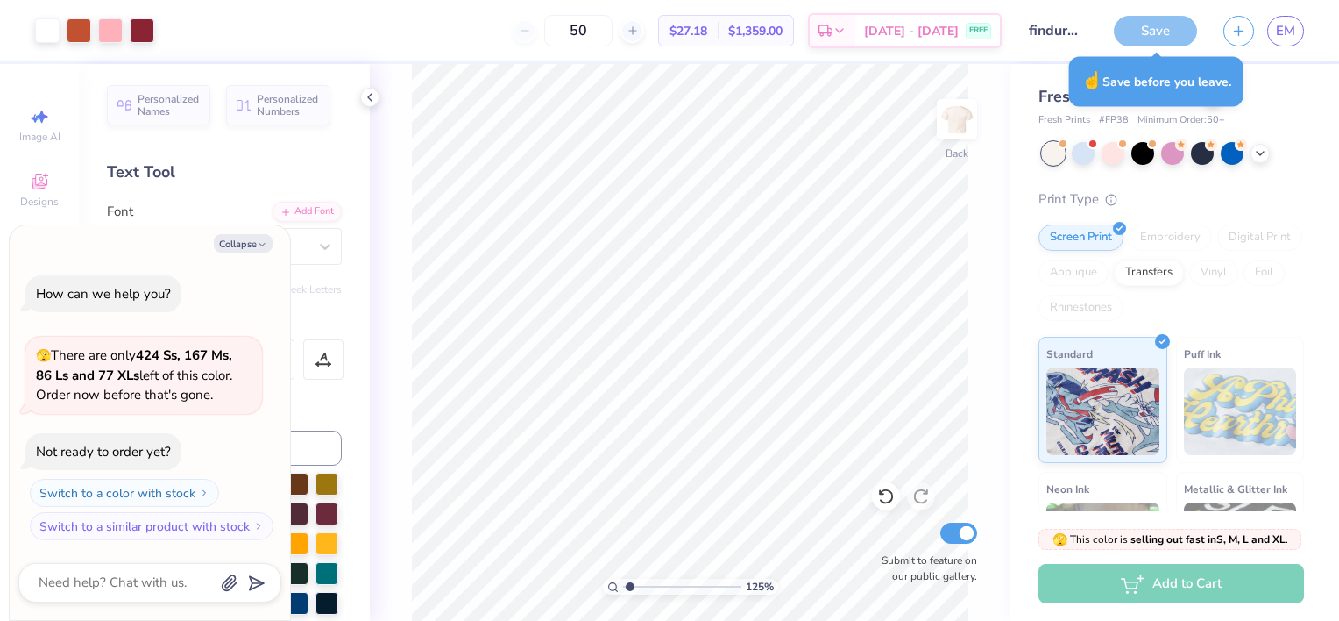
click at [1167, 32] on div "Save" at bounding box center [1155, 31] width 83 height 31
click at [1293, 41] on link "EM" at bounding box center [1285, 31] width 37 height 31
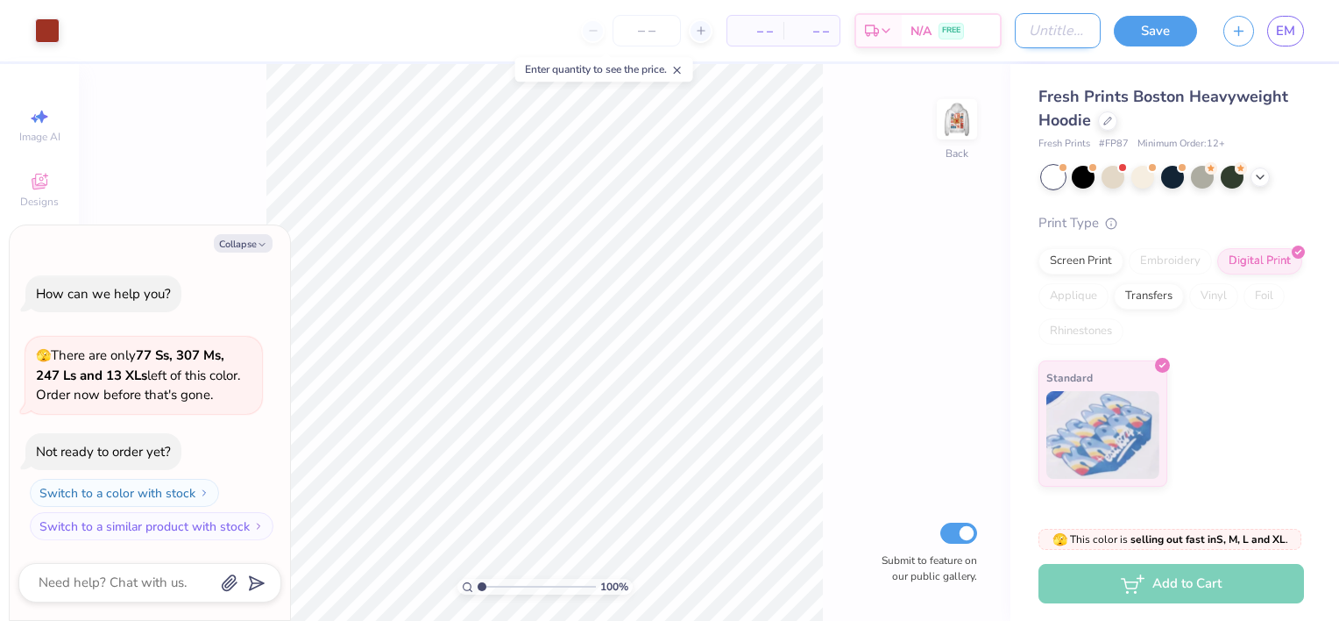
click at [1065, 38] on input "Design Title" at bounding box center [1058, 30] width 86 height 35
type input "m"
type textarea "x"
type input "ma"
type textarea "x"
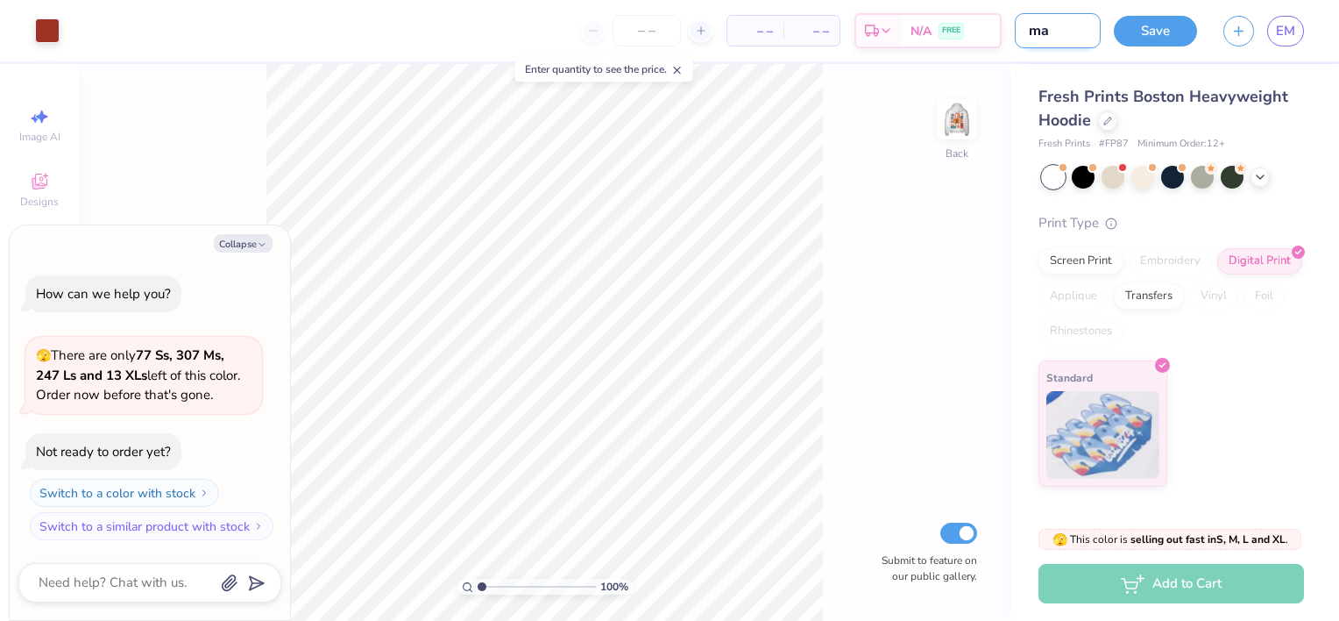
type input "mat"
type textarea "x"
type input "matc"
type textarea "x"
type input "match"
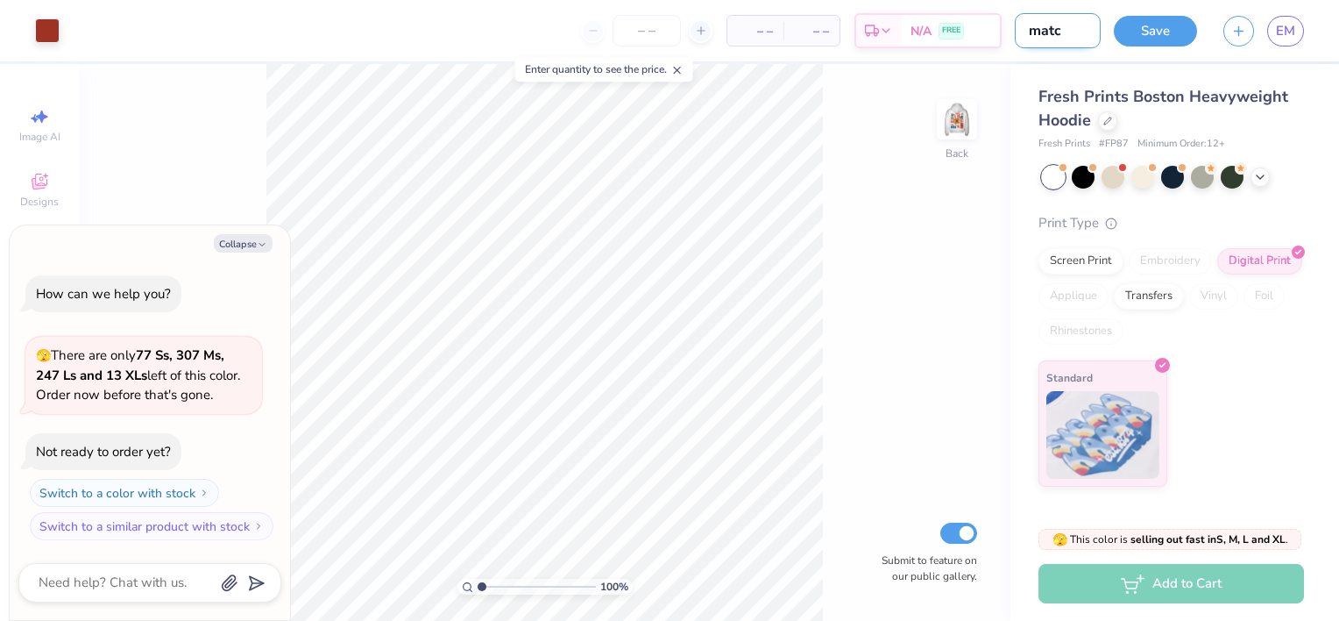
type textarea "x"
type input "match"
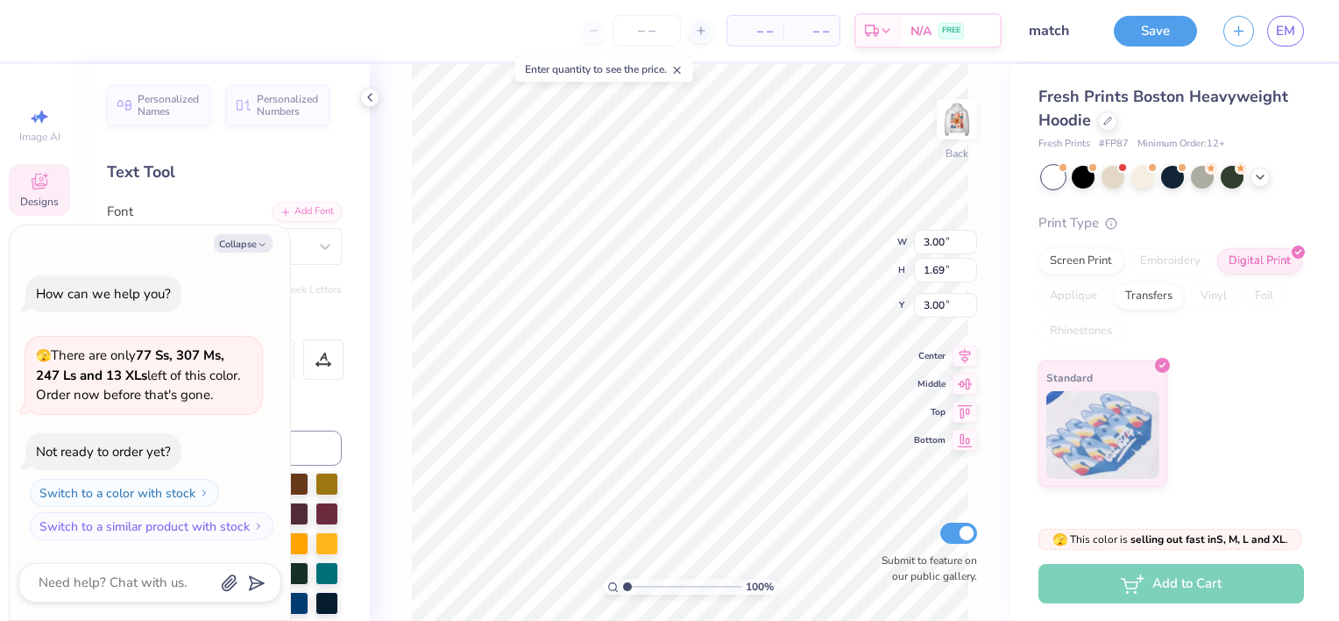
scroll to position [14, 2]
type textarea "x"
type textarea "DAG"
type textarea "x"
type textarea "DADG"
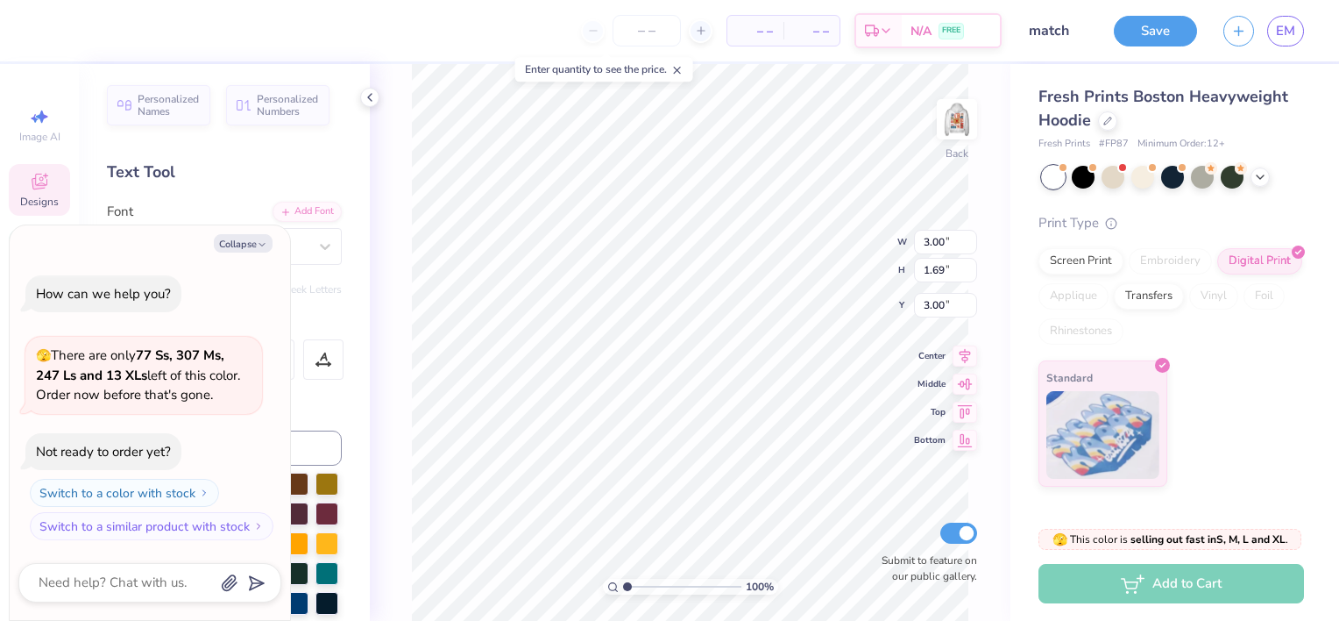
type textarea "x"
type textarea "DADPG"
type textarea "x"
type textarea "DADP"
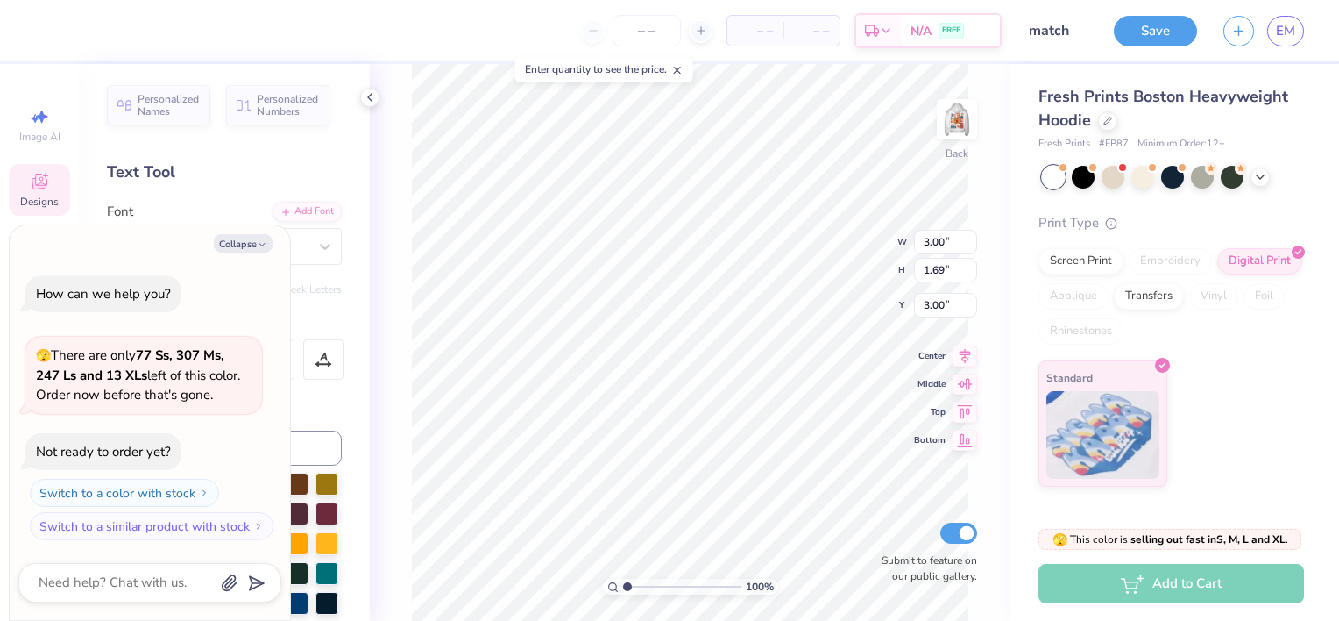
type textarea "x"
type textarea "ADP"
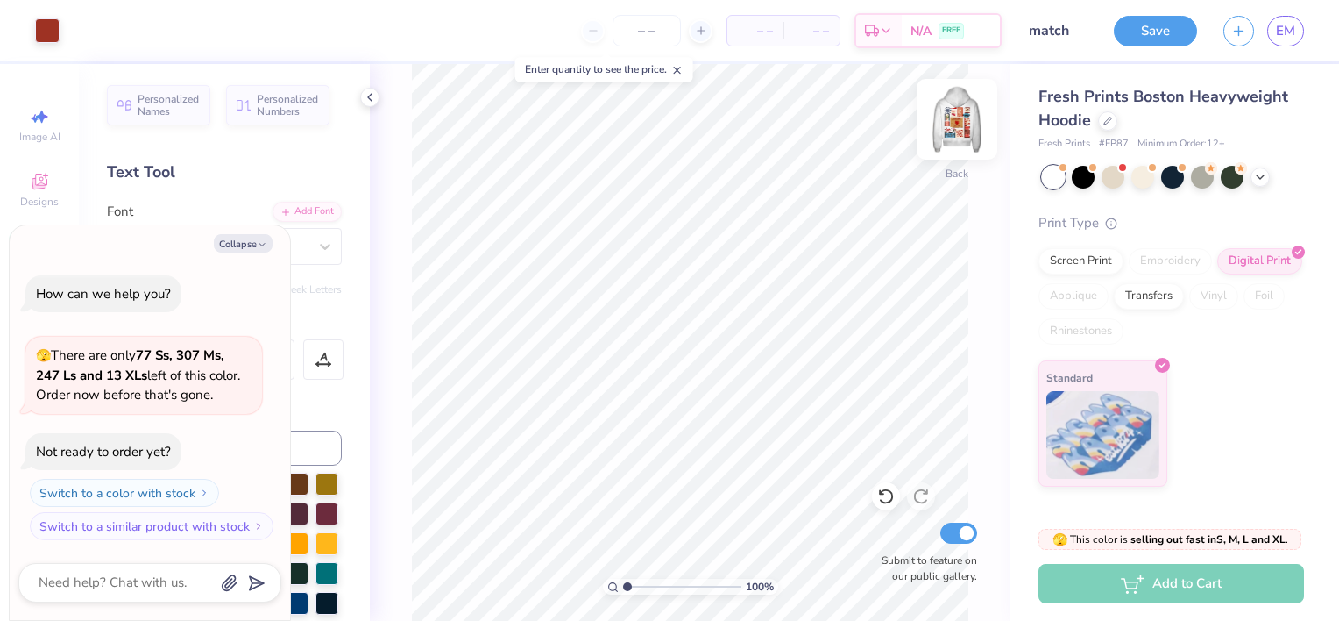
click at [945, 126] on img at bounding box center [957, 119] width 70 height 70
type textarea "x"
type input "1.08662492990646"
type textarea "x"
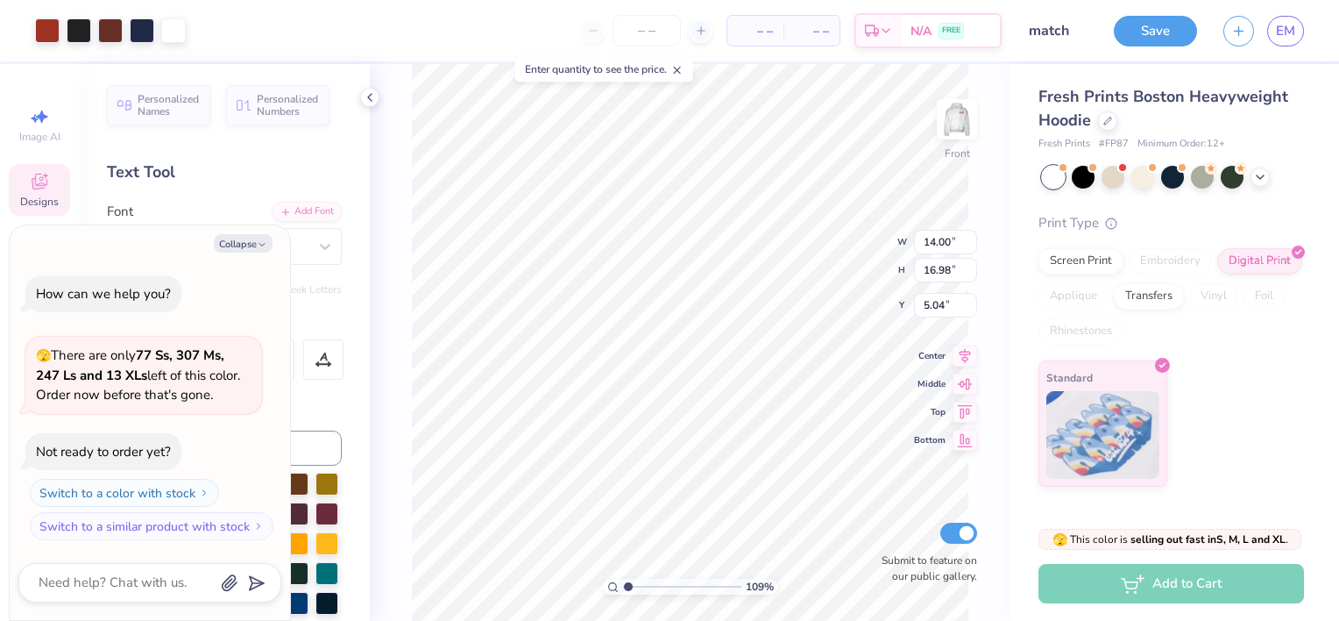
type input "1.08662492990646"
type textarea "x"
type input "1.08662492990646"
type textarea "x"
type input "1.08662492990646"
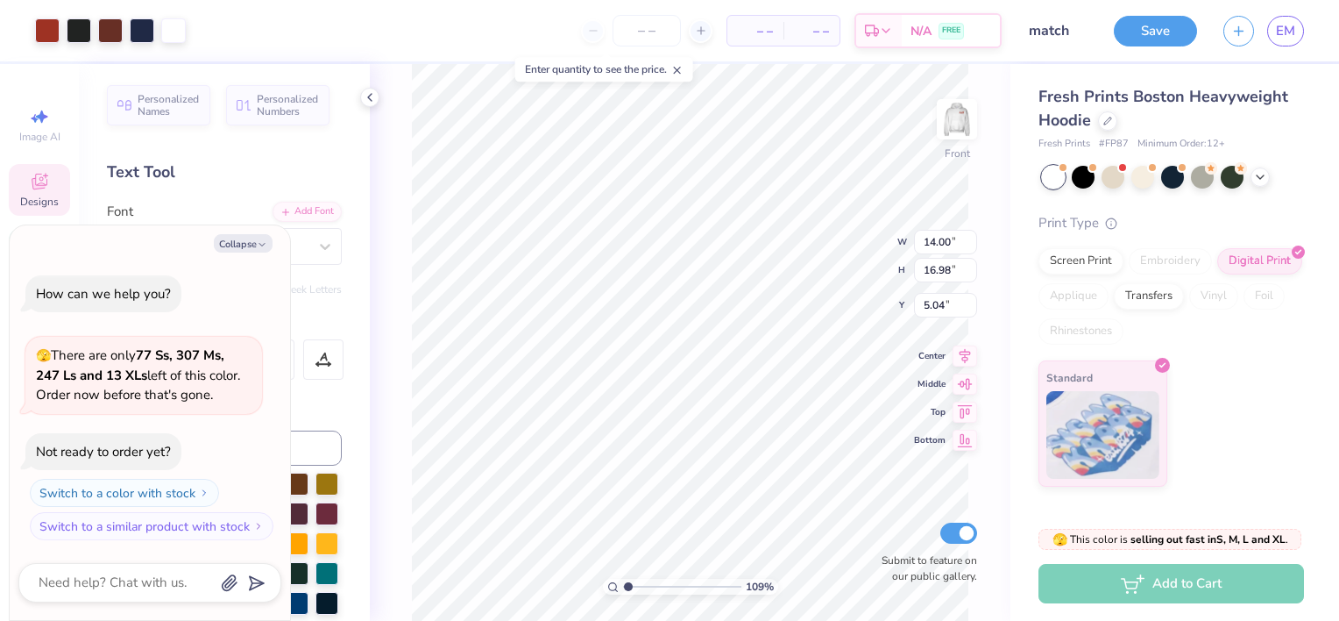
type textarea "x"
type input "1.08662492990646"
type textarea "x"
type input "1.08662492990646"
type textarea "x"
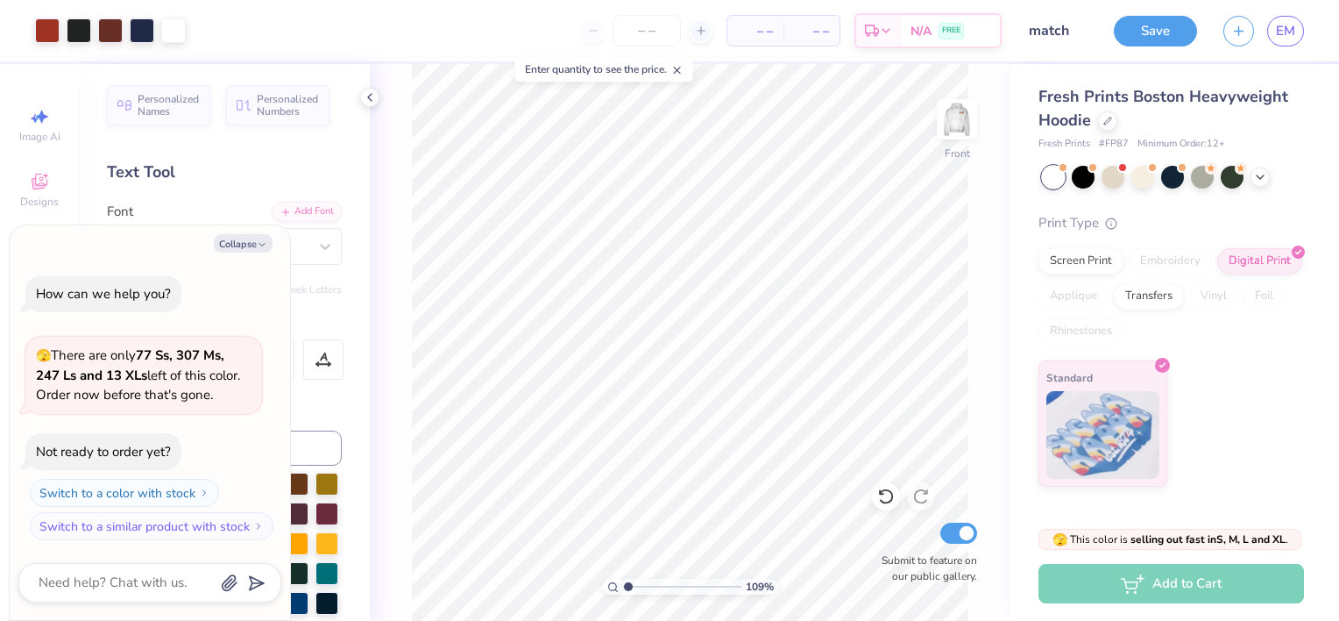
type input "1.08662492990646"
type textarea "x"
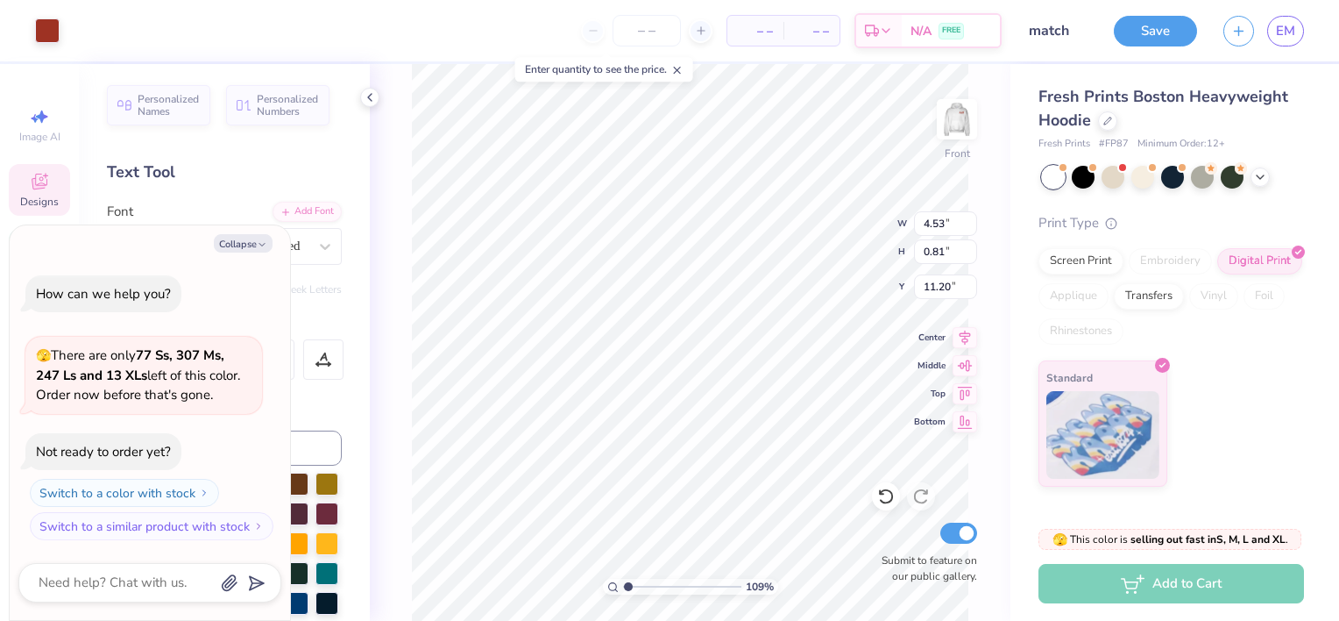
type input "1.08662492990646"
type textarea "x"
type input "1.08662492990646"
type textarea "x"
type textarea "DELTA A"
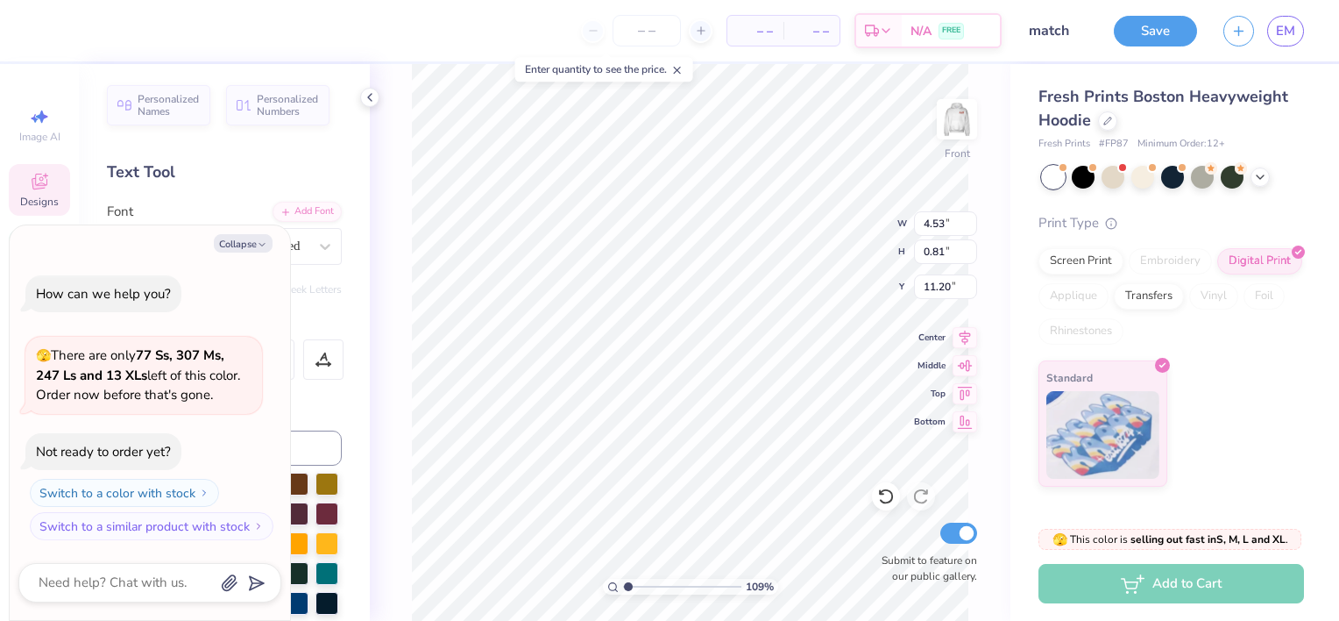
type input "1.08662492990646"
type textarea "x"
type textarea "DELTA Aa"
type input "1.08662492990646"
type textarea "x"
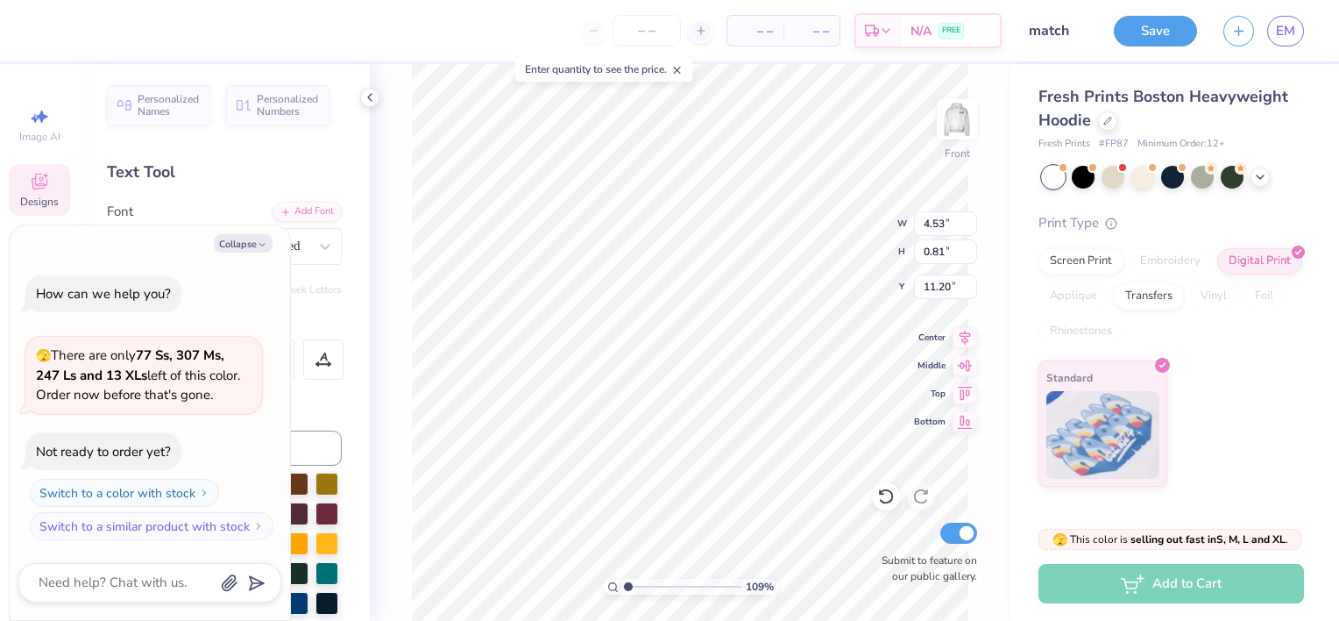
type textarea "DELTA A"
type input "1.08662492990646"
type textarea "x"
type textarea "DELTA"
type input "1.08662492990646"
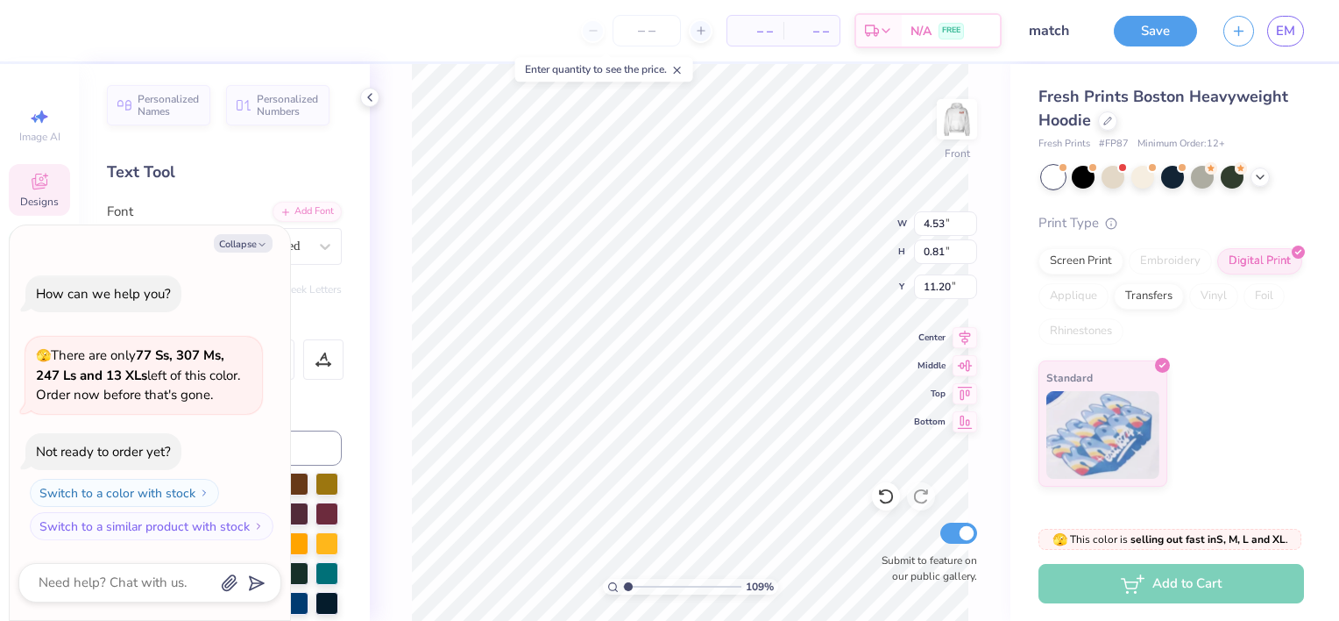
type textarea "x"
type textarea "DELT"
type input "1.08662492990646"
type textarea "x"
type textarea "DEL"
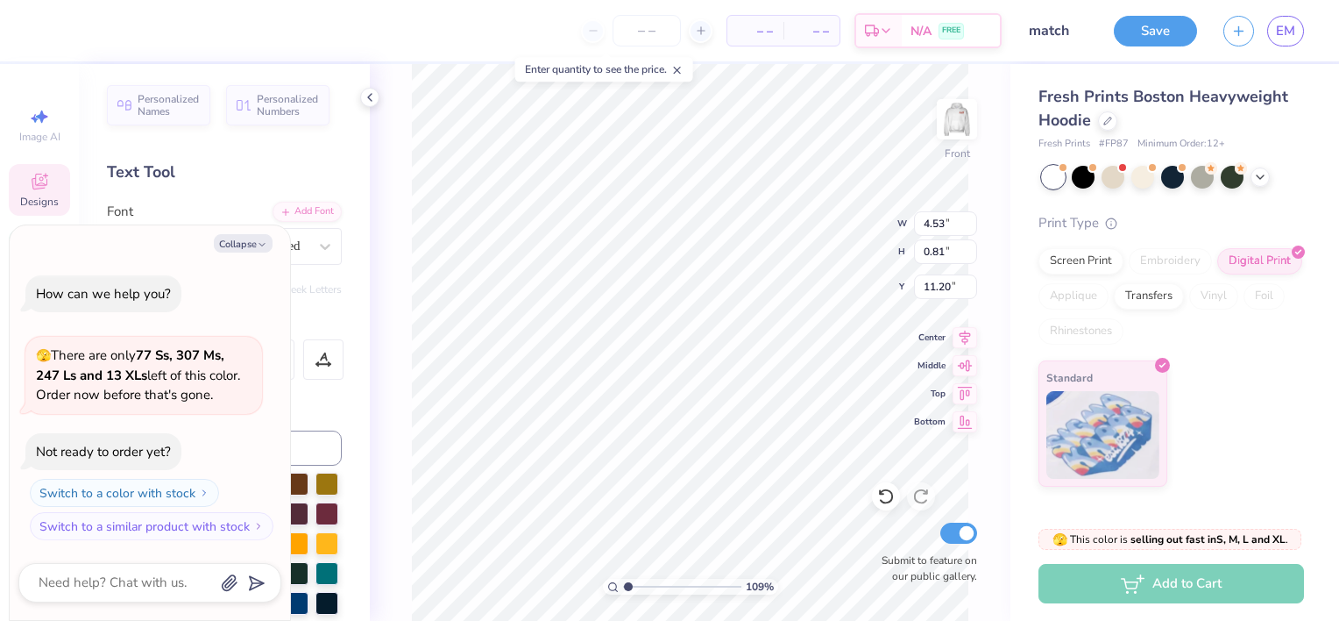
type input "1.08662492990646"
type textarea "x"
type textarea "DE"
type input "1.08662492990646"
type textarea "x"
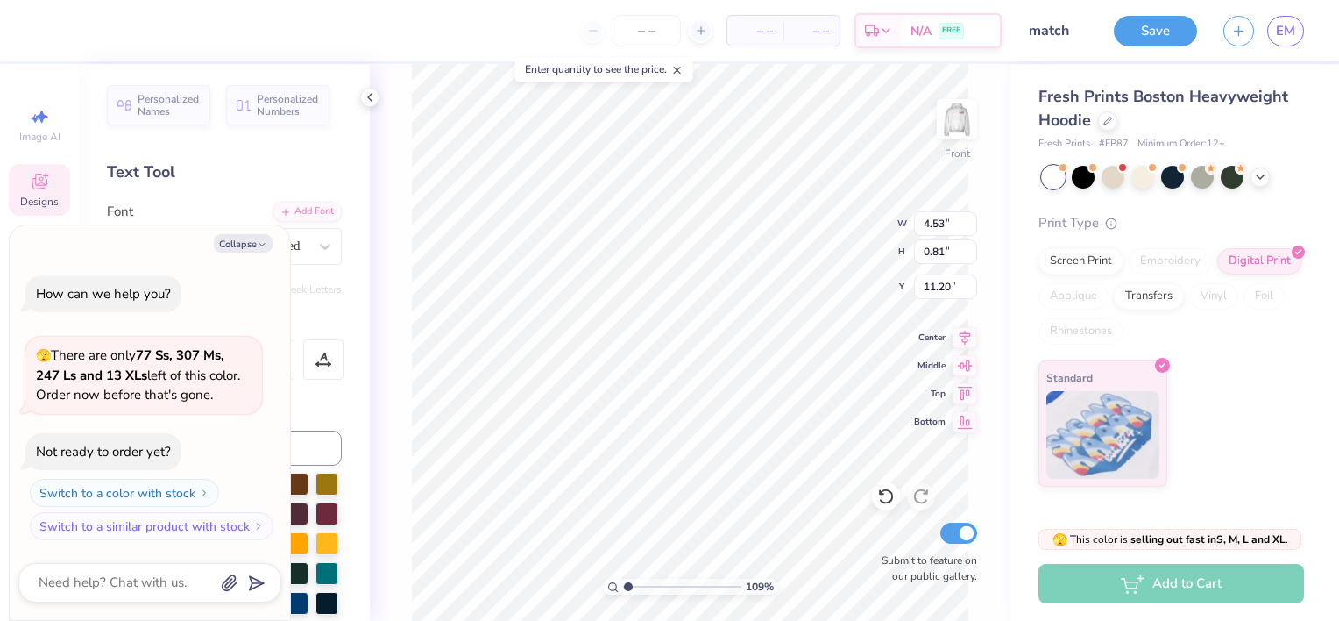
type input "1.08662492990646"
type textarea "x"
type textarea "D"
type input "1.08662492990646"
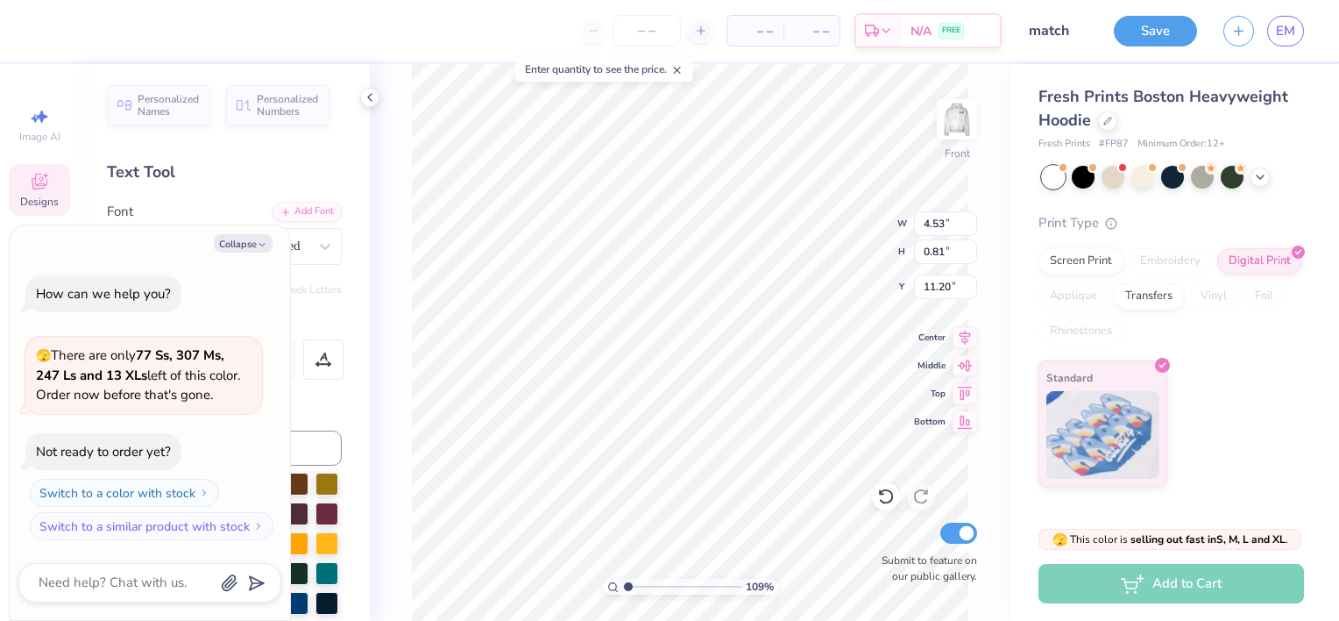
type textarea "x"
type input "1.08662492990646"
type textarea "x"
type input "1.08662492990646"
type textarea "x"
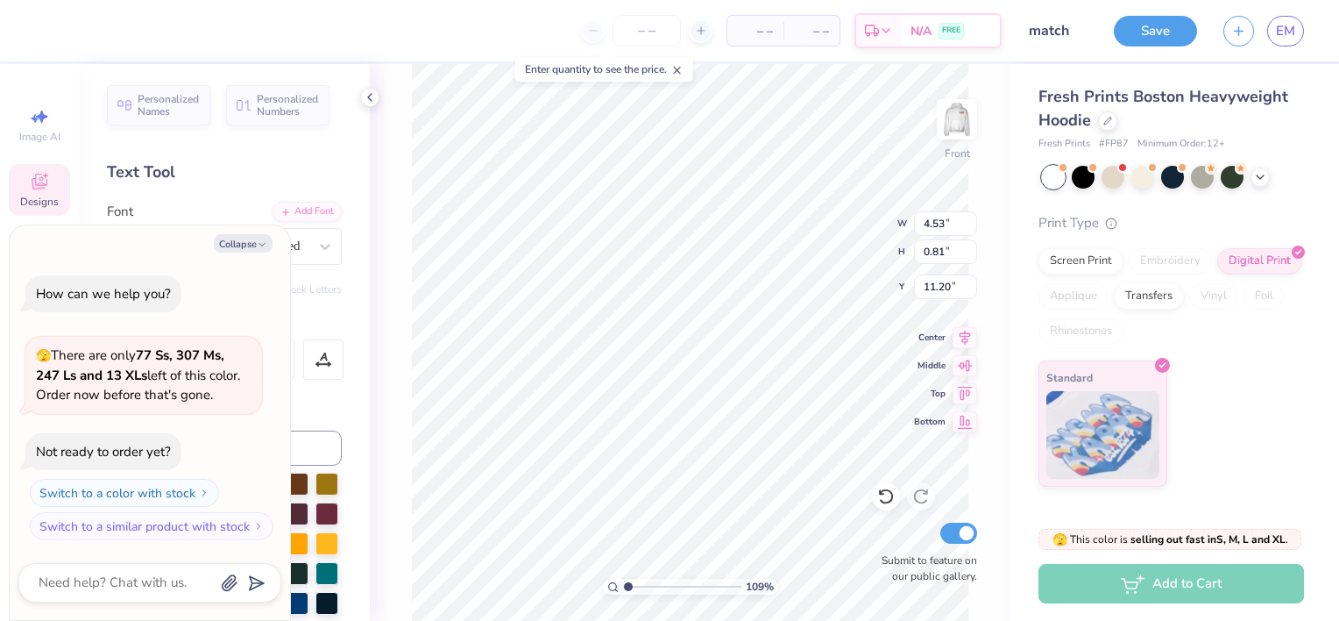
type textarea "Al"
type input "1.08662492990646"
type textarea "x"
type textarea "Alp"
type input "1.08662492990646"
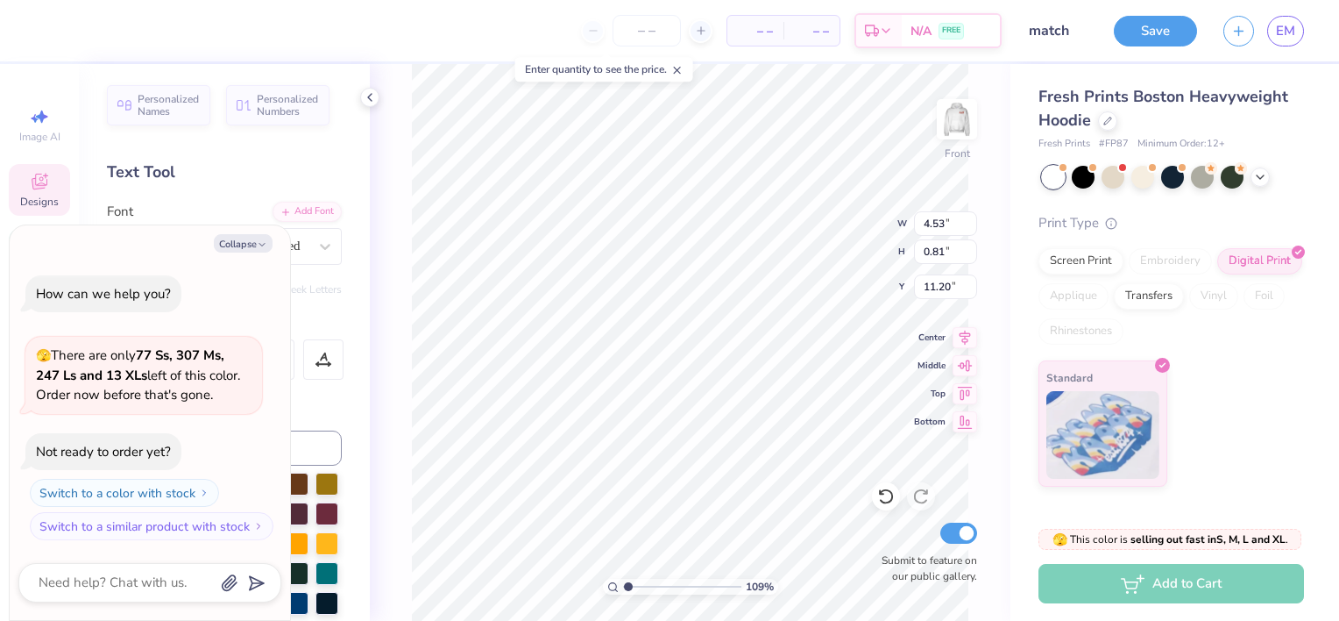
type textarea "x"
type textarea "Alph"
type input "1.08662492990646"
type textarea "x"
type input "1.08662492990646"
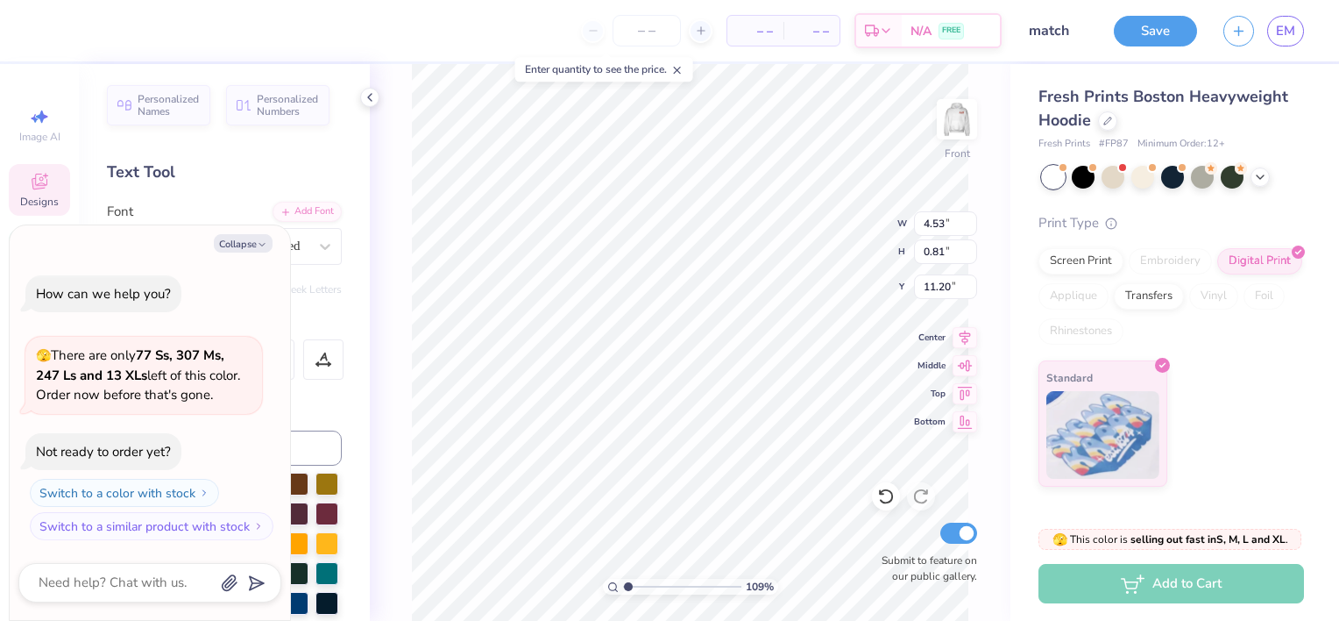
type textarea "x"
type textarea "Alph"
type input "1.08662492990646"
type textarea "x"
type textarea "Alp"
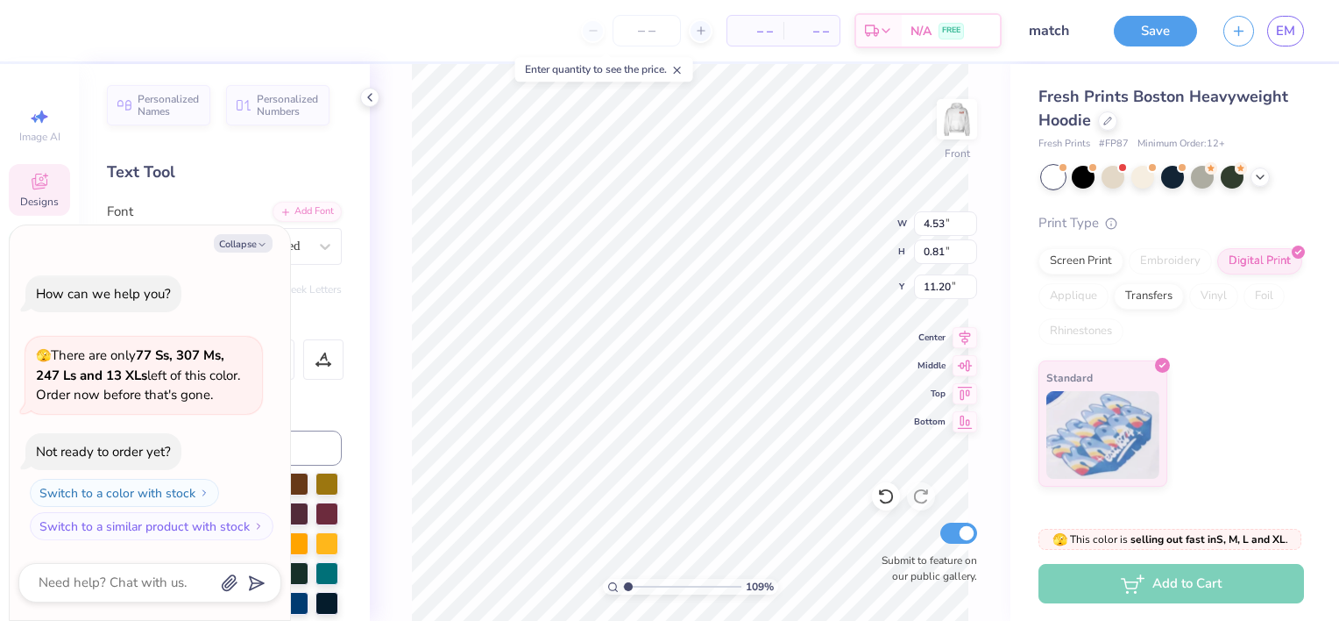
type input "1.08662492990646"
type textarea "x"
type textarea "Al"
type input "1.08662492990646"
type textarea "x"
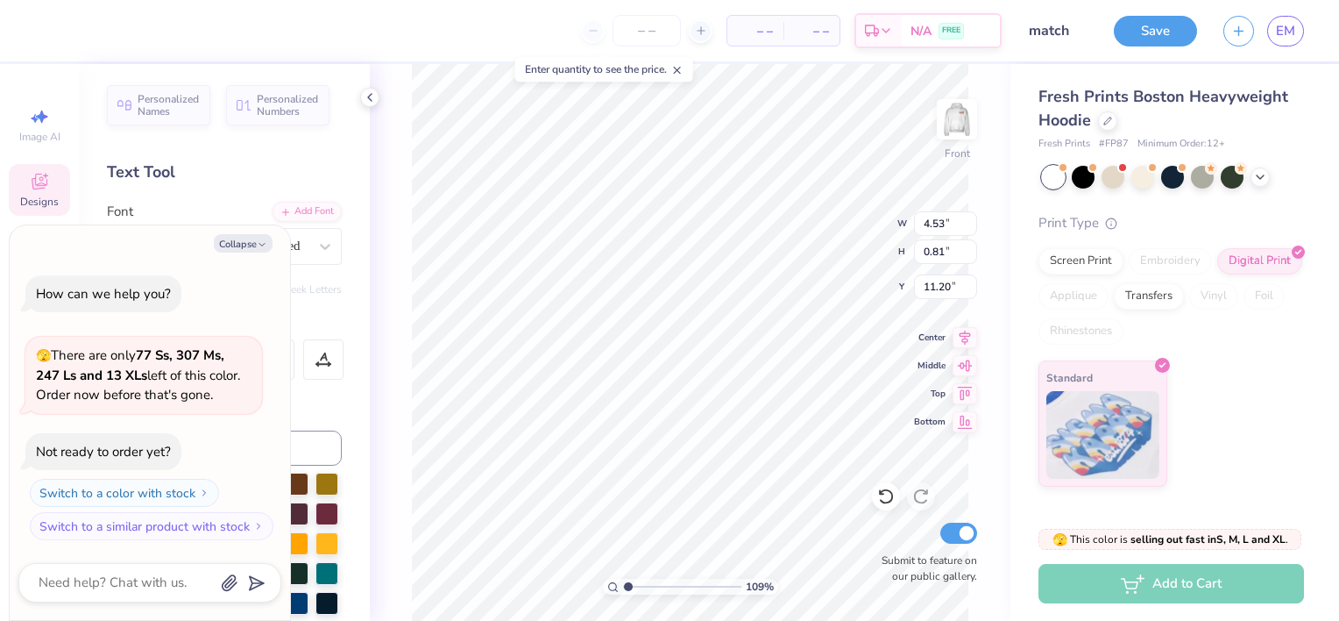
type textarea "A"
type input "1.08662492990646"
type textarea "x"
type input "1.08662492990646"
type textarea "x"
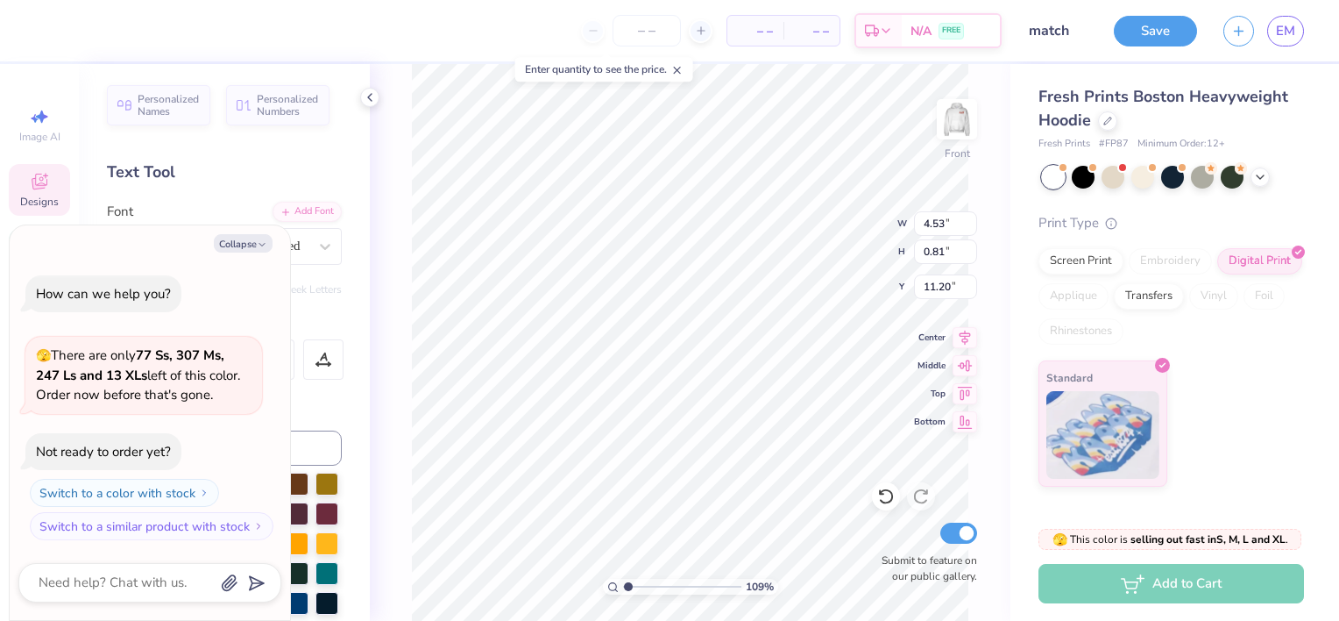
type textarea "AD"
type input "1.08662492990646"
type textarea "x"
type textarea "ADP"
type input "1.08662492990646"
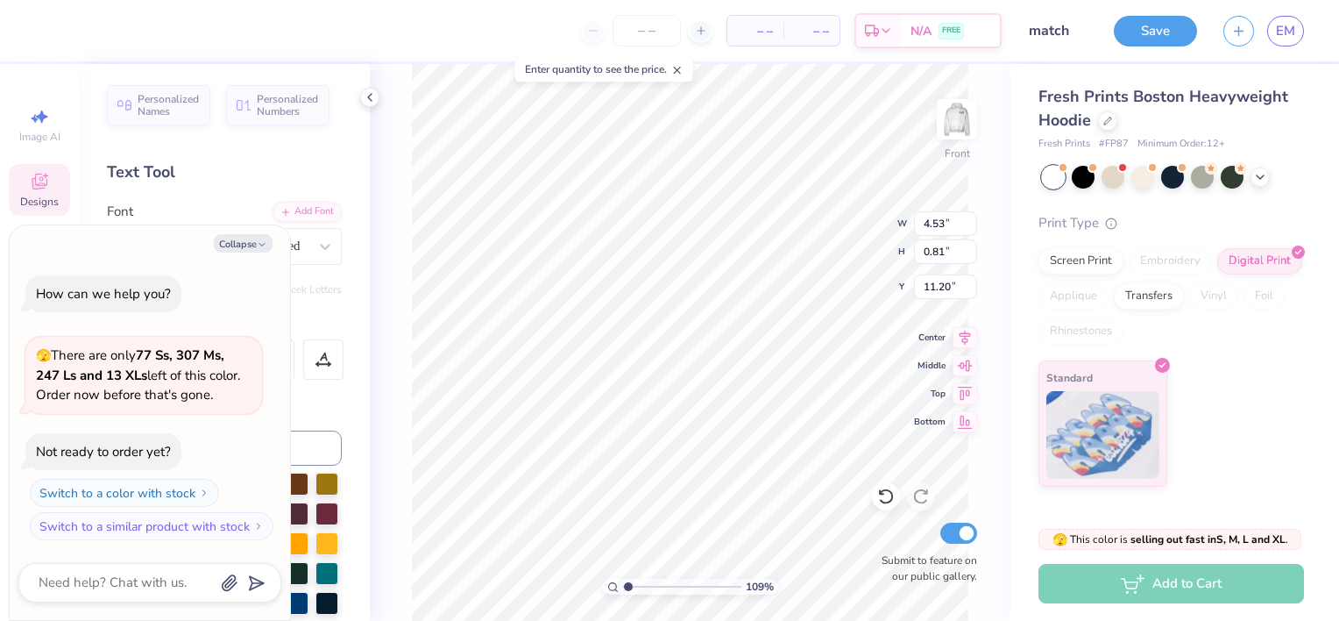
type textarea "x"
type textarea "ADPI"
type input "1.08662492990646"
type textarea "x"
type input "1.81579587623163"
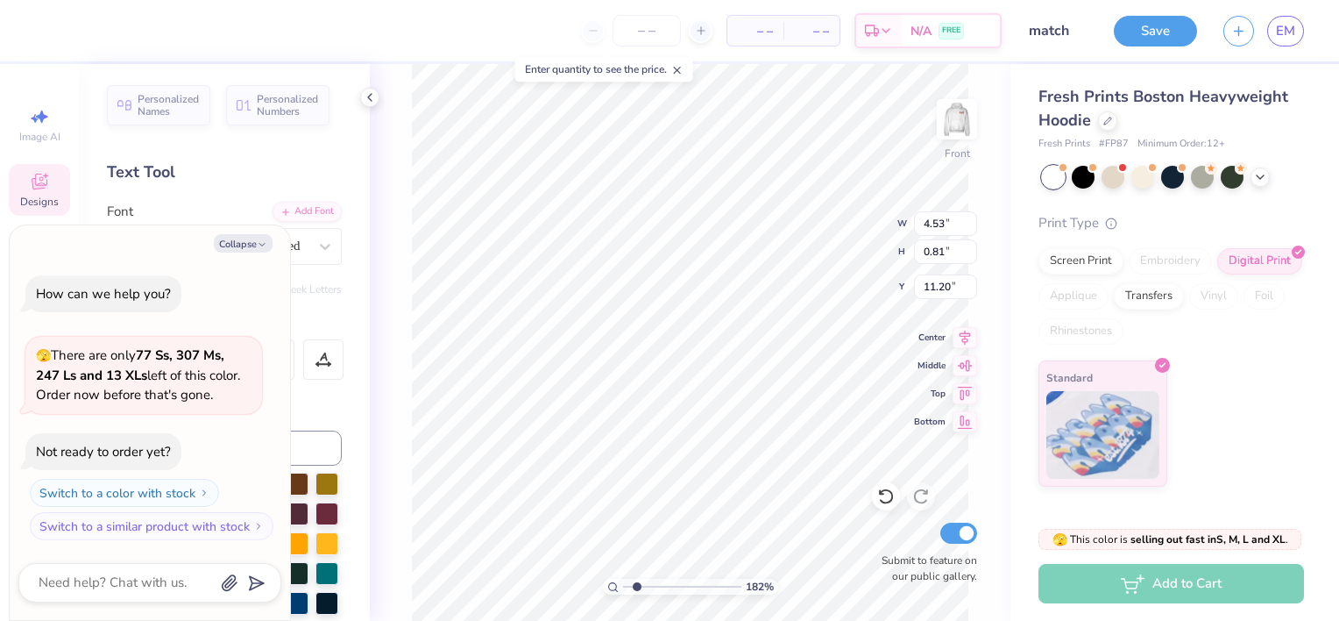
type textarea "ADPI"
type input "1.81579587623163"
type textarea "x"
type input "1.81579587623163"
type textarea "x"
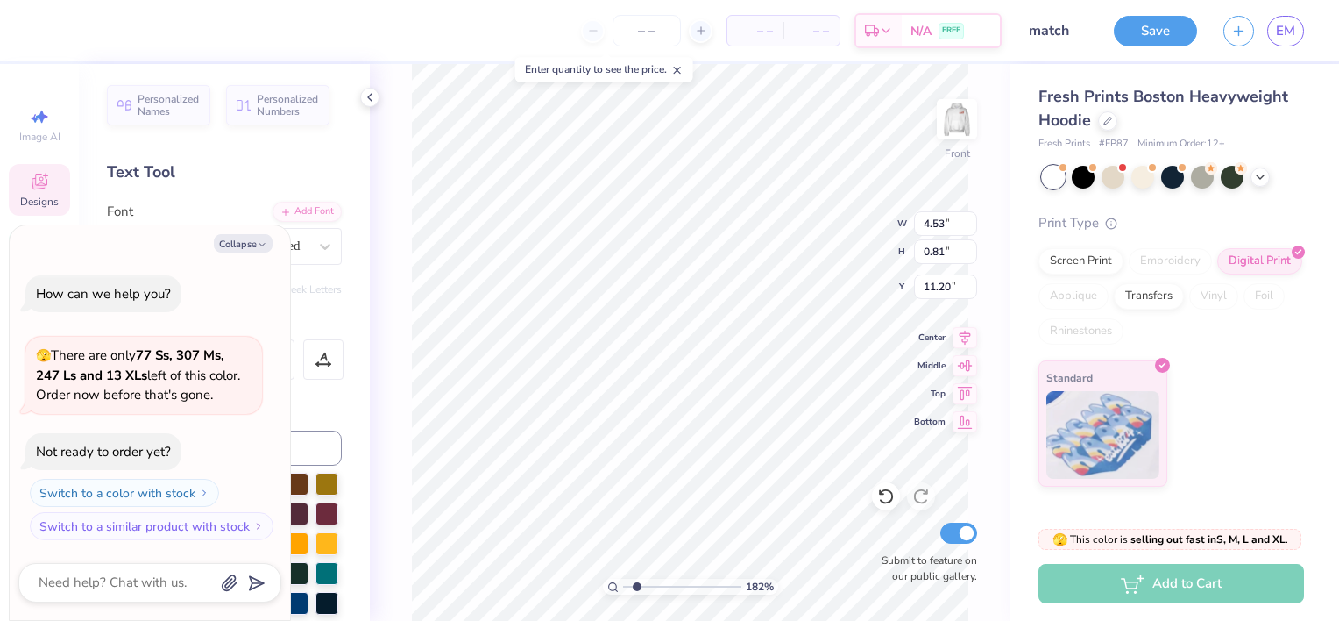
scroll to position [14, 3]
type input "1.81579587623163"
type textarea "x"
type input "1.81579587623163"
type textarea "x"
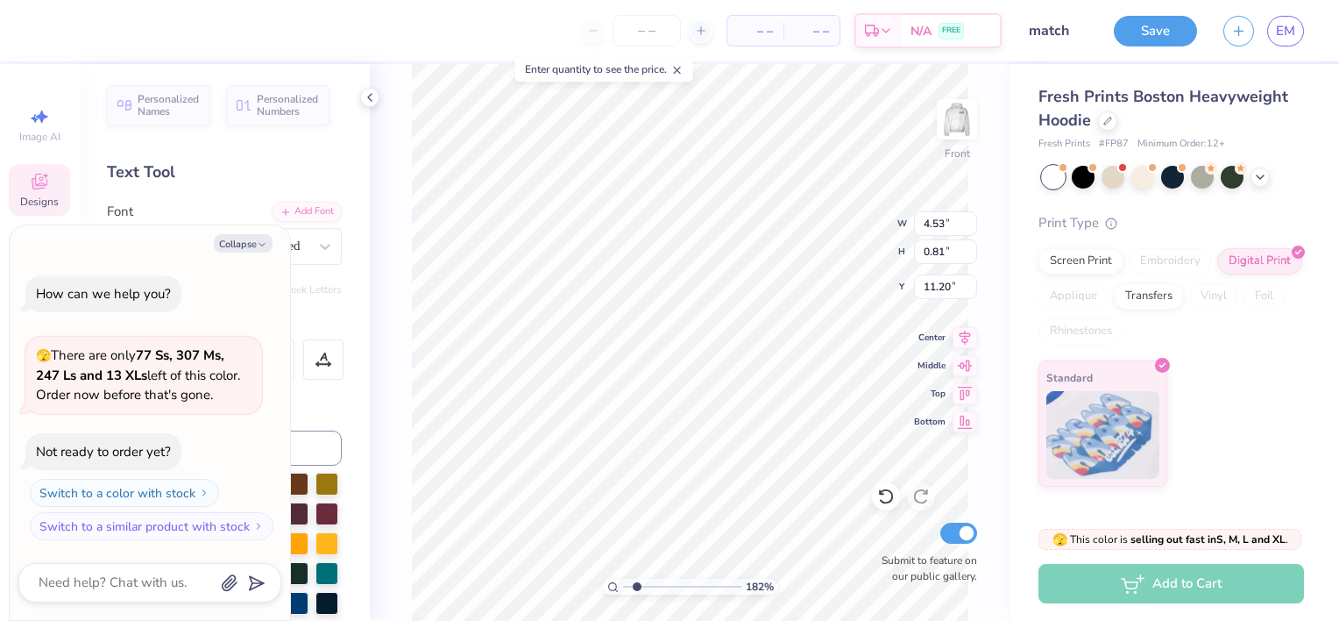
type input "1.81579587623163"
type textarea "x"
type input "1.81579587623163"
type textarea "x"
type textarea "A"
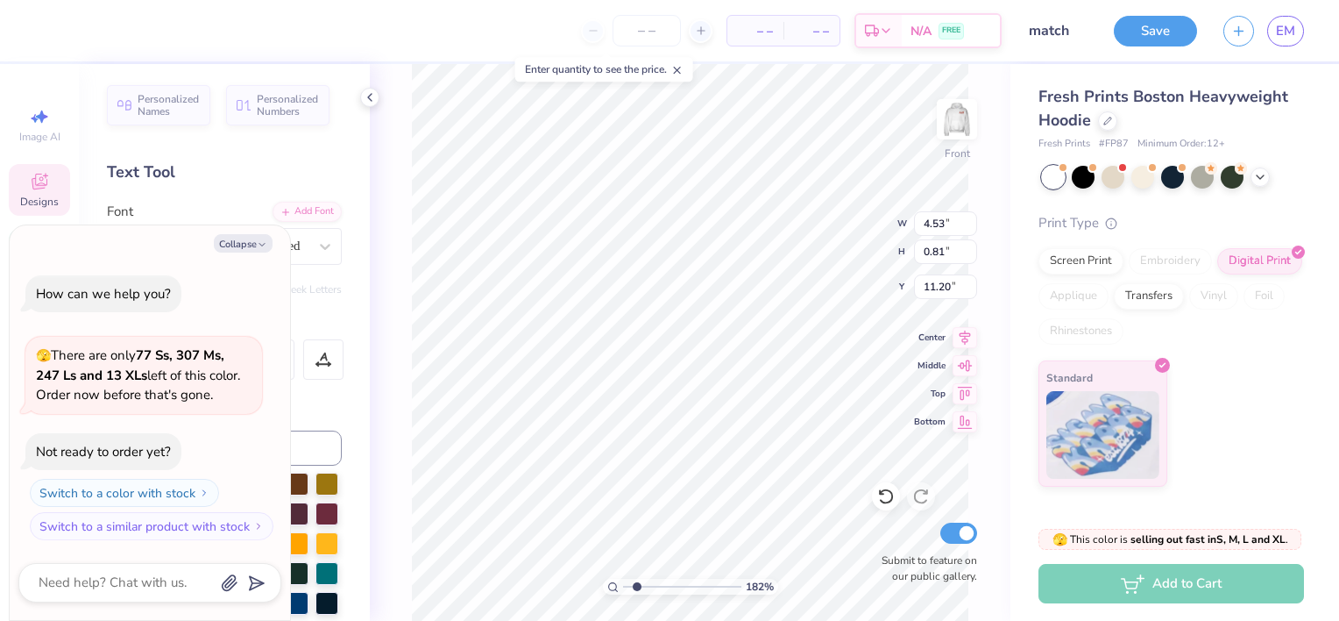
type input "1.81579587623163"
type textarea "x"
type input "1.81579587623163"
type textarea "x"
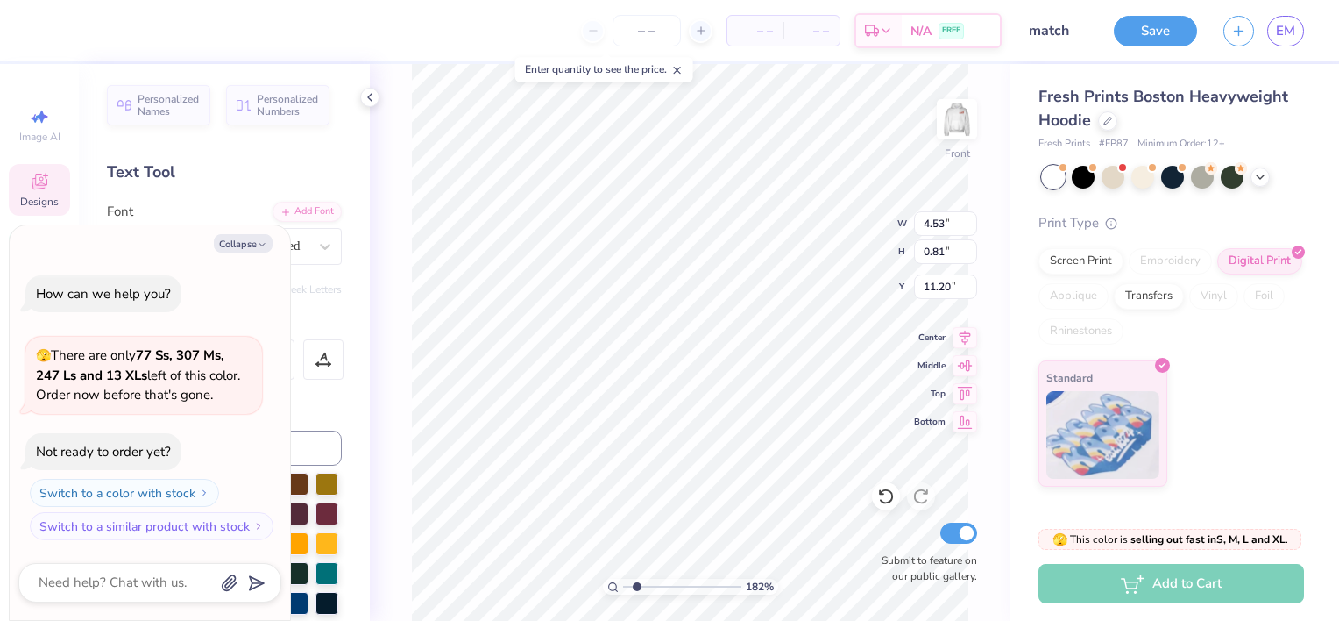
type textarea "AL"
type input "1.81579587623163"
type textarea "x"
type textarea "ALP"
type input "1.81579587623163"
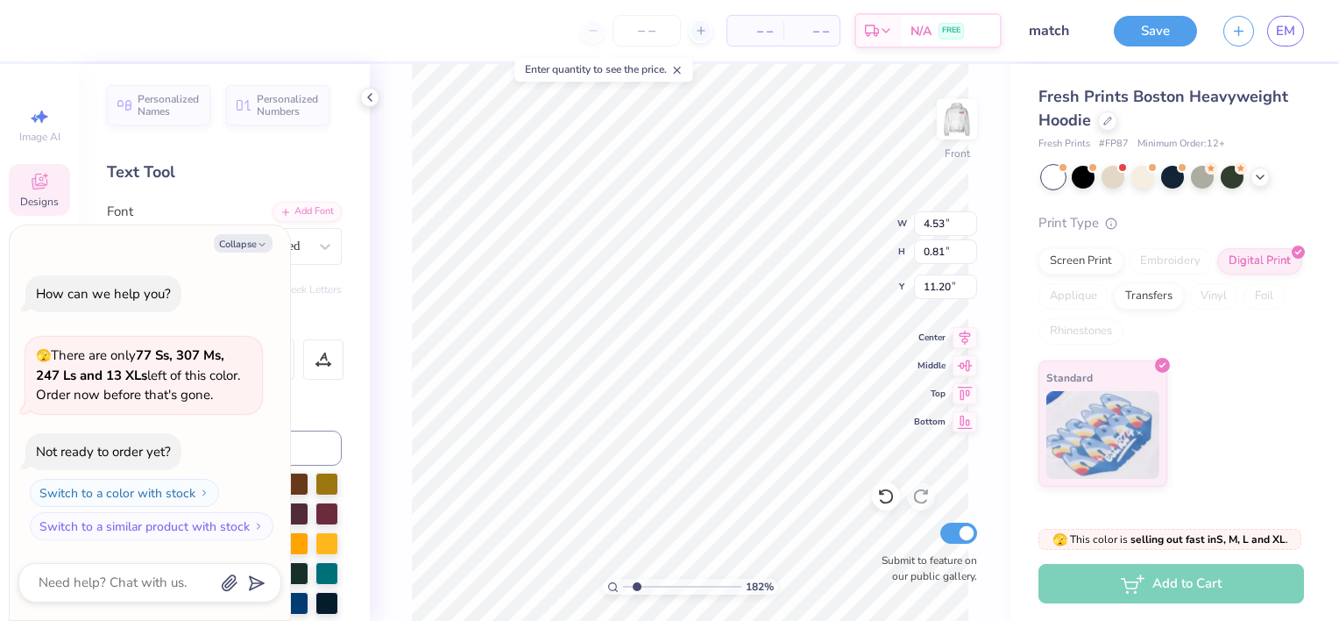
type textarea "x"
type textarea "ALPHA"
type input "1.81579587623163"
type textarea "x"
type input "1.81579587623163"
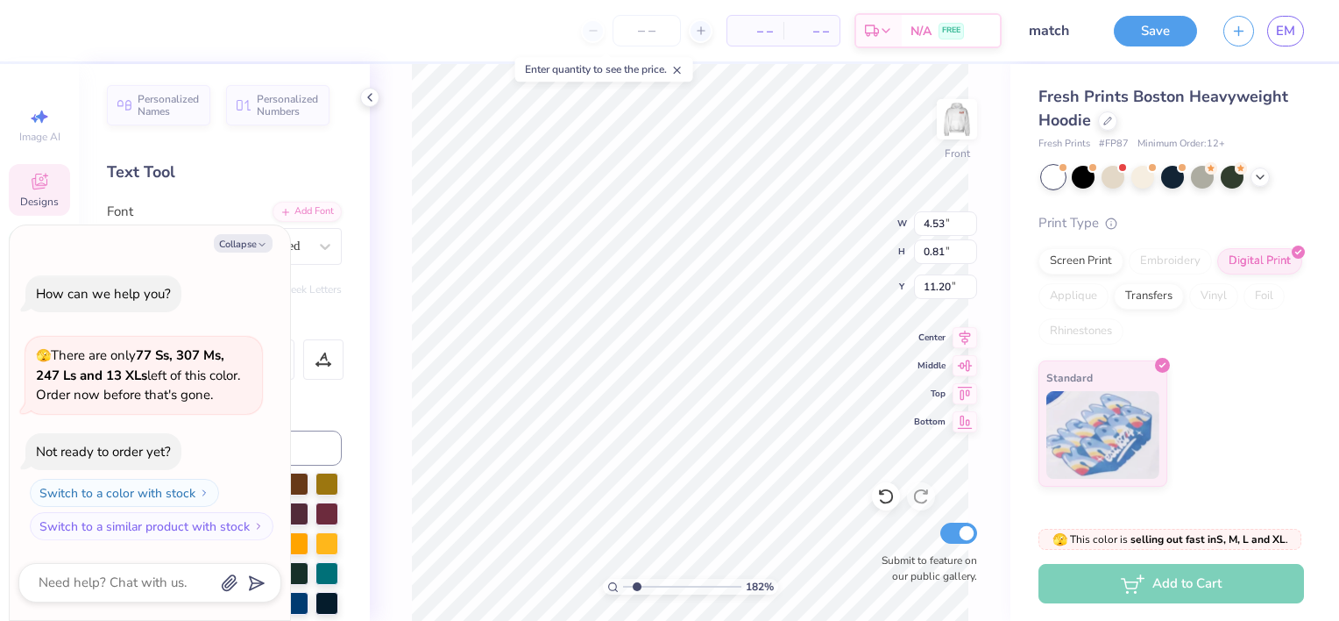
type textarea "x"
type textarea "ALPHA D"
type input "1.81579587623163"
type textarea "x"
type textarea "ALPHA DE"
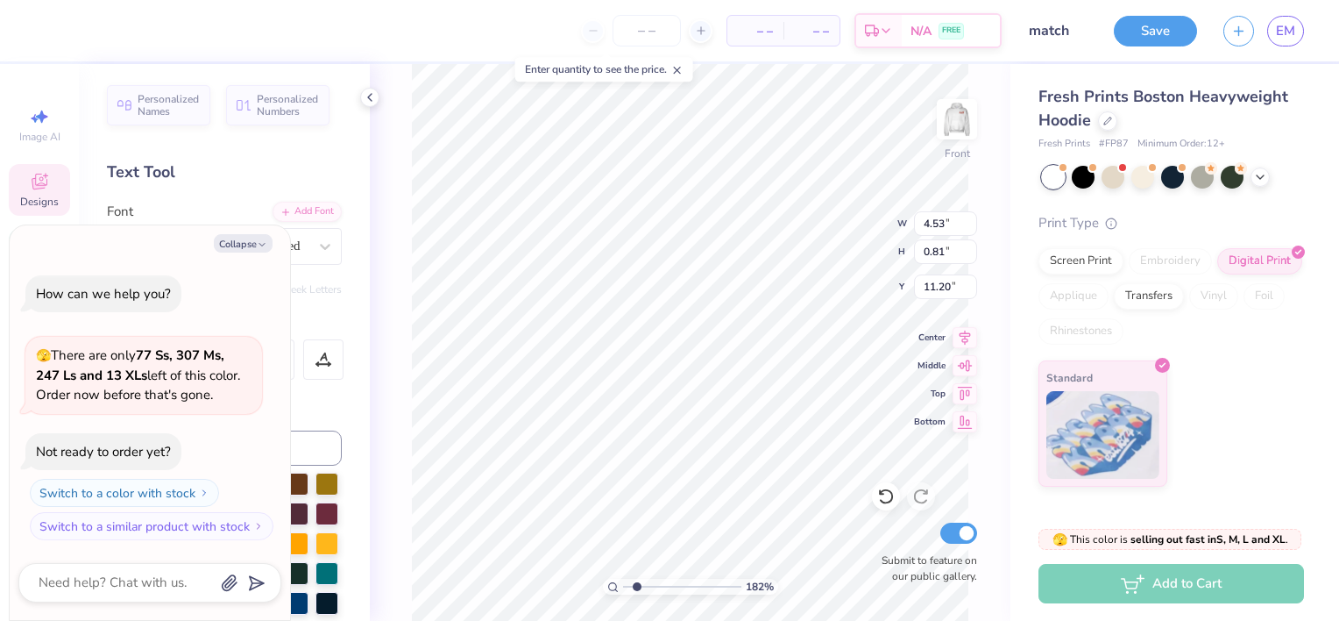
type input "1.81579587623163"
type textarea "x"
type textarea "ALPHA DELT"
type input "1.81579587623163"
type textarea "x"
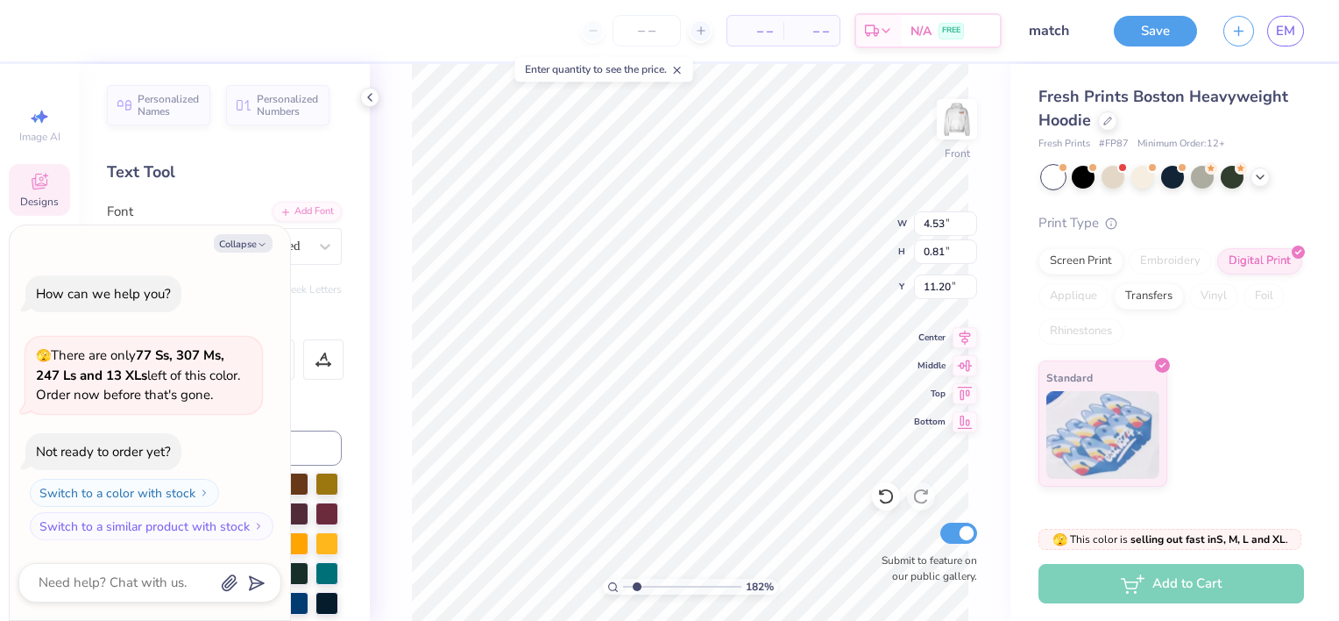
type textarea "ALPHA DELTA"
type input "1.81579587623163"
type textarea "x"
type textarea "ALPHA DELTA"
type input "1.81579587623163"
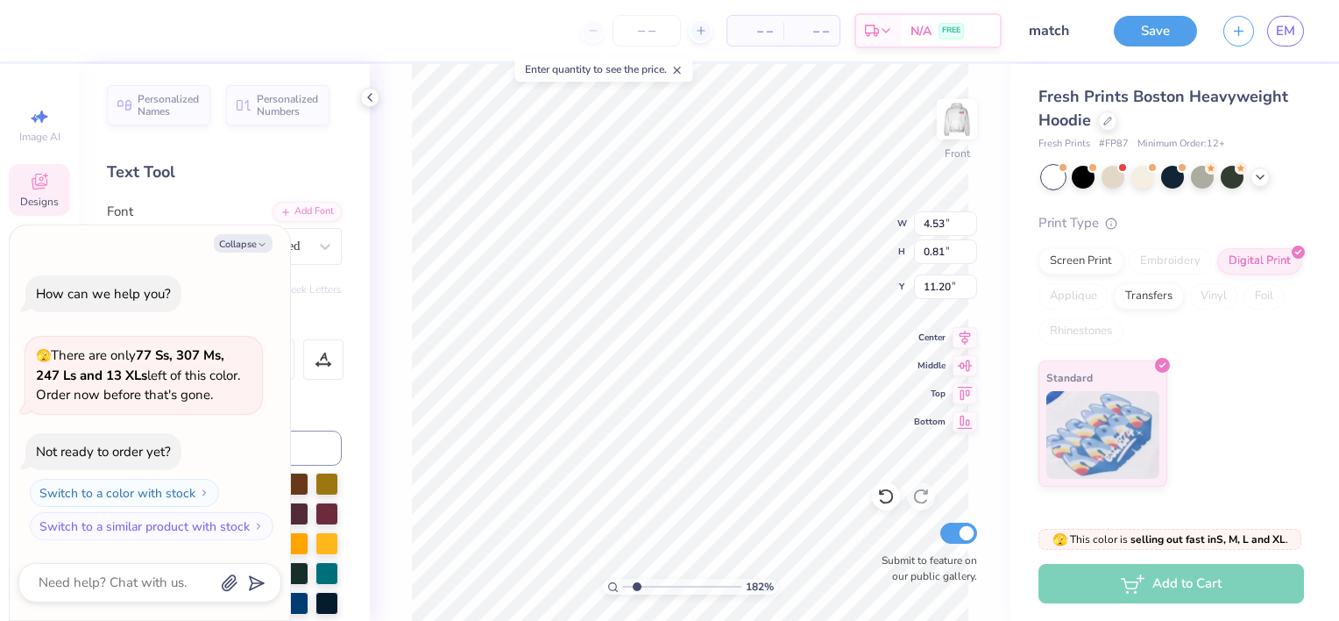
type textarea "x"
type textarea "ALPHA DELTA P"
type input "1.81579587623163"
type textarea "x"
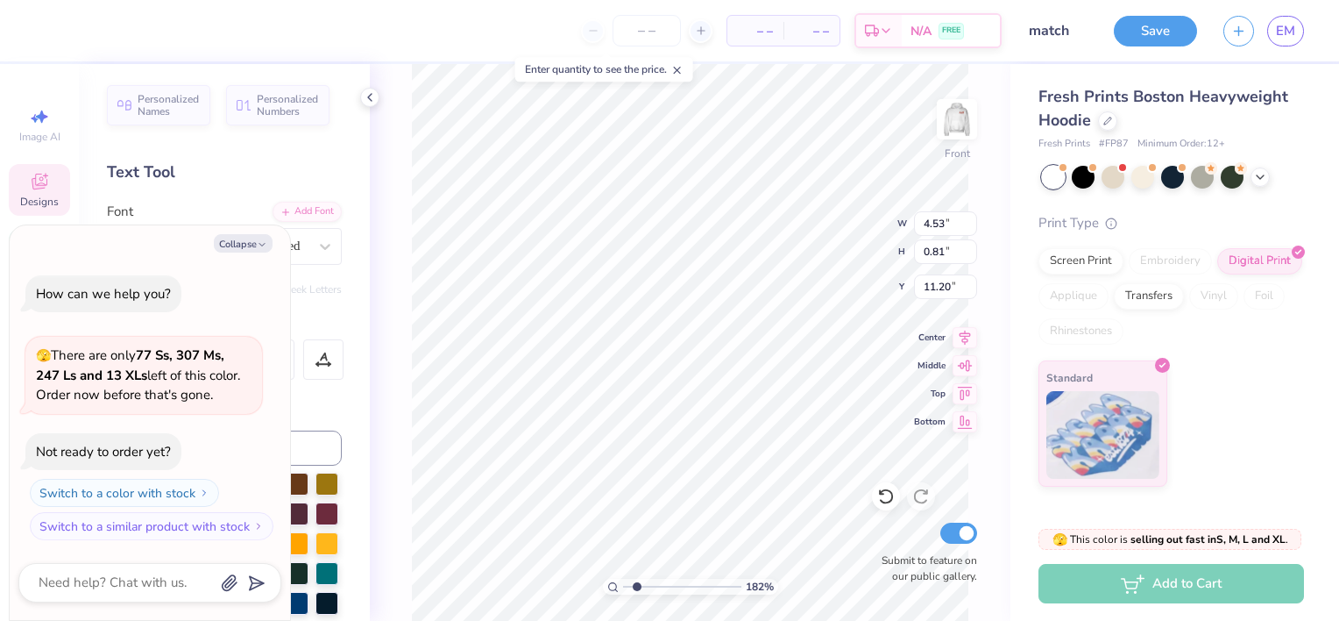
type textarea "ALPHA DELTA PI"
type input "1.81579587623163"
type textarea "x"
type input "1.81579587623163"
type textarea "x"
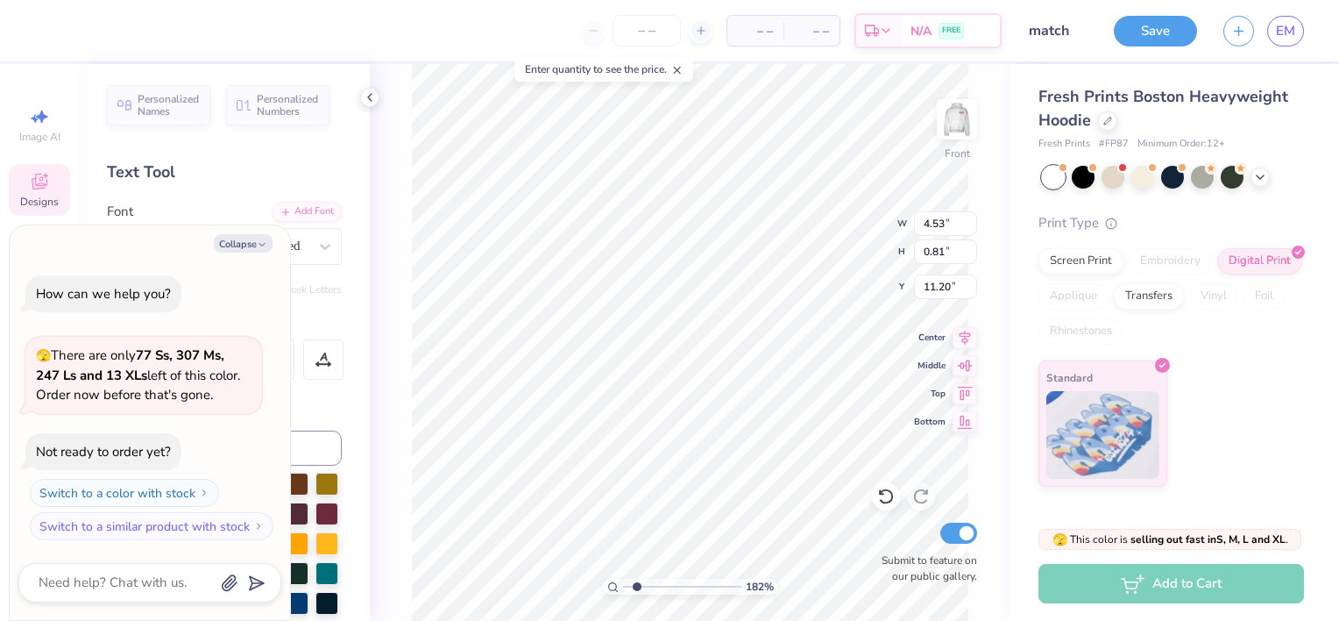
type input "14.00"
type input "16.98"
type input "5.04"
type input "1.81579587623163"
type textarea "x"
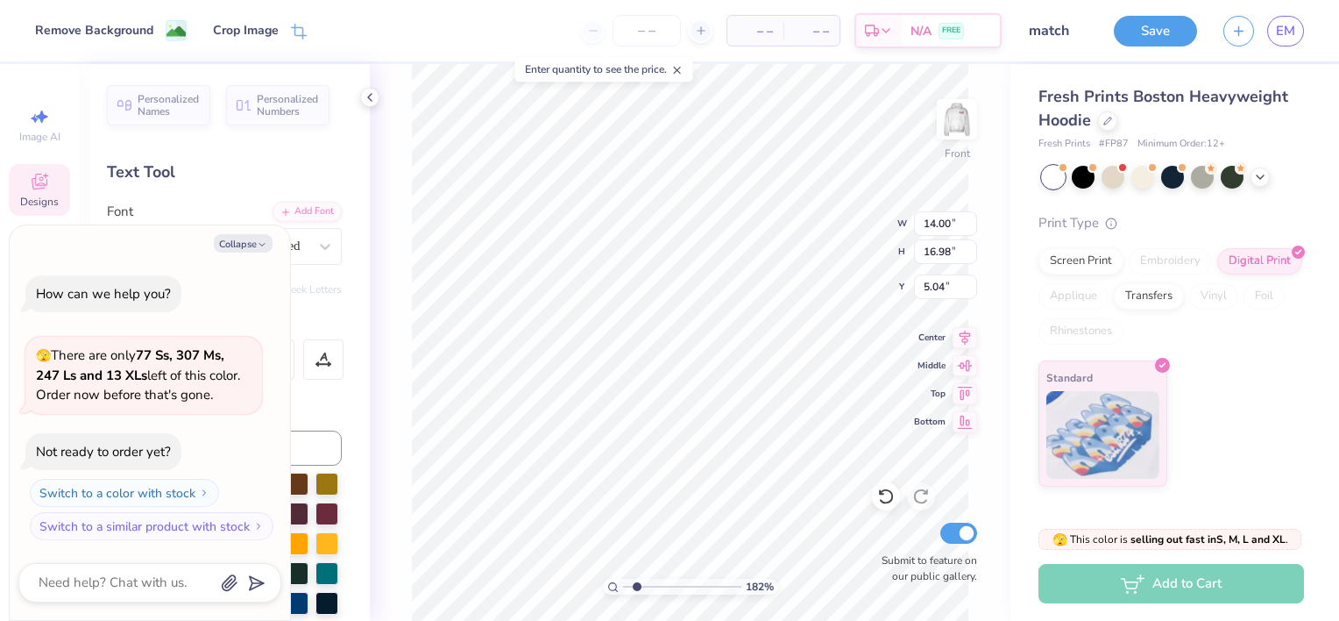
type input "1.81579587623163"
type textarea "x"
type input "1.81579587623163"
type textarea "x"
type input "1.81579587623163"
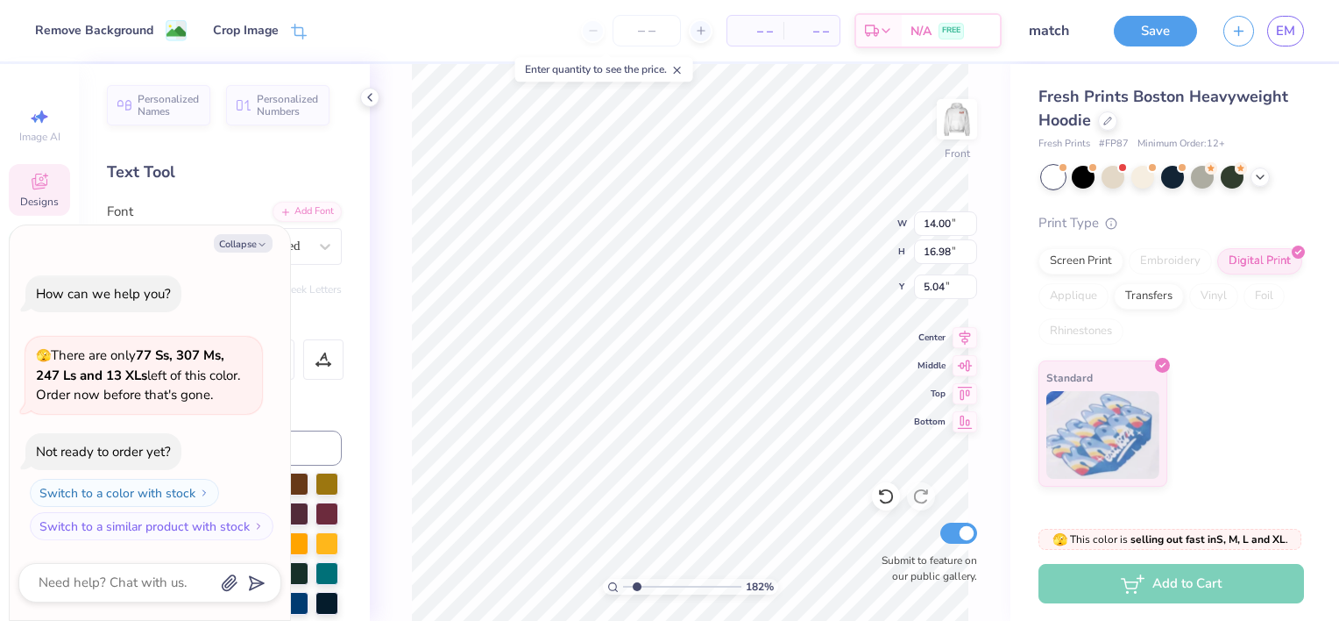
type textarea "x"
type input "5.05"
type input "0.80"
type input "11.20"
type input "1.81579587623163"
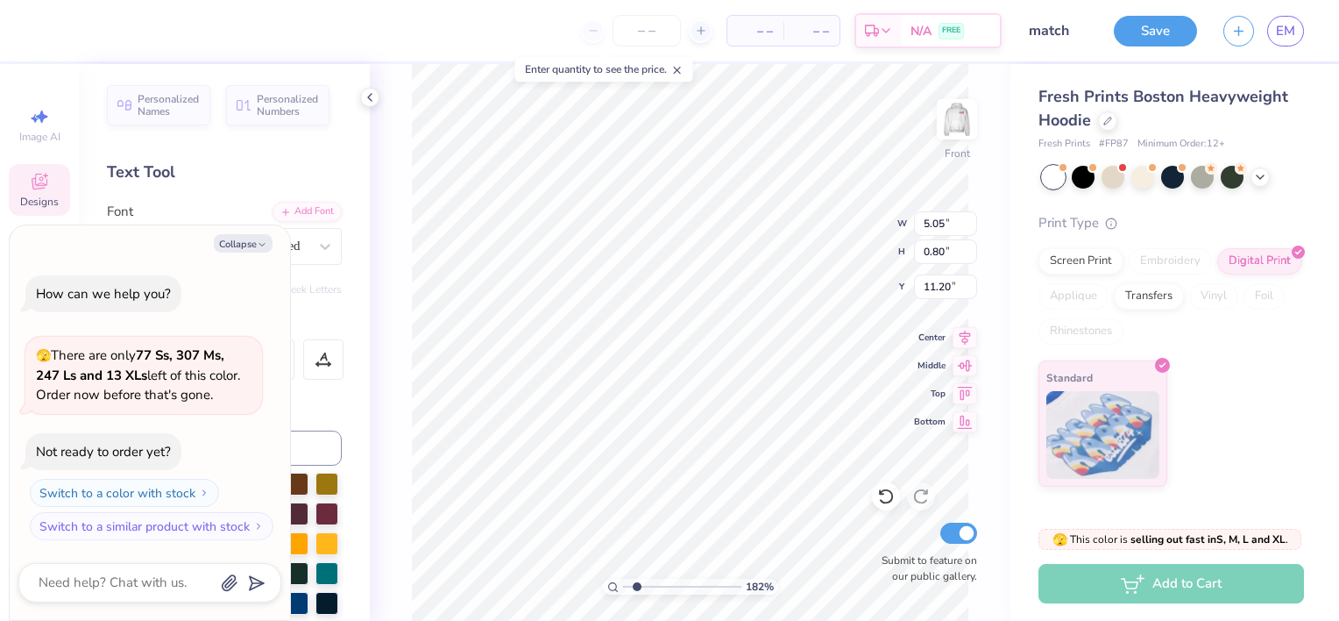
type textarea "x"
type input "1.81579587623163"
type textarea "x"
type input "14.00"
type input "16.98"
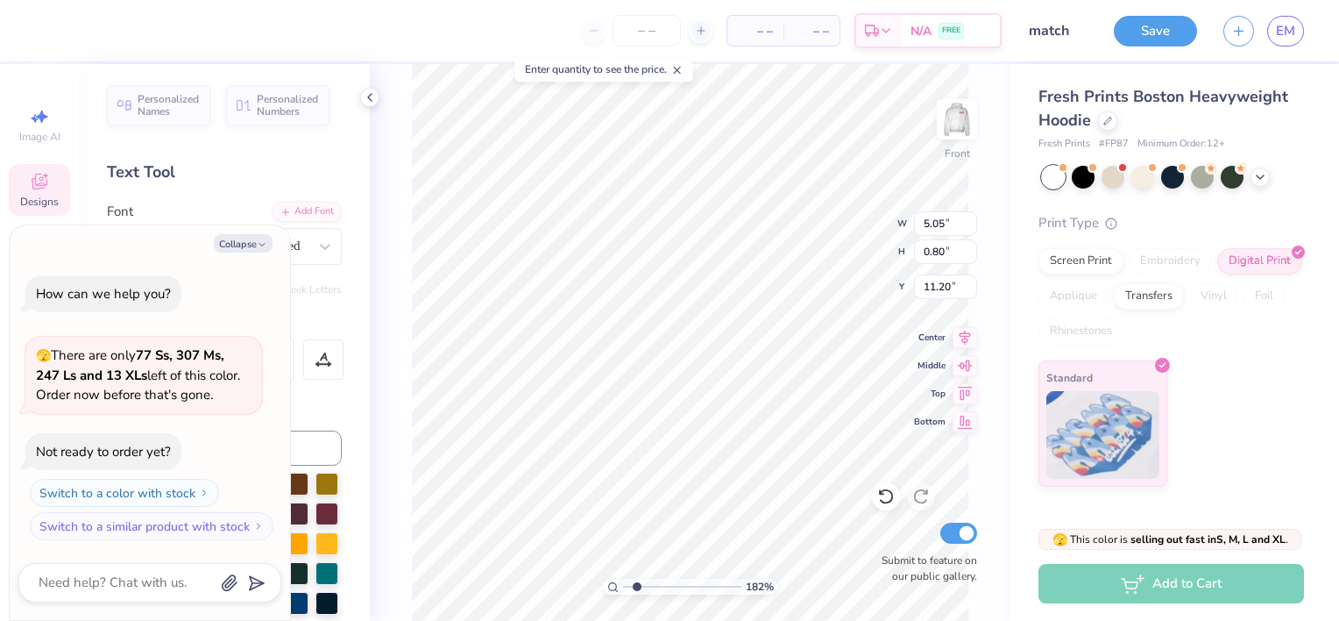
type input "5.04"
type input "1.81579587623163"
type textarea "x"
type input "1.81579587623163"
type textarea "x"
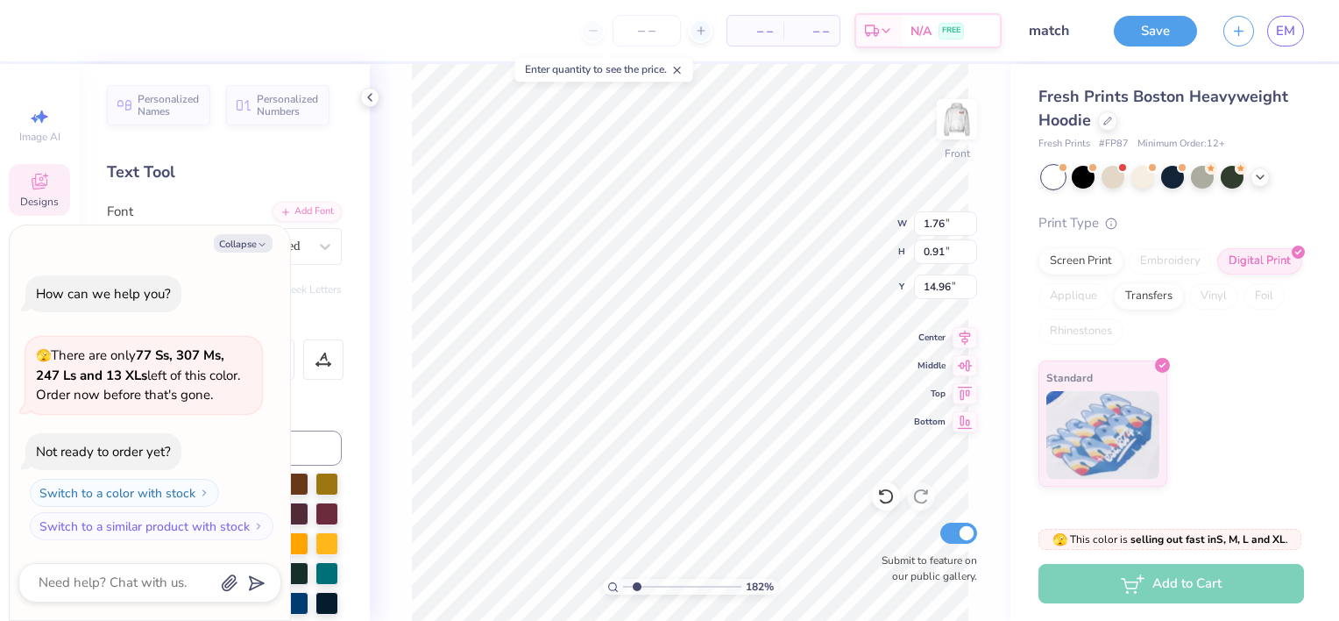
type input "1.81579587623163"
type textarea "x"
type input "1.81579587623163"
type textarea "x"
type input "1.81579587623163"
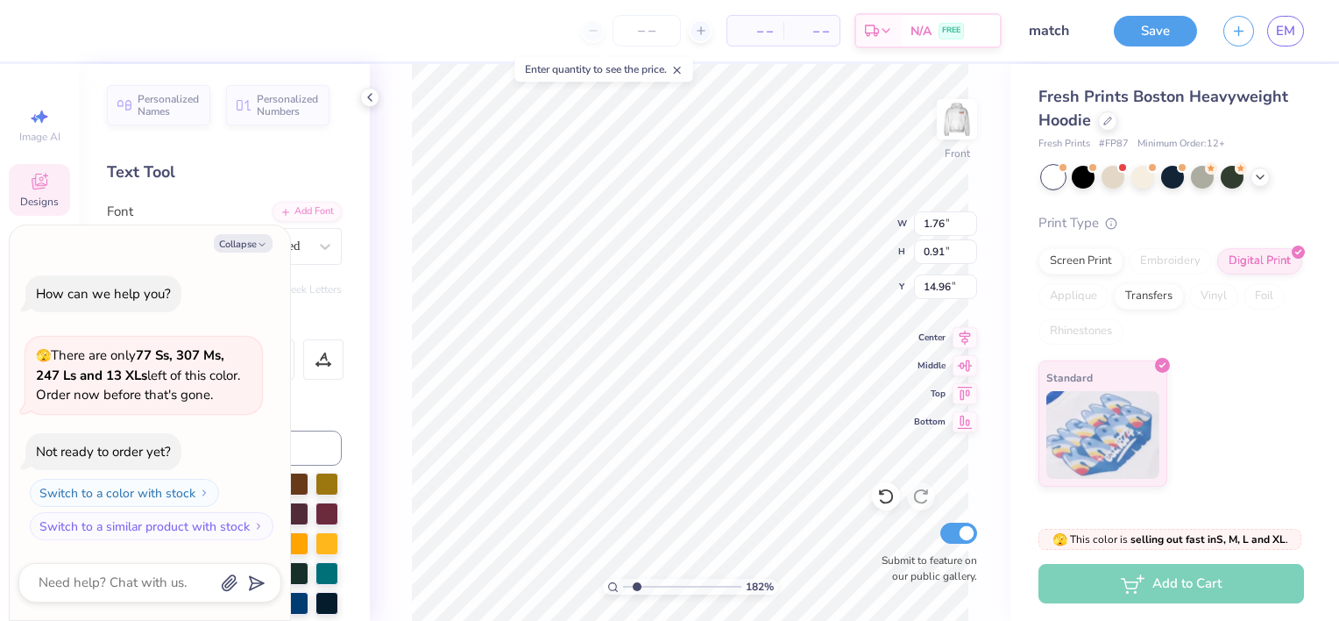
type textarea "x"
type input "1.81579587623163"
type textarea "x"
type input "1.81579587623163"
type textarea "x"
